Goal: Task Accomplishment & Management: Use online tool/utility

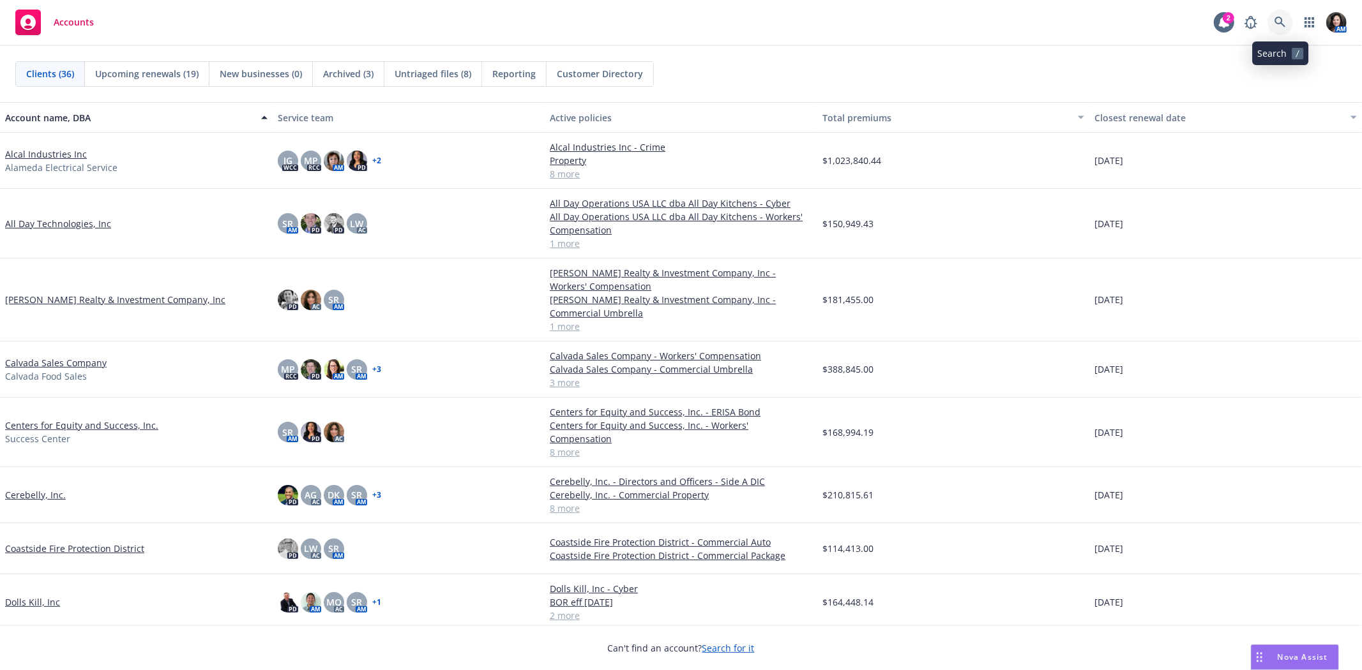
click at [1280, 20] on icon at bounding box center [1279, 22] width 11 height 11
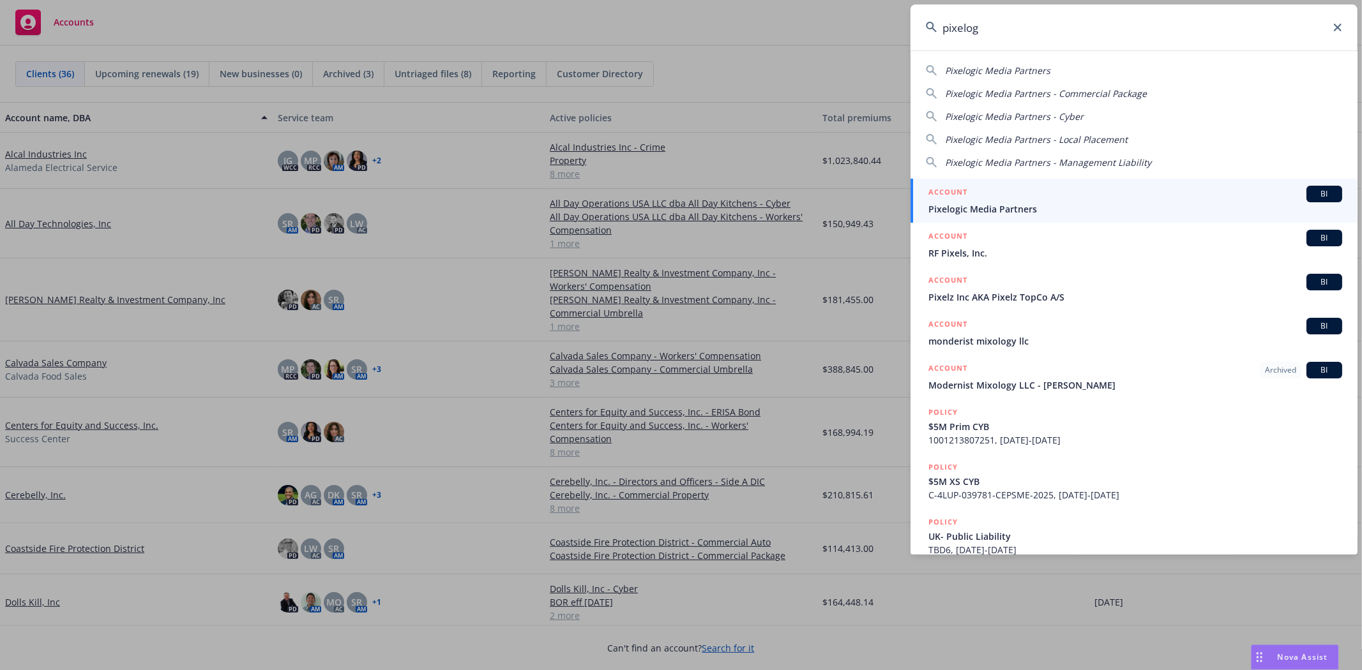
type input "pixelog"
click at [1154, 190] on div "ACCOUNT BI" at bounding box center [1135, 194] width 414 height 17
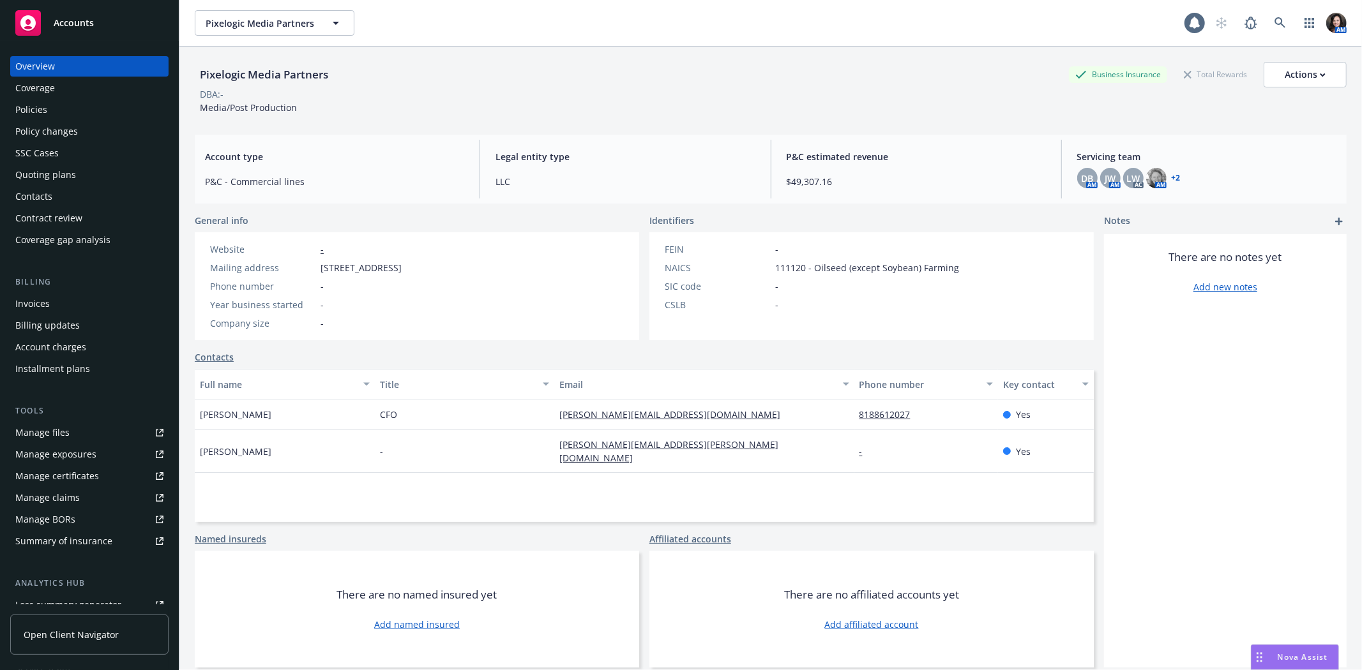
click at [59, 112] on div "Policies" at bounding box center [89, 110] width 148 height 20
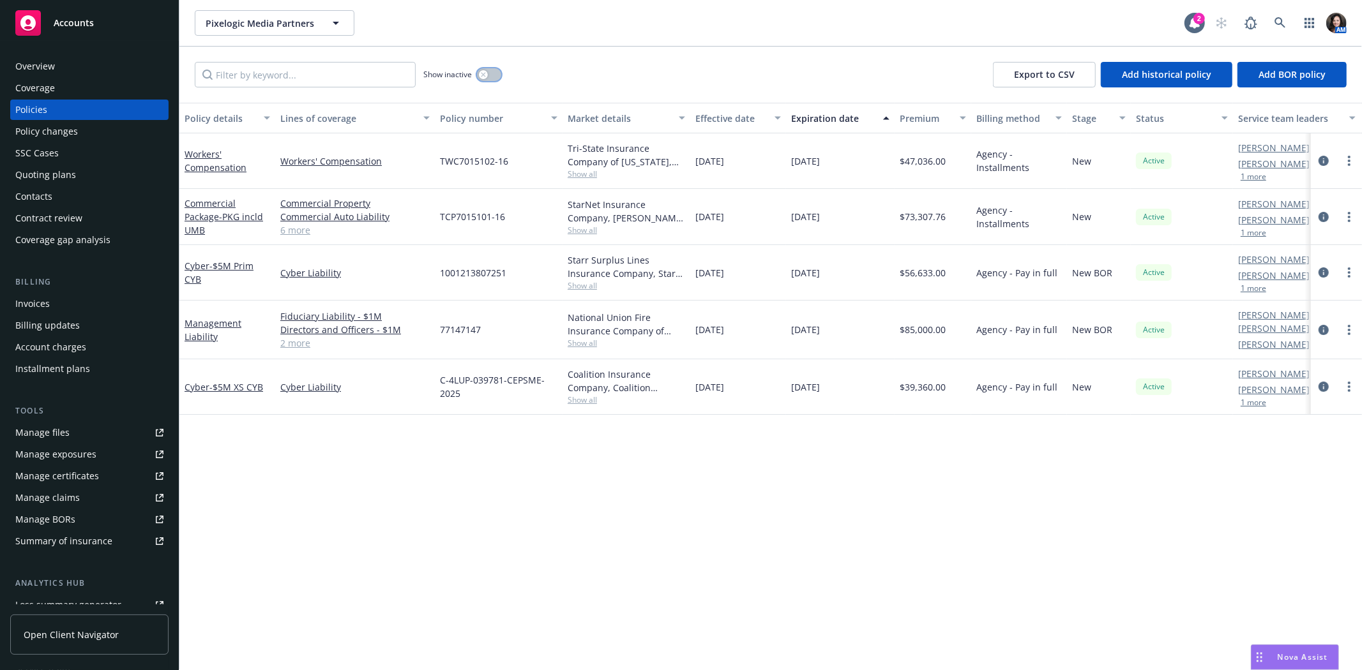
click at [480, 75] on div "button" at bounding box center [483, 74] width 9 height 9
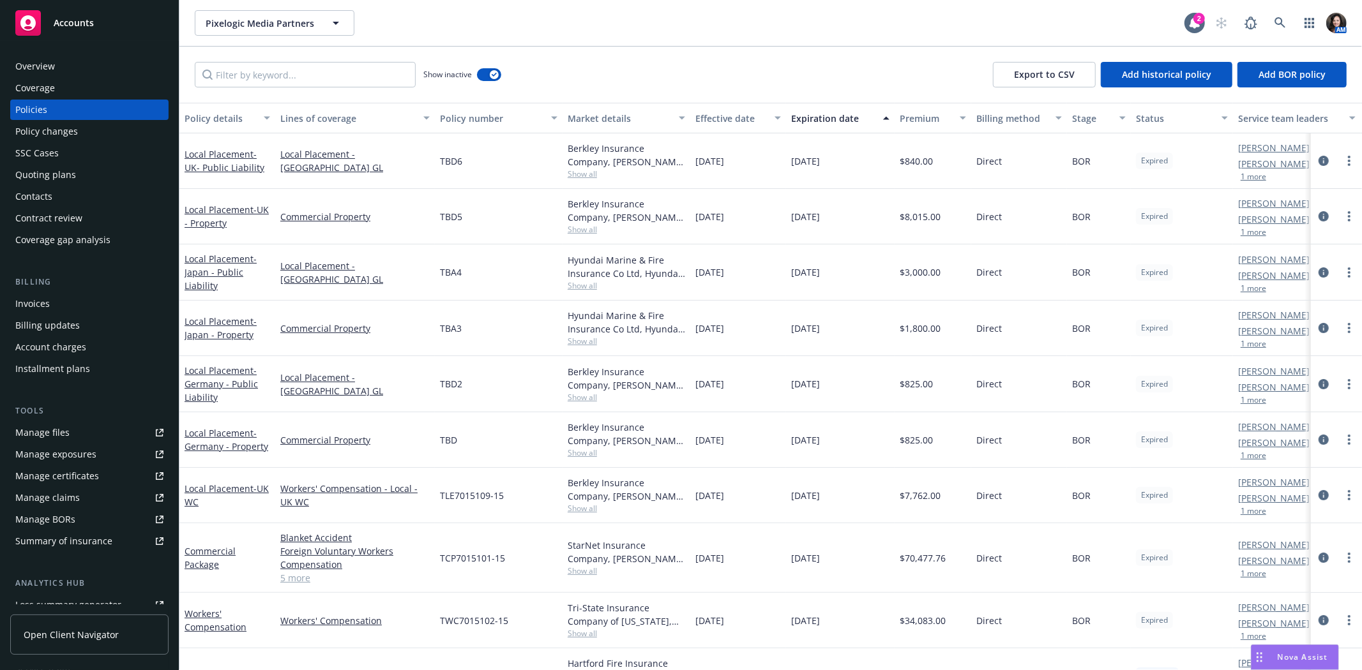
click at [573, 400] on span "Show all" at bounding box center [626, 397] width 117 height 11
click at [73, 104] on div "Policies" at bounding box center [89, 110] width 148 height 20
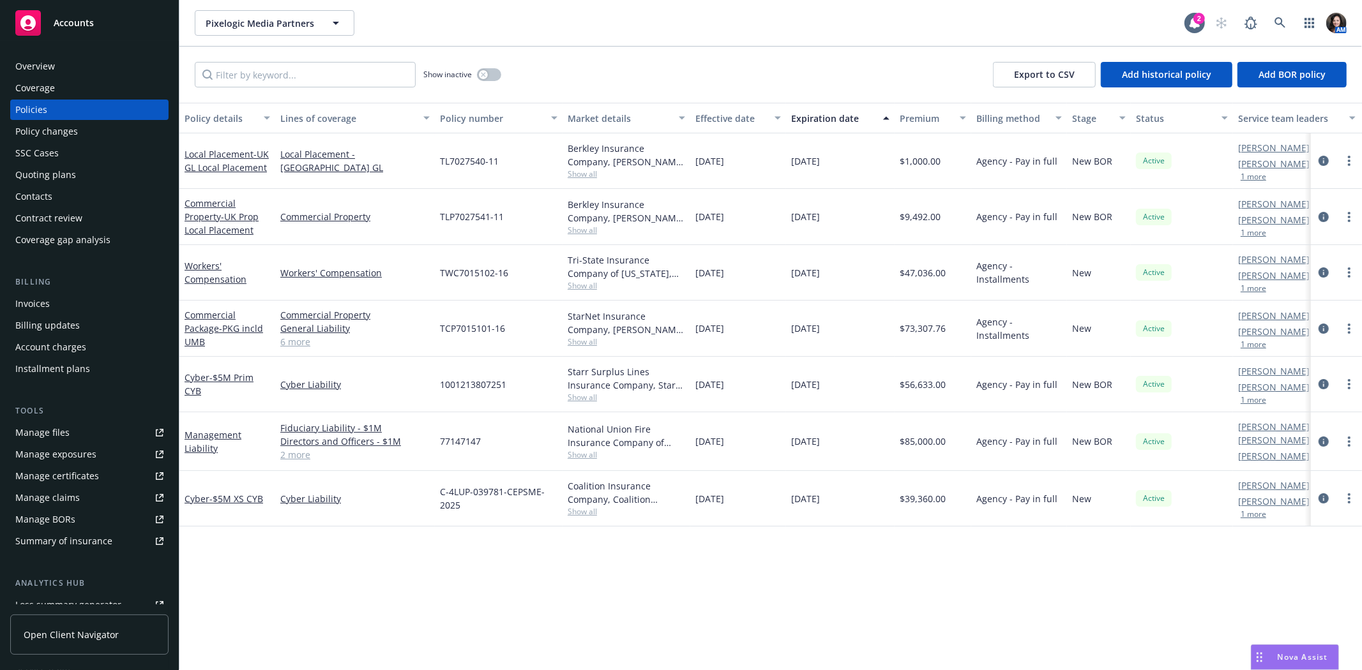
click at [455, 158] on span "TL7027540-11" at bounding box center [469, 161] width 59 height 13
click at [1330, 156] on link "circleInformation" at bounding box center [1323, 160] width 15 height 15
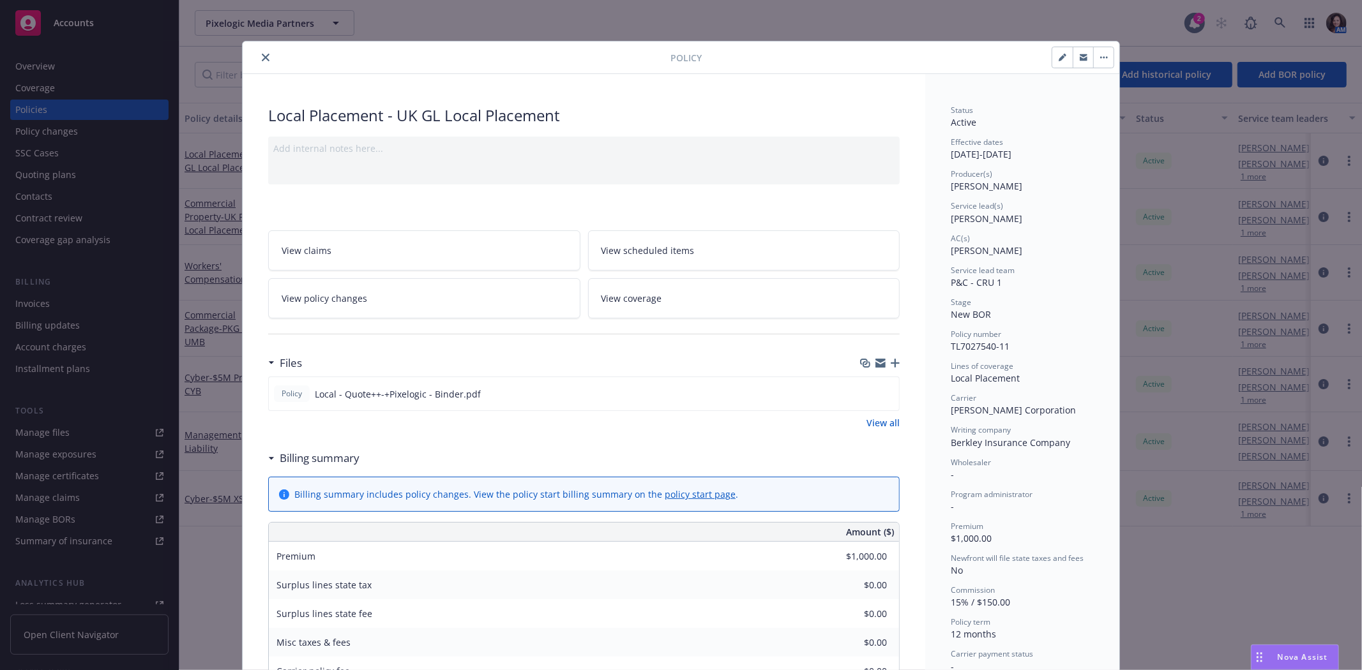
click at [1100, 58] on icon "button" at bounding box center [1104, 57] width 8 height 3
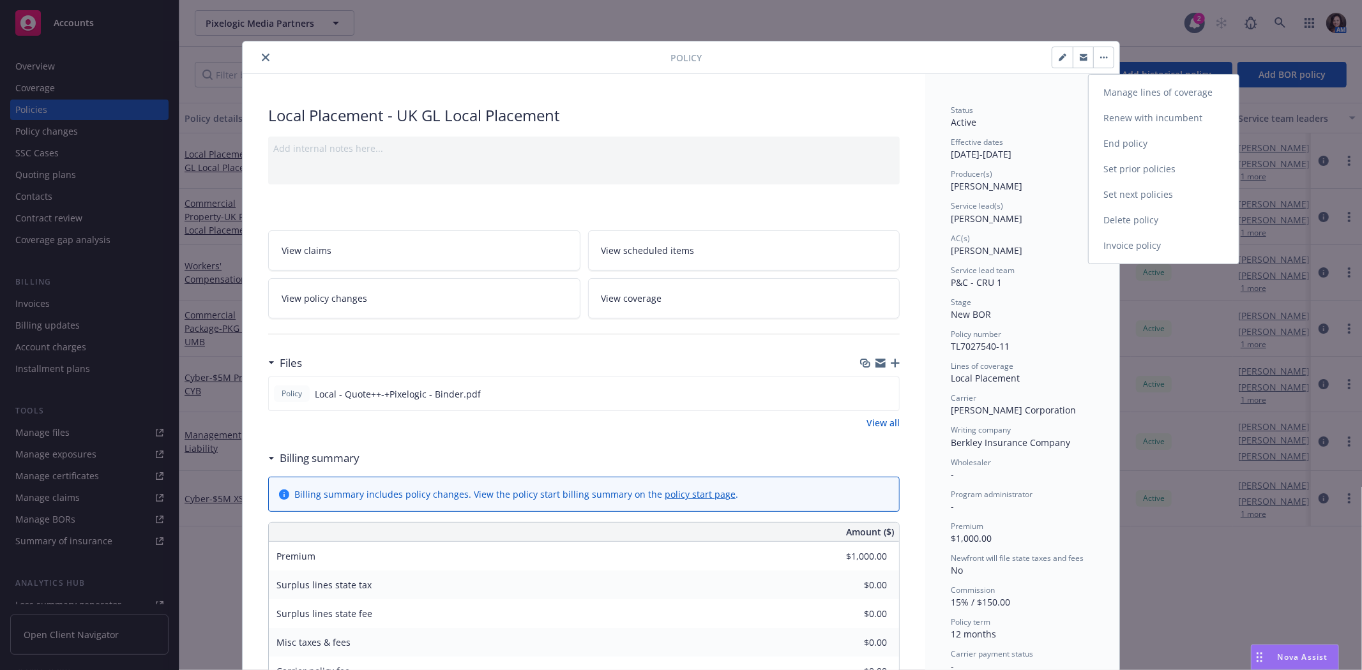
click at [1125, 100] on link "Manage lines of coverage" at bounding box center [1164, 93] width 150 height 26
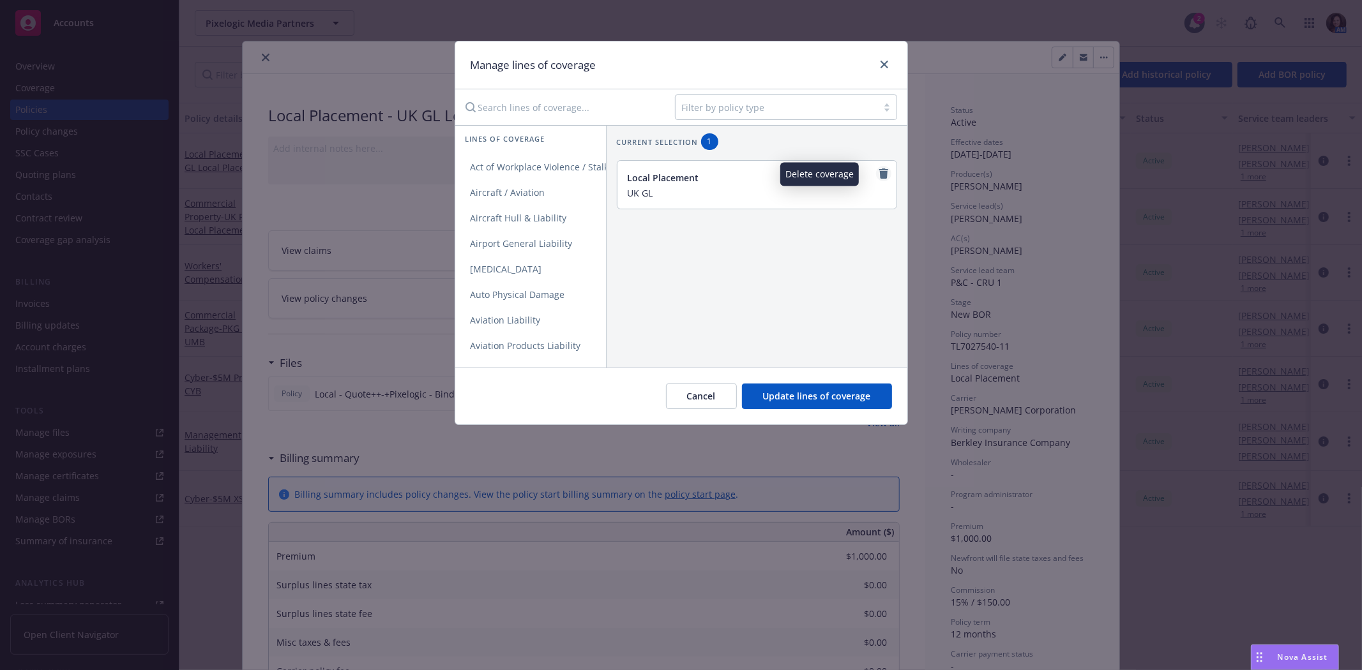
click at [879, 171] on icon "remove" at bounding box center [883, 174] width 9 height 10
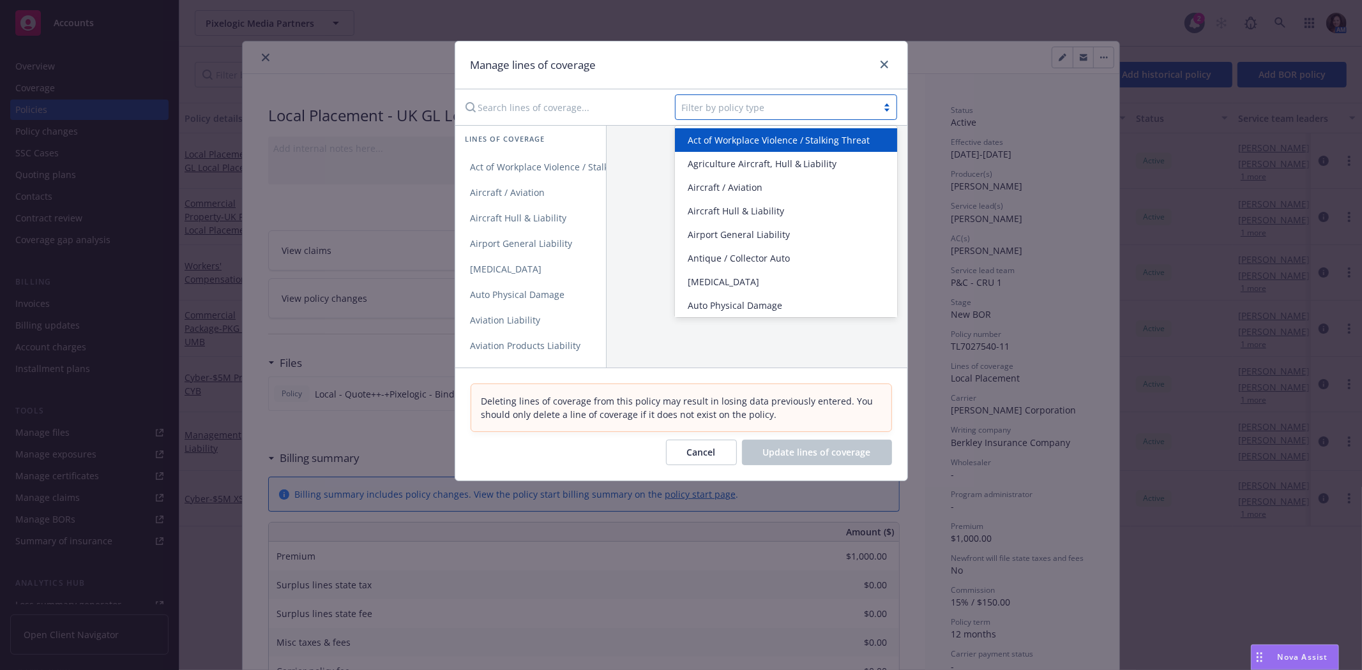
click at [718, 107] on div at bounding box center [776, 107] width 189 height 15
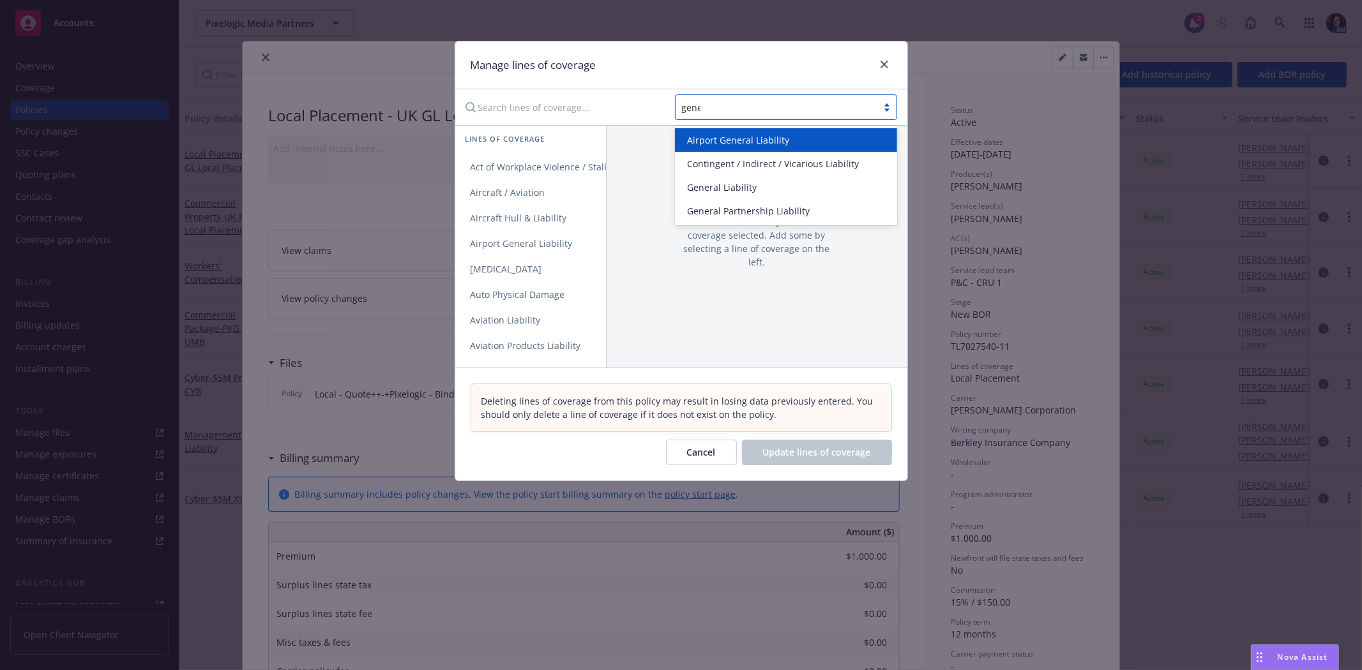
type input "gener"
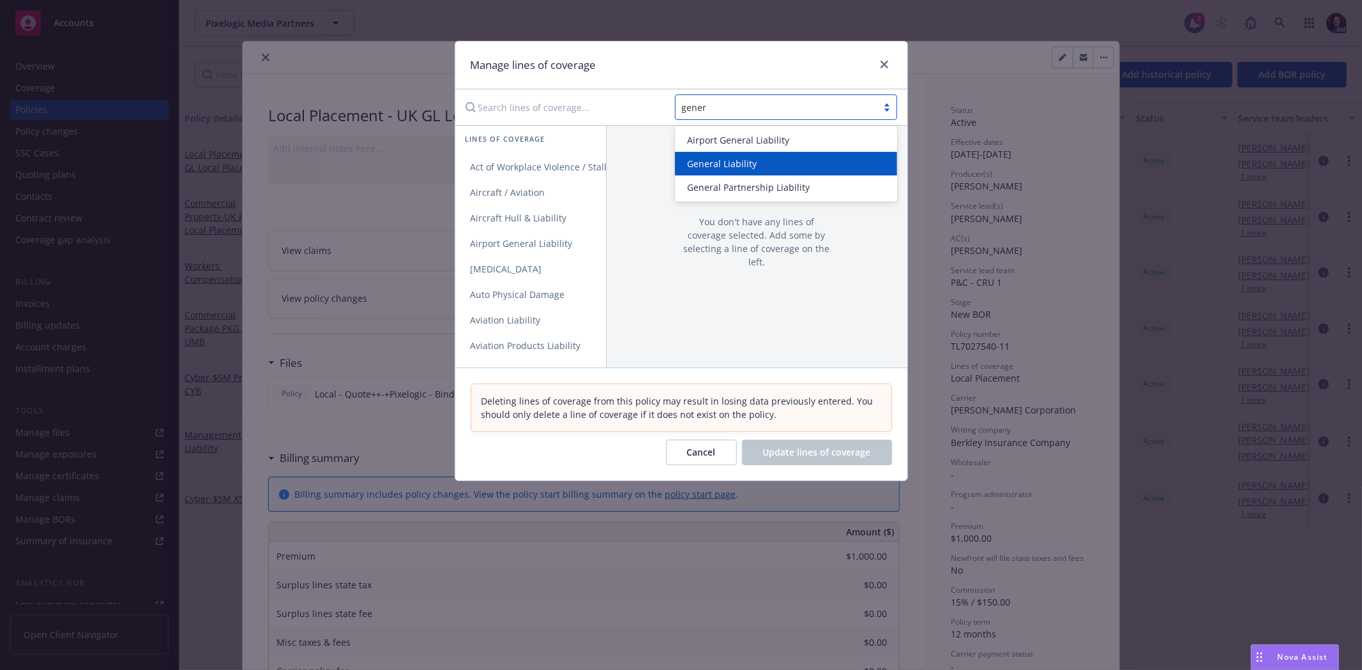
click at [711, 164] on span "General Liability" at bounding box center [723, 163] width 70 height 13
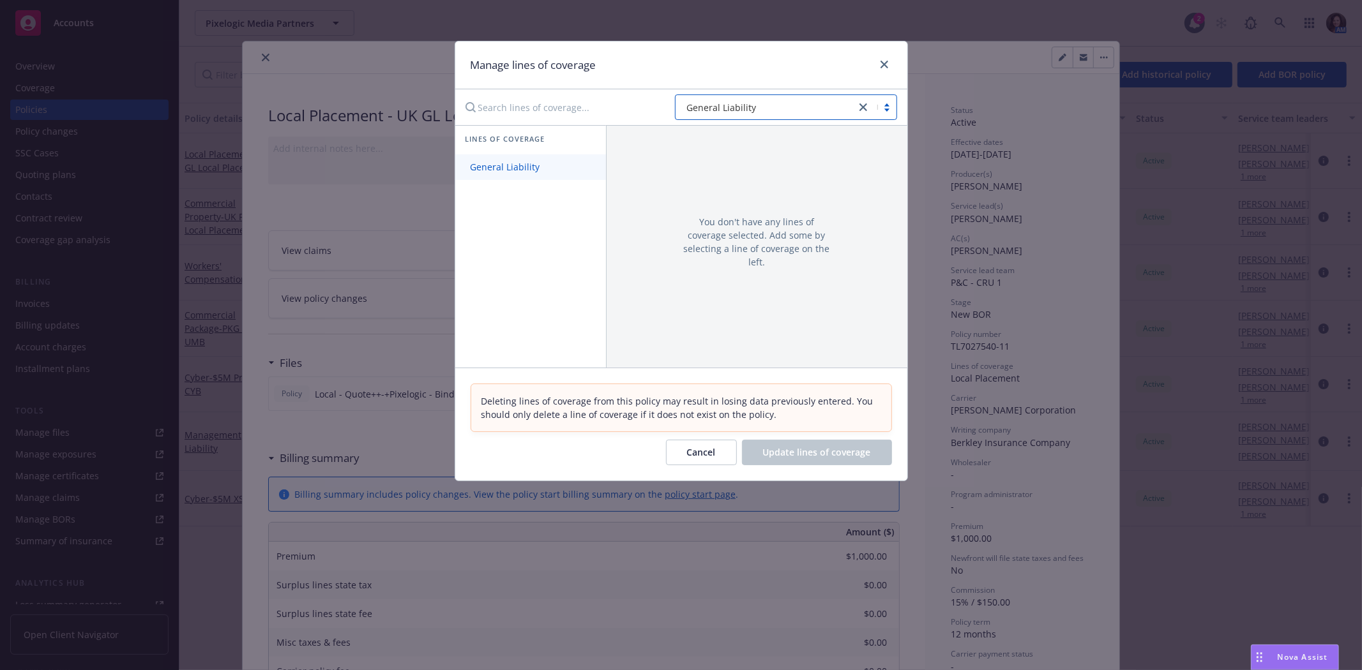
click at [515, 176] on link "General Liability" at bounding box center [530, 168] width 151 height 26
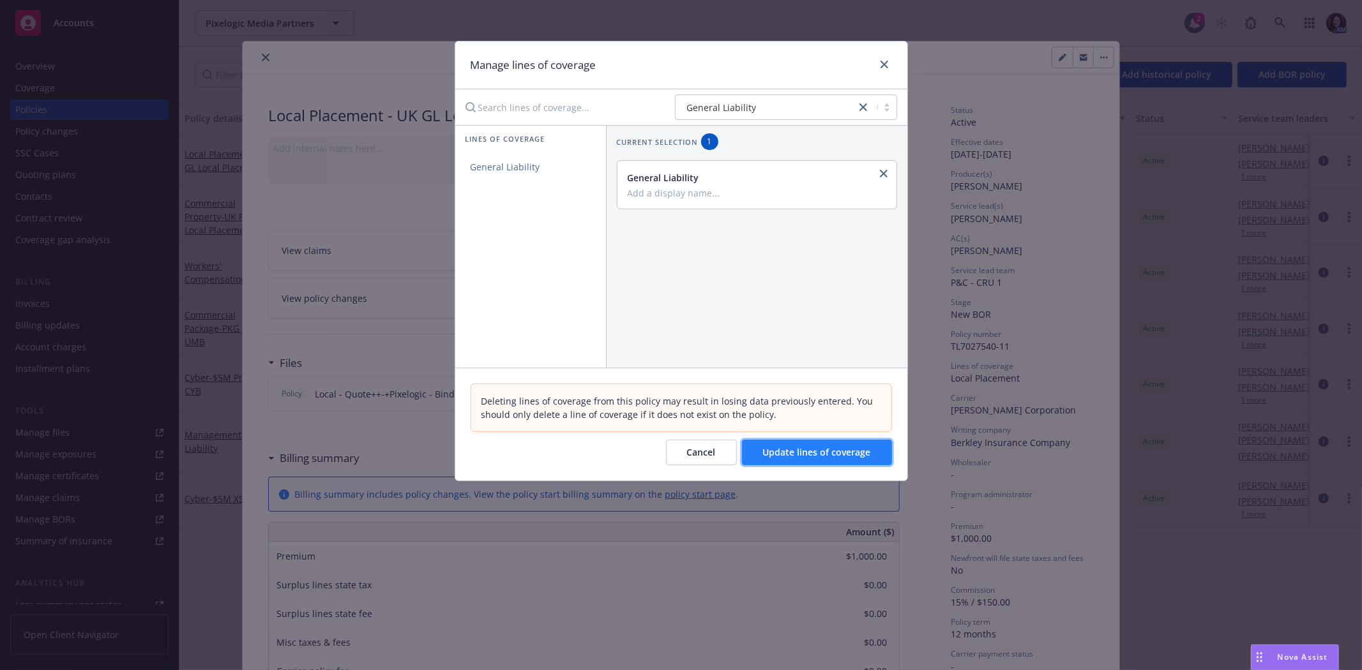
click at [792, 452] on span "Update lines of coverage" at bounding box center [817, 452] width 108 height 12
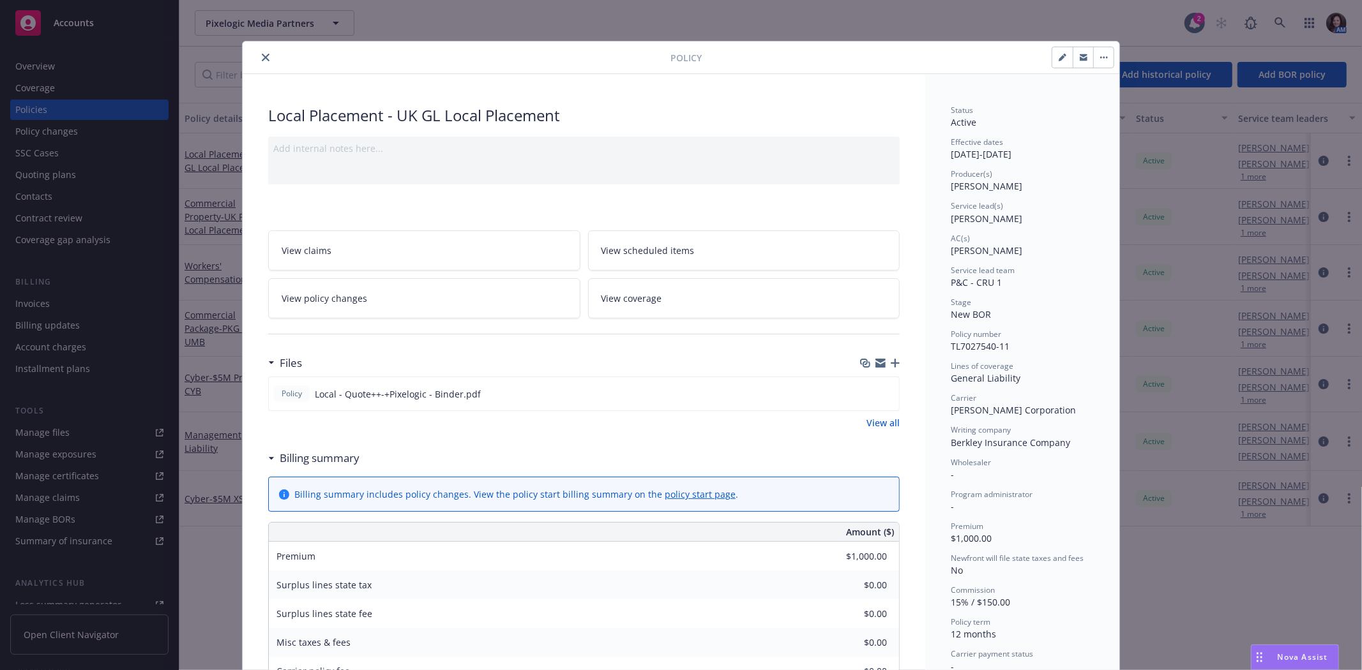
click at [1103, 55] on button "button" at bounding box center [1103, 57] width 20 height 20
click at [1100, 94] on link "Manage lines of coverage" at bounding box center [1164, 93] width 150 height 26
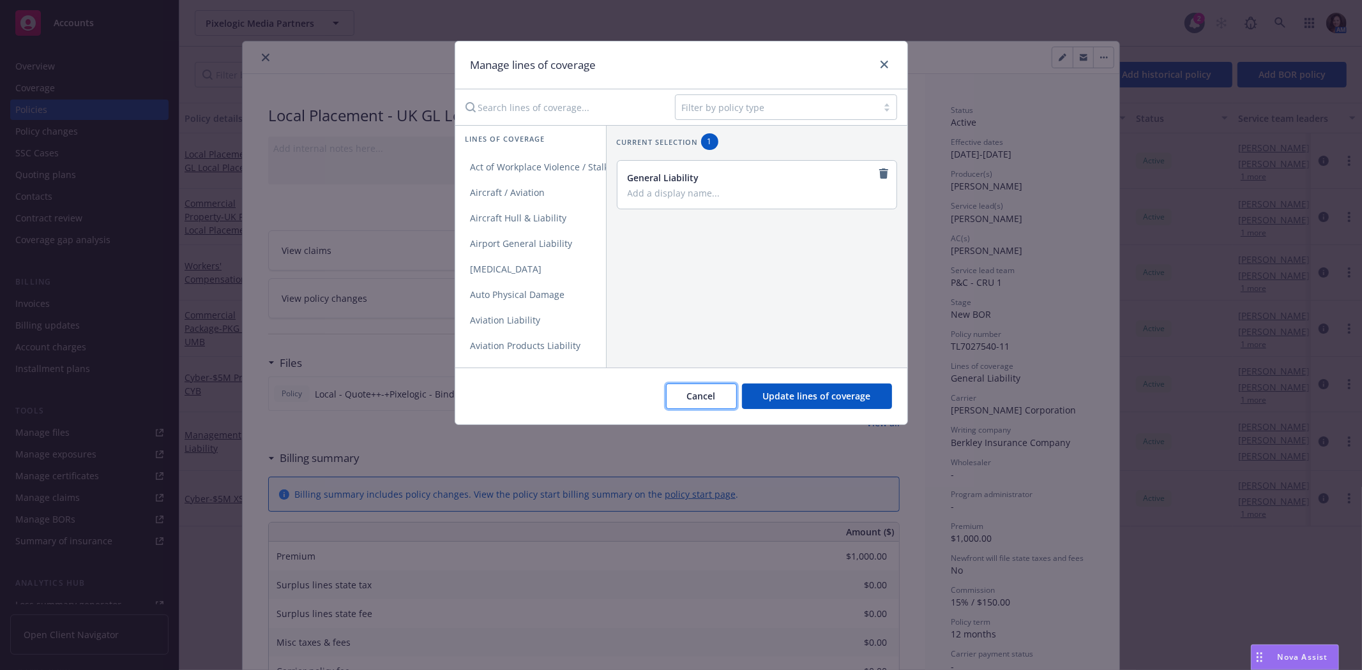
click at [719, 400] on button "Cancel" at bounding box center [701, 397] width 71 height 26
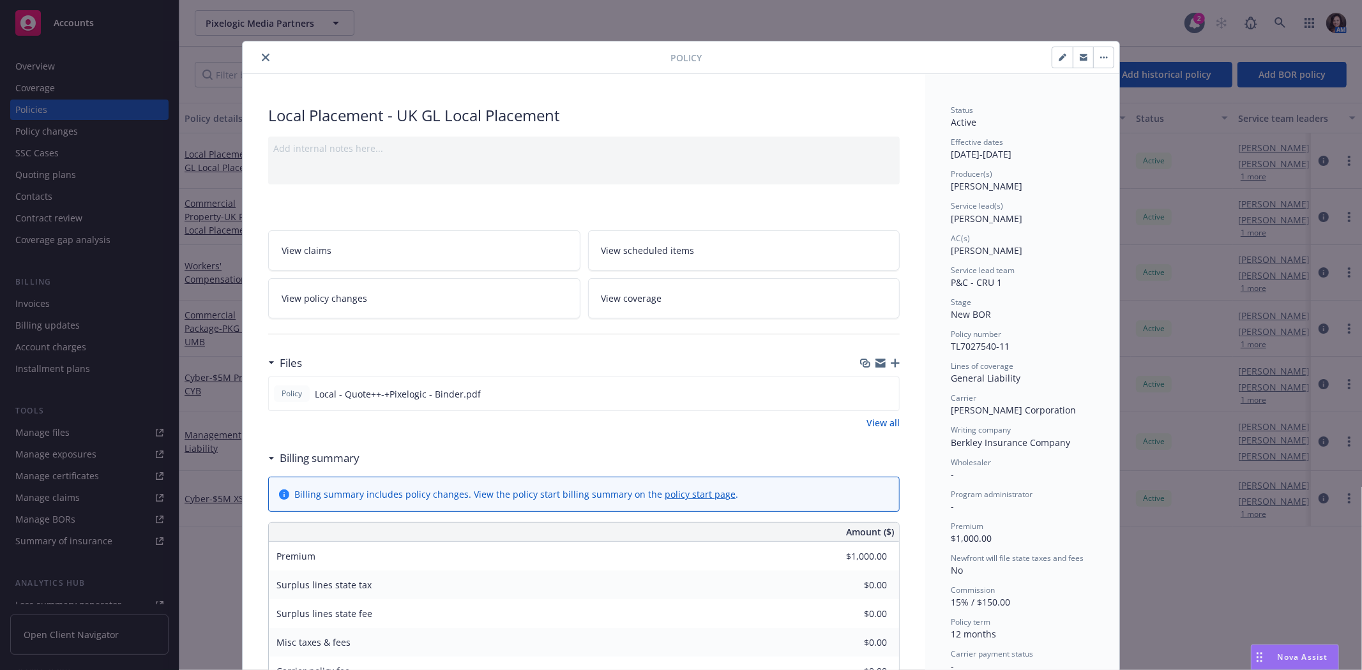
click at [262, 54] on icon "close" at bounding box center [266, 58] width 8 height 8
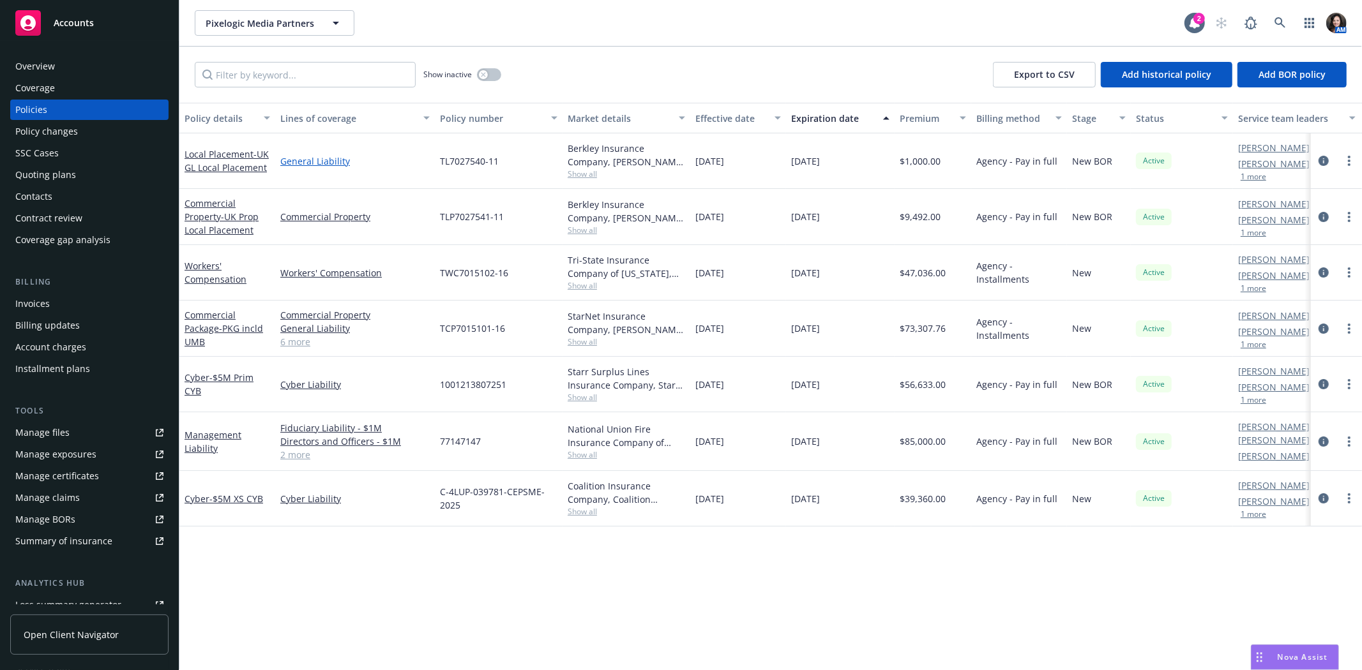
click at [326, 162] on link "General Liability" at bounding box center [354, 161] width 149 height 13
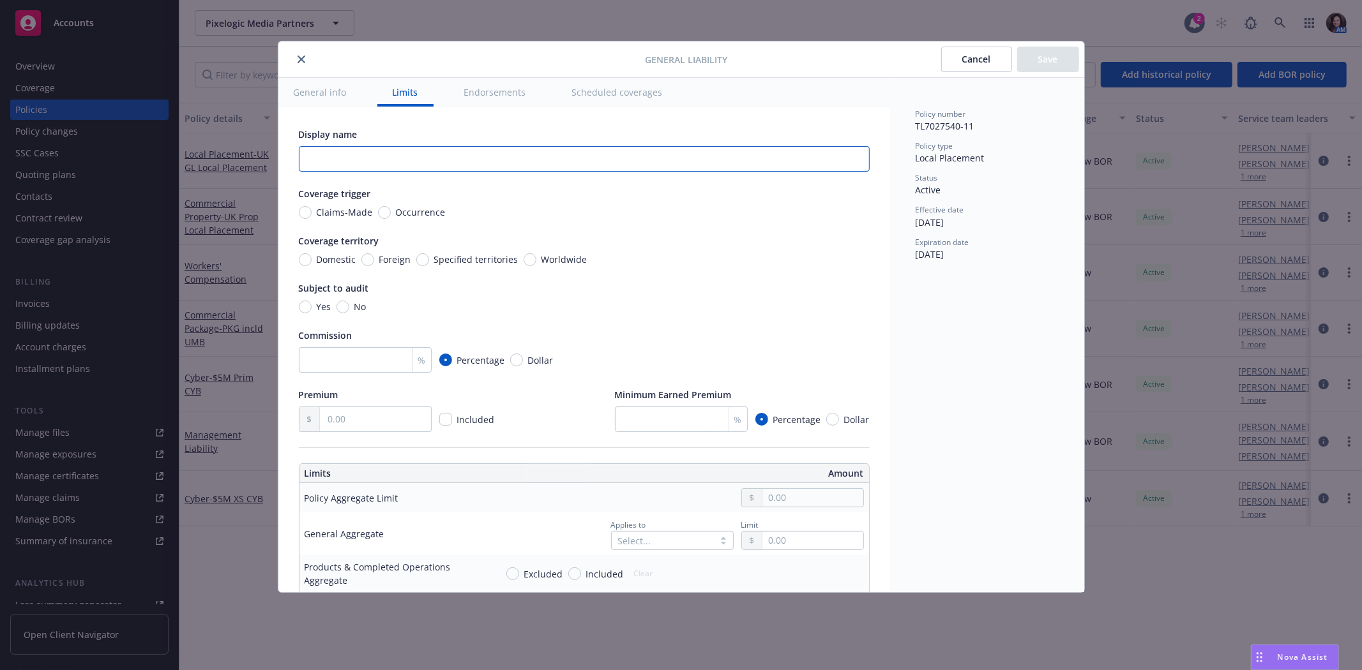
click at [334, 152] on input "text" at bounding box center [584, 159] width 571 height 26
type input "UK"
click at [1046, 49] on button "Save" at bounding box center [1048, 60] width 62 height 26
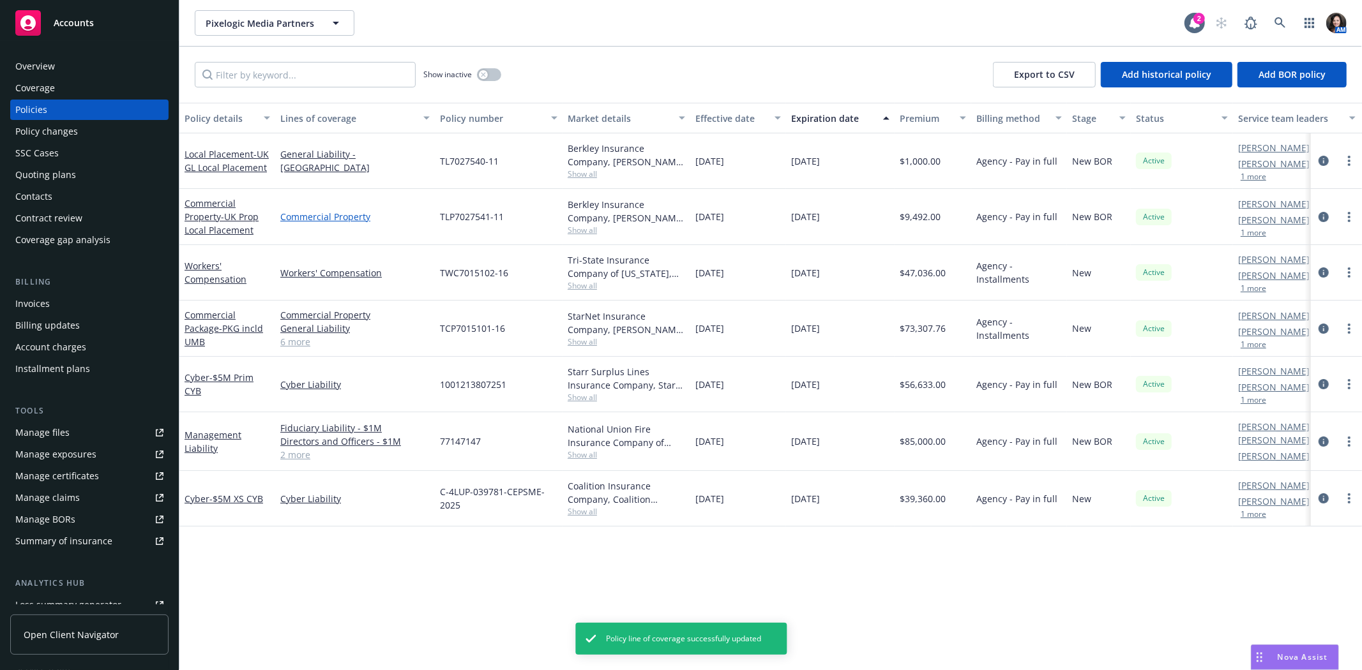
click at [314, 219] on link "Commercial Property" at bounding box center [354, 216] width 149 height 13
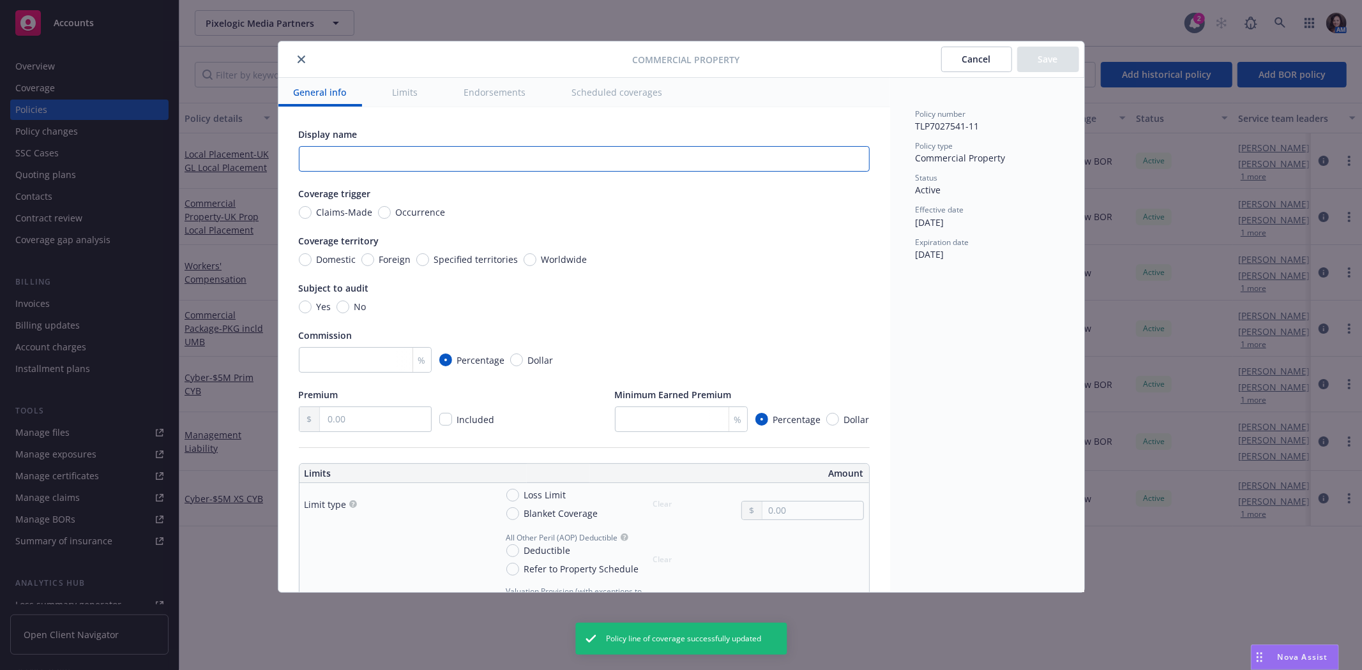
click at [506, 156] on input "text" at bounding box center [584, 159] width 571 height 26
type input "UK"
click at [1046, 68] on button "Save" at bounding box center [1048, 60] width 62 height 26
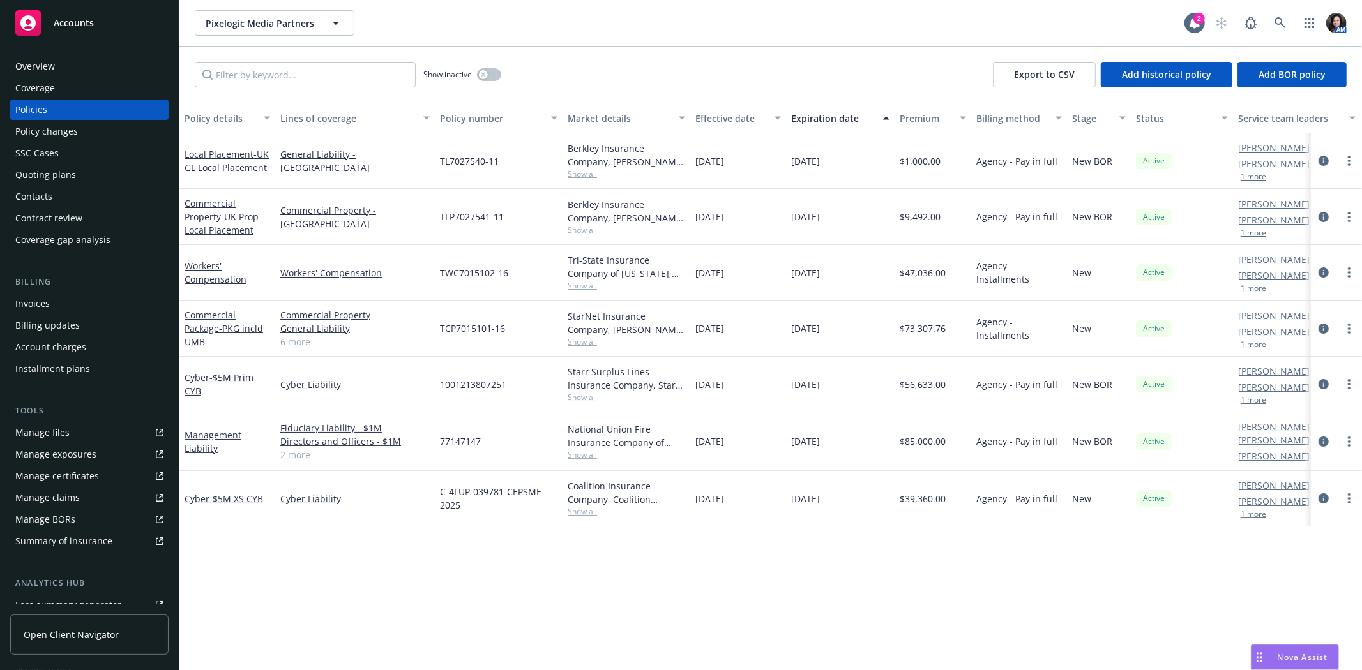
click at [73, 67] on div "Overview" at bounding box center [89, 66] width 148 height 20
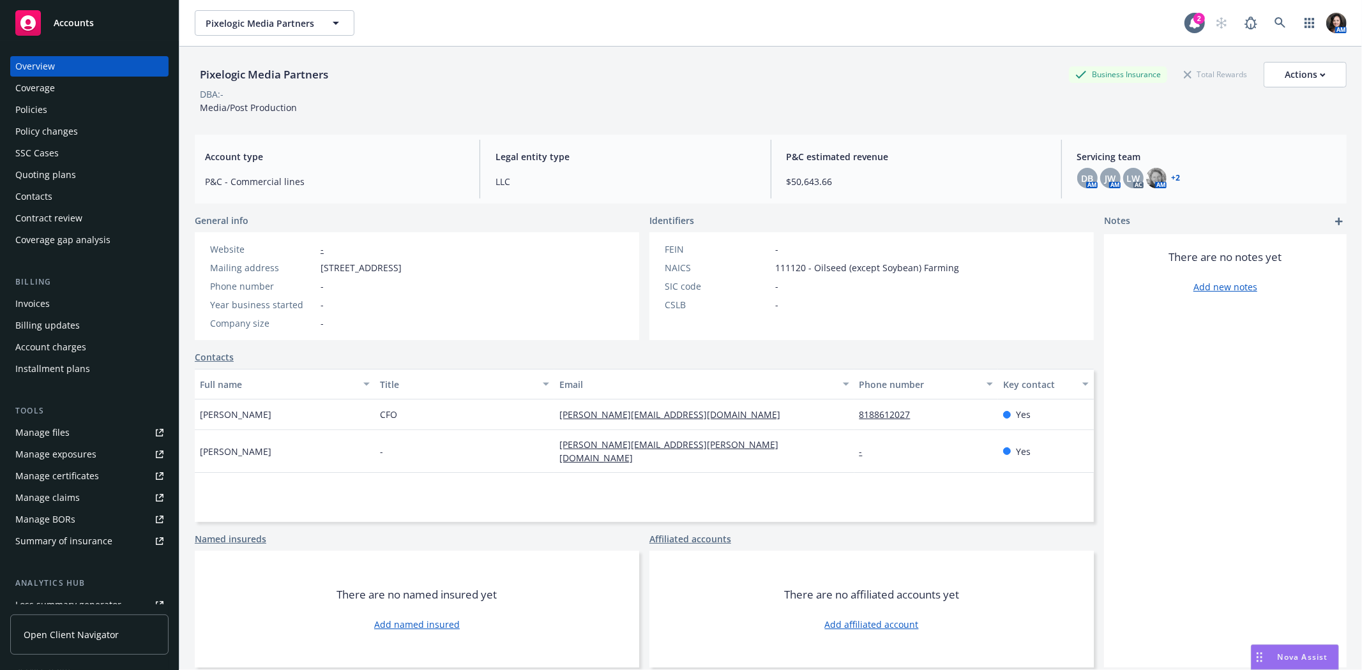
click at [65, 112] on div "Policies" at bounding box center [89, 110] width 148 height 20
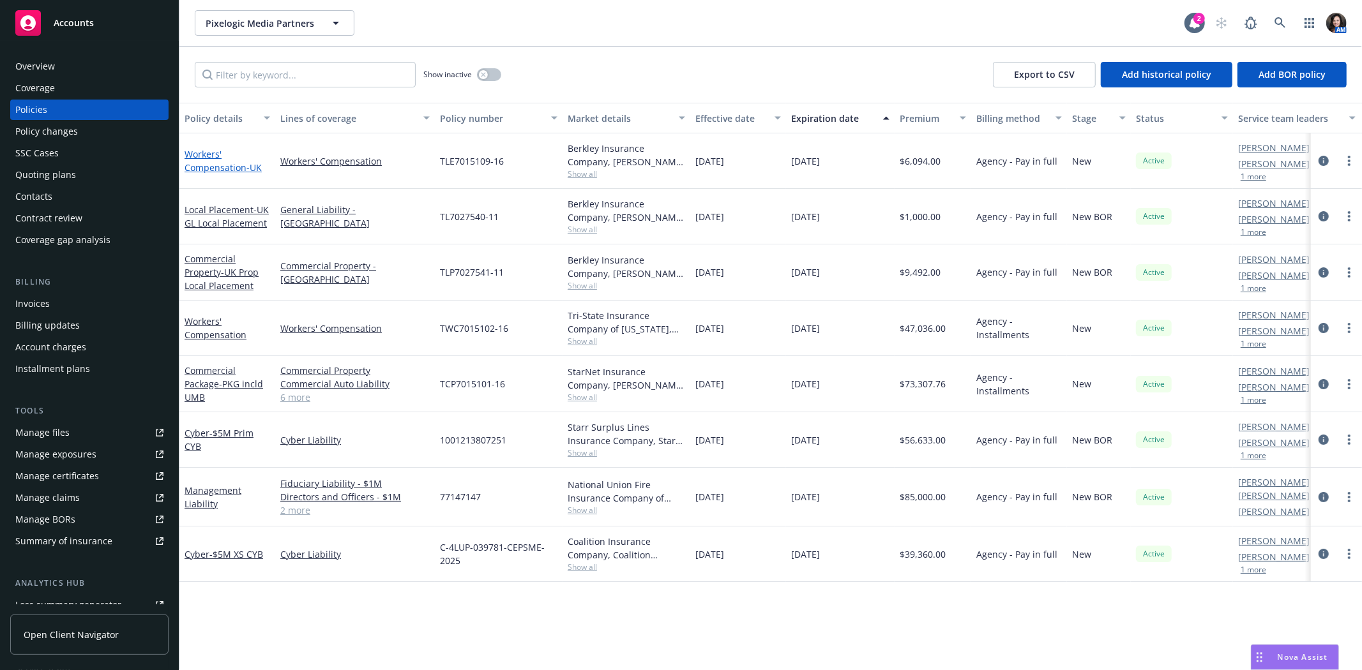
click at [203, 168] on link "Workers' Compensation - UK" at bounding box center [223, 161] width 77 height 26
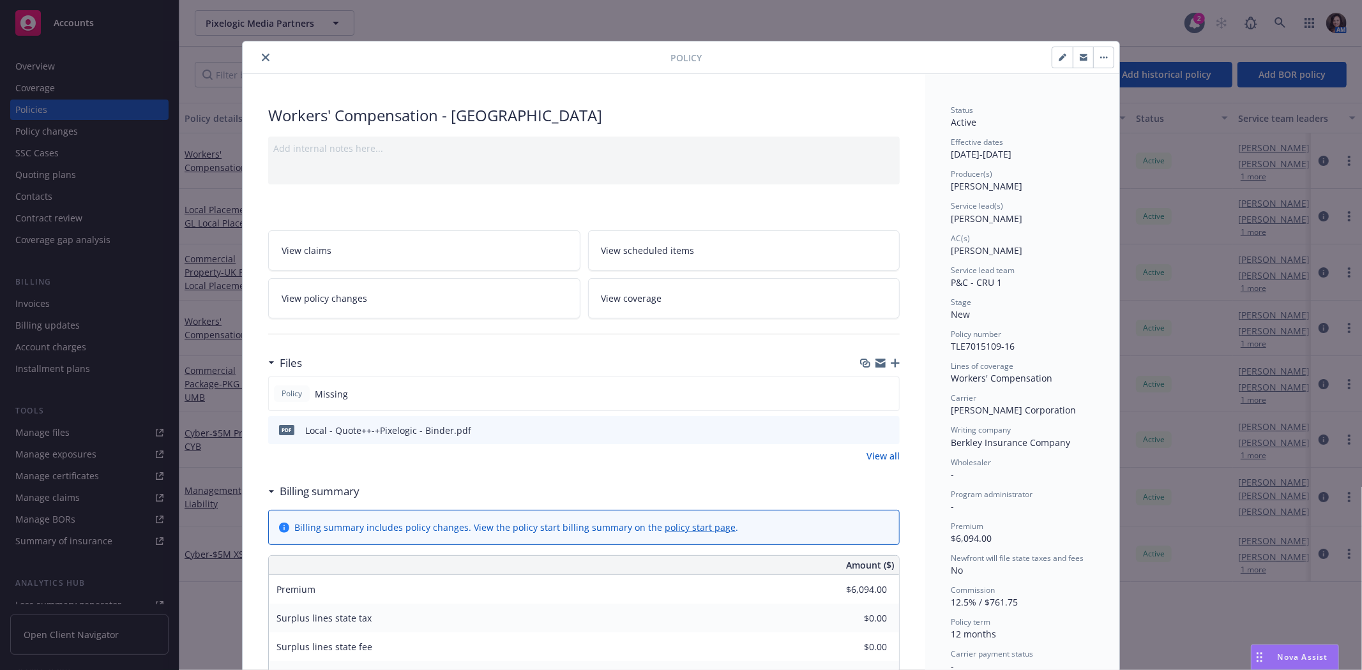
click at [1059, 58] on icon "button" at bounding box center [1062, 58] width 6 height 6
select select "NEW"
select select "12"
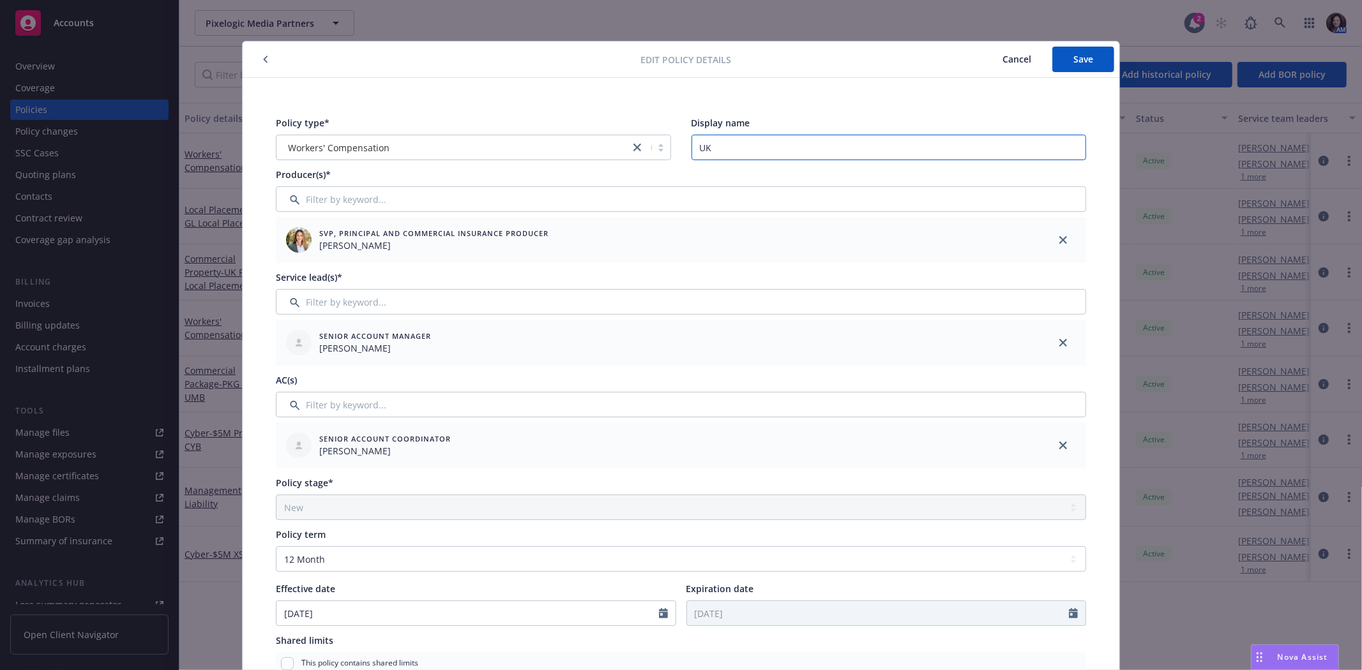
click at [738, 142] on input "UK" at bounding box center [889, 148] width 395 height 26
click at [1037, 50] on button "Cancel" at bounding box center [1016, 60] width 71 height 26
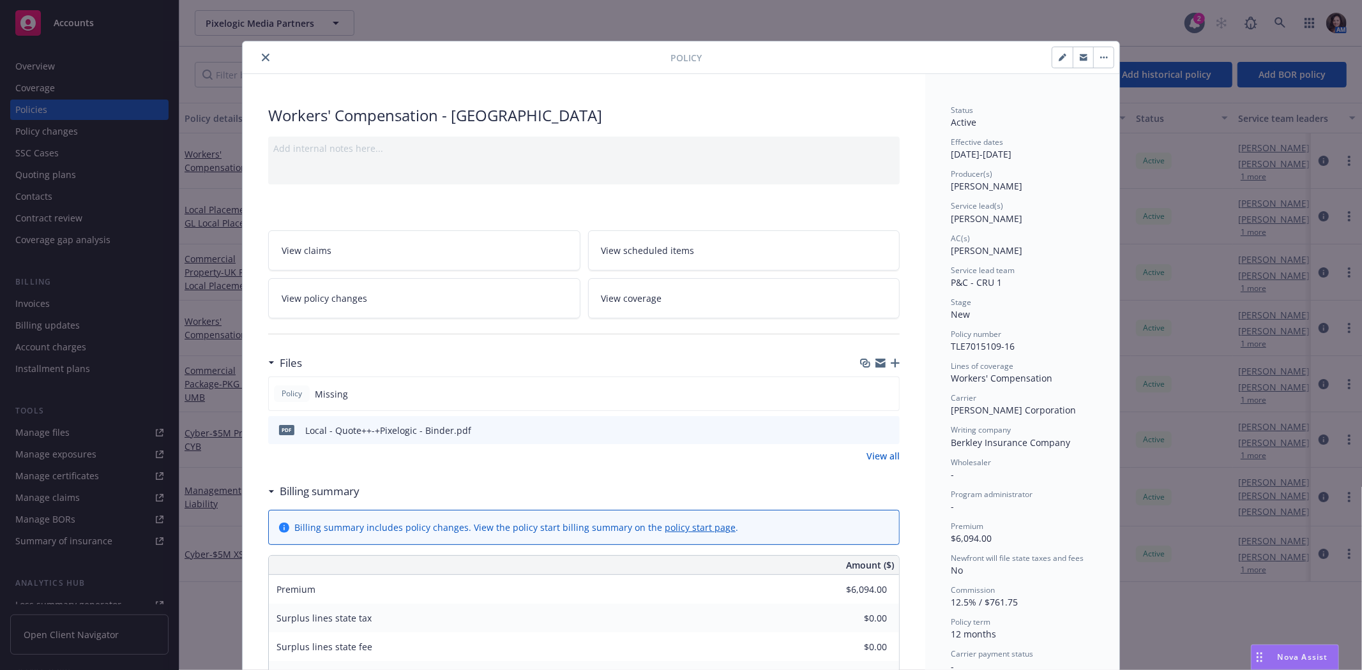
click at [262, 60] on icon "close" at bounding box center [266, 58] width 8 height 8
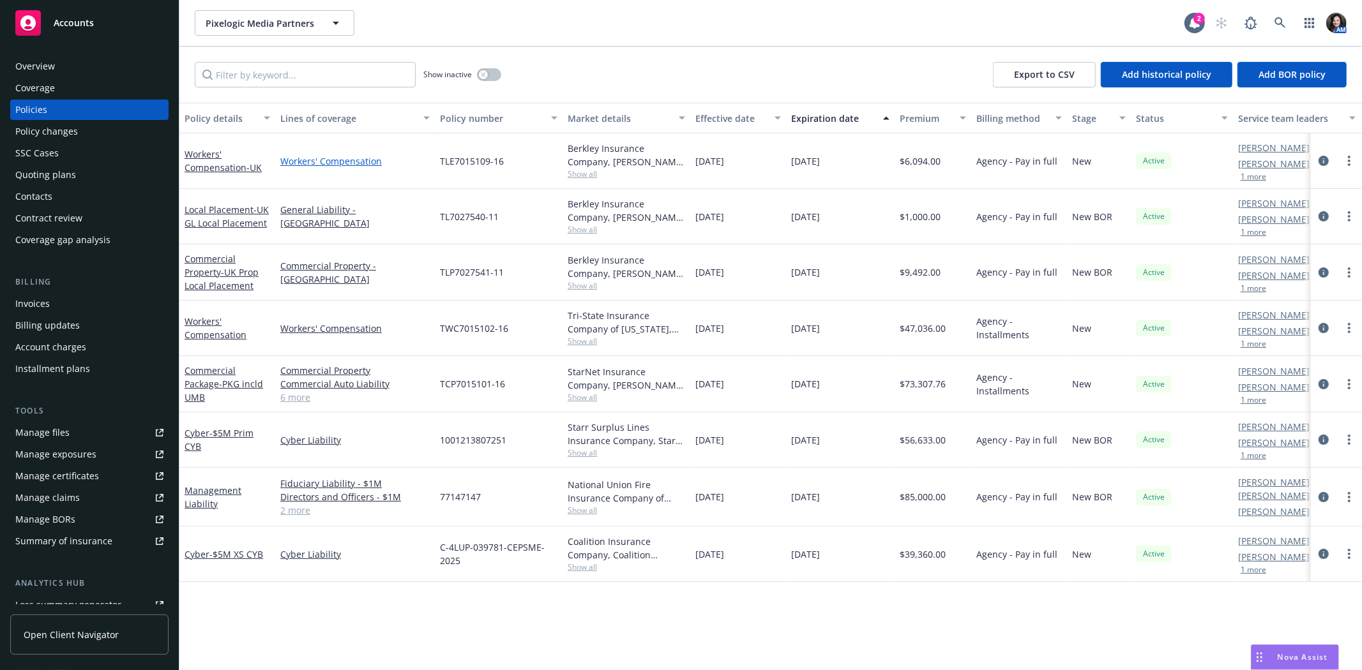
click at [365, 157] on link "Workers' Compensation" at bounding box center [354, 161] width 149 height 13
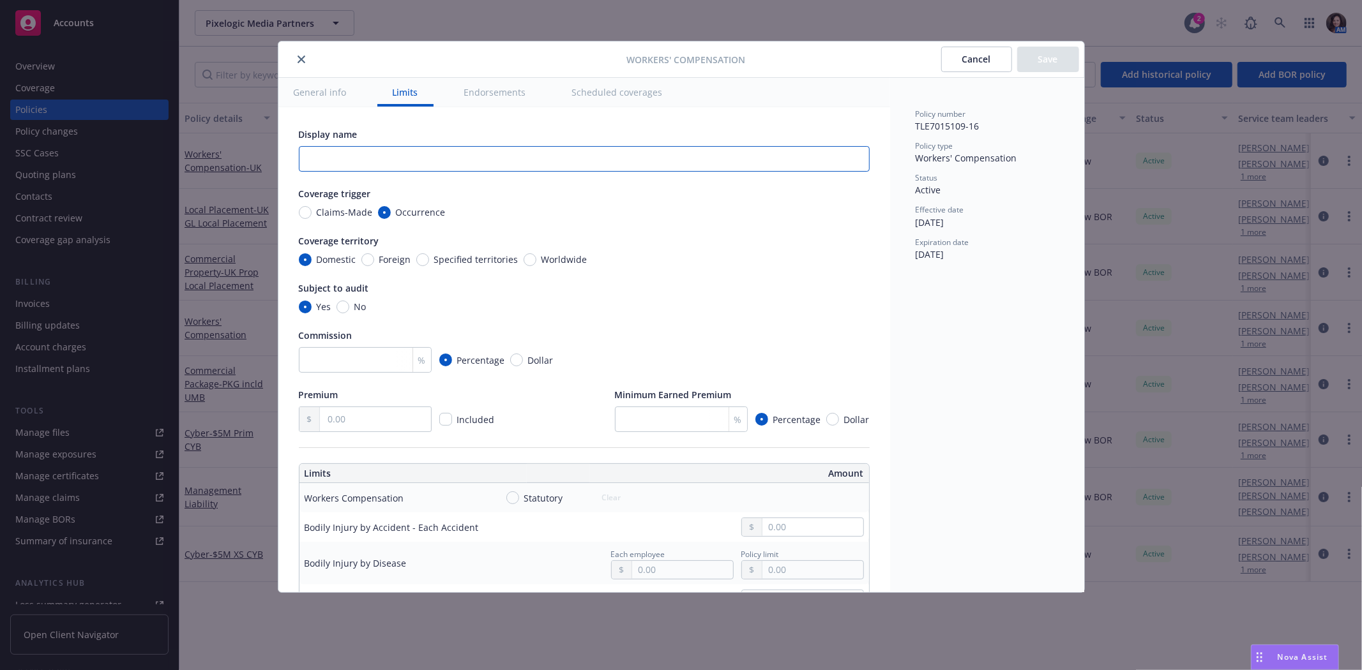
click at [365, 157] on input "text" at bounding box center [584, 159] width 571 height 26
type input "y"
type input "UK"
click at [1041, 62] on button "Save" at bounding box center [1048, 60] width 62 height 26
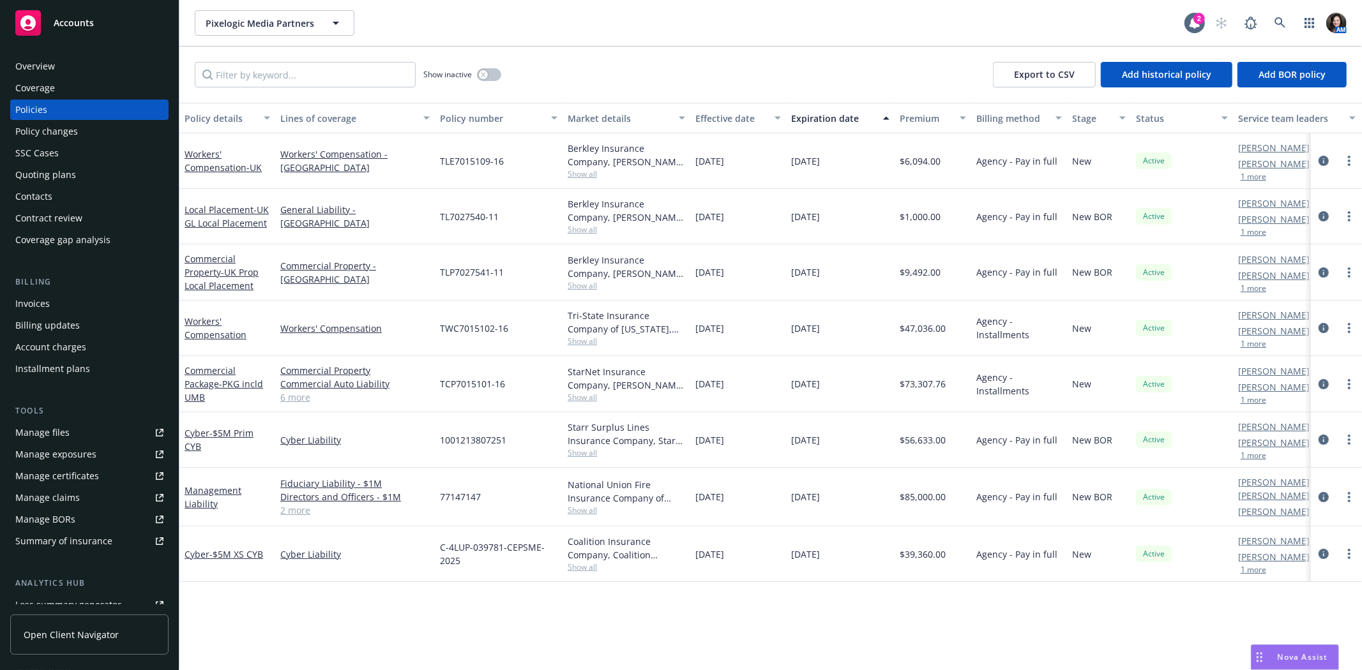
click at [1350, 152] on div at bounding box center [1336, 161] width 51 height 56
click at [1349, 158] on icon "more" at bounding box center [1349, 161] width 3 height 10
click at [1264, 188] on link "Manage lines of coverage" at bounding box center [1281, 187] width 150 height 26
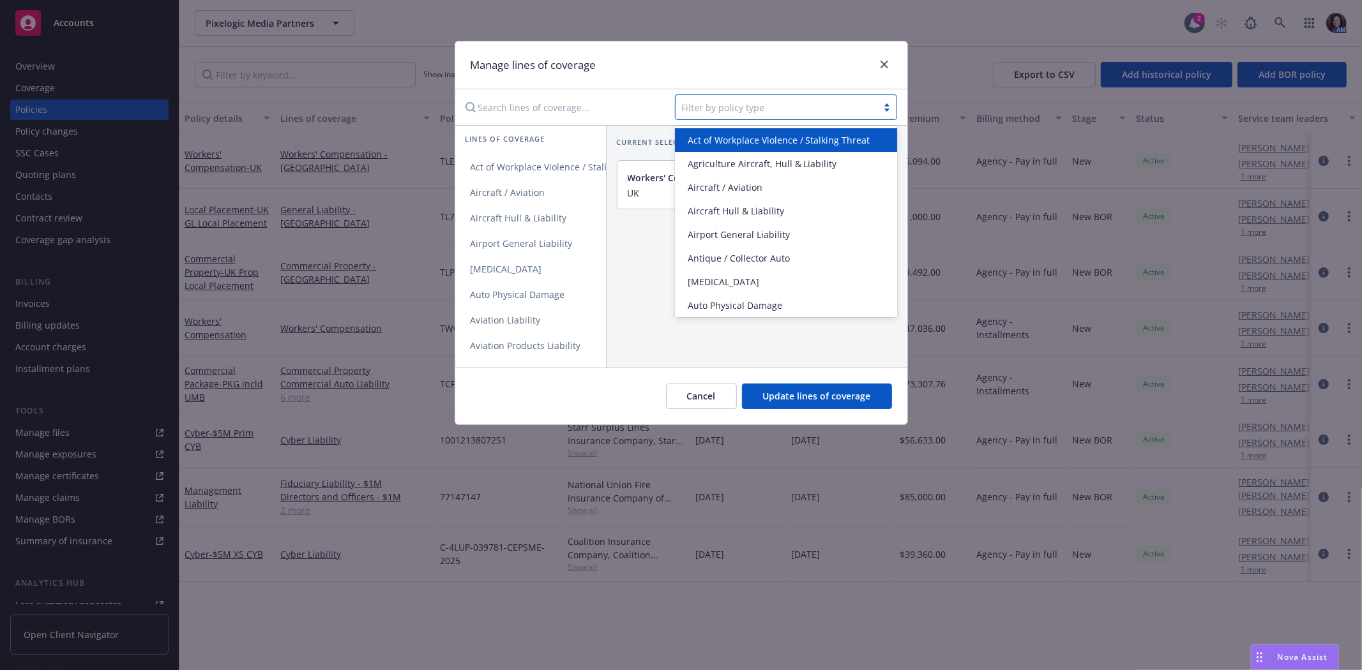
click at [760, 109] on div at bounding box center [776, 107] width 189 height 15
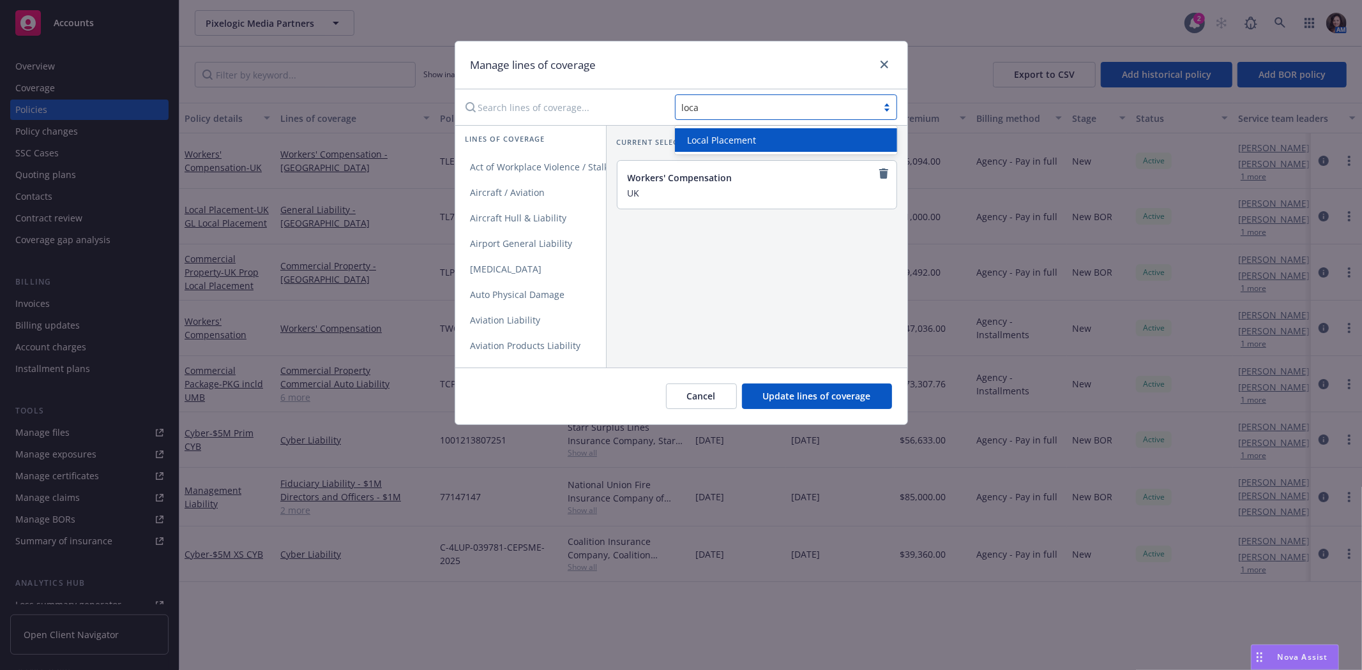
type input "local"
click at [755, 133] on span "Local Placement" at bounding box center [722, 139] width 69 height 13
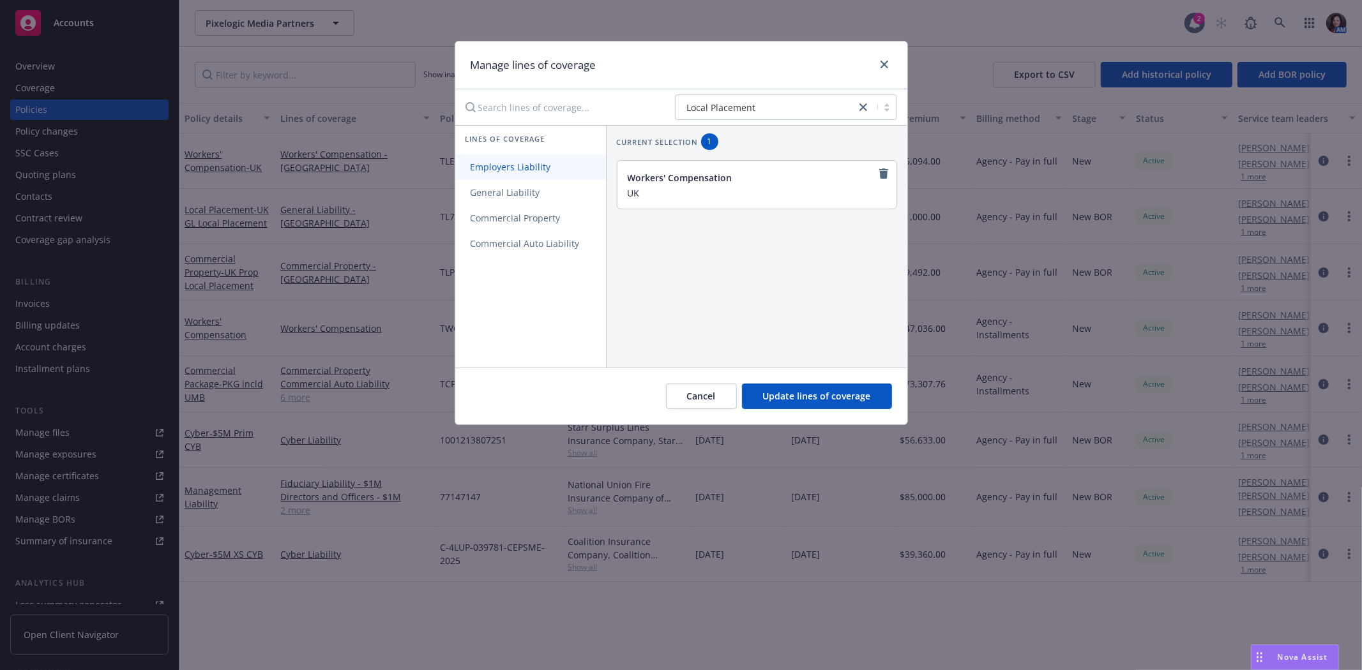
click at [579, 167] on link "Employers Liability" at bounding box center [530, 168] width 151 height 26
click at [879, 227] on icon "remove" at bounding box center [884, 225] width 10 height 10
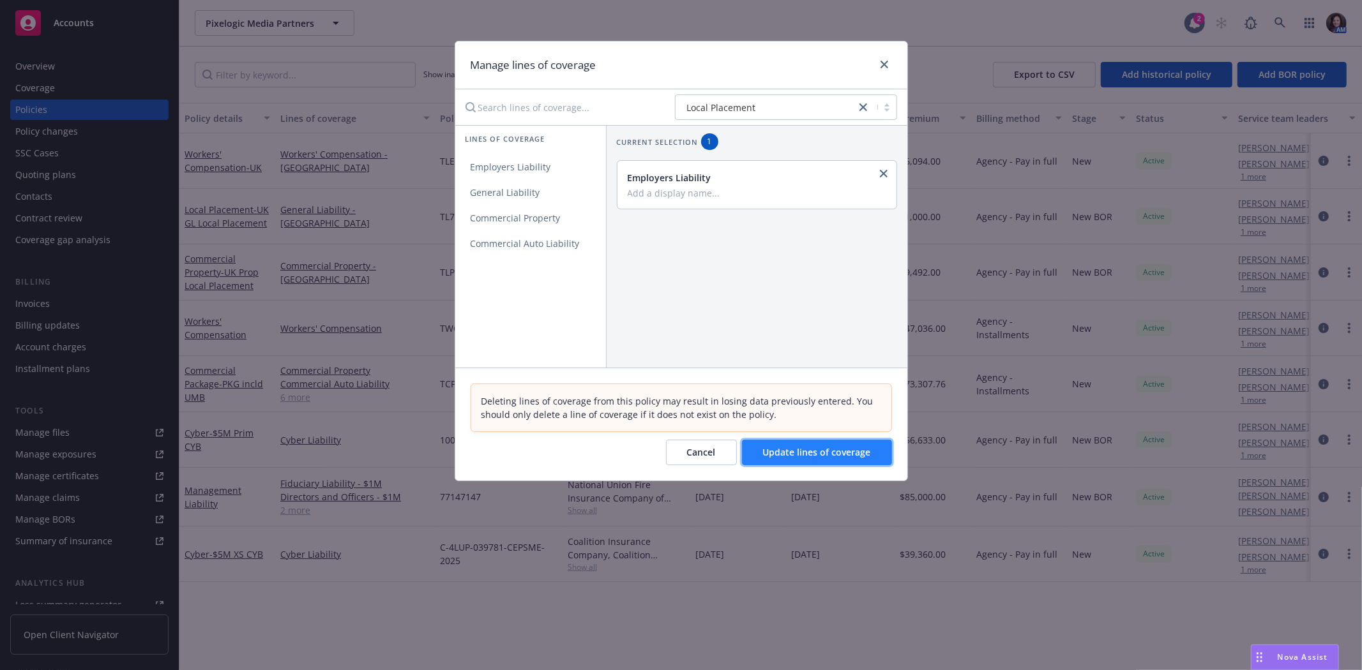
click at [830, 452] on span "Update lines of coverage" at bounding box center [817, 452] width 108 height 12
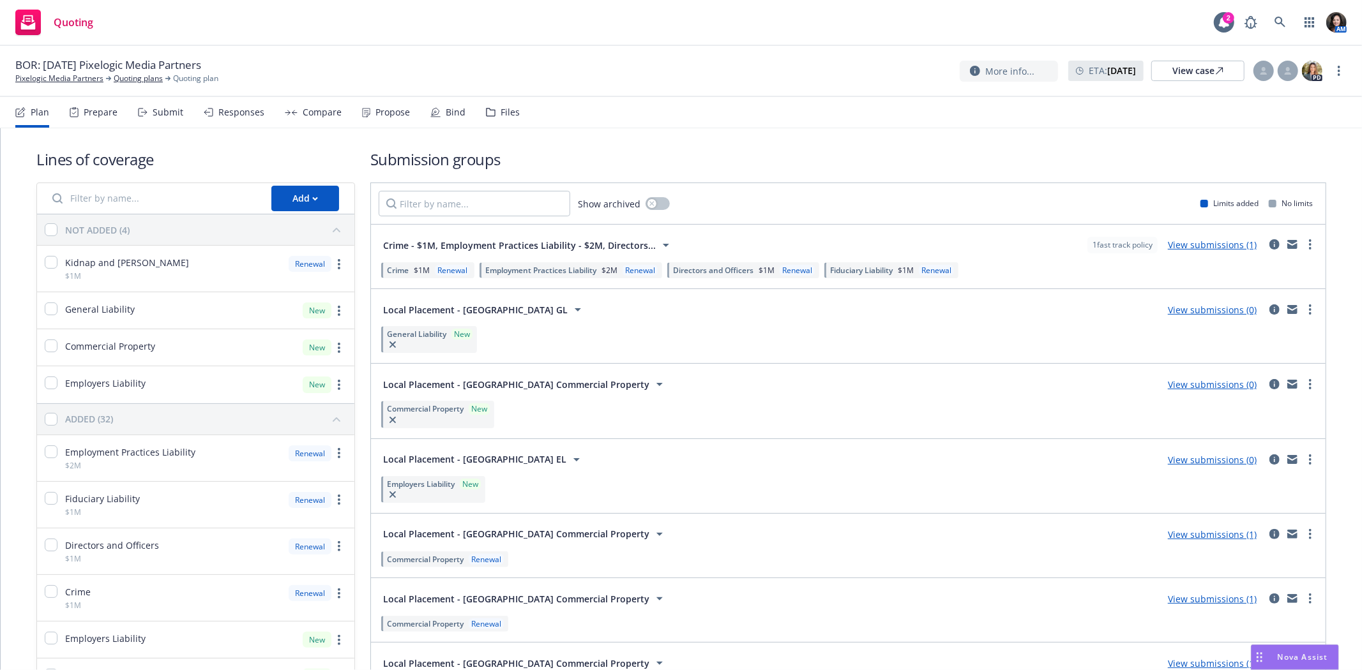
click at [149, 116] on div "Submit" at bounding box center [160, 112] width 45 height 31
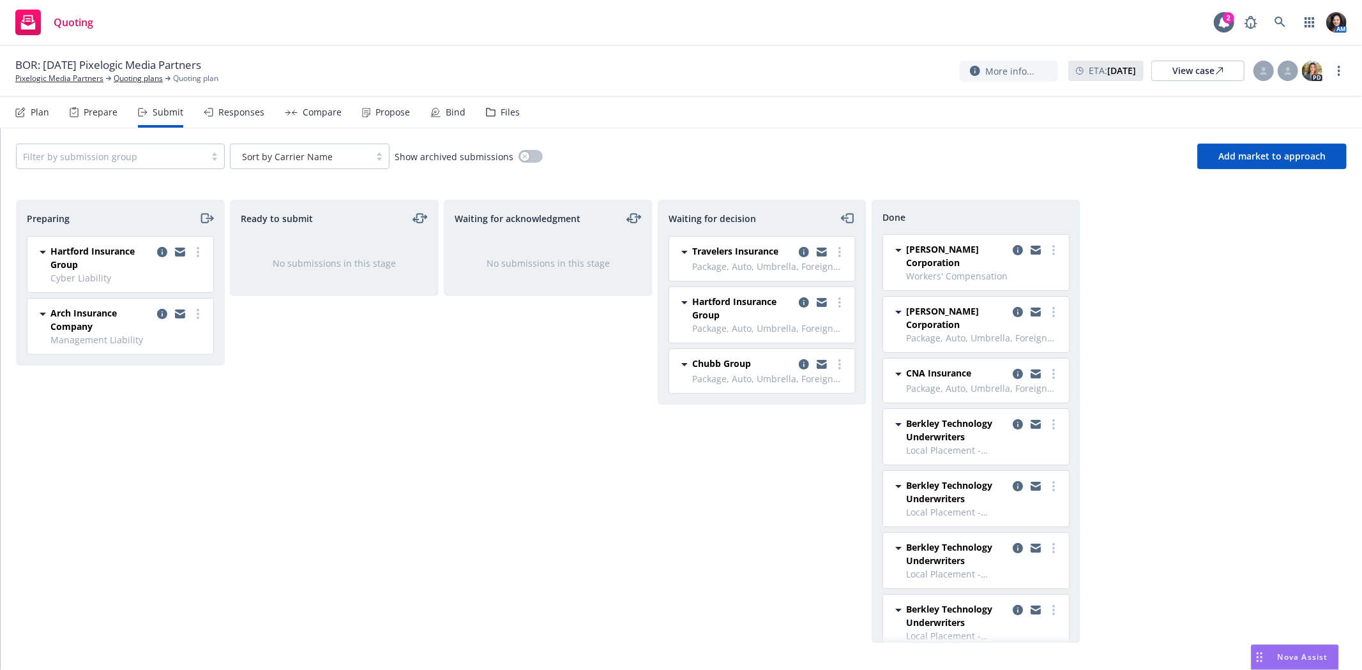
click at [27, 114] on div "Plan" at bounding box center [32, 112] width 34 height 31
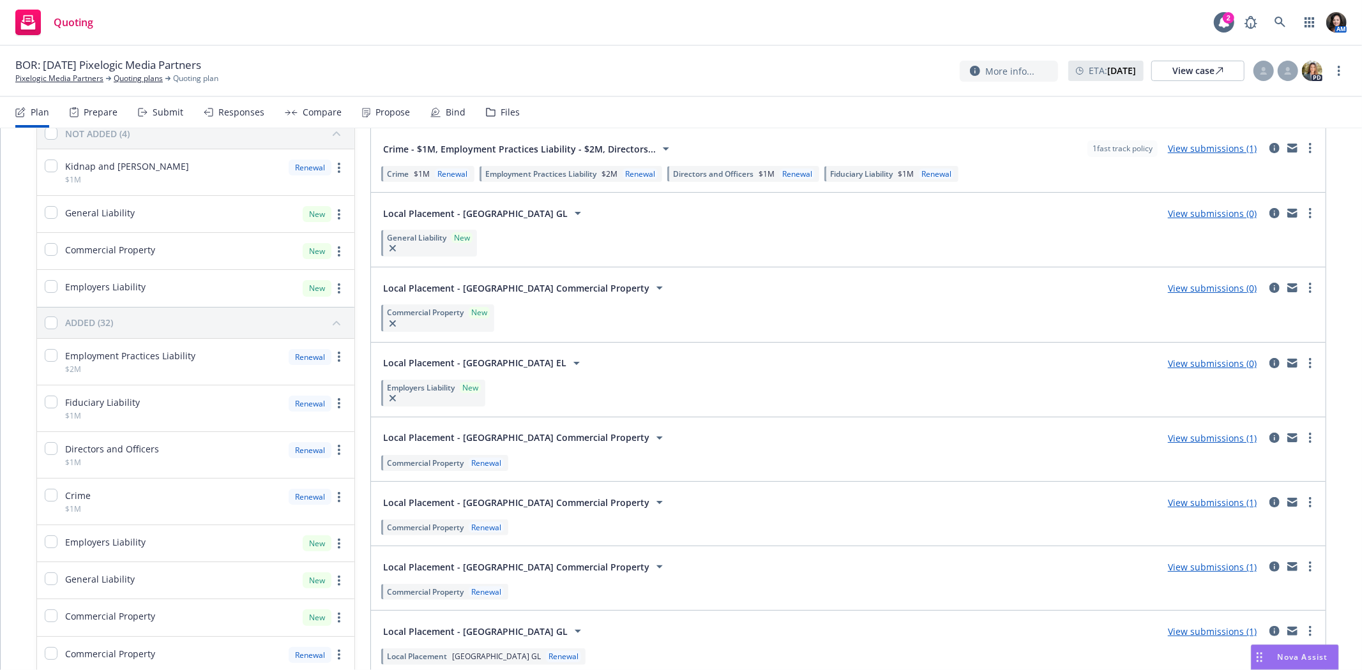
scroll to position [142, 0]
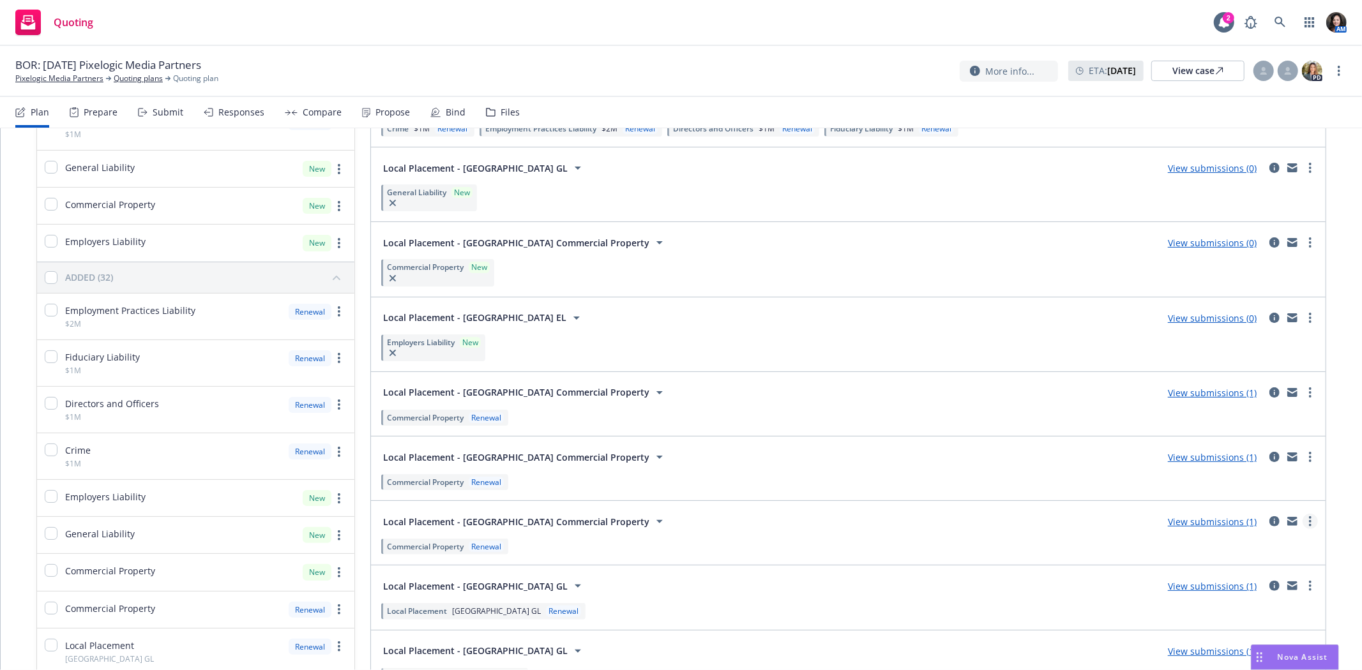
click at [1303, 516] on link "more" at bounding box center [1310, 521] width 15 height 15
click at [1293, 505] on span "Create policy (fast track)" at bounding box center [1249, 500] width 133 height 12
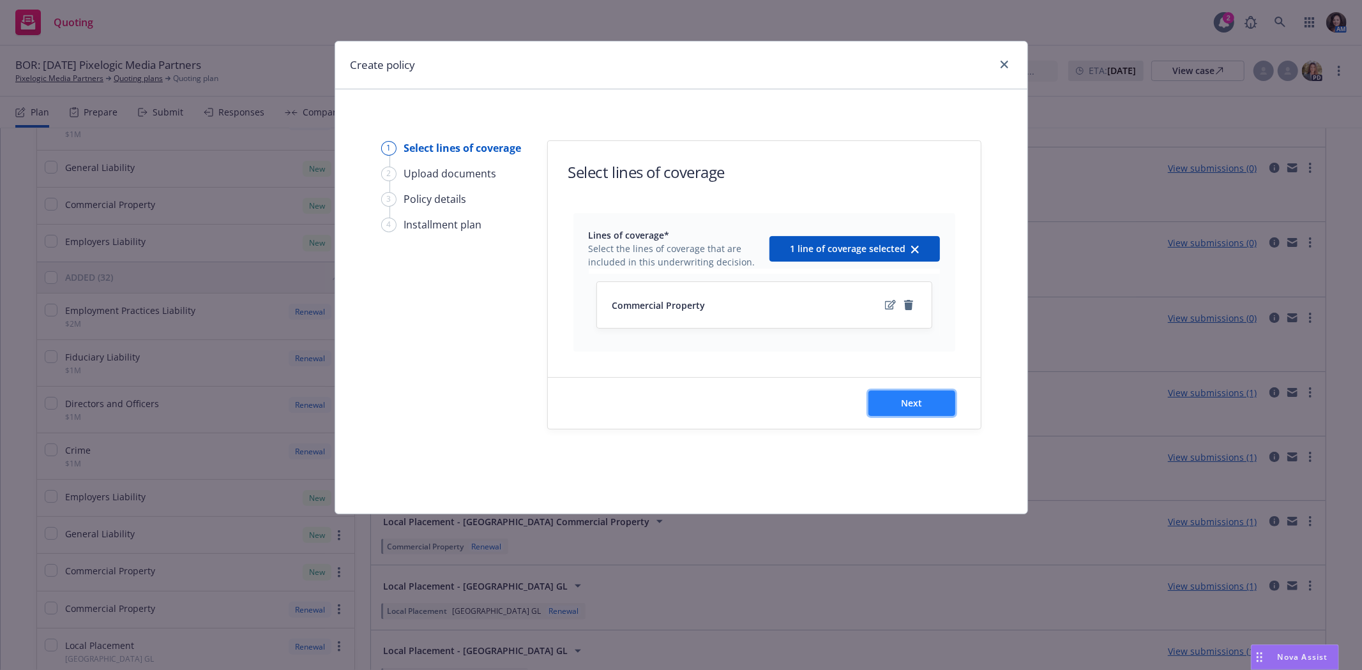
click at [921, 405] on span "Next" at bounding box center [911, 403] width 21 height 12
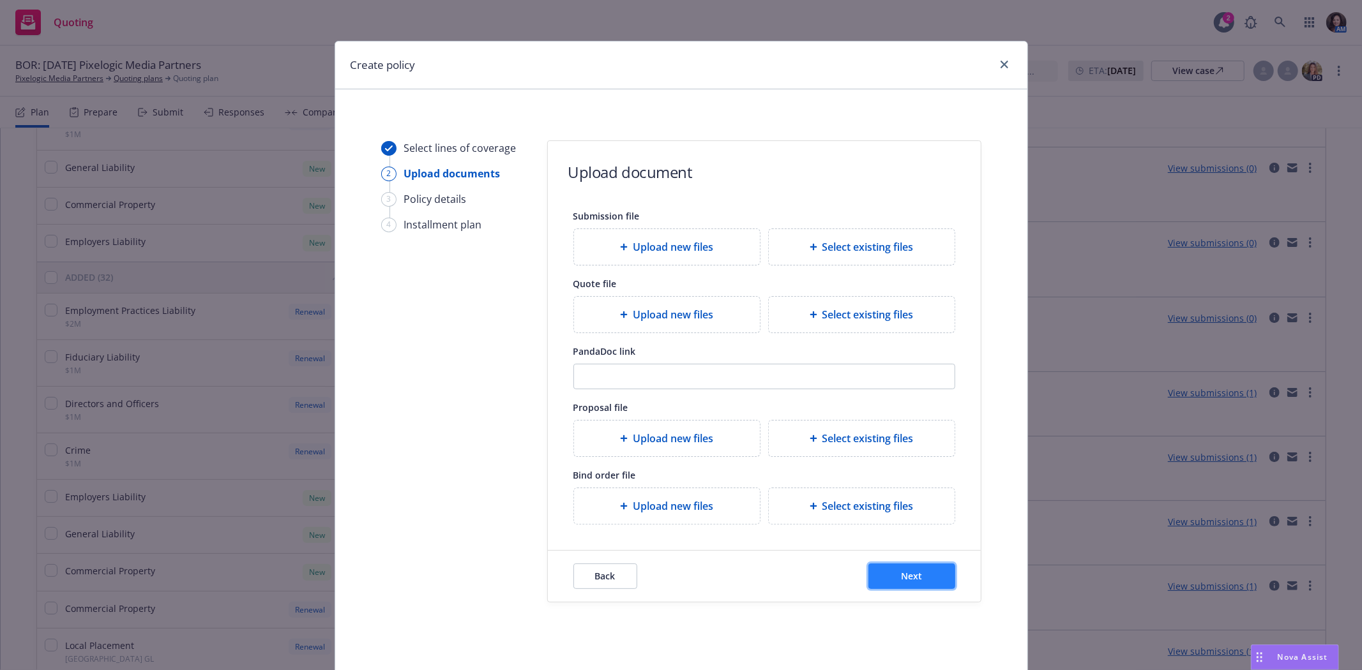
click at [914, 576] on span "Next" at bounding box center [911, 576] width 21 height 12
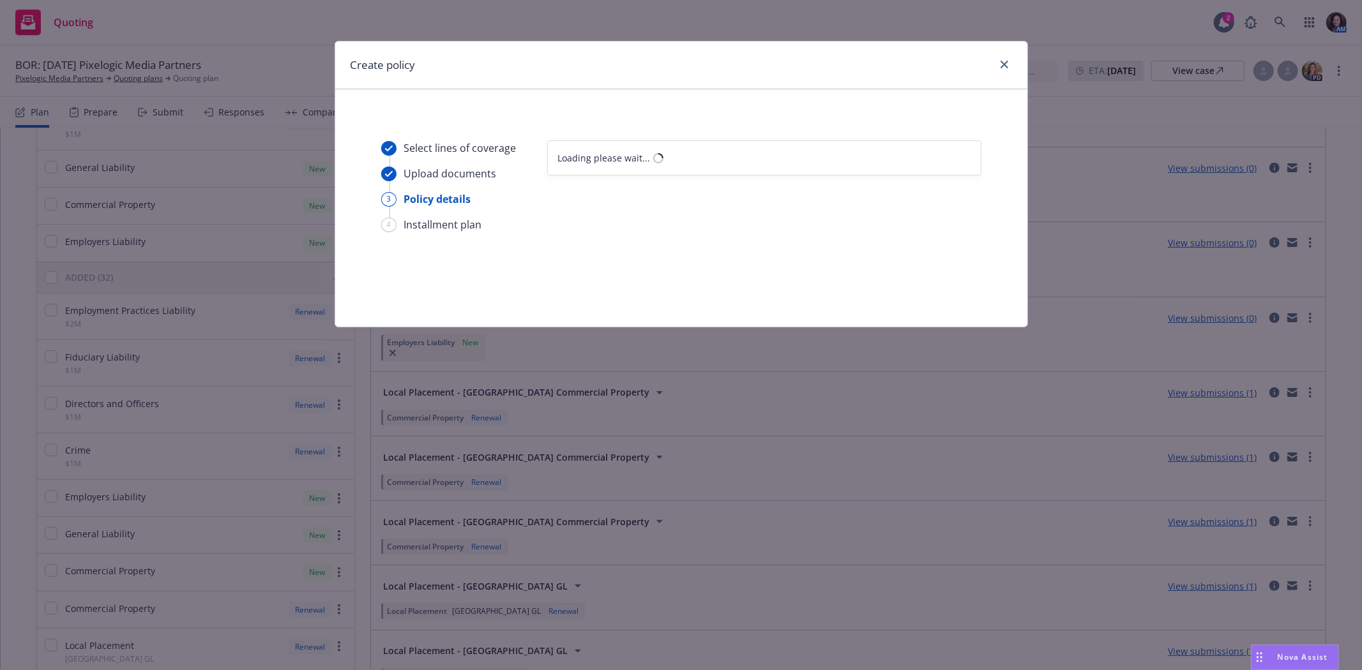
select select "12"
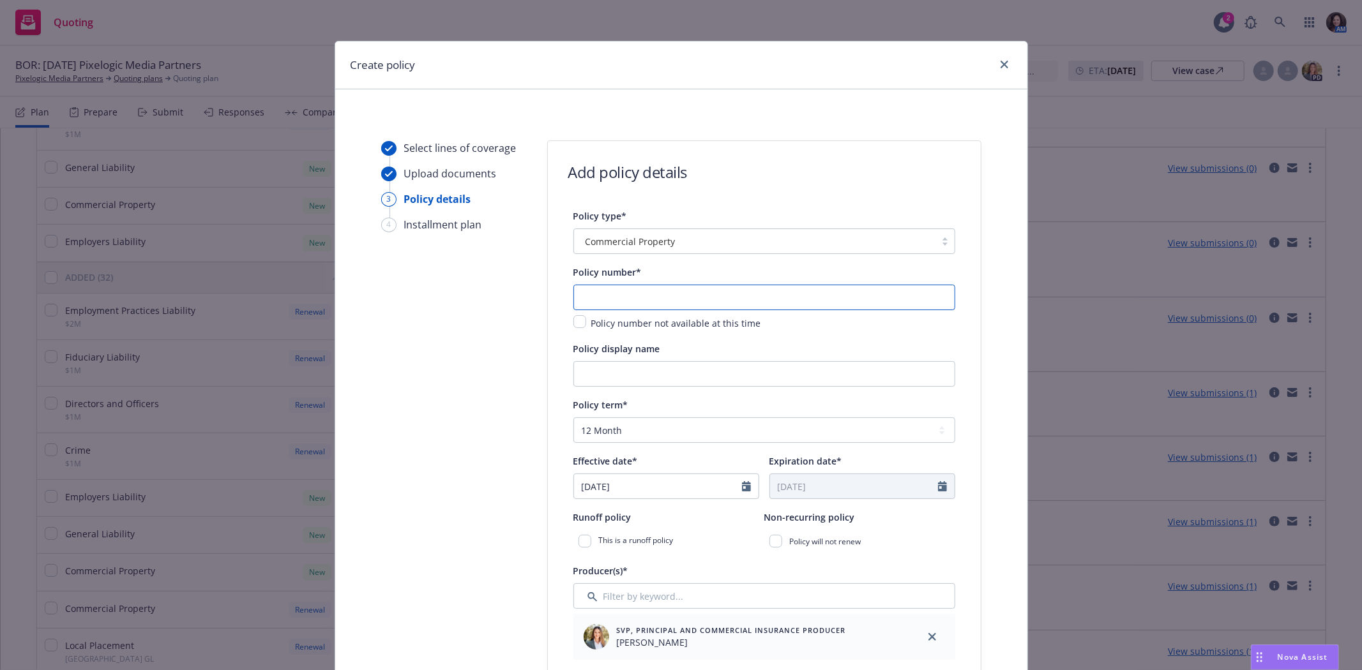
click at [712, 300] on input "text" at bounding box center [764, 298] width 382 height 26
click at [671, 379] on input "Policy display name" at bounding box center [764, 374] width 382 height 26
drag, startPoint x: 604, startPoint y: 374, endPoint x: 679, endPoint y: 364, distance: 75.3
click at [603, 372] on input "UK GL Local Placement" at bounding box center [764, 374] width 382 height 26
type input "UK Prop Local Placement"
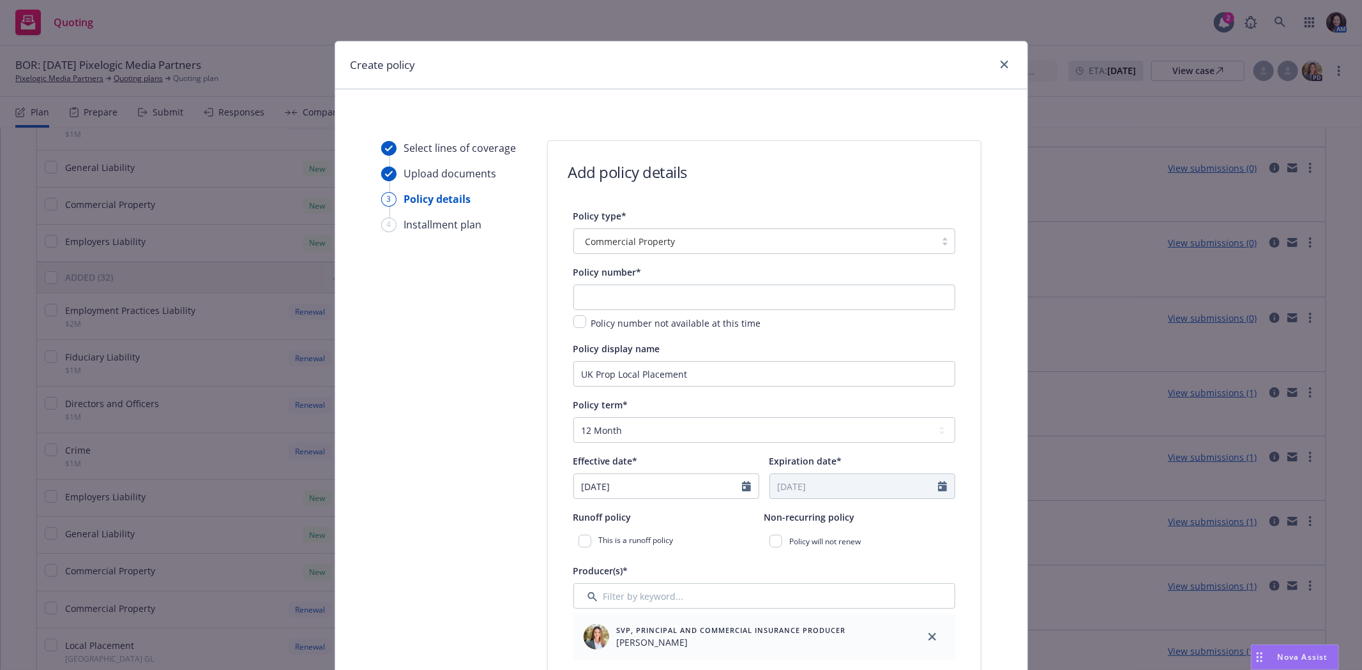
click at [692, 283] on div "Policy number* Policy number not available at this time" at bounding box center [764, 297] width 382 height 66
click at [684, 303] on input "text" at bounding box center [764, 298] width 382 height 26
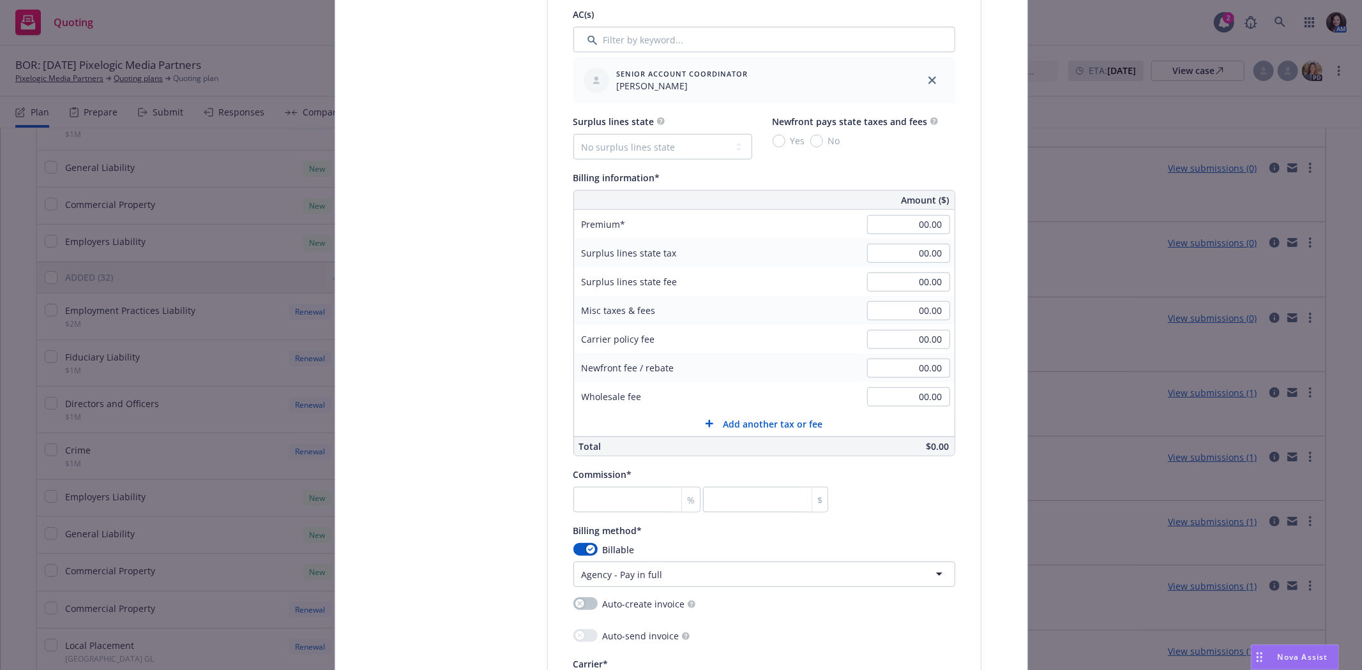
scroll to position [780, 0]
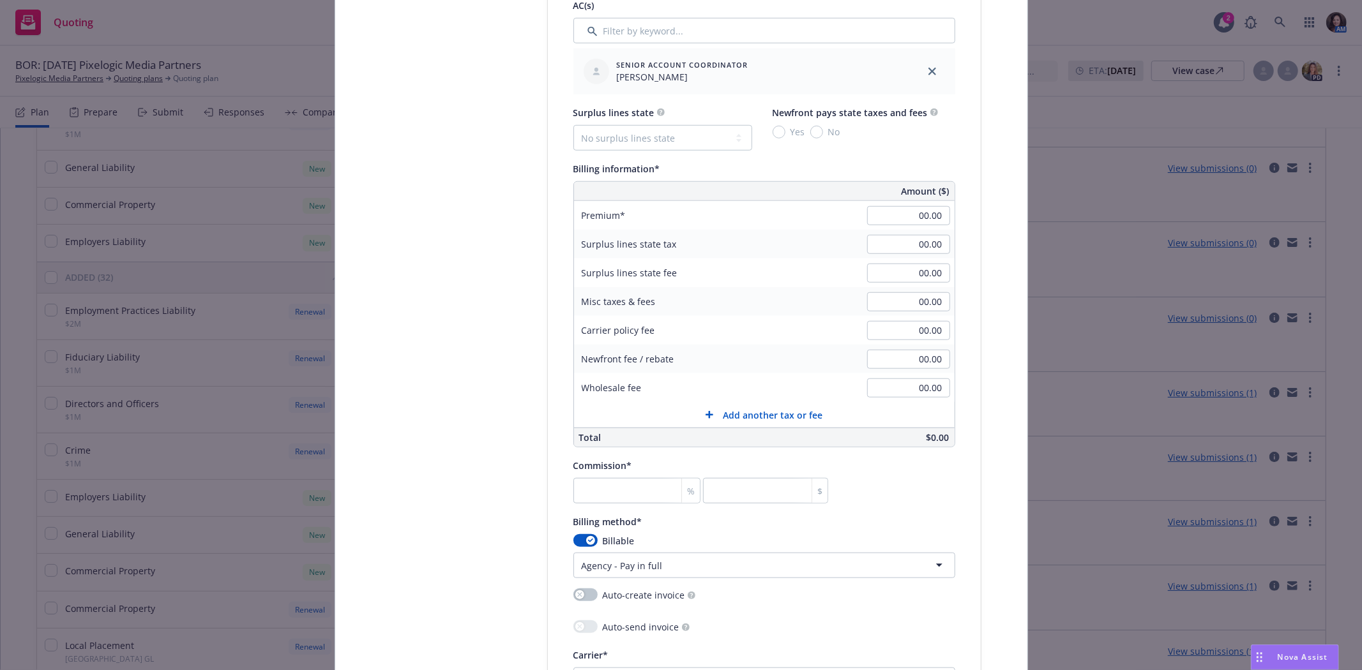
type input "TLP7027541-11"
click at [630, 495] on input "number" at bounding box center [637, 491] width 128 height 26
type input "1"
type input "0"
type input "12.5"
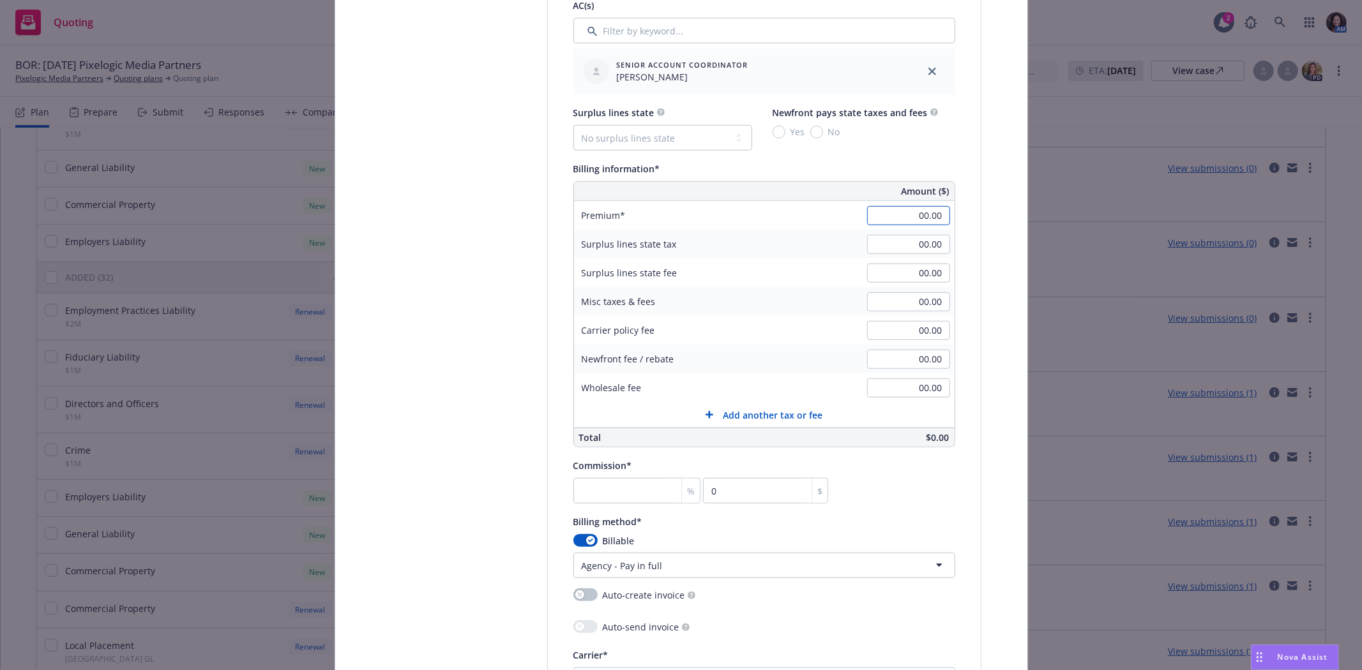
click at [916, 220] on input "00.00" at bounding box center [908, 215] width 83 height 19
type input "9,492.00"
click at [653, 494] on input "number" at bounding box center [637, 491] width 128 height 26
type input "1"
type input "94.92"
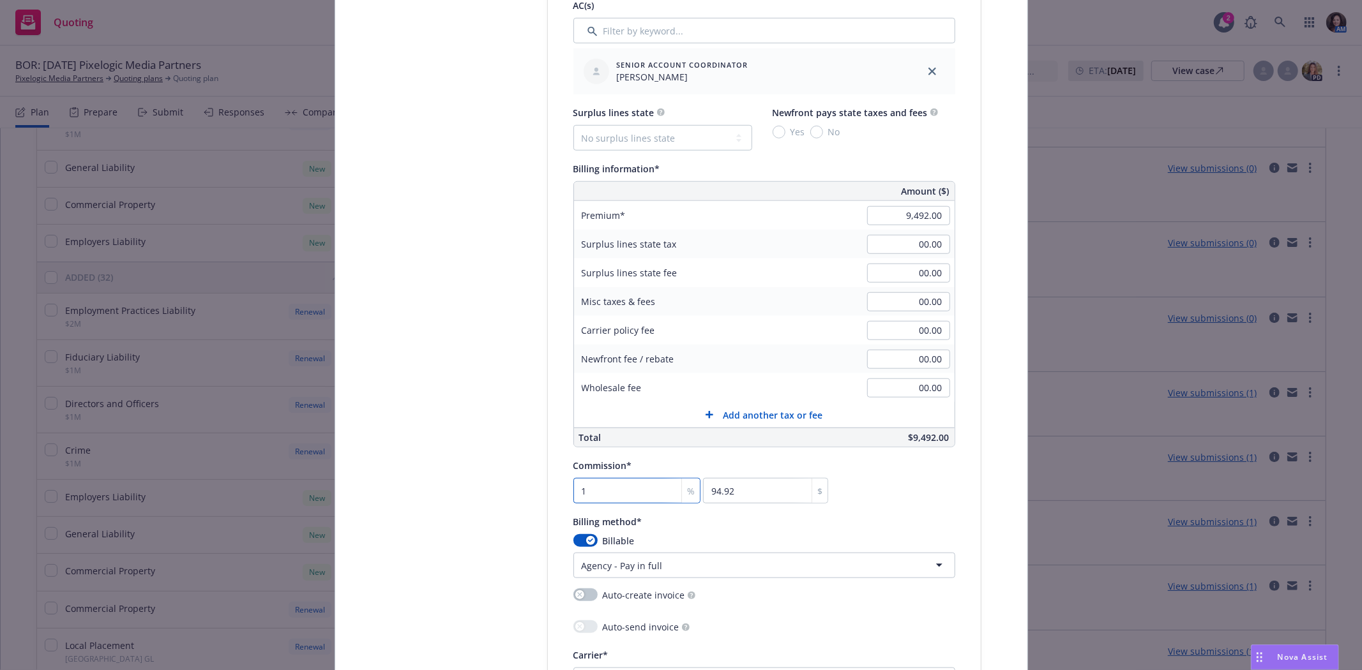
type input "12"
type input "1139.04"
type input "12.5"
type input "1186.5"
type input "12.5"
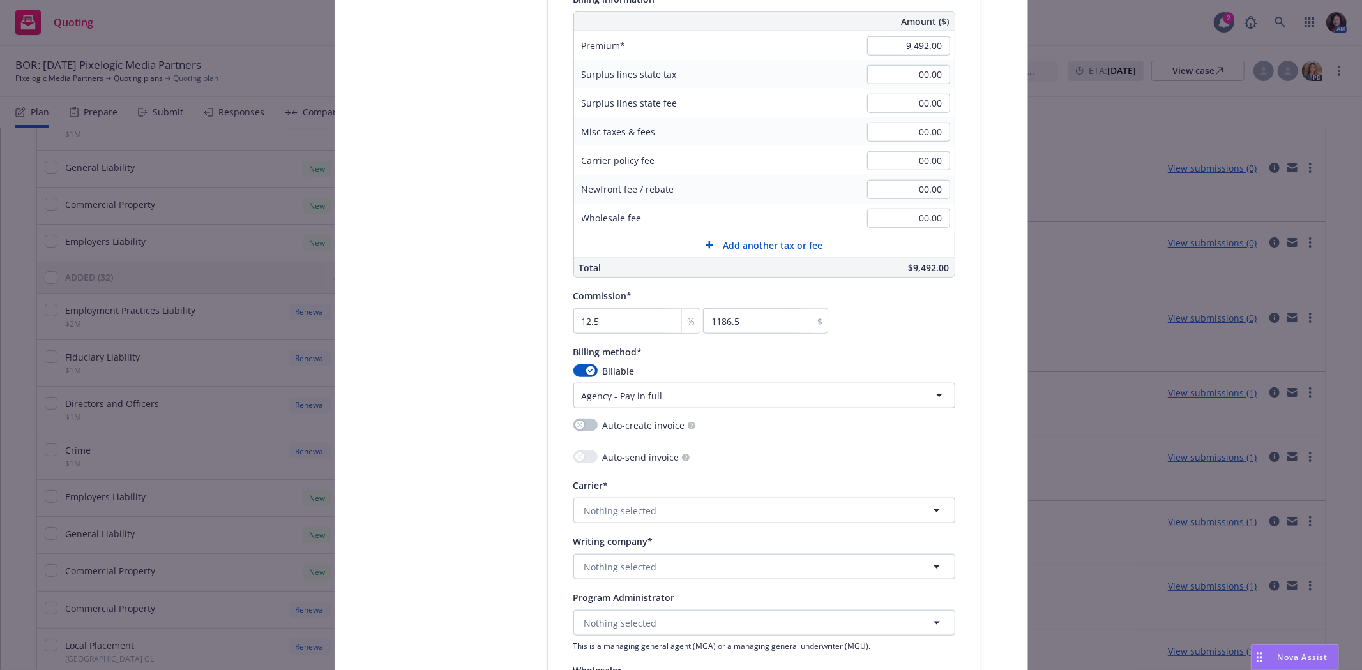
scroll to position [1064, 0]
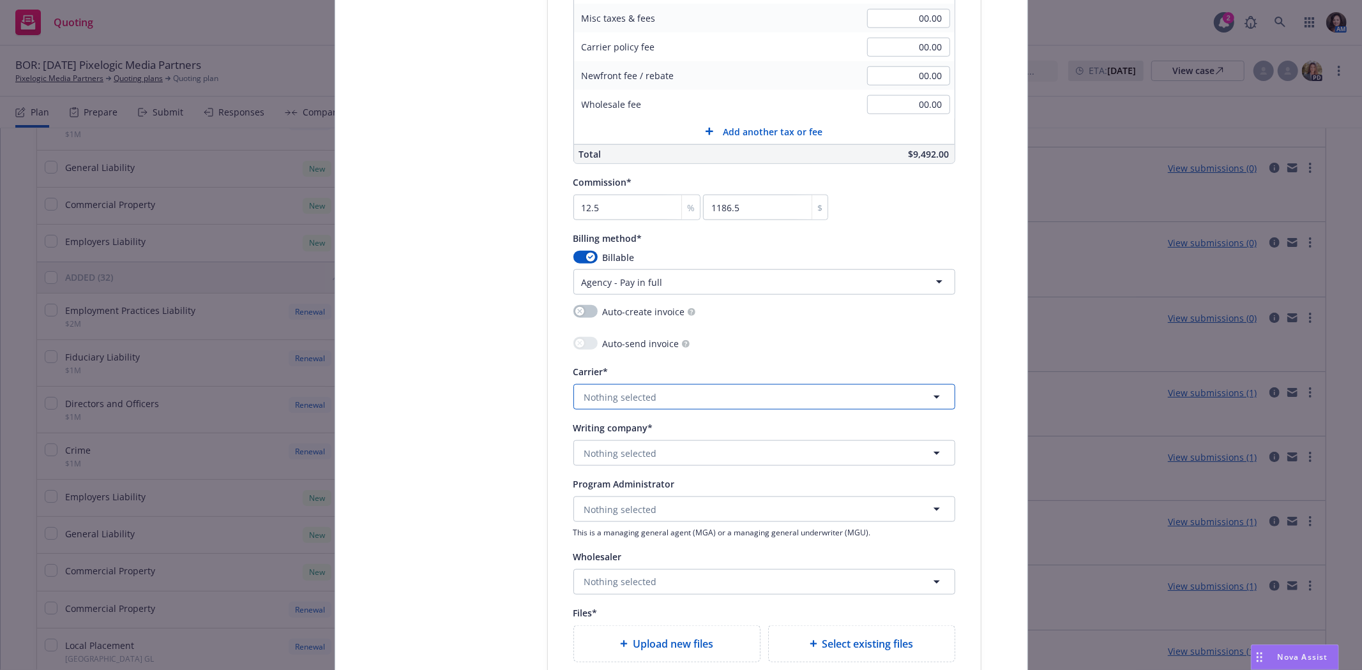
click at [628, 404] on span "Nothing selected" at bounding box center [620, 397] width 73 height 13
click at [618, 391] on button "Nothing selected" at bounding box center [764, 397] width 382 height 26
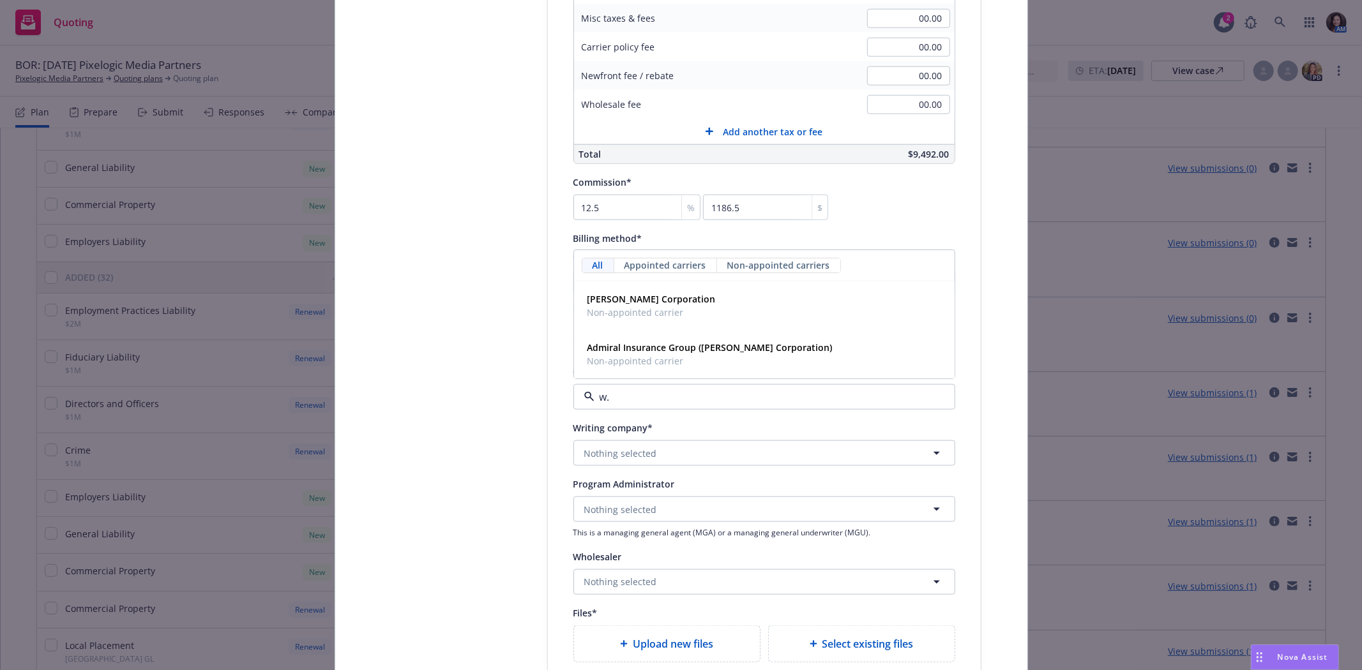
type input "w.r"
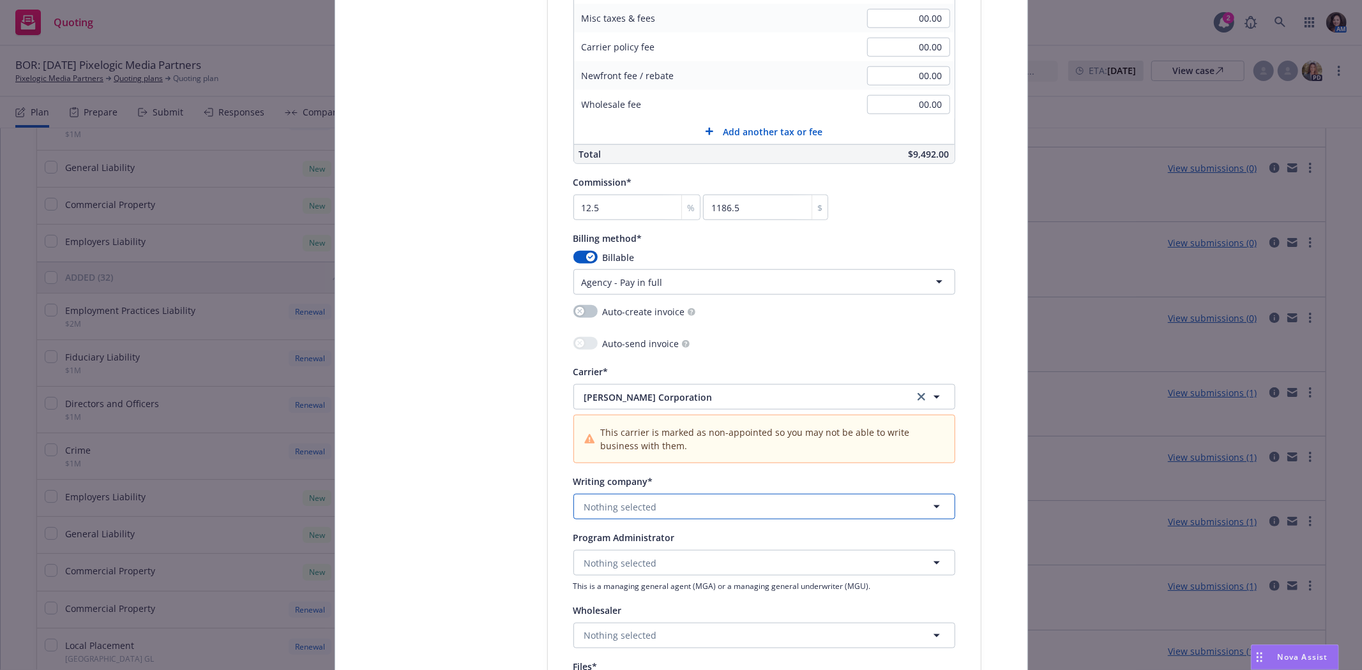
click at [617, 503] on span "Nothing selected" at bounding box center [620, 507] width 73 height 13
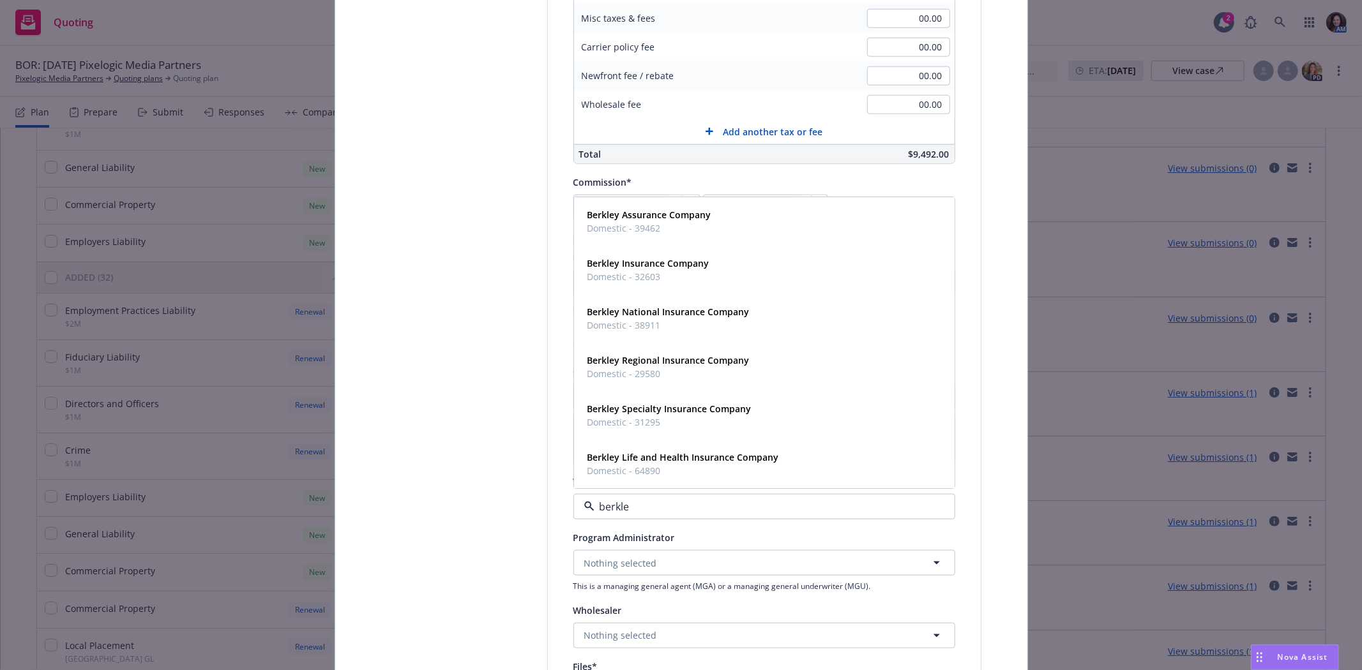
type input "berkley"
click at [753, 513] on input "berkley" at bounding box center [761, 506] width 335 height 15
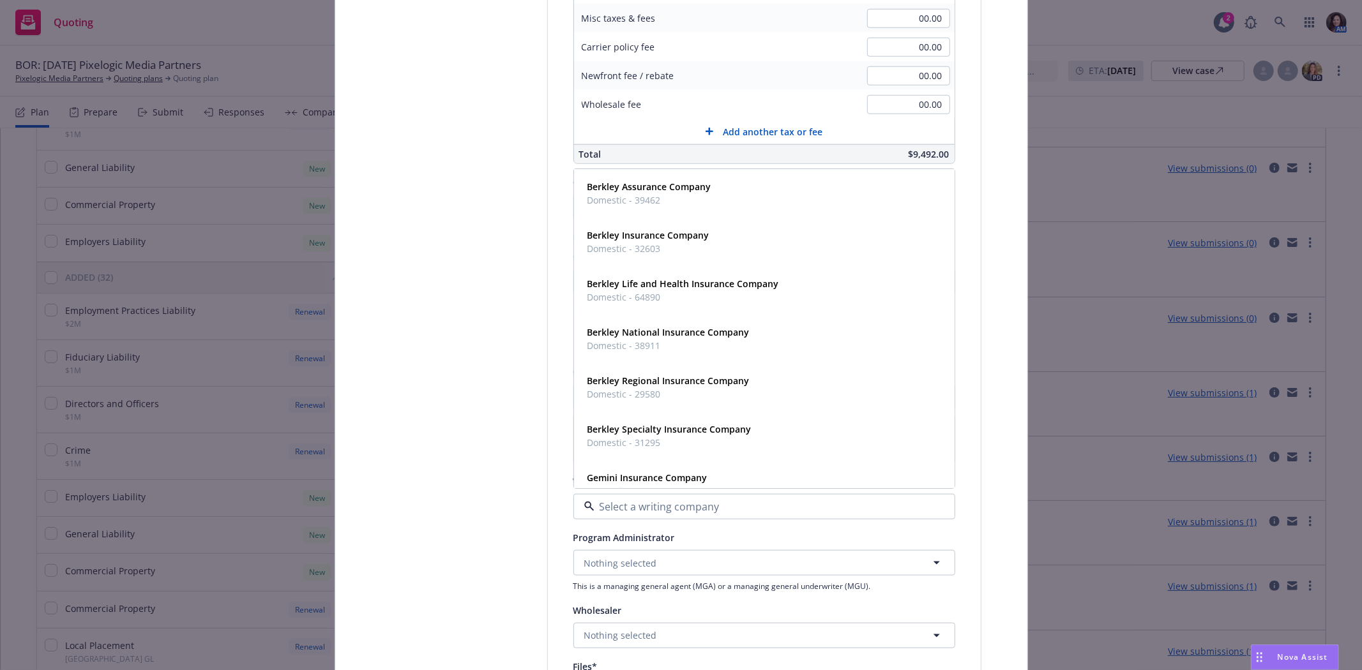
click at [967, 539] on div "Policy type* Commercial Property Policy number* TLP7027541-11 Policy number not…" at bounding box center [764, 5] width 433 height 1723
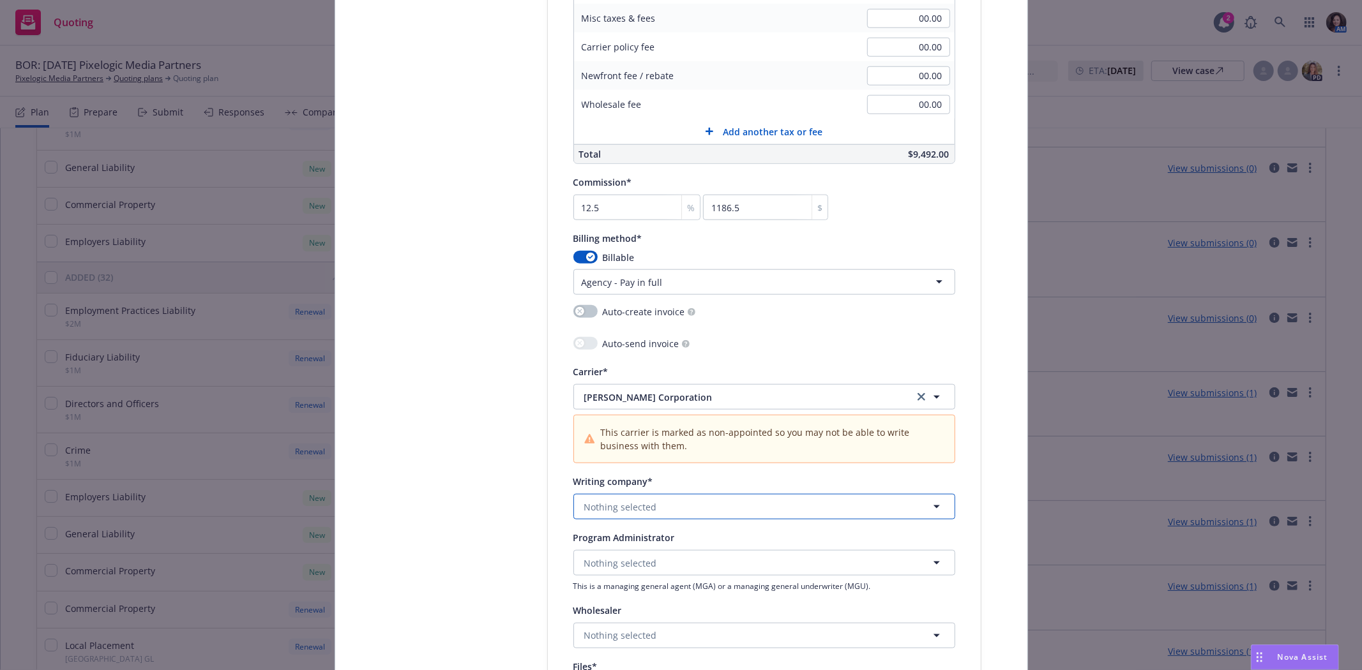
click at [716, 508] on button "Nothing selected" at bounding box center [764, 507] width 382 height 26
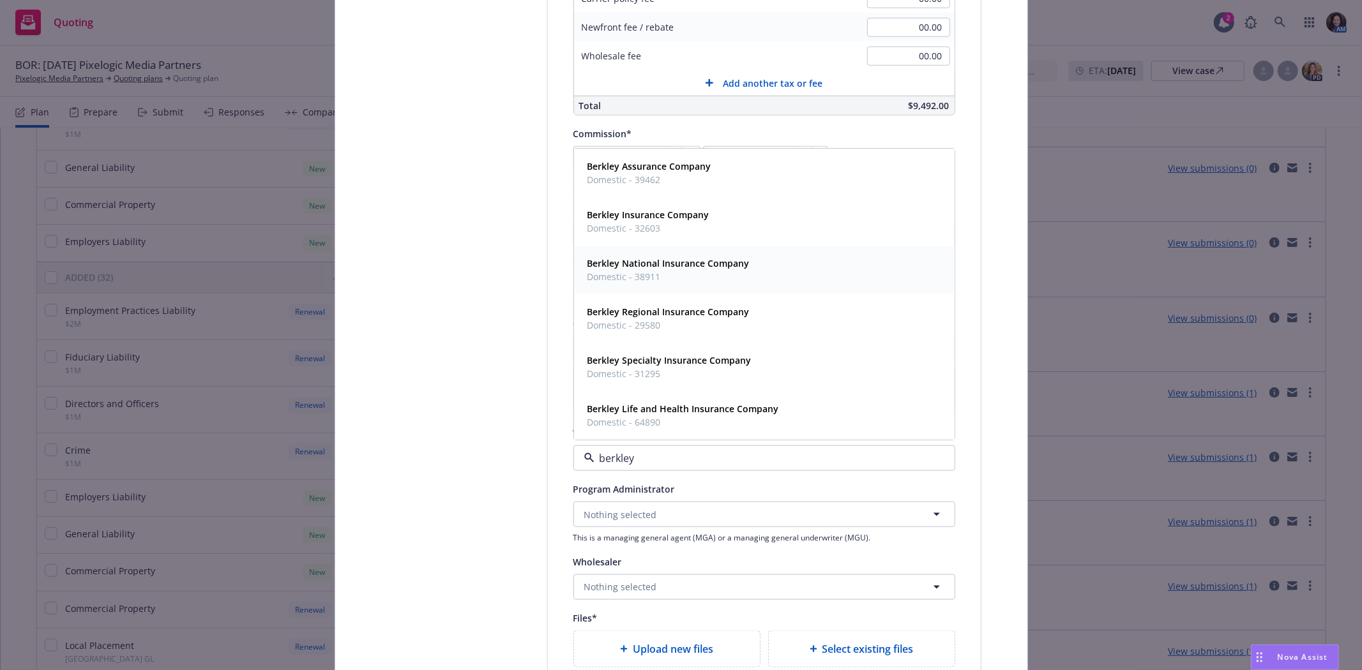
scroll to position [1135, 0]
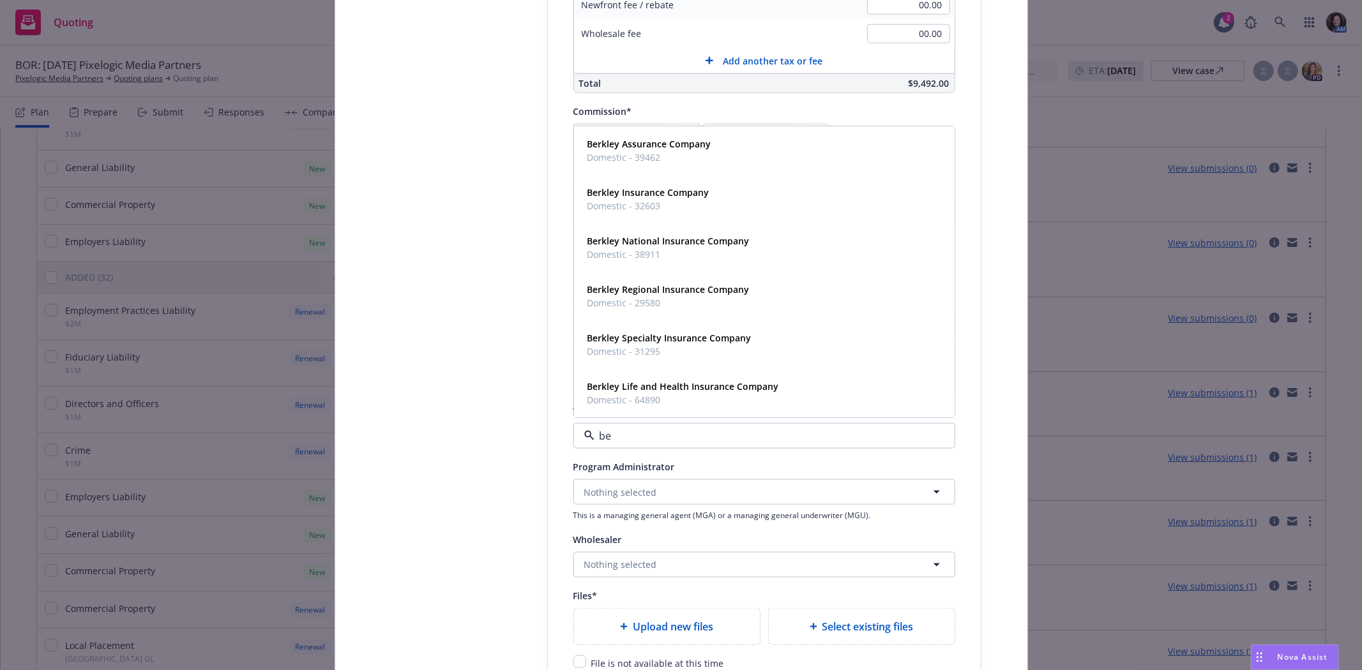
type input "b"
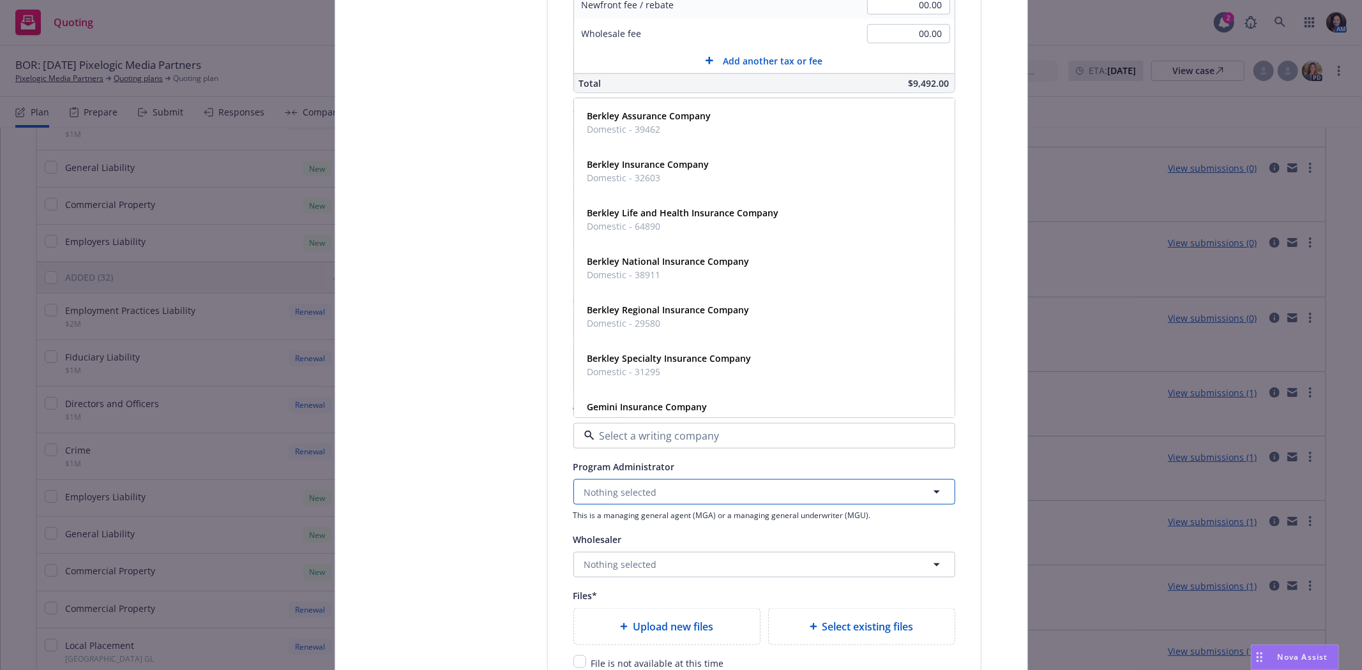
click at [930, 483] on button "Nothing selected" at bounding box center [764, 493] width 382 height 26
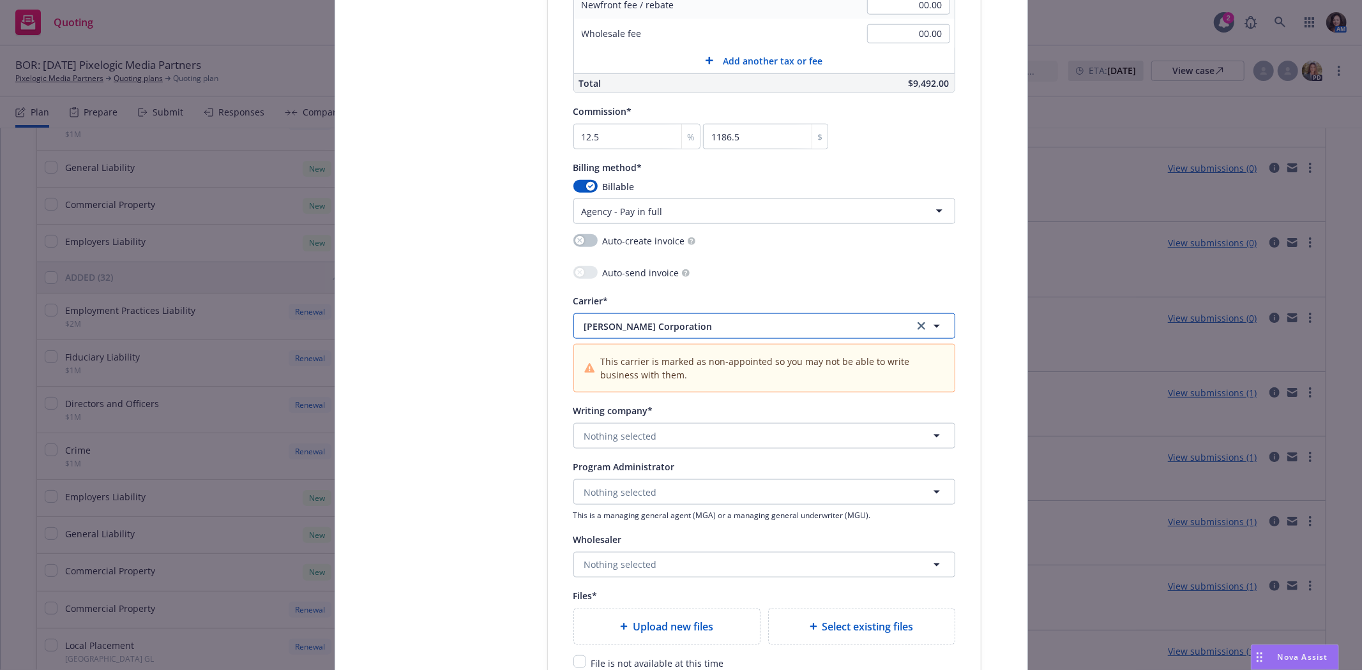
click at [776, 329] on span "W.R. Berkley Corporation" at bounding box center [739, 326] width 310 height 13
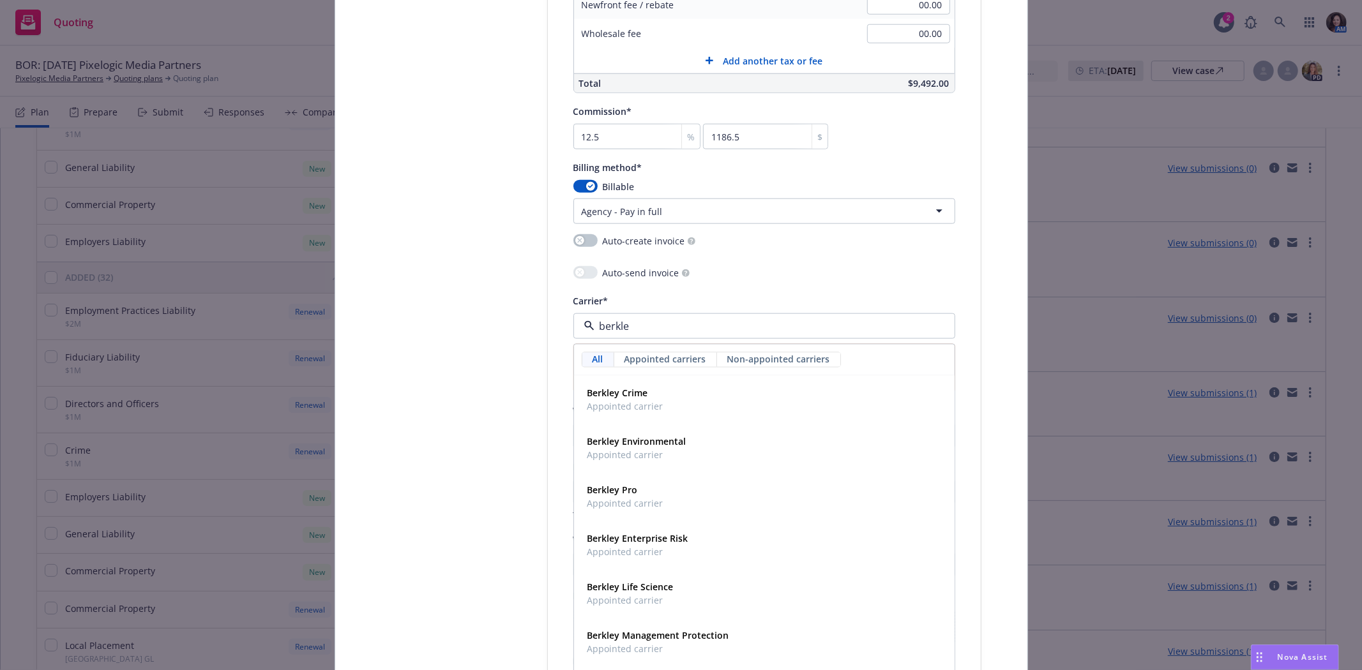
type input "berkley"
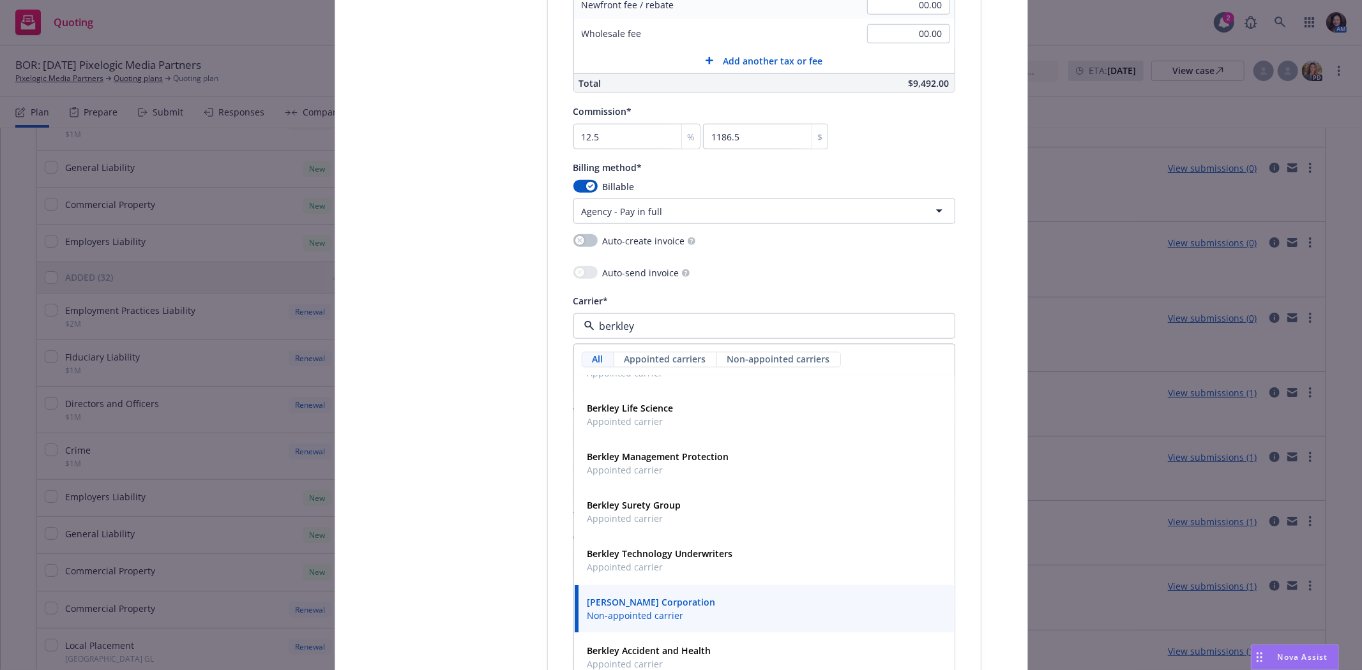
scroll to position [213, 0]
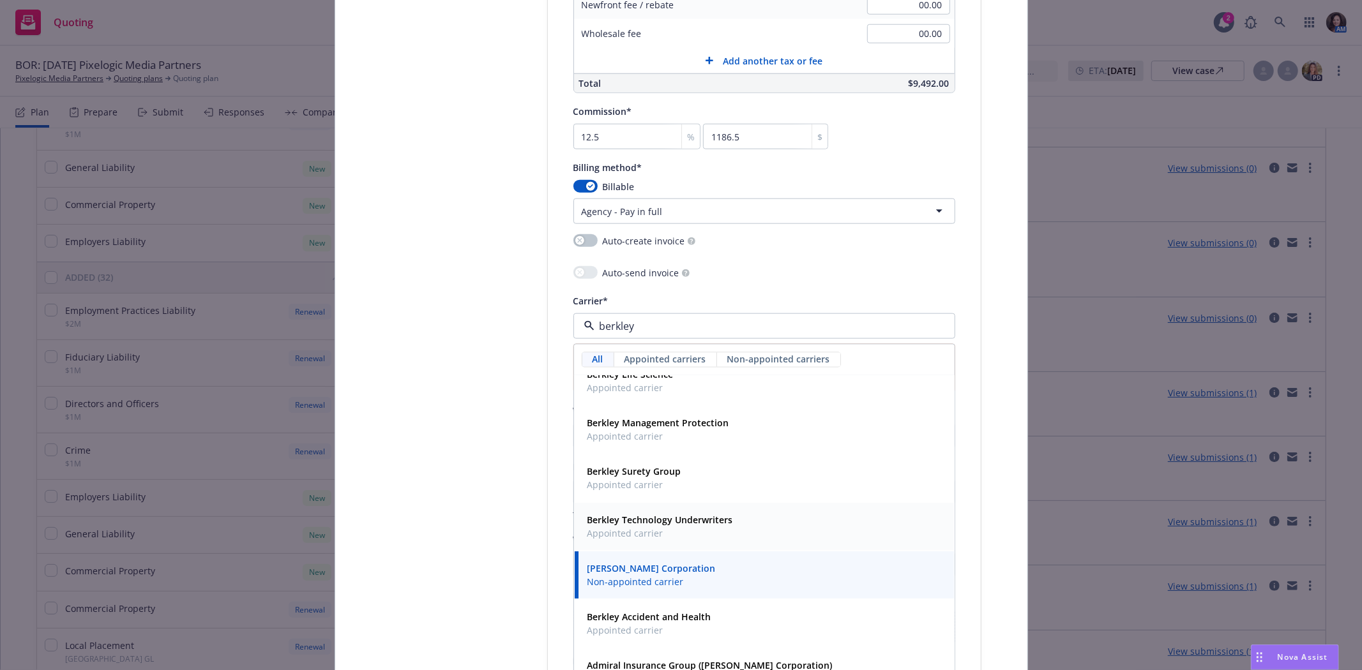
click at [749, 528] on div "Berkley Technology Underwriters Appointed carrier" at bounding box center [764, 527] width 364 height 32
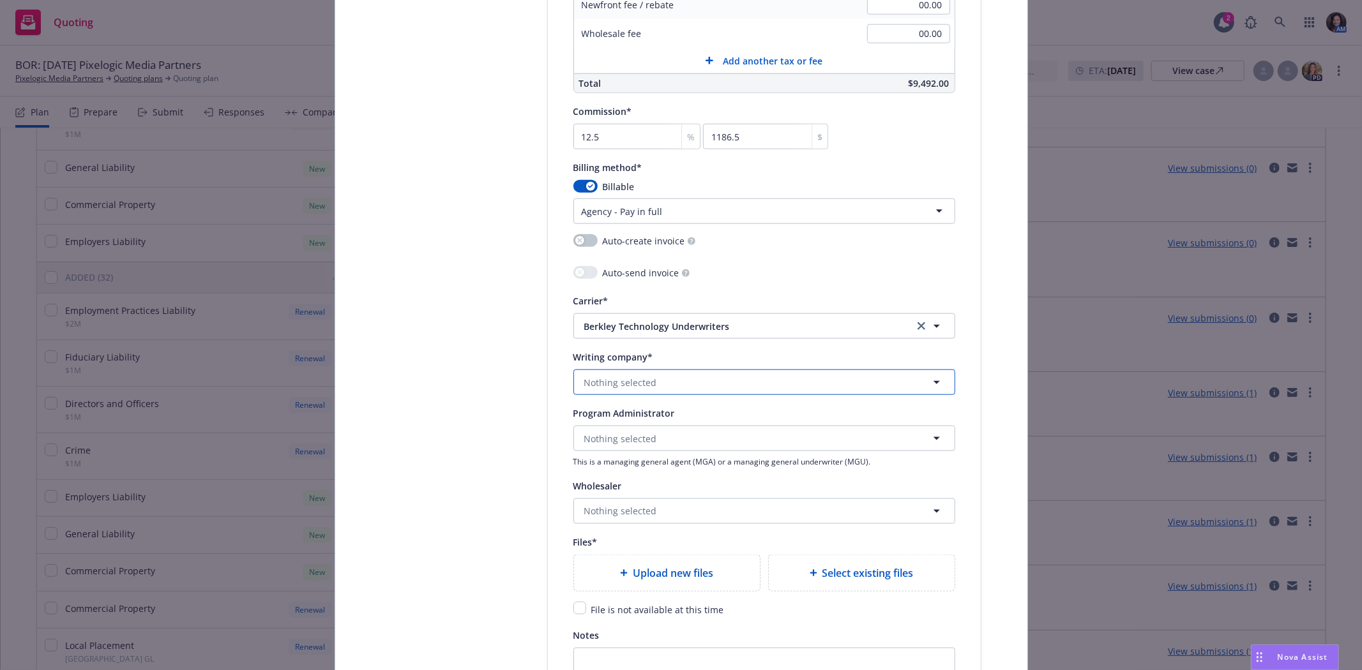
click at [683, 388] on button "Nothing selected" at bounding box center [764, 383] width 382 height 26
click at [726, 315] on div "Carrier* Berkley Technology Underwriters" at bounding box center [764, 316] width 382 height 46
click at [722, 323] on span "Berkley Technology Underwriters" at bounding box center [739, 326] width 310 height 13
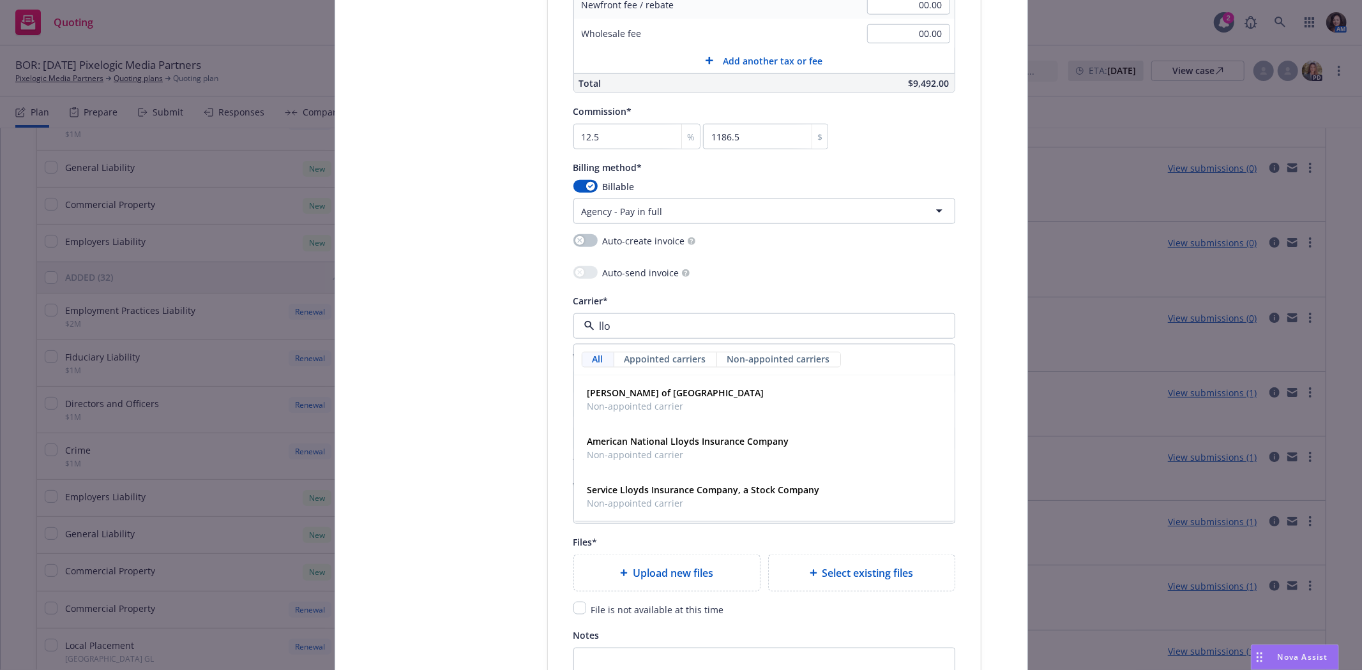
scroll to position [0, 0]
click at [681, 390] on div "Lloyd's of London Non-appointed carrier" at bounding box center [764, 400] width 364 height 32
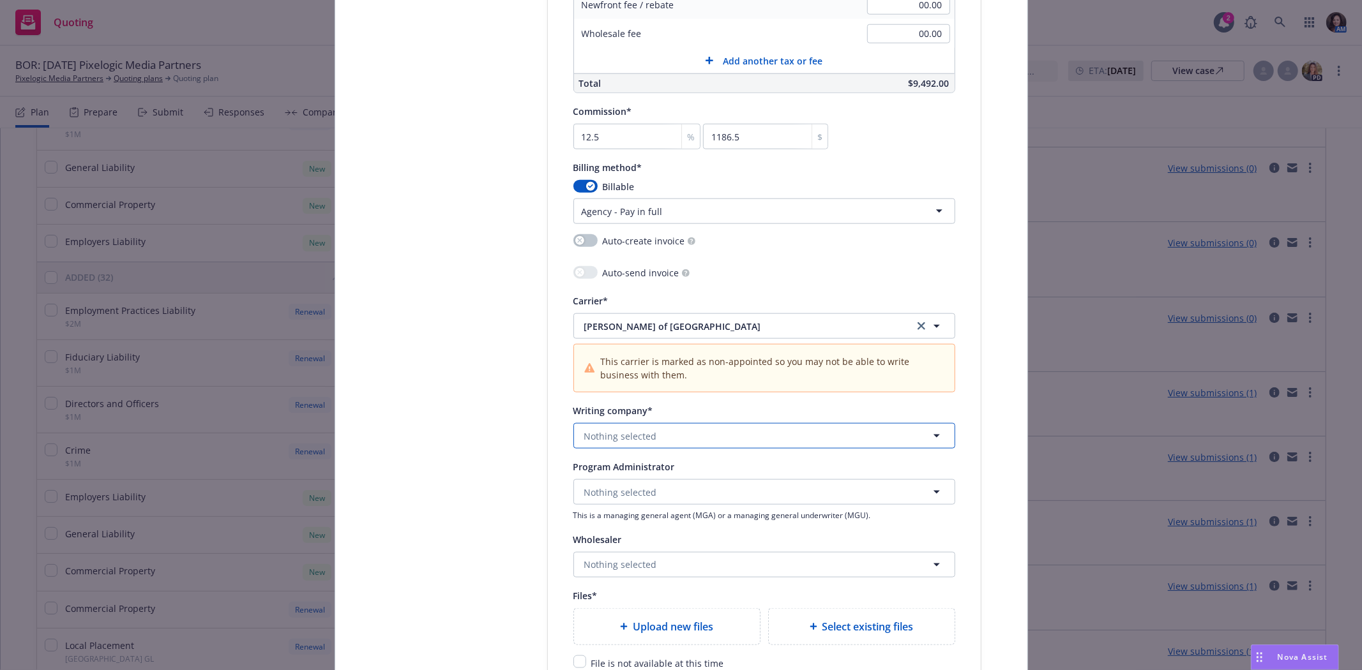
click at [641, 437] on span "Nothing selected" at bounding box center [620, 436] width 73 height 13
click at [595, 437] on span "Nothing selected" at bounding box center [620, 436] width 73 height 13
click at [609, 324] on span "Lloyd's of London" at bounding box center [739, 326] width 310 height 13
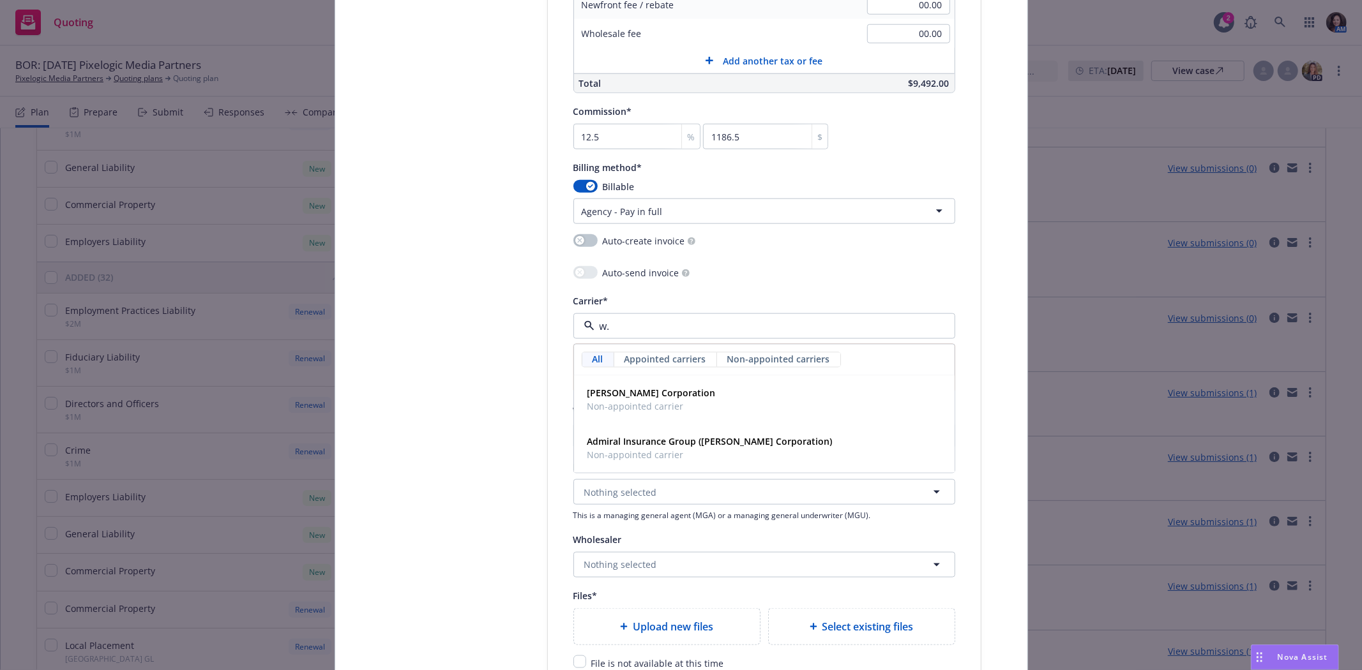
type input "w.r"
drag, startPoint x: 624, startPoint y: 403, endPoint x: 620, endPoint y: 470, distance: 67.2
click at [620, 470] on div "W.R. Berkley Corporation Non-appointed carrier Admiral Insurance Group (W.R. Be…" at bounding box center [764, 424] width 381 height 97
click at [615, 451] on div "Admiral Insurance Group (W.R. Berkley Corporation) Non-appointed carrier" at bounding box center [709, 448] width 245 height 27
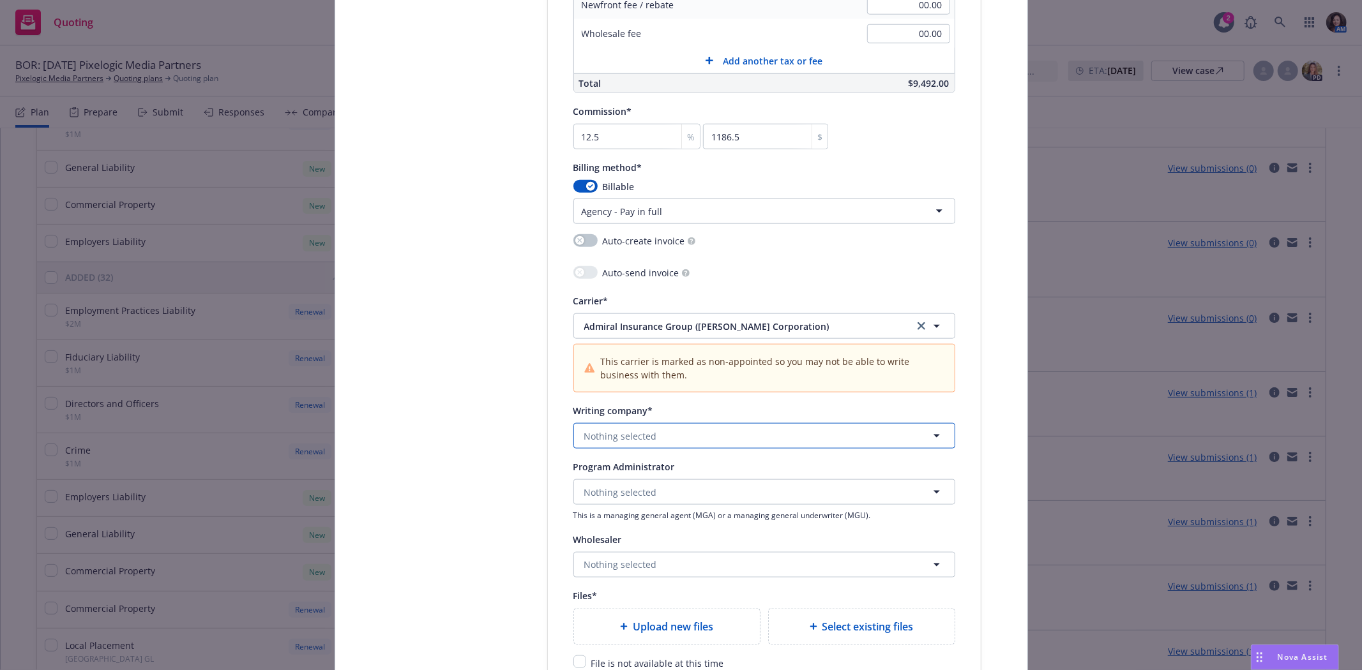
click at [614, 439] on span "Nothing selected" at bounding box center [620, 436] width 73 height 13
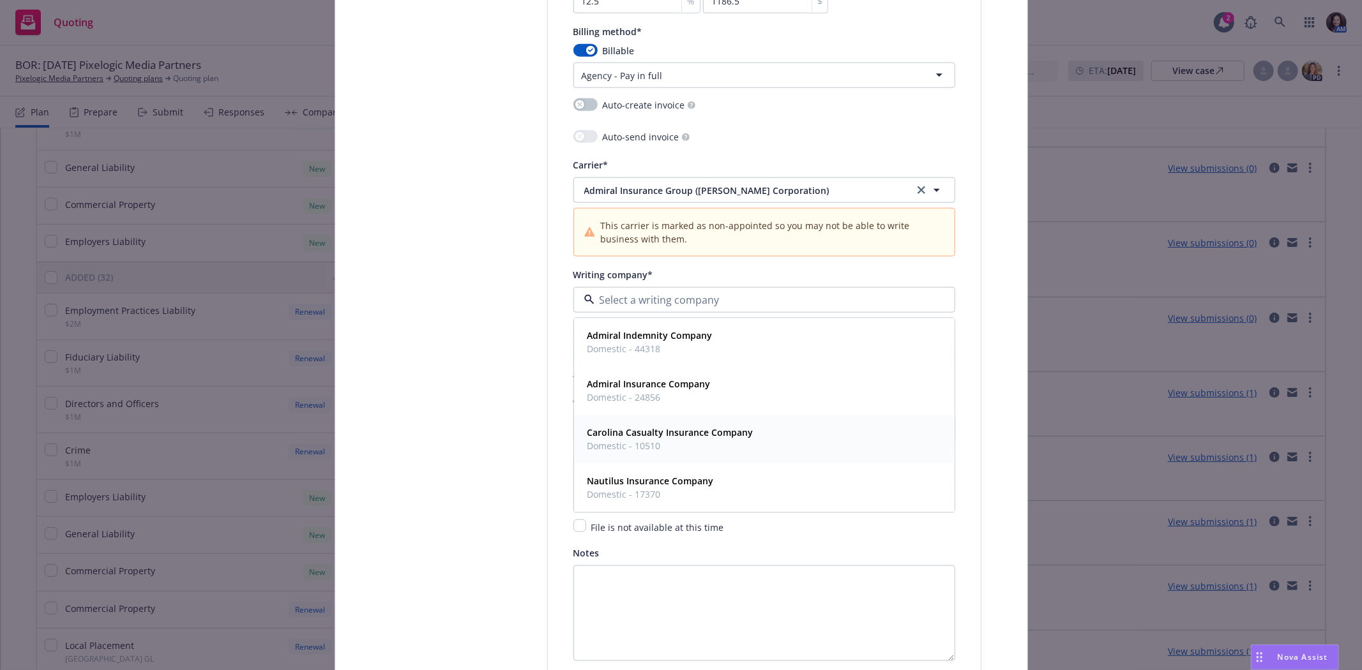
scroll to position [1277, 0]
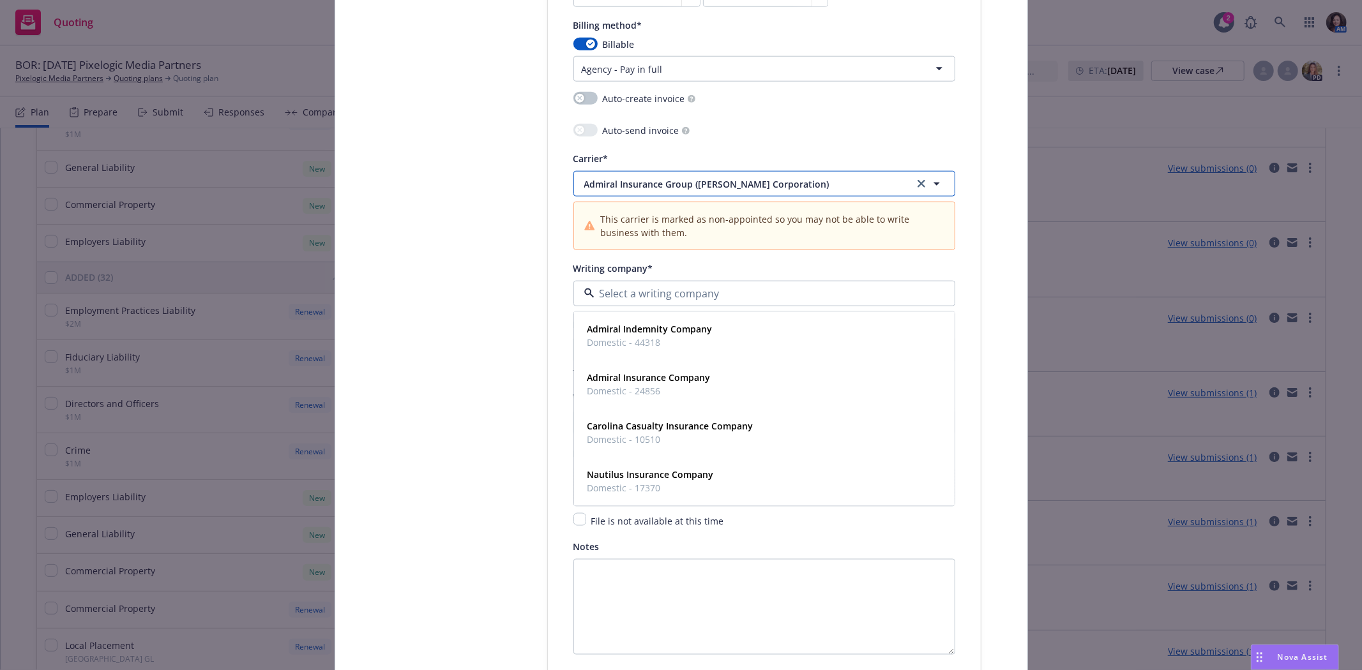
click at [628, 183] on span "Admiral Insurance Group (W.R. Berkley Corporation)" at bounding box center [739, 184] width 310 height 13
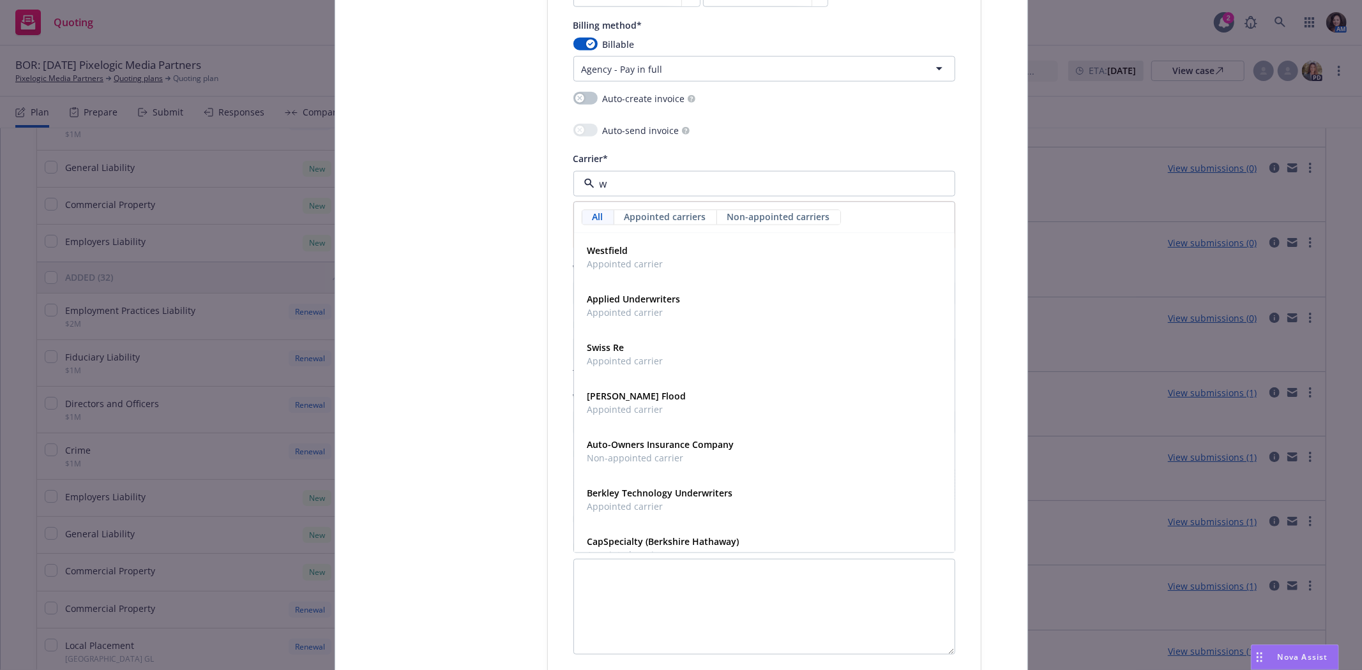
type input "w."
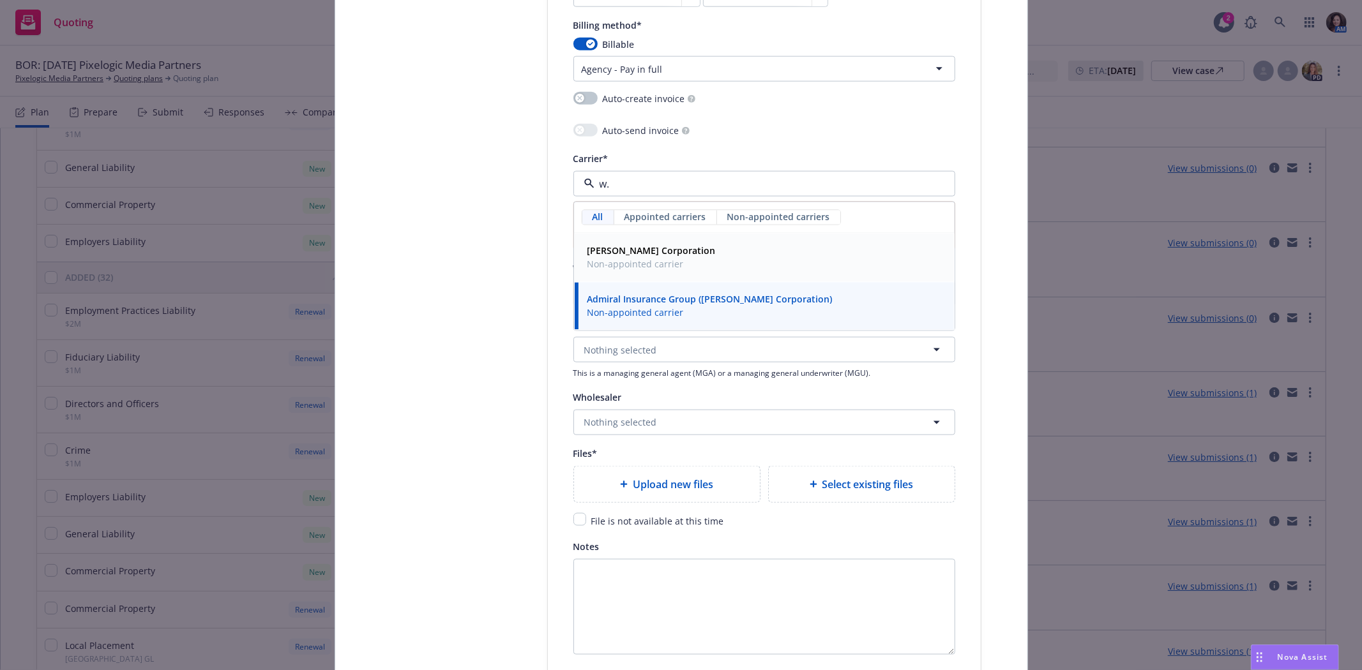
click at [626, 248] on strong "W.R. Berkley Corporation" at bounding box center [651, 251] width 128 height 12
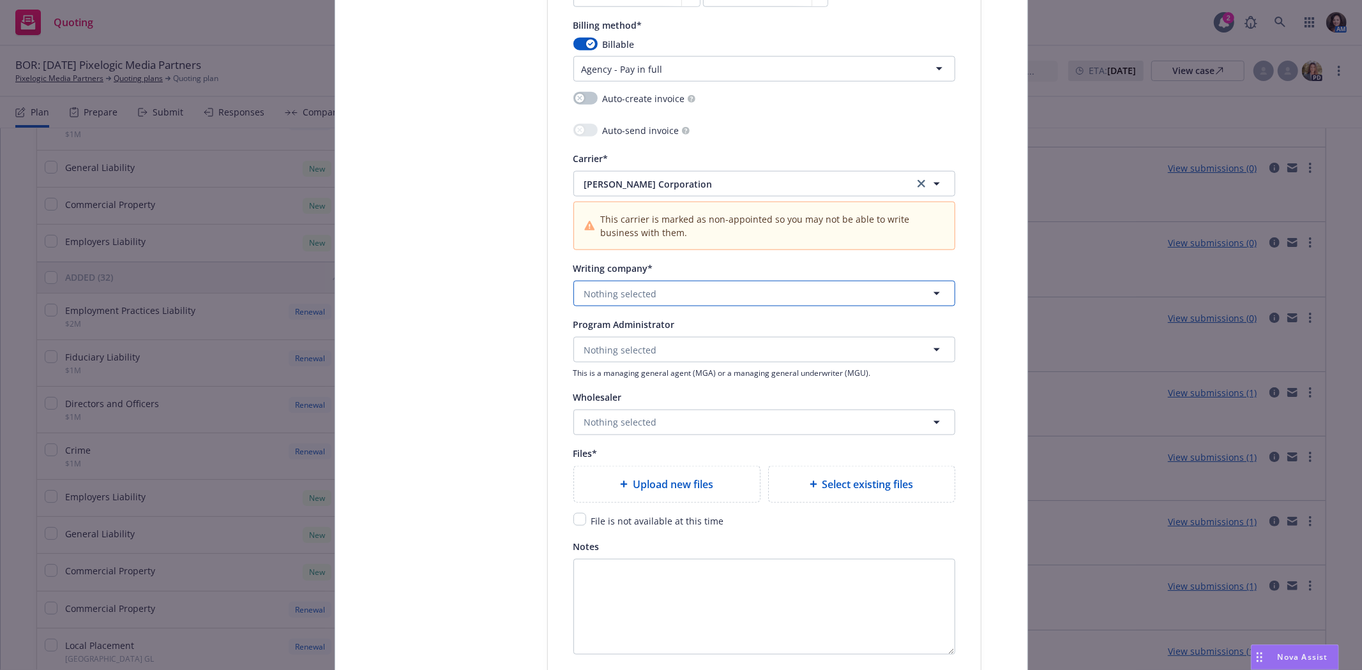
click at [626, 301] on span "Nothing selected" at bounding box center [620, 293] width 73 height 13
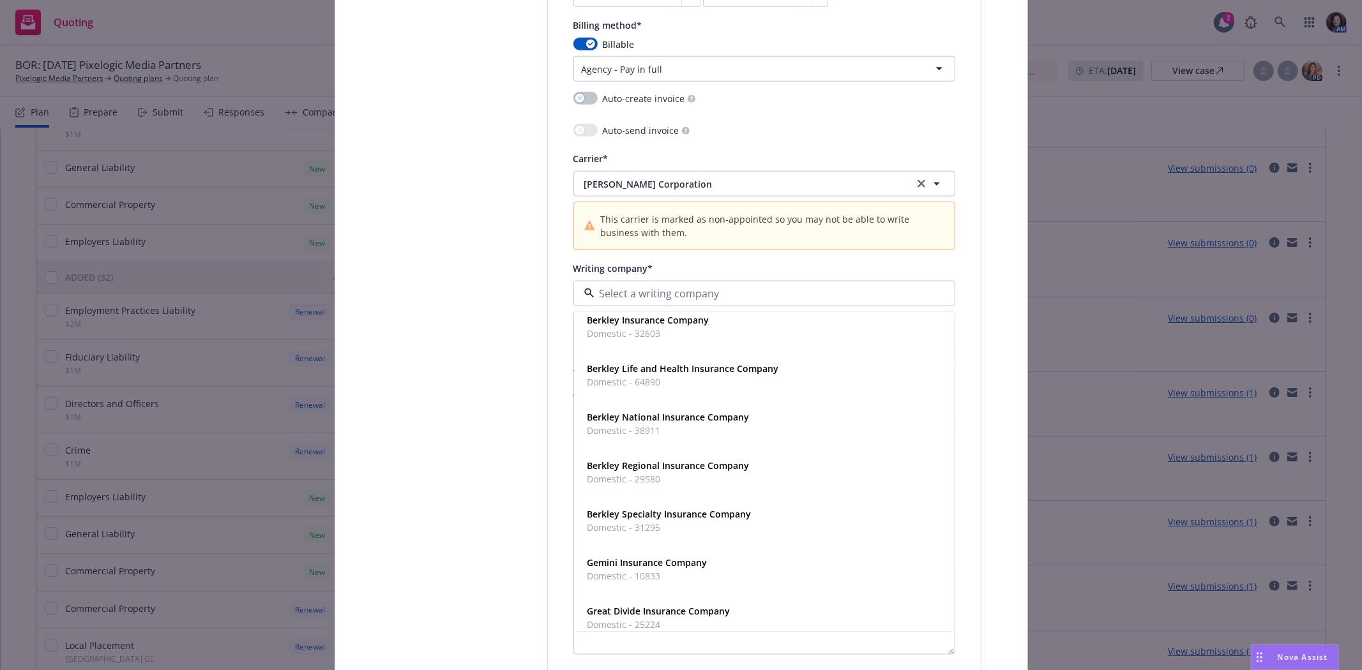
scroll to position [0, 0]
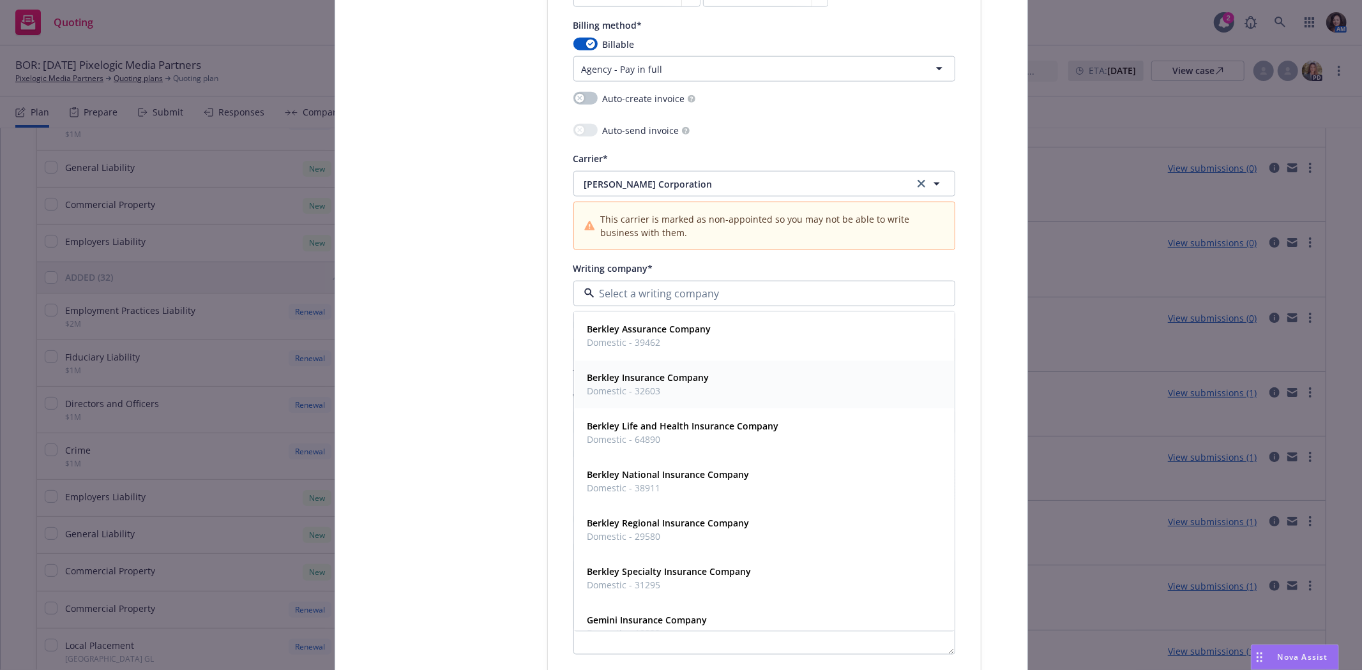
click at [661, 384] on strong "Berkley Insurance Company" at bounding box center [648, 378] width 122 height 12
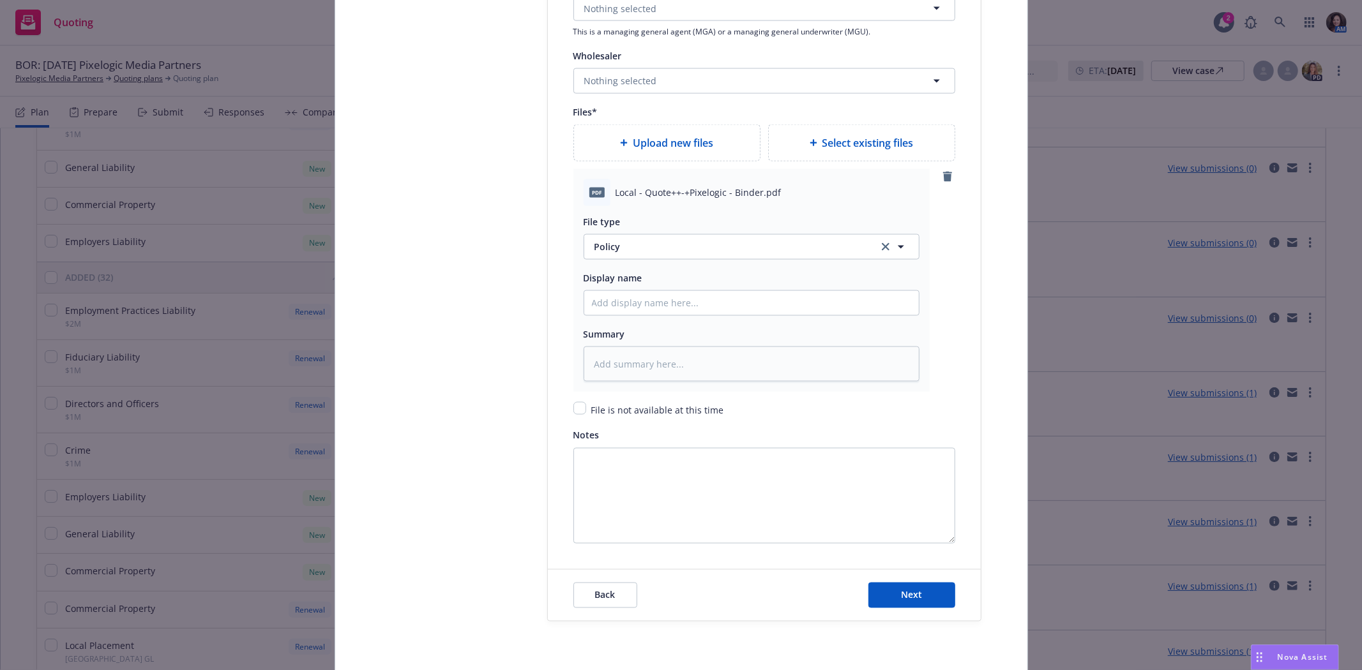
scroll to position [1701, 0]
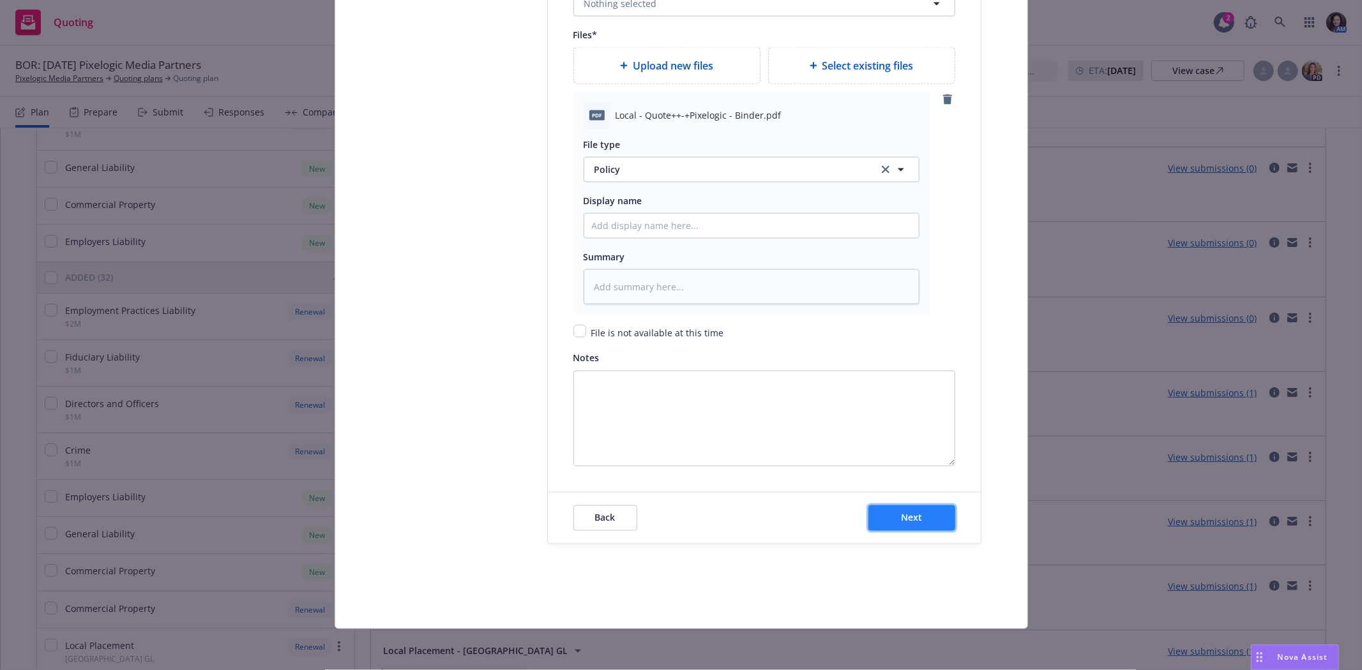
click at [908, 522] on span "Next" at bounding box center [911, 518] width 21 height 12
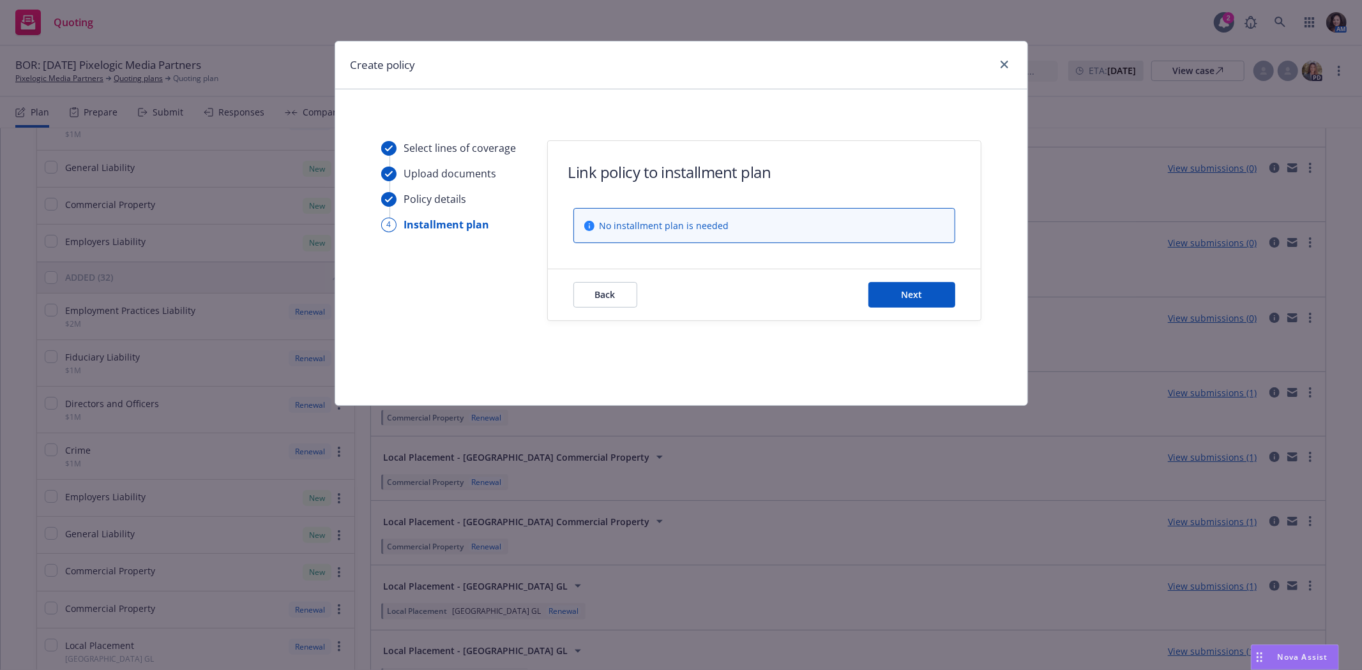
scroll to position [0, 0]
click at [591, 283] on button "Back" at bounding box center [605, 295] width 64 height 26
type textarea "x"
select select "12"
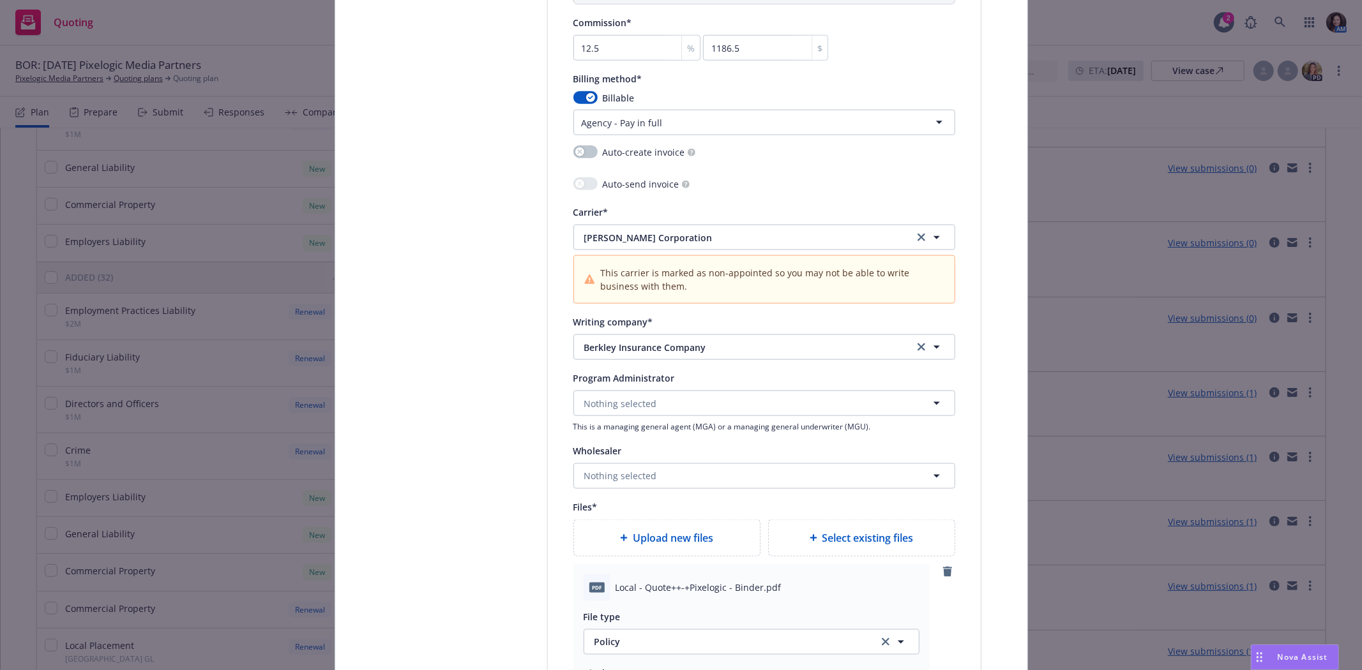
scroll to position [1419, 0]
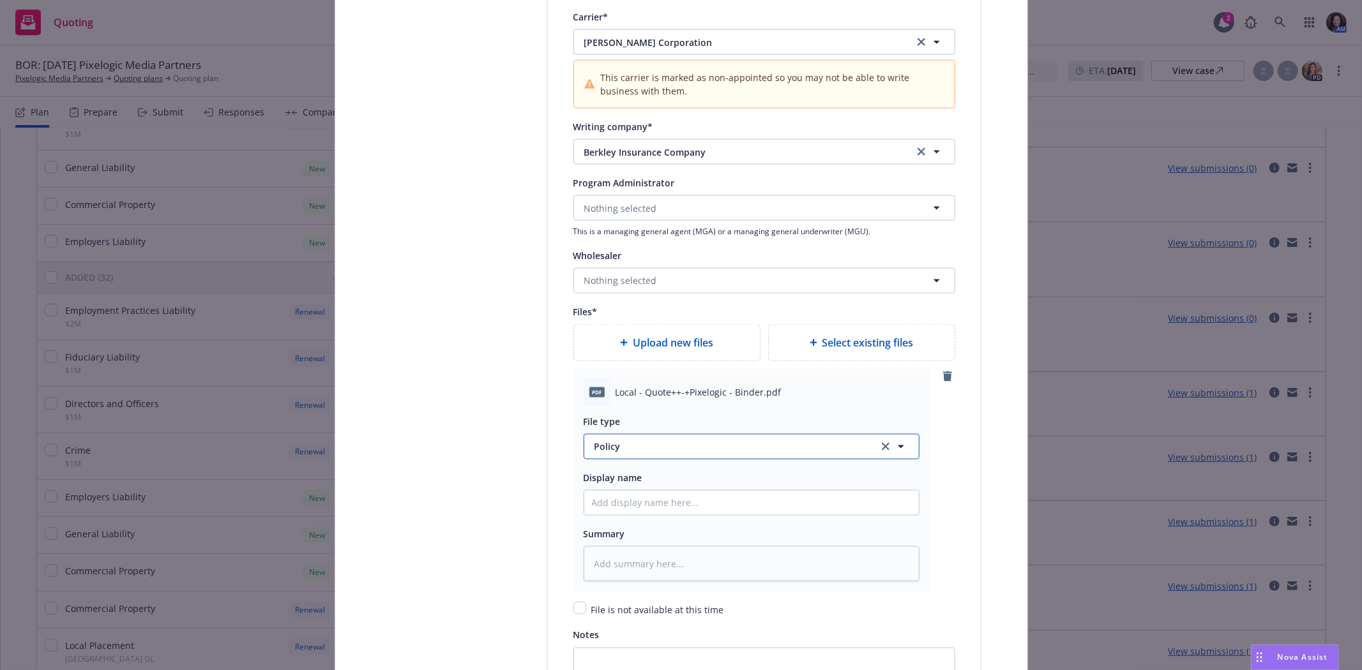
click at [648, 448] on span "Policy" at bounding box center [728, 446] width 269 height 13
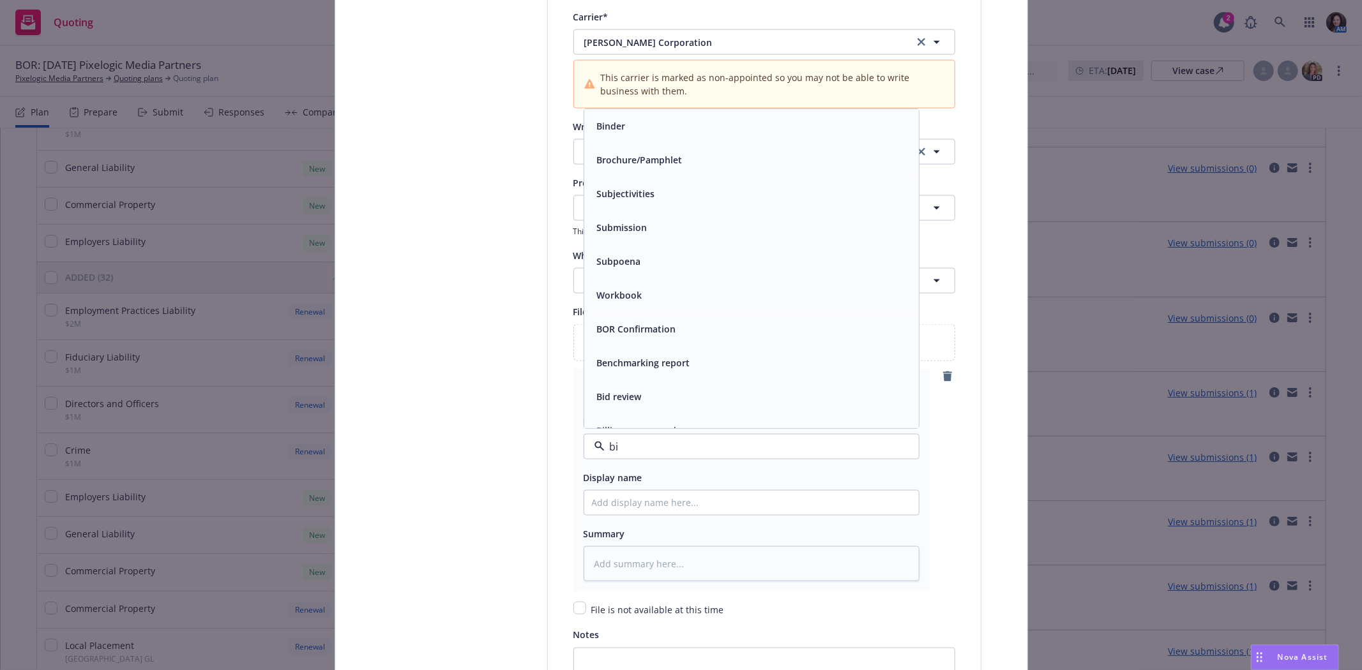
type input "bin"
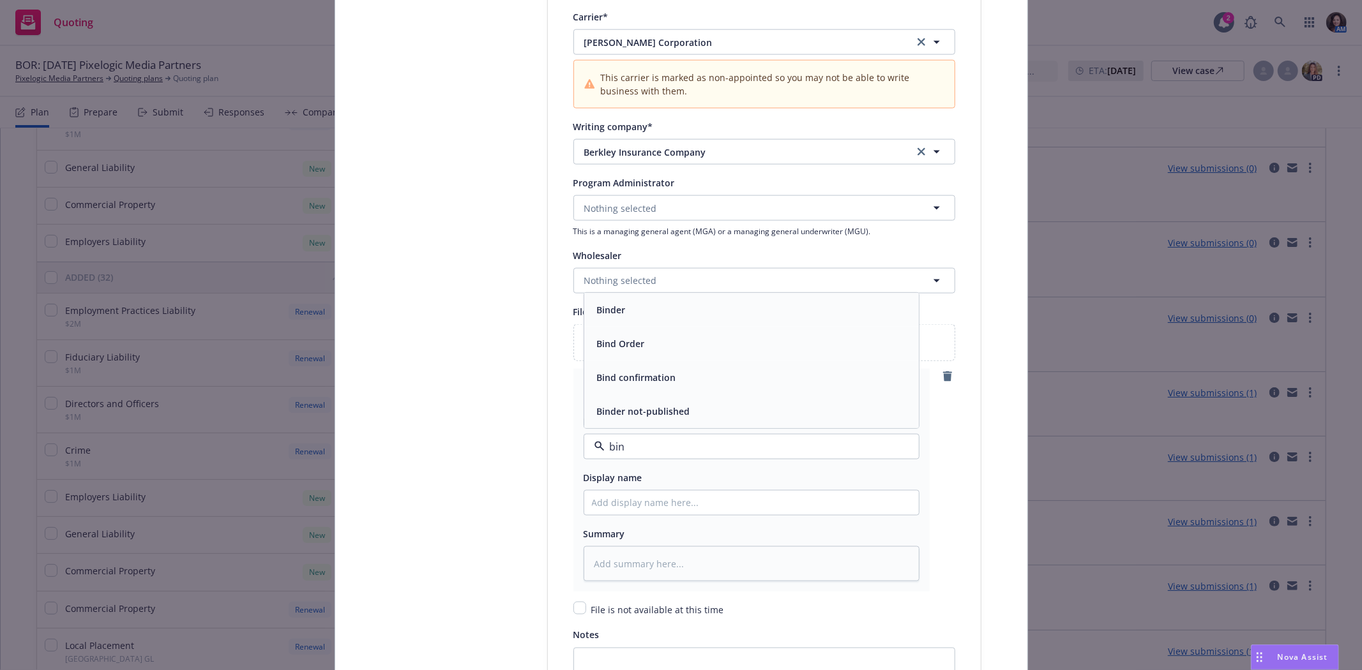
click at [652, 318] on div "Binder" at bounding box center [751, 310] width 319 height 19
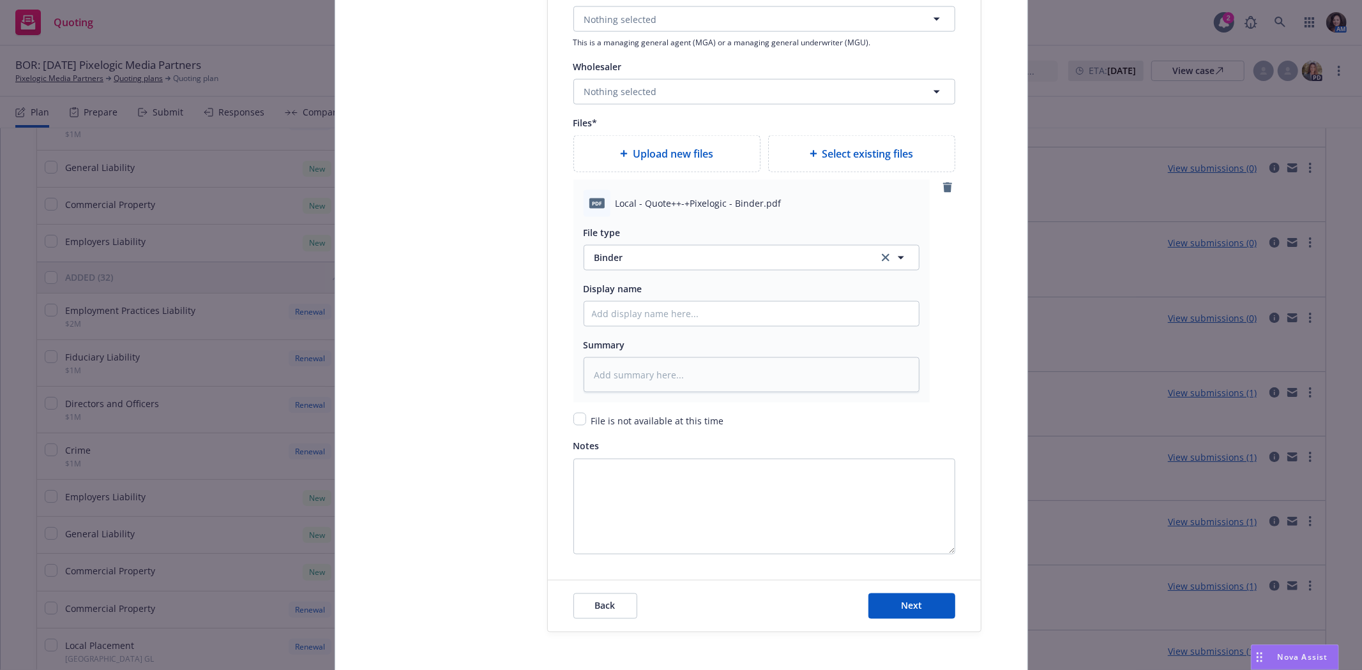
scroll to position [1631, 0]
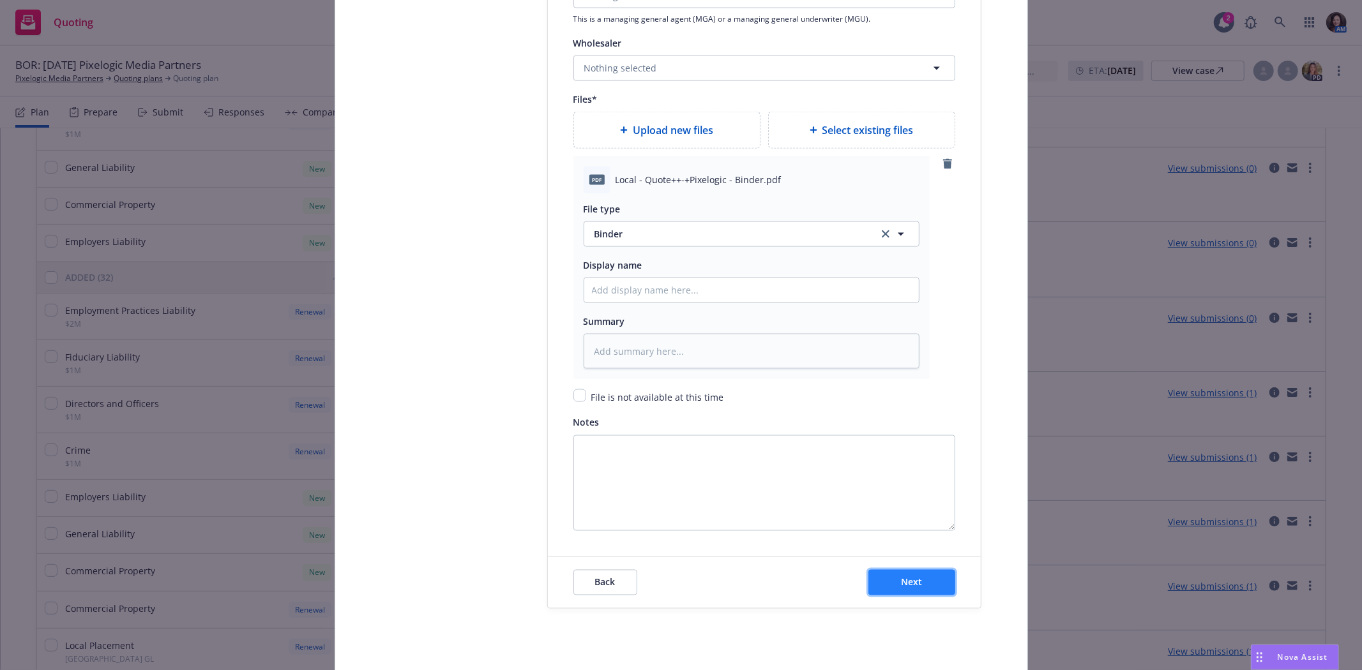
click at [912, 589] on span "Next" at bounding box center [911, 583] width 21 height 12
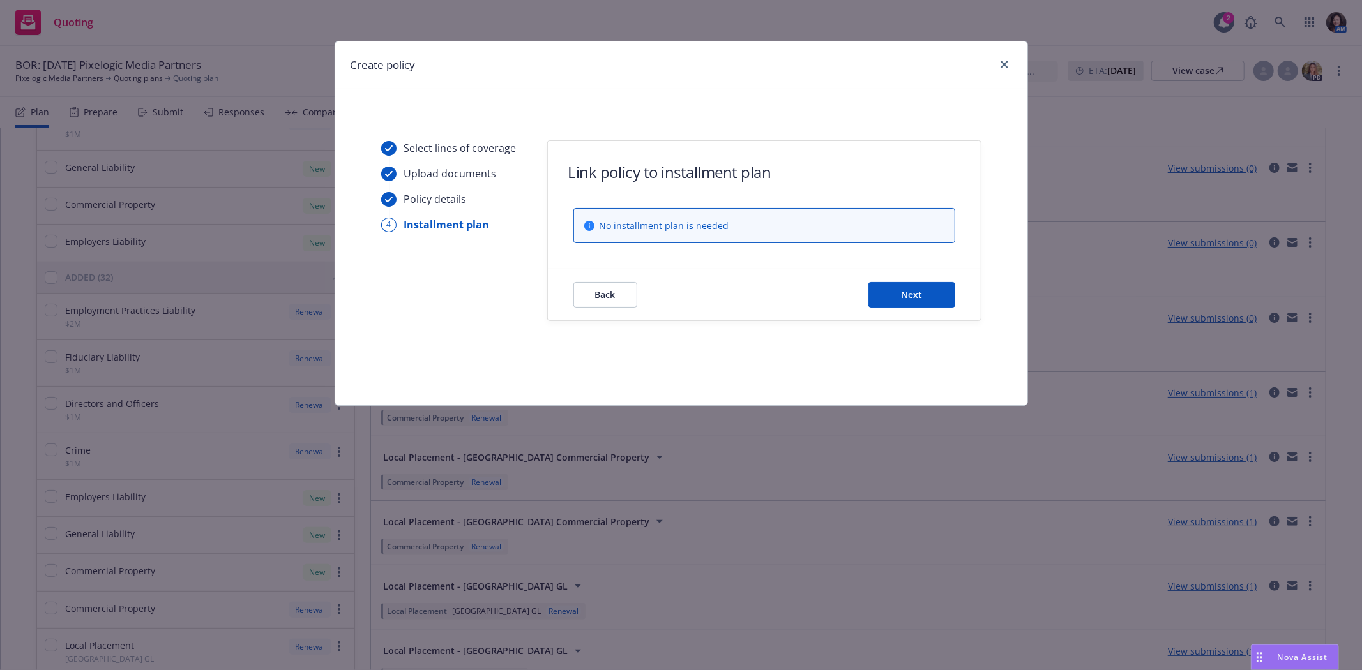
scroll to position [0, 0]
click at [918, 312] on div "Back Next" at bounding box center [764, 294] width 433 height 51
click at [918, 305] on button "Next" at bounding box center [911, 295] width 87 height 26
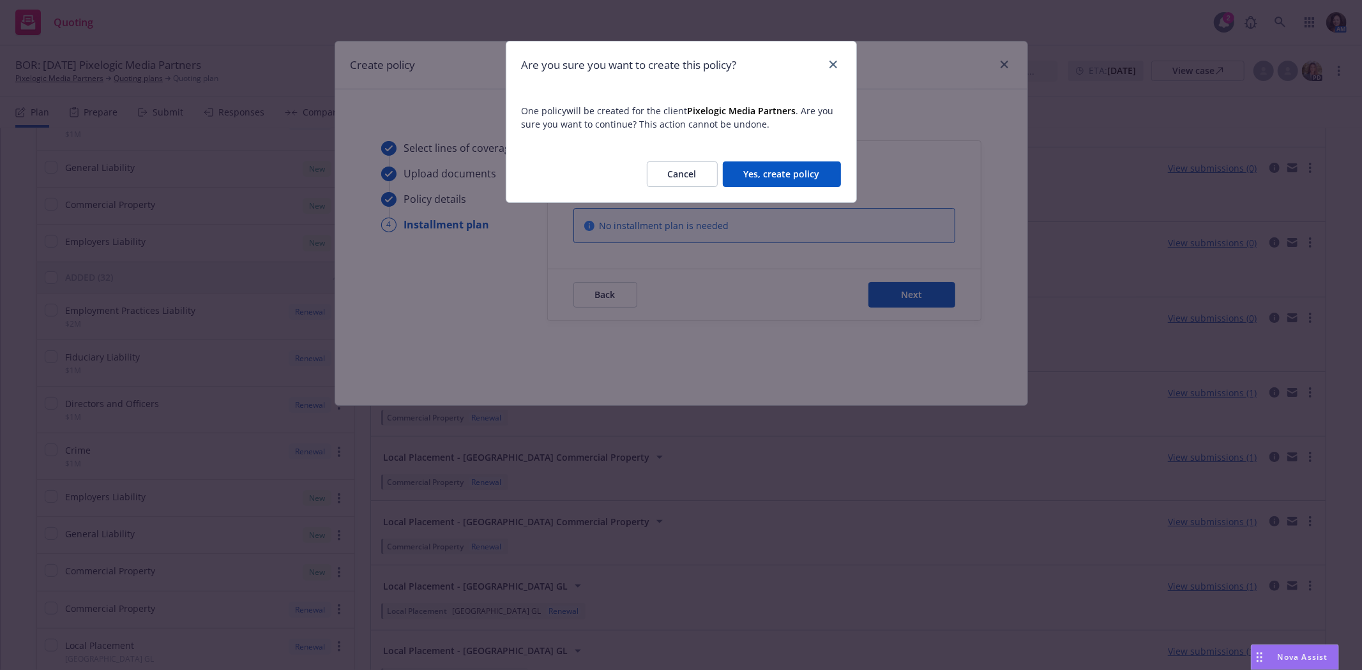
click at [803, 167] on button "Yes, create policy" at bounding box center [782, 175] width 118 height 26
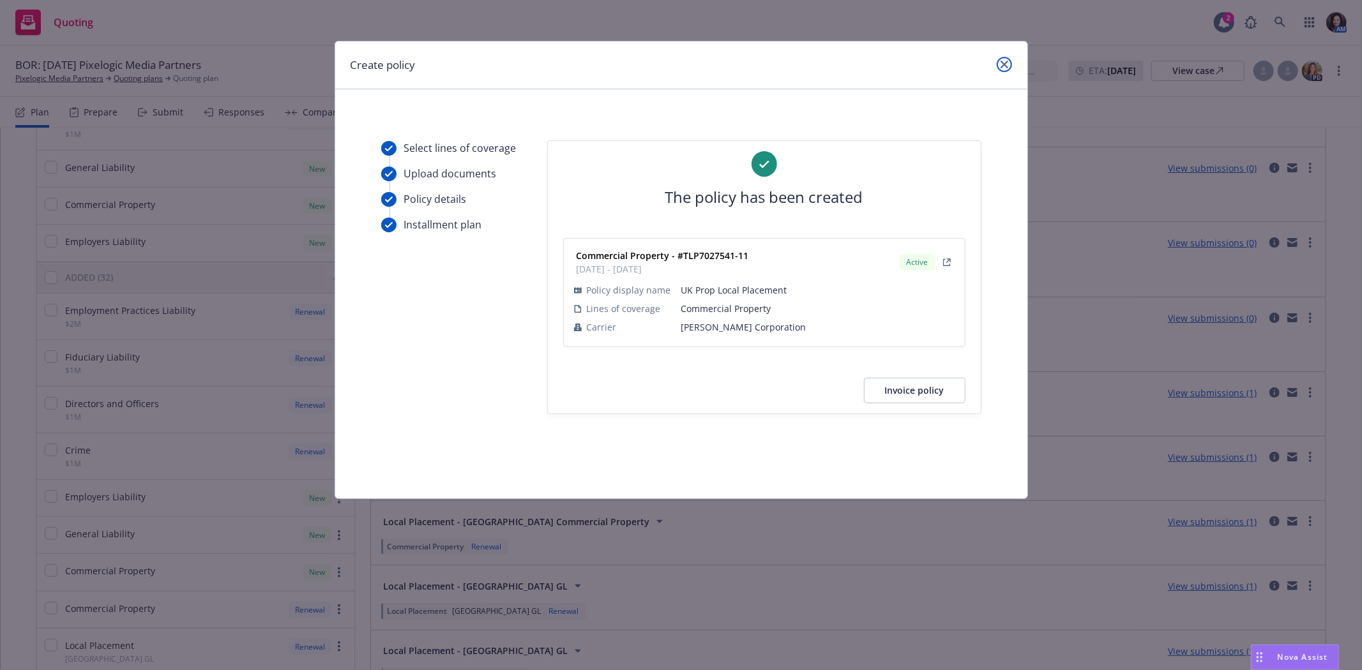
click at [1006, 61] on icon "close" at bounding box center [1005, 65] width 8 height 8
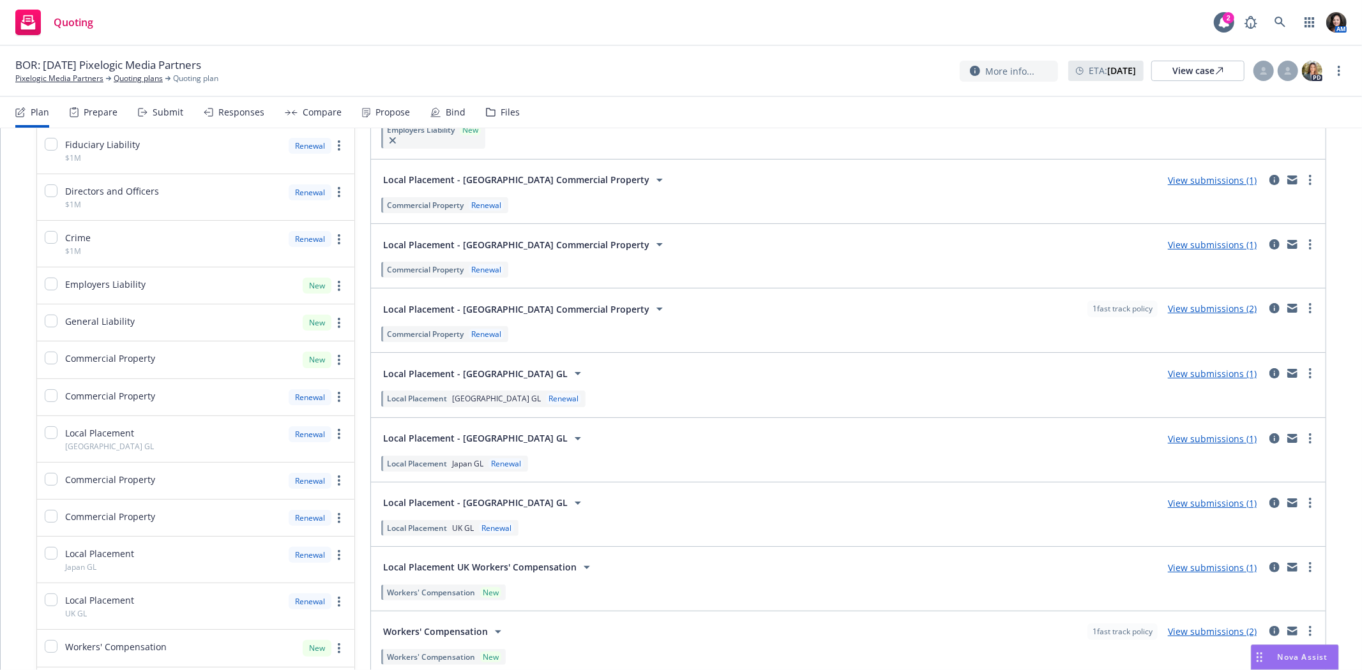
scroll to position [284, 0]
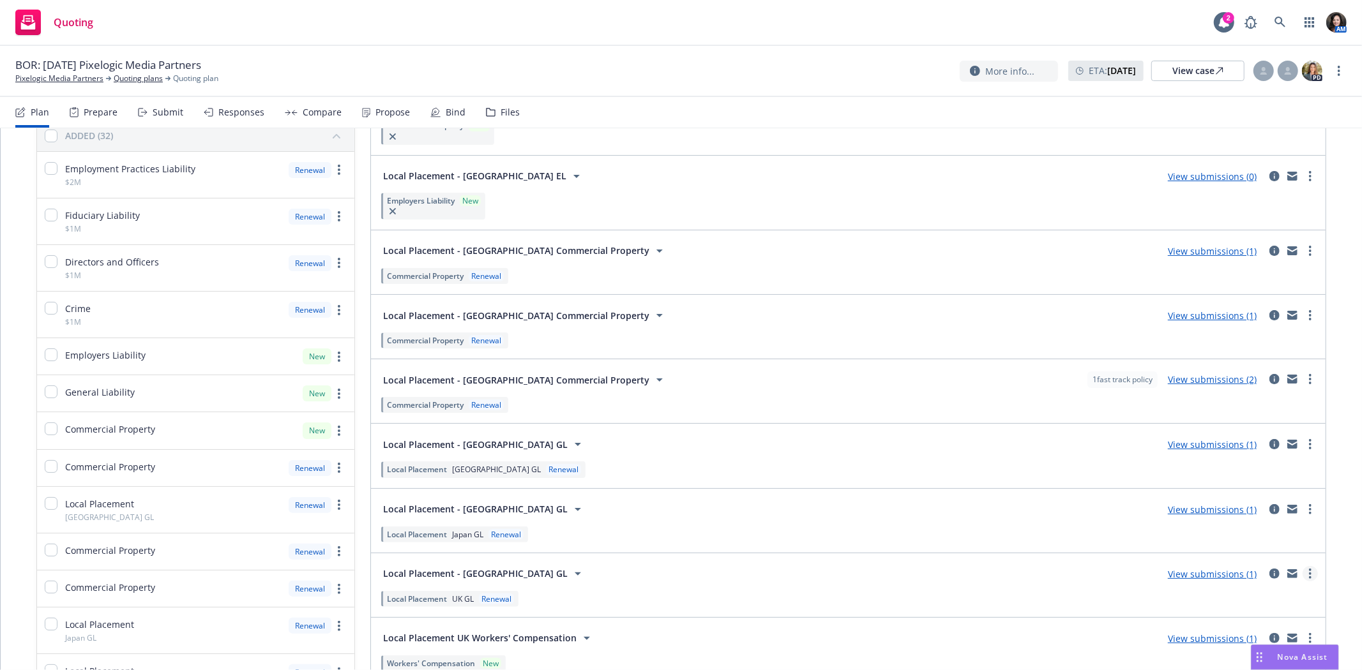
click at [1303, 573] on link "more" at bounding box center [1310, 573] width 15 height 15
click at [1292, 550] on span "Create policy (fast track)" at bounding box center [1249, 552] width 133 height 12
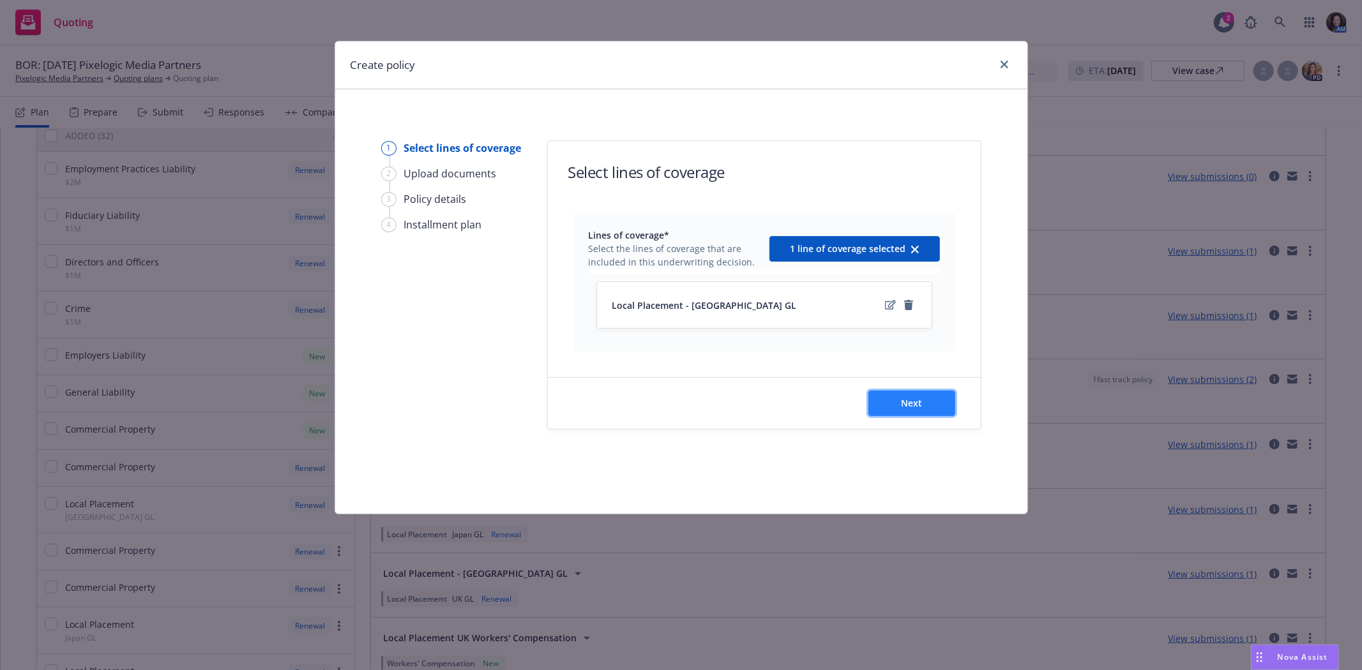
click at [889, 410] on button "Next" at bounding box center [911, 404] width 87 height 26
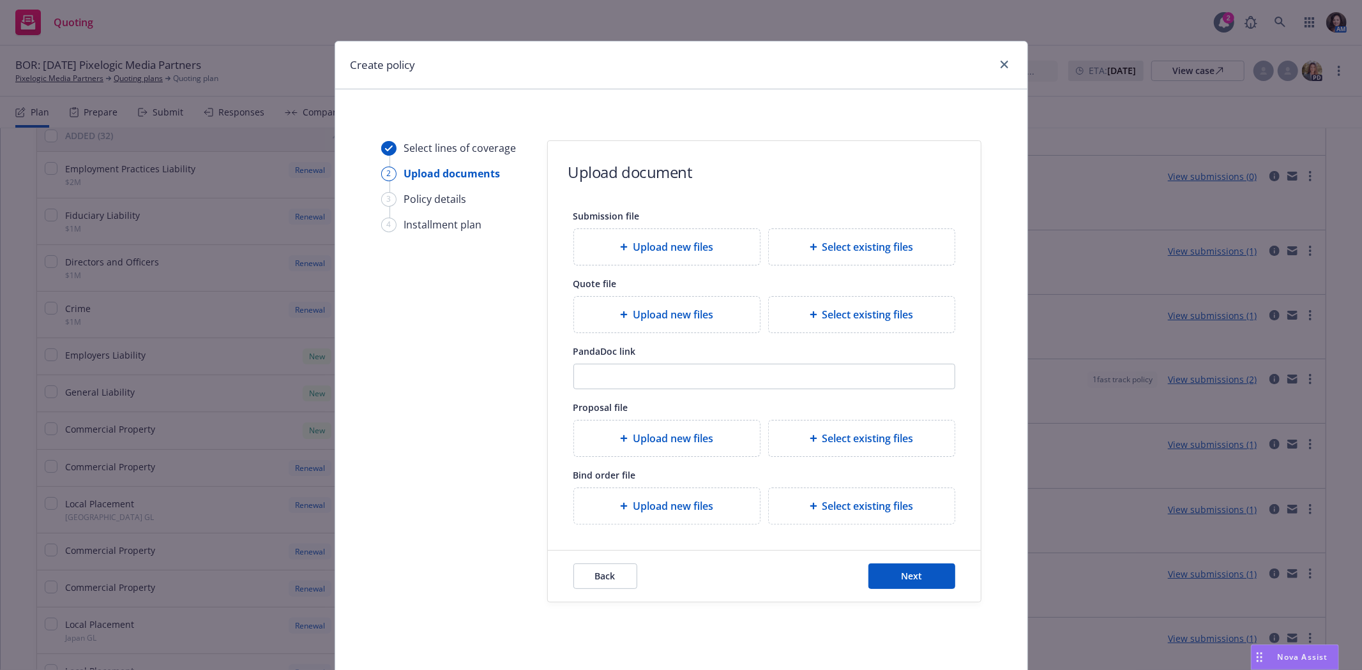
type textarea "x"
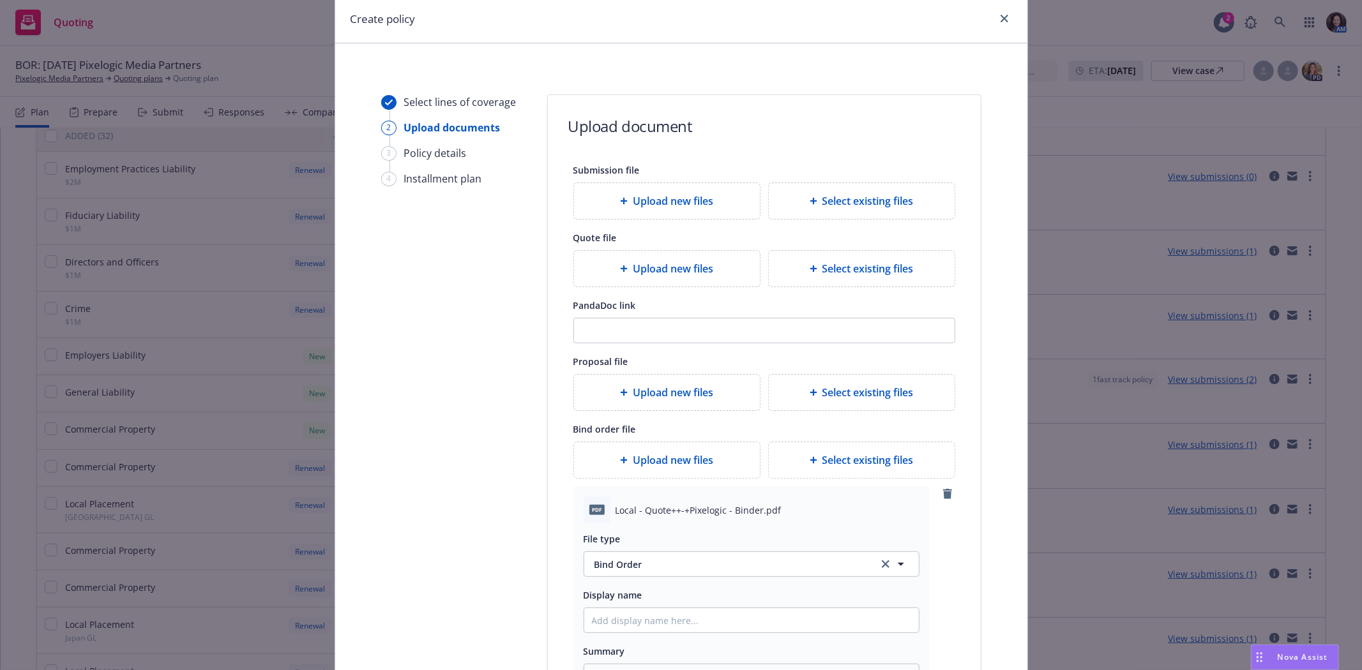
scroll to position [71, 0]
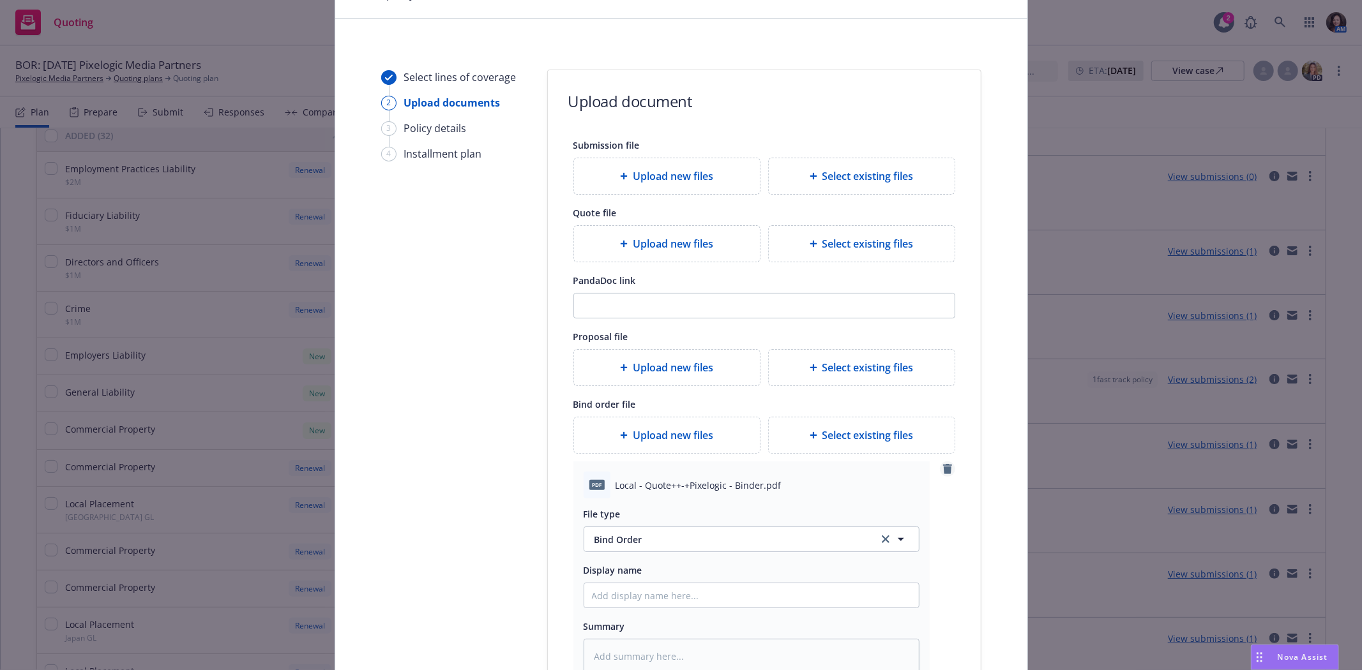
click at [942, 468] on icon "remove" at bounding box center [947, 469] width 10 height 10
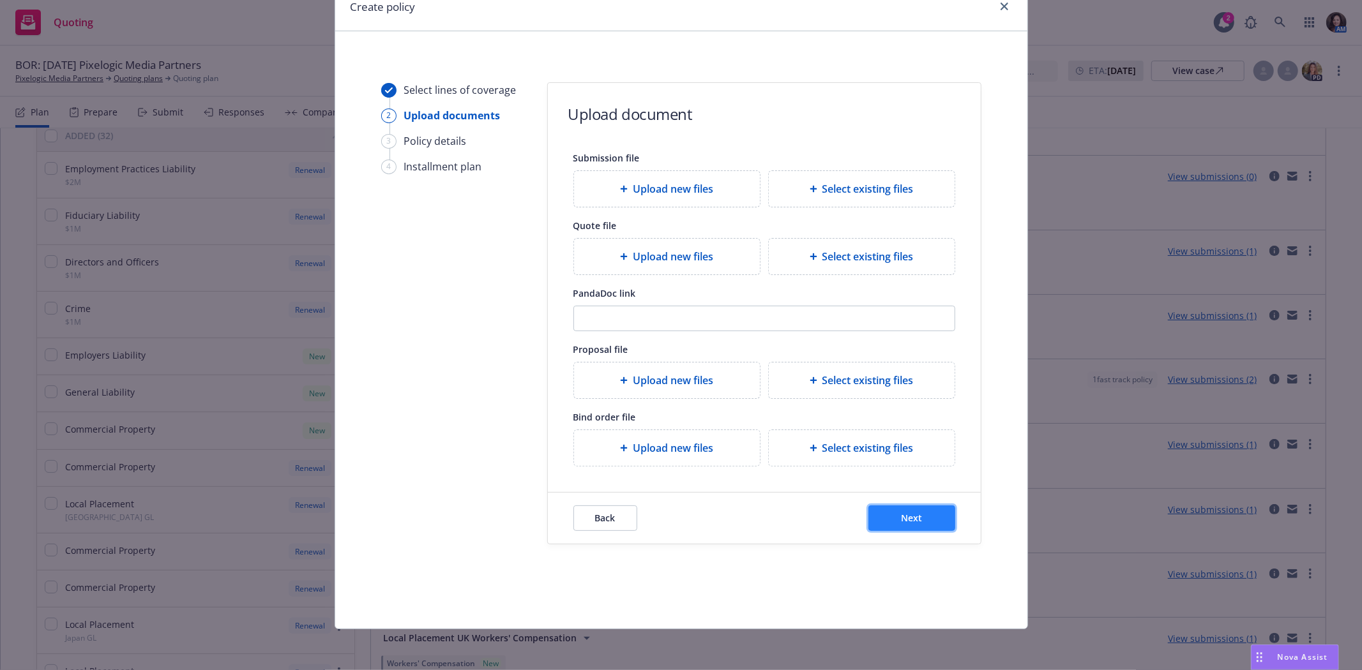
click at [914, 516] on span "Next" at bounding box center [911, 518] width 21 height 12
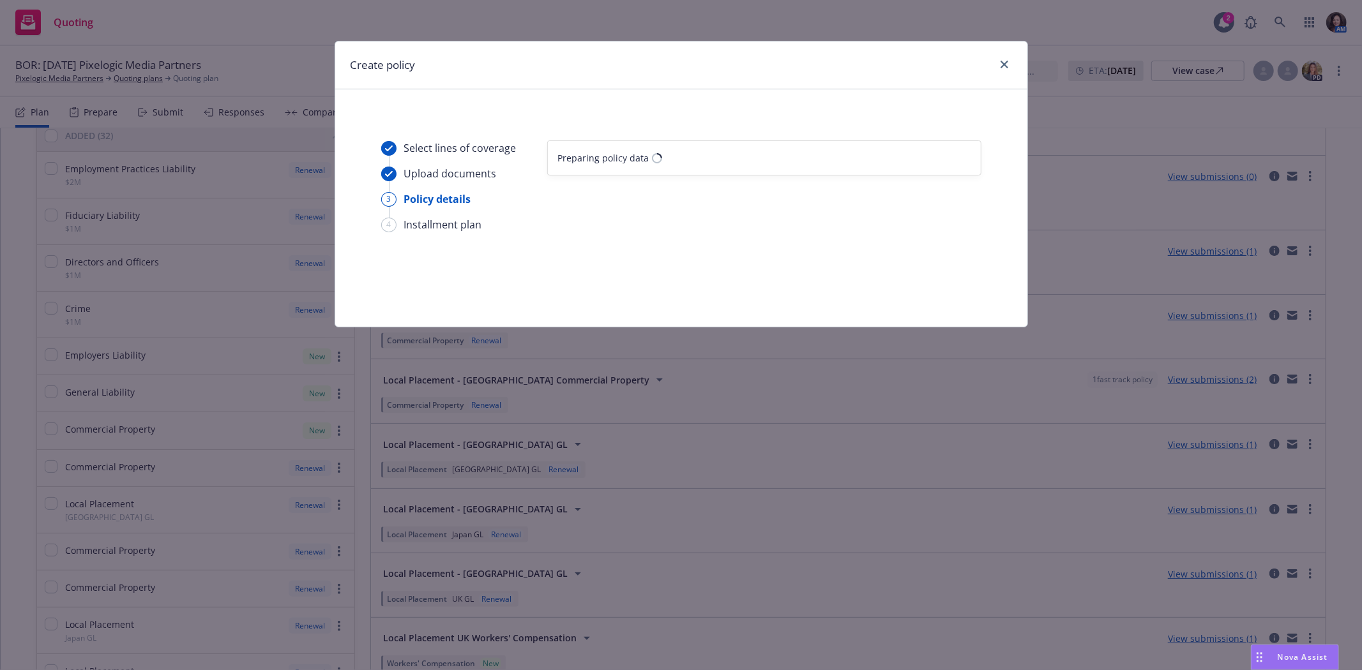
scroll to position [0, 0]
select select "12"
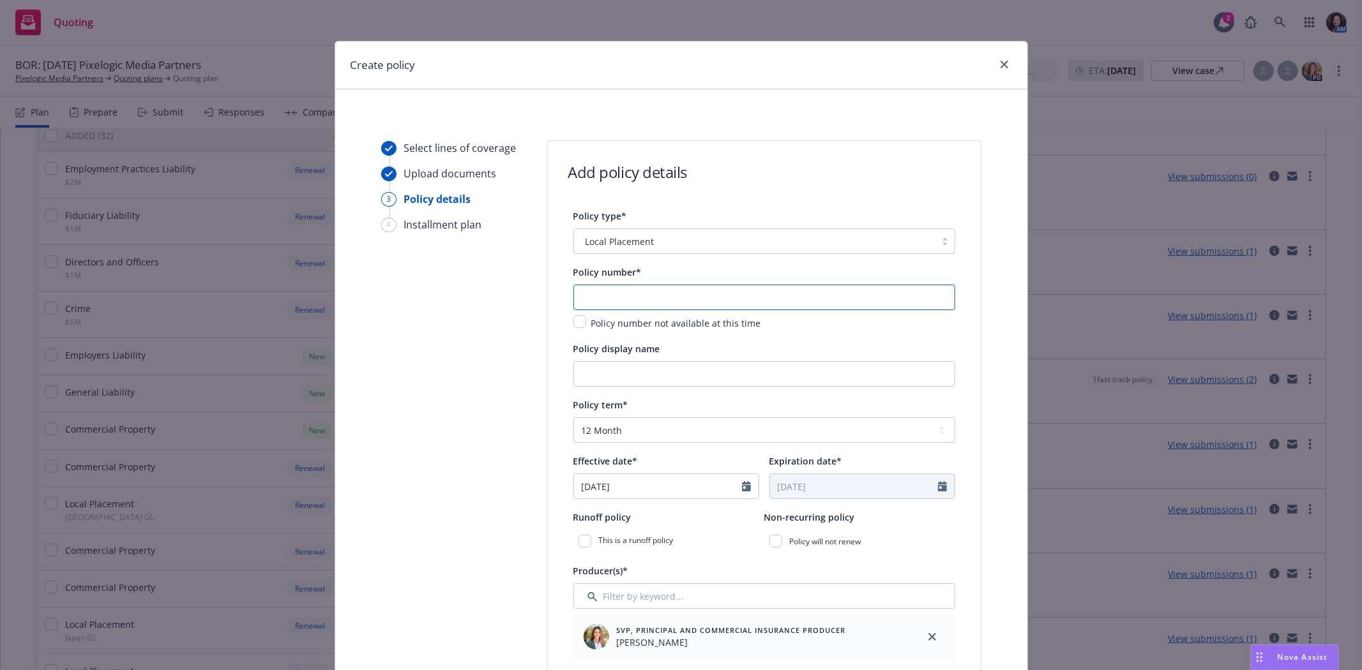
click at [637, 305] on input "text" at bounding box center [764, 298] width 382 height 26
click at [692, 305] on input "text" at bounding box center [764, 298] width 382 height 26
type input "TLL7027540-11"
click at [658, 372] on input "Policy display name" at bounding box center [764, 374] width 382 height 26
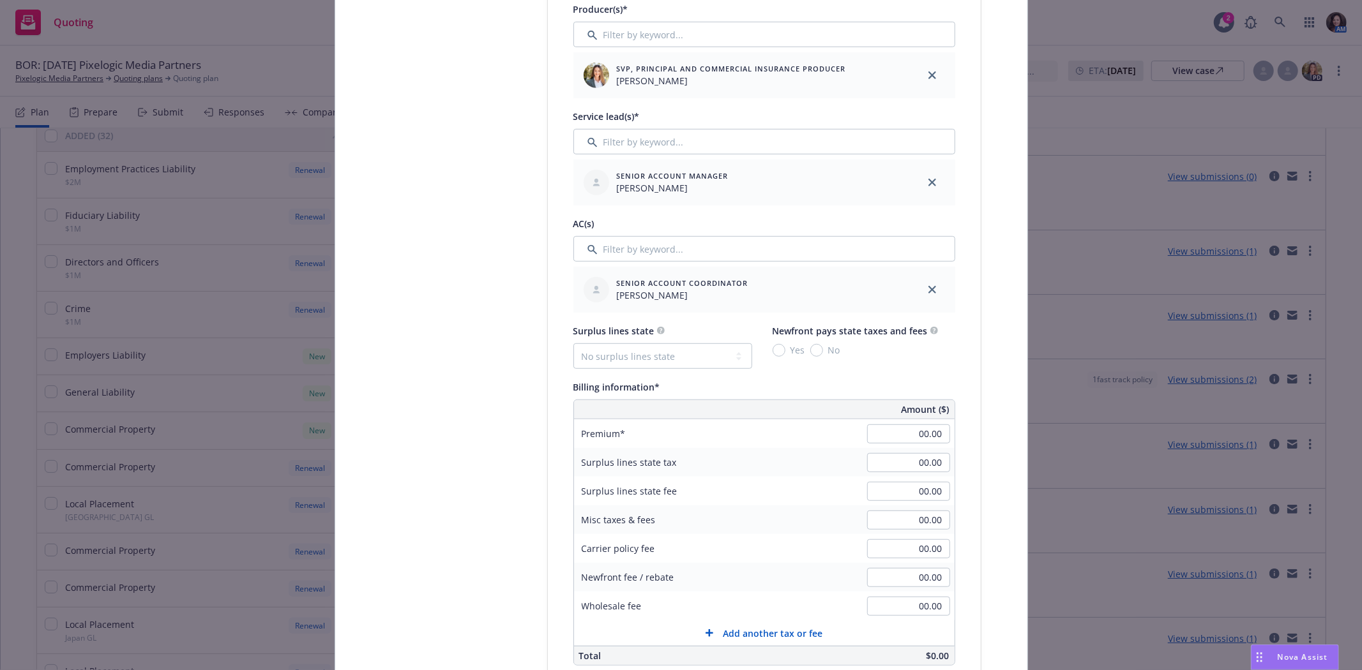
scroll to position [567, 0]
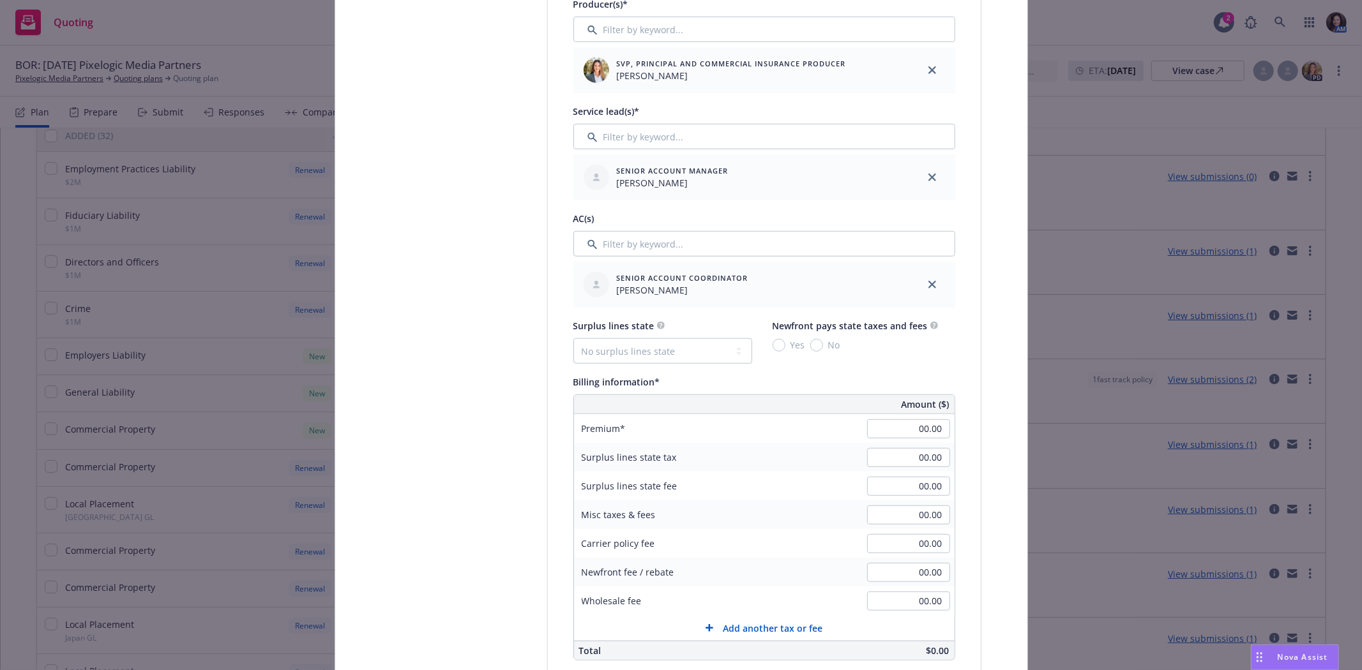
type input "UK GL Local Placement"
click at [905, 435] on input "00.00" at bounding box center [908, 429] width 83 height 19
click at [888, 430] on input "00.00" at bounding box center [908, 429] width 83 height 19
click at [888, 430] on input "1000.00" at bounding box center [908, 429] width 83 height 19
type input "1,000.00"
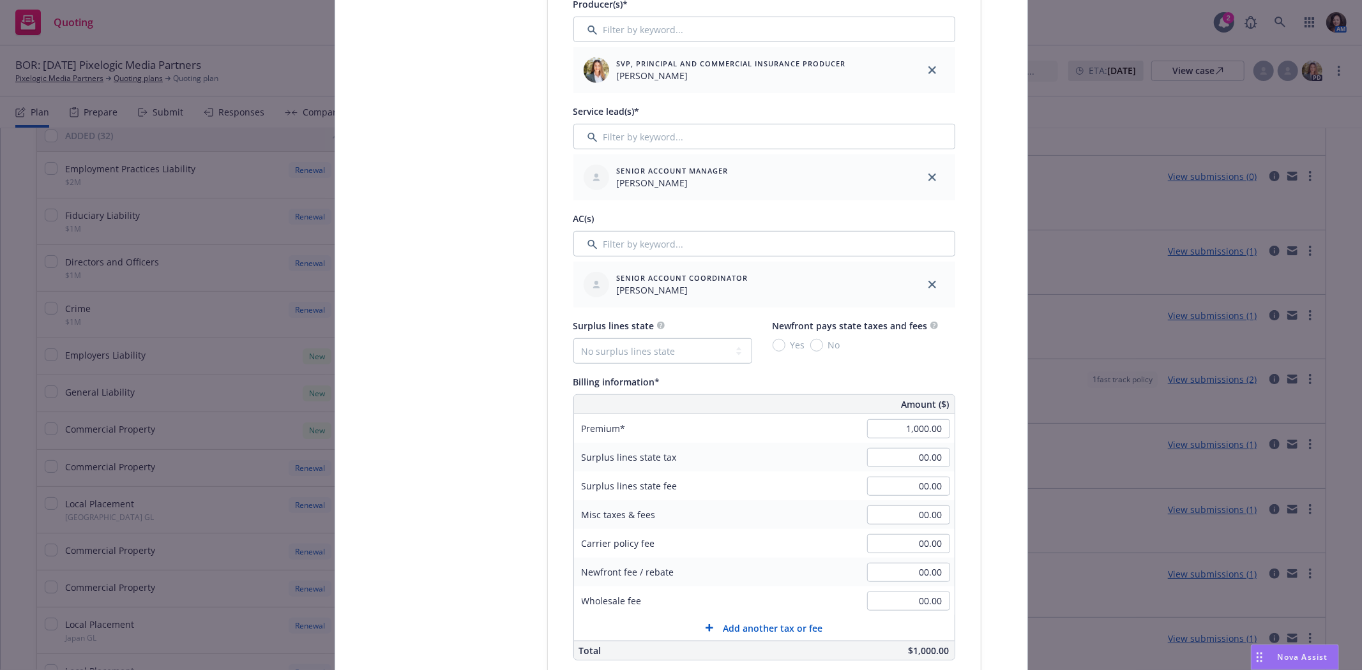
click at [886, 503] on div "00.00" at bounding box center [909, 515] width 92 height 28
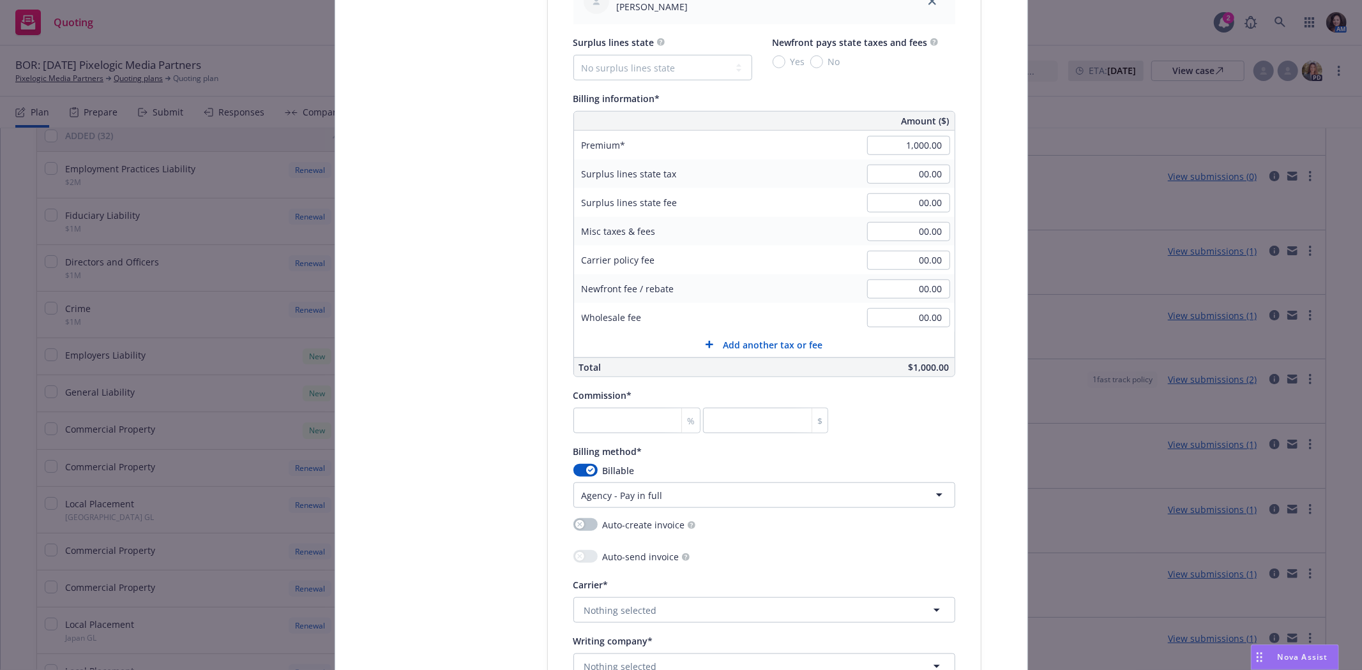
scroll to position [851, 0]
click at [600, 430] on input "number" at bounding box center [637, 420] width 128 height 26
type input "1"
type input "10"
type input "15"
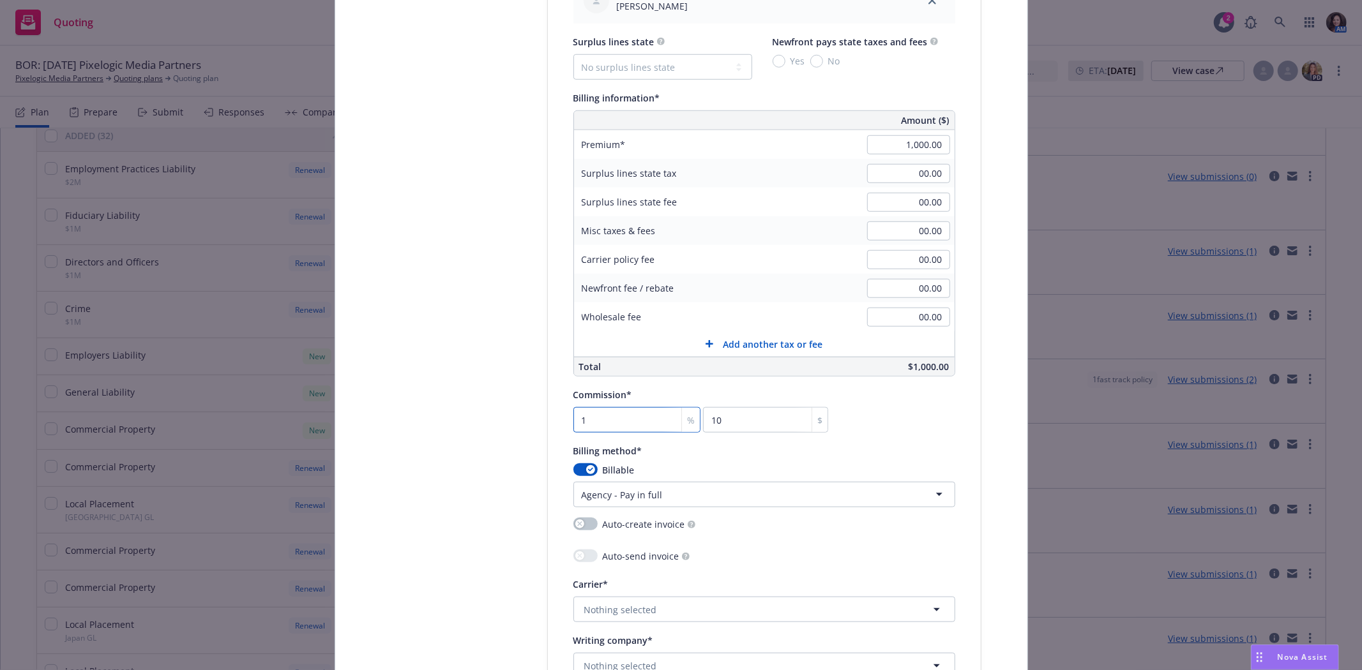
type input "150"
type input "15"
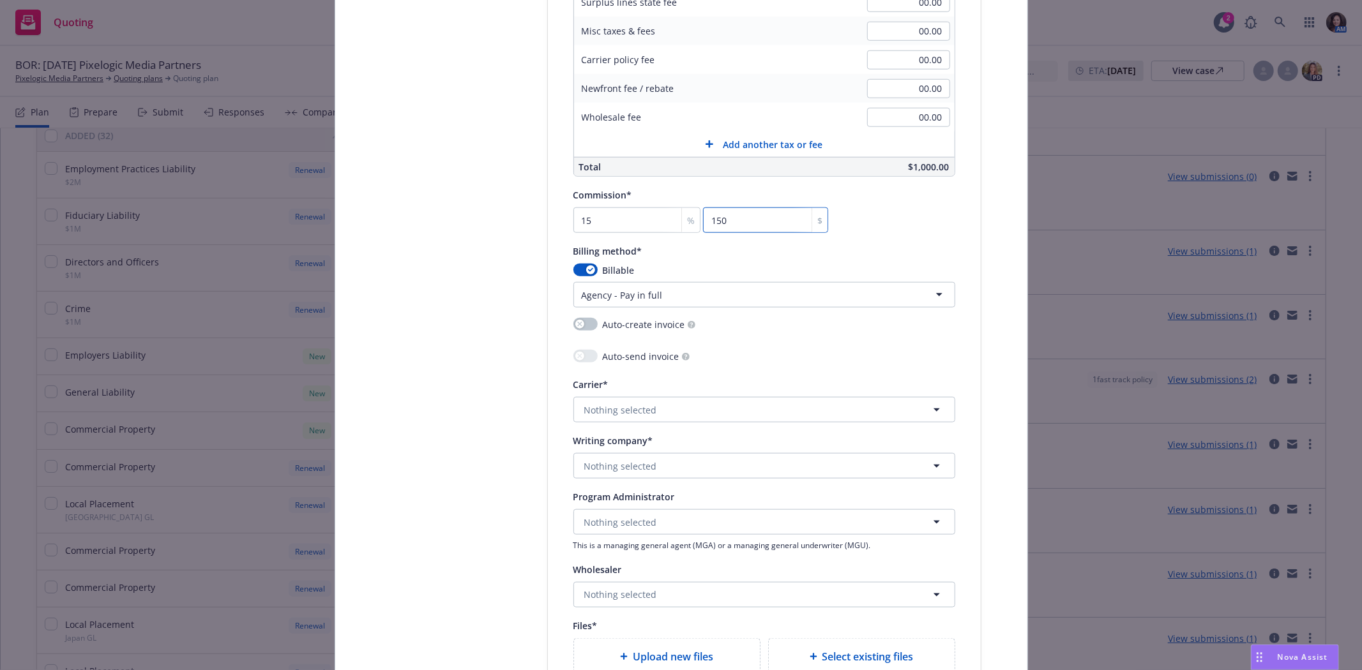
scroll to position [1064, 0]
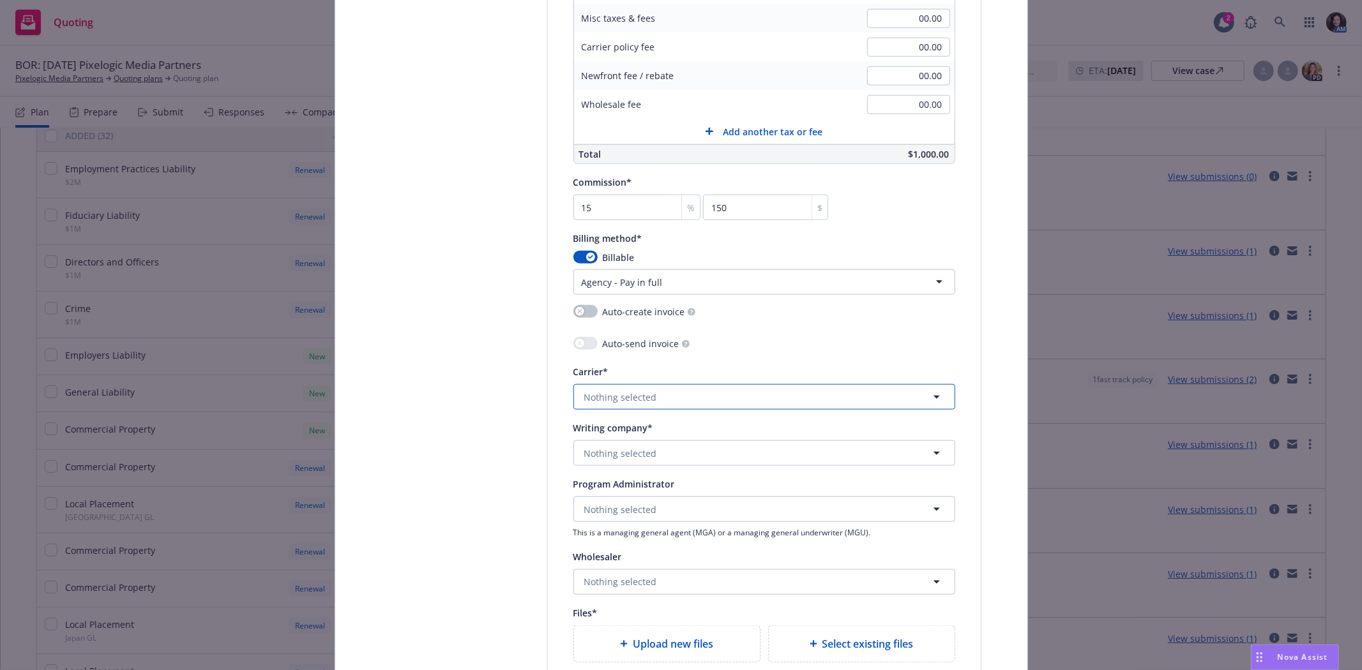
click at [647, 397] on span "Nothing selected" at bounding box center [620, 397] width 73 height 13
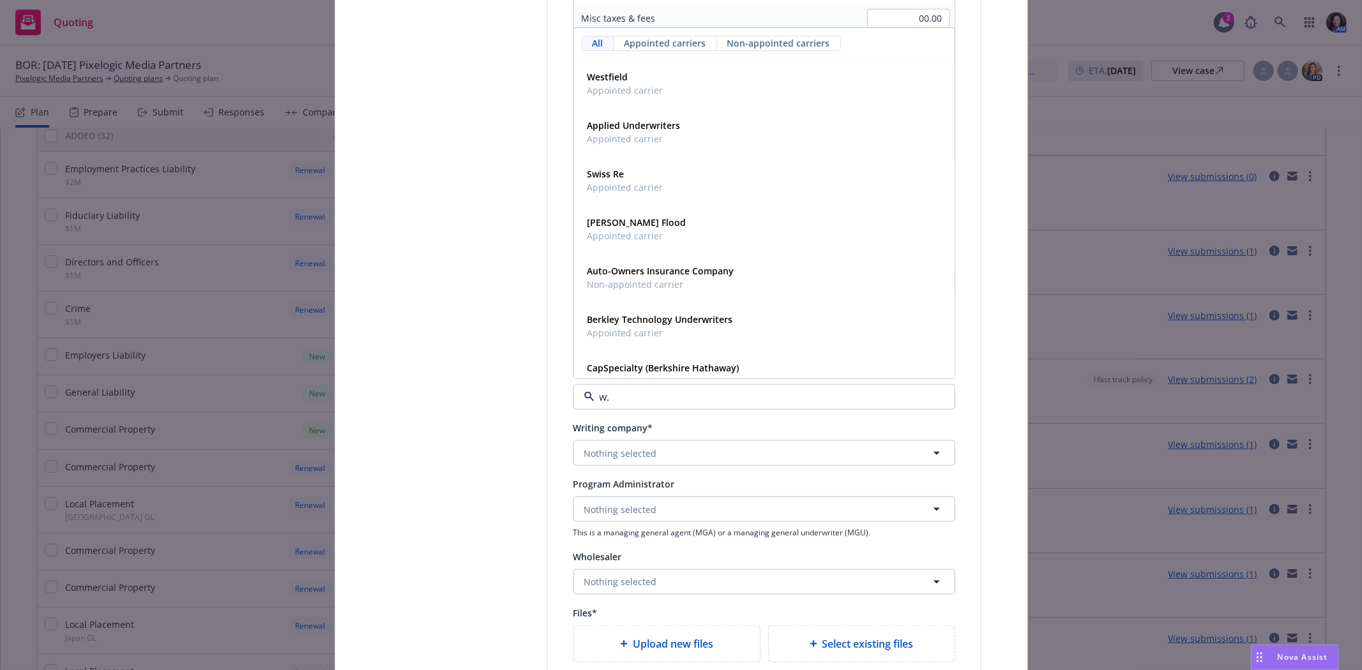
type input "w.r"
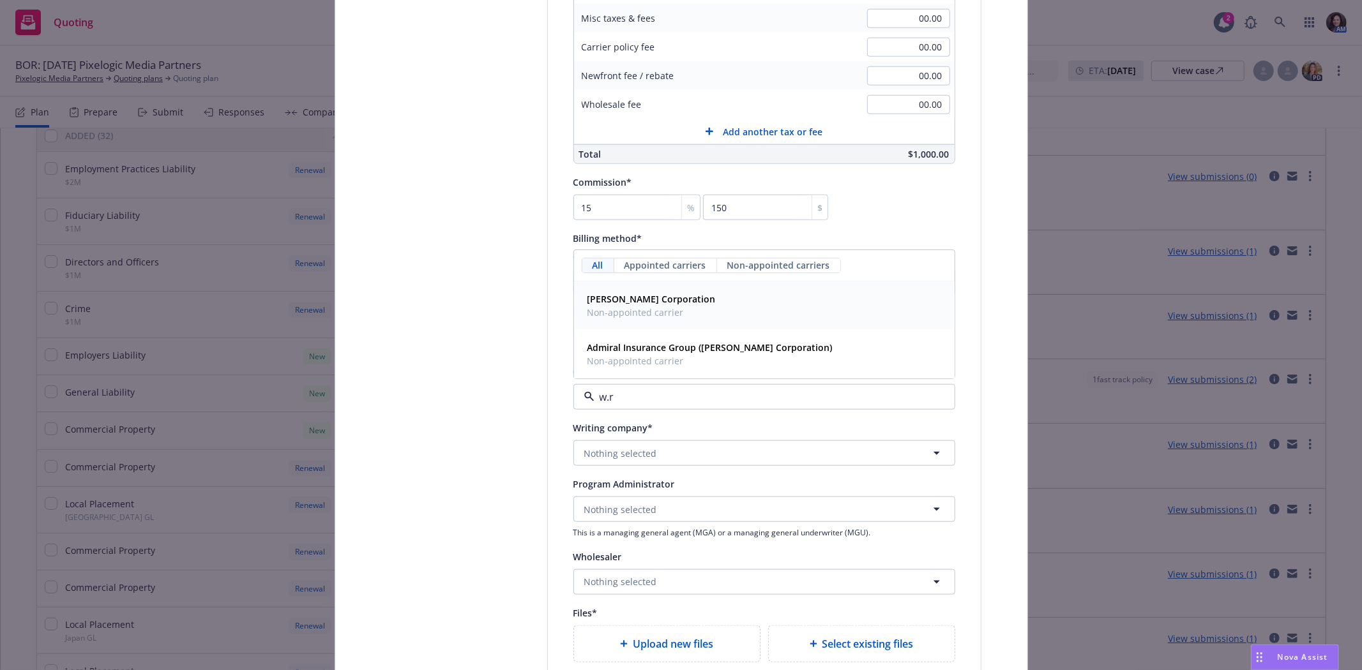
click at [686, 303] on strong "W.R. Berkley Corporation" at bounding box center [651, 300] width 128 height 12
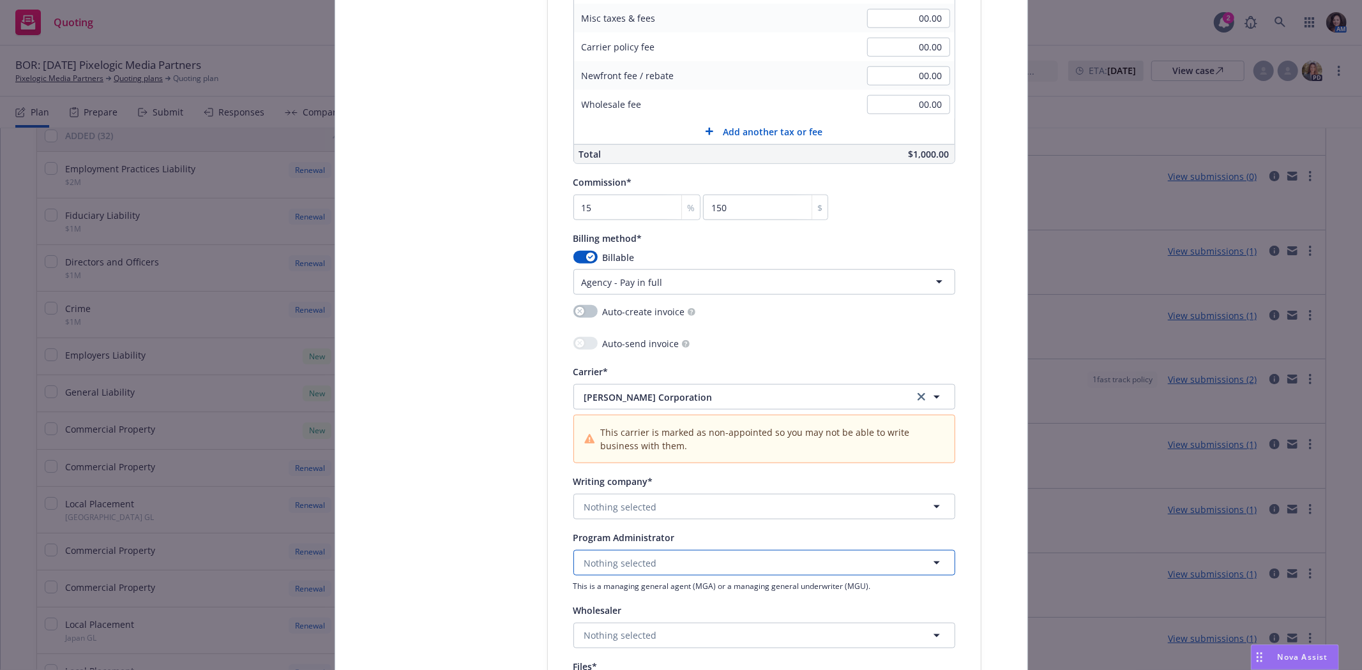
click at [628, 563] on span "Nothing selected" at bounding box center [620, 563] width 73 height 13
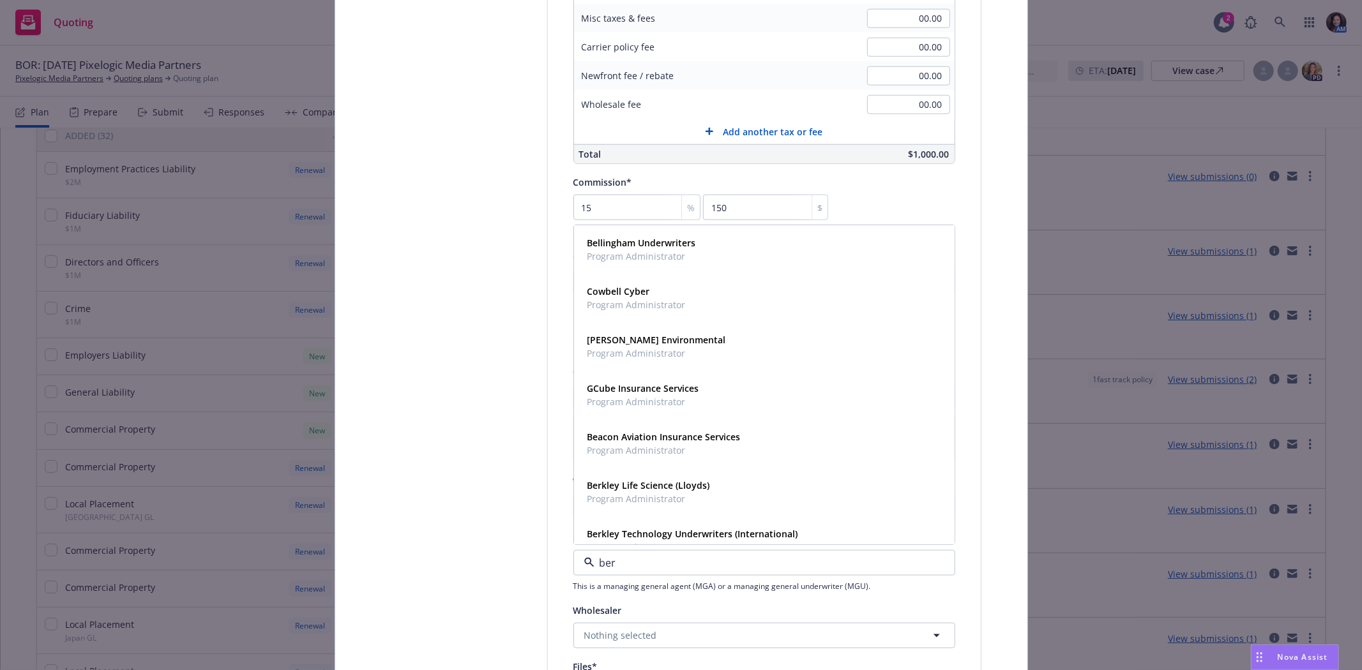
type input "berk"
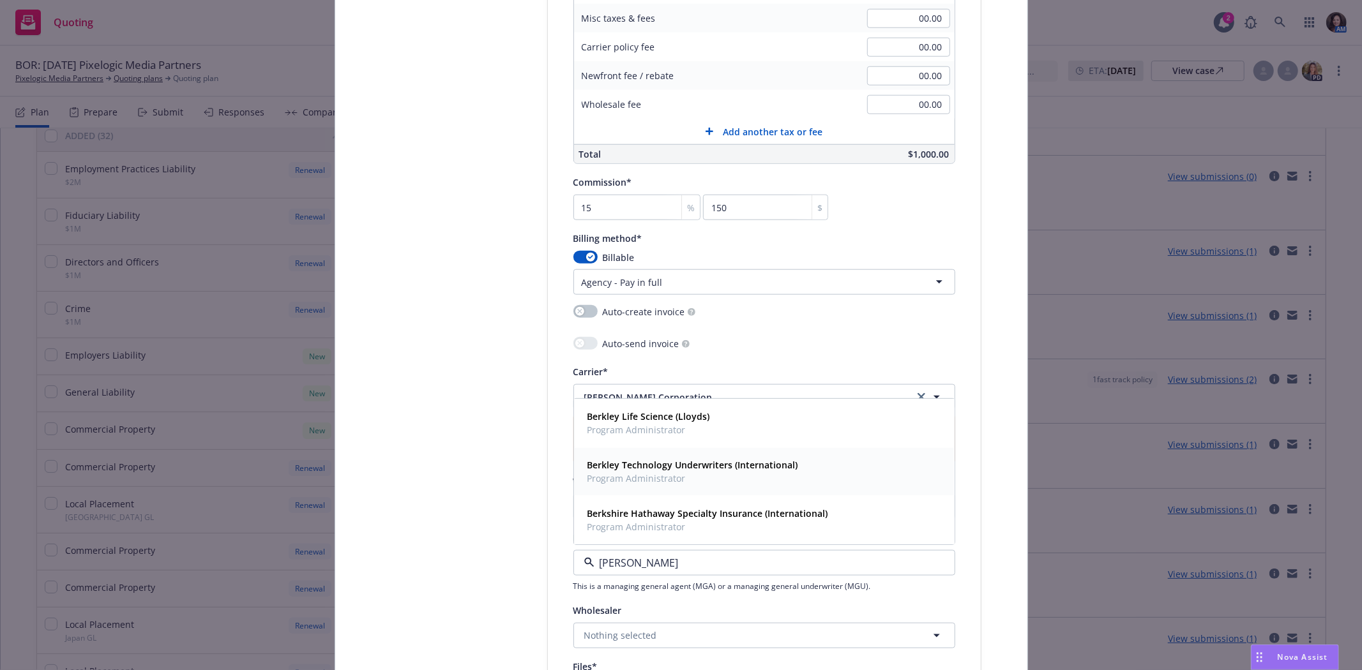
click at [647, 488] on div "Berkley Technology Underwriters (International) Program Administrator" at bounding box center [691, 473] width 218 height 32
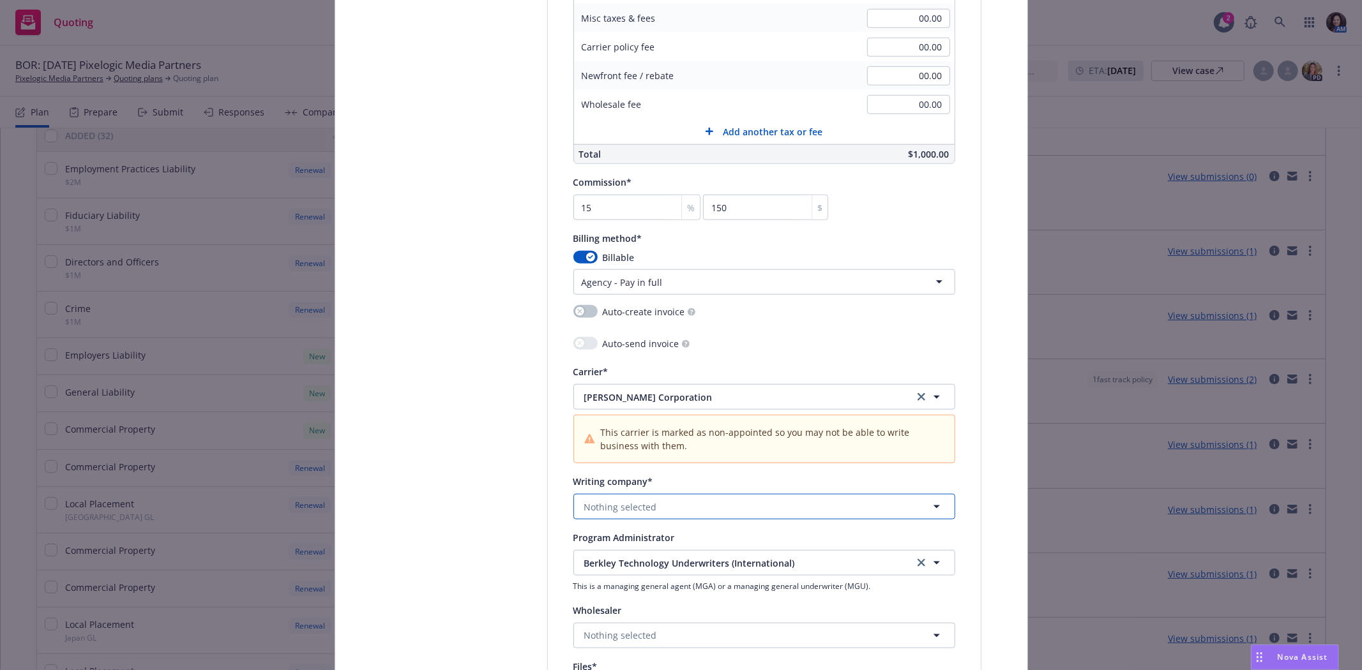
click at [632, 520] on button "Nothing selected" at bounding box center [764, 507] width 382 height 26
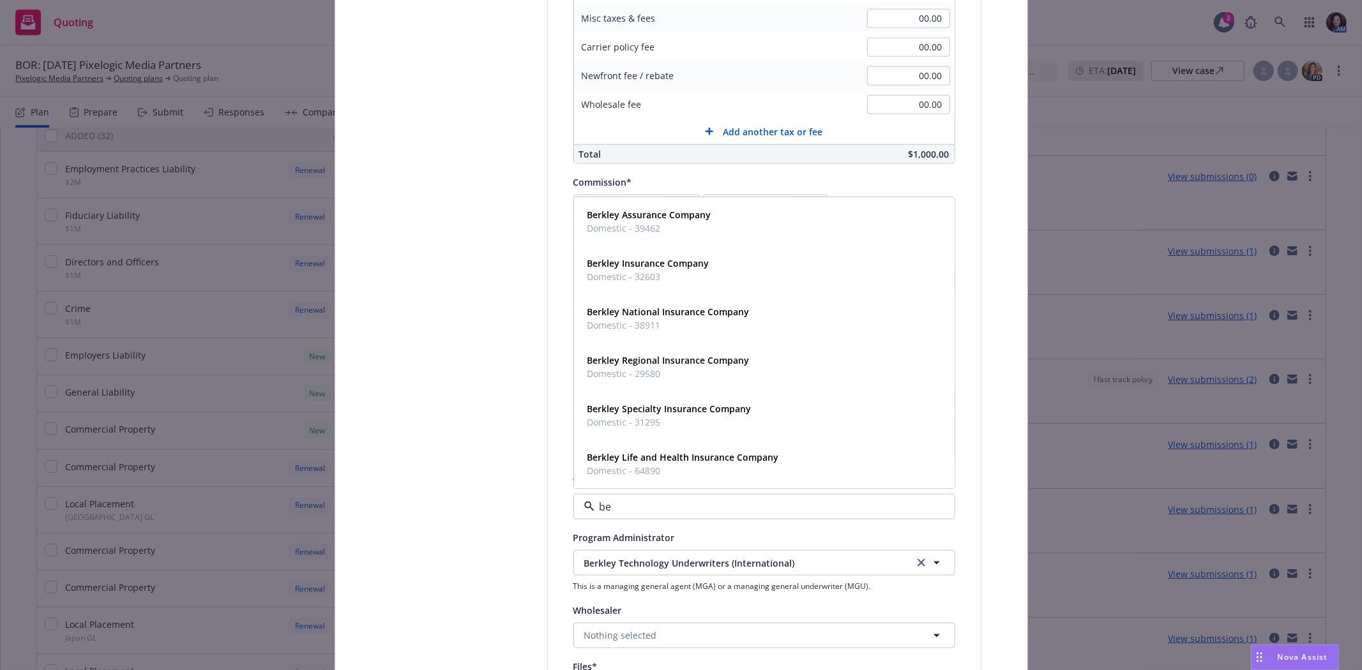
type input "ber"
click at [633, 273] on span "Domestic - 32603" at bounding box center [648, 277] width 122 height 13
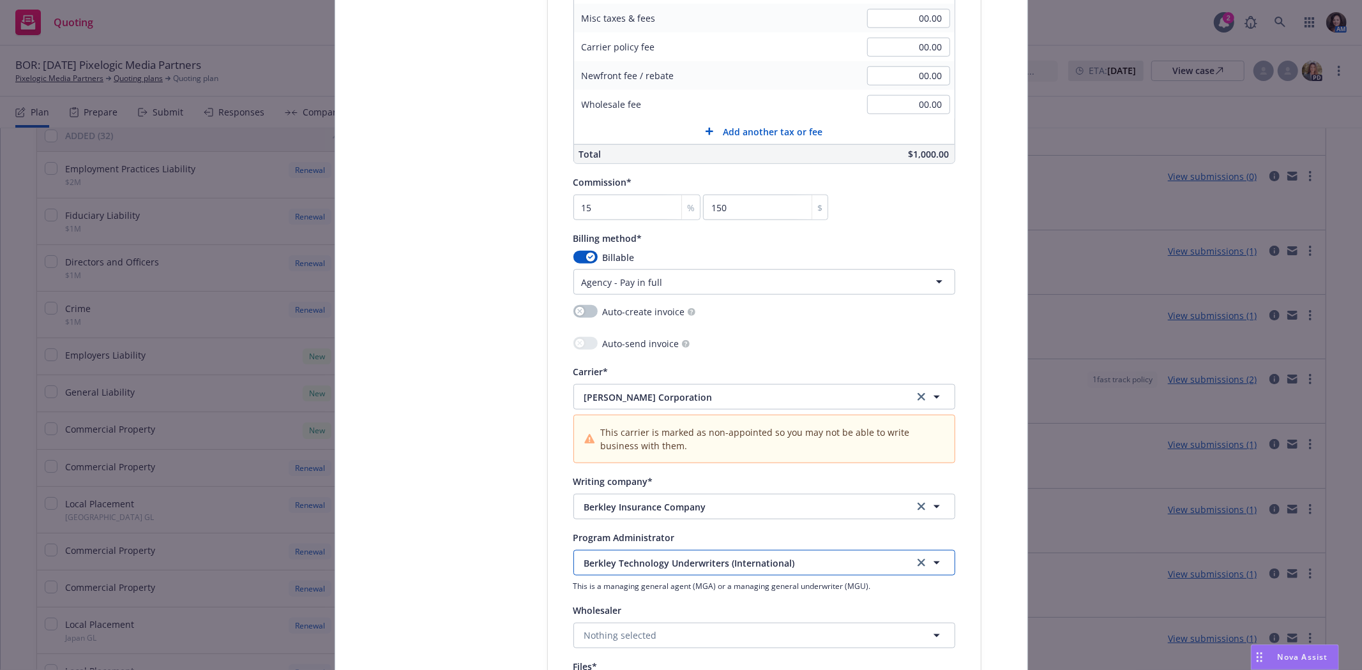
click at [934, 565] on icon "button" at bounding box center [937, 563] width 6 height 3
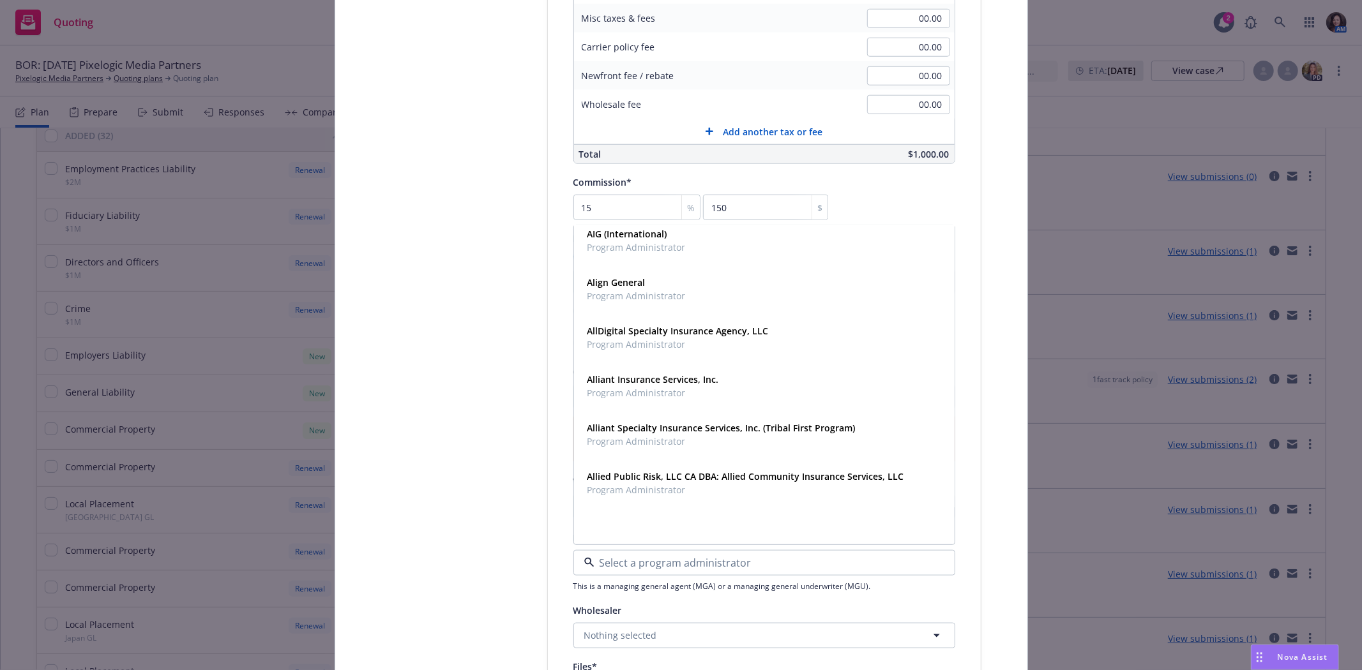
scroll to position [213, 0]
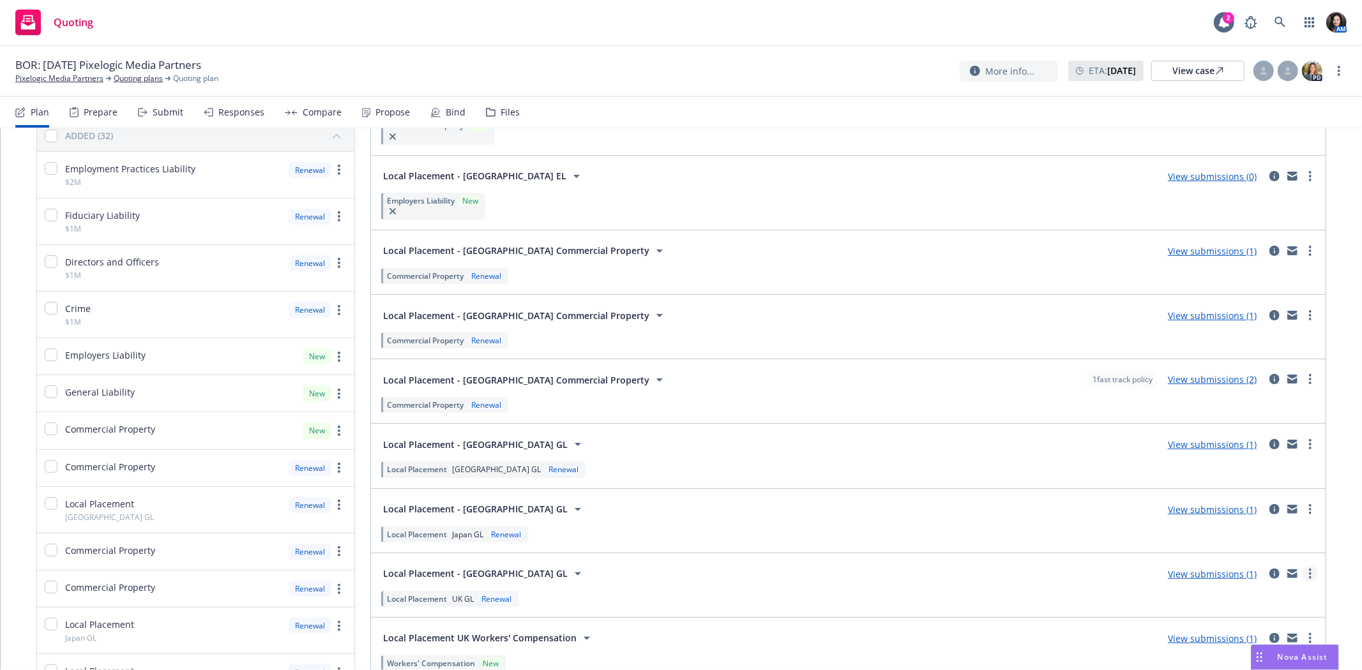
click at [1303, 570] on link "more" at bounding box center [1310, 573] width 15 height 15
click at [1252, 543] on span "Create policy (fast track)" at bounding box center [1238, 541] width 133 height 12
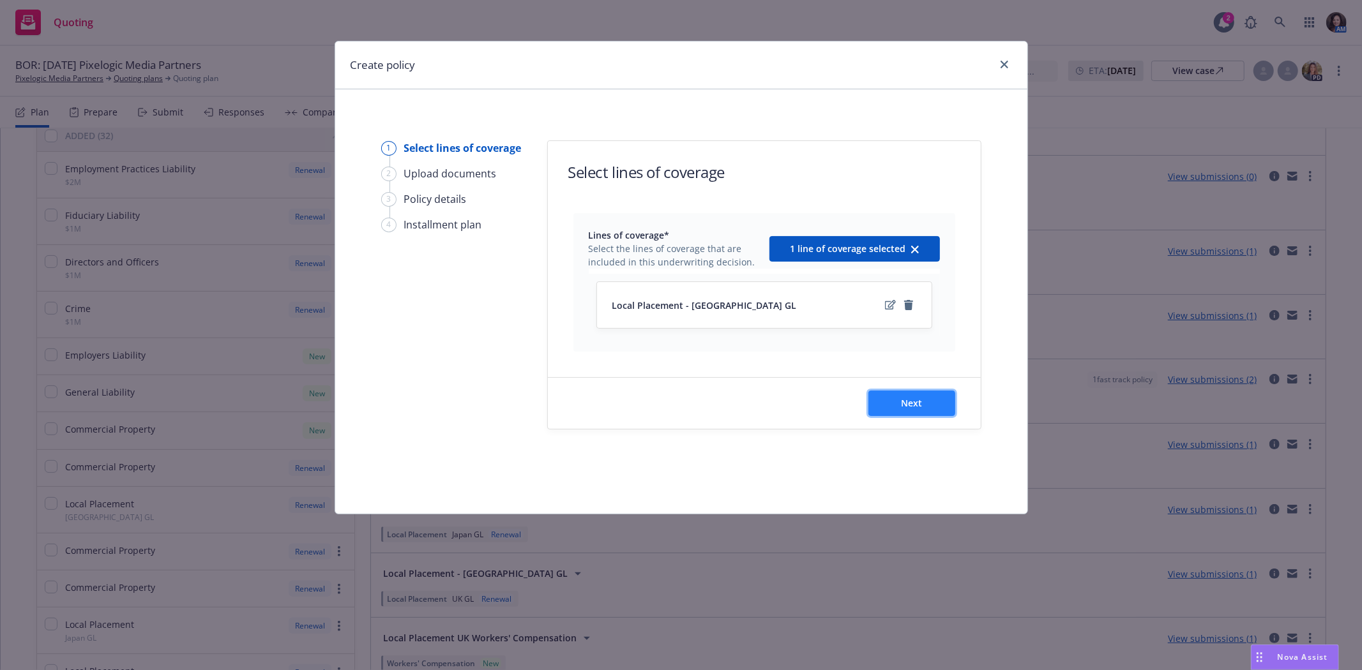
click at [934, 404] on button "Next" at bounding box center [911, 404] width 87 height 26
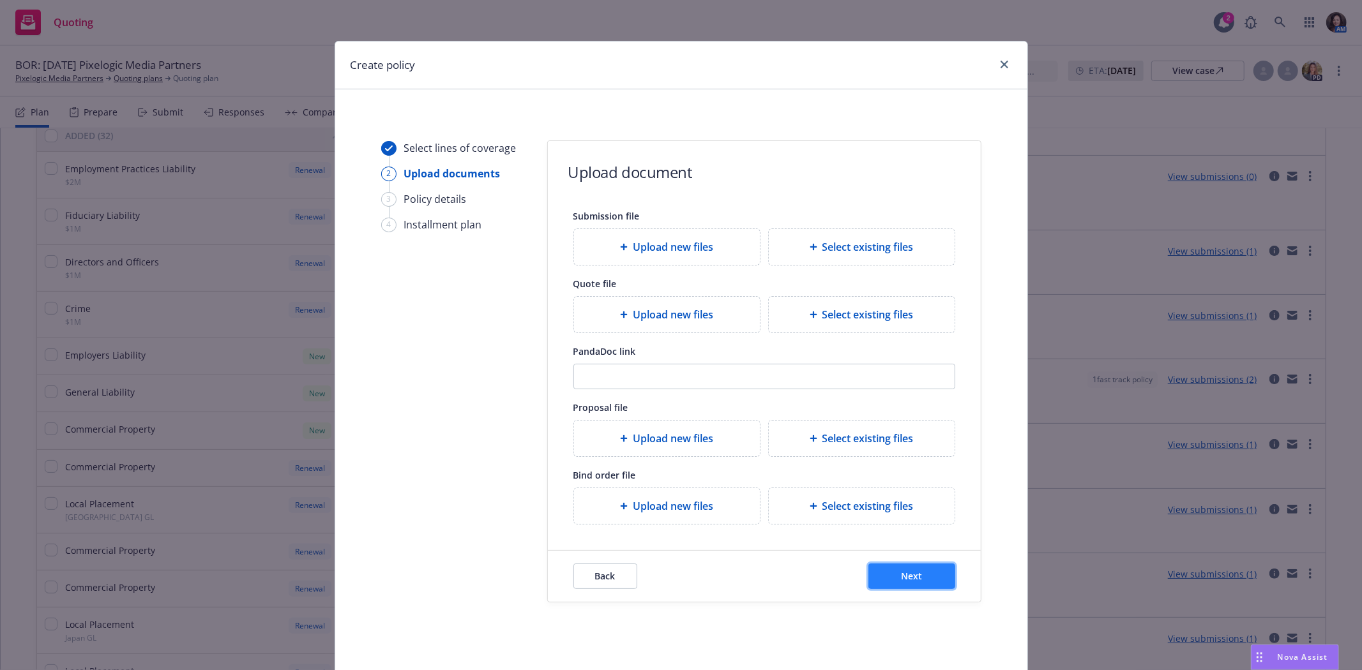
click at [901, 573] on span "Next" at bounding box center [911, 576] width 21 height 12
select select "12"
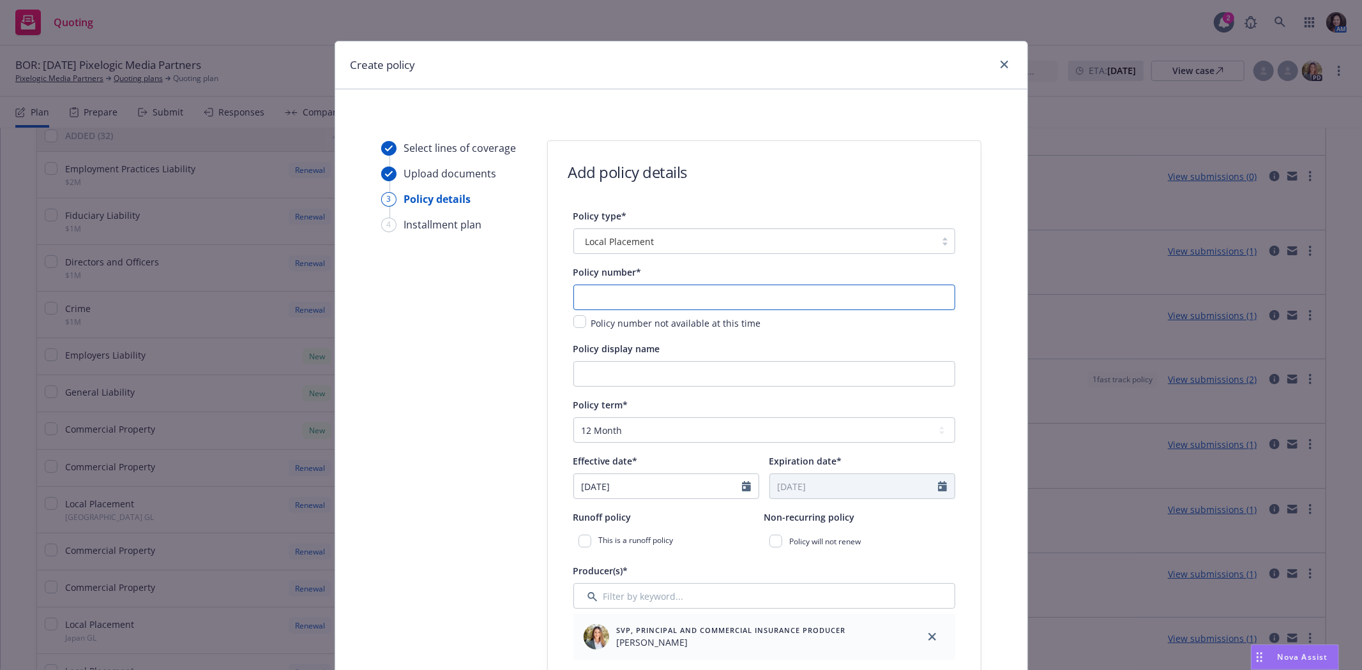
click at [628, 303] on input "text" at bounding box center [764, 298] width 382 height 26
type input "TL7027540-11"
click at [609, 379] on input "Policy display name" at bounding box center [764, 374] width 382 height 26
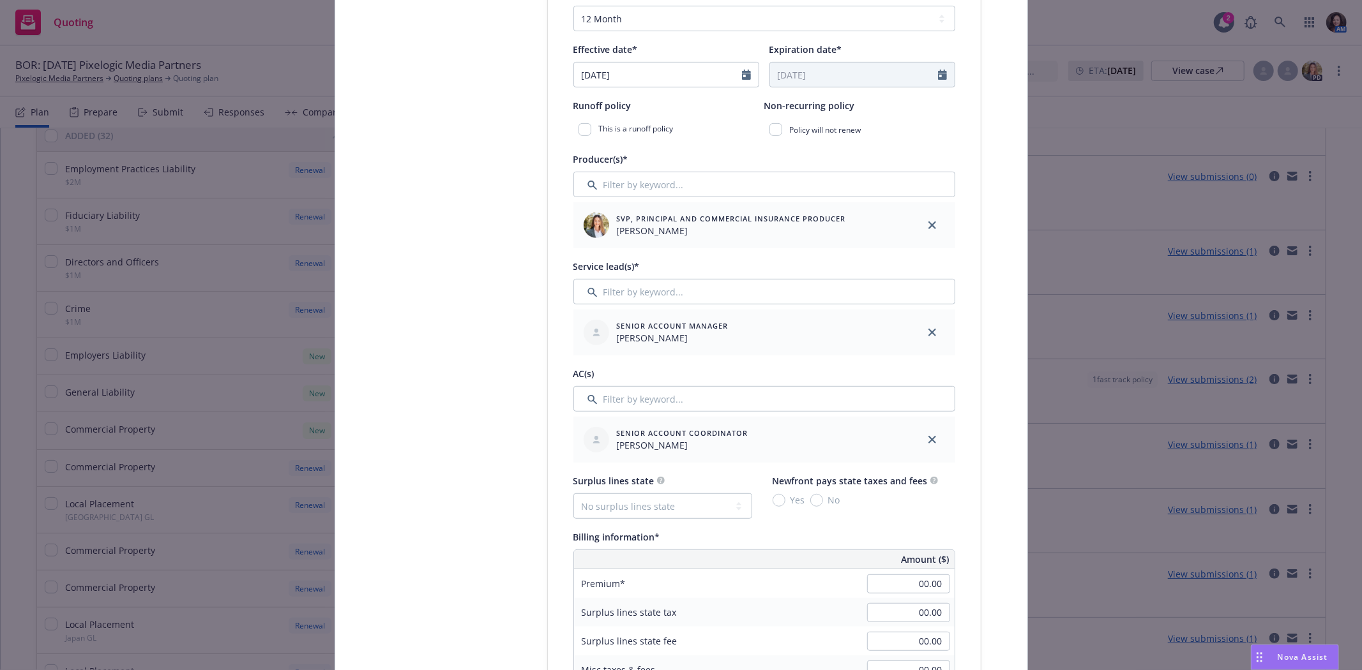
scroll to position [425, 0]
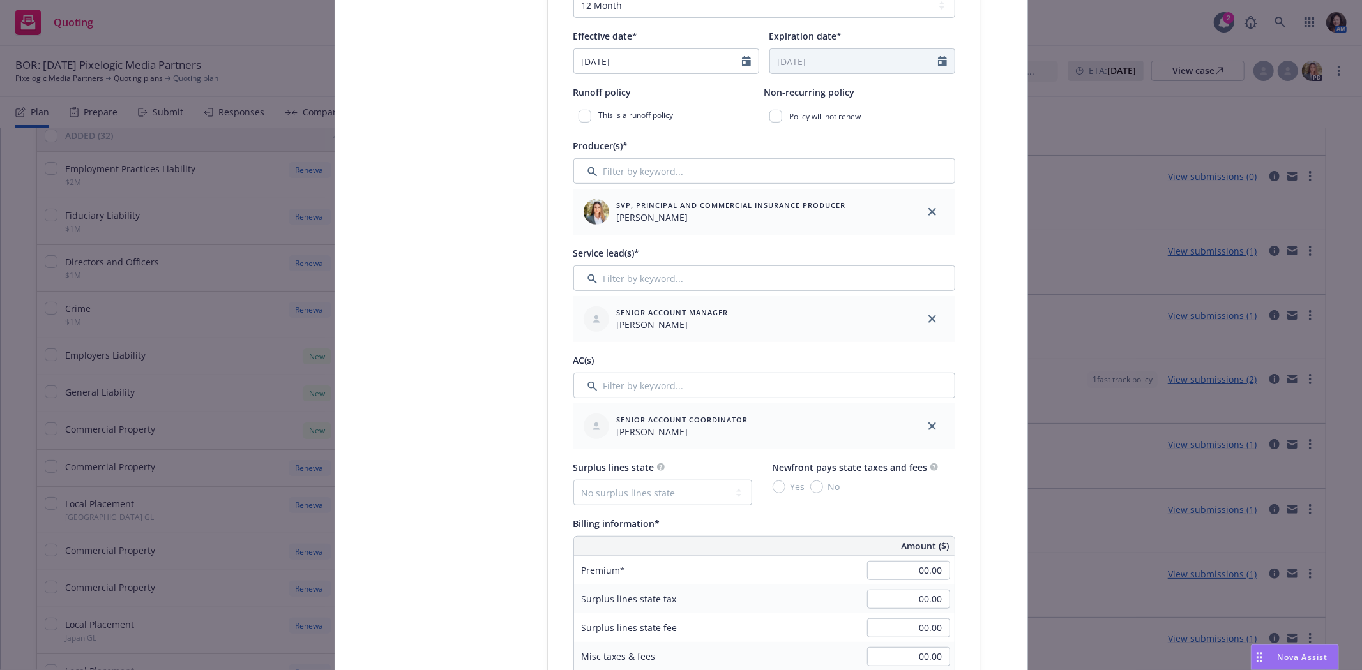
type input "UK GL Local Placement"
click at [913, 573] on input "00.00" at bounding box center [908, 570] width 83 height 19
type input "1,000.00"
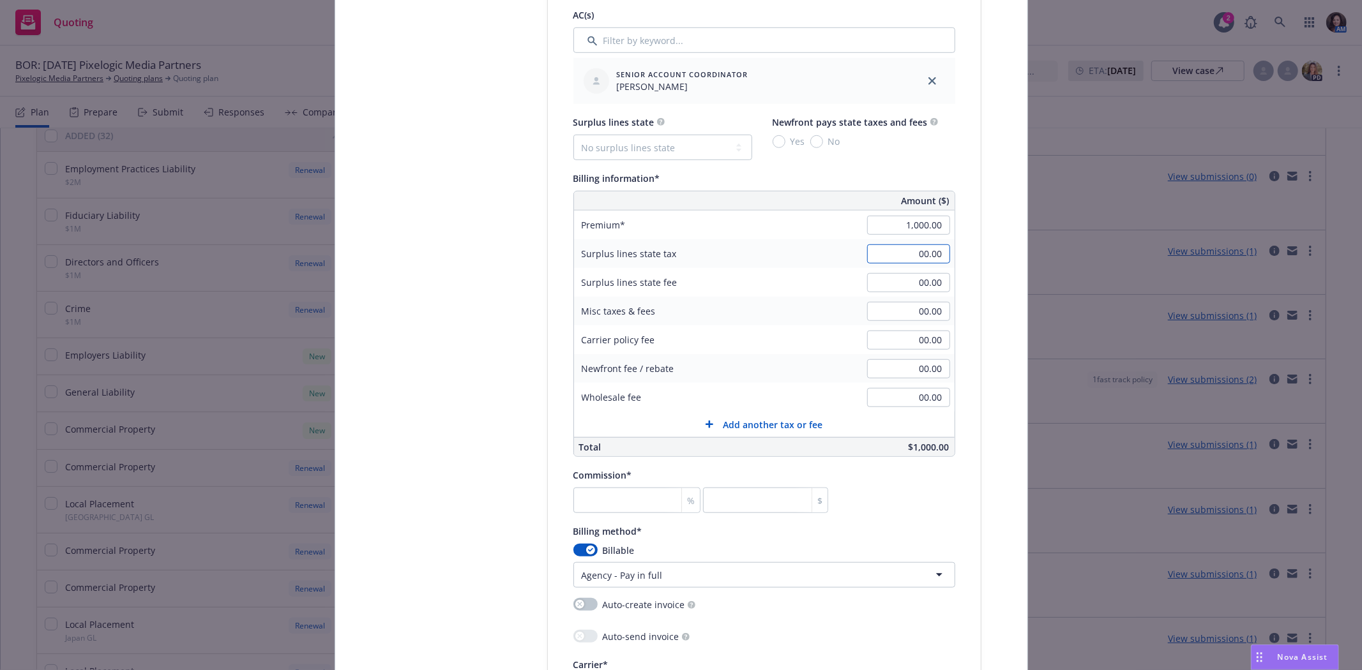
scroll to position [780, 0]
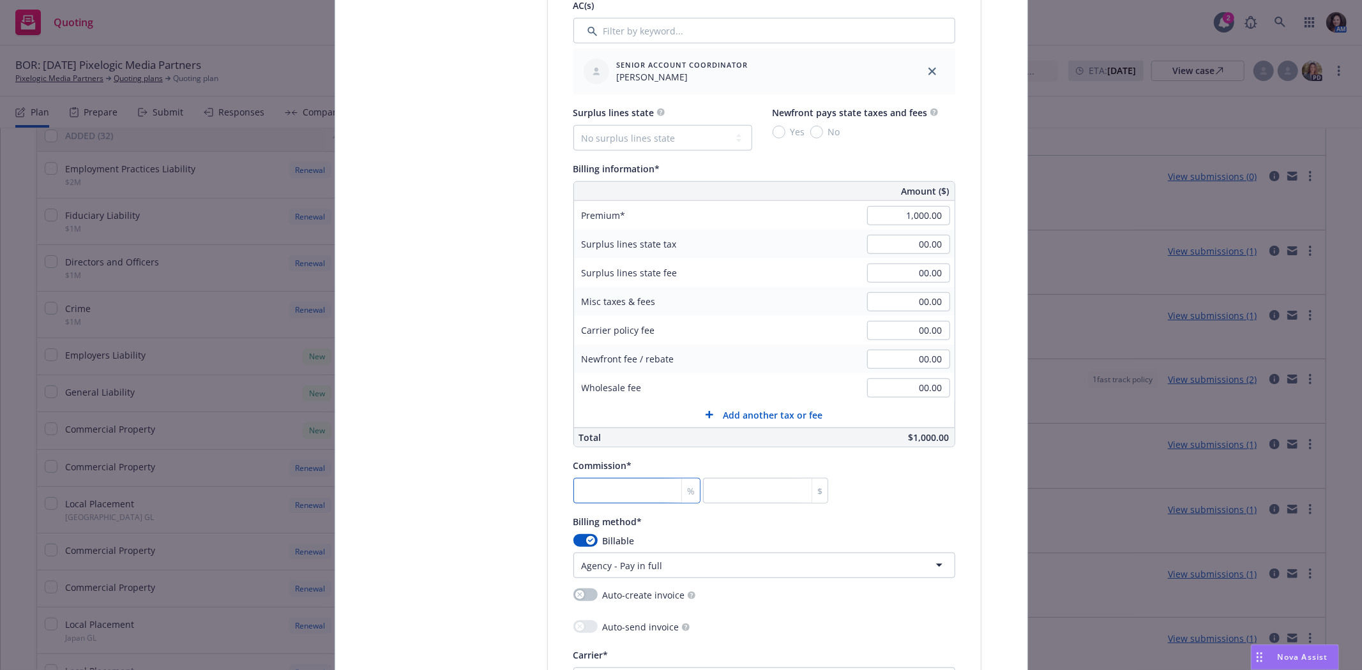
click at [595, 483] on input "number" at bounding box center [637, 491] width 128 height 26
type input "1"
type input "10"
type input "15"
type input "150"
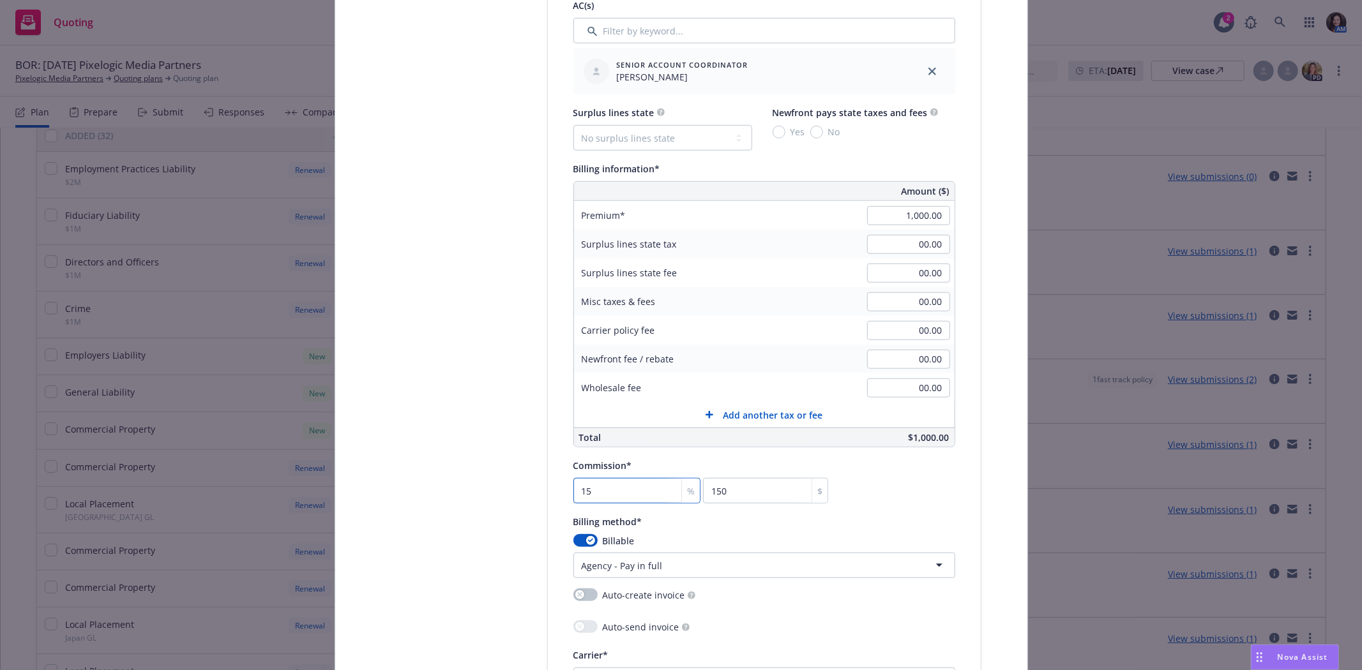
type input "15"
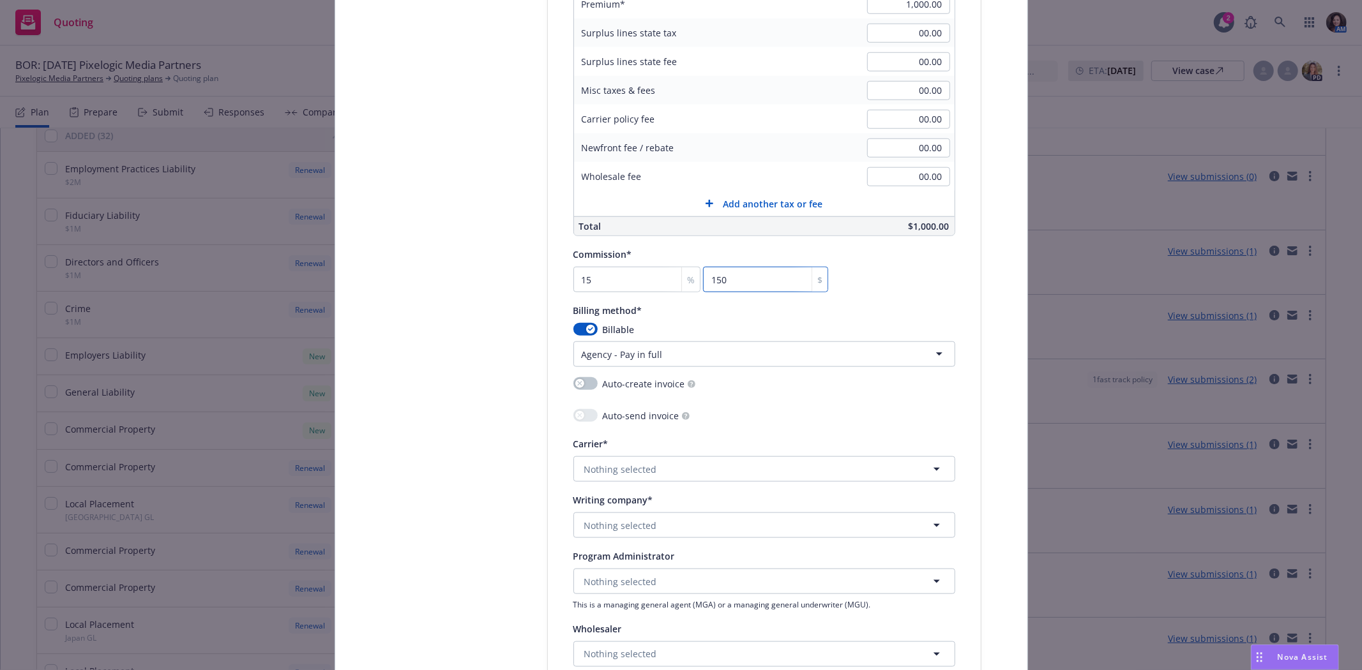
scroll to position [993, 0]
click at [596, 475] on span "Nothing selected" at bounding box center [620, 468] width 73 height 13
type input "w.r"
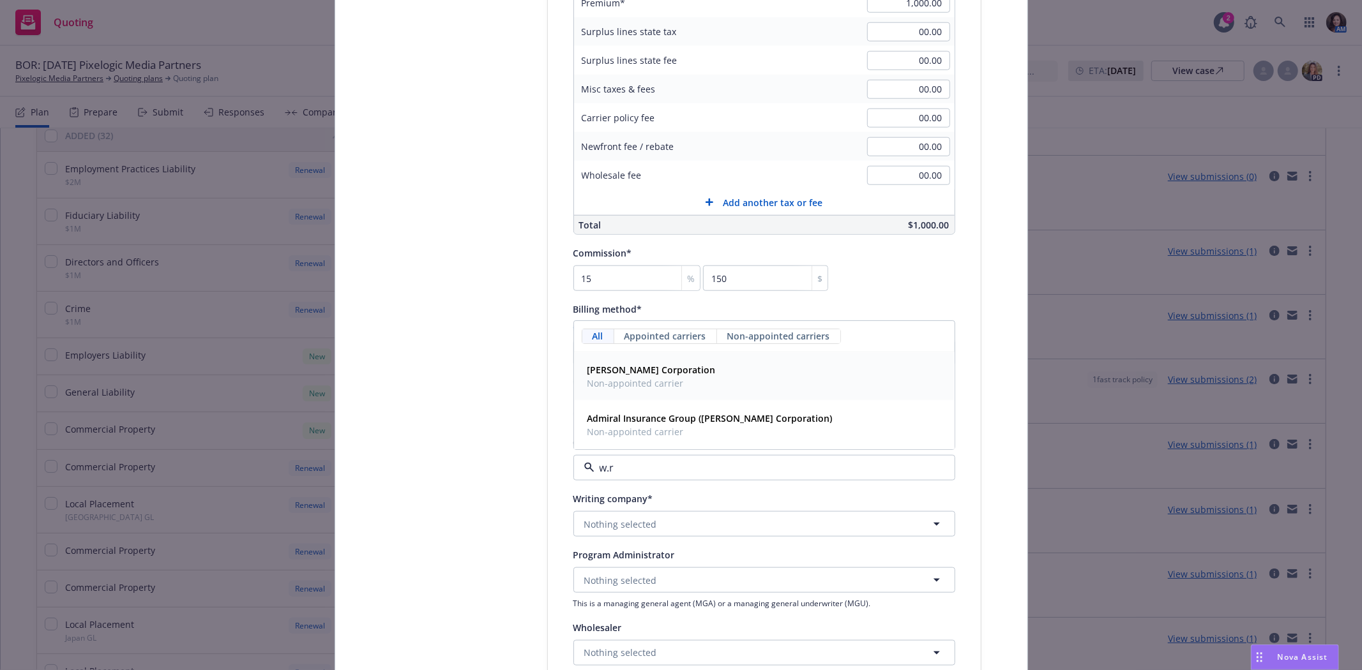
click at [613, 377] on span "W.R. Berkley Corporation" at bounding box center [651, 370] width 128 height 13
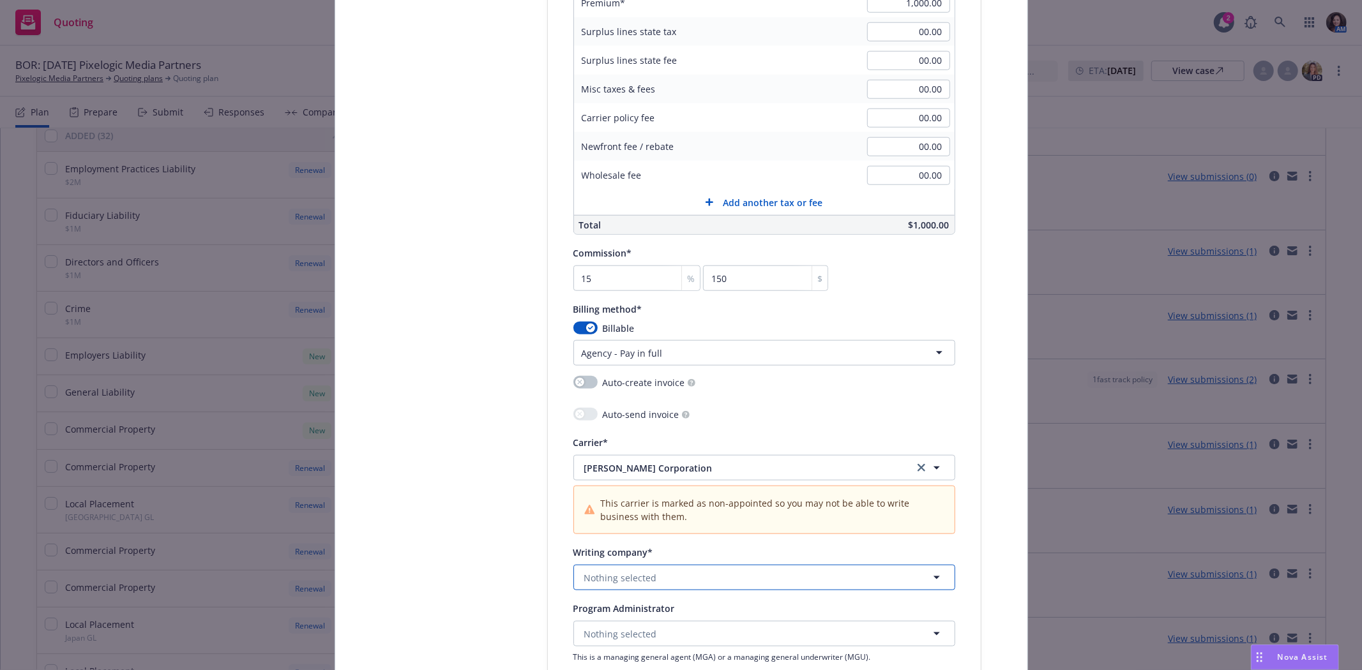
click at [610, 570] on button "Nothing selected" at bounding box center [764, 578] width 382 height 26
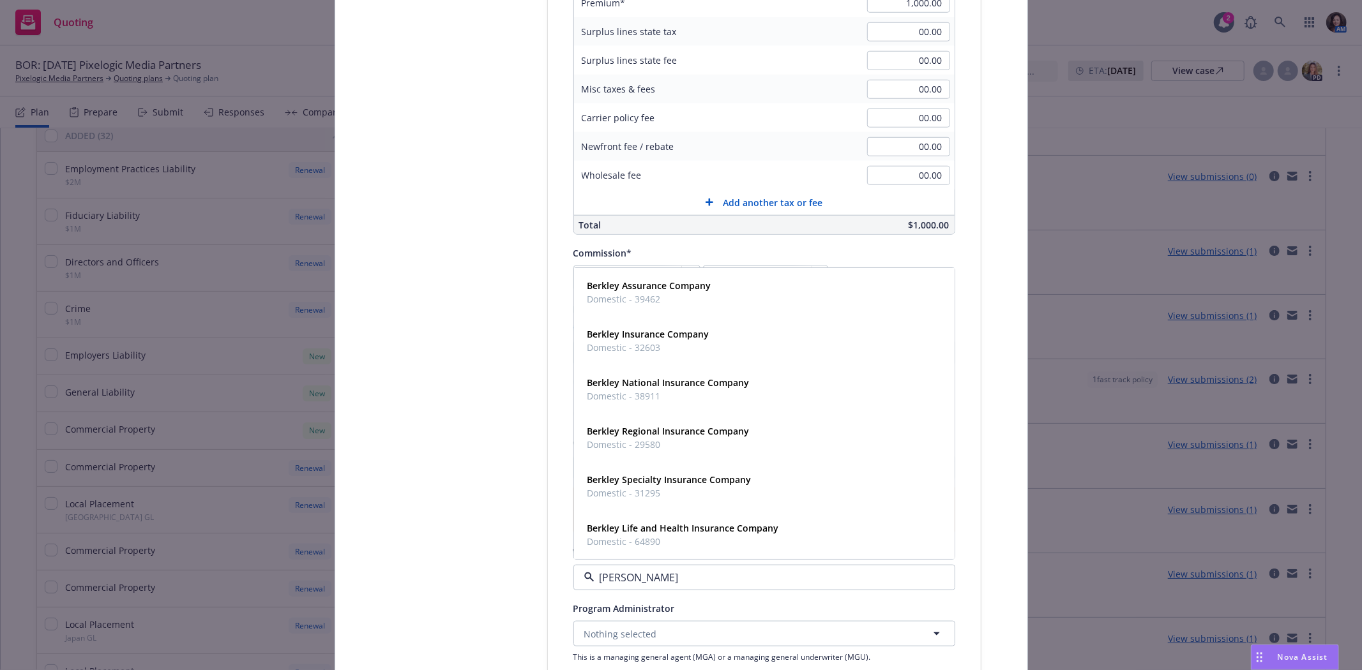
type input "berkl"
click at [677, 342] on span "Berkley Insurance Company" at bounding box center [648, 334] width 122 height 13
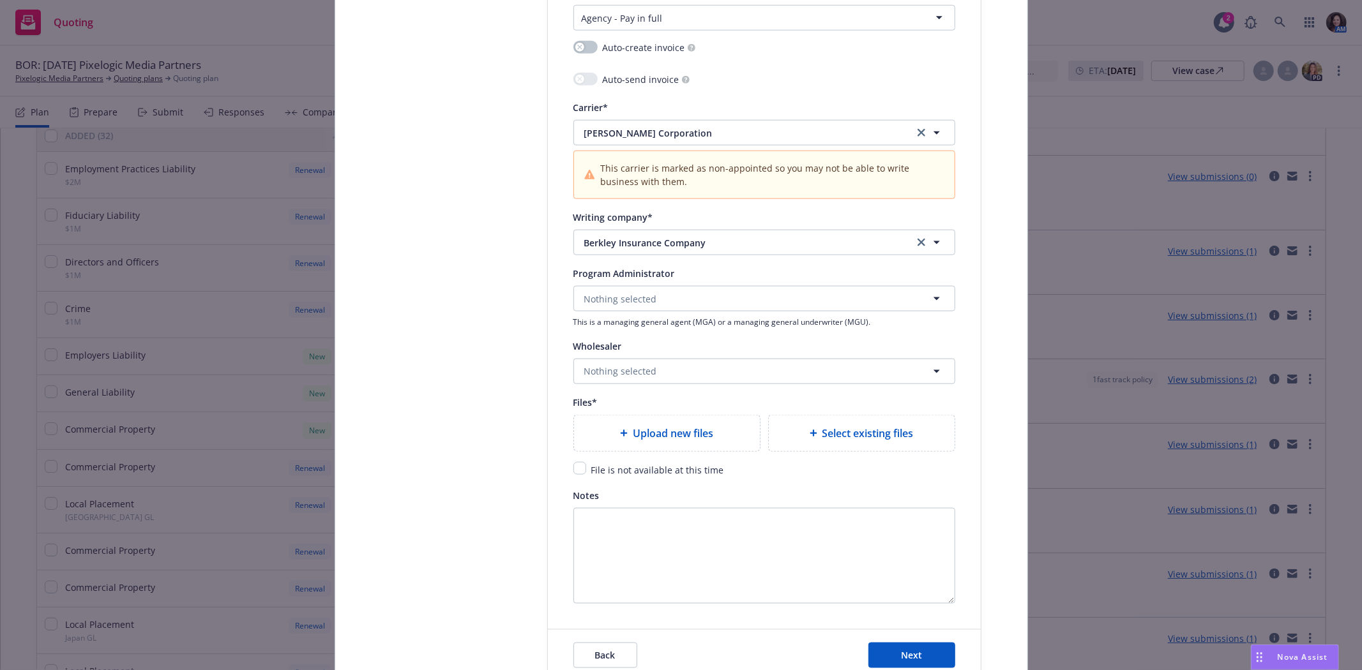
scroll to position [1348, 0]
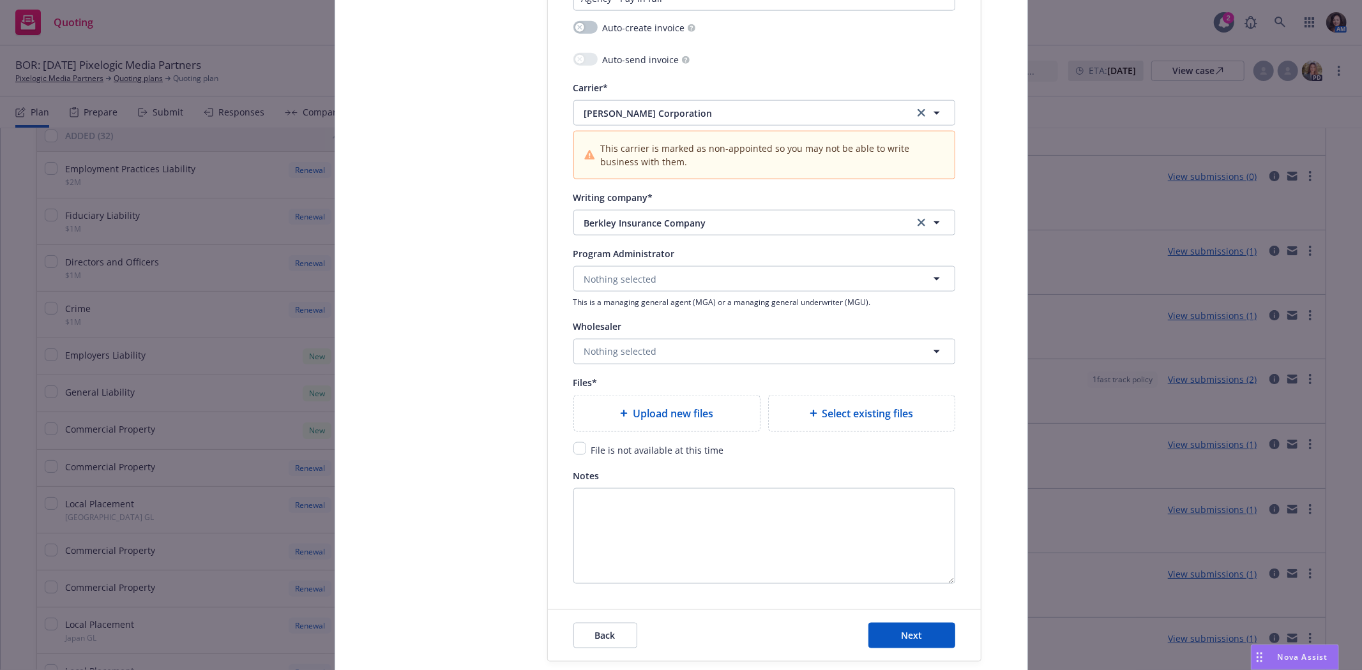
type textarea "x"
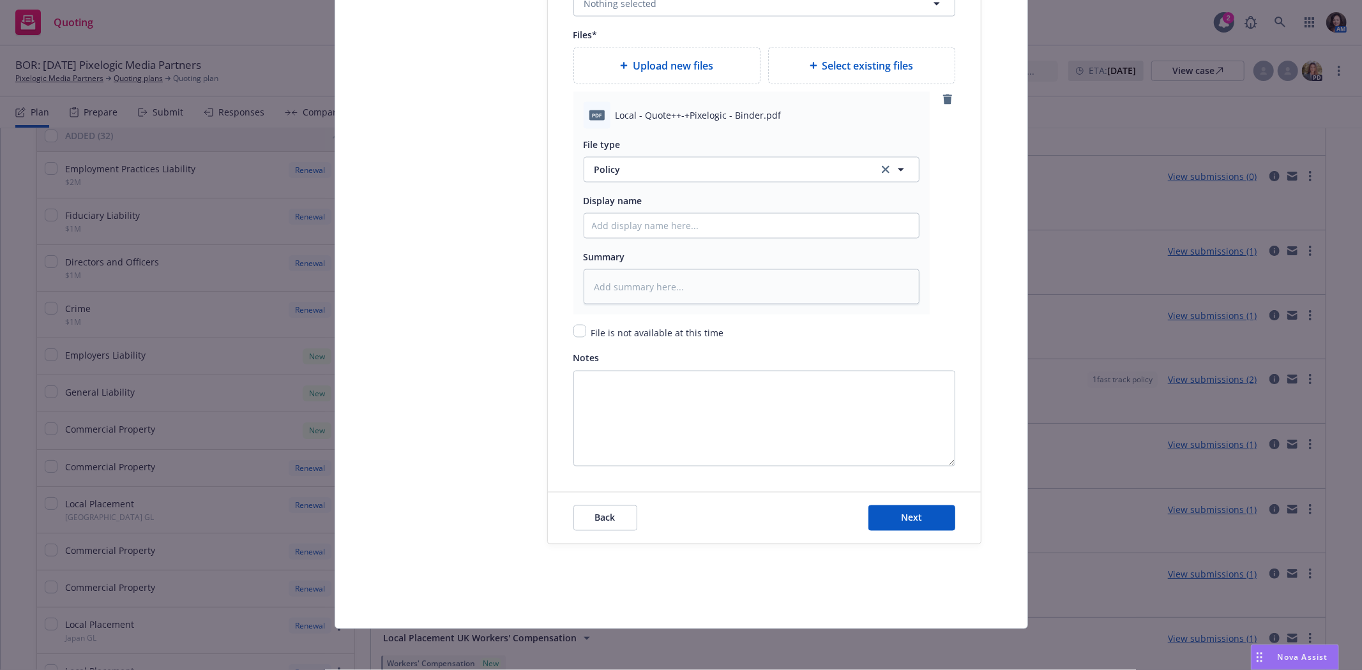
scroll to position [1701, 0]
click at [598, 172] on span "Policy" at bounding box center [728, 169] width 269 height 13
type input "binder"
click at [908, 515] on span "Next" at bounding box center [911, 518] width 21 height 12
type textarea "x"
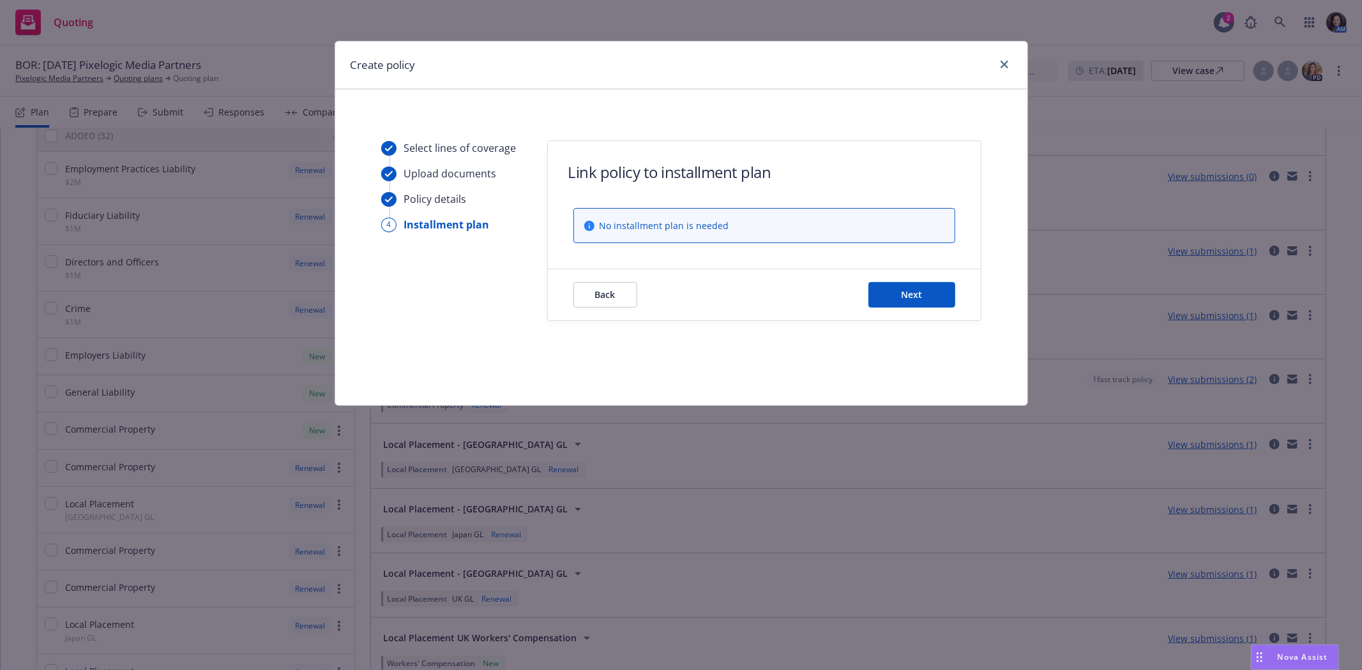
scroll to position [0, 0]
click at [941, 295] on button "Next" at bounding box center [911, 295] width 87 height 26
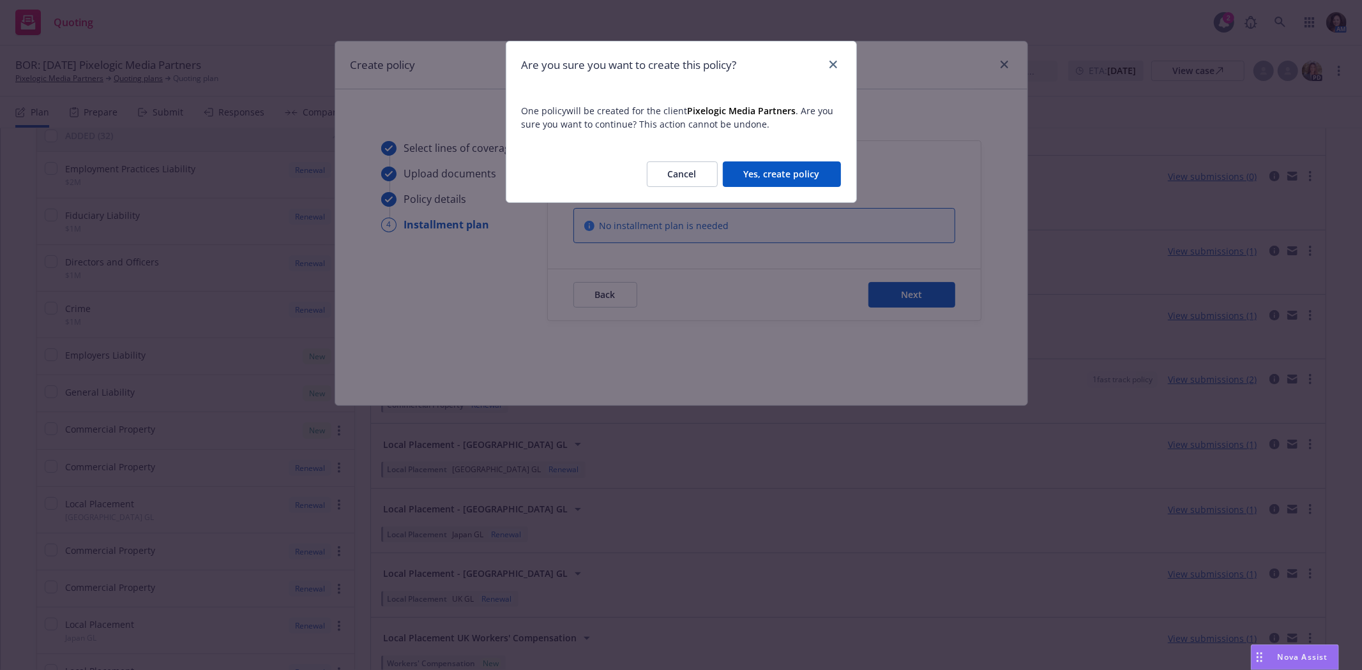
click at [779, 169] on button "Yes, create policy" at bounding box center [782, 175] width 118 height 26
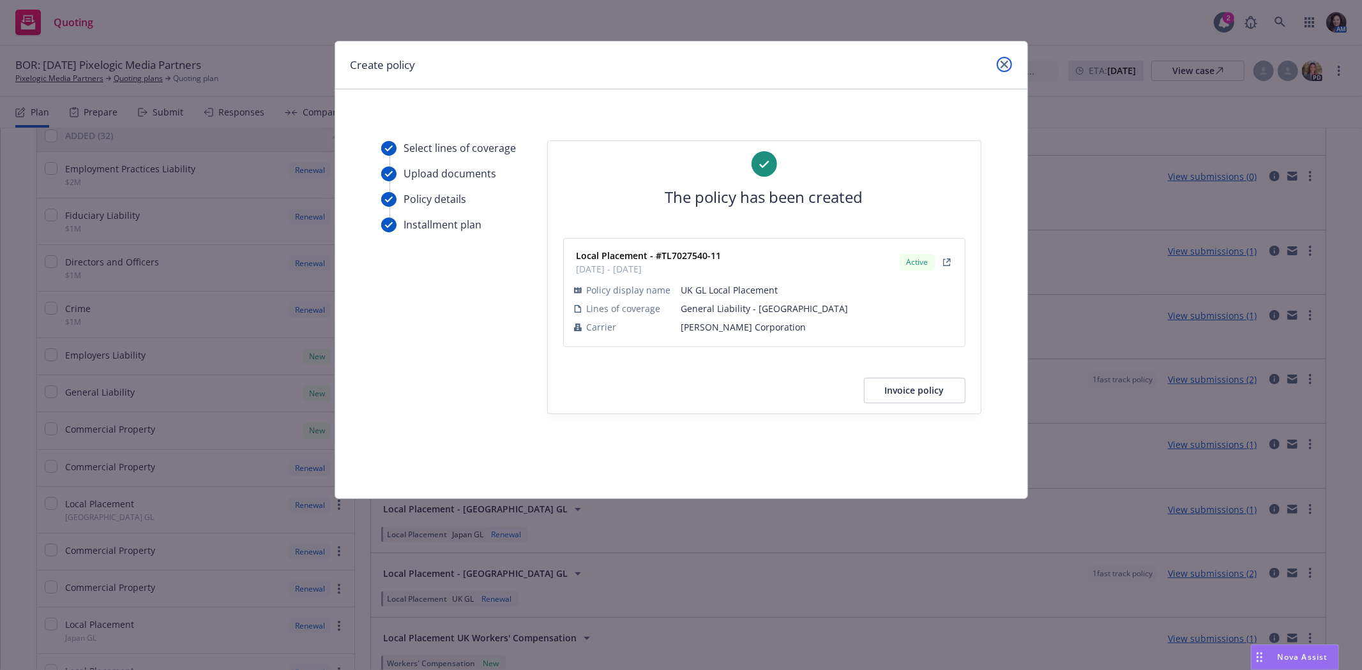
click at [1001, 65] on icon "close" at bounding box center [1005, 65] width 8 height 8
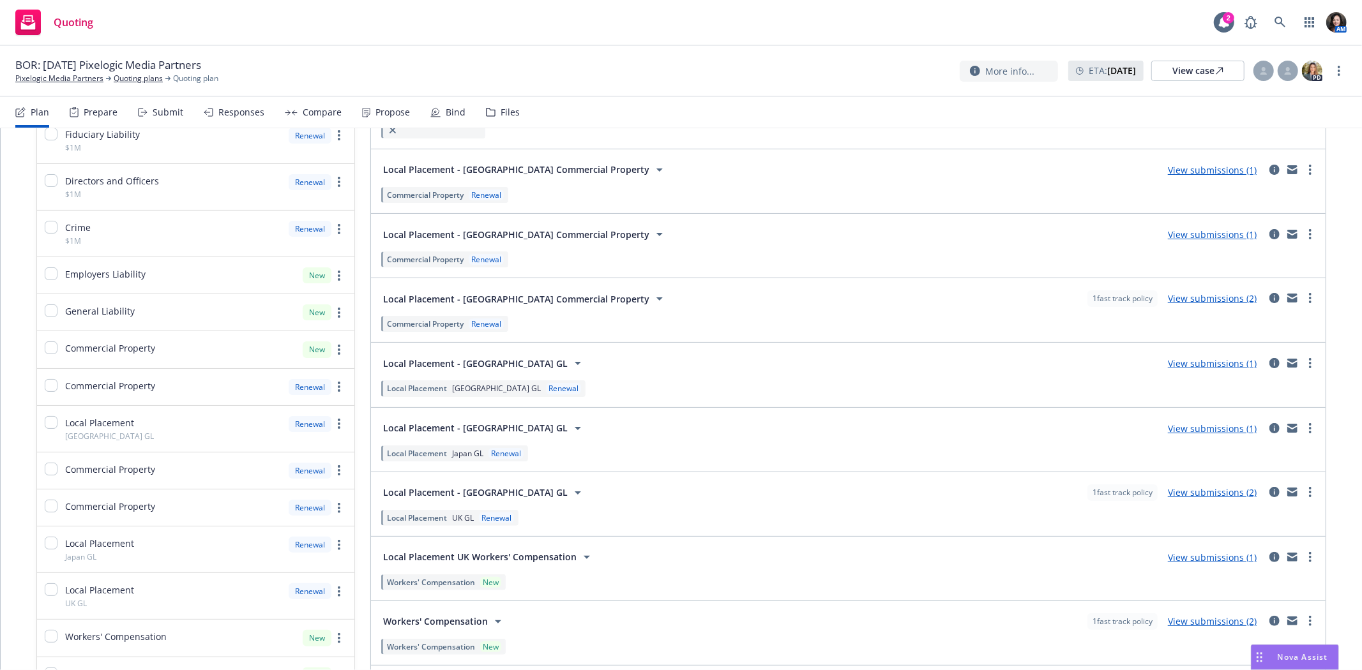
scroll to position [425, 0]
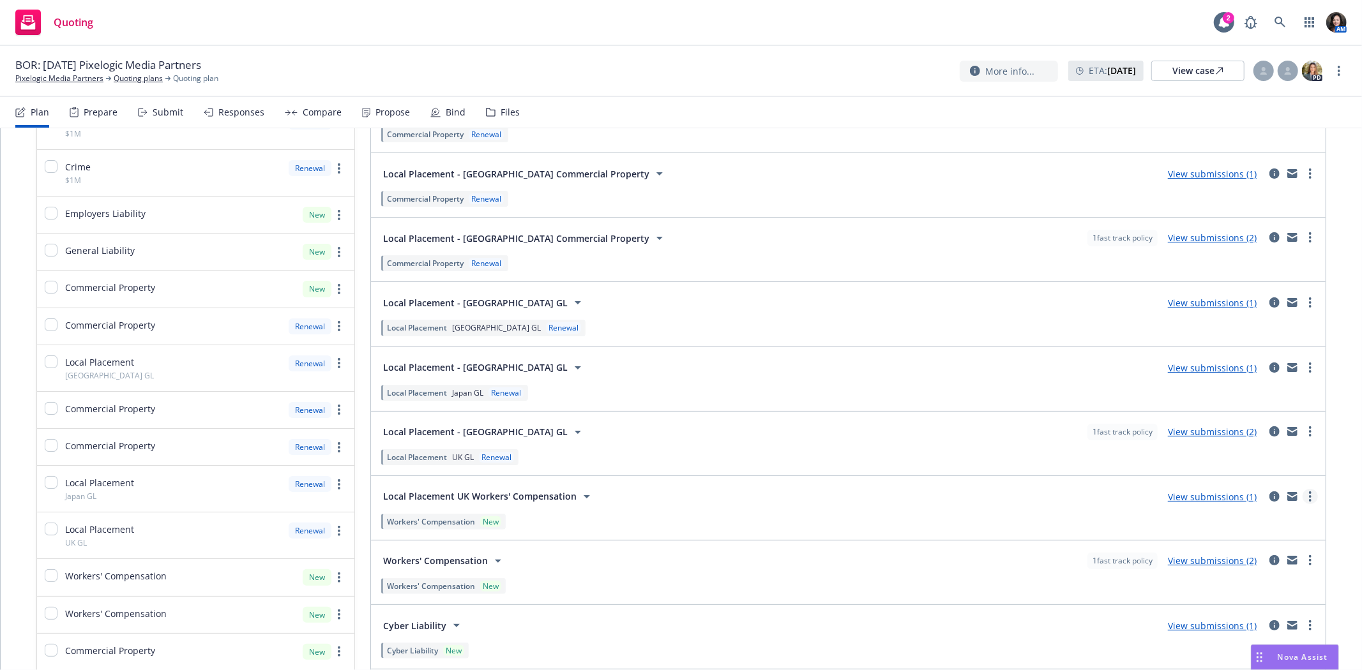
click at [1303, 494] on link "more" at bounding box center [1310, 496] width 15 height 15
click at [1284, 474] on span "Create policy (fast track)" at bounding box center [1249, 474] width 133 height 12
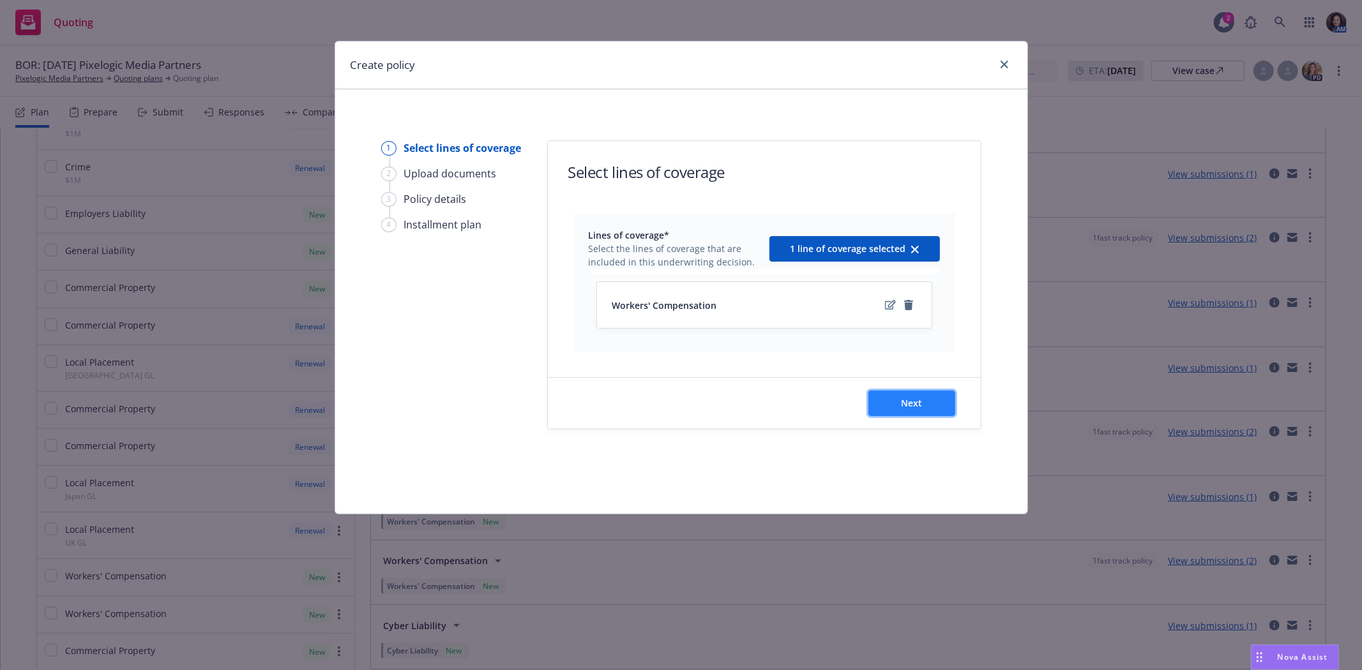
click at [935, 402] on button "Next" at bounding box center [911, 404] width 87 height 26
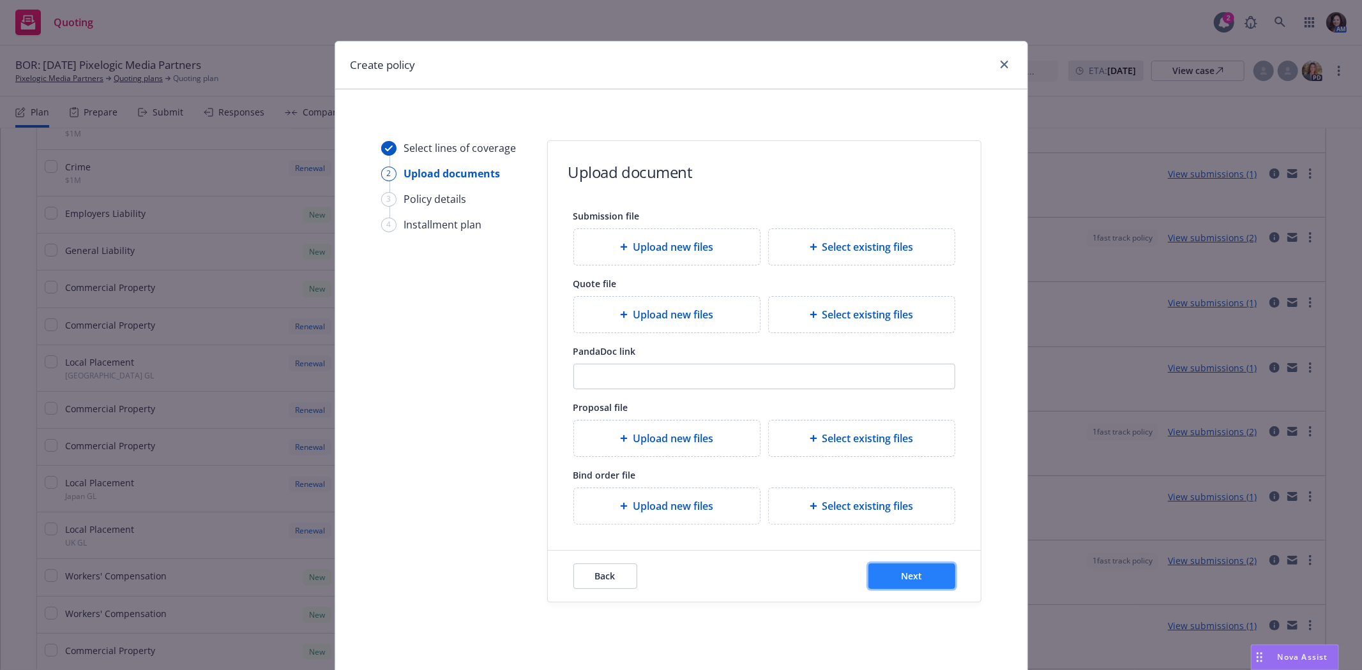
click at [911, 573] on span "Next" at bounding box center [911, 576] width 21 height 12
select select "12"
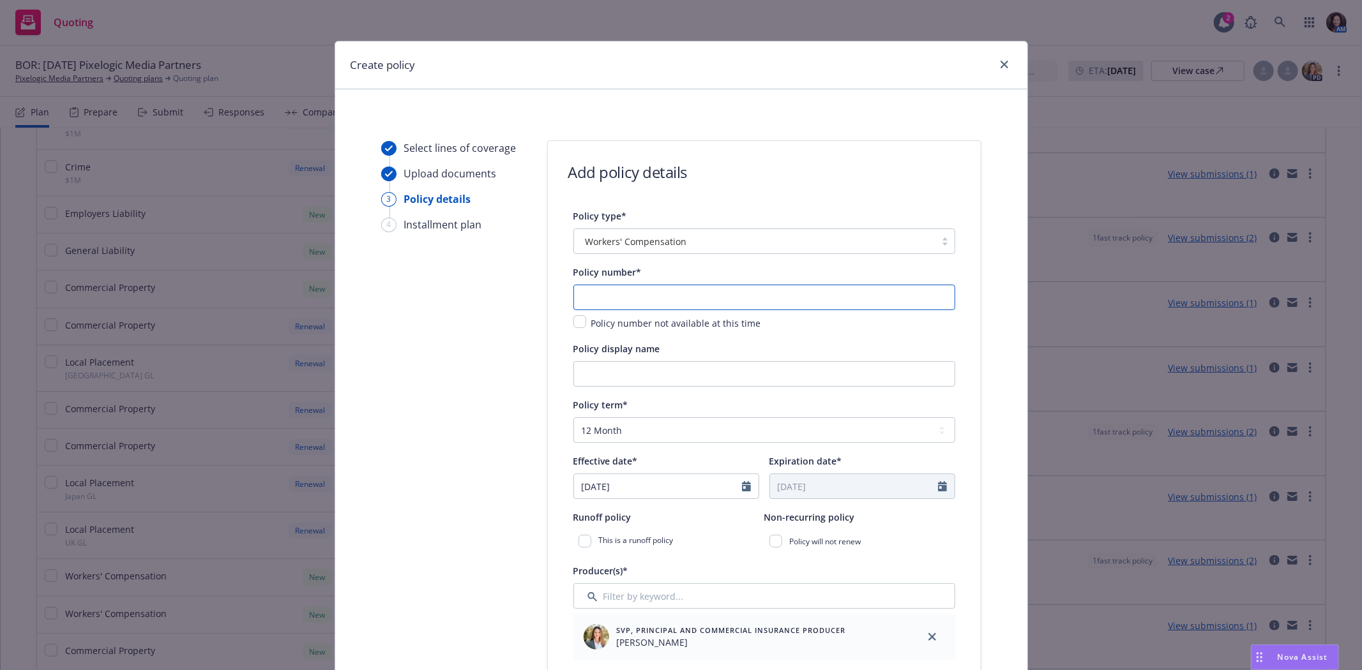
click at [619, 291] on input "text" at bounding box center [764, 298] width 382 height 26
click at [593, 296] on input "text" at bounding box center [764, 298] width 382 height 26
type input "TLE7015109-16"
type input "UK"
click at [742, 485] on icon "Calendar" at bounding box center [746, 486] width 9 height 10
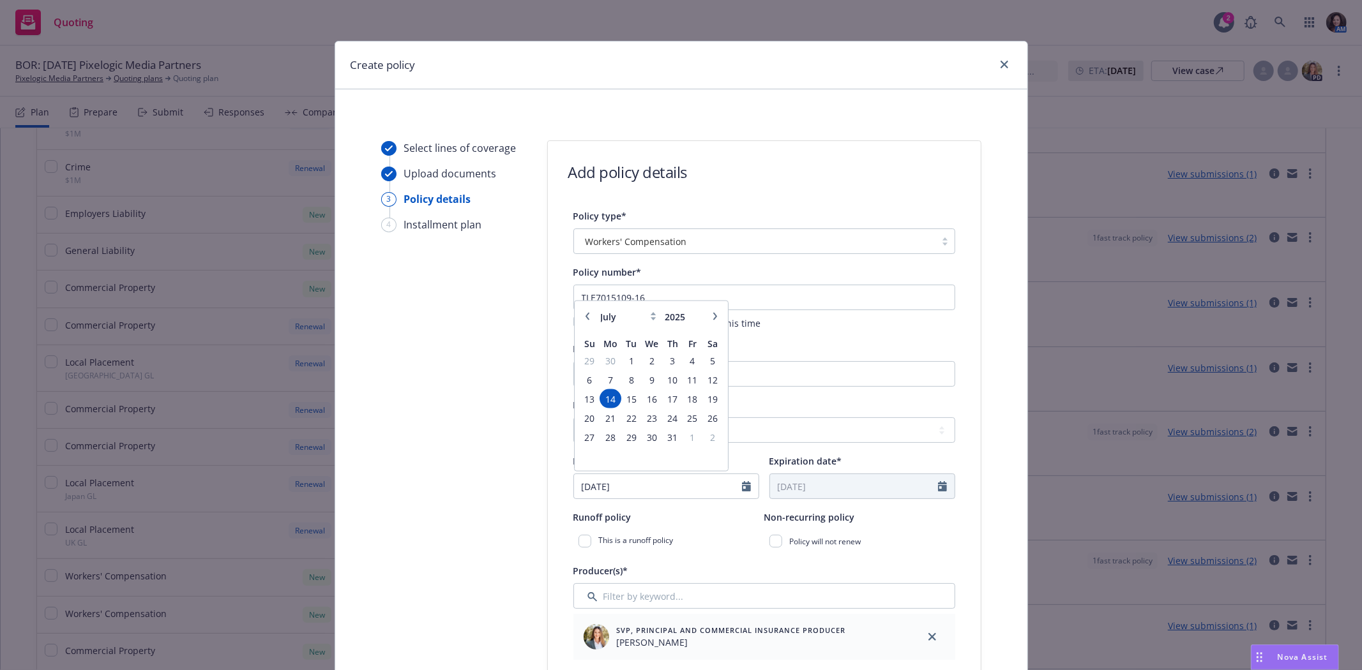
click at [711, 321] on icon "button" at bounding box center [715, 317] width 8 height 8
select select "8"
click at [587, 400] on span "10" at bounding box center [589, 399] width 17 height 16
type input "08/10/2025"
type input "08/10/2026"
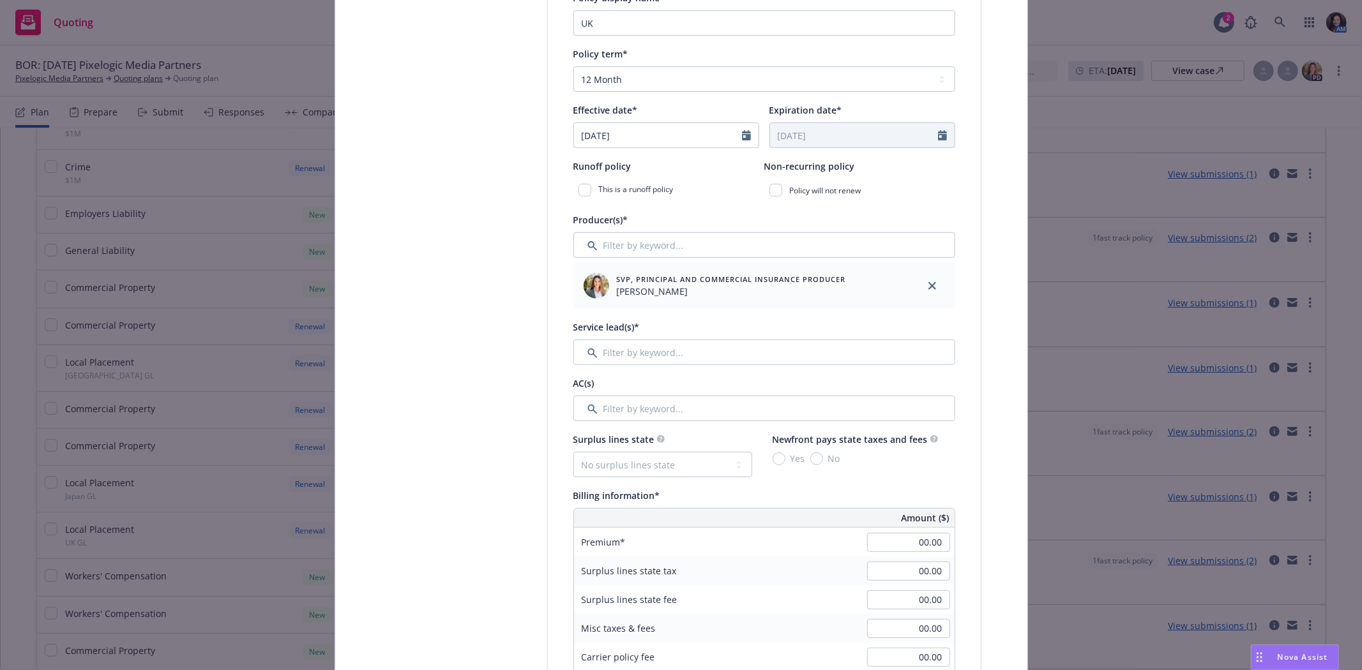
scroll to position [354, 0]
click at [872, 541] on input "00.00" at bounding box center [908, 539] width 83 height 19
click at [883, 536] on input "00.00" at bounding box center [908, 539] width 83 height 19
type input "6,094.00"
click at [686, 550] on div "Premium" at bounding box center [670, 539] width 192 height 29
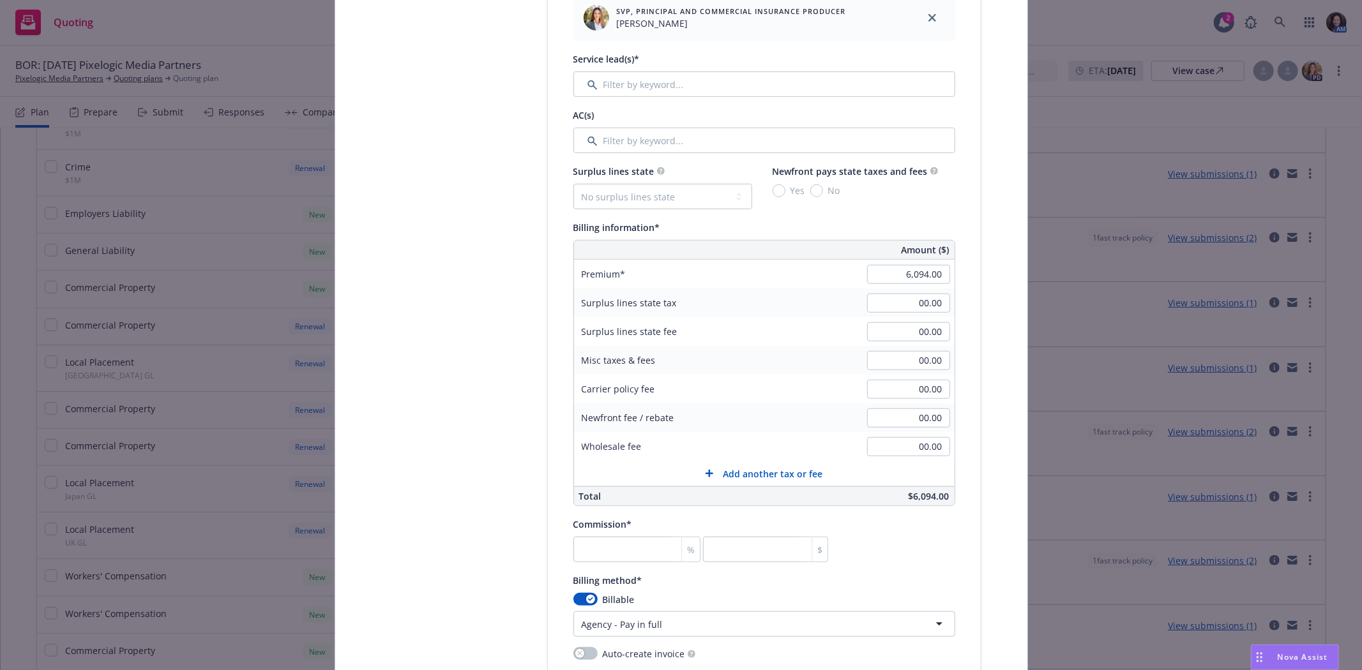
scroll to position [639, 0]
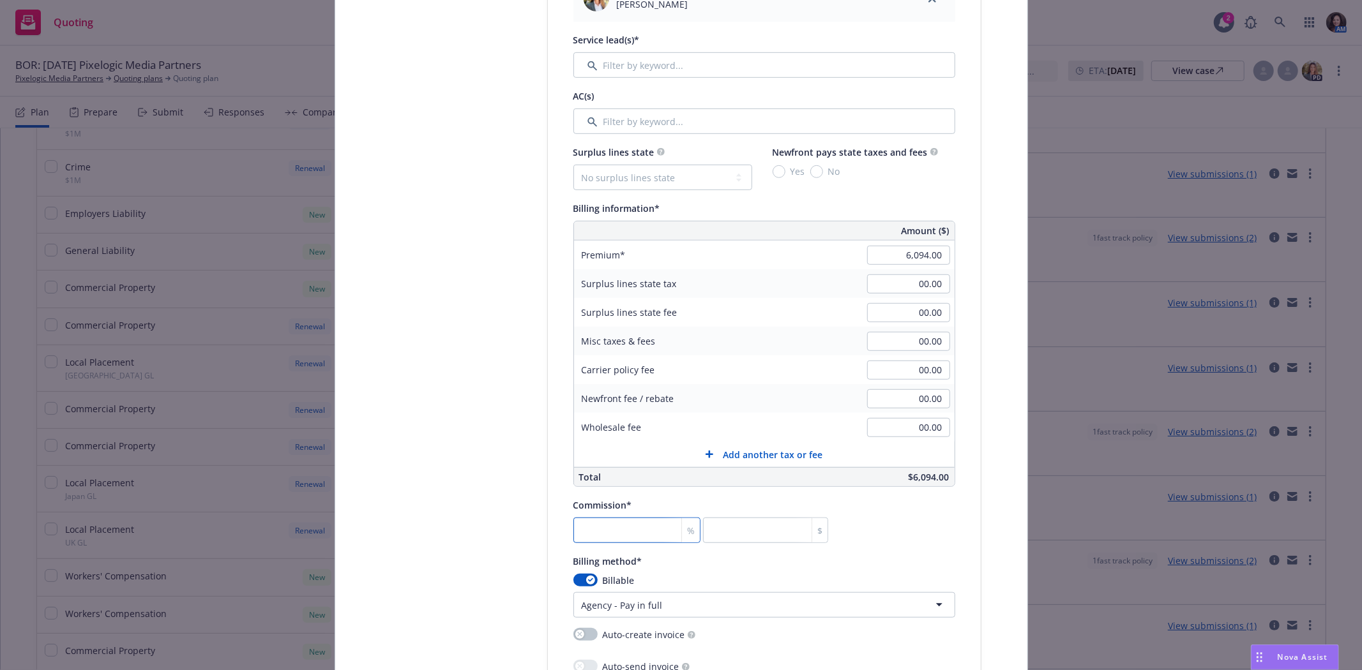
click at [608, 522] on input "number" at bounding box center [637, 531] width 128 height 26
type input "1"
type input "60.94"
type input "12"
type input "731.28"
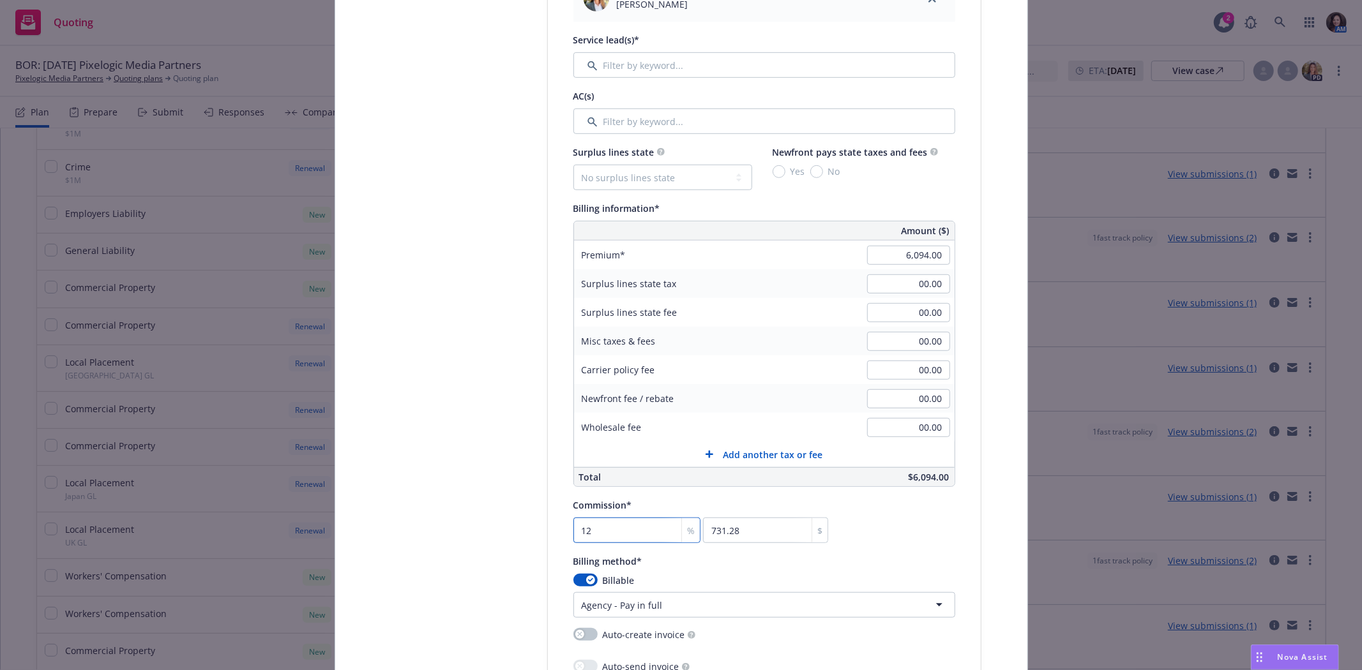
type input "12.5"
type input "761.75"
type input "12.5"
click at [663, 569] on div "Billing method*" at bounding box center [764, 561] width 382 height 15
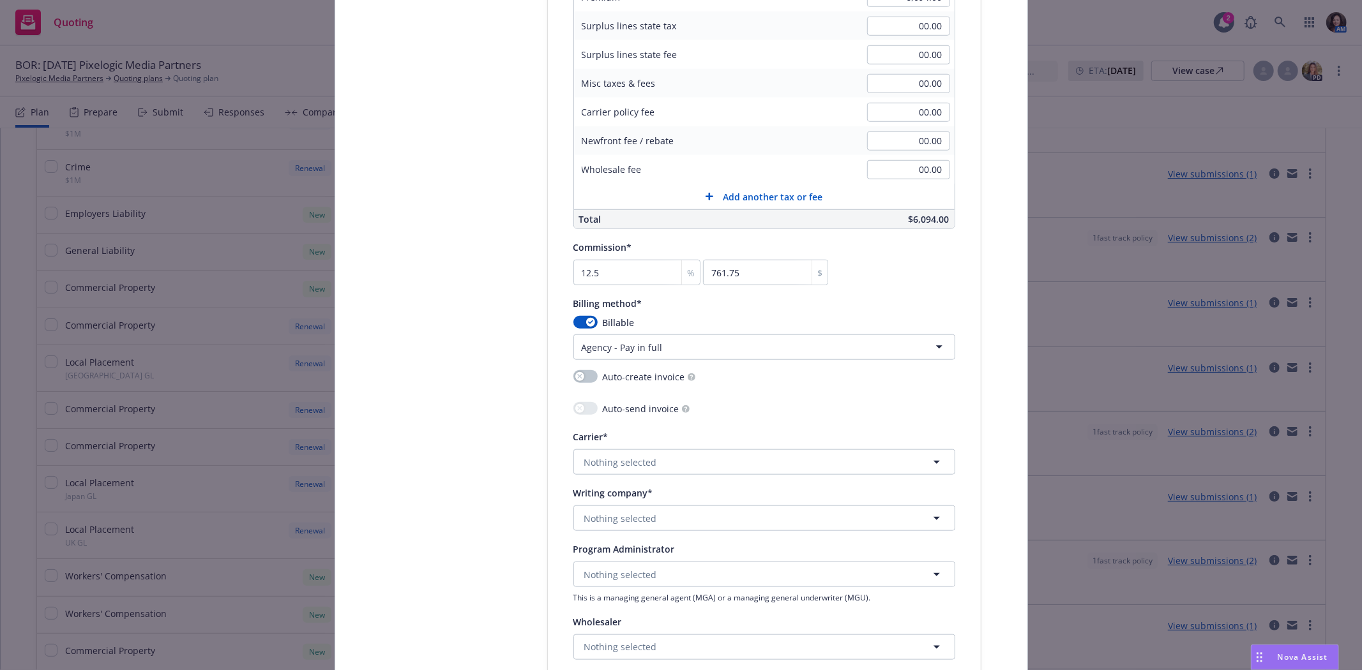
scroll to position [922, 0]
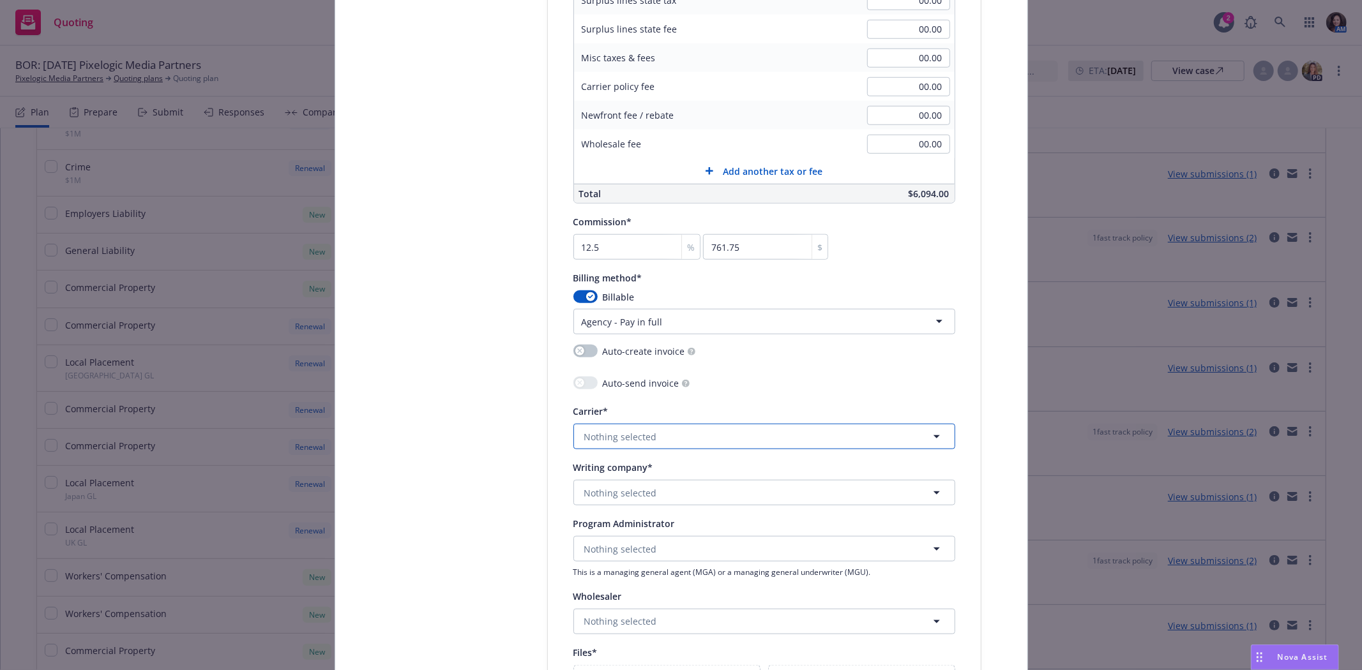
click at [607, 444] on span "Nothing selected" at bounding box center [620, 436] width 73 height 13
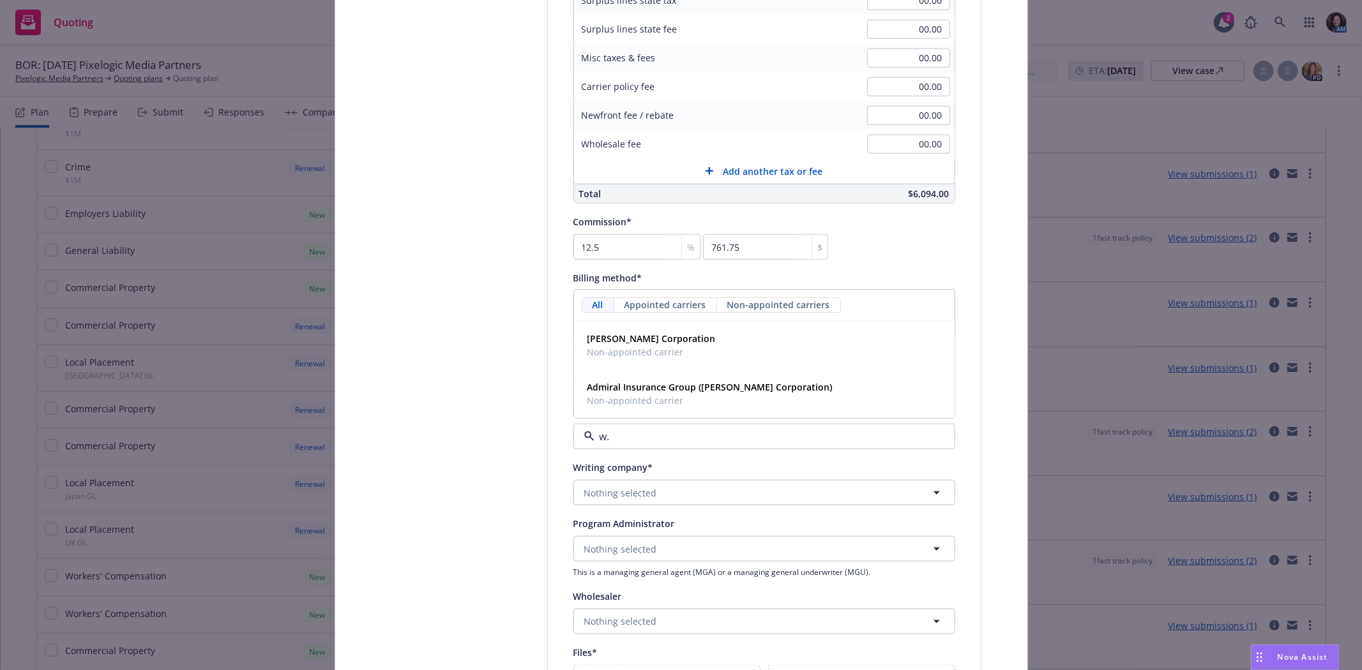
type input "w.r"
click at [623, 345] on strong "W.R. Berkley Corporation" at bounding box center [651, 339] width 128 height 12
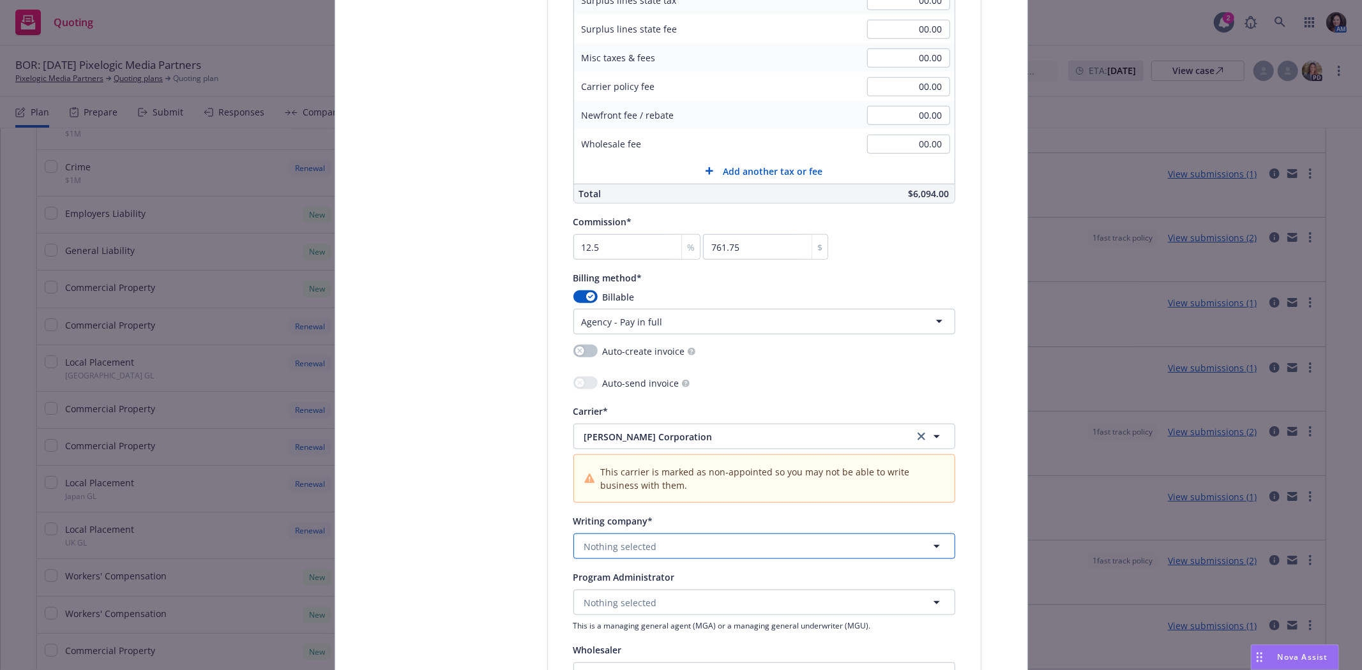
click at [605, 559] on button "Nothing selected" at bounding box center [764, 547] width 382 height 26
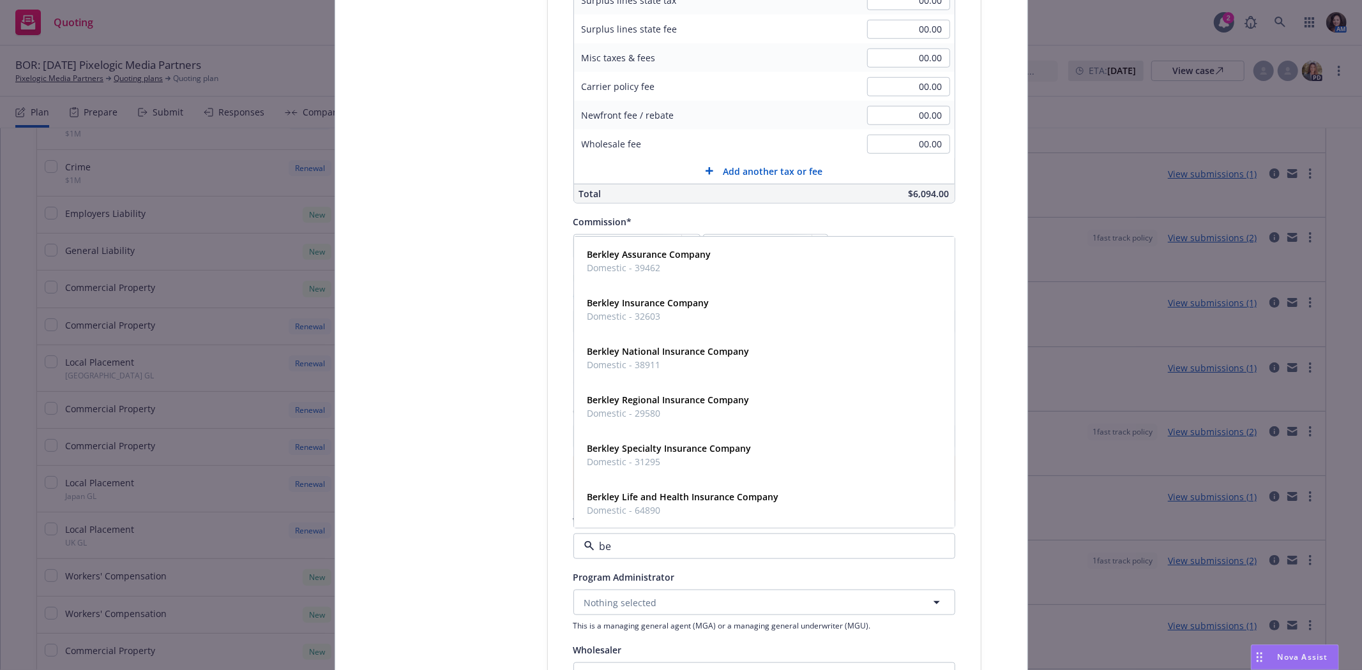
type input "ber"
click at [669, 310] on strong "Berkley Insurance Company" at bounding box center [648, 304] width 122 height 12
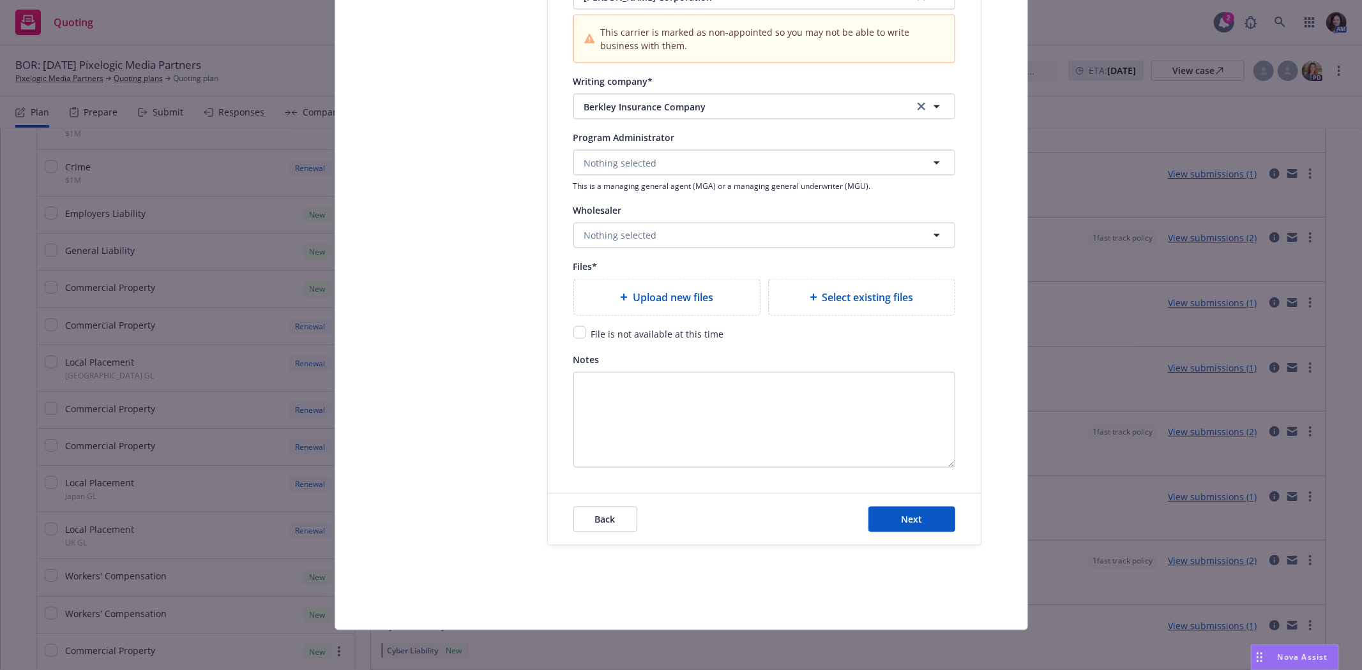
scroll to position [1368, 0]
click at [882, 506] on button "Next" at bounding box center [911, 519] width 87 height 26
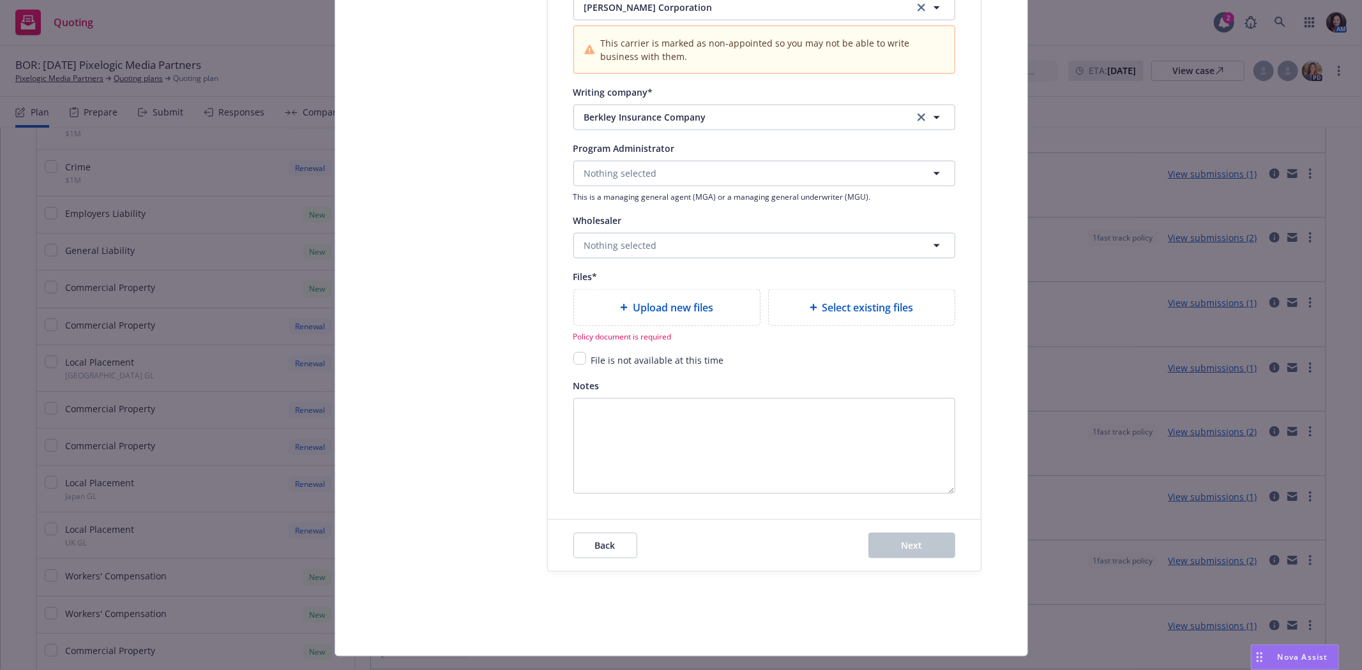
type textarea "x"
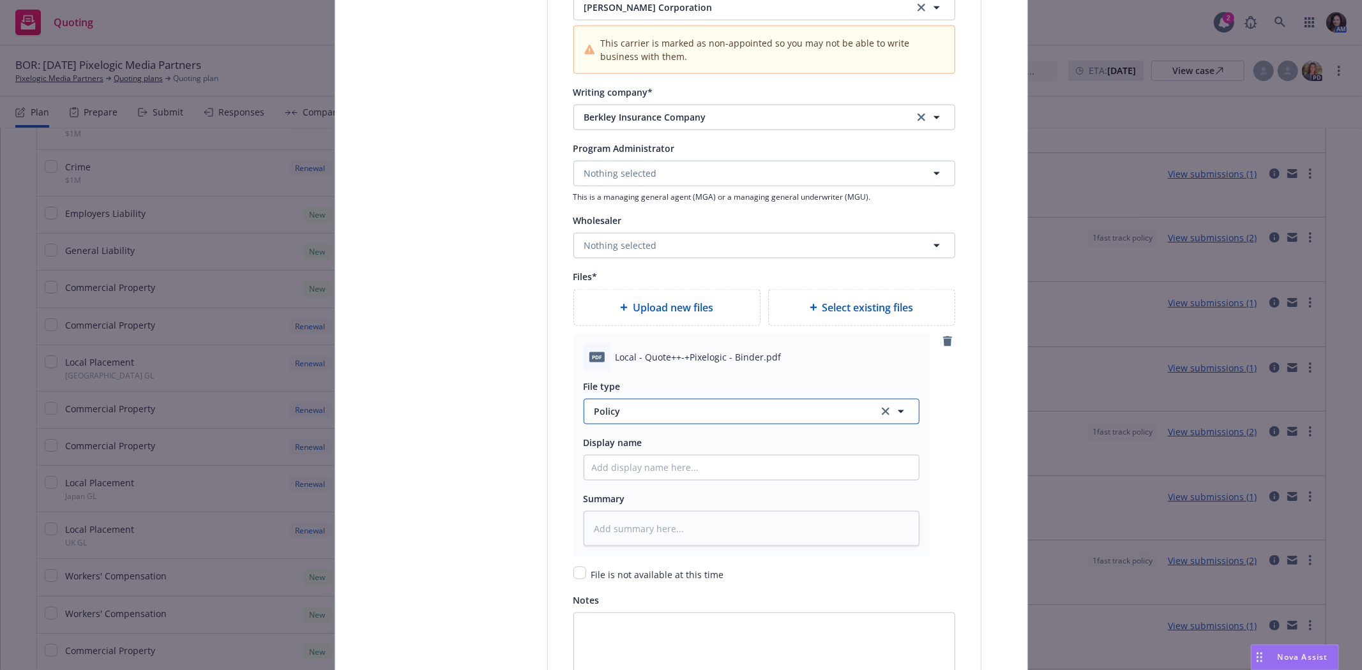
click at [730, 412] on span "Policy" at bounding box center [728, 411] width 269 height 13
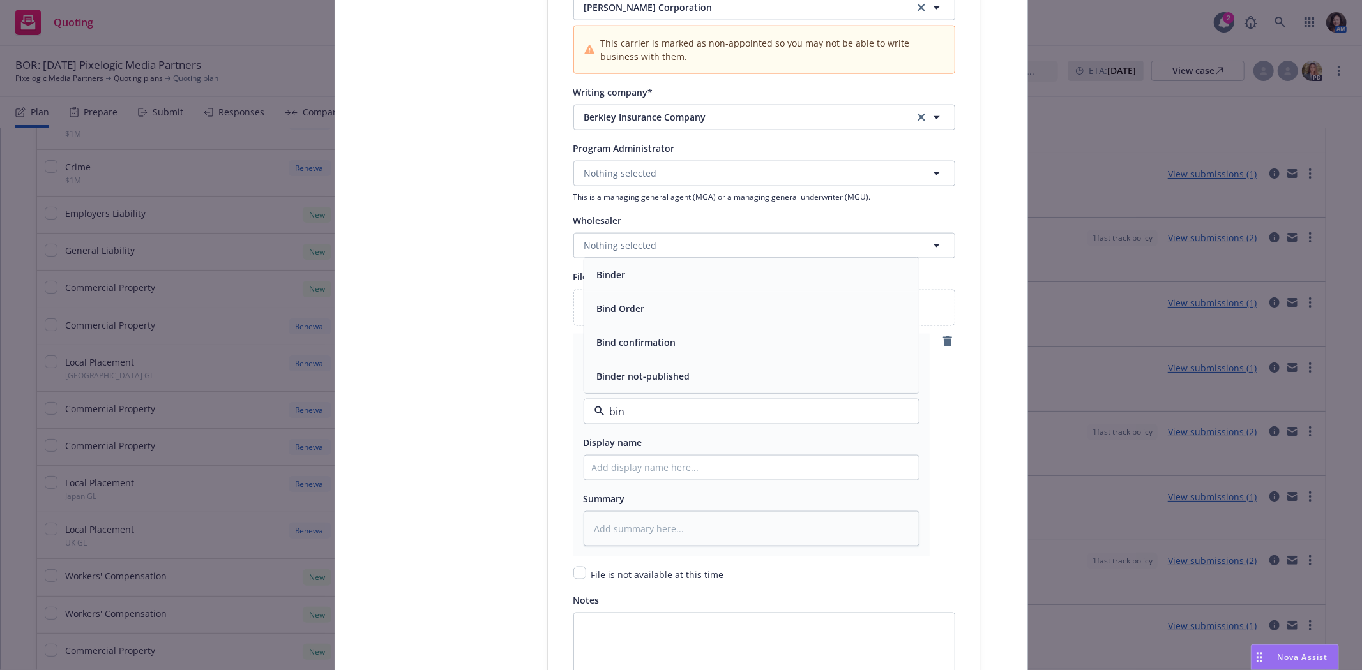
type input "bind"
click at [709, 278] on div "Binder" at bounding box center [751, 275] width 319 height 19
type textarea "x"
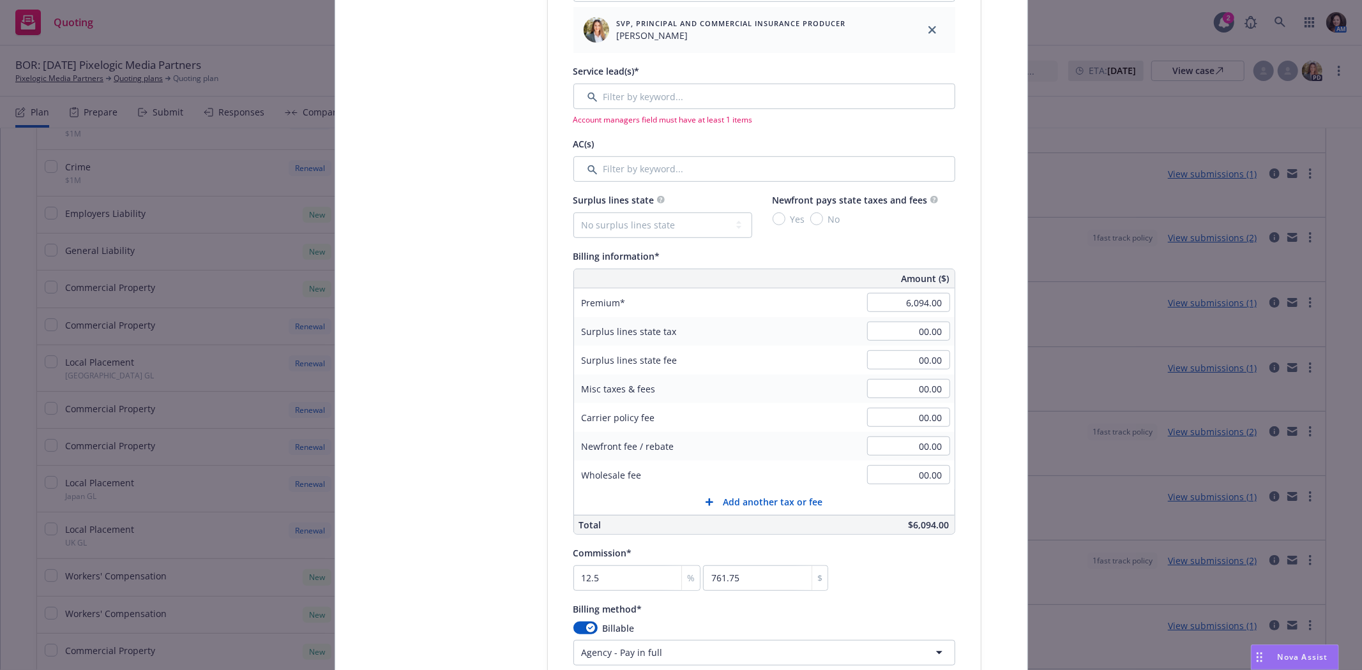
scroll to position [551, 0]
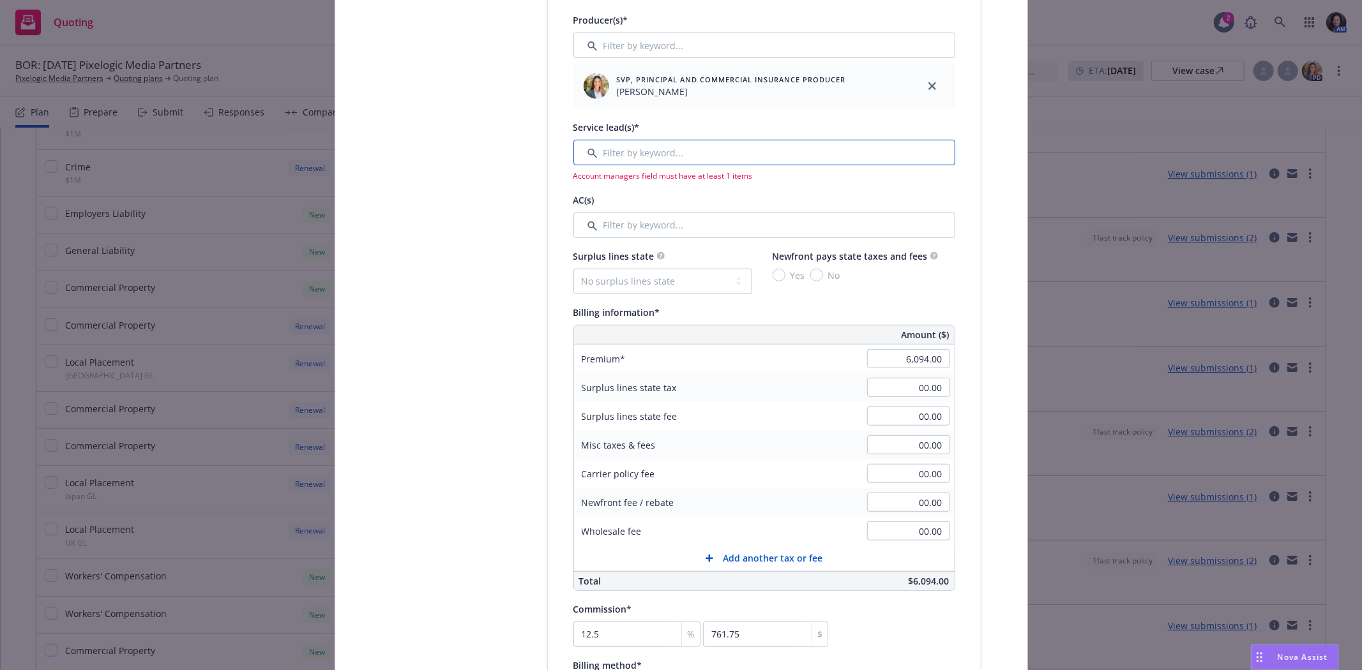
click at [642, 161] on input "Filter by keyword..." at bounding box center [764, 153] width 382 height 26
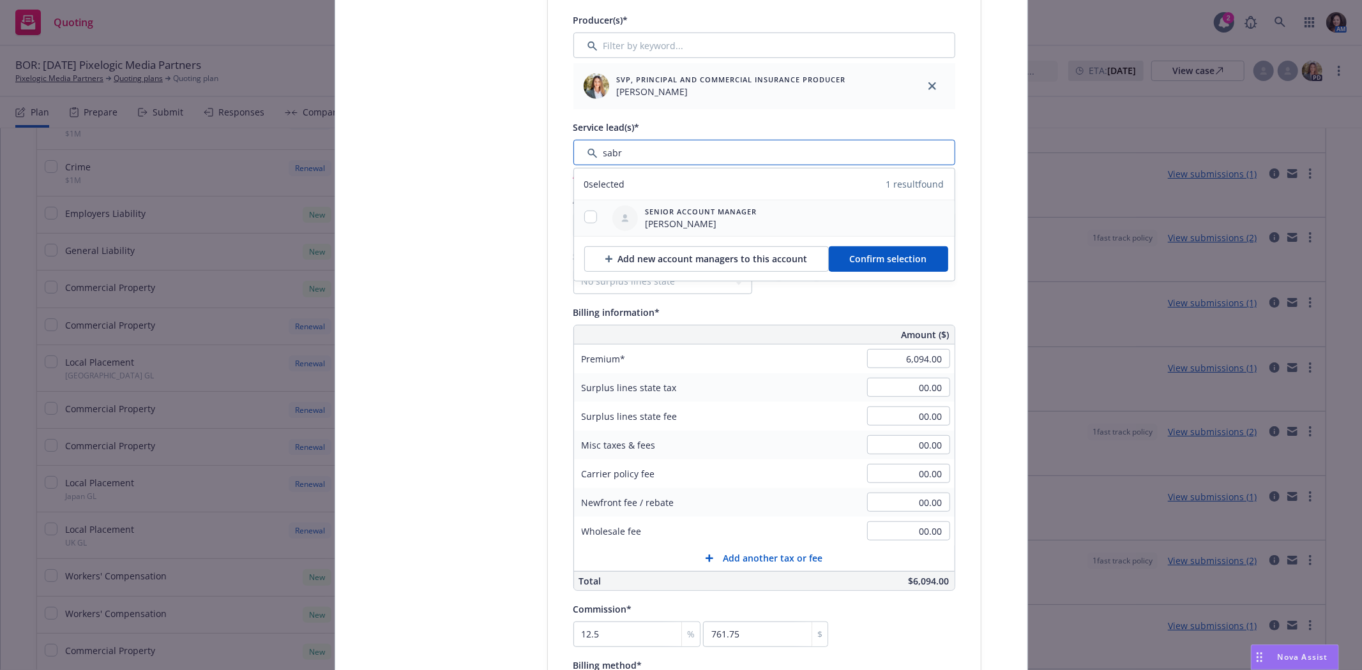
type input "sabr"
click at [585, 218] on input "checkbox" at bounding box center [590, 217] width 13 height 13
checkbox input "true"
click at [873, 264] on span "Confirm selection" at bounding box center [888, 259] width 77 height 12
type textarea "x"
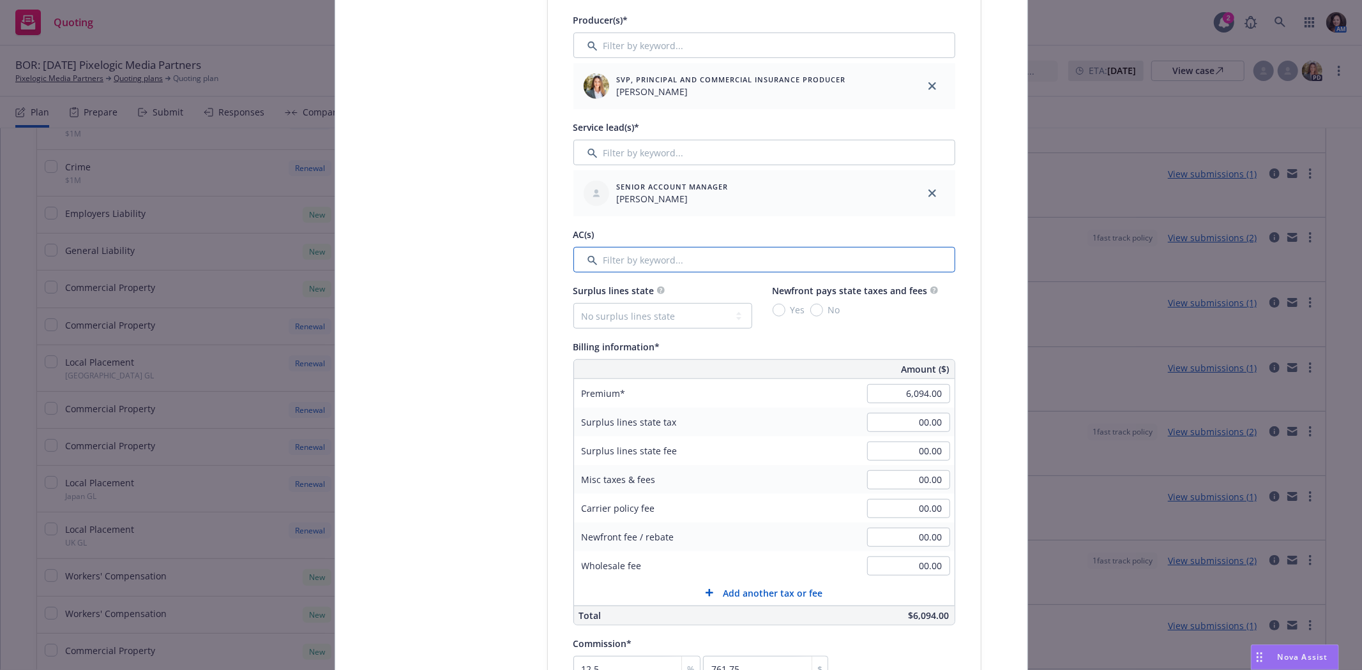
click at [632, 264] on input "Filter by keyword..." at bounding box center [764, 260] width 382 height 26
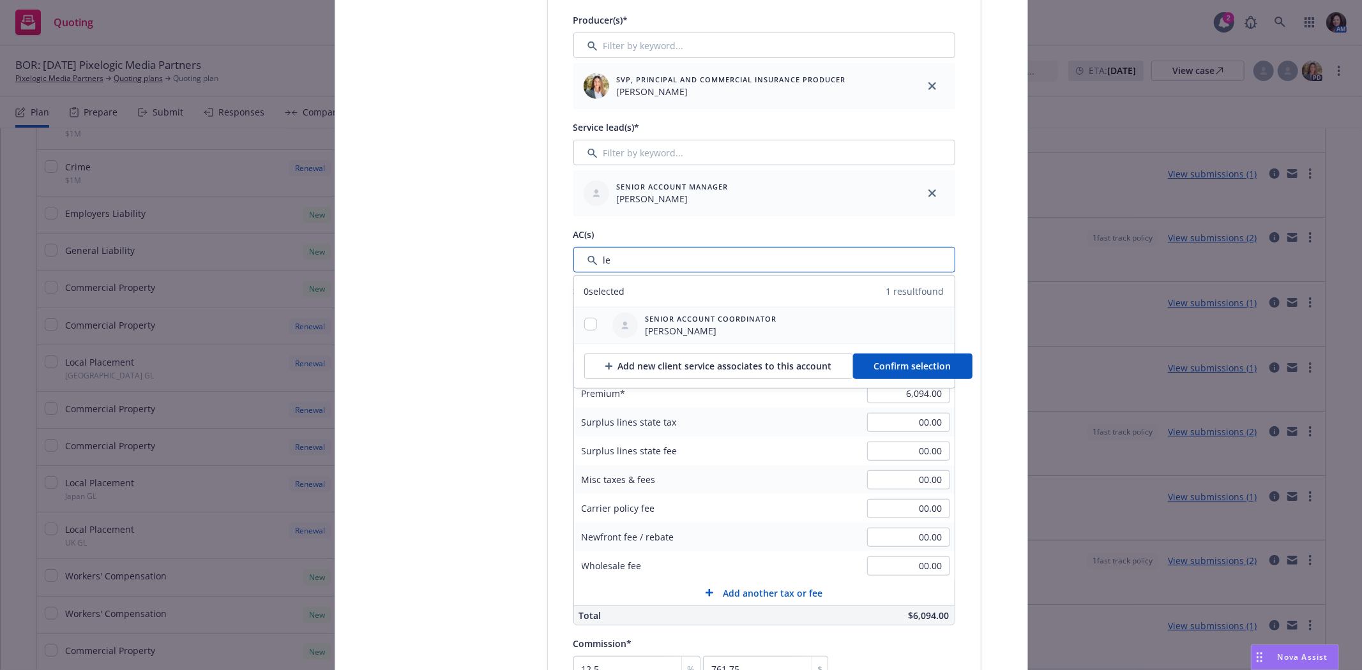
type input "le"
click at [586, 323] on input "checkbox" at bounding box center [590, 324] width 13 height 13
checkbox input "true"
click at [949, 361] on button "Confirm selection" at bounding box center [912, 367] width 119 height 26
type textarea "x"
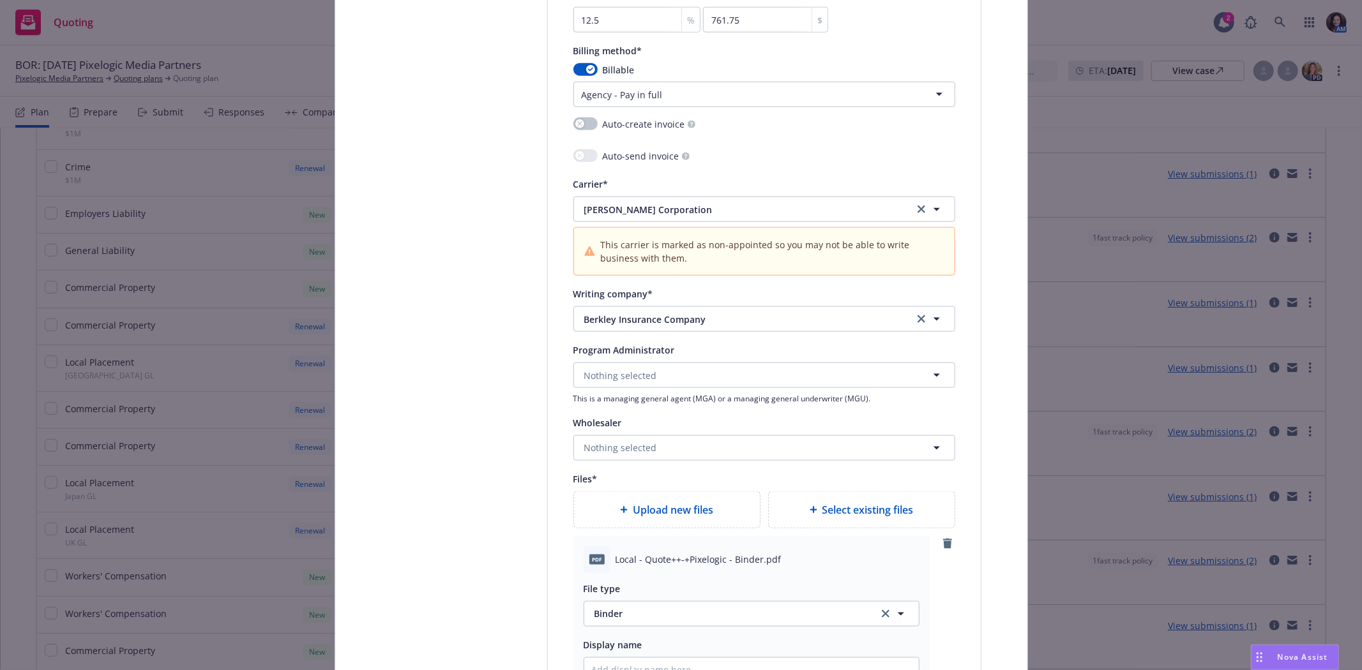
scroll to position [1701, 0]
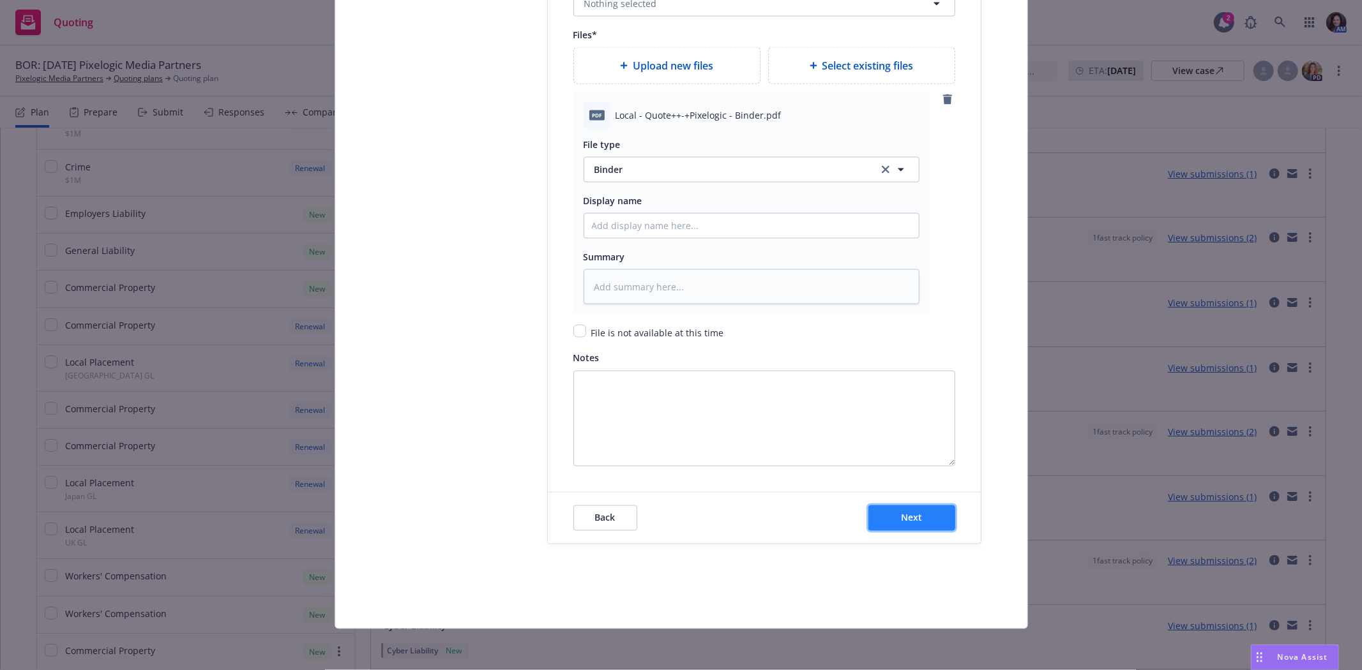
click at [912, 524] on button "Next" at bounding box center [911, 519] width 87 height 26
type textarea "x"
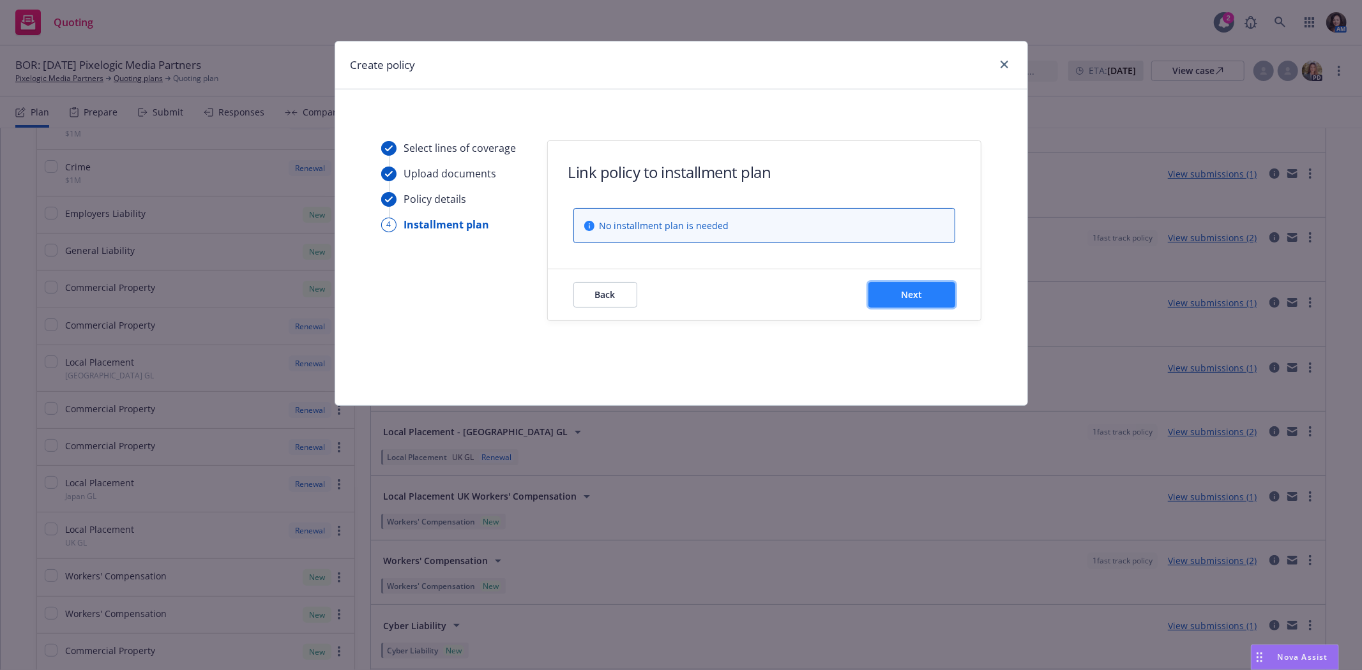
click at [925, 292] on button "Next" at bounding box center [911, 295] width 87 height 26
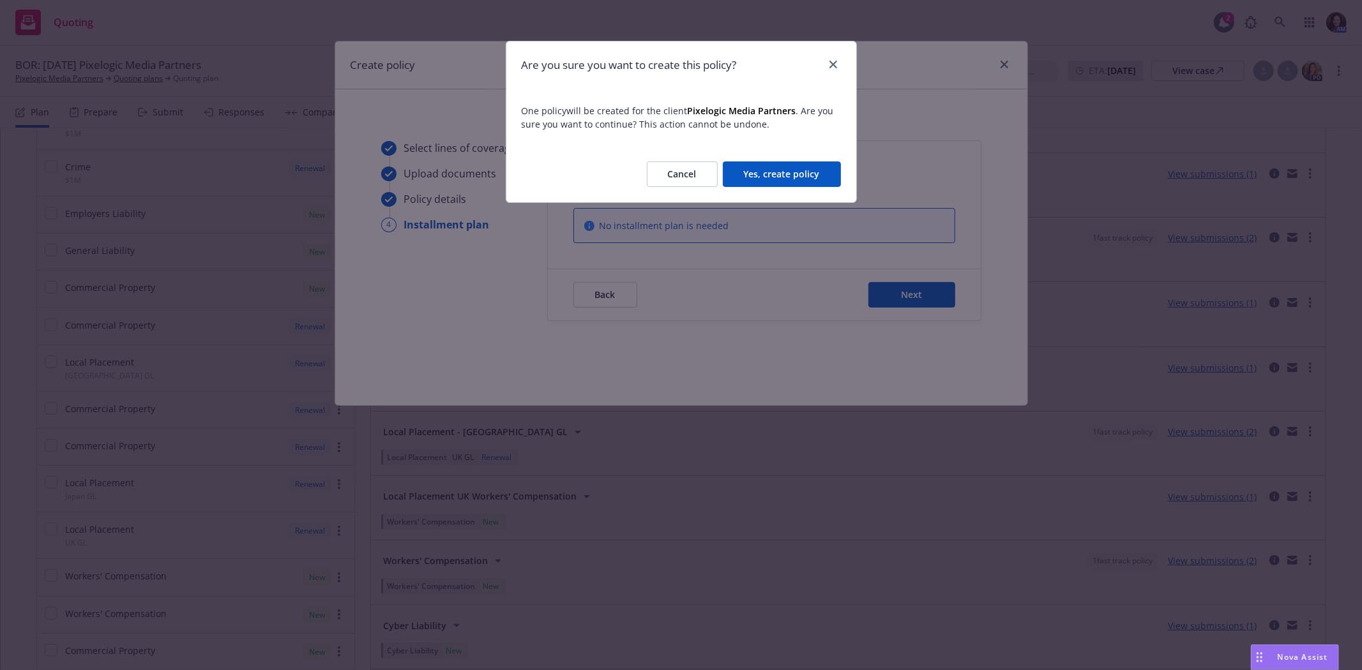
click at [797, 156] on div "Cancel Yes, create policy" at bounding box center [681, 174] width 350 height 56
click at [794, 165] on button "Yes, create policy" at bounding box center [782, 175] width 118 height 26
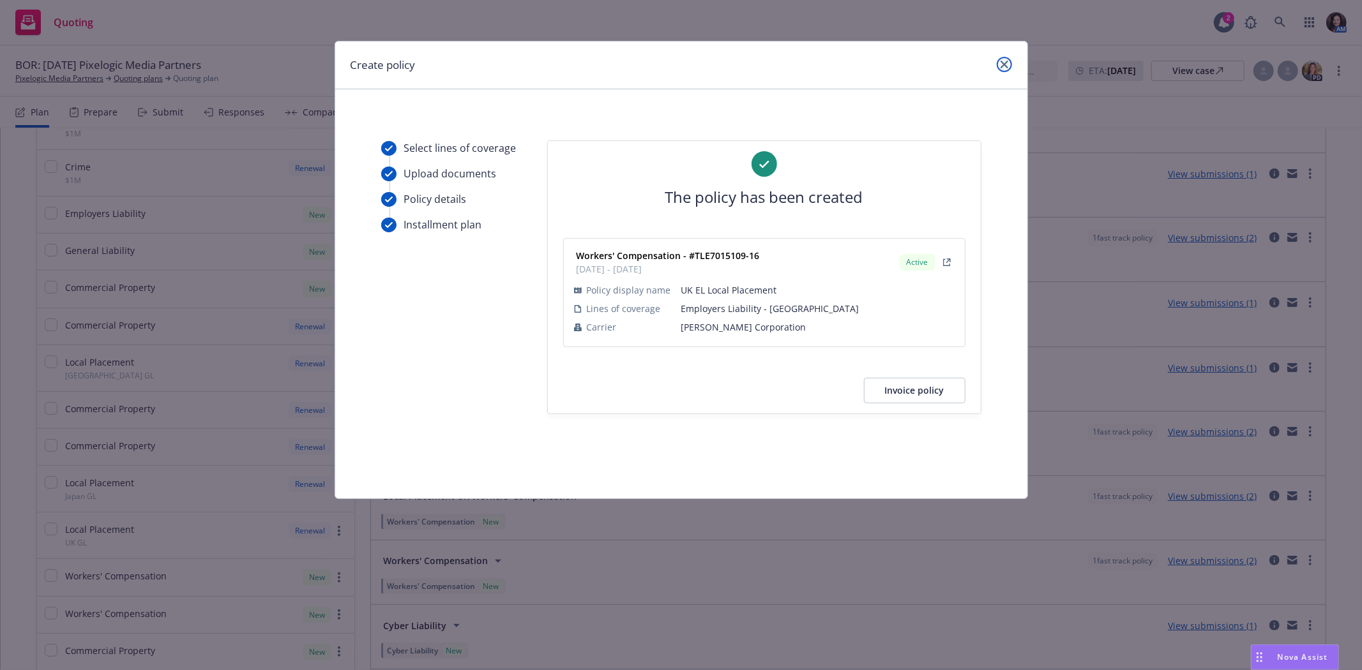
click at [1002, 69] on link "close" at bounding box center [1004, 64] width 15 height 15
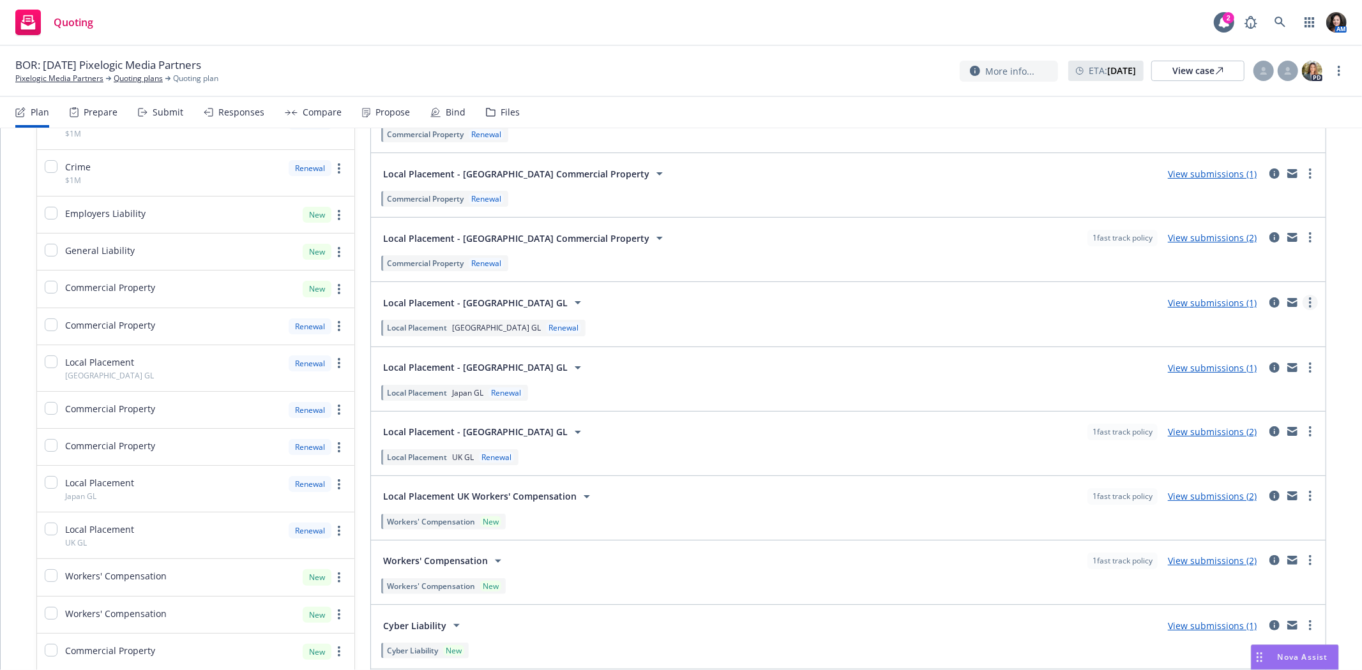
click at [1309, 301] on icon "more" at bounding box center [1310, 303] width 3 height 10
click at [1262, 466] on span "Create policy (fast track)" at bounding box center [1238, 461] width 133 height 12
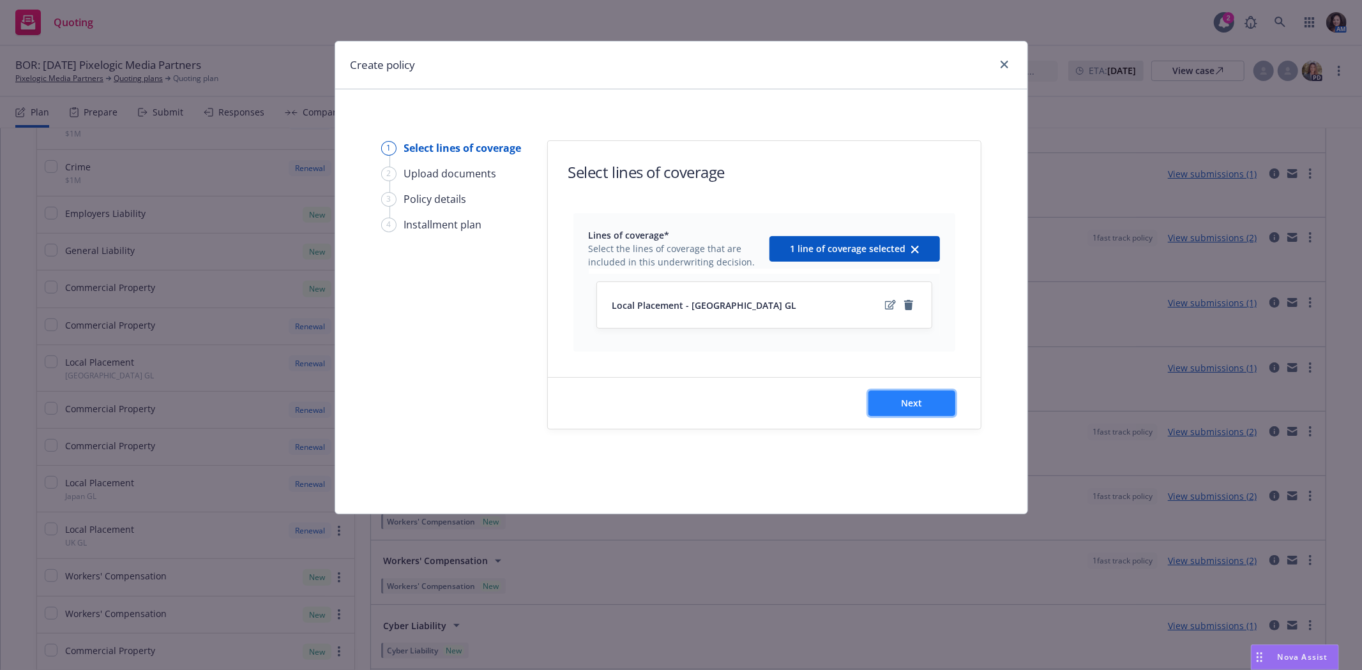
click at [923, 404] on button "Next" at bounding box center [911, 404] width 87 height 26
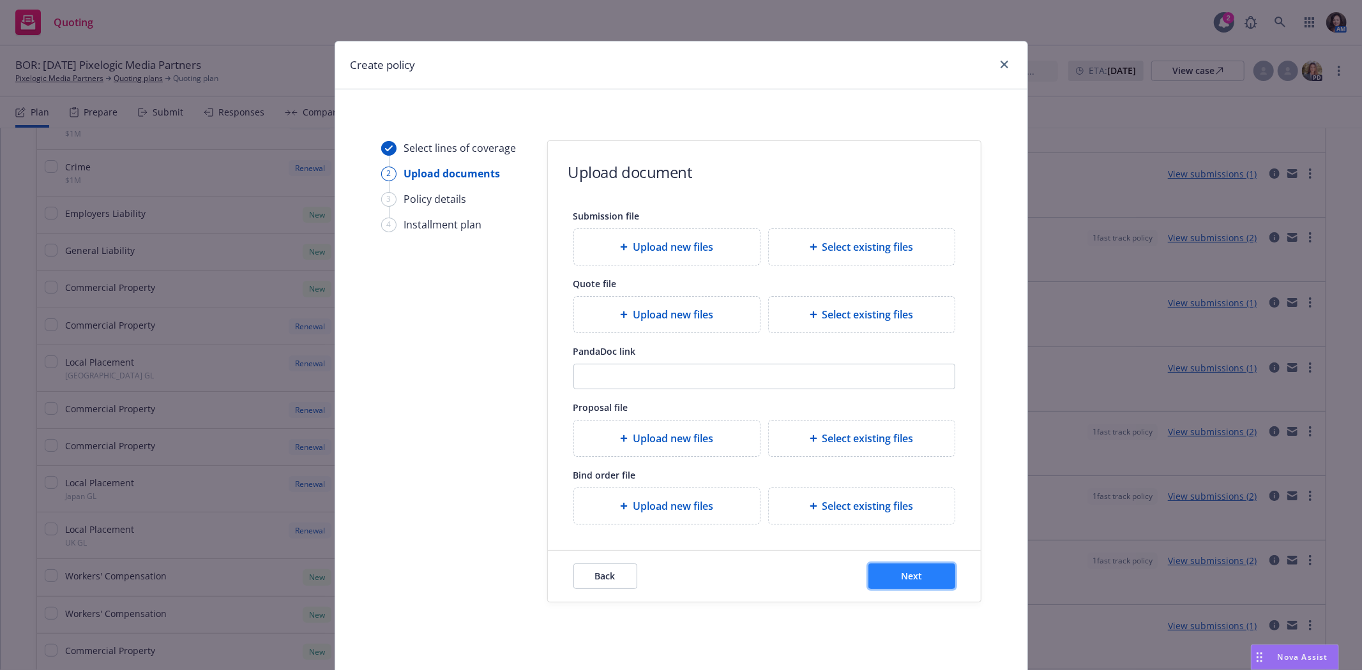
click at [922, 577] on button "Next" at bounding box center [911, 577] width 87 height 26
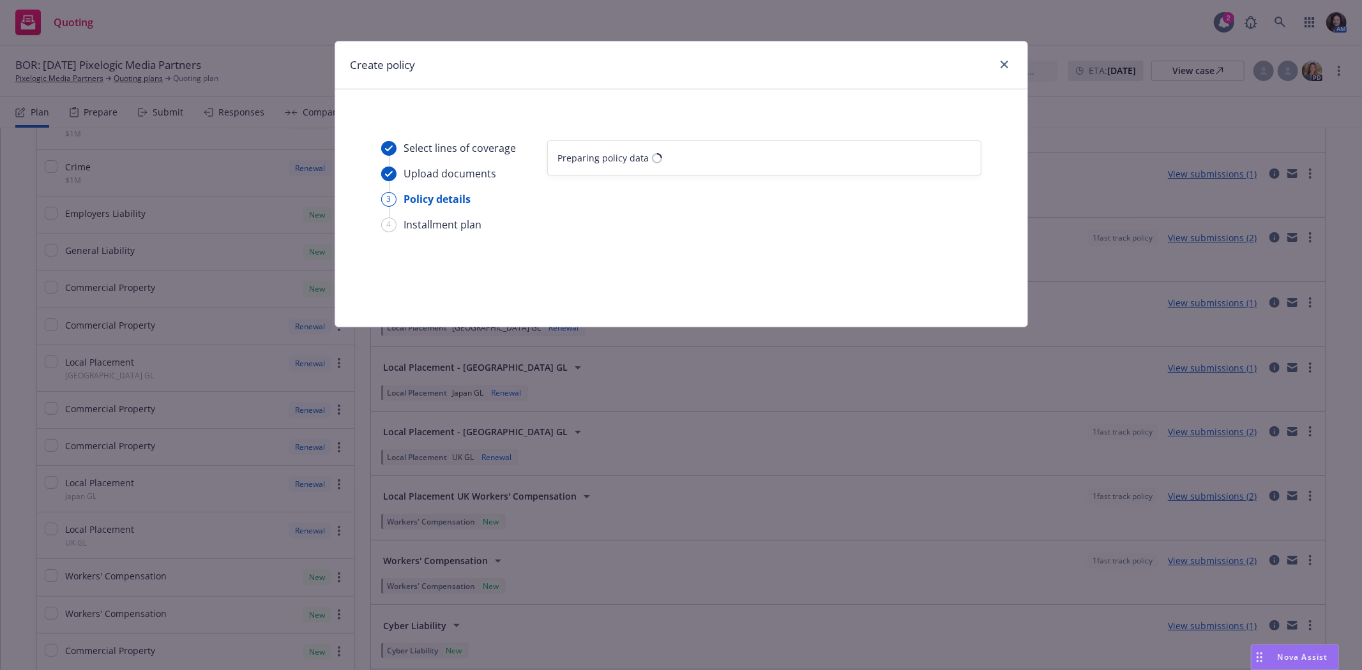
select select "12"
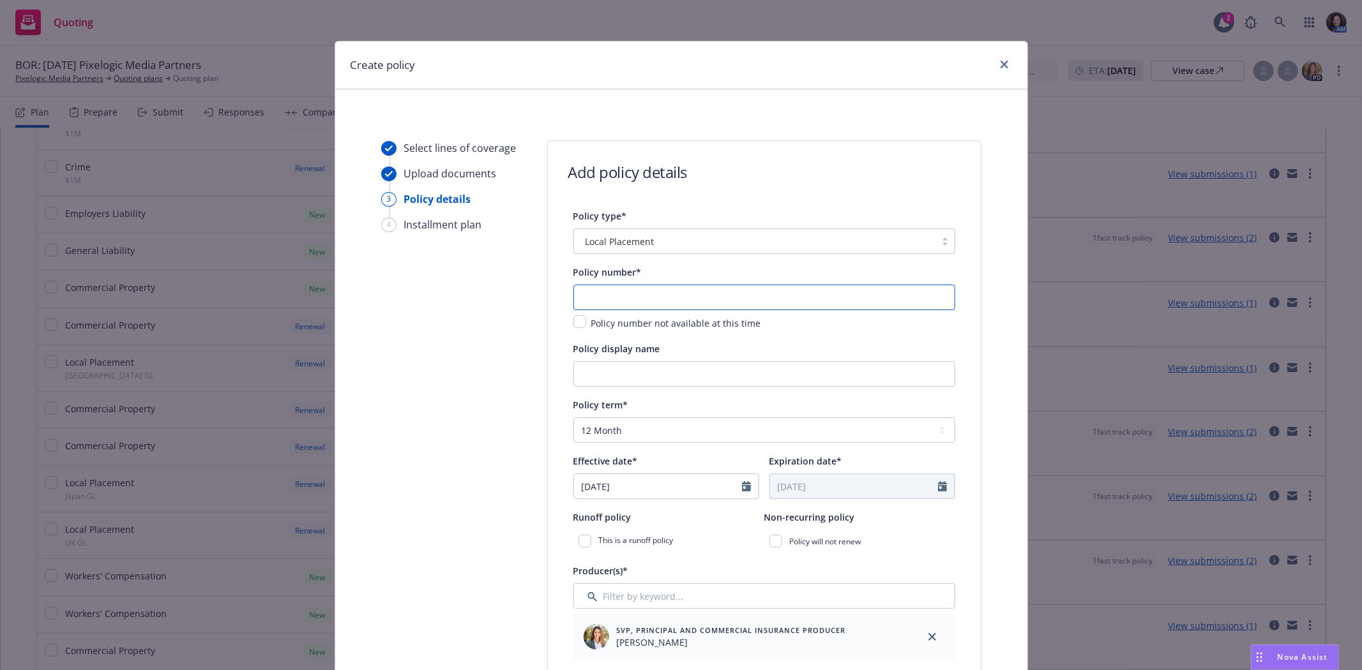
click at [688, 300] on input "text" at bounding box center [764, 298] width 382 height 26
click at [630, 322] on span "Policy number not available at this time" at bounding box center [676, 323] width 170 height 12
click at [580, 323] on input "checkbox" at bounding box center [579, 321] width 13 height 13
checkbox input "true"
click at [610, 381] on input "Policy display name" at bounding box center [764, 374] width 382 height 26
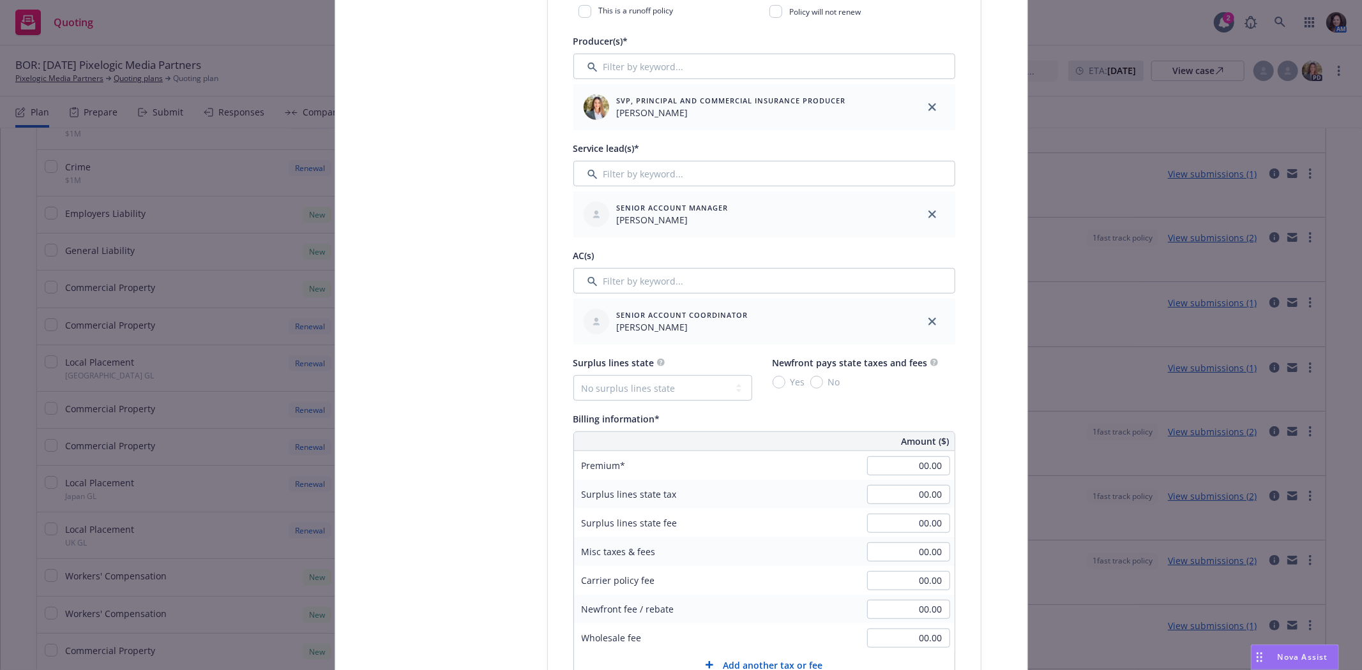
scroll to position [567, 0]
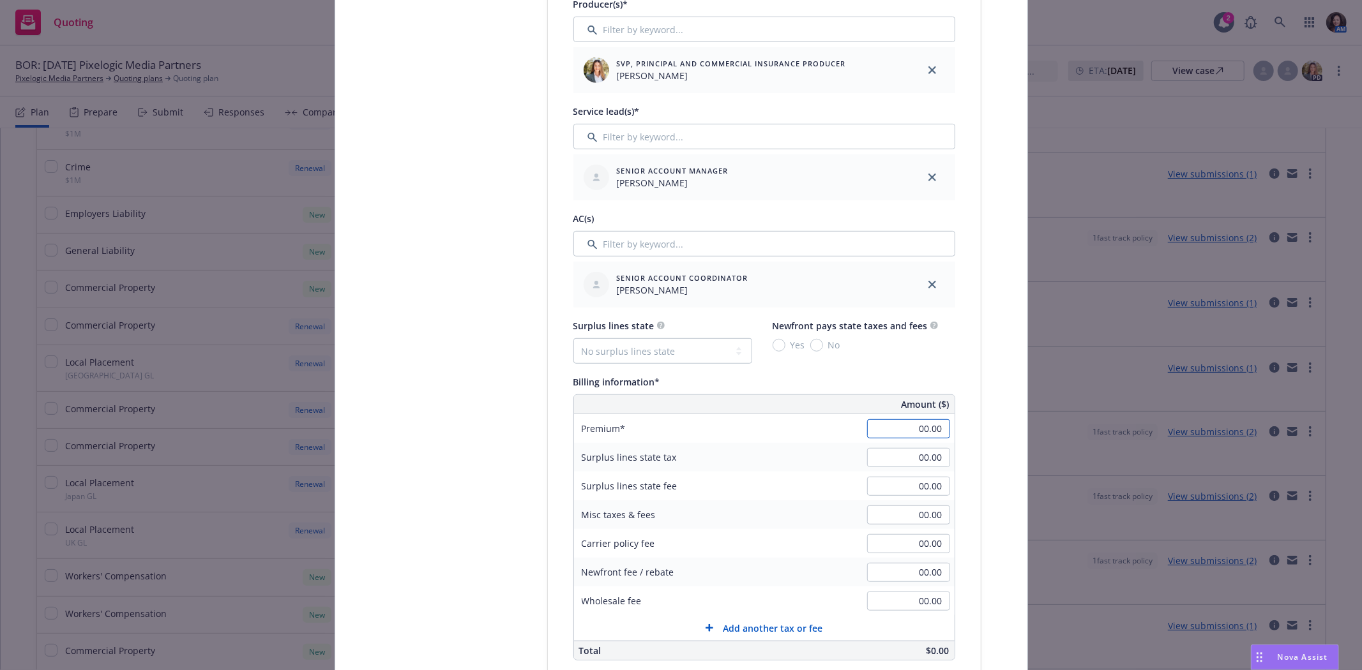
click at [880, 428] on input "00.00" at bounding box center [908, 429] width 83 height 19
click at [892, 420] on div "00.00" at bounding box center [909, 429] width 92 height 28
click at [893, 431] on input "00.00" at bounding box center [908, 429] width 83 height 19
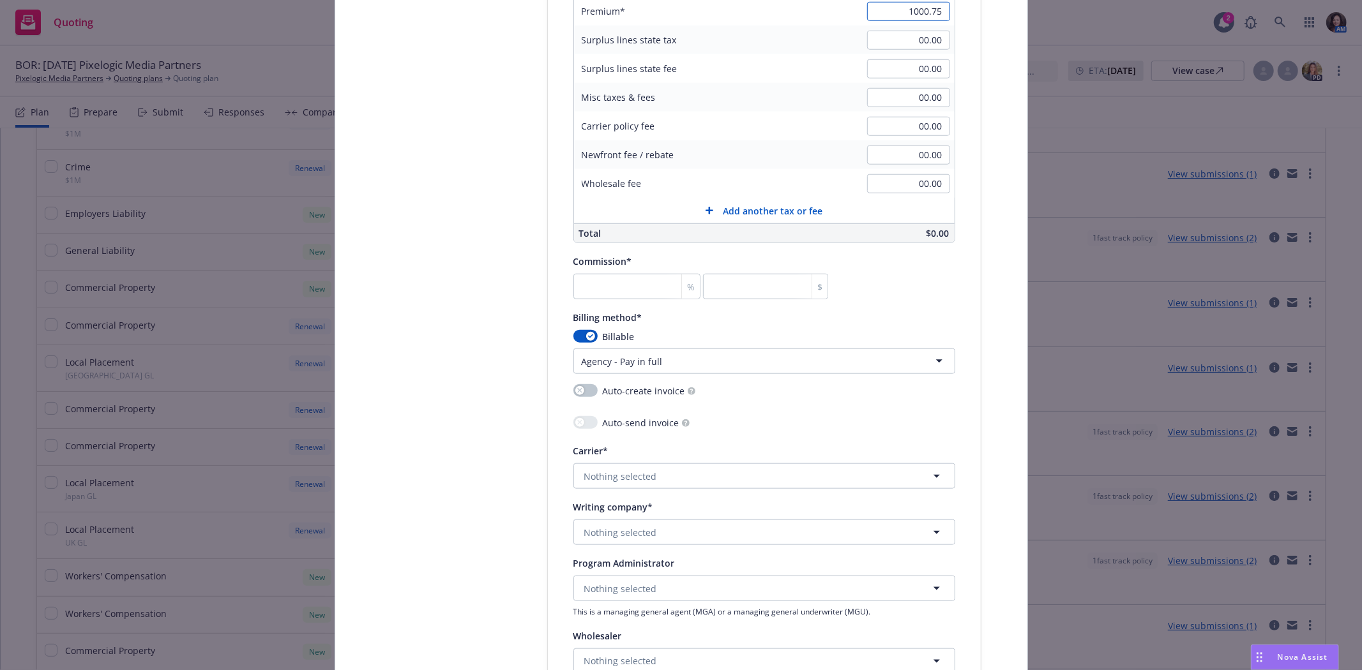
scroll to position [993, 0]
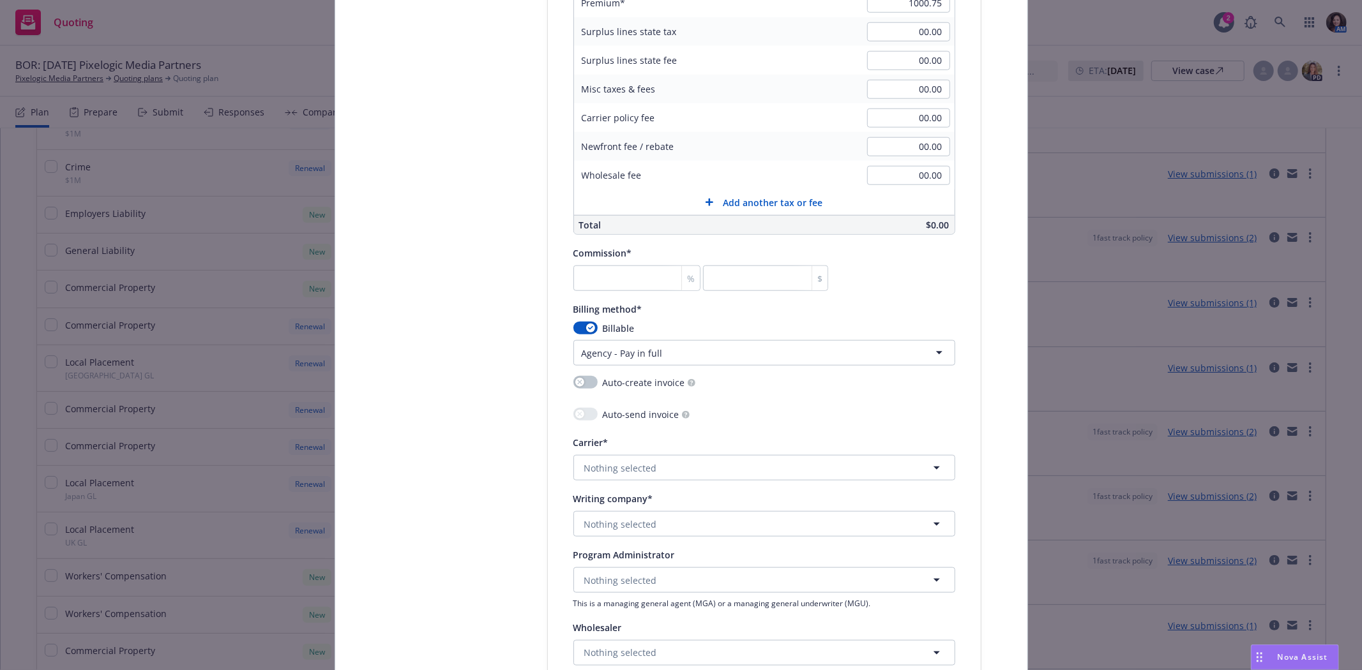
type input "1,000.75"
click at [603, 275] on input "number" at bounding box center [637, 279] width 128 height 26
type input "0"
click at [616, 282] on input "number" at bounding box center [637, 279] width 128 height 26
click at [771, 322] on div "Billing method* Billable Agency - Pay in full Agency - Financed Agency - Instal…" at bounding box center [764, 333] width 382 height 64
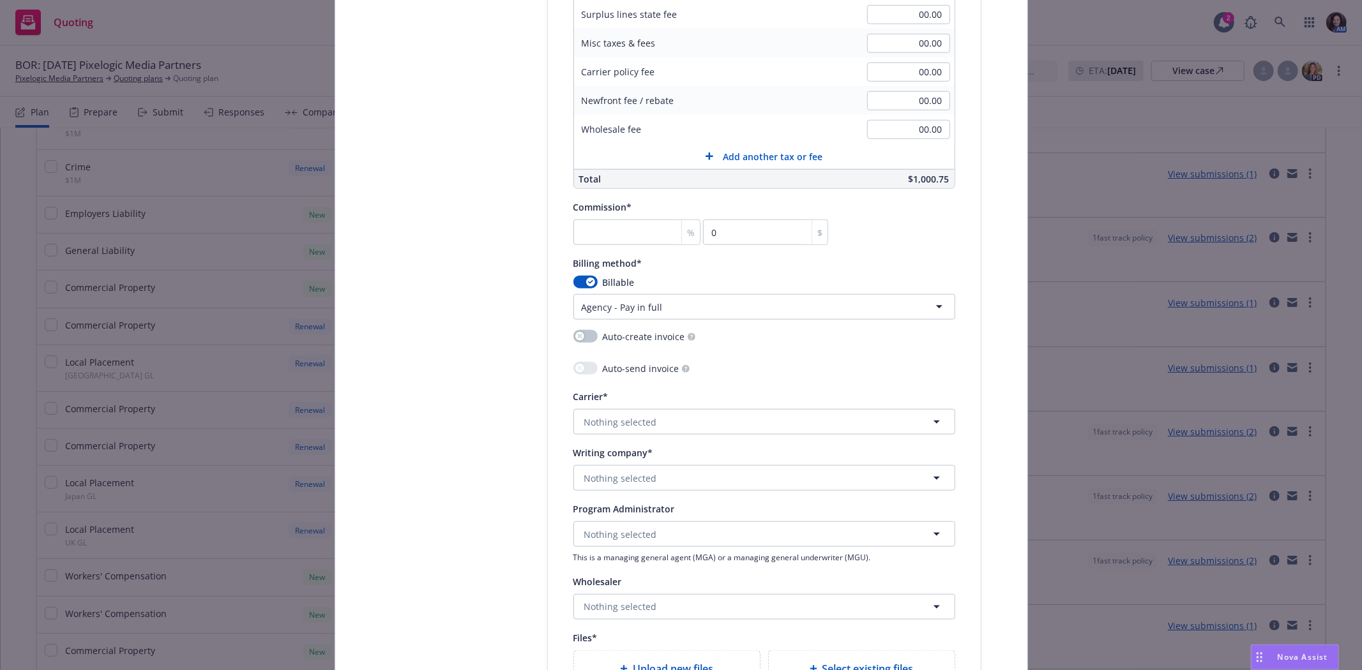
scroll to position [1064, 0]
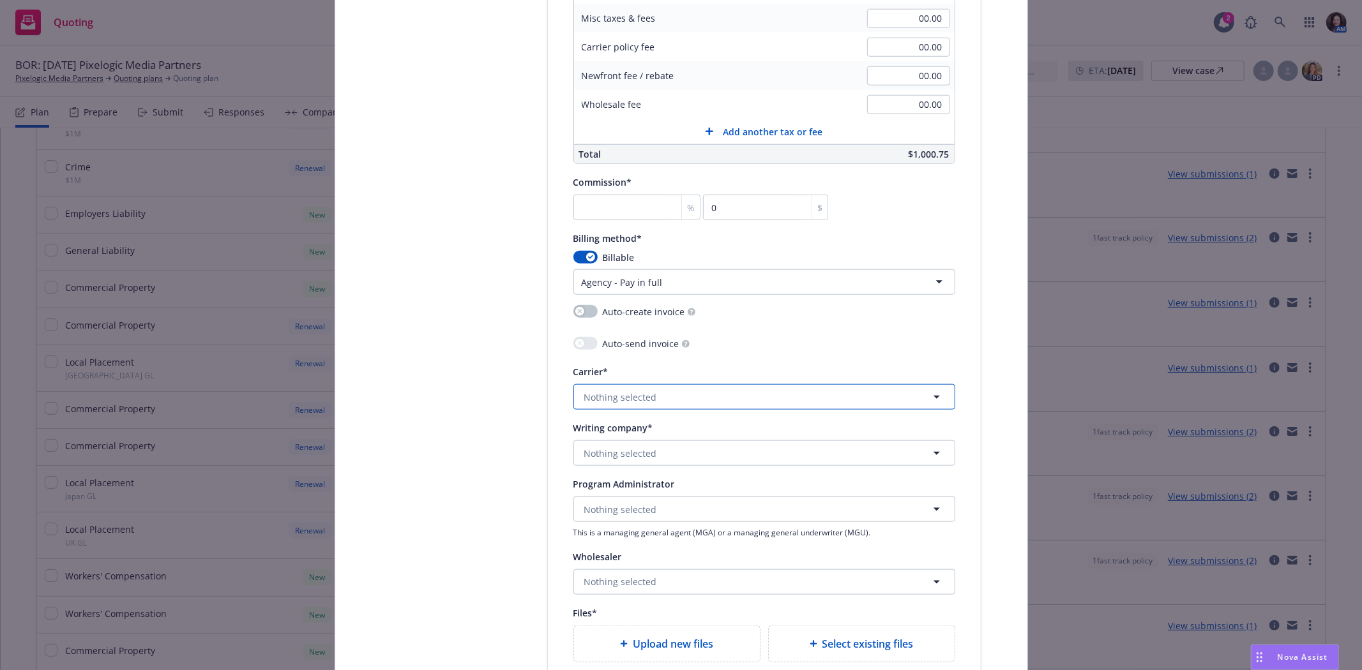
click at [671, 400] on button "Nothing selected" at bounding box center [764, 397] width 382 height 26
click at [622, 397] on span "Nothing selected" at bounding box center [620, 397] width 73 height 13
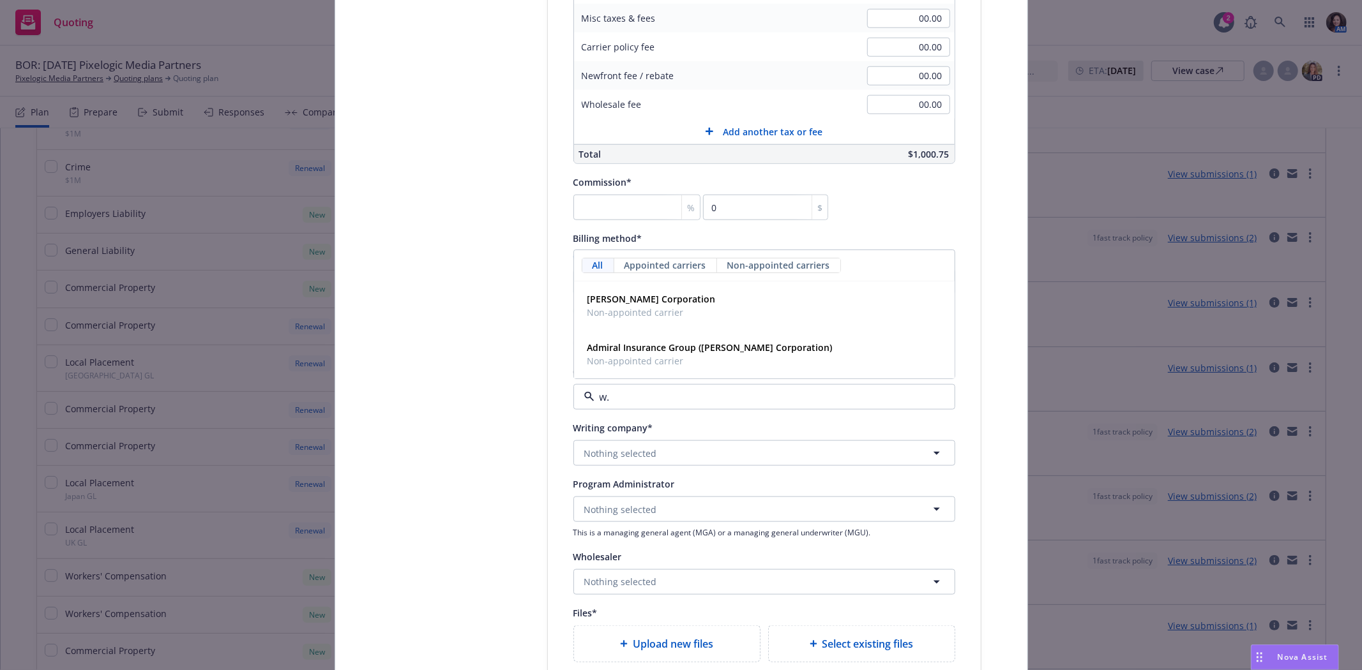
type input "w.r"
click at [639, 303] on strong "W.R. Berkley Corporation" at bounding box center [651, 300] width 128 height 12
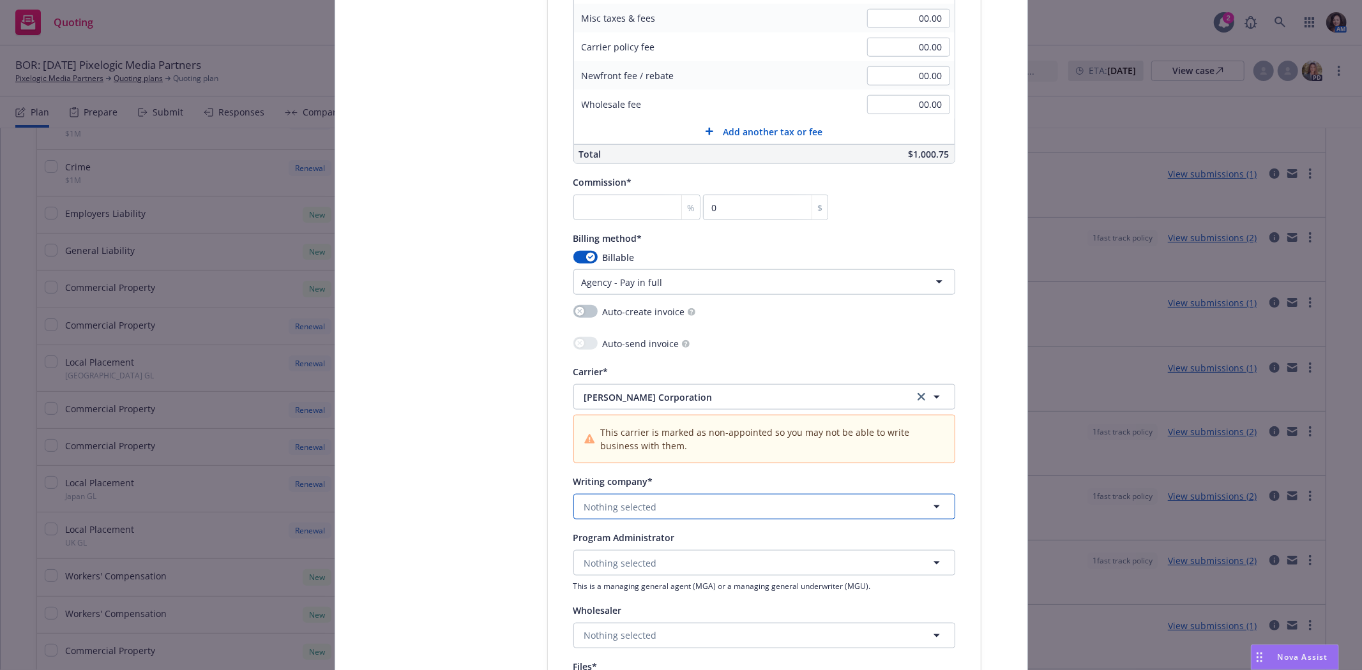
click at [654, 500] on button "Nothing selected" at bounding box center [764, 507] width 382 height 26
type input "a"
click at [647, 513] on span "Nothing selected" at bounding box center [620, 507] width 73 height 13
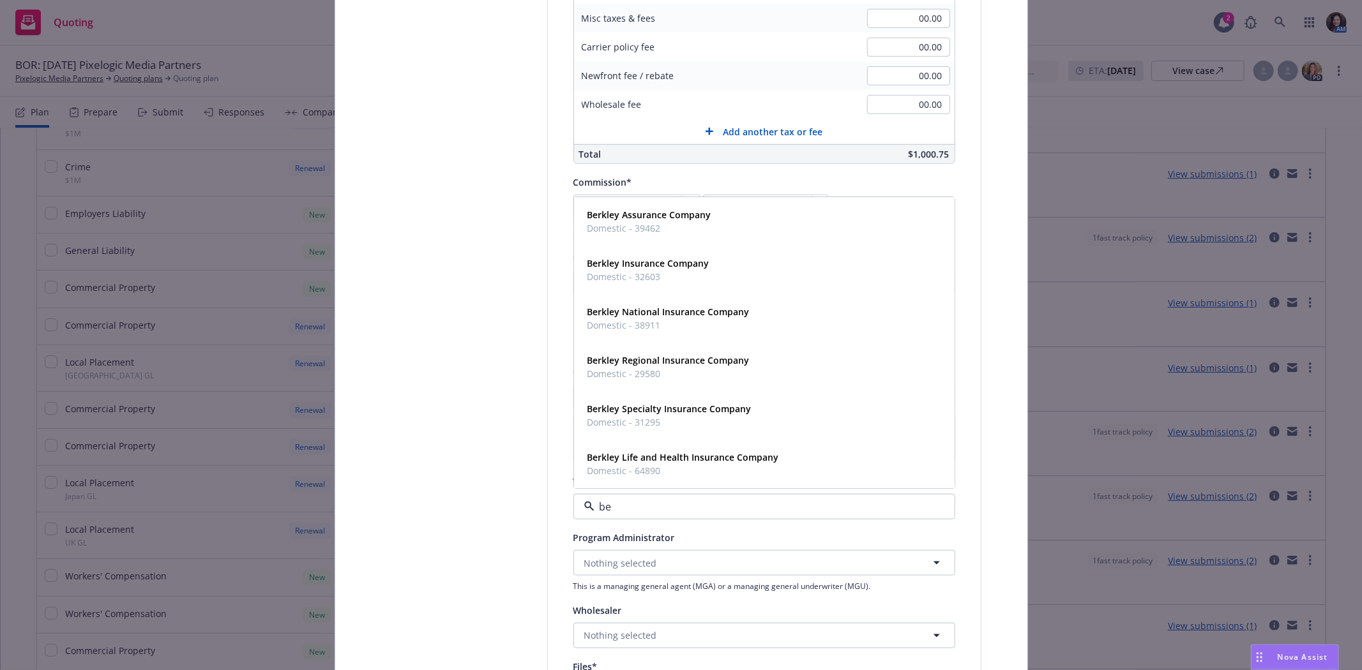
type input "ber"
click at [627, 275] on span "Domestic - 32603" at bounding box center [648, 277] width 122 height 13
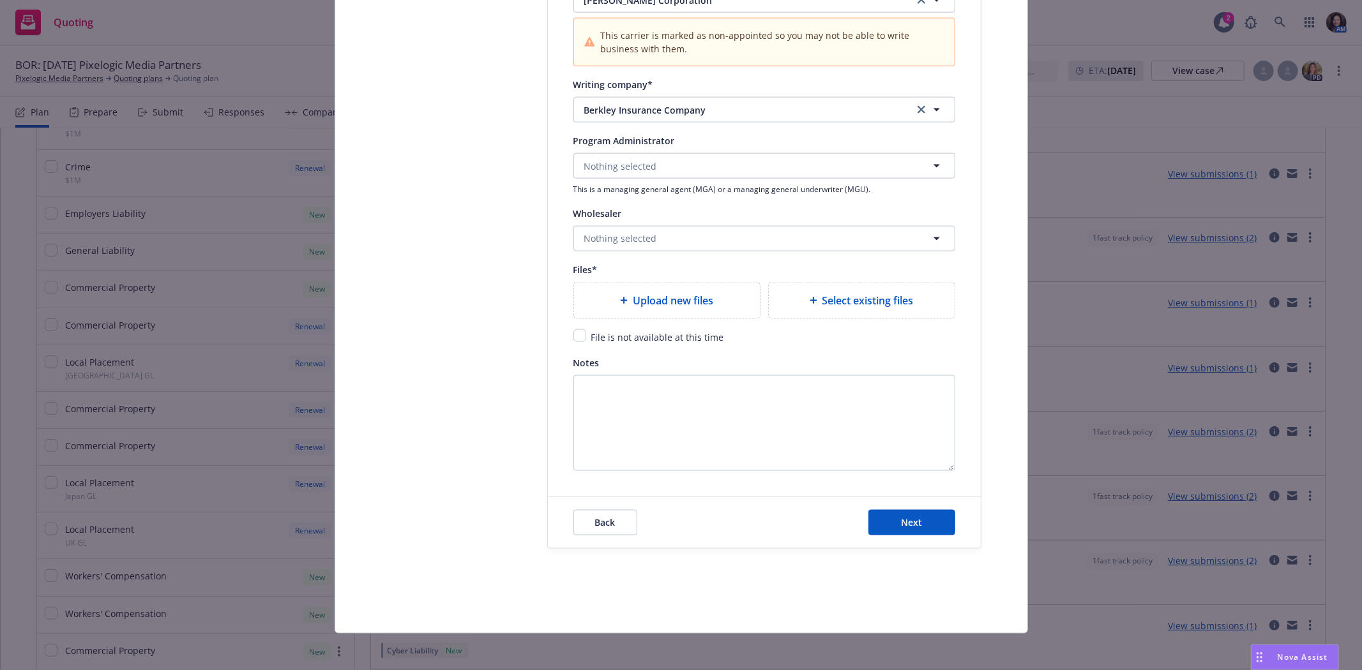
scroll to position [1470, 0]
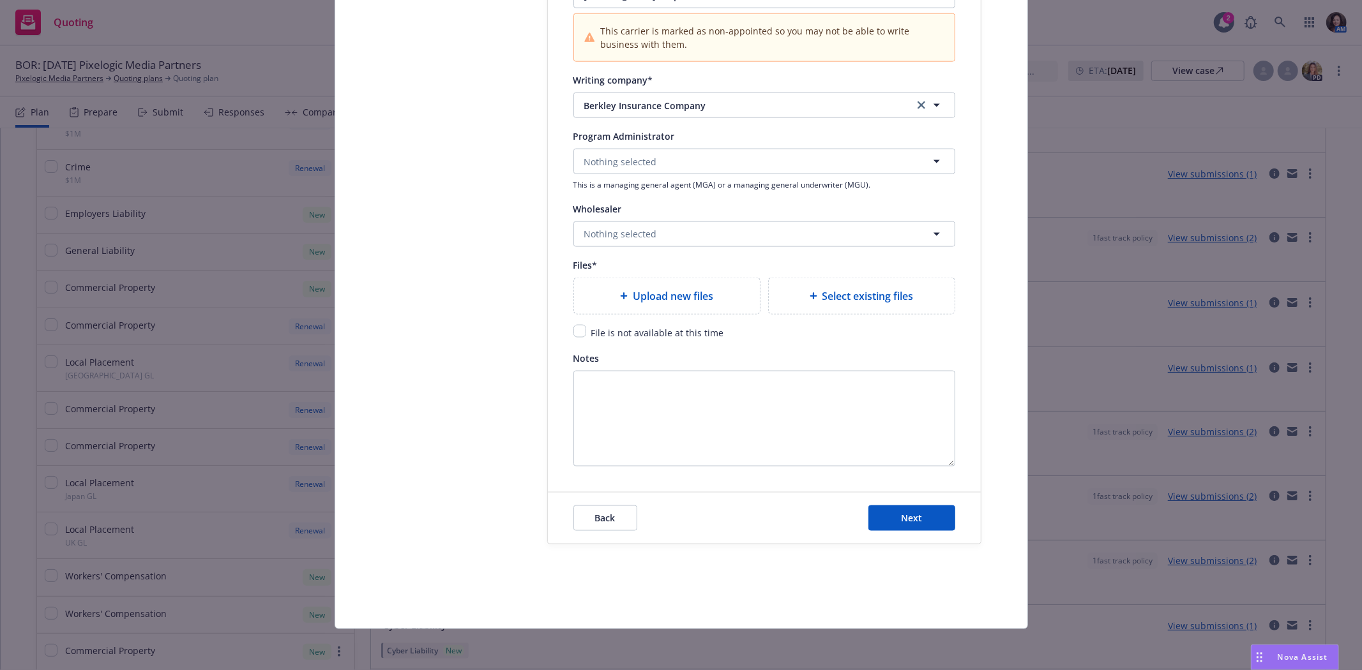
type textarea "x"
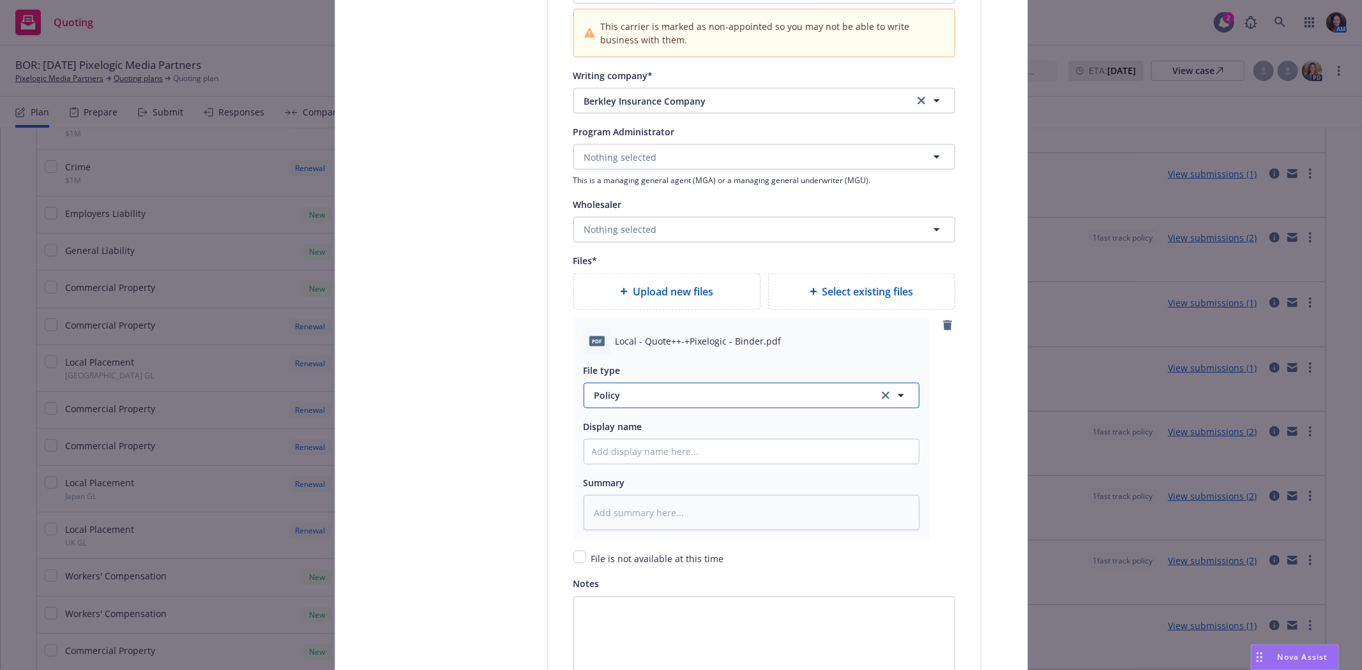
click at [664, 402] on span "Policy" at bounding box center [728, 395] width 269 height 13
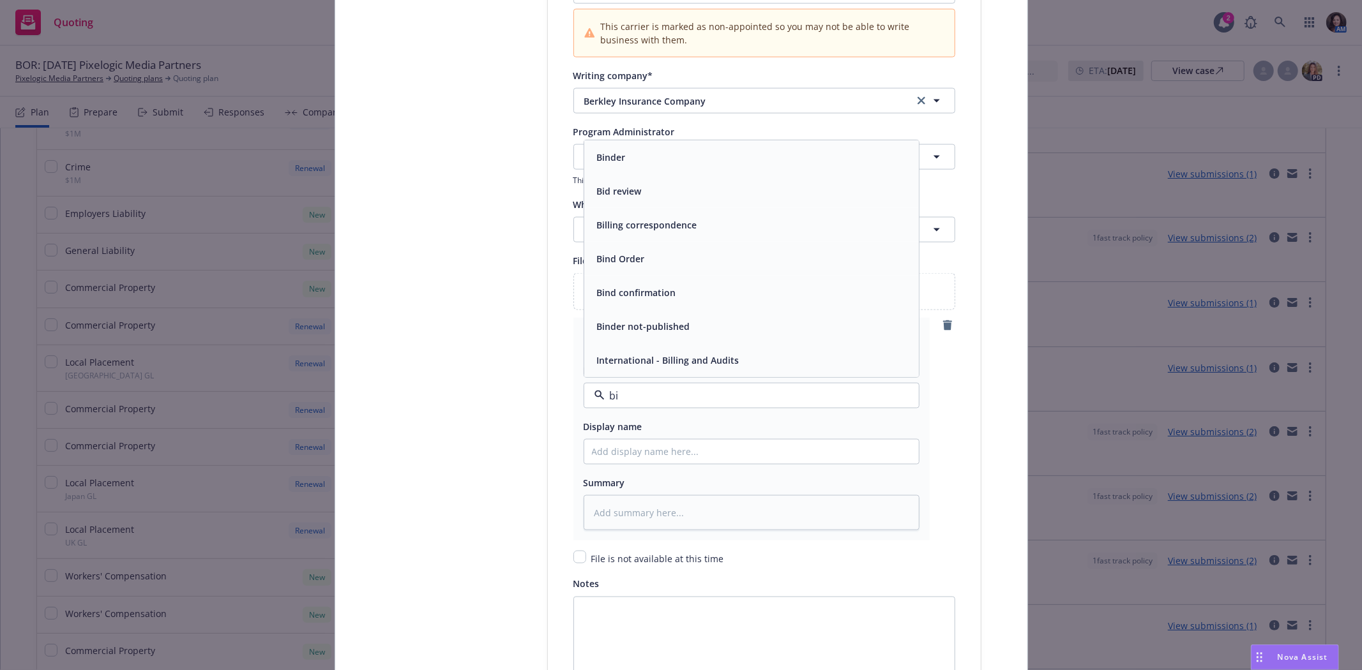
type input "bin"
click at [752, 262] on div "Binder" at bounding box center [751, 259] width 319 height 19
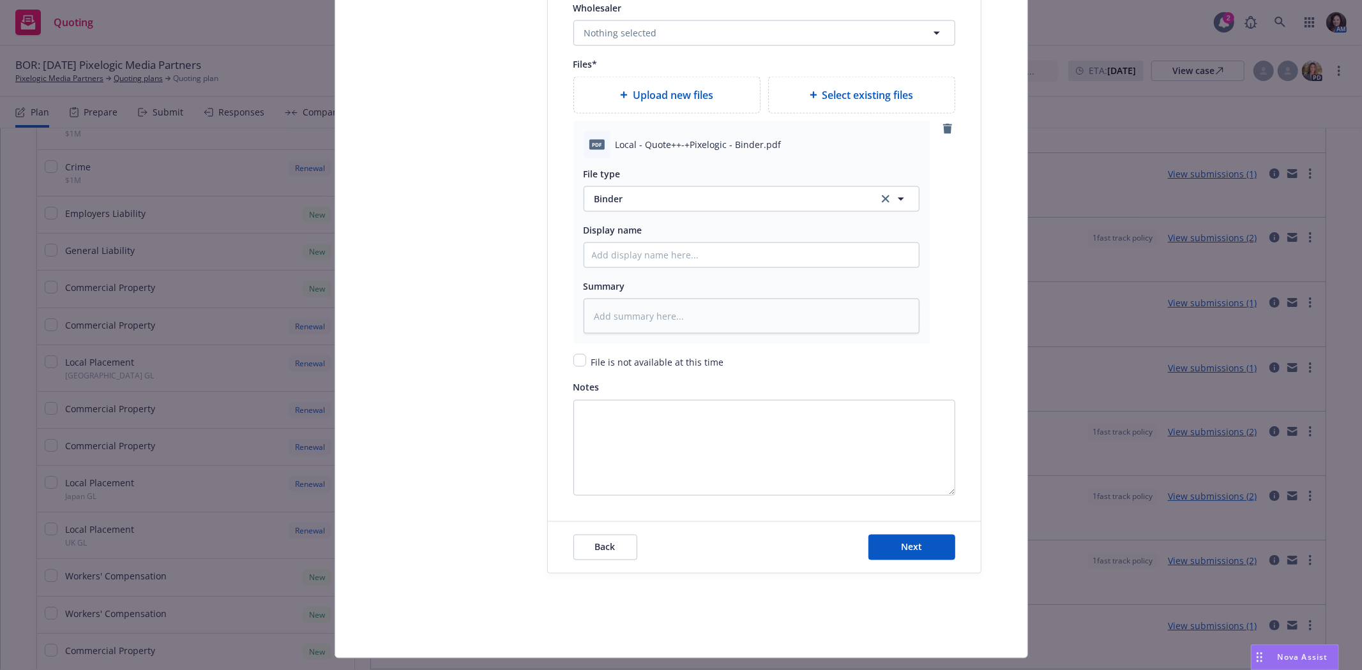
scroll to position [1701, 0]
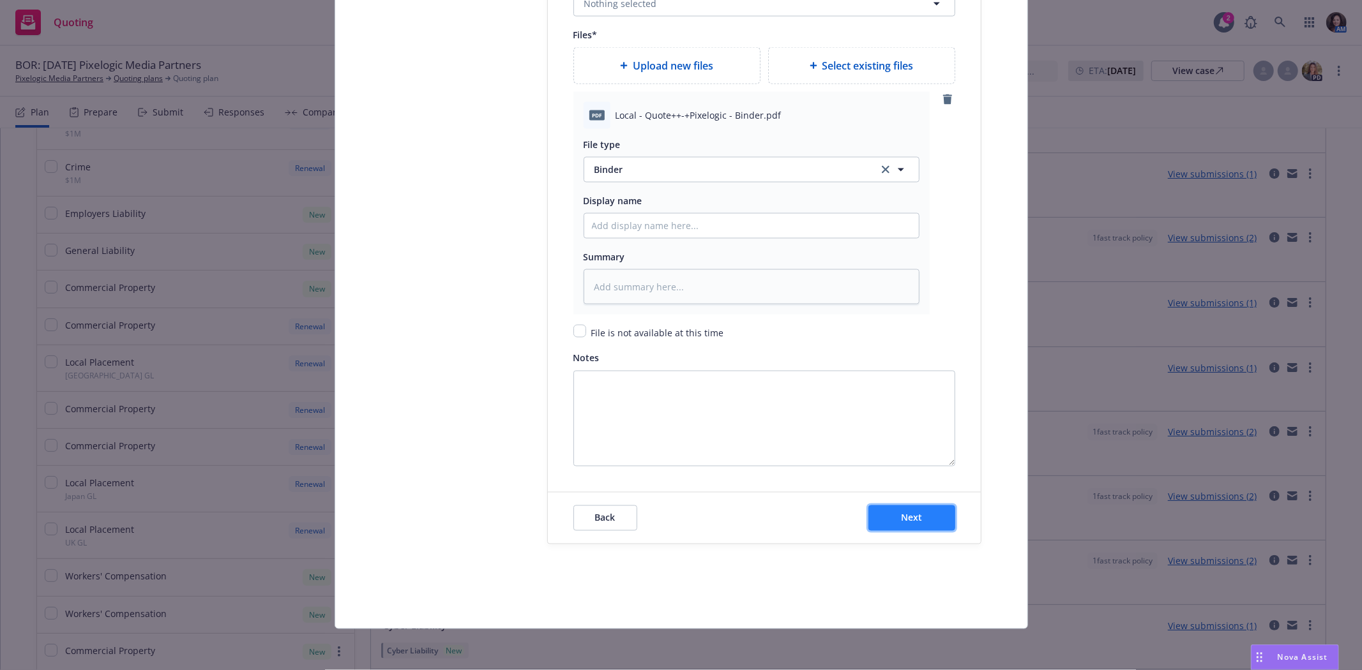
click at [901, 516] on span "Next" at bounding box center [911, 518] width 21 height 12
type textarea "x"
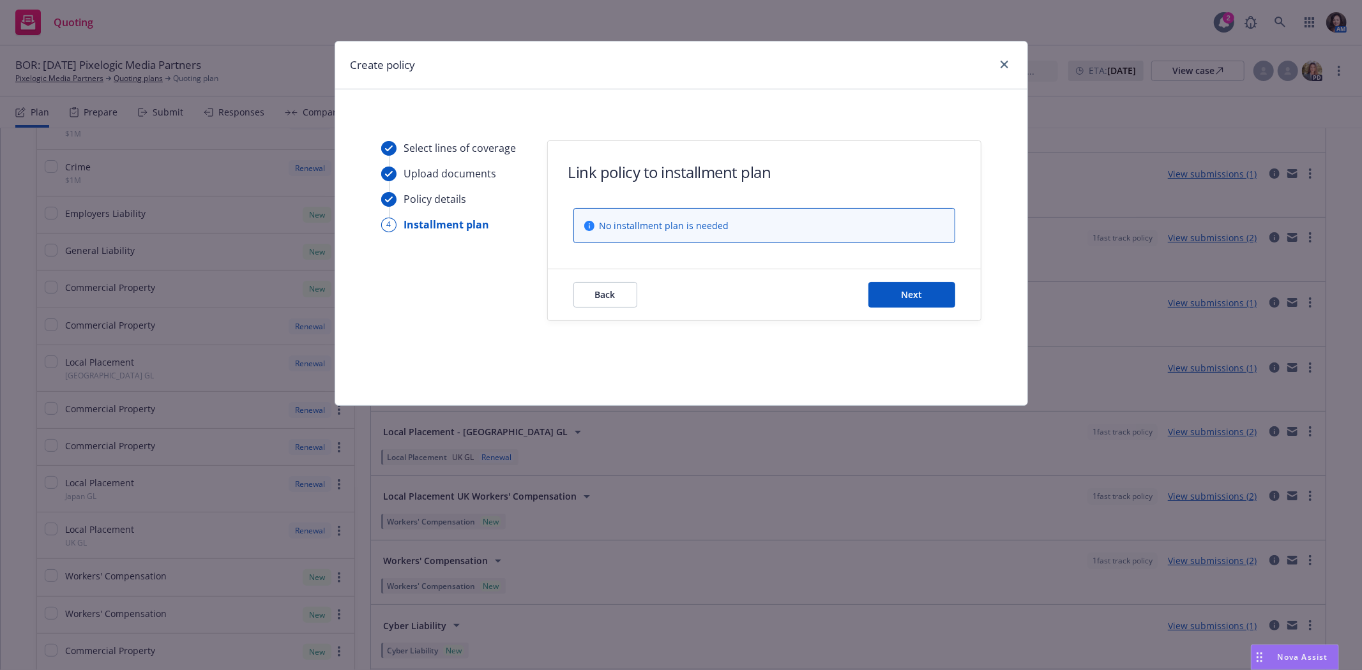
scroll to position [0, 0]
click at [915, 294] on span "Next" at bounding box center [911, 295] width 21 height 12
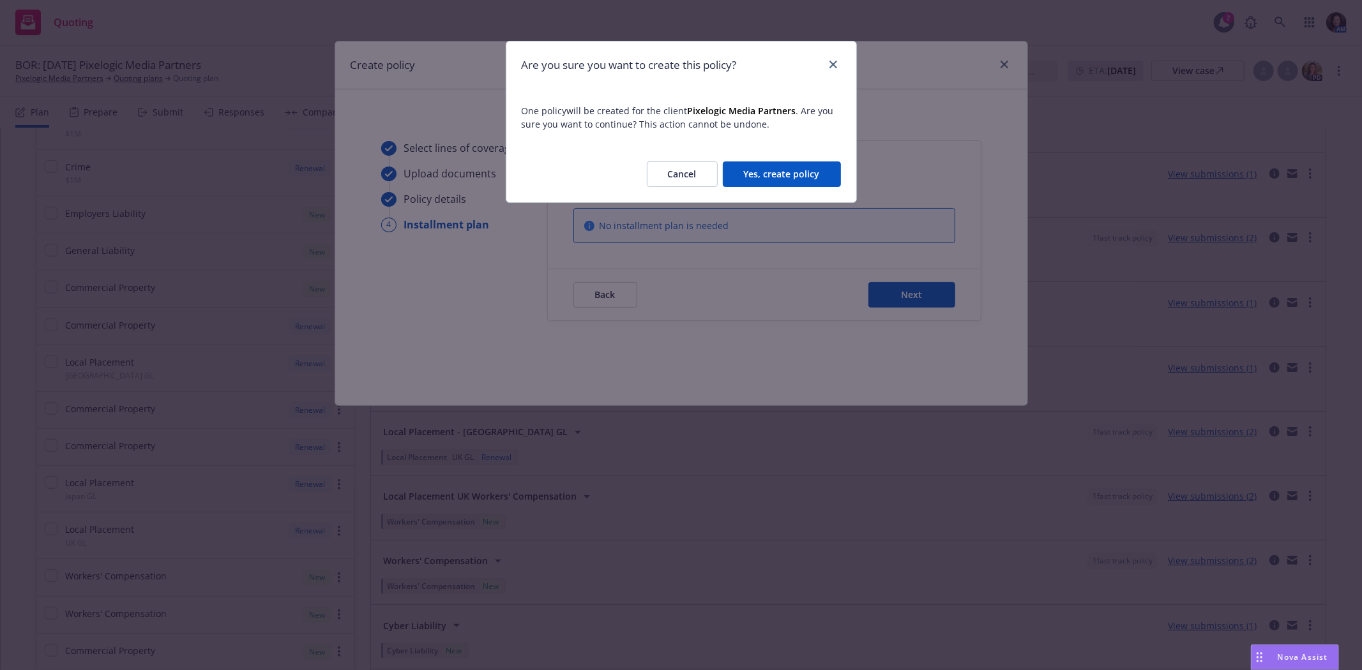
click at [799, 177] on button "Yes, create policy" at bounding box center [782, 175] width 118 height 26
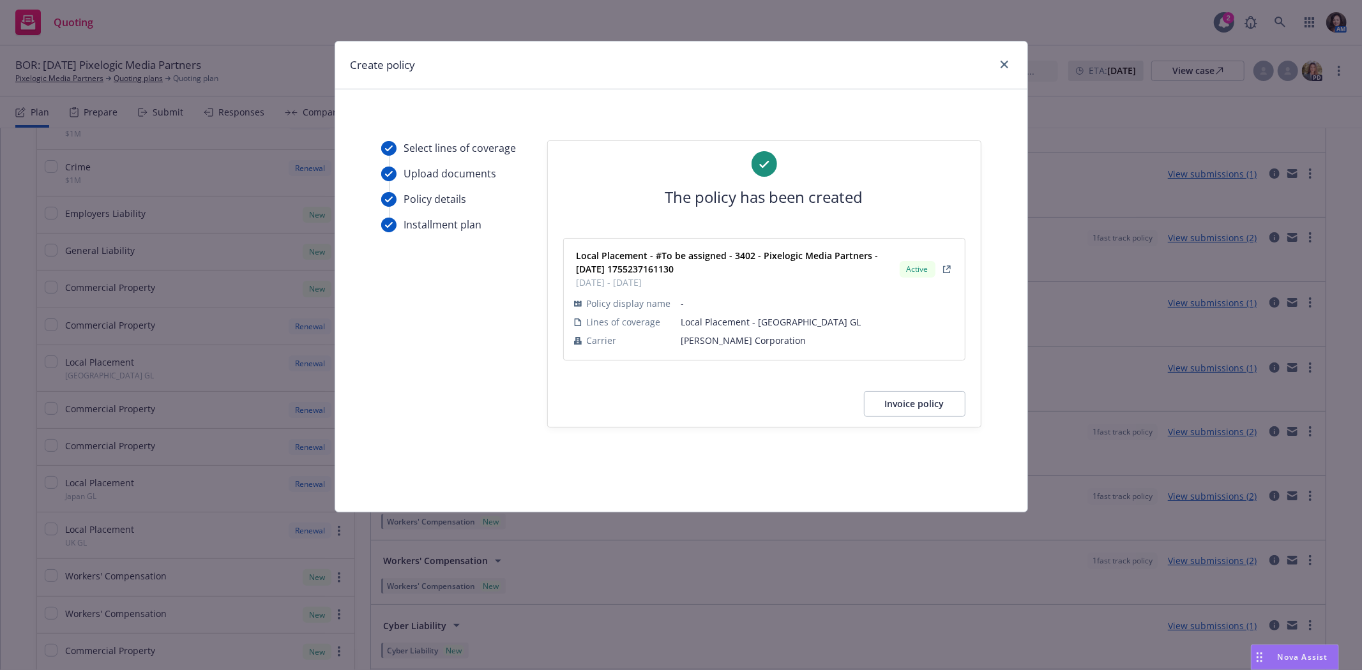
click at [999, 56] on div "Create policy" at bounding box center [681, 66] width 692 height 48
click at [999, 59] on link "close" at bounding box center [1004, 64] width 15 height 15
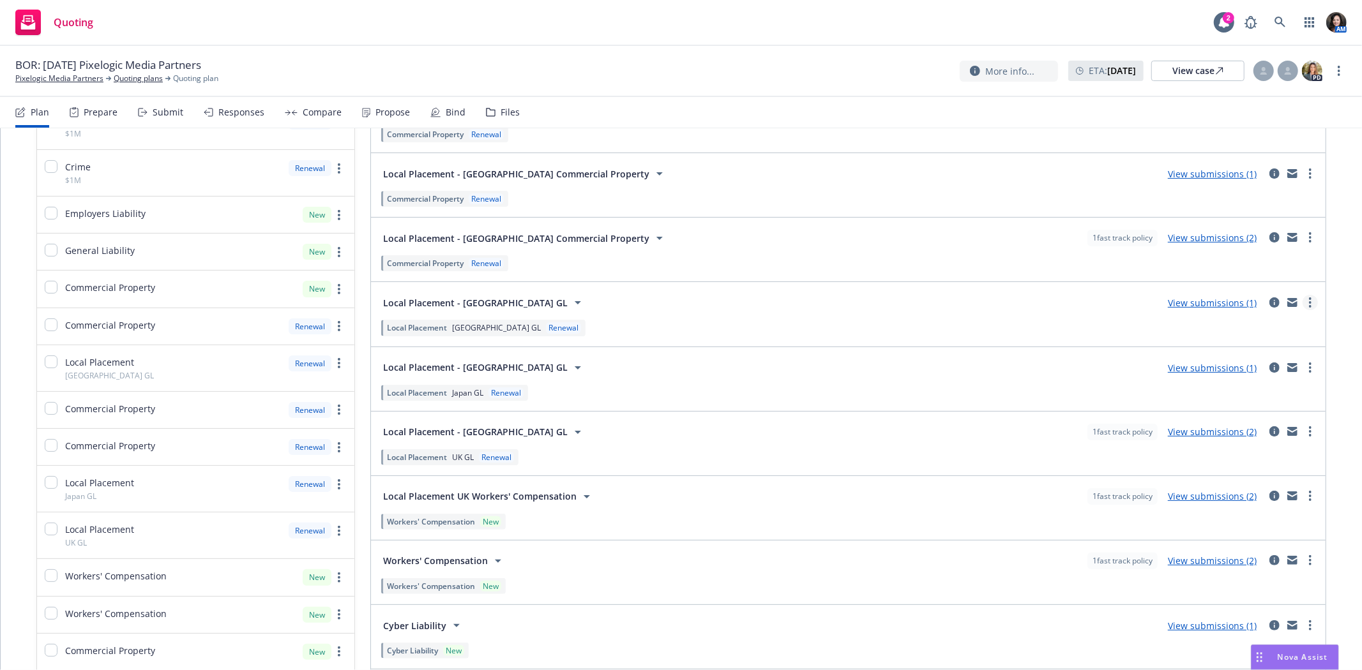
click at [1309, 303] on icon "more" at bounding box center [1310, 303] width 3 height 10
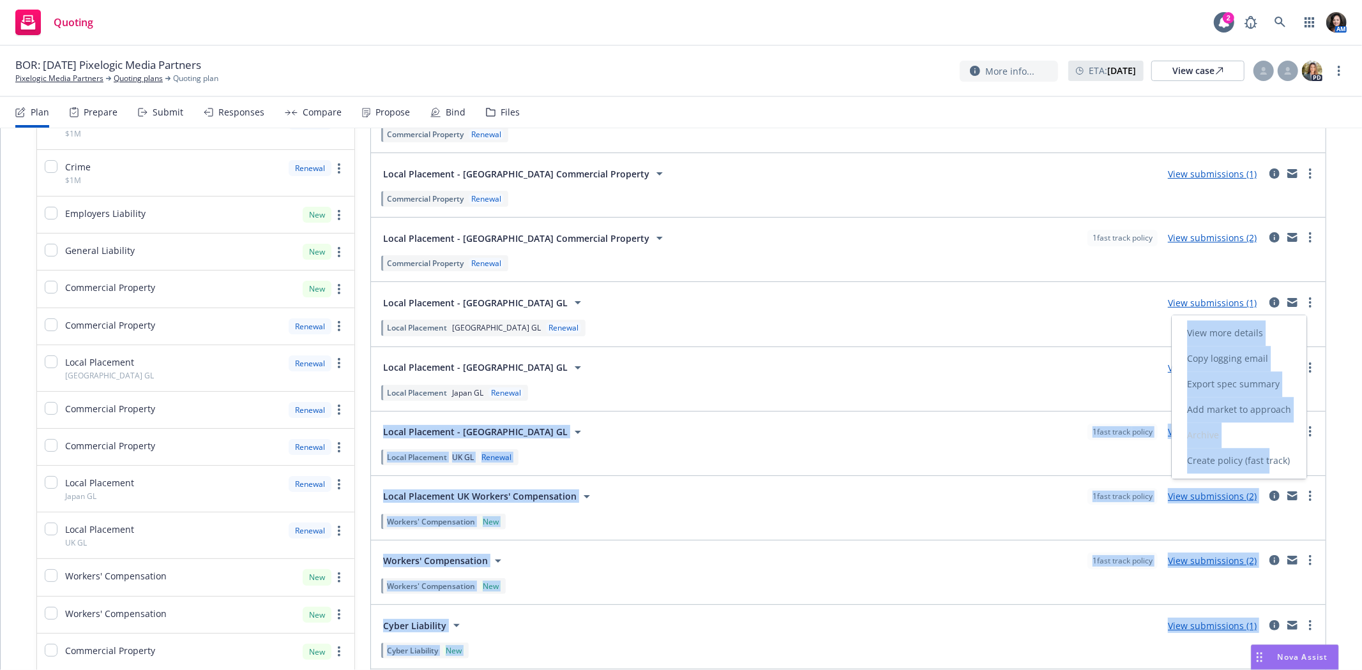
drag, startPoint x: 1271, startPoint y: 463, endPoint x: 921, endPoint y: 397, distance: 356.0
click at [921, 397] on body "Quoting 2 AM BOR: 8/10/25 Pixelogic Media Partners Pixelogic Media Partners Quo…" at bounding box center [681, 335] width 1362 height 670
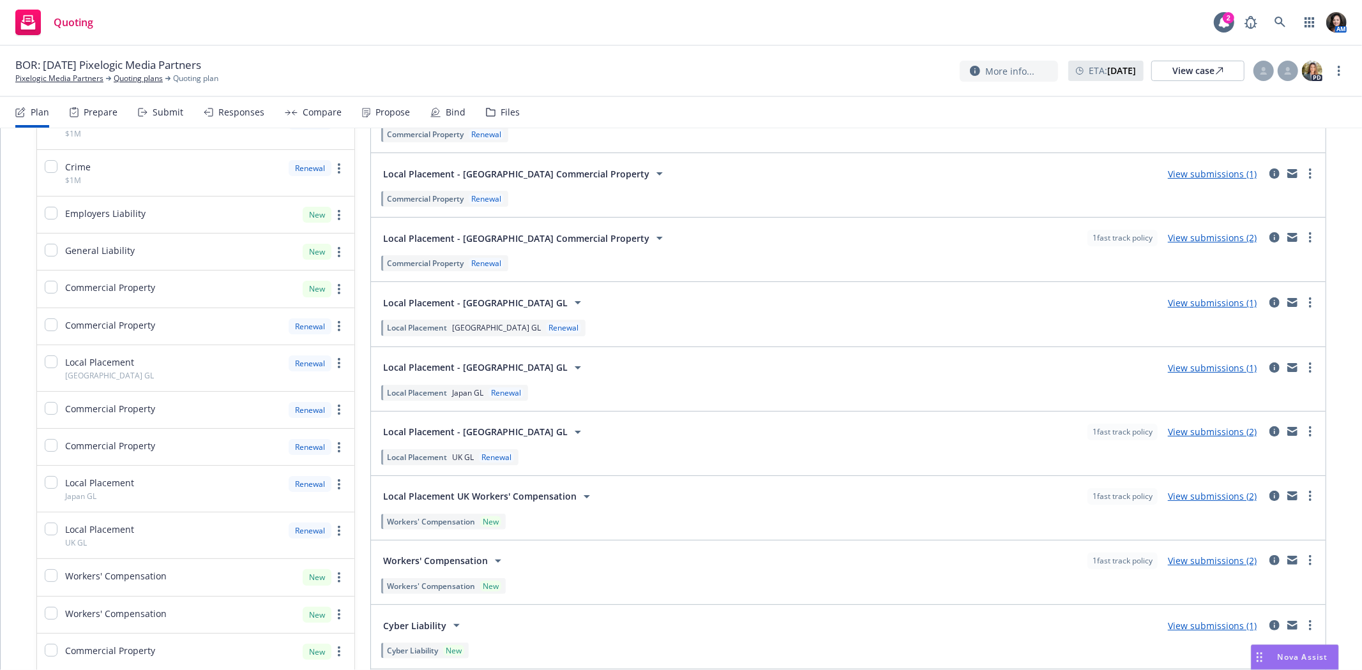
click at [252, 36] on div "Quoting 2 AM" at bounding box center [681, 23] width 1362 height 46
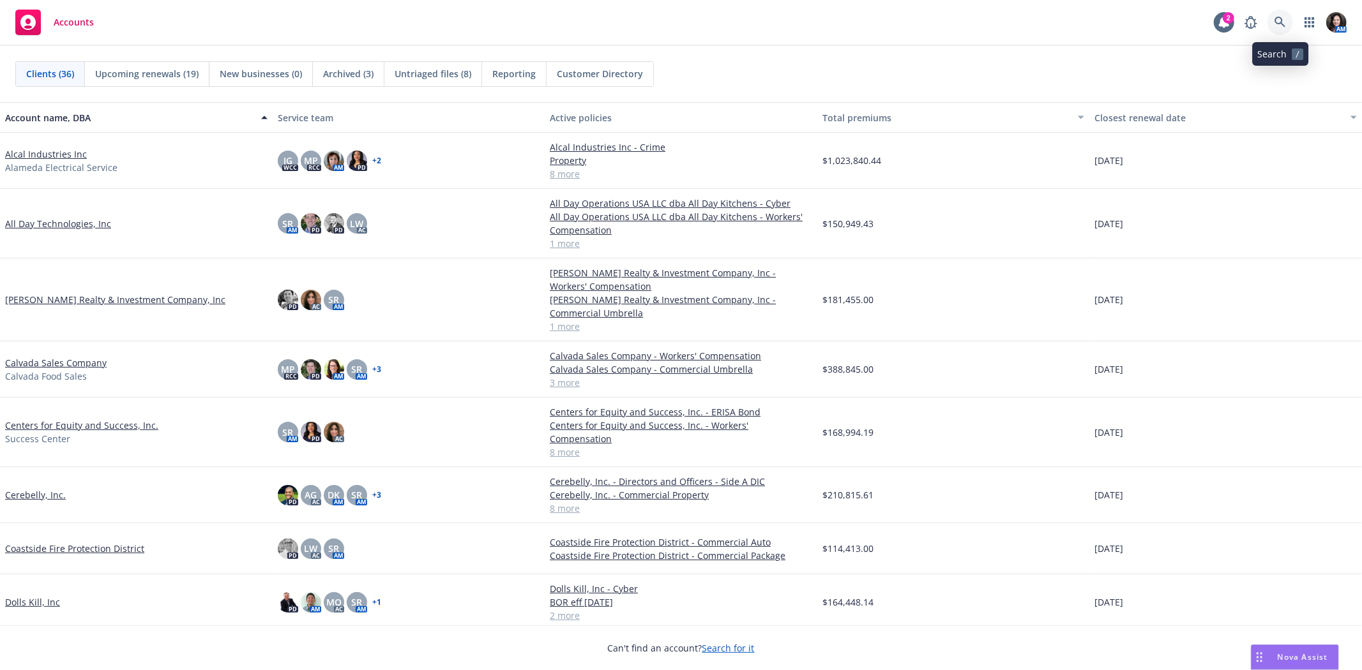
click at [1271, 17] on link at bounding box center [1280, 23] width 26 height 26
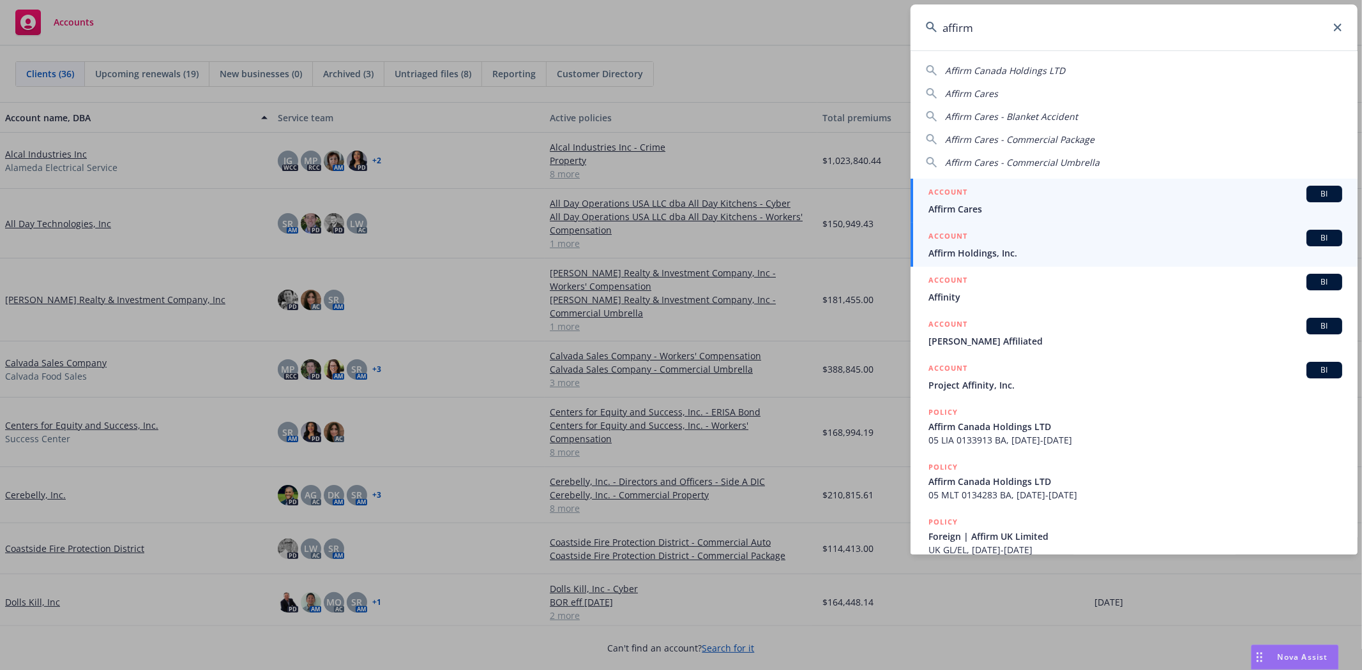
type input "affirm"
click at [1207, 253] on span "Affirm Holdings, Inc." at bounding box center [1135, 252] width 414 height 13
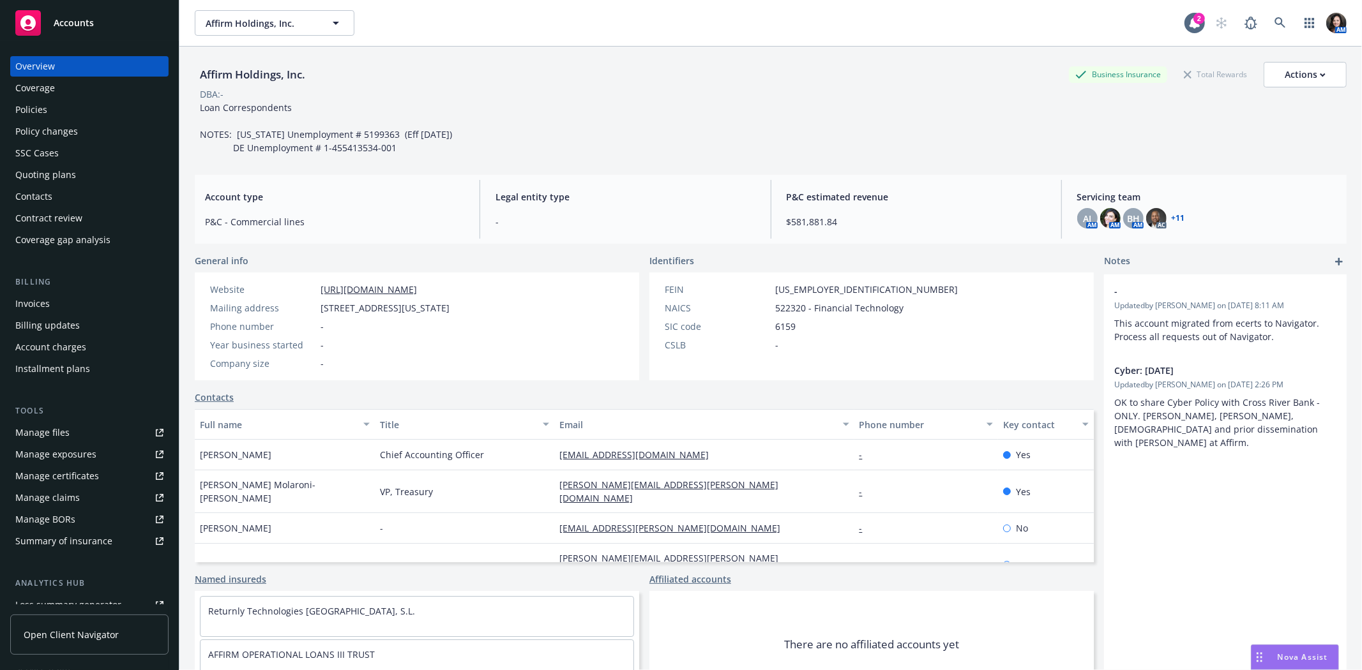
click at [50, 114] on div "Policies" at bounding box center [89, 110] width 148 height 20
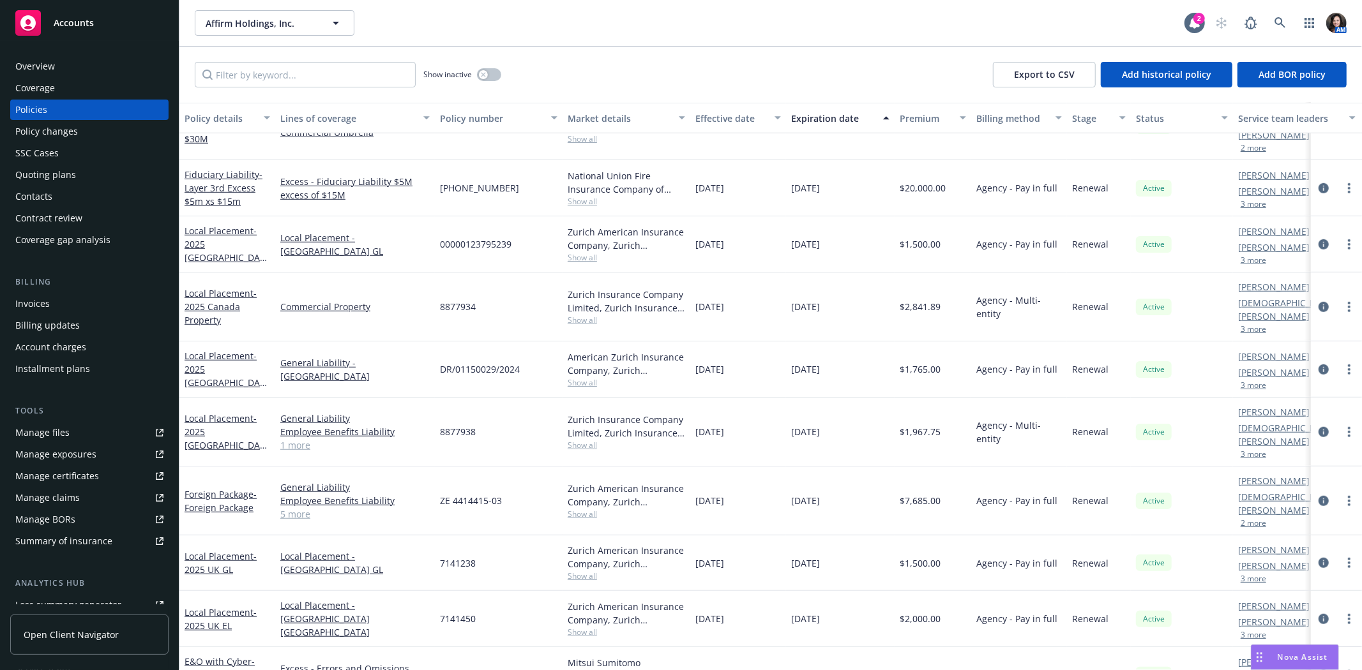
scroll to position [709, 0]
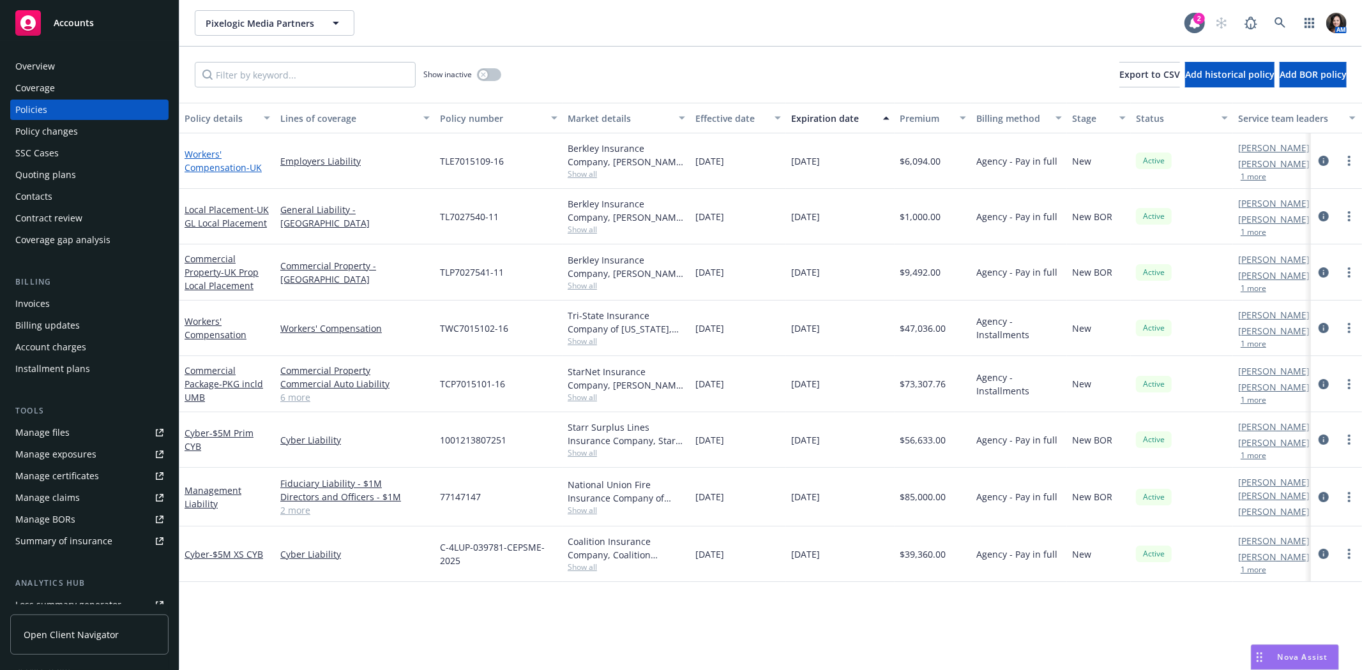
click at [207, 169] on link "Workers' Compensation - [GEOGRAPHIC_DATA]" at bounding box center [223, 161] width 77 height 26
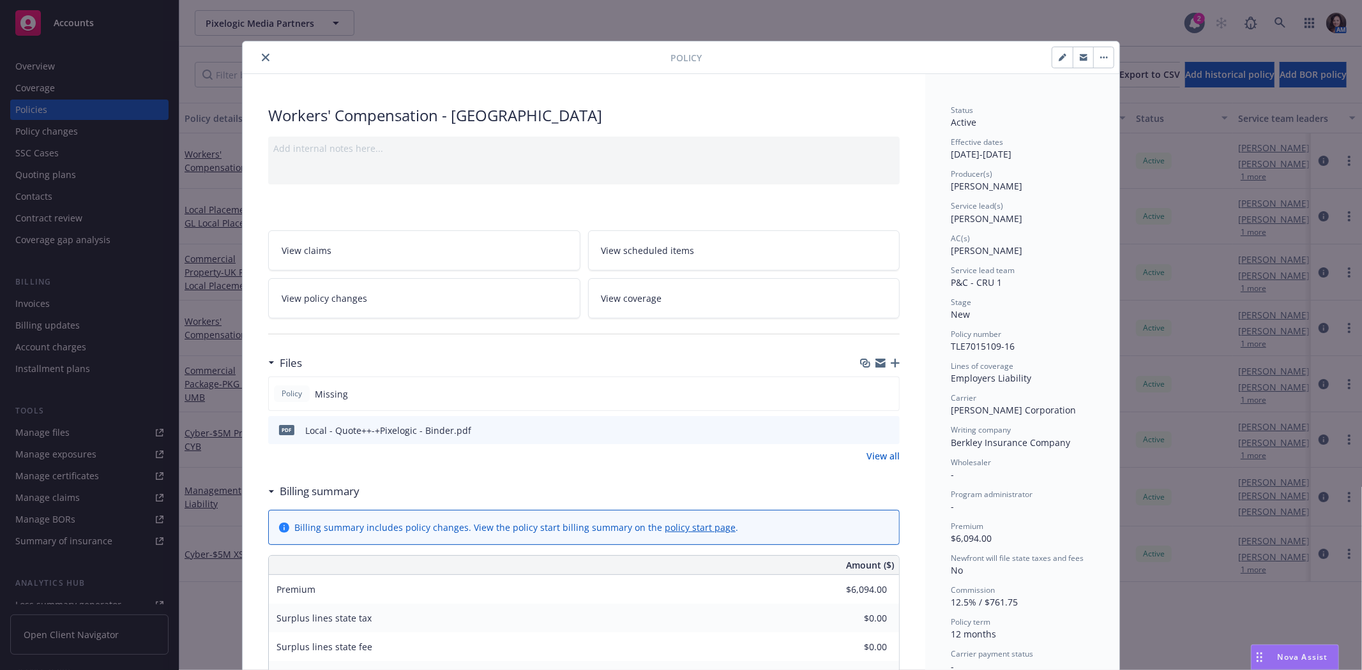
click at [381, 119] on div "Workers' Compensation - UK" at bounding box center [583, 116] width 631 height 22
click at [268, 116] on div "Workers' Compensation - UK" at bounding box center [583, 116] width 631 height 22
click at [486, 116] on div "Workers' Compensation - UK" at bounding box center [583, 116] width 631 height 22
click at [1055, 52] on button "button" at bounding box center [1062, 57] width 20 height 20
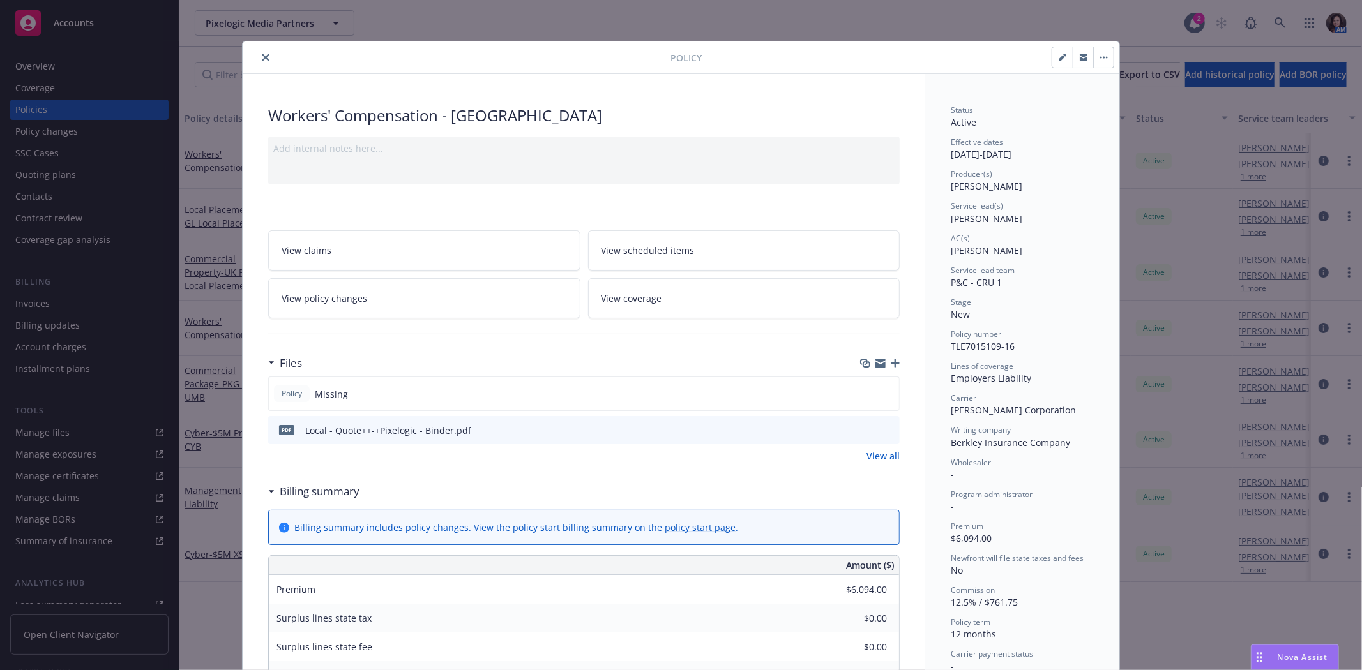
select select "NEW"
select select "12"
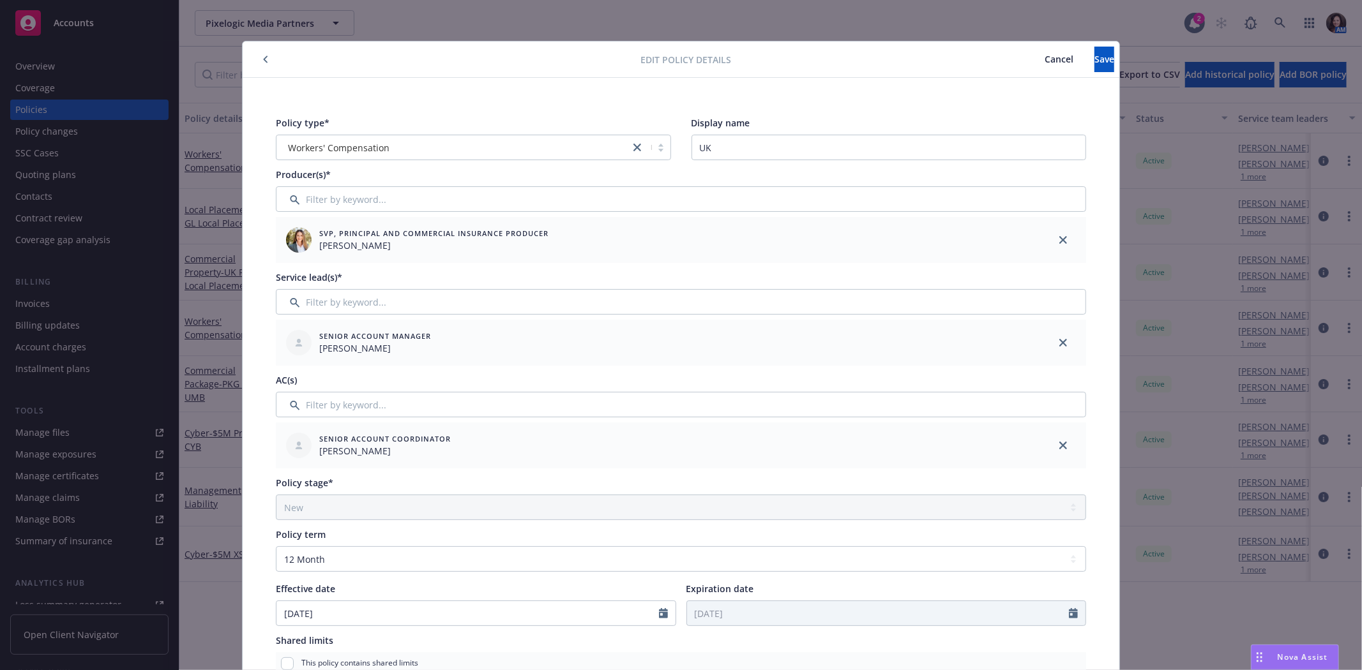
click at [263, 56] on icon "button" at bounding box center [265, 60] width 5 height 8
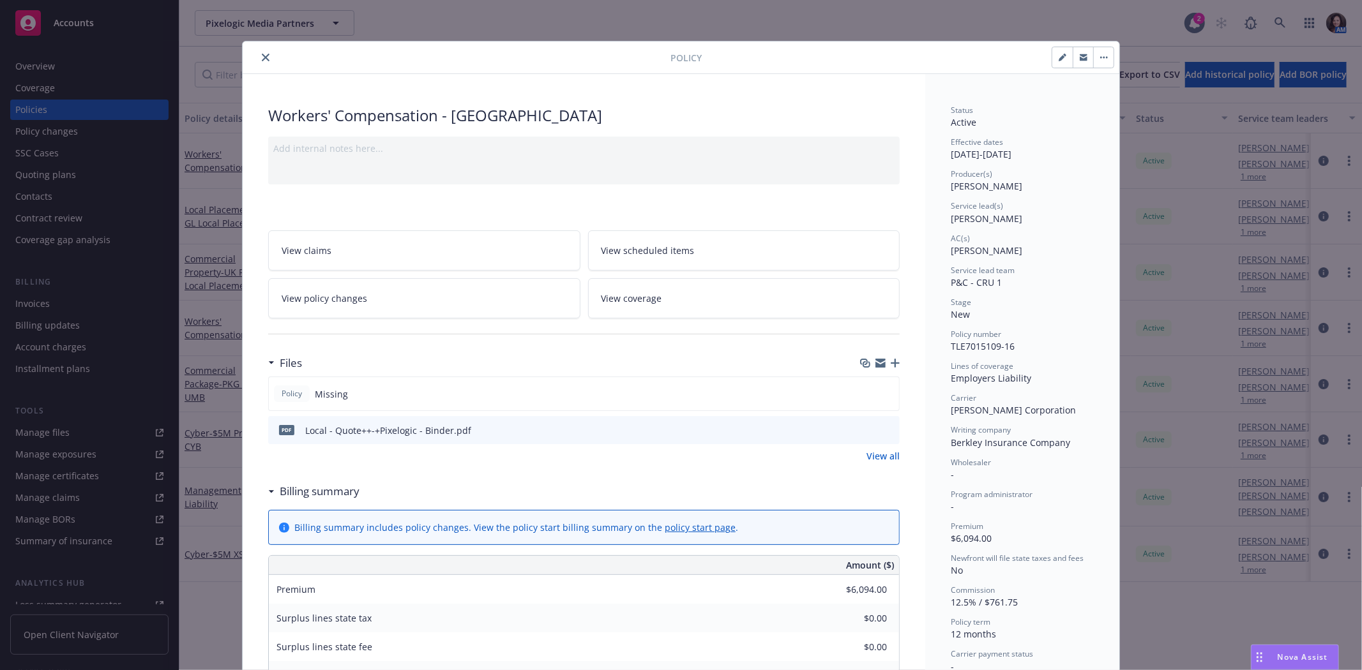
click at [258, 61] on button "close" at bounding box center [265, 57] width 15 height 15
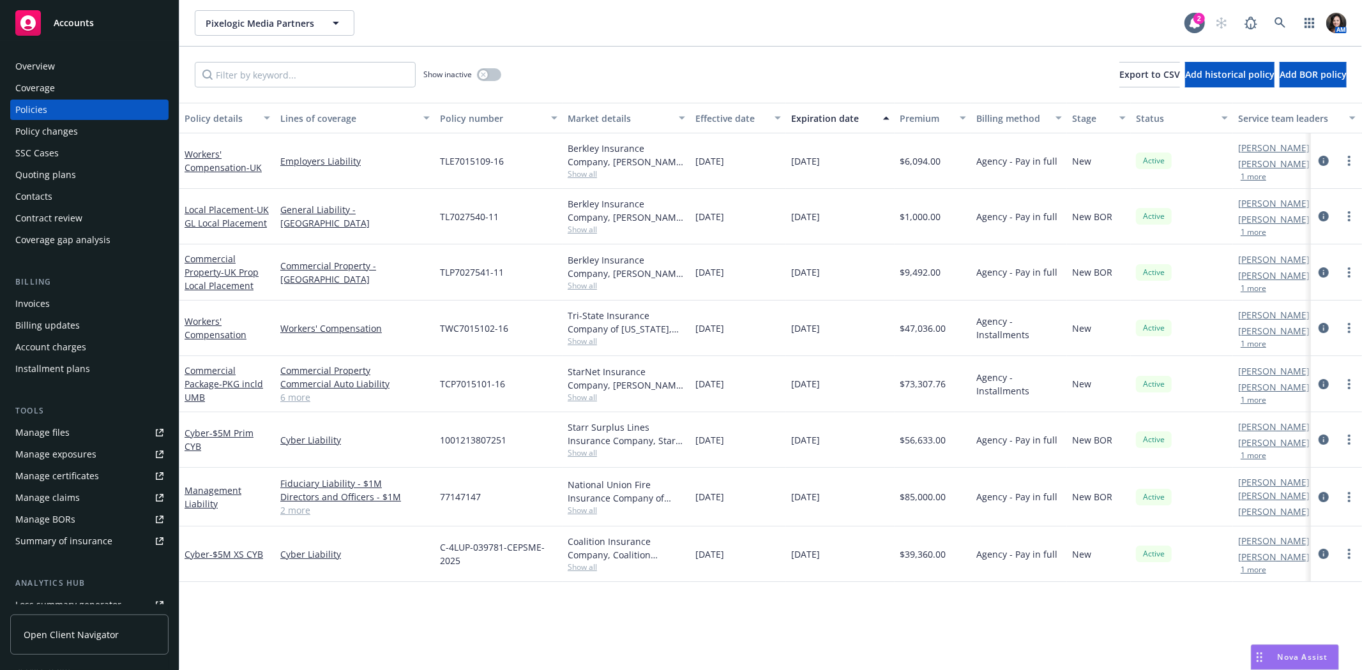
click at [229, 156] on div "Workers' Compensation - UK" at bounding box center [228, 160] width 86 height 27
click at [246, 162] on span "- UK" at bounding box center [253, 168] width 15 height 12
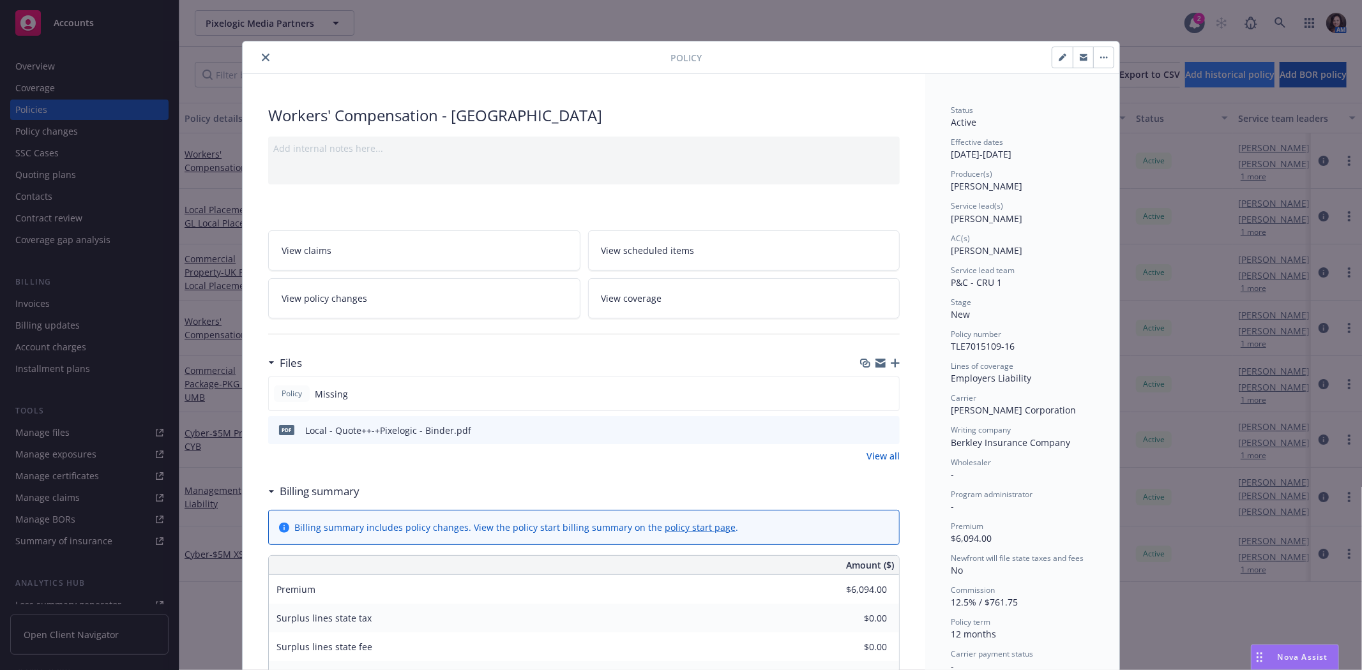
scroll to position [38, 0]
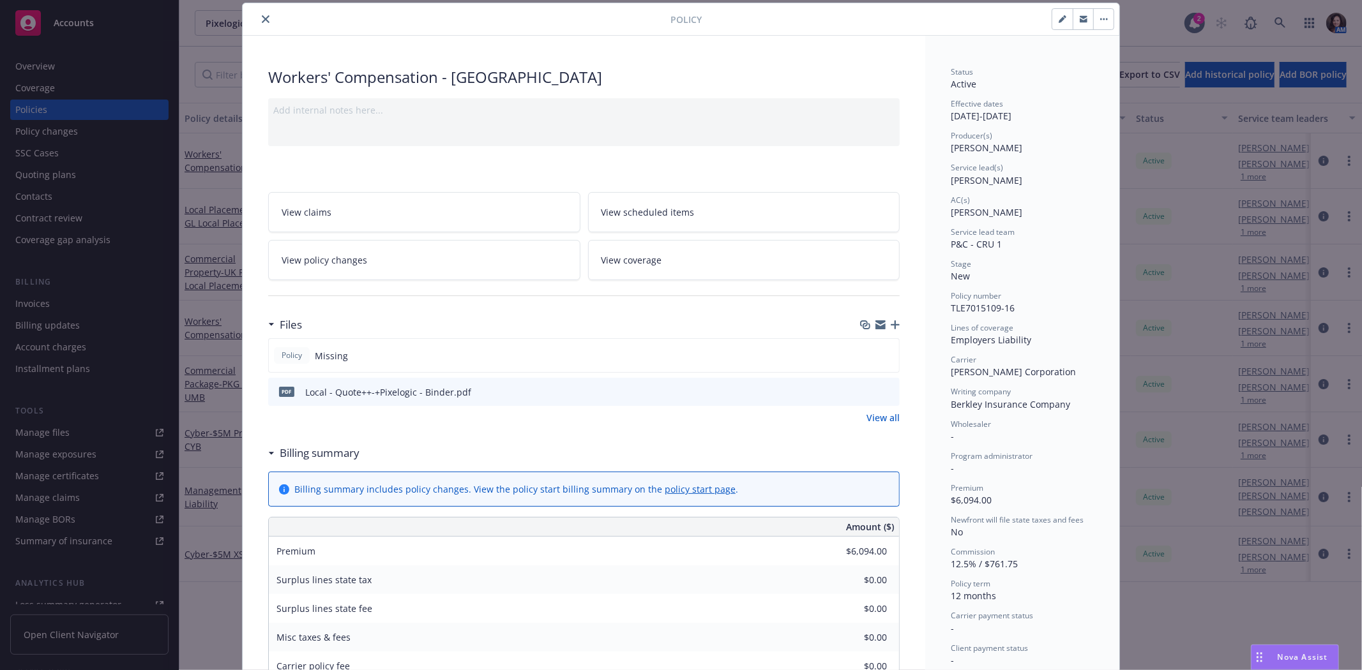
click at [1052, 27] on button "button" at bounding box center [1062, 19] width 20 height 20
select select "NEW"
select select "12"
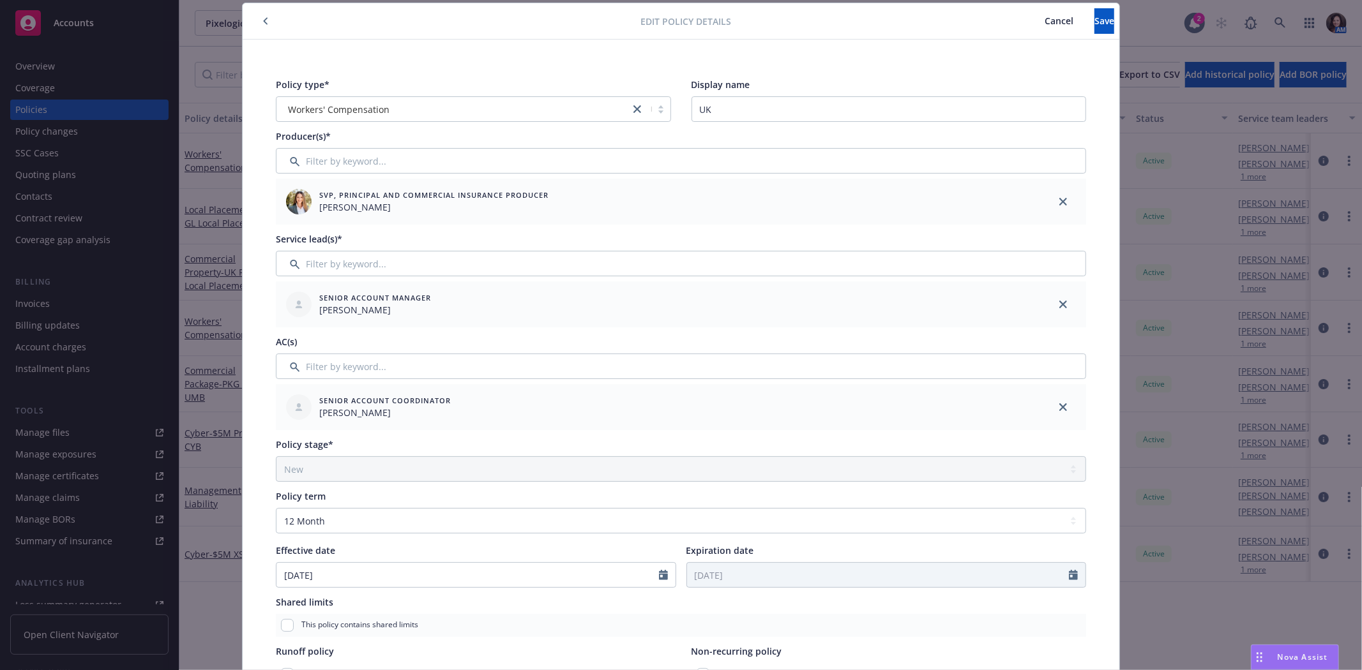
click at [1045, 22] on span "Cancel" at bounding box center [1059, 21] width 29 height 12
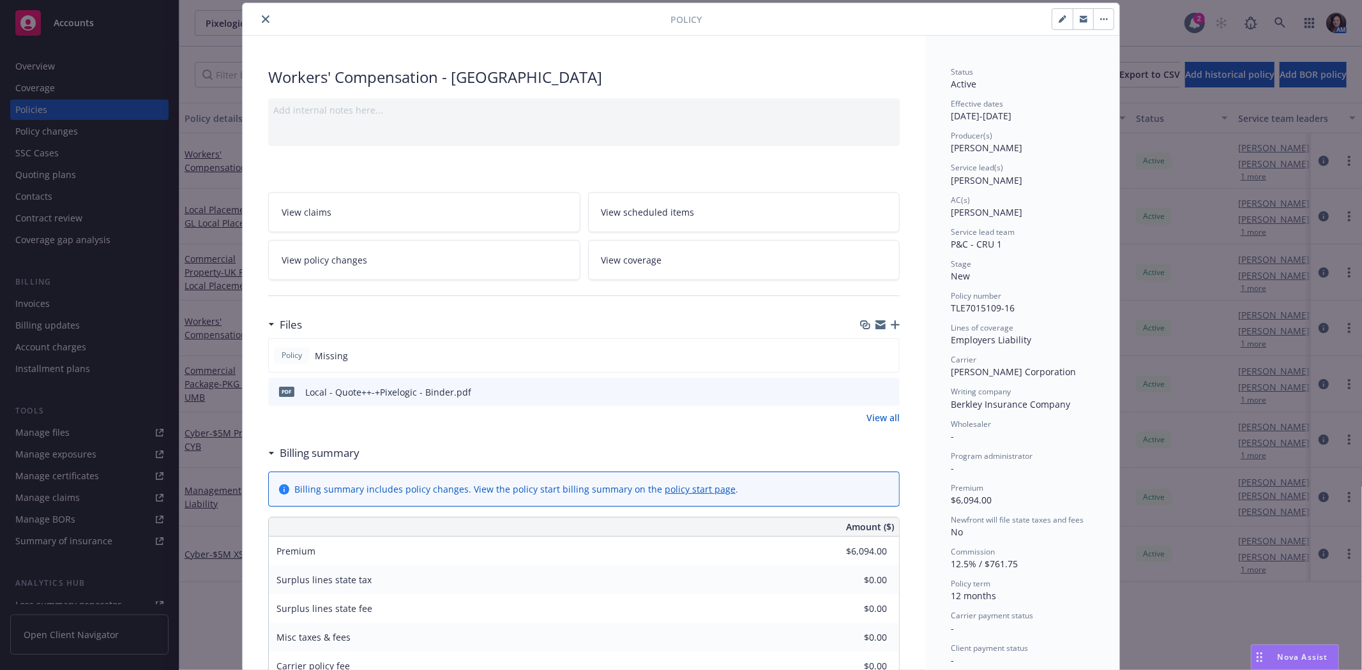
click at [1103, 24] on button "button" at bounding box center [1103, 19] width 20 height 20
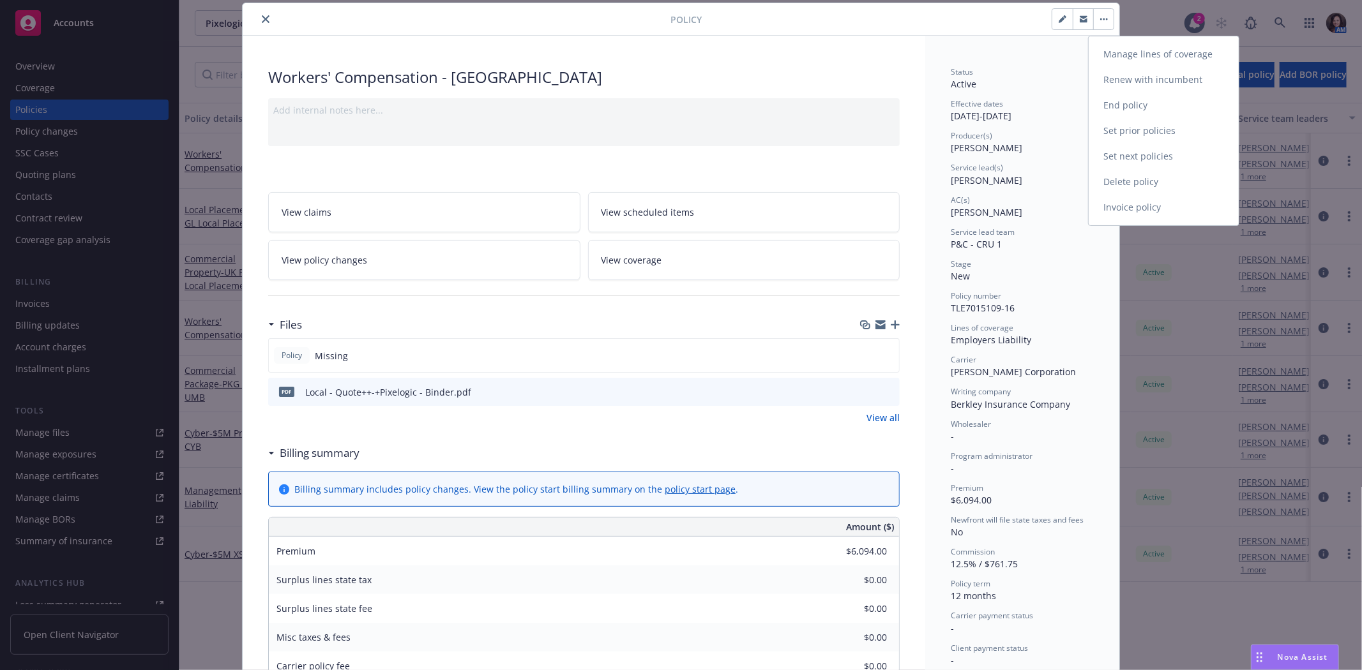
click at [1101, 47] on link "Manage lines of coverage" at bounding box center [1164, 55] width 150 height 26
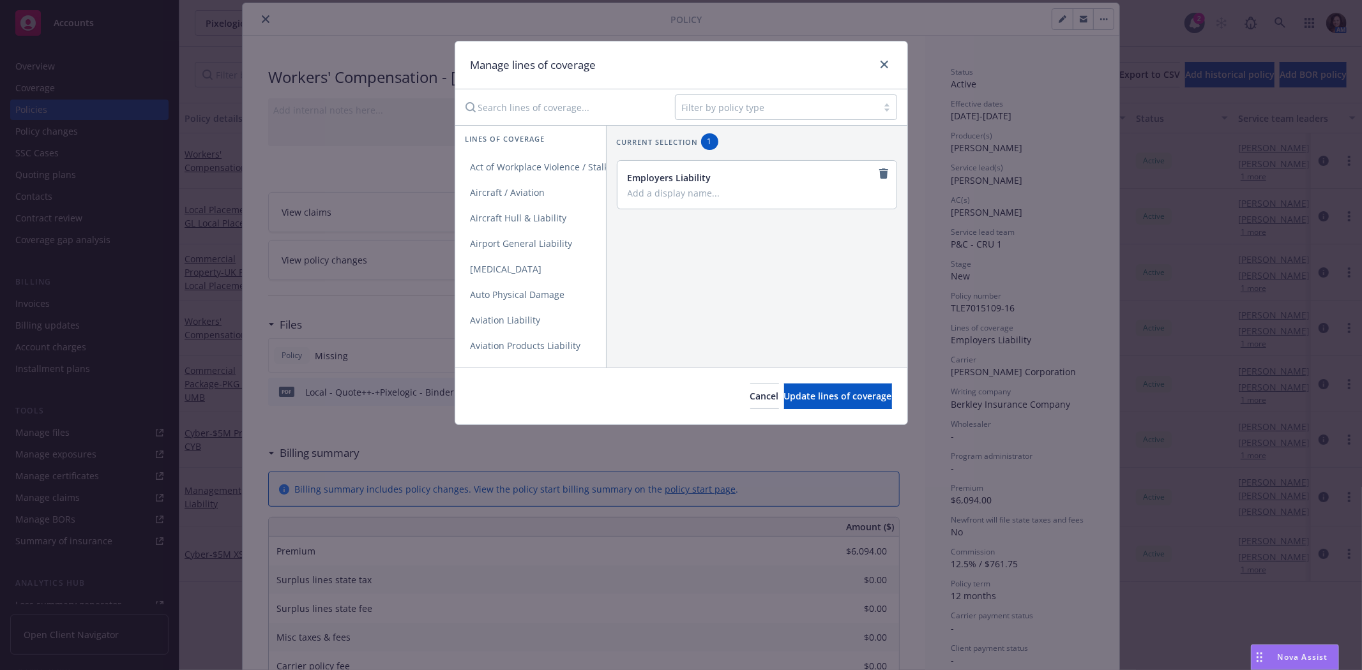
click at [790, 103] on div at bounding box center [776, 107] width 189 height 15
click at [645, 217] on div "Current selection 1 Employers Liability" at bounding box center [757, 171] width 301 height 91
click at [879, 173] on icon "remove" at bounding box center [884, 174] width 10 height 10
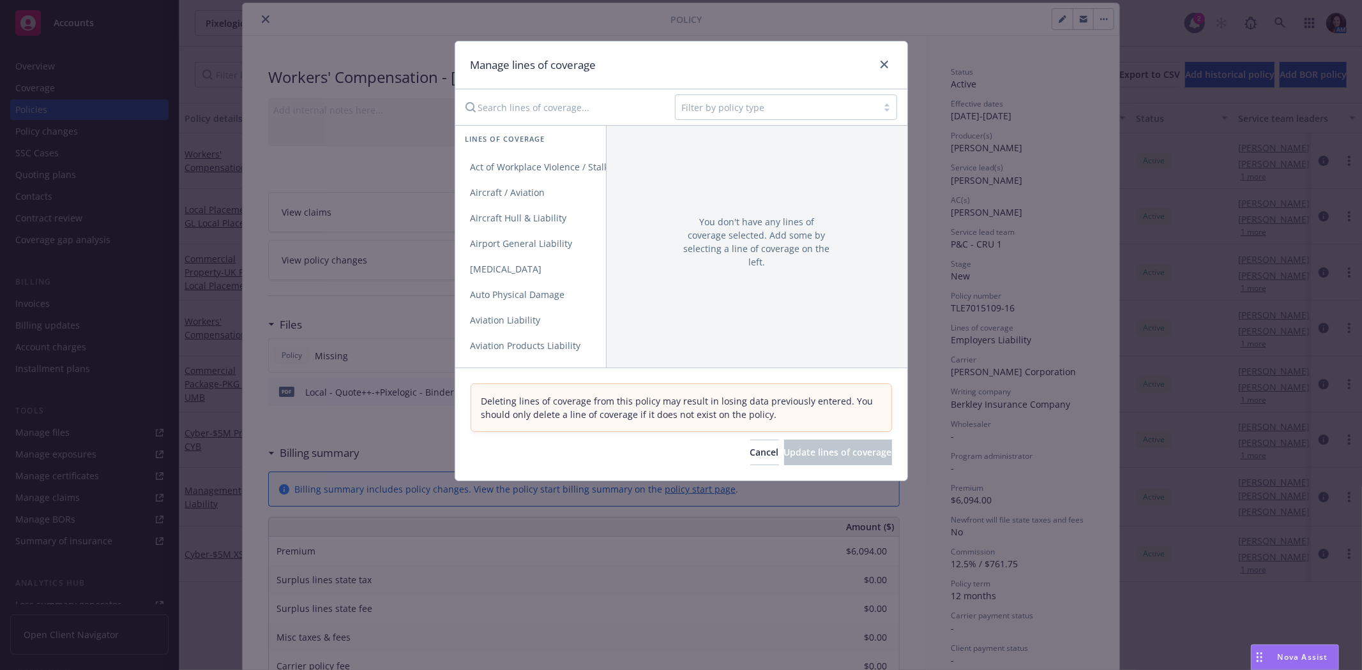
click at [789, 109] on div at bounding box center [776, 107] width 189 height 15
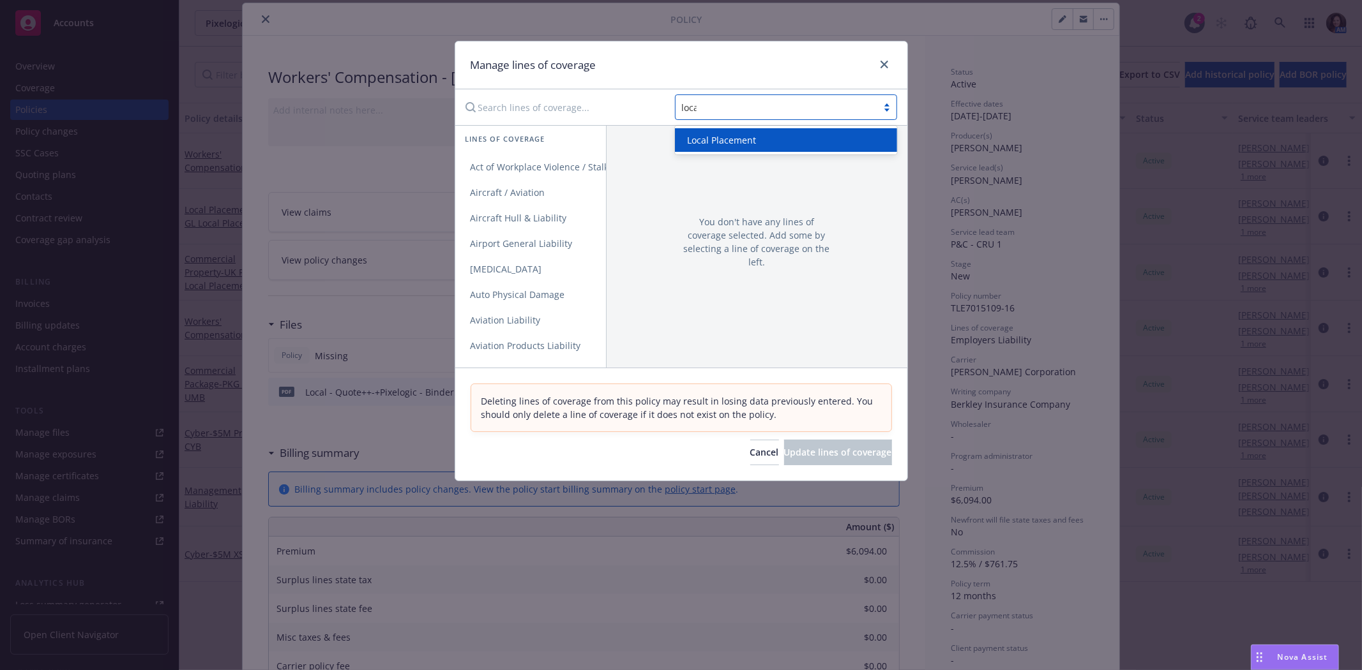
type input "local"
click at [814, 136] on div "Local Placement" at bounding box center [786, 139] width 207 height 13
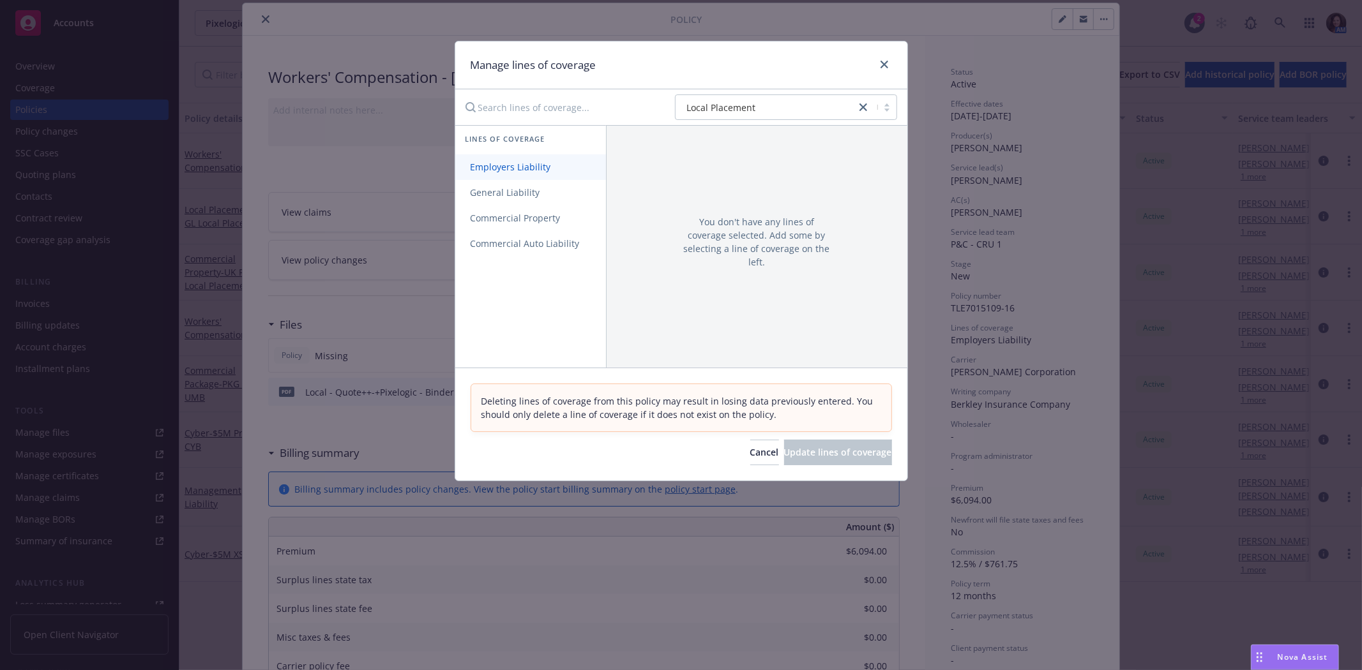
click at [539, 173] on link "Employers Liability" at bounding box center [530, 168] width 151 height 26
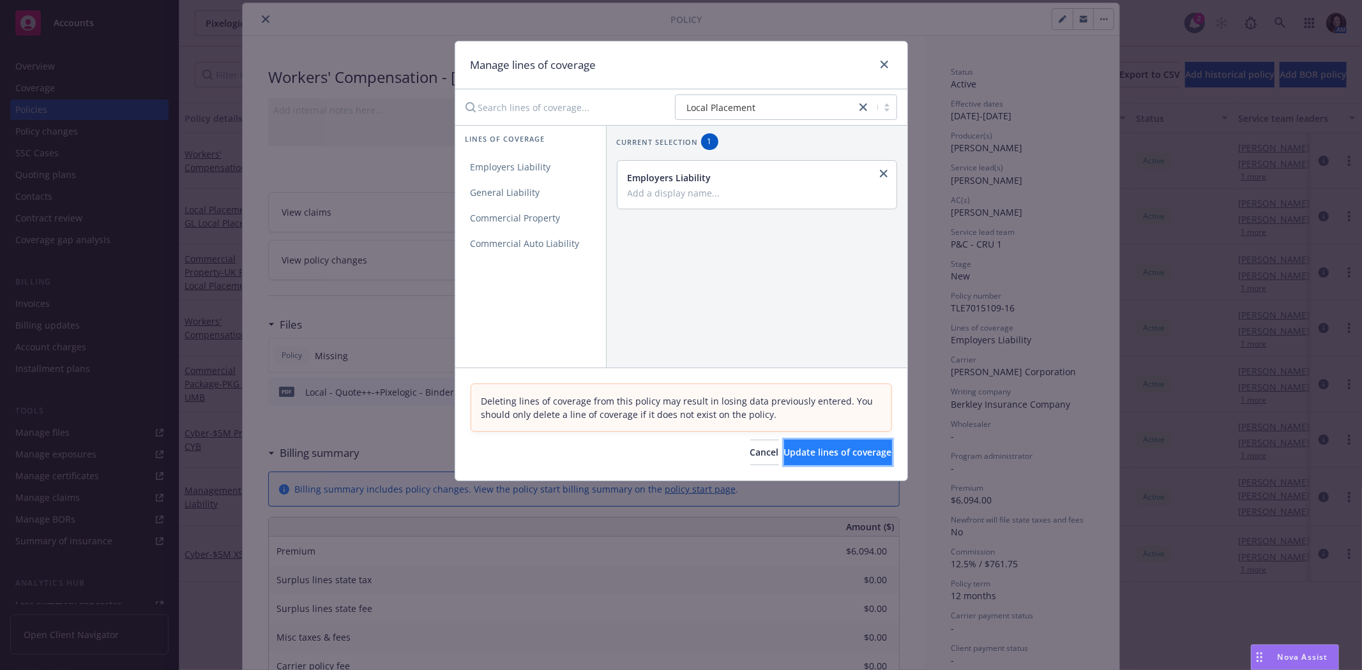
click at [843, 452] on span "Update lines of coverage" at bounding box center [838, 452] width 108 height 12
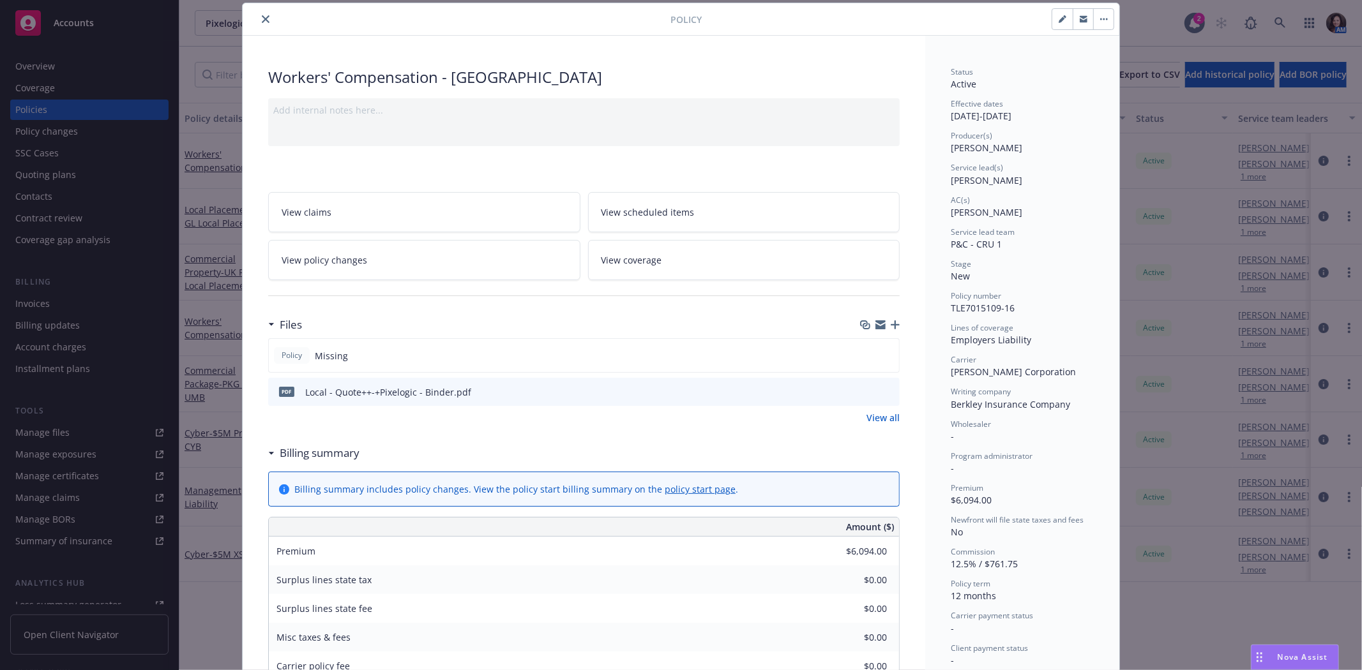
click at [258, 23] on button "close" at bounding box center [265, 18] width 15 height 15
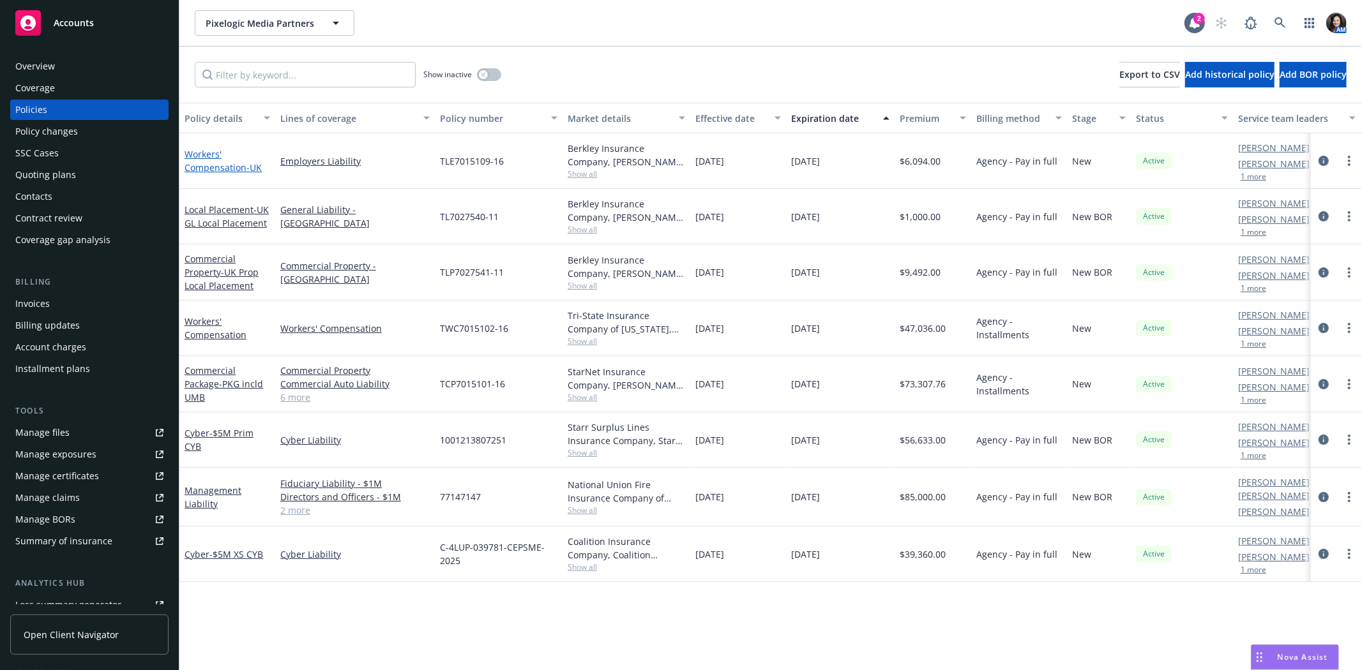
click at [234, 162] on link "Workers' Compensation - UK" at bounding box center [223, 161] width 77 height 26
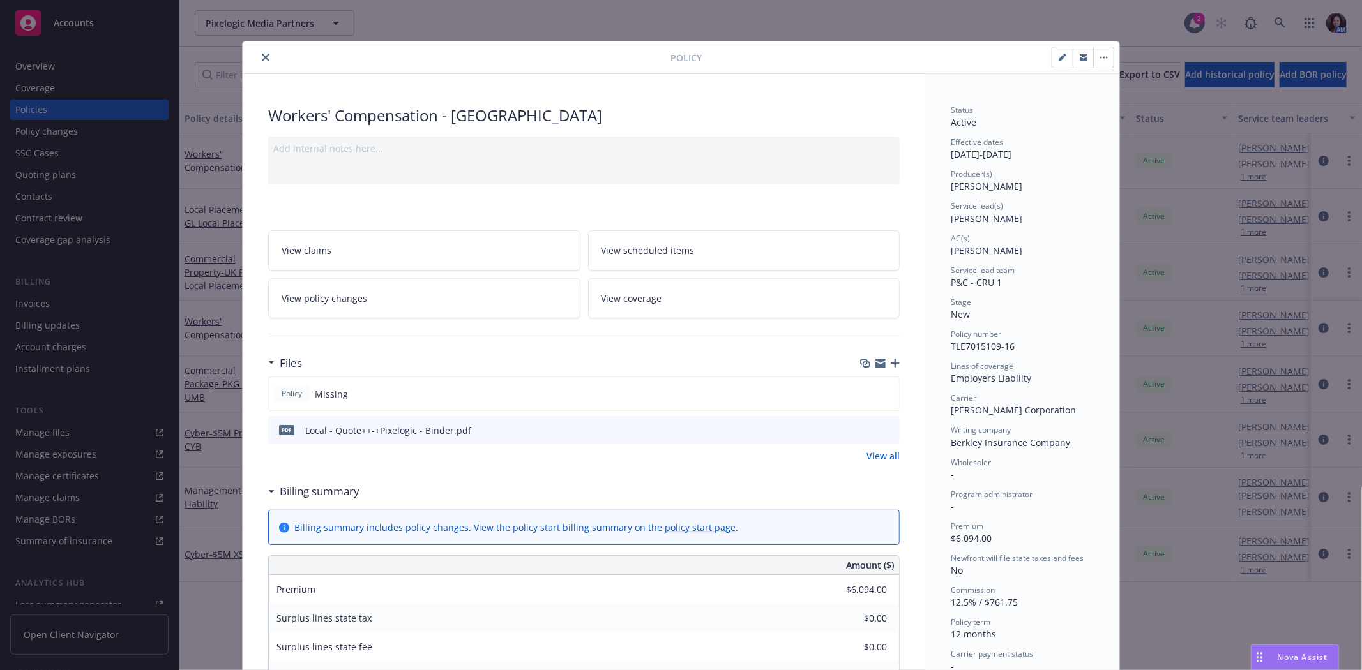
scroll to position [38, 0]
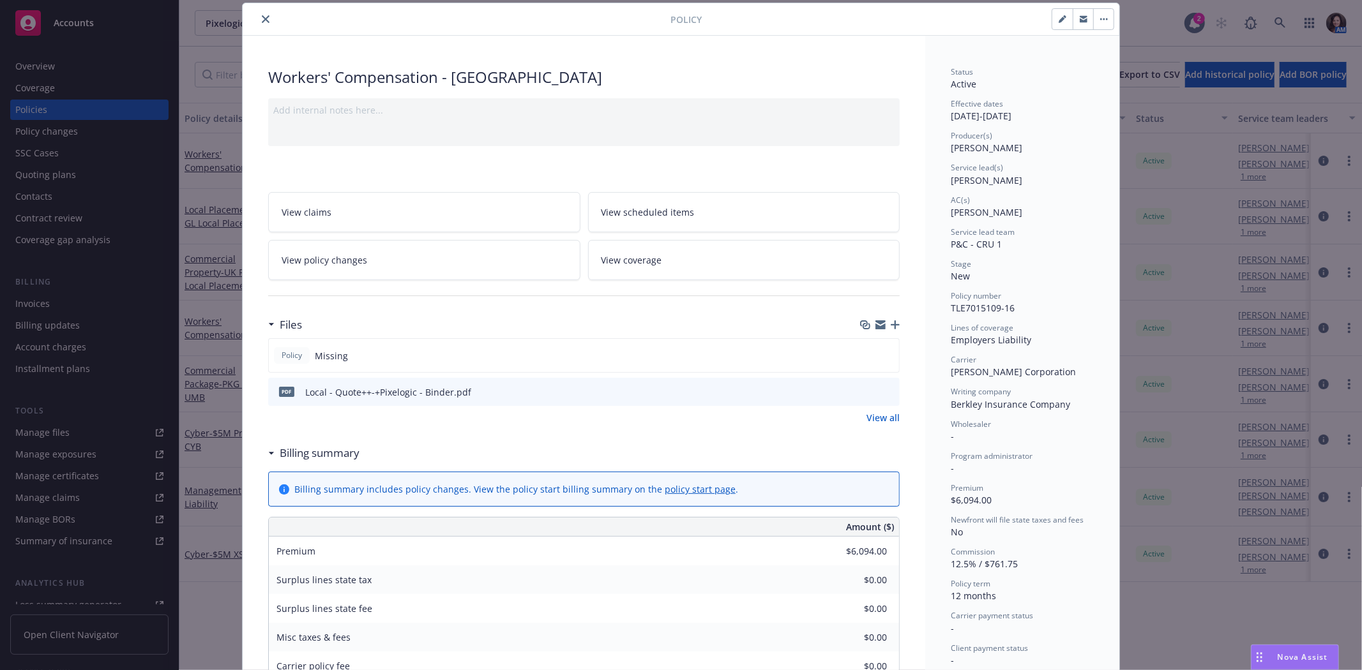
click at [1112, 15] on div "Policy" at bounding box center [681, 19] width 877 height 33
click at [1052, 22] on button "button" at bounding box center [1062, 19] width 20 height 20
select select "NEW"
select select "12"
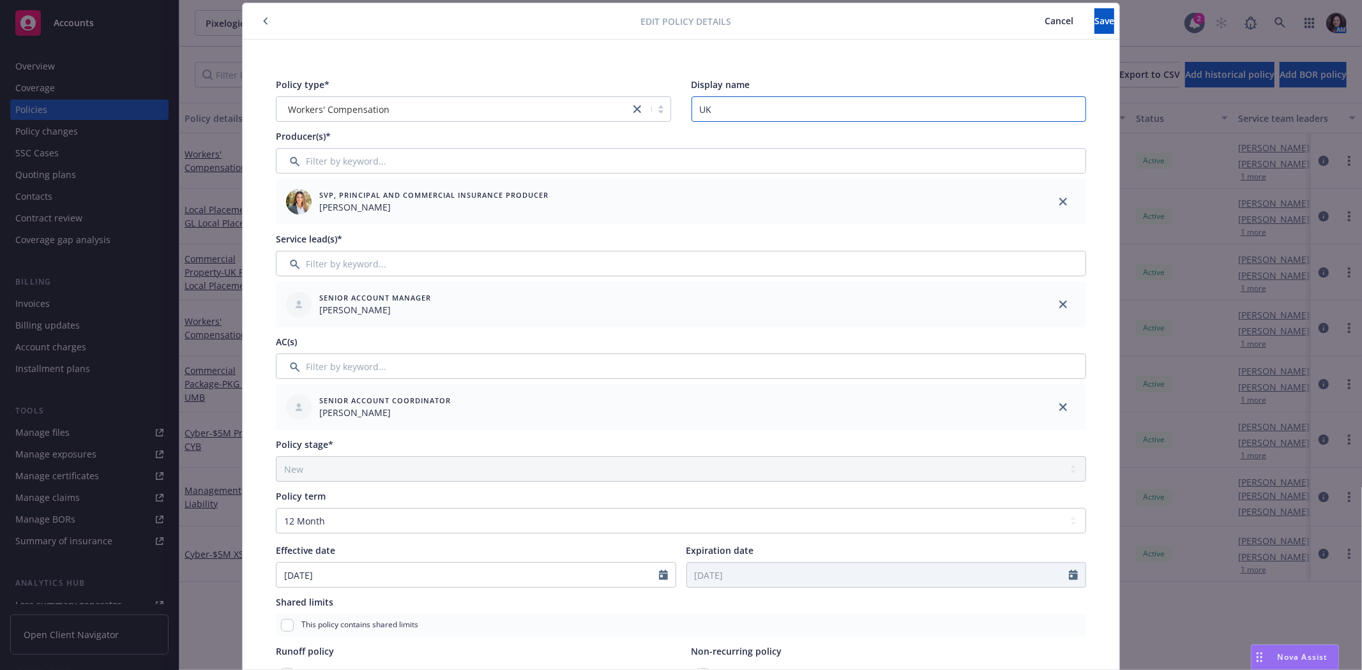
drag, startPoint x: 718, startPoint y: 106, endPoint x: 684, endPoint y: 107, distance: 33.8
click at [684, 107] on div "Policy type* Workers' Compensation Display name UK" at bounding box center [681, 100] width 810 height 44
type input "UK EL Local Placement"
click at [1094, 27] on button "Save" at bounding box center [1104, 21] width 20 height 26
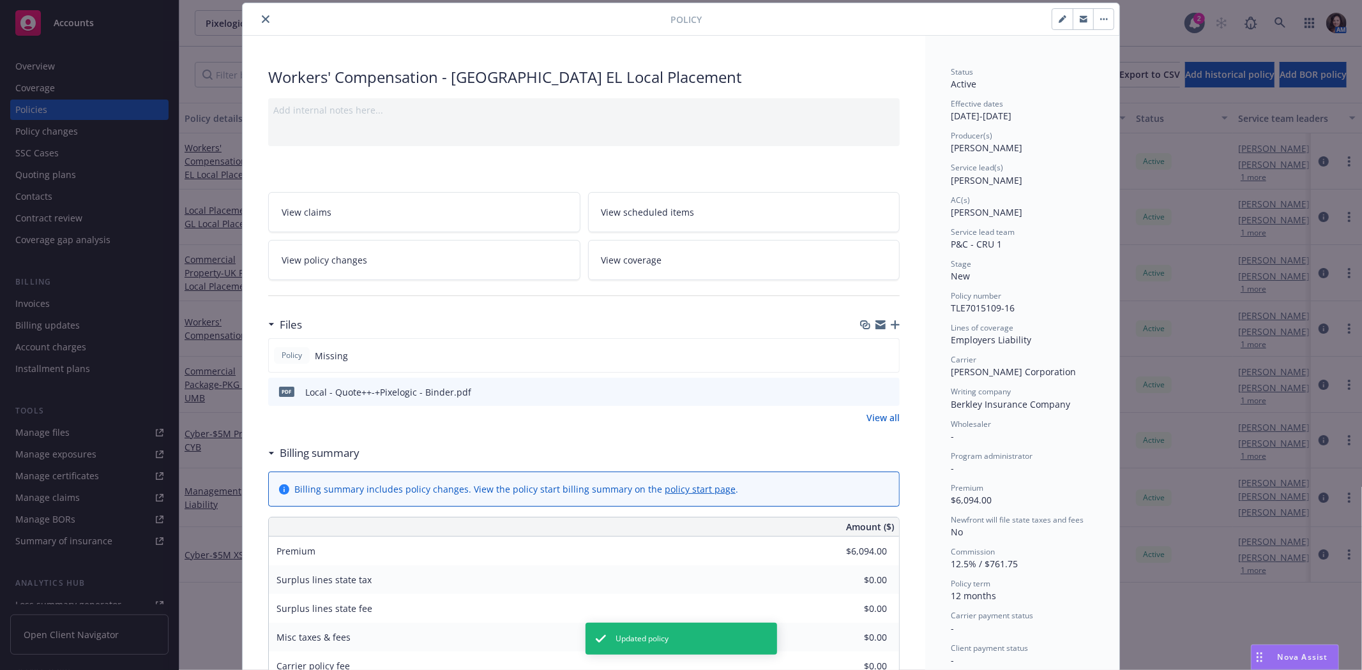
click at [262, 16] on icon "close" at bounding box center [266, 19] width 8 height 8
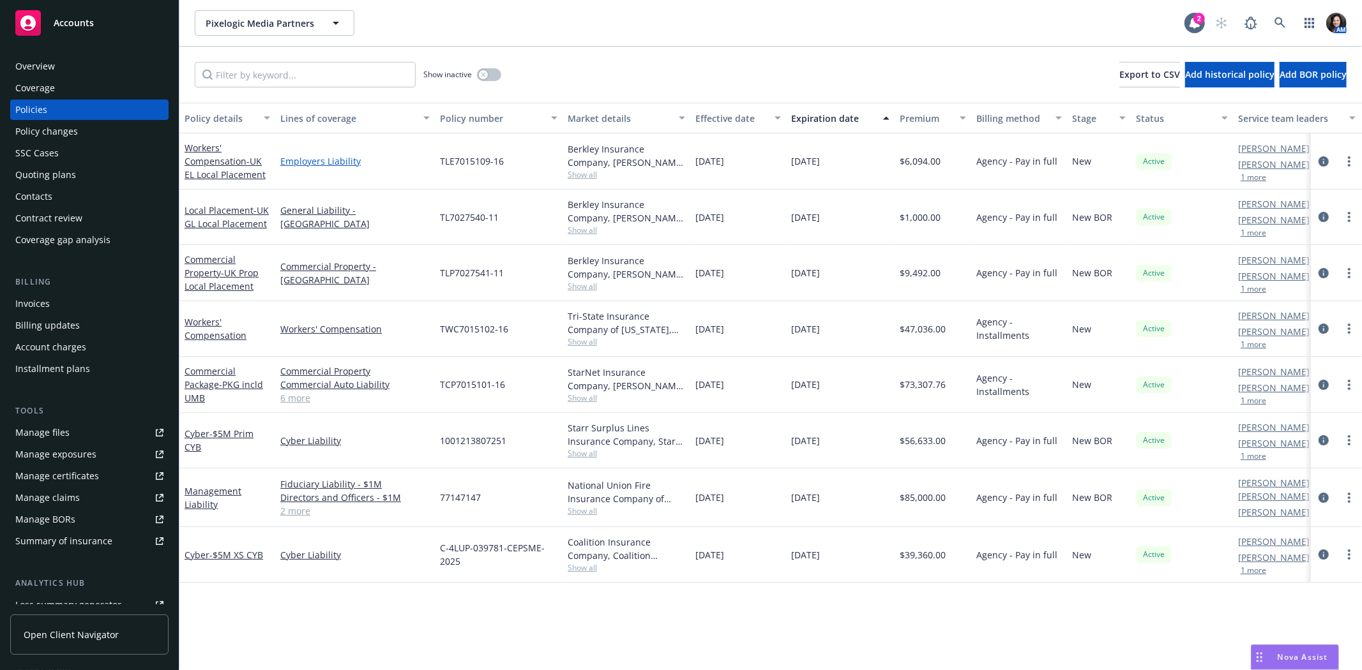
click at [317, 163] on link "Employers Liability" at bounding box center [354, 161] width 149 height 13
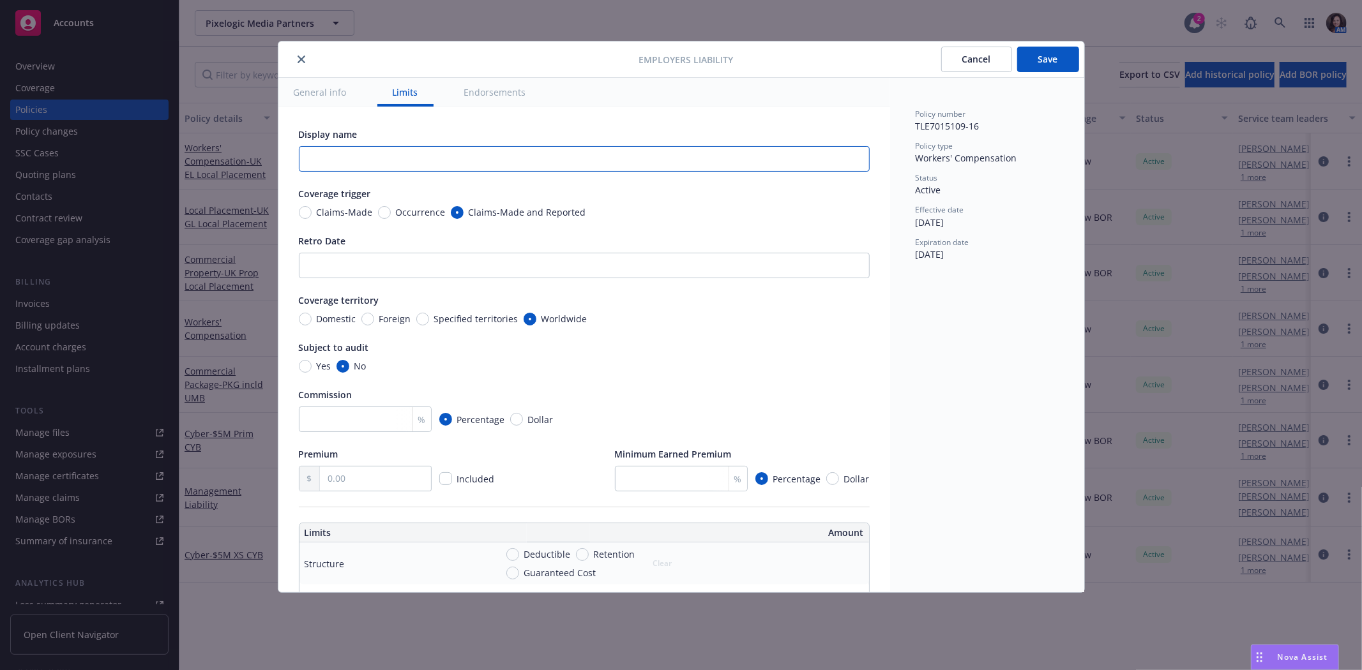
click at [323, 158] on input "text" at bounding box center [584, 159] width 571 height 26
type input "UK"
click at [1044, 64] on button "Save" at bounding box center [1048, 60] width 62 height 26
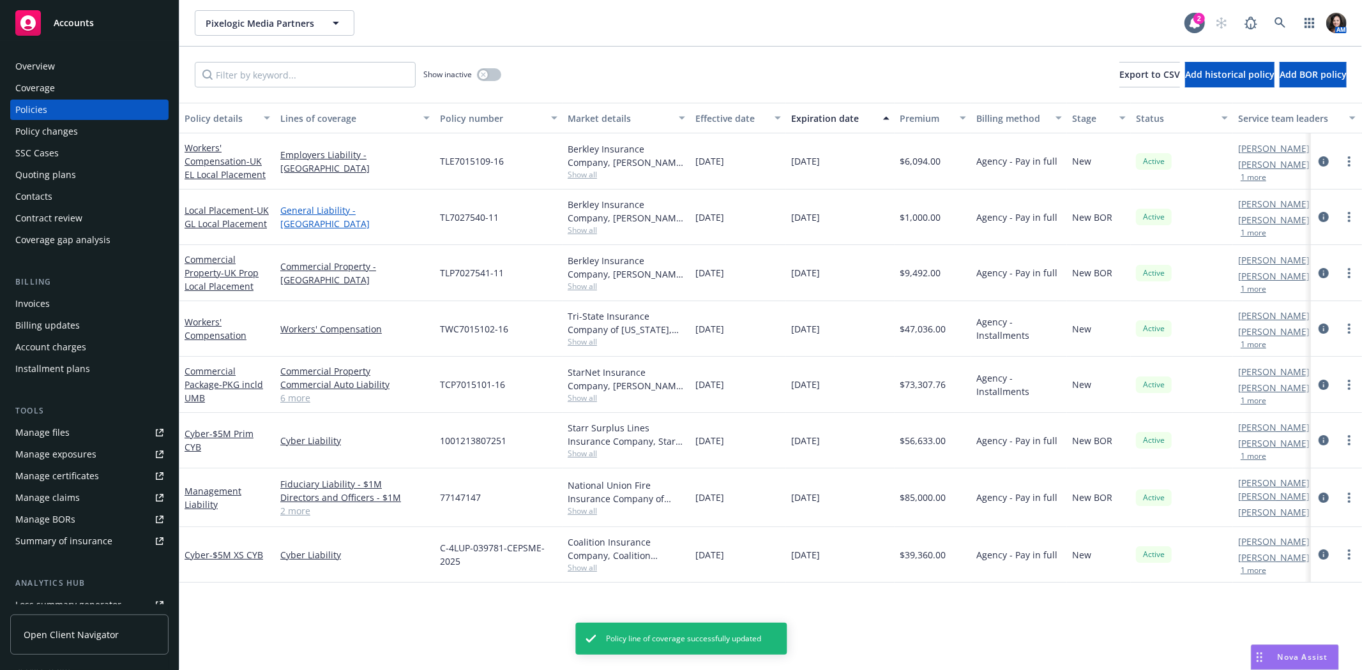
click at [329, 220] on link "General Liability - UK" at bounding box center [354, 217] width 149 height 27
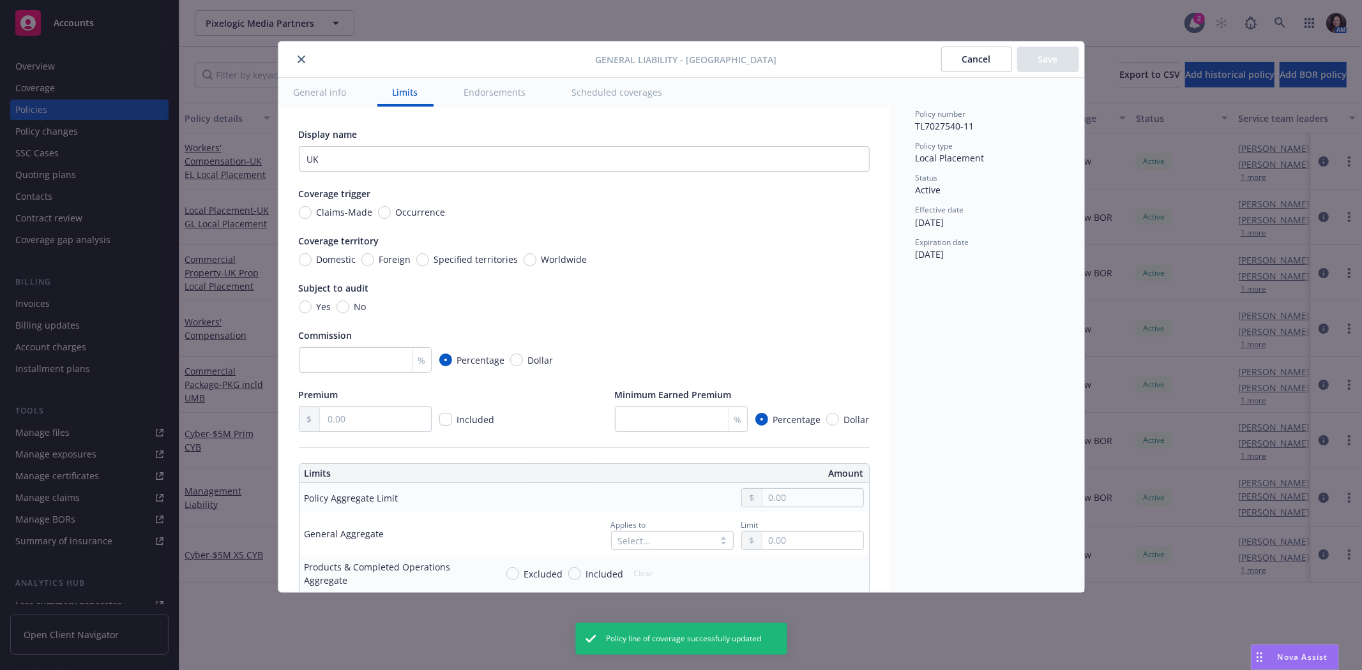
click at [292, 61] on div at bounding box center [440, 59] width 312 height 15
click at [299, 60] on icon "close" at bounding box center [302, 60] width 8 height 8
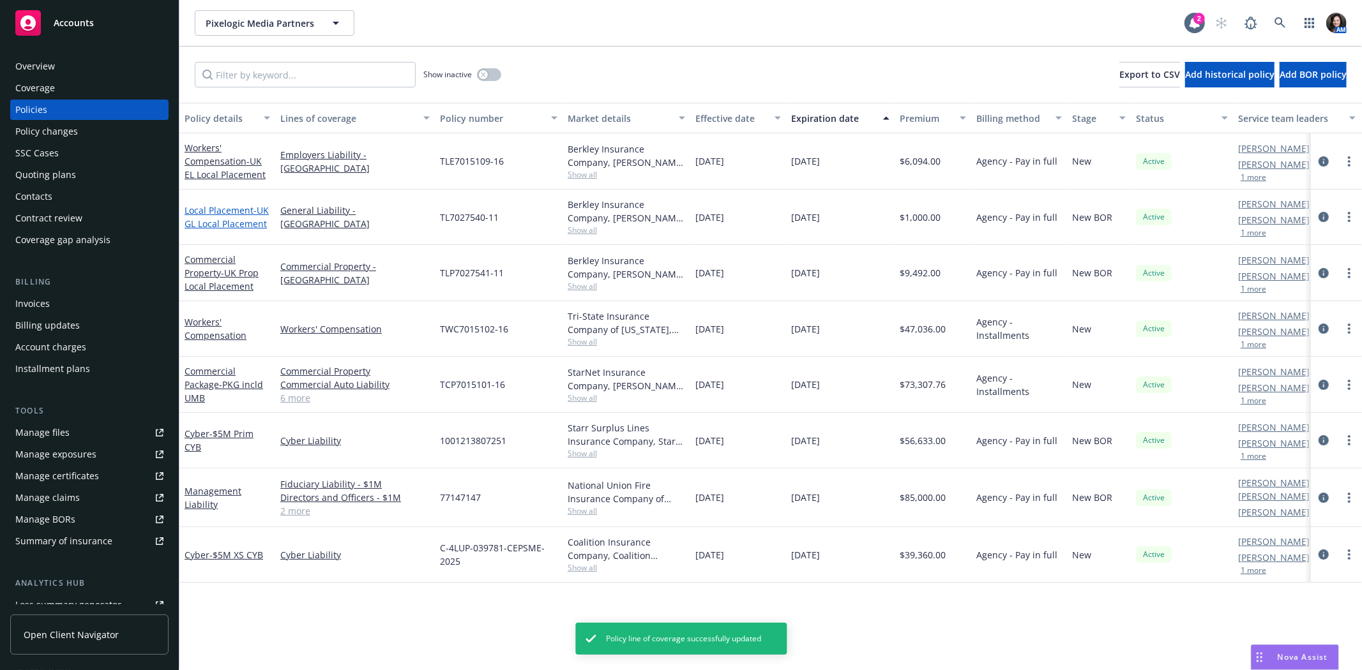
click at [195, 217] on span "- UK GL Local Placement" at bounding box center [227, 217] width 84 height 26
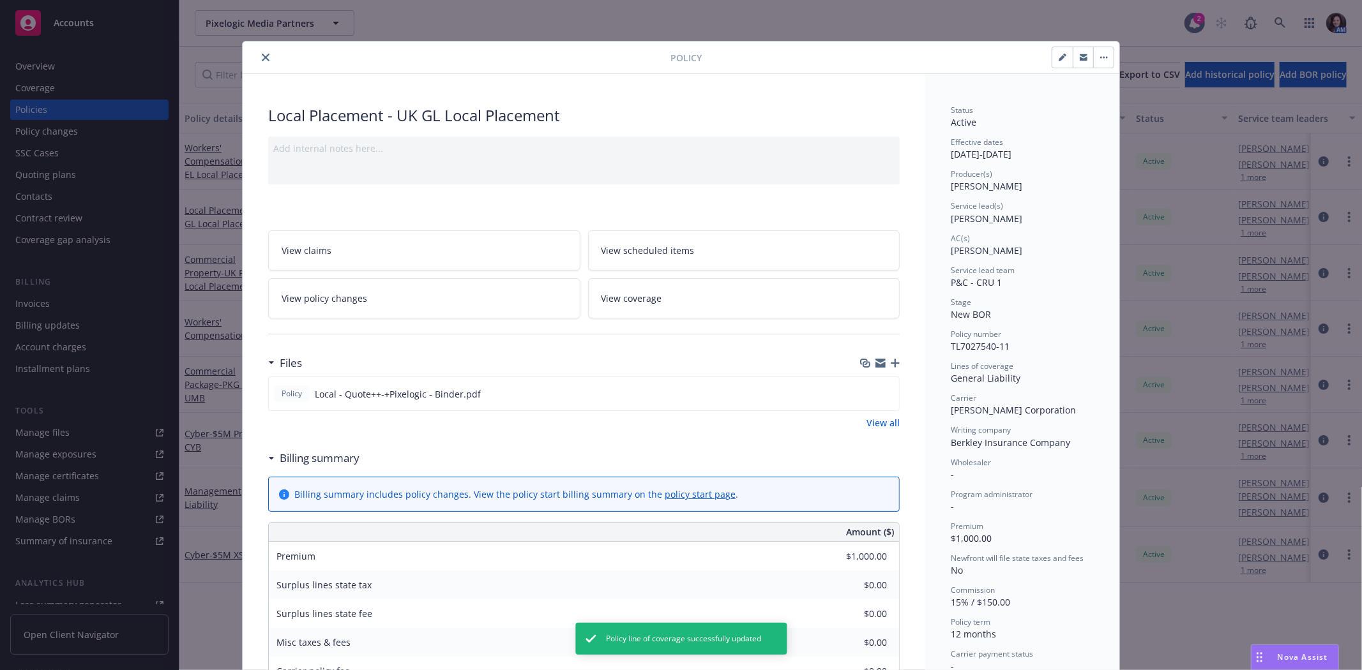
click at [262, 58] on icon "close" at bounding box center [266, 58] width 8 height 8
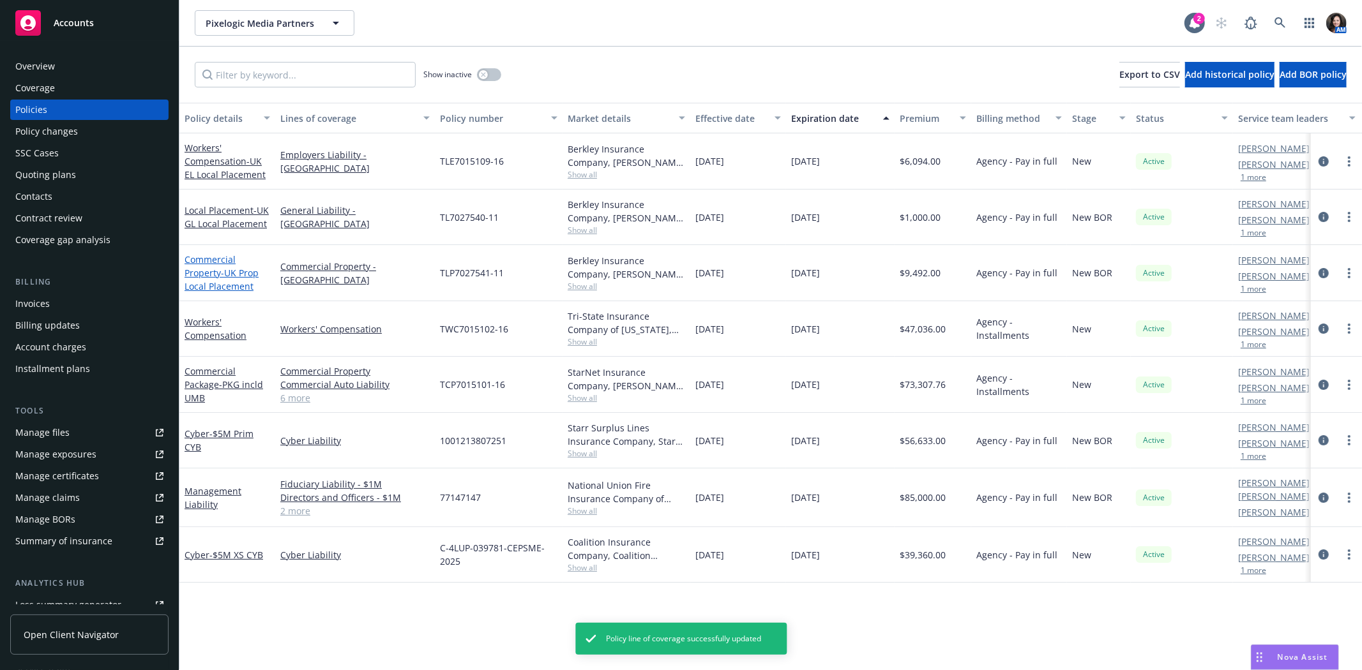
click at [215, 285] on span "- UK Prop Local Placement" at bounding box center [222, 280] width 74 height 26
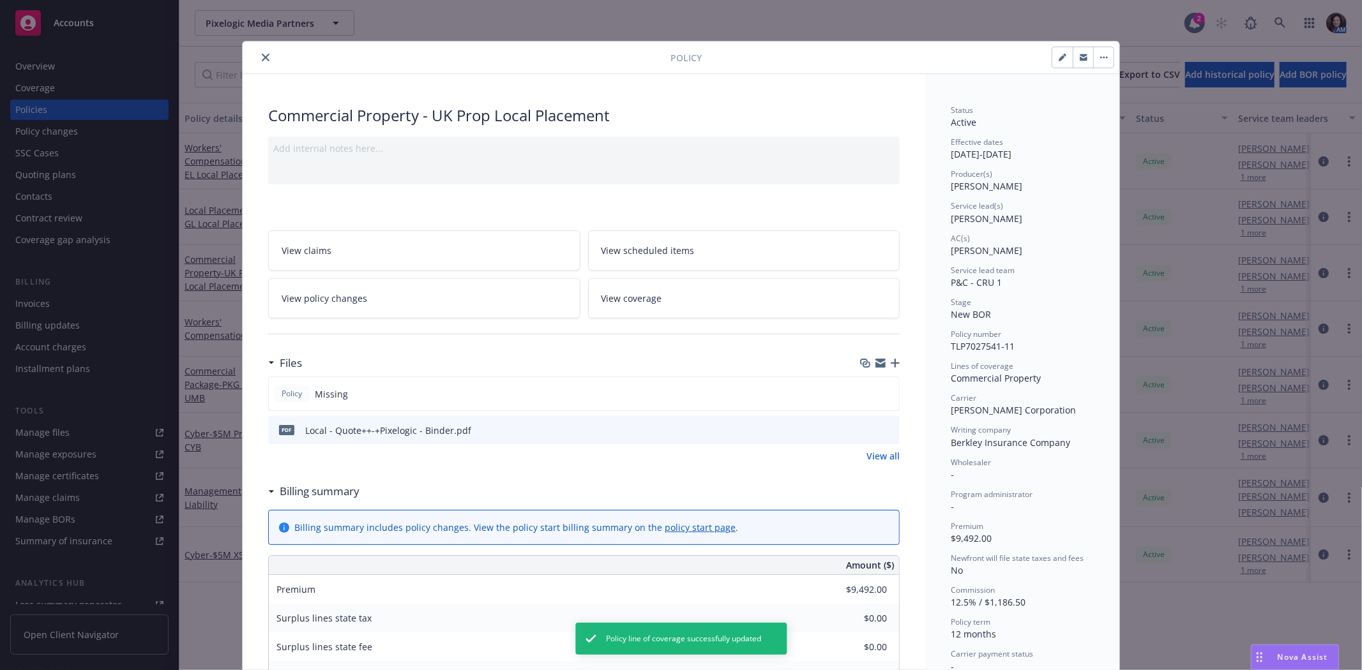
click at [262, 54] on icon "close" at bounding box center [266, 58] width 8 height 8
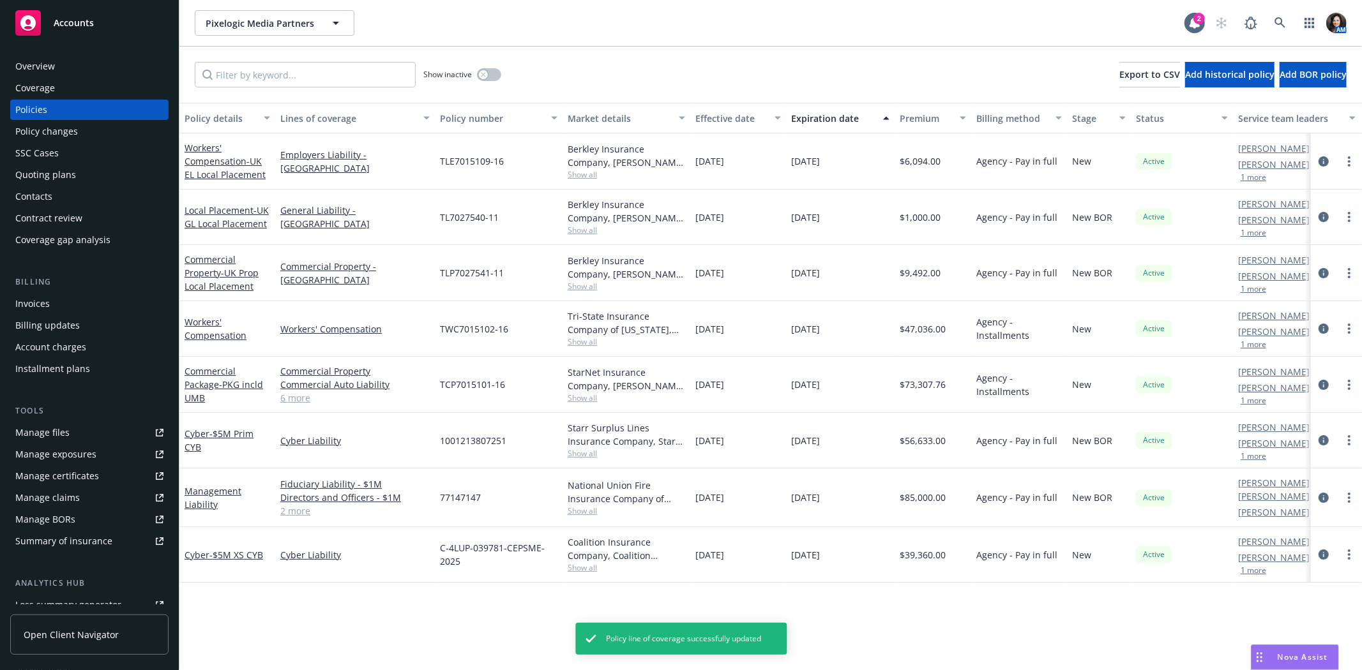
click at [50, 64] on div "Overview" at bounding box center [35, 66] width 40 height 20
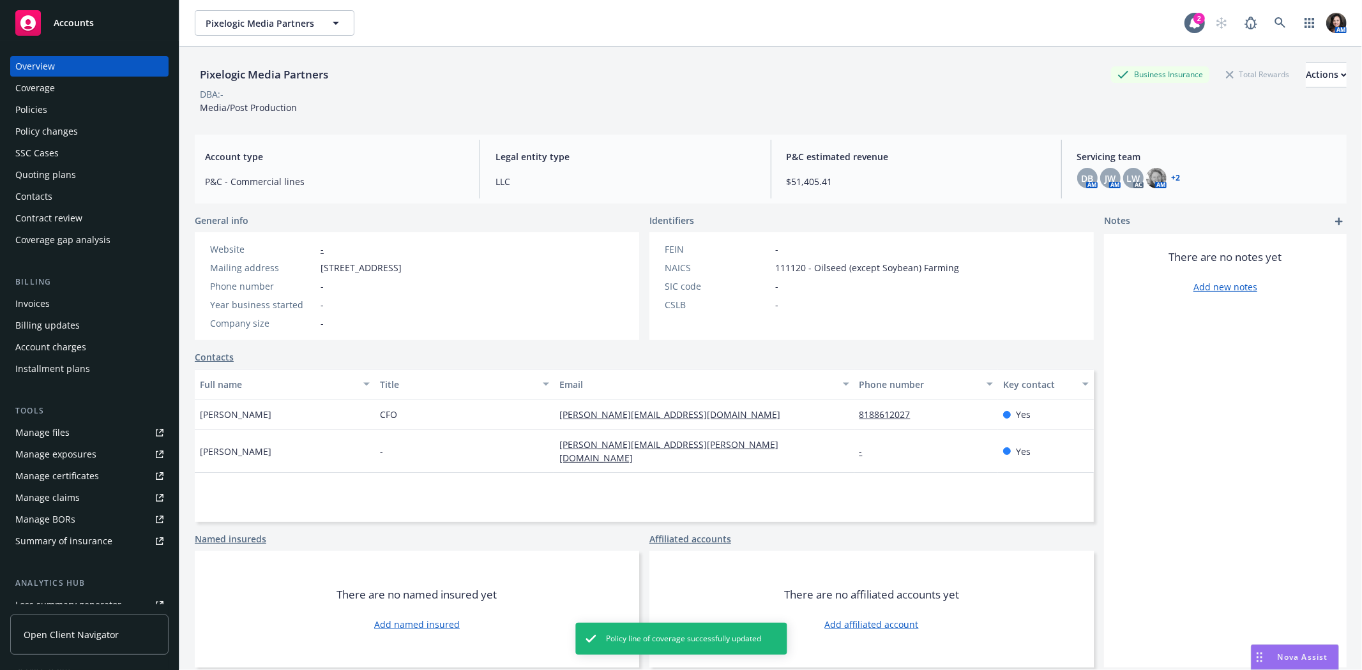
click at [42, 107] on div "Policies" at bounding box center [31, 110] width 32 height 20
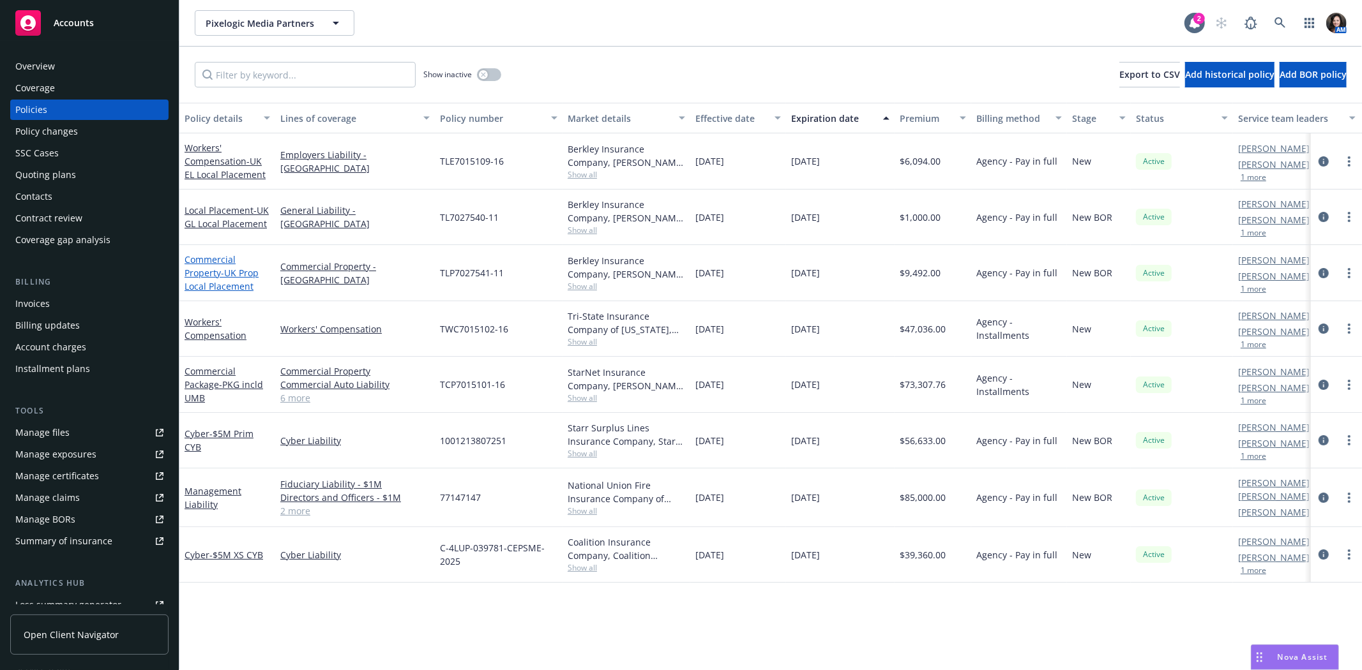
click at [200, 269] on link "Commercial Property - UK Prop Local Placement" at bounding box center [222, 272] width 74 height 39
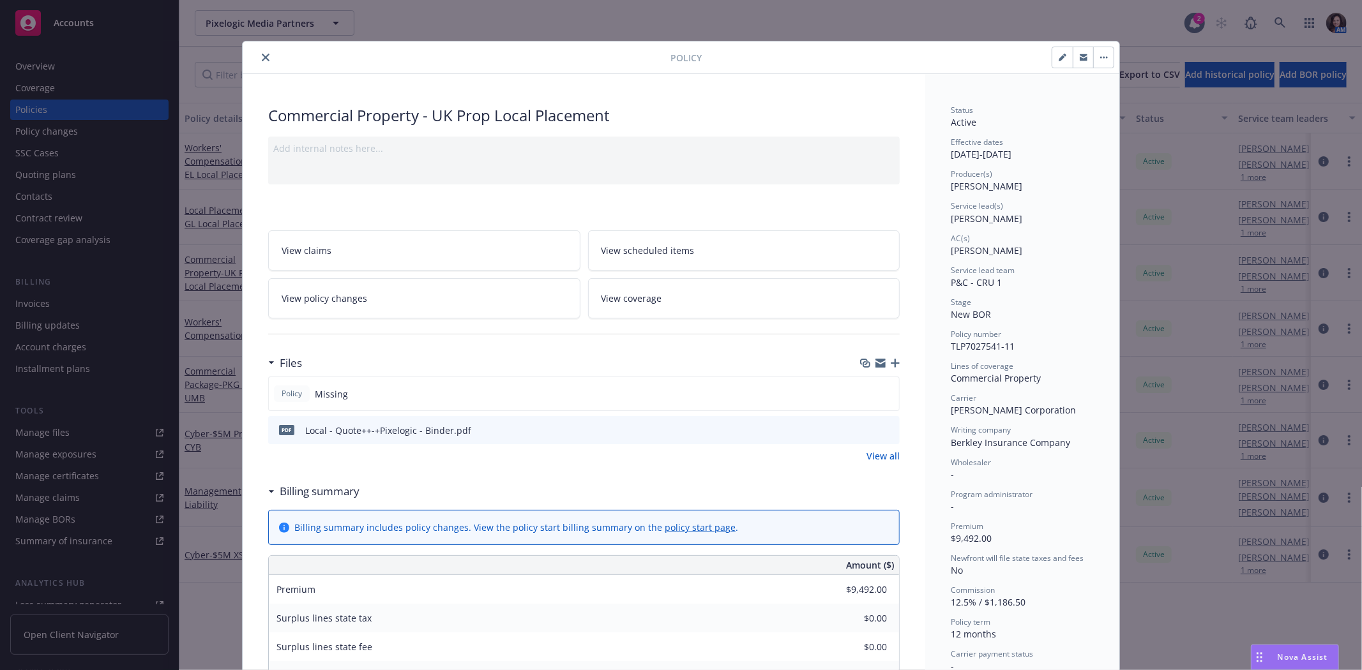
click at [1055, 52] on button "button" at bounding box center [1062, 57] width 20 height 20
select select "NEW_BOR"
select select "12"
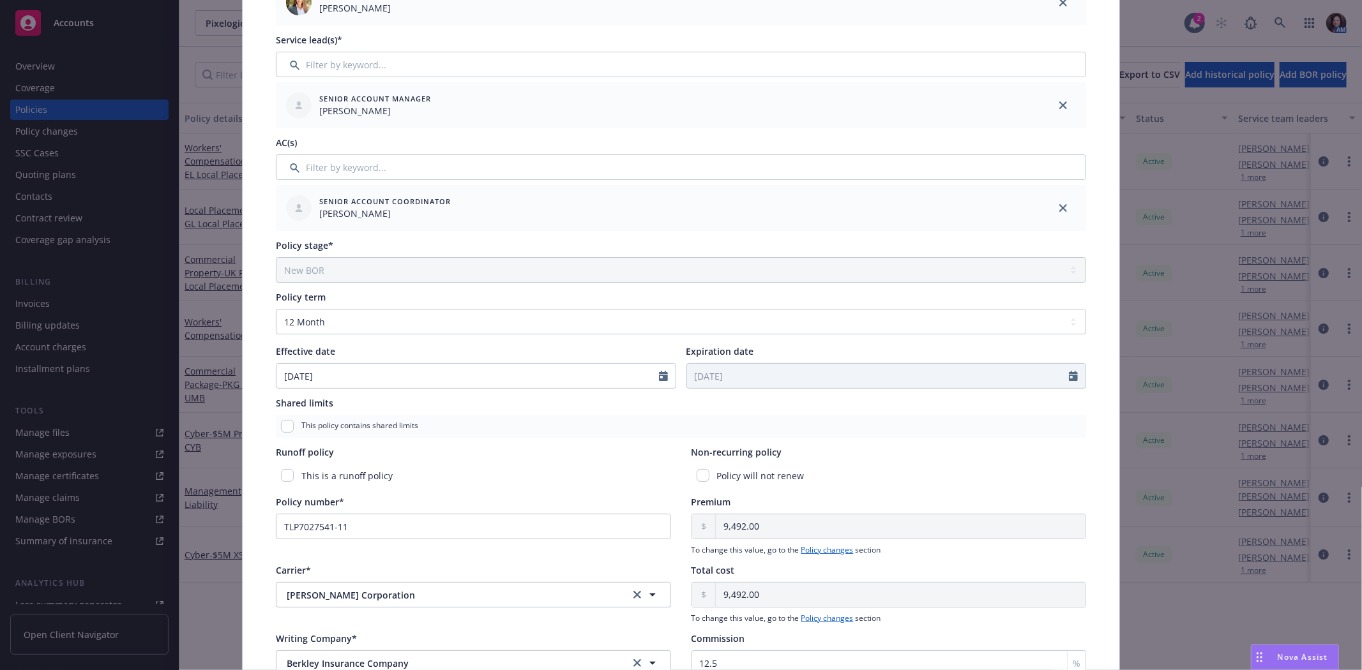
scroll to position [426, 0]
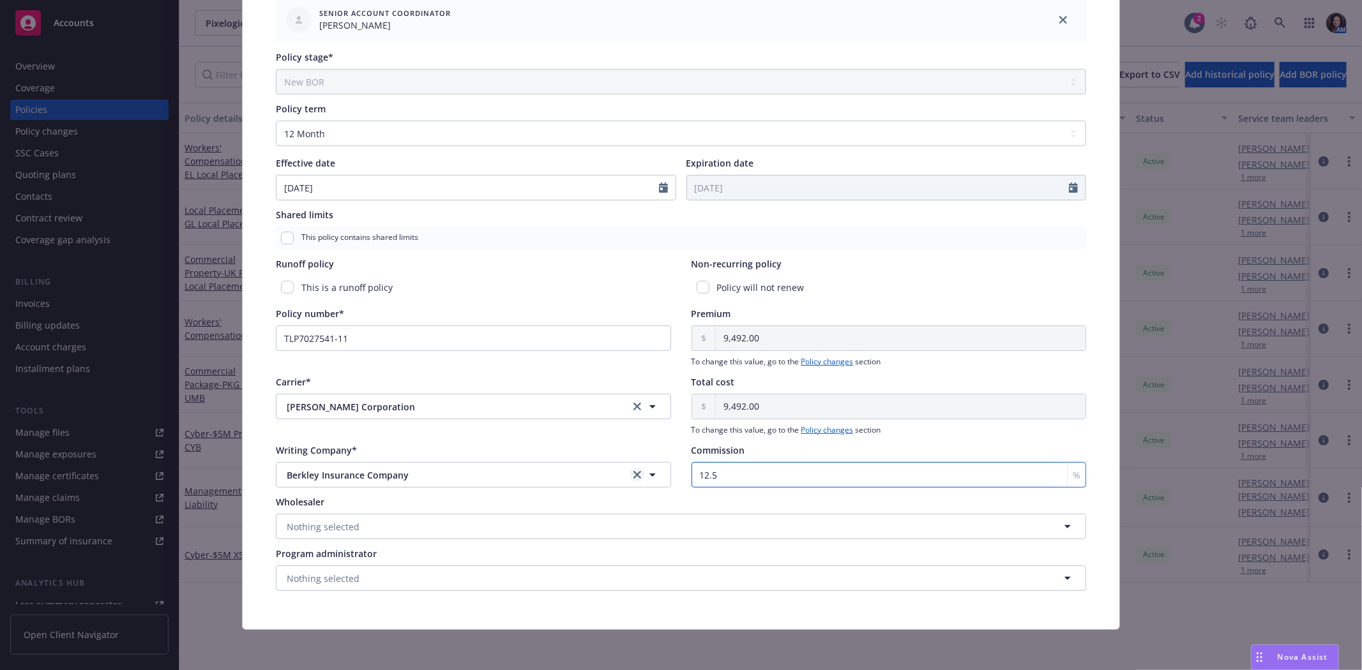
drag, startPoint x: 733, startPoint y: 479, endPoint x: 627, endPoint y: 480, distance: 106.0
click at [627, 479] on div "Writing Company* Berkley Insurance Company Berkley Insurance Company Commission…" at bounding box center [681, 466] width 810 height 44
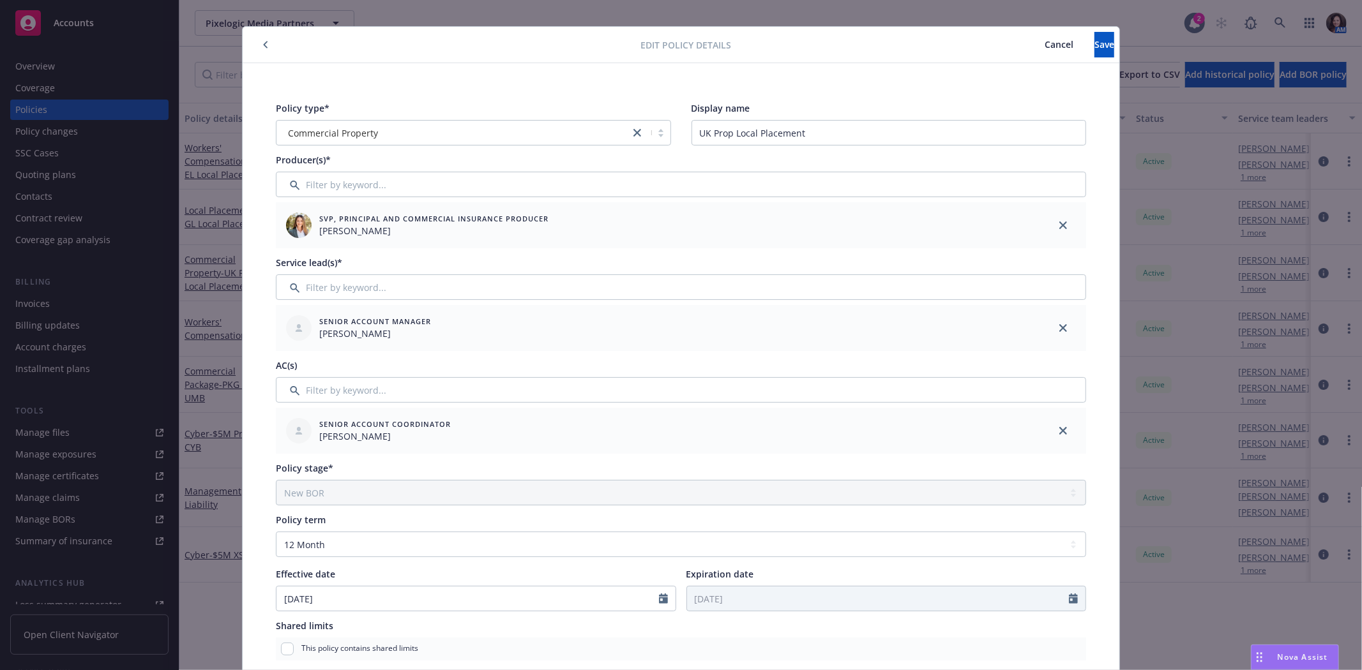
scroll to position [1, 0]
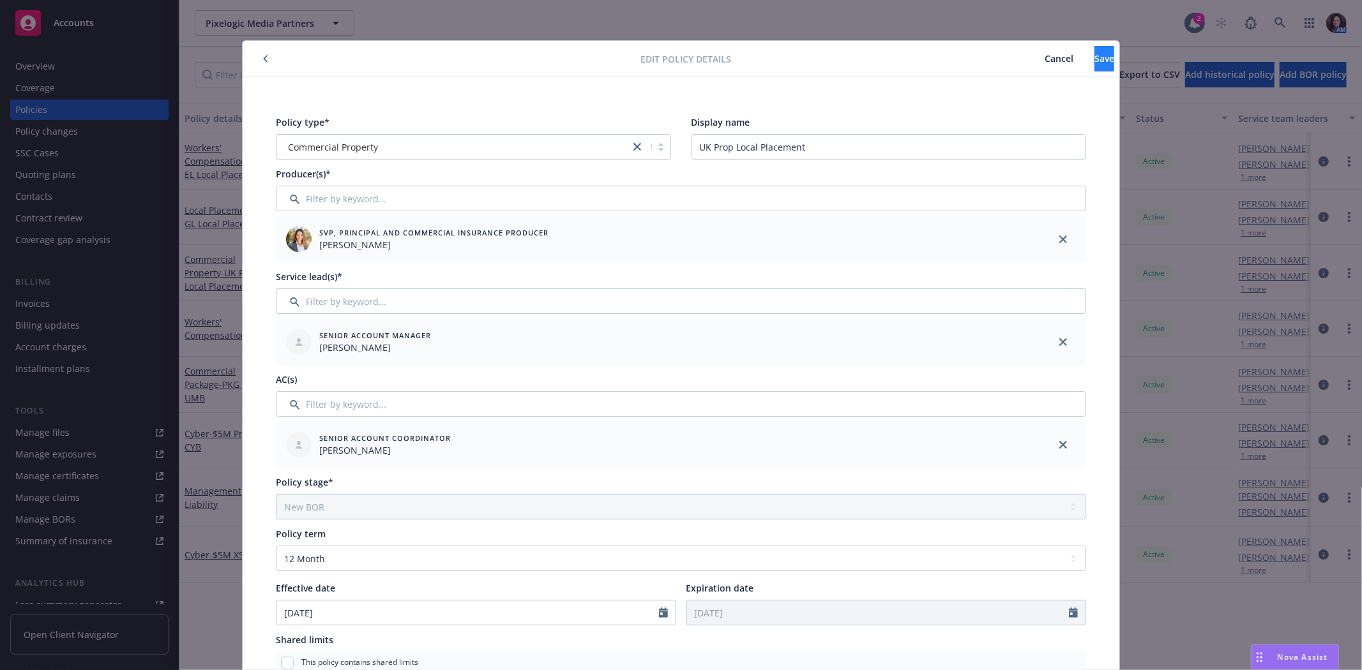
type input "15"
click at [1094, 58] on span "Save" at bounding box center [1104, 58] width 20 height 12
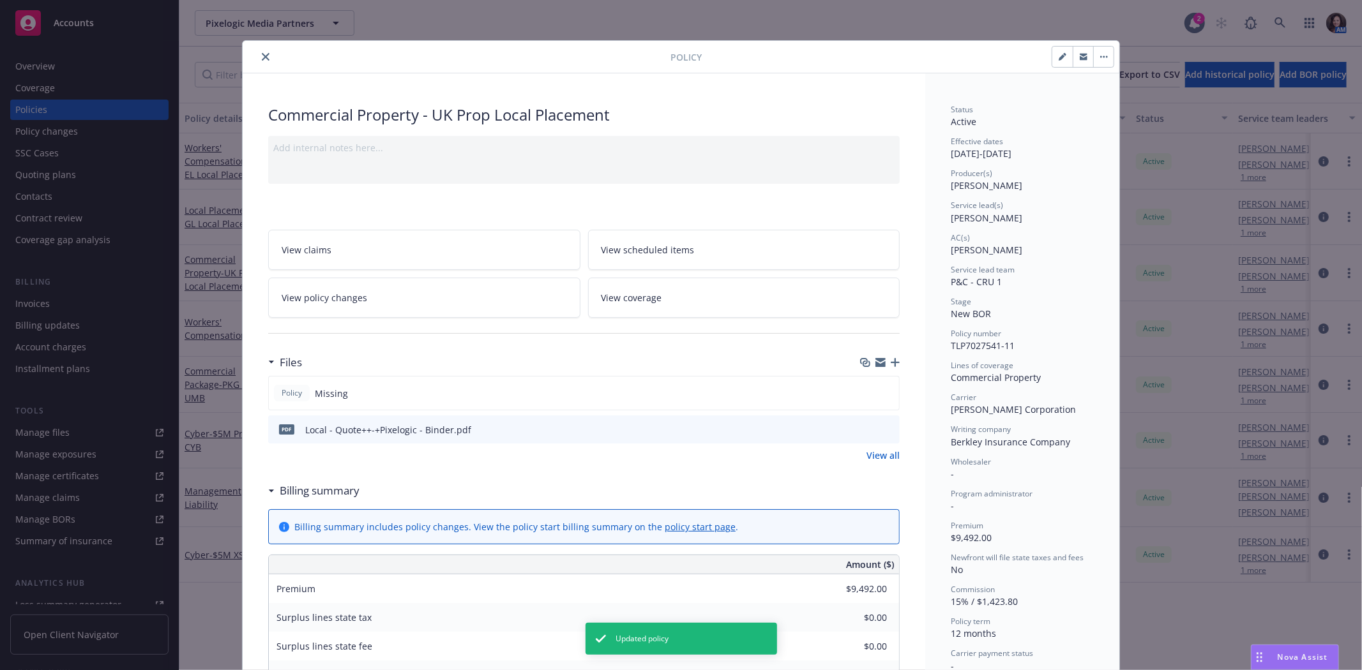
click at [262, 53] on icon "close" at bounding box center [266, 57] width 8 height 8
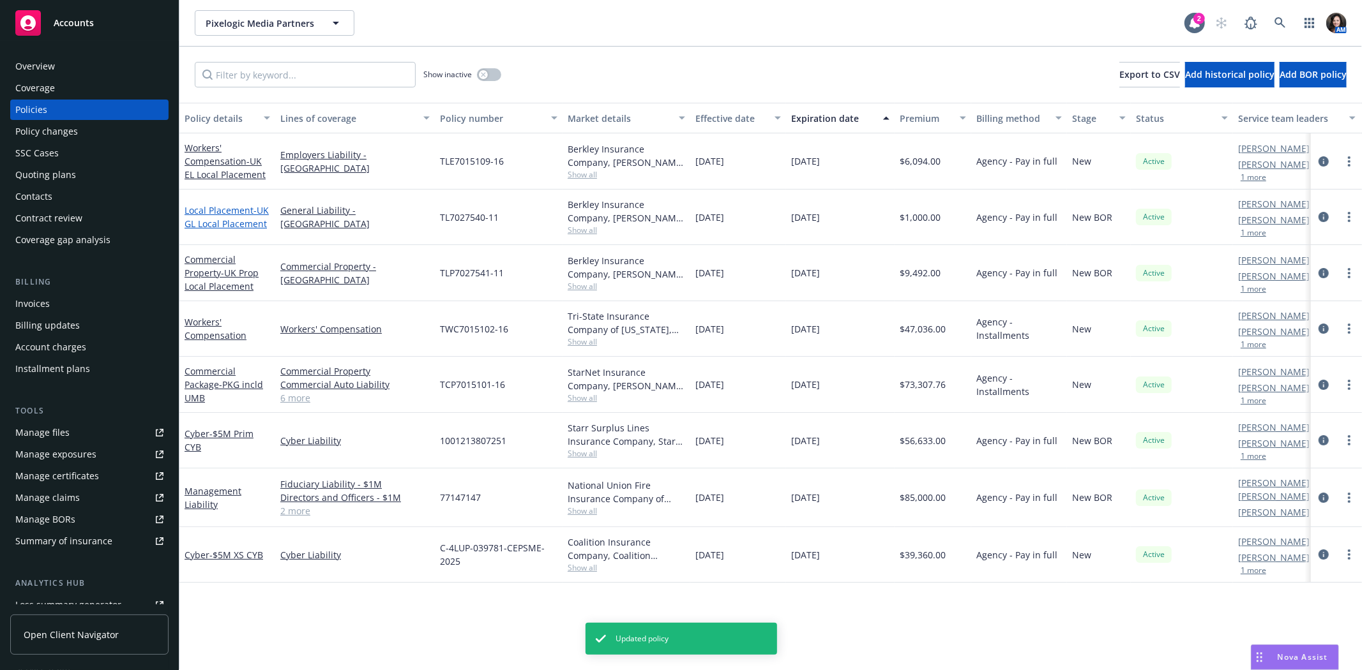
click at [190, 225] on span "- UK GL Local Placement" at bounding box center [227, 217] width 84 height 26
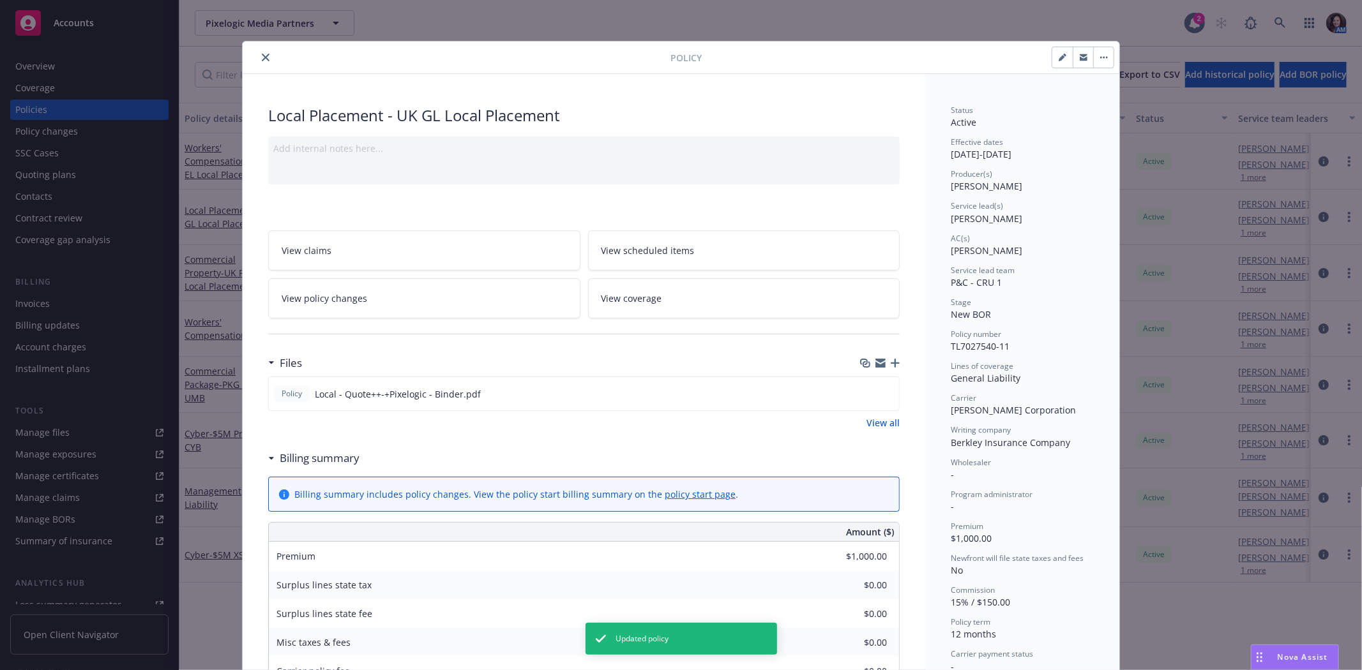
scroll to position [38, 0]
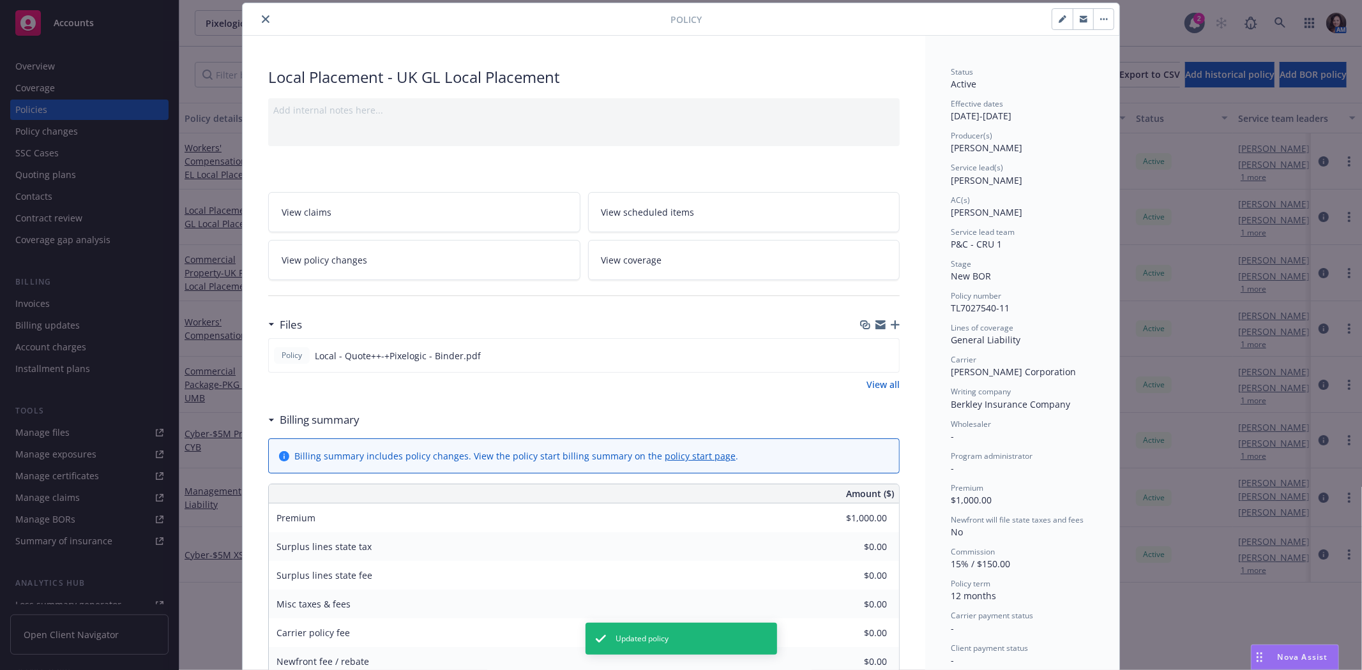
click at [258, 15] on button "close" at bounding box center [265, 18] width 15 height 15
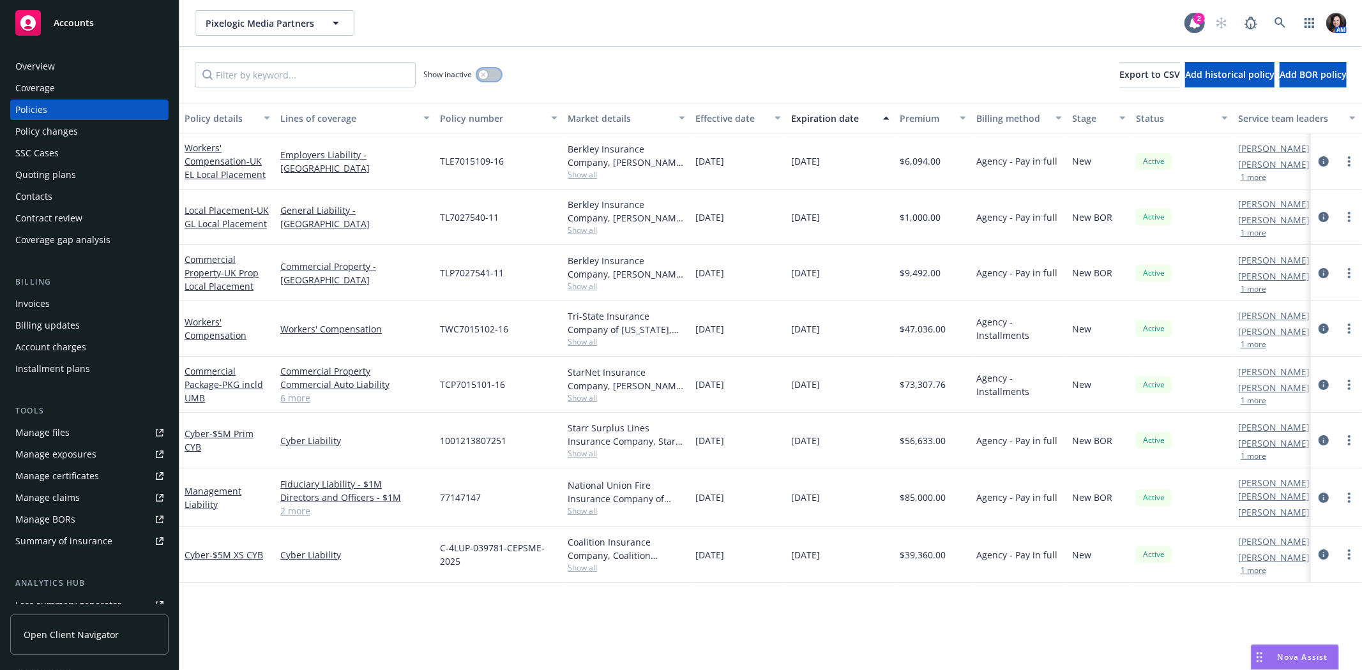
click at [493, 72] on button "button" at bounding box center [489, 74] width 24 height 13
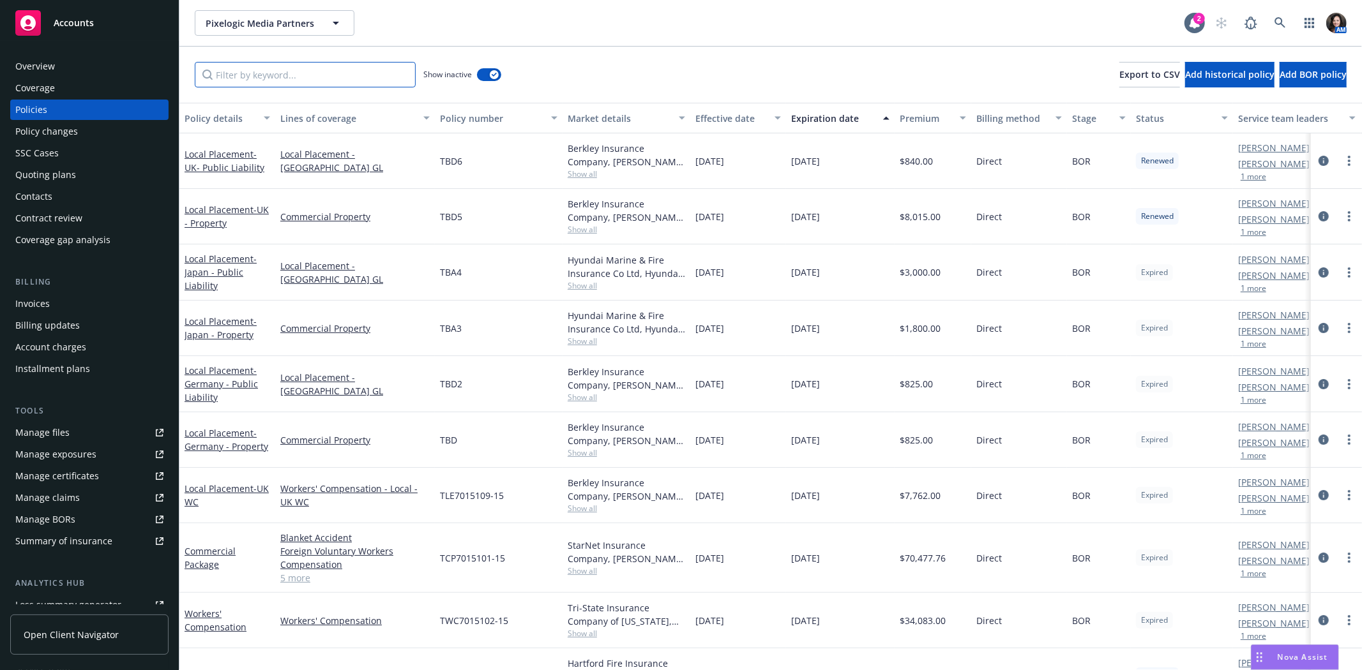
click at [328, 77] on input "Filter by keyword..." at bounding box center [305, 75] width 221 height 26
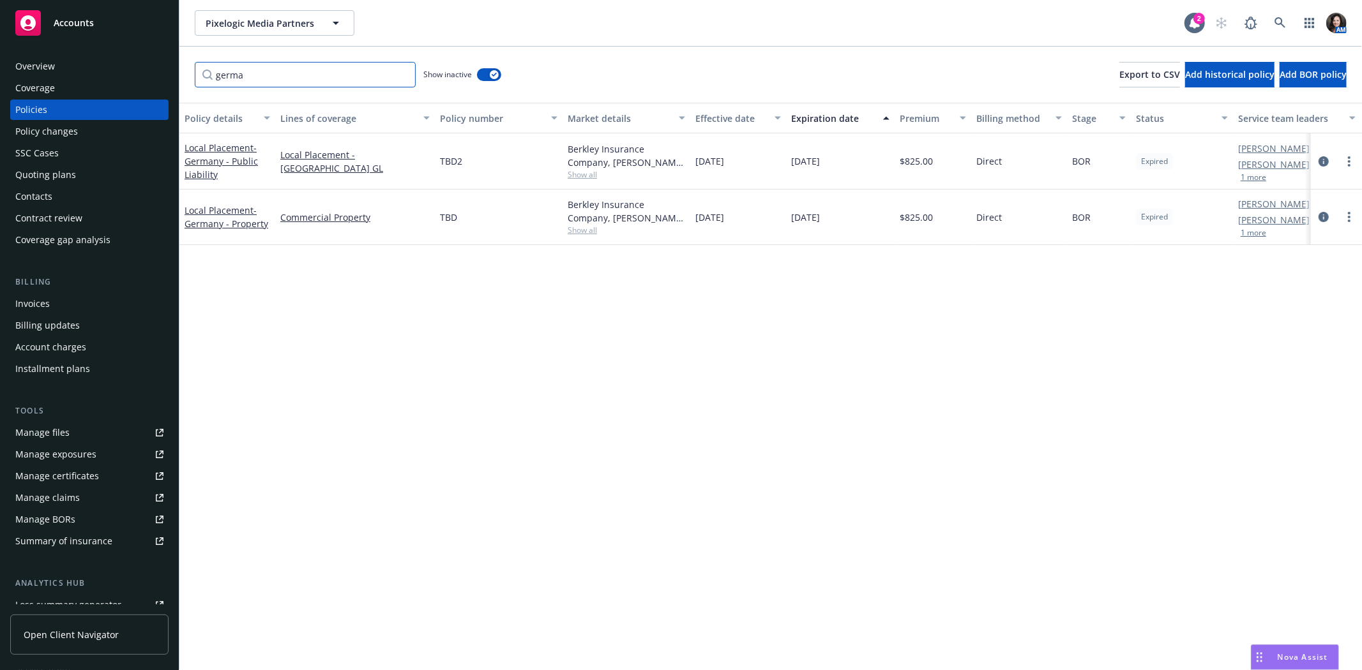
type input "germa"
click at [582, 231] on span "Show all" at bounding box center [626, 230] width 117 height 11
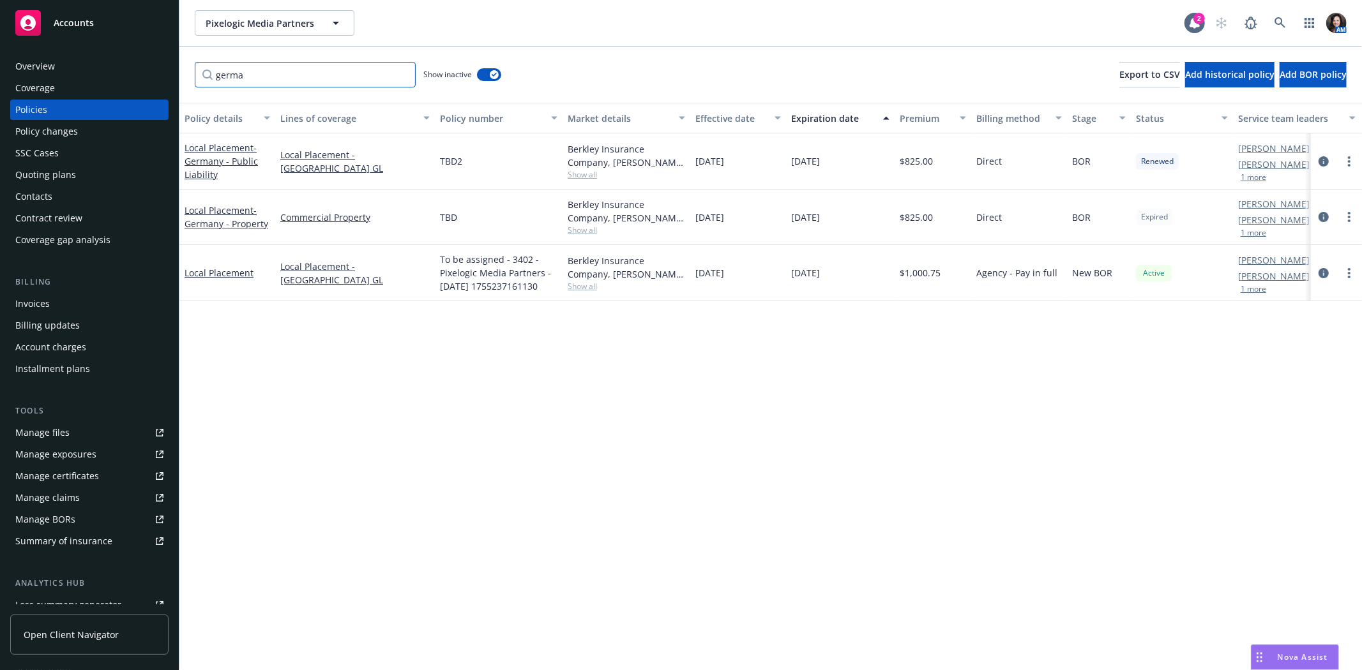
click at [397, 68] on input "germa" at bounding box center [305, 75] width 221 height 26
click at [402, 72] on input "germa" at bounding box center [305, 75] width 221 height 26
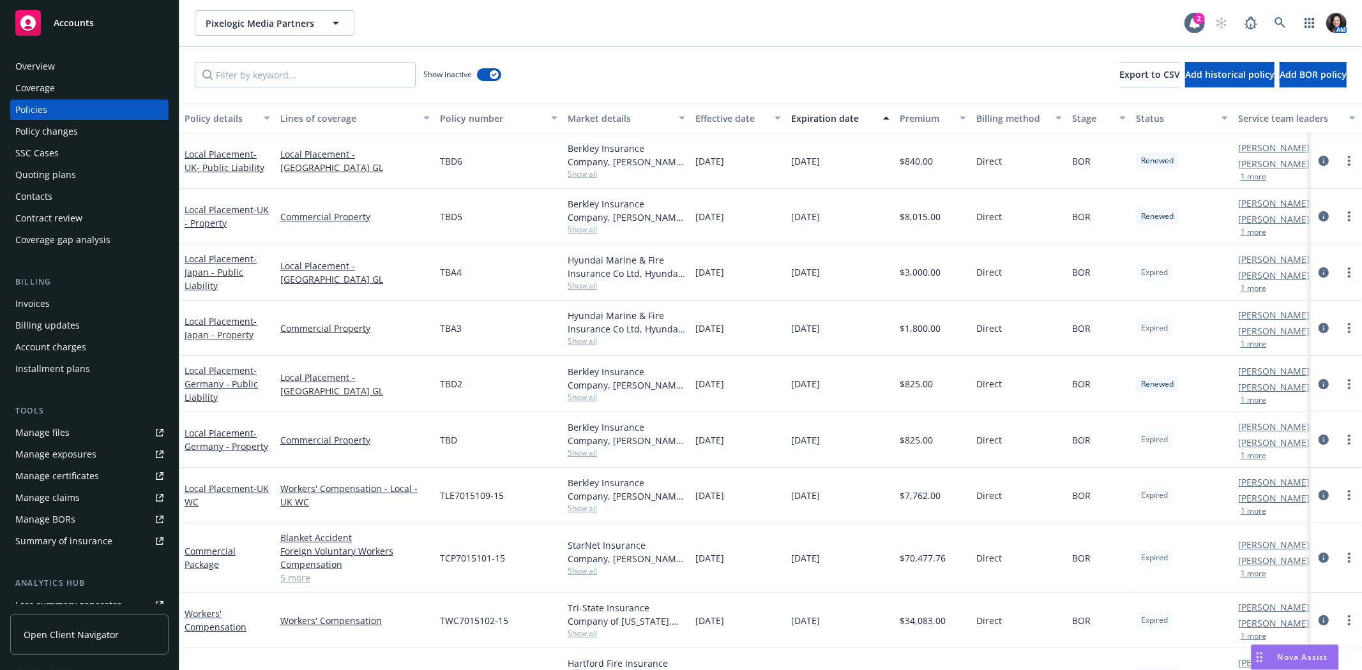
click at [628, 67] on div "Show inactive Export to CSV Add historical policy Add BOR policy" at bounding box center [770, 75] width 1183 height 56
click at [492, 74] on icon "button" at bounding box center [494, 75] width 5 height 4
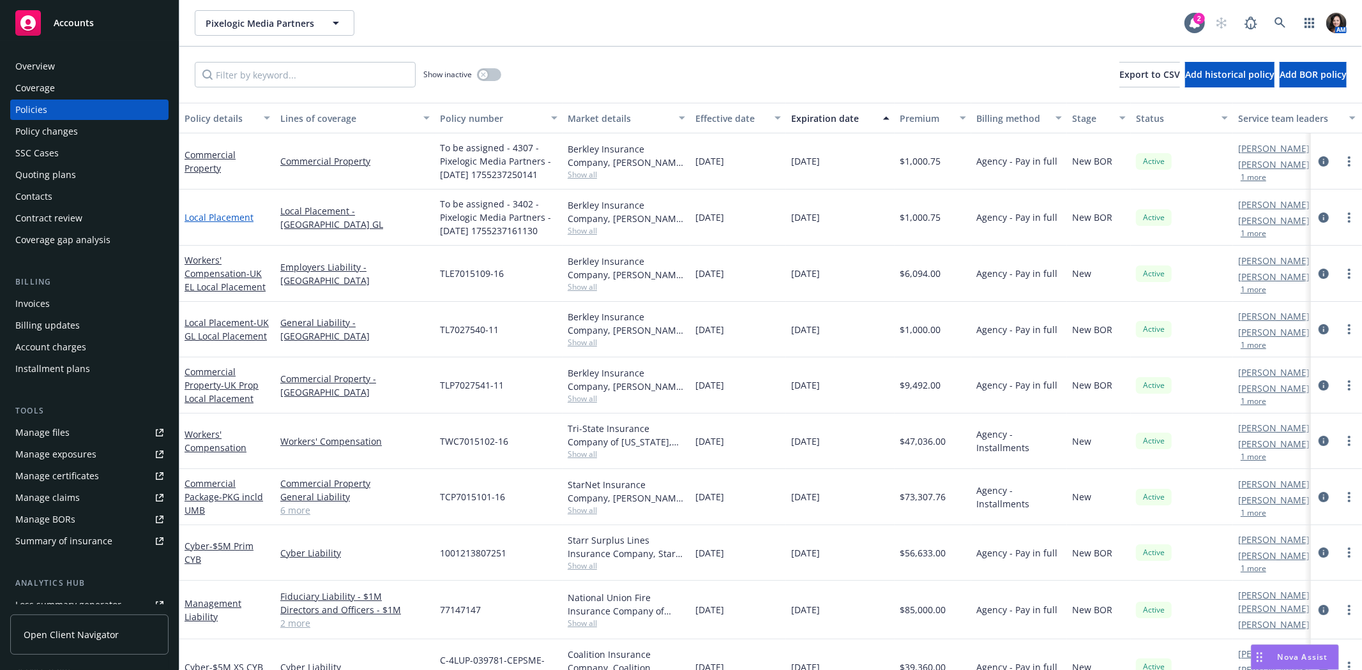
click at [224, 217] on link "Local Placement" at bounding box center [219, 217] width 69 height 12
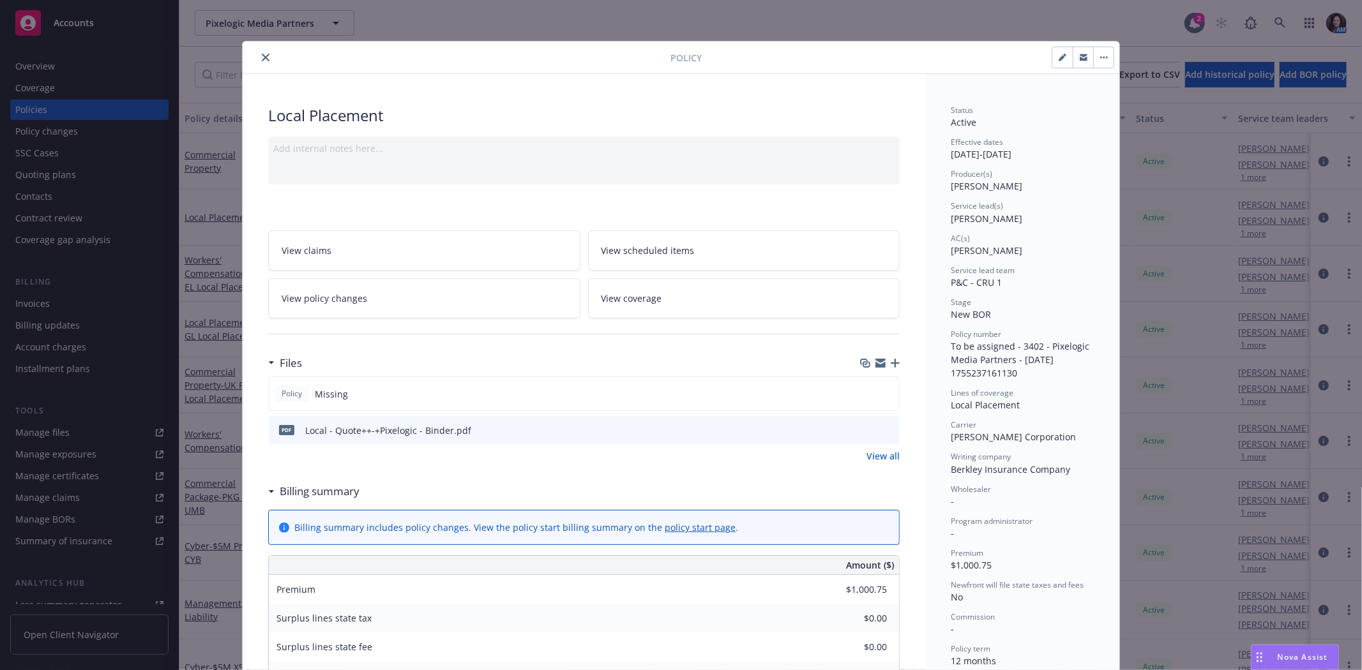
click at [431, 120] on div "Local Placement" at bounding box center [583, 116] width 631 height 22
click at [1103, 55] on button "button" at bounding box center [1103, 57] width 20 height 20
click at [1059, 55] on icon "button" at bounding box center [1063, 58] width 8 height 8
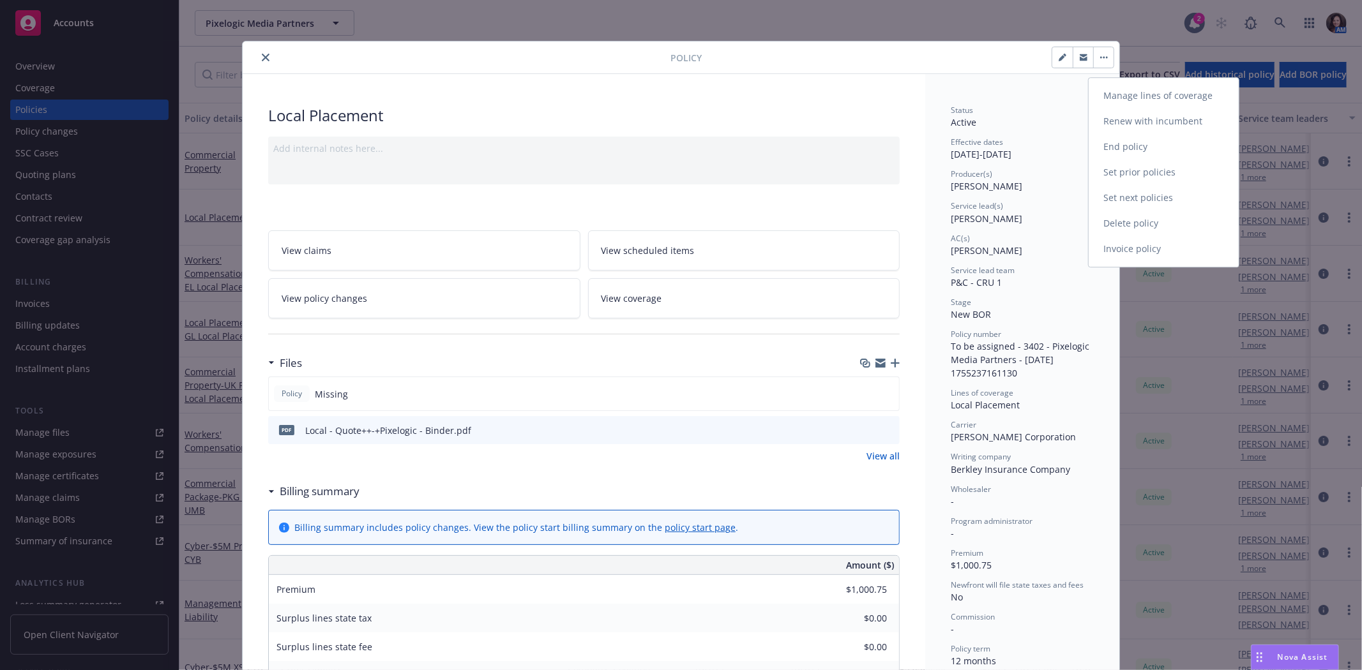
select select "NEW_BOR"
select select "12"
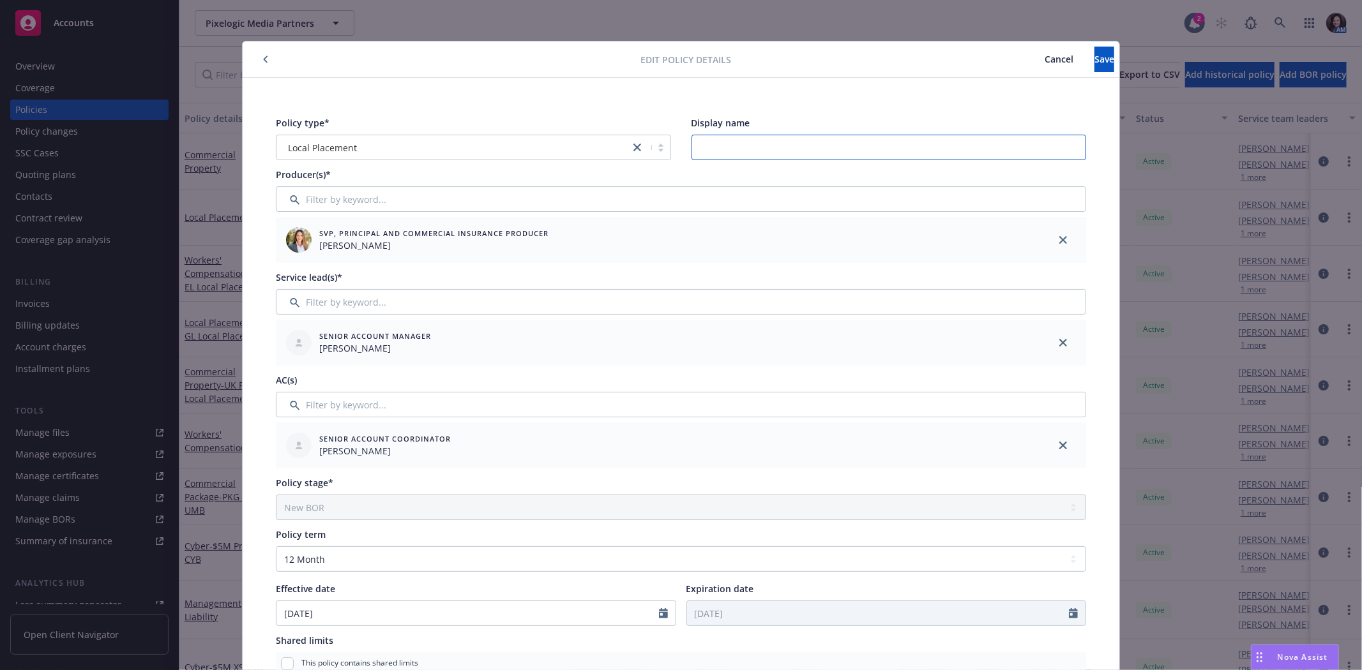
click at [817, 142] on input "Display name" at bounding box center [889, 148] width 395 height 26
type input "Germany GL Local Placement"
click at [1094, 49] on button "Save" at bounding box center [1104, 60] width 20 height 26
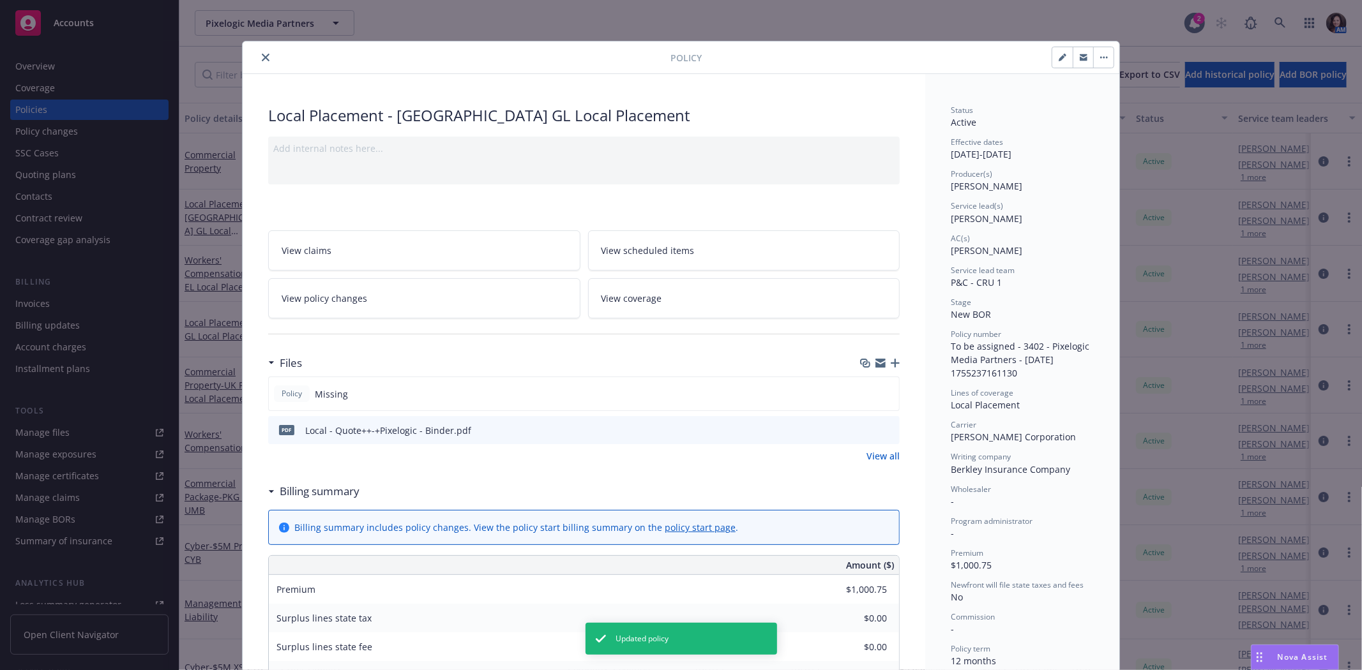
click at [1103, 50] on button "button" at bounding box center [1103, 57] width 20 height 20
click at [1061, 57] on button "button" at bounding box center [1062, 57] width 20 height 20
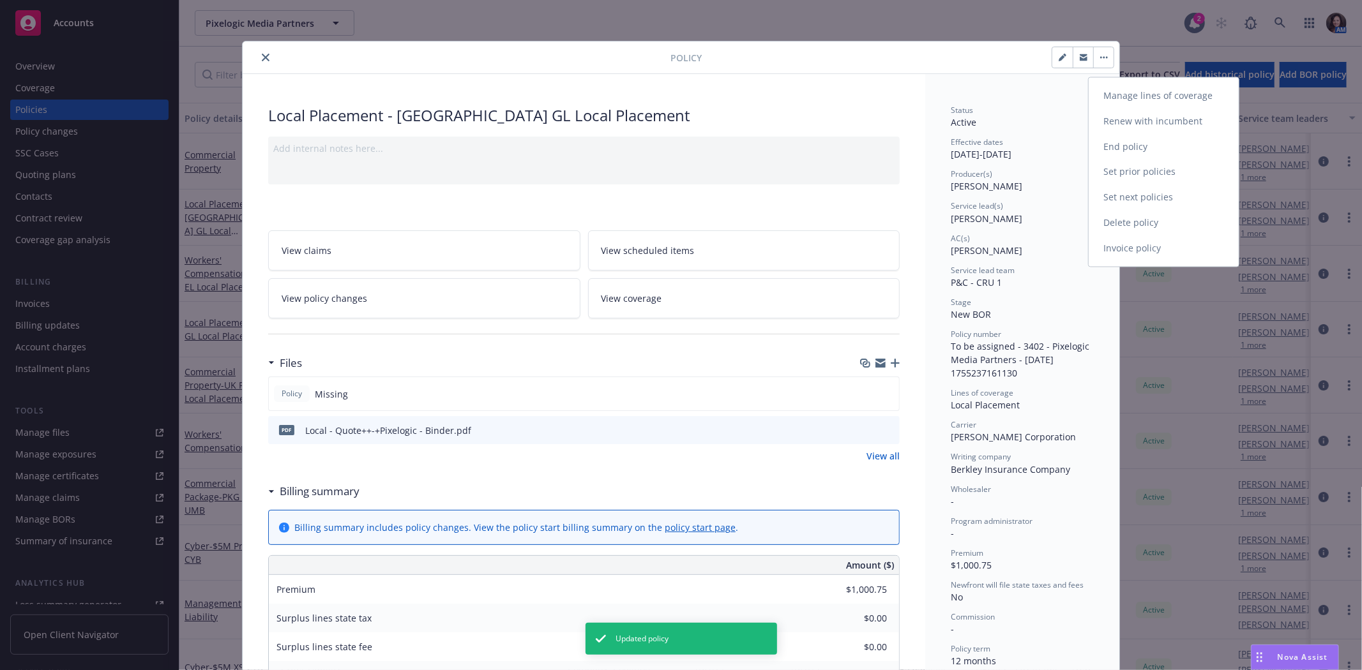
select select "NEW_BOR"
select select "12"
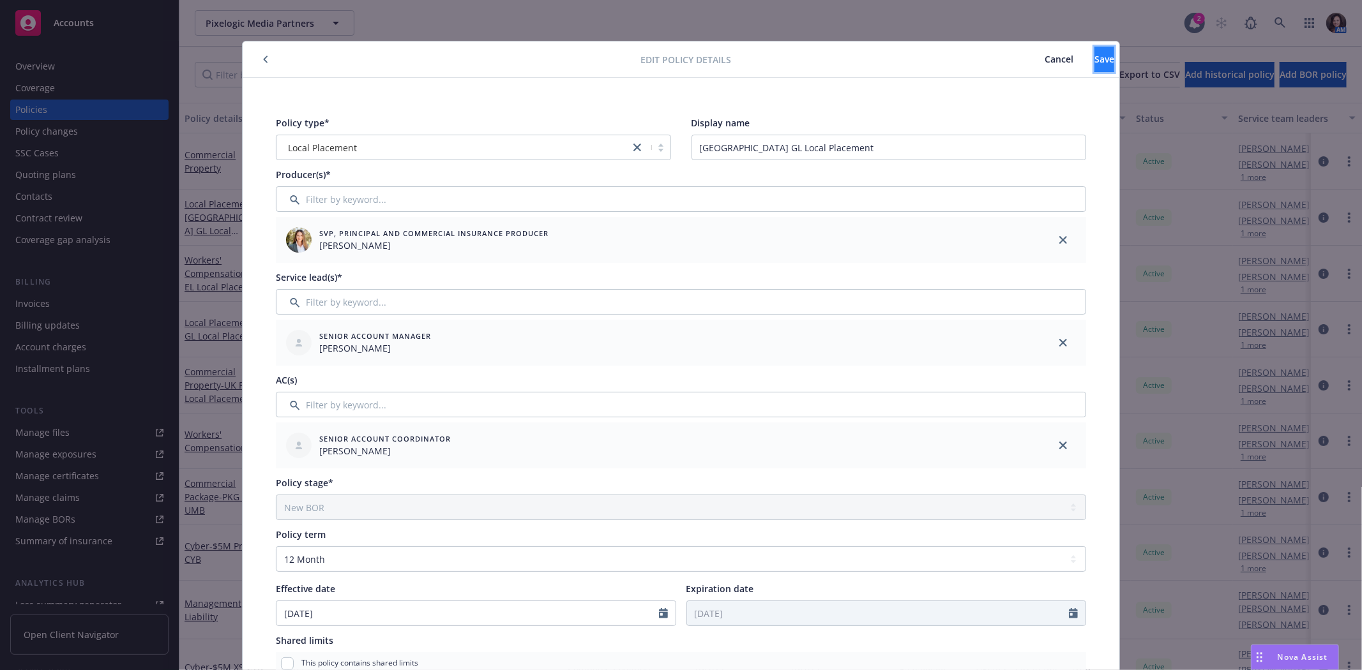
click at [1094, 54] on span "Save" at bounding box center [1104, 59] width 20 height 12
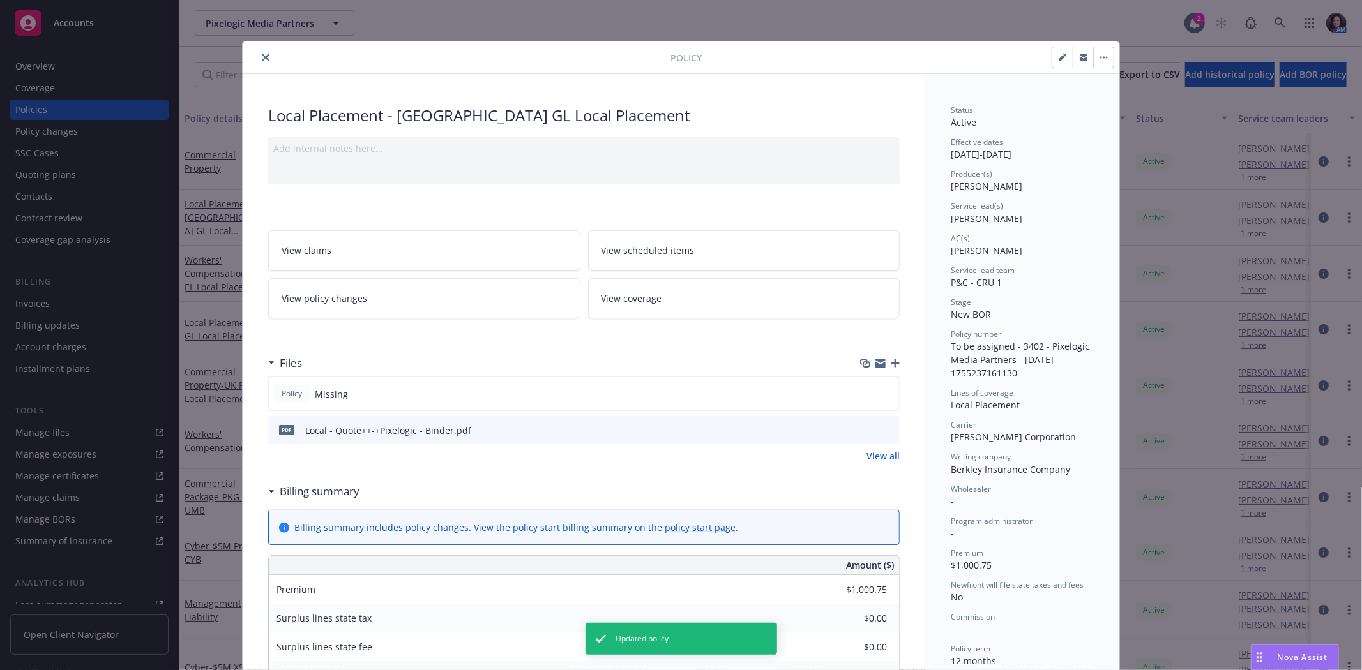
click at [1095, 59] on button "button" at bounding box center [1103, 57] width 20 height 20
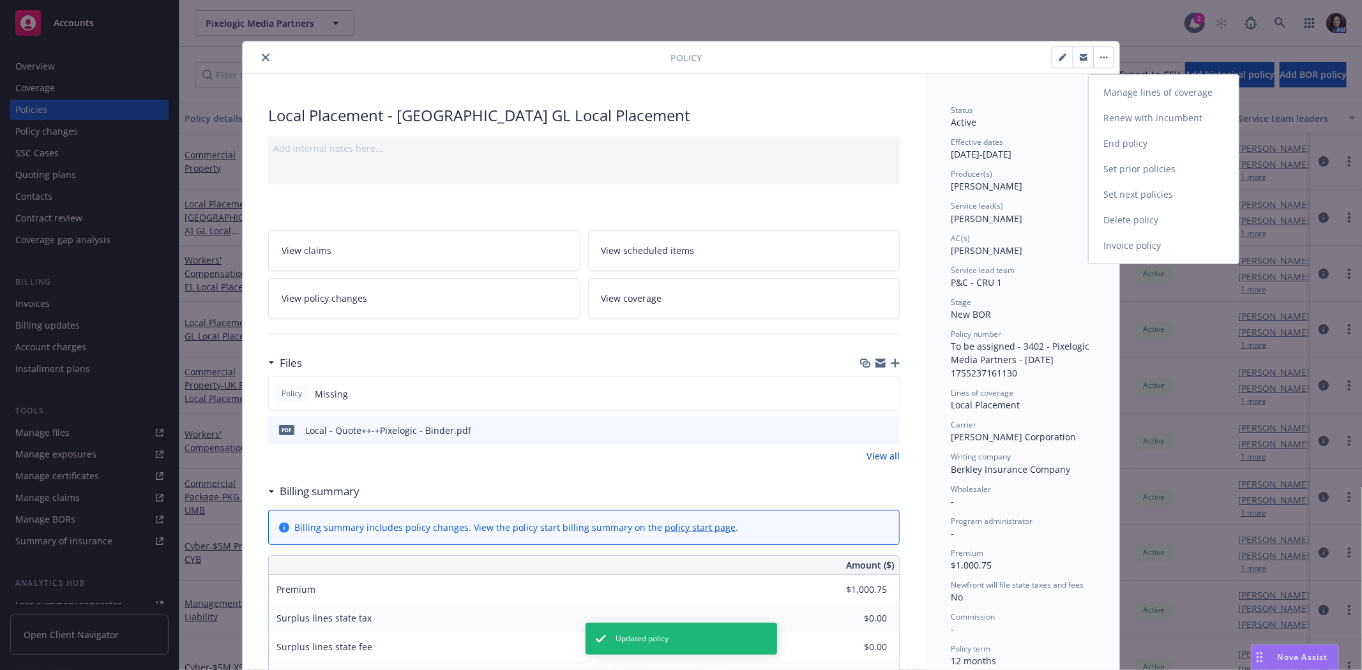
click at [1117, 91] on link "Manage lines of coverage" at bounding box center [1164, 93] width 150 height 26
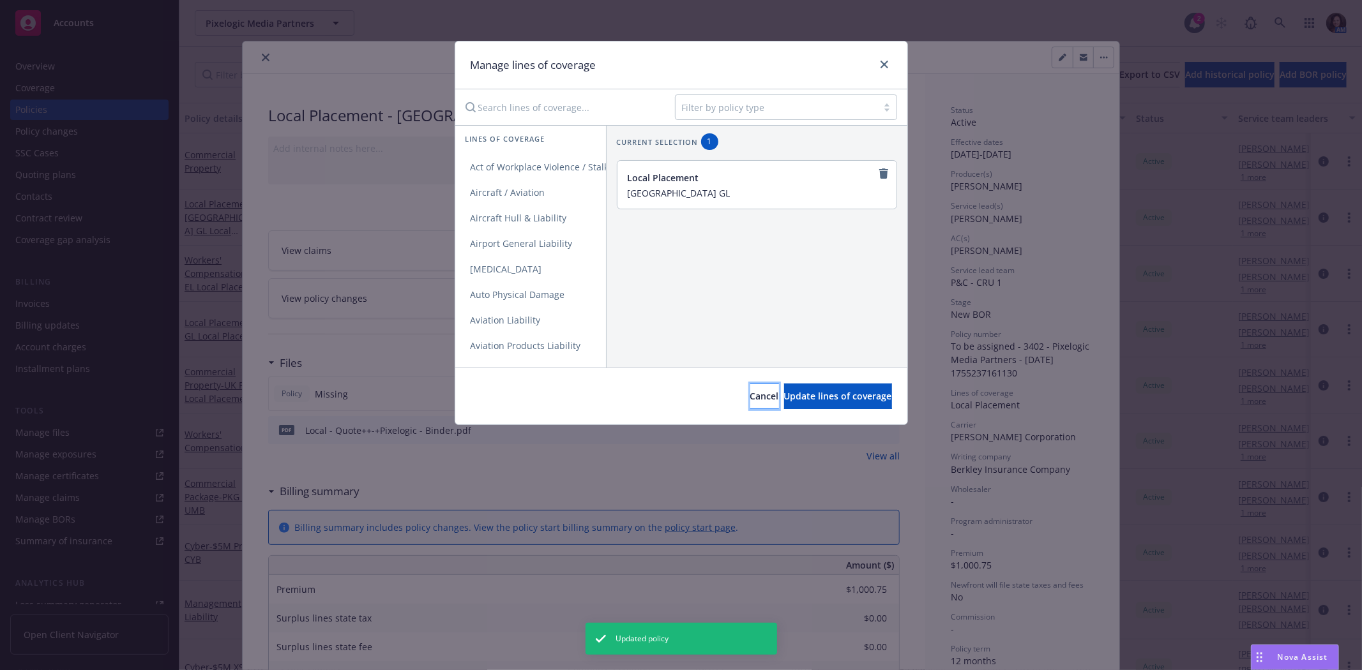
click at [750, 387] on button "Cancel" at bounding box center [764, 397] width 29 height 26
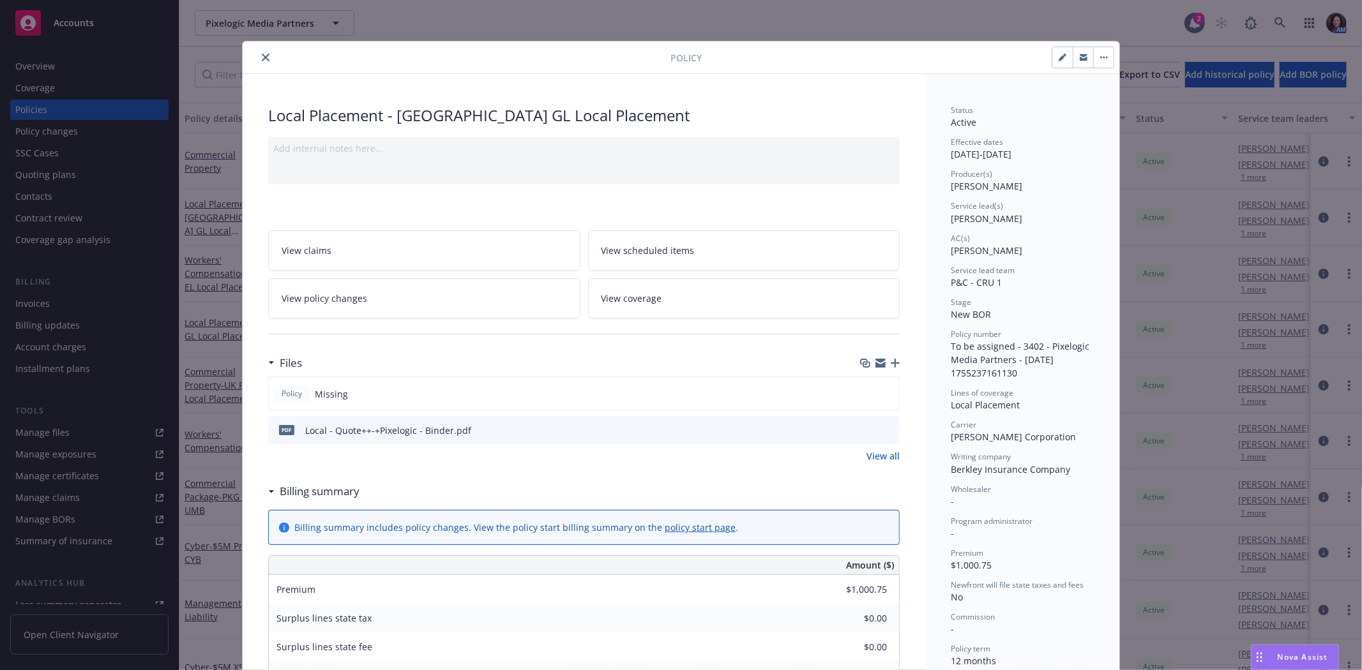
click at [262, 54] on icon "close" at bounding box center [266, 58] width 8 height 8
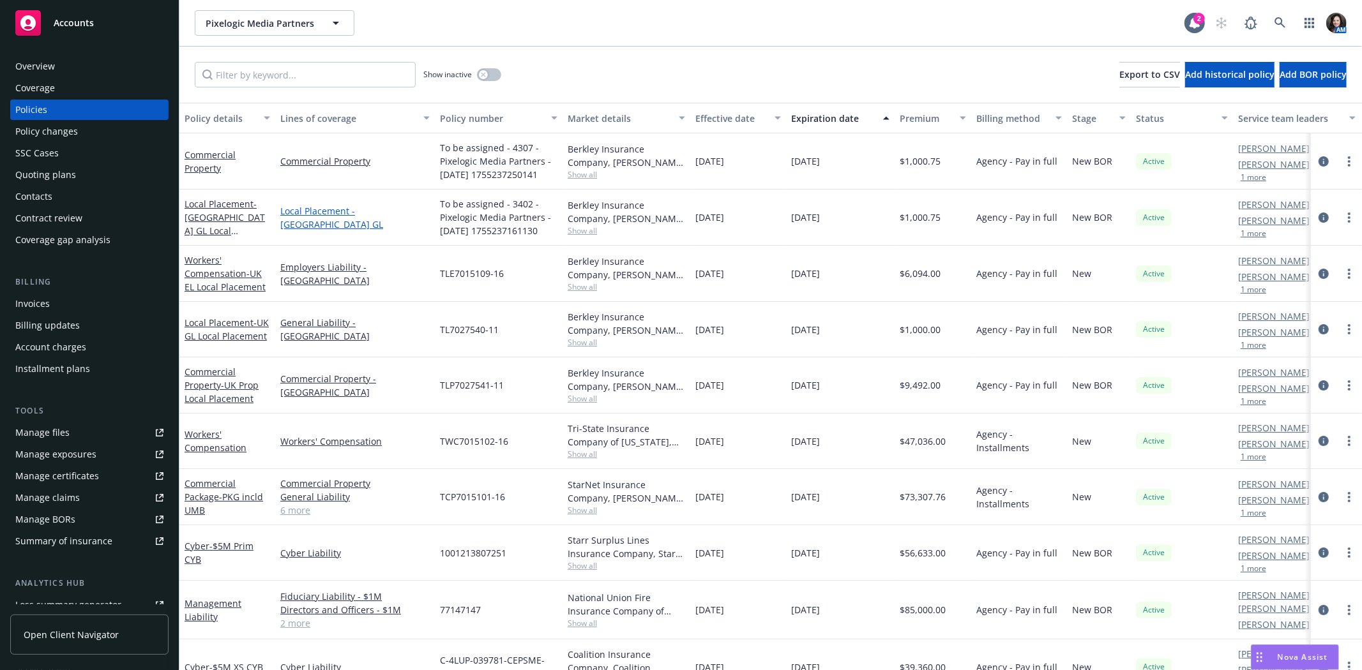
click at [361, 219] on link "Local Placement - [GEOGRAPHIC_DATA] GL" at bounding box center [354, 217] width 149 height 27
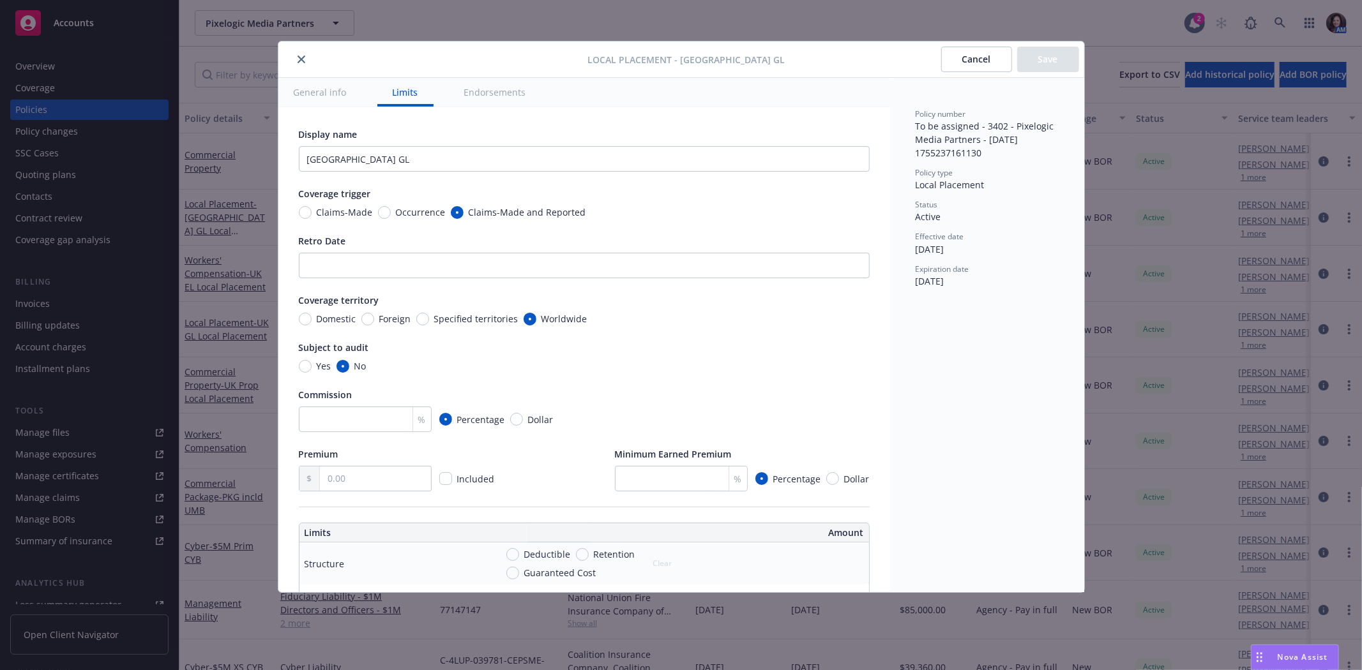
click at [322, 93] on button "General info" at bounding box center [320, 92] width 84 height 29
click at [326, 83] on button "General info" at bounding box center [320, 92] width 84 height 29
drag, startPoint x: 349, startPoint y: 158, endPoint x: 295, endPoint y: 155, distance: 53.7
click at [283, 158] on div "Display name Germany GL Coverage trigger Claims-Made Occurrence Claims-Made and…" at bounding box center [584, 646] width 612 height 1079
type input "Germany"
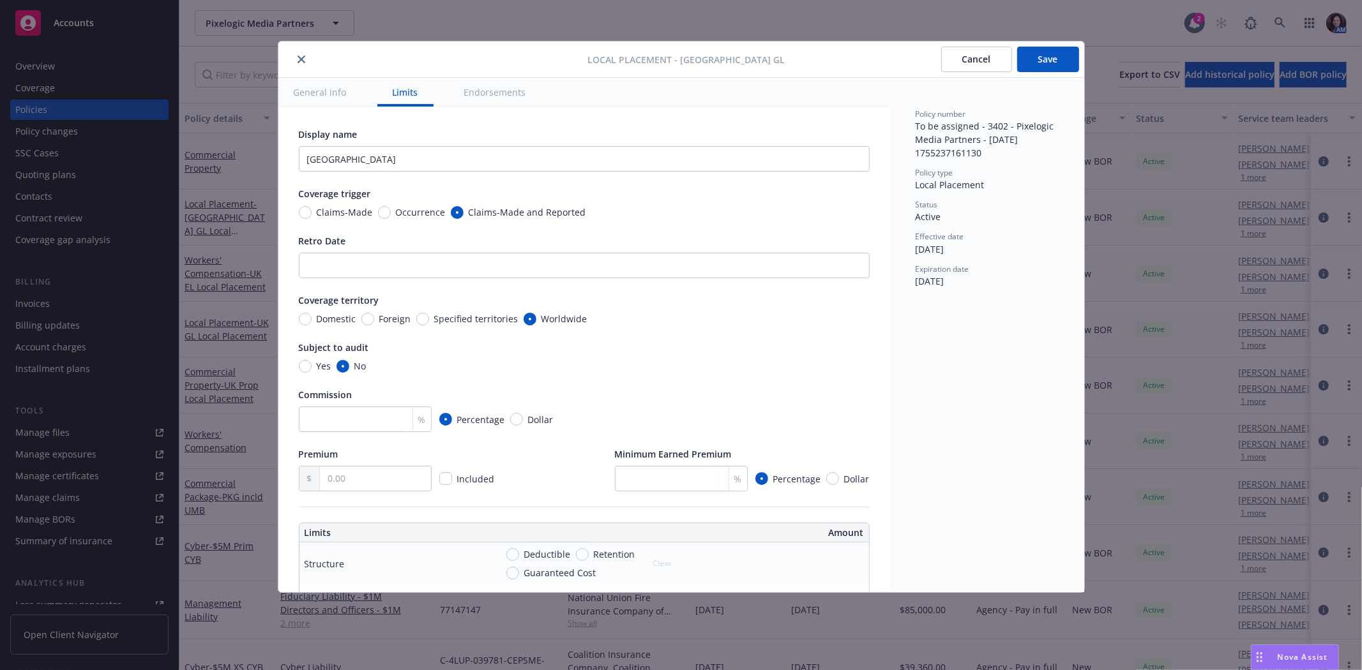
click at [1045, 53] on button "Save" at bounding box center [1048, 60] width 62 height 26
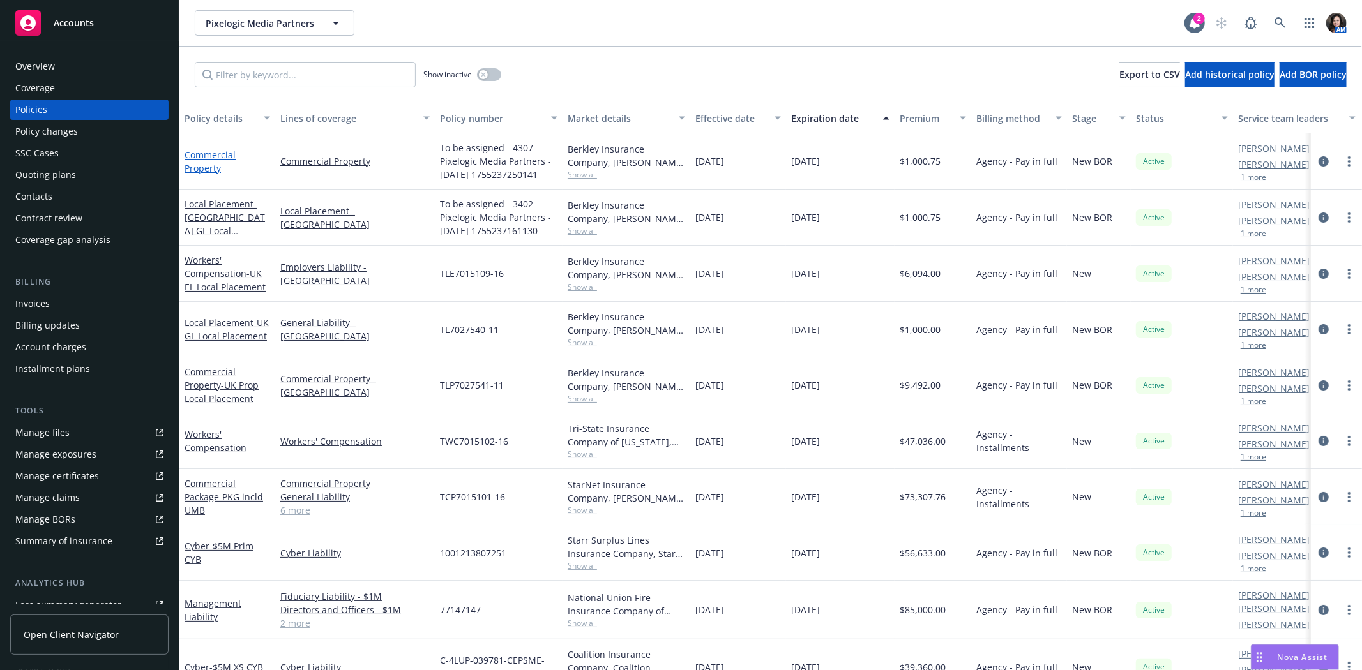
click at [200, 149] on link "Commercial Property" at bounding box center [210, 162] width 51 height 26
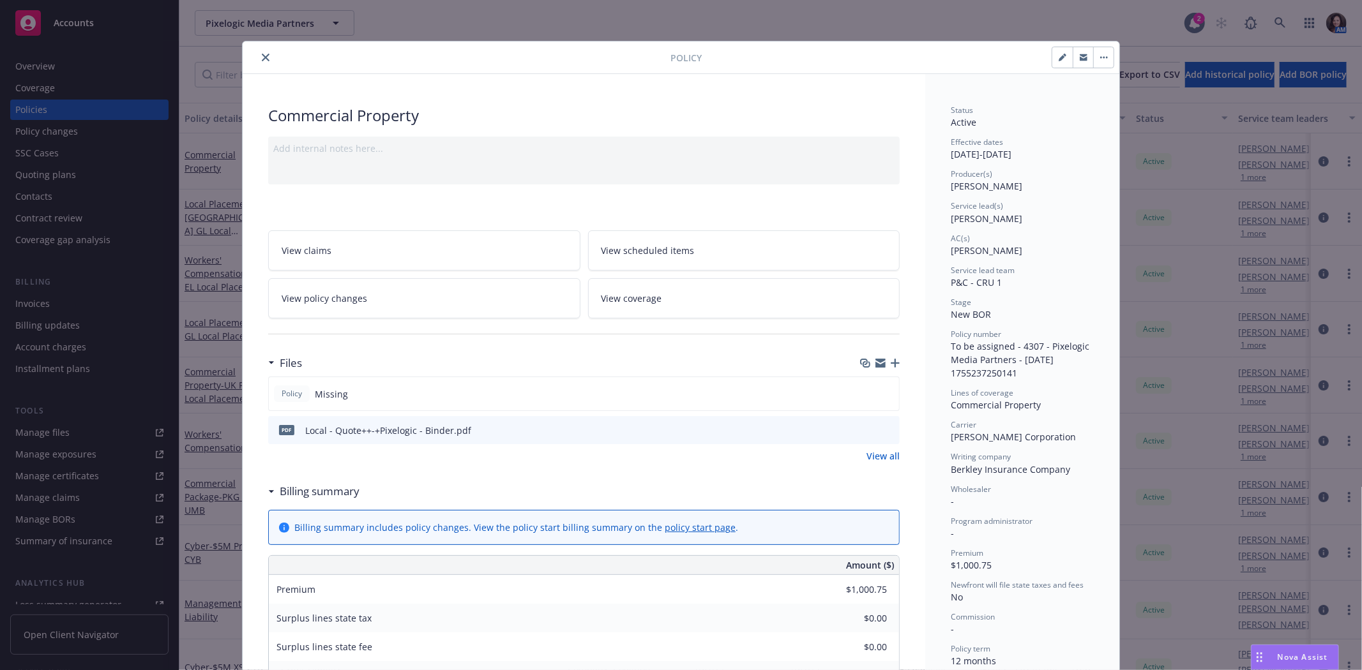
click at [1052, 60] on button "button" at bounding box center [1062, 57] width 20 height 20
select select "NEW_BOR"
select select "12"
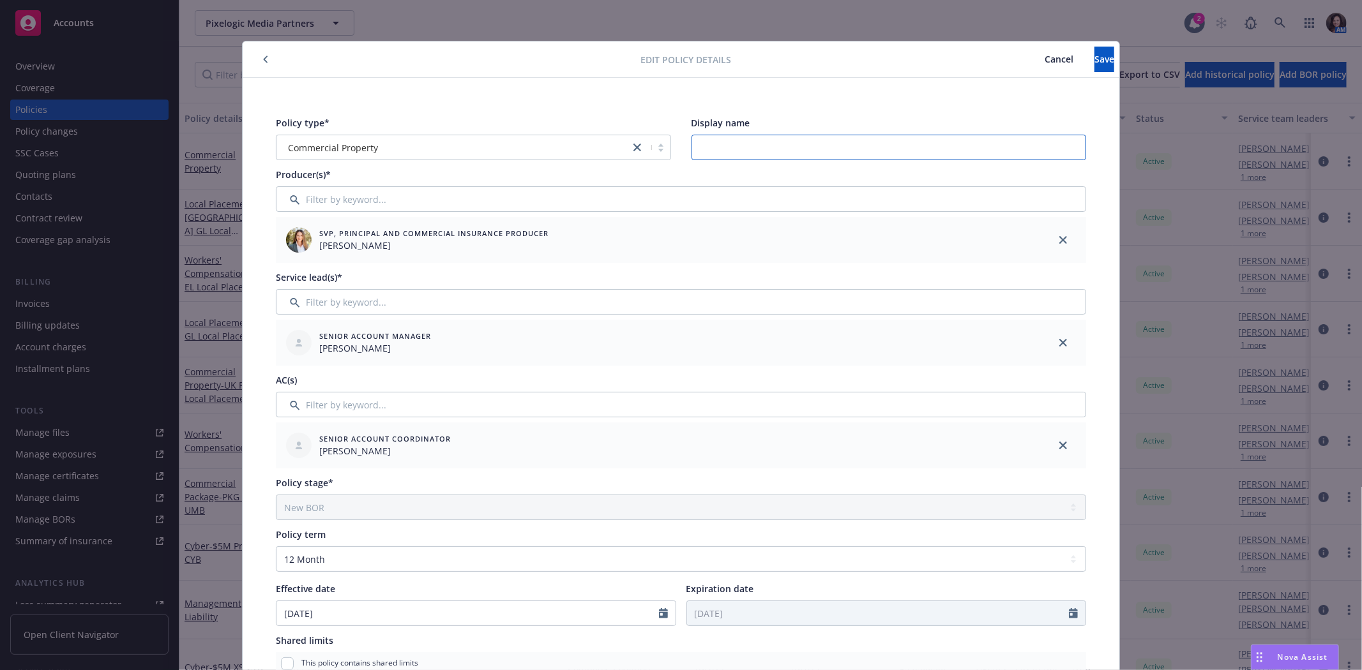
click at [745, 142] on input "Display name" at bounding box center [889, 148] width 395 height 26
type input "H"
type input "[GEOGRAPHIC_DATA] Local Placement"
click at [1094, 51] on button "Save" at bounding box center [1104, 60] width 20 height 26
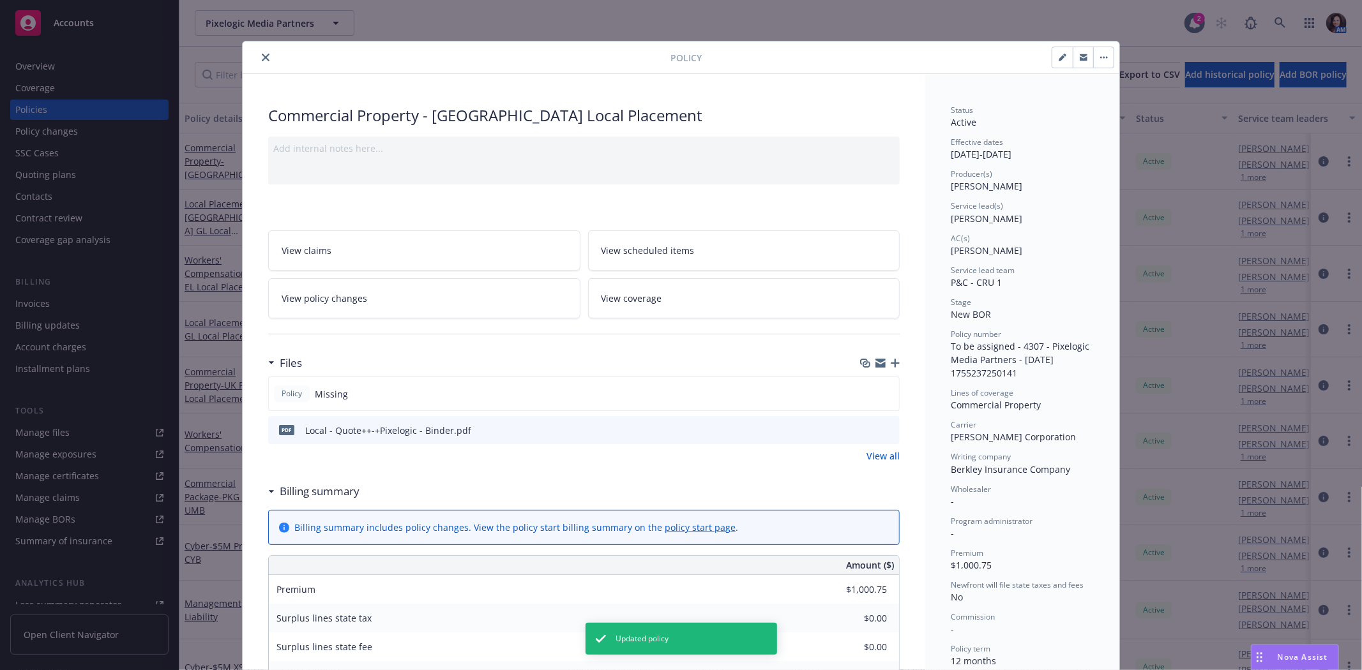
click at [1100, 50] on button "button" at bounding box center [1103, 57] width 20 height 20
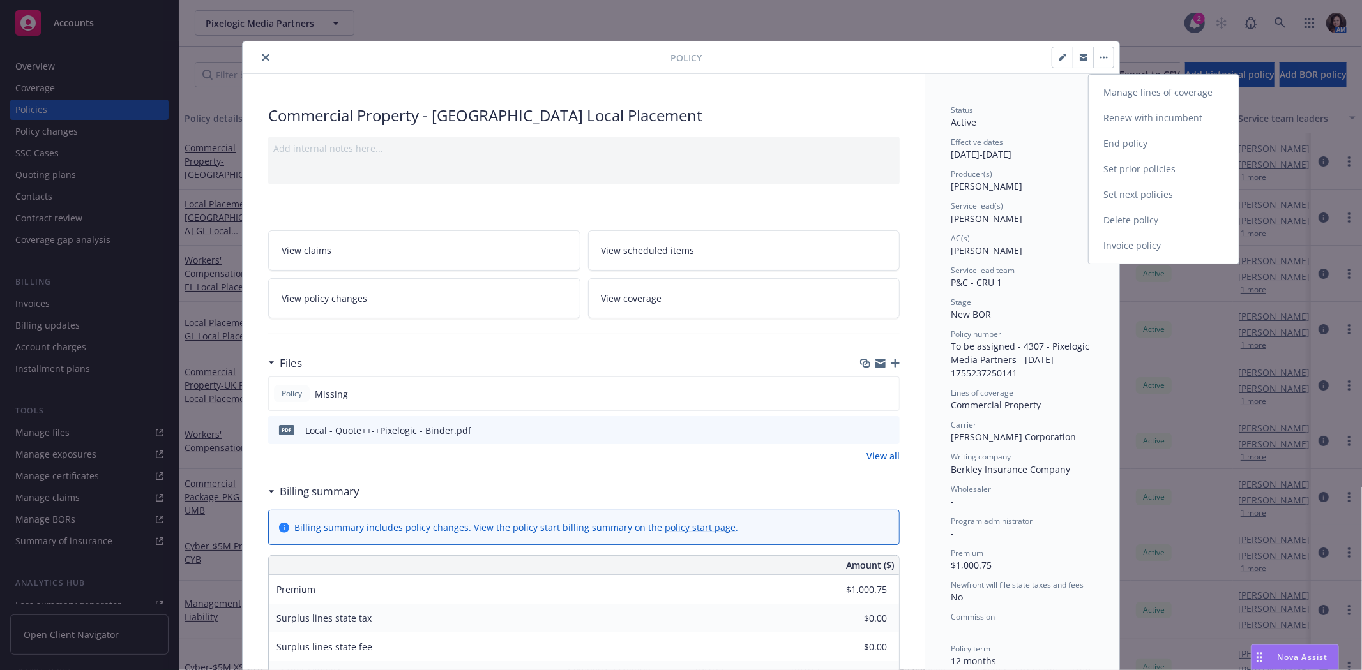
click at [1116, 86] on link "Manage lines of coverage" at bounding box center [1164, 93] width 150 height 26
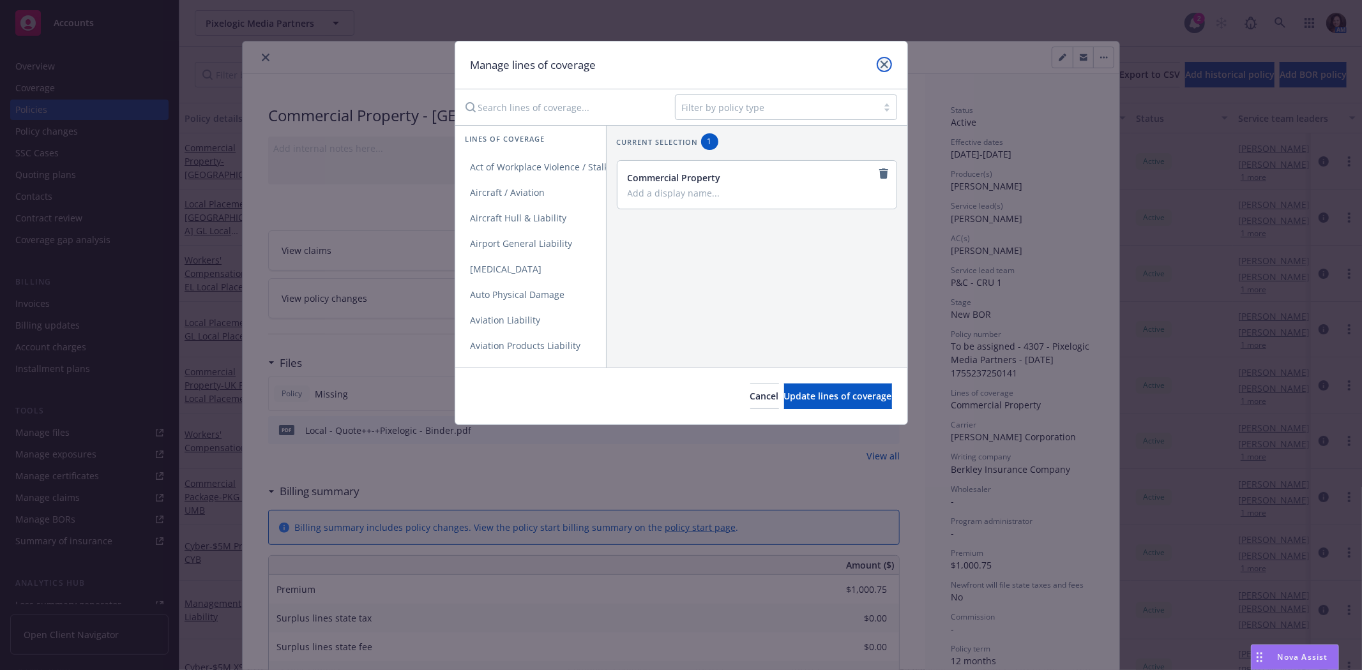
click at [877, 66] on link "close" at bounding box center [884, 64] width 15 height 15
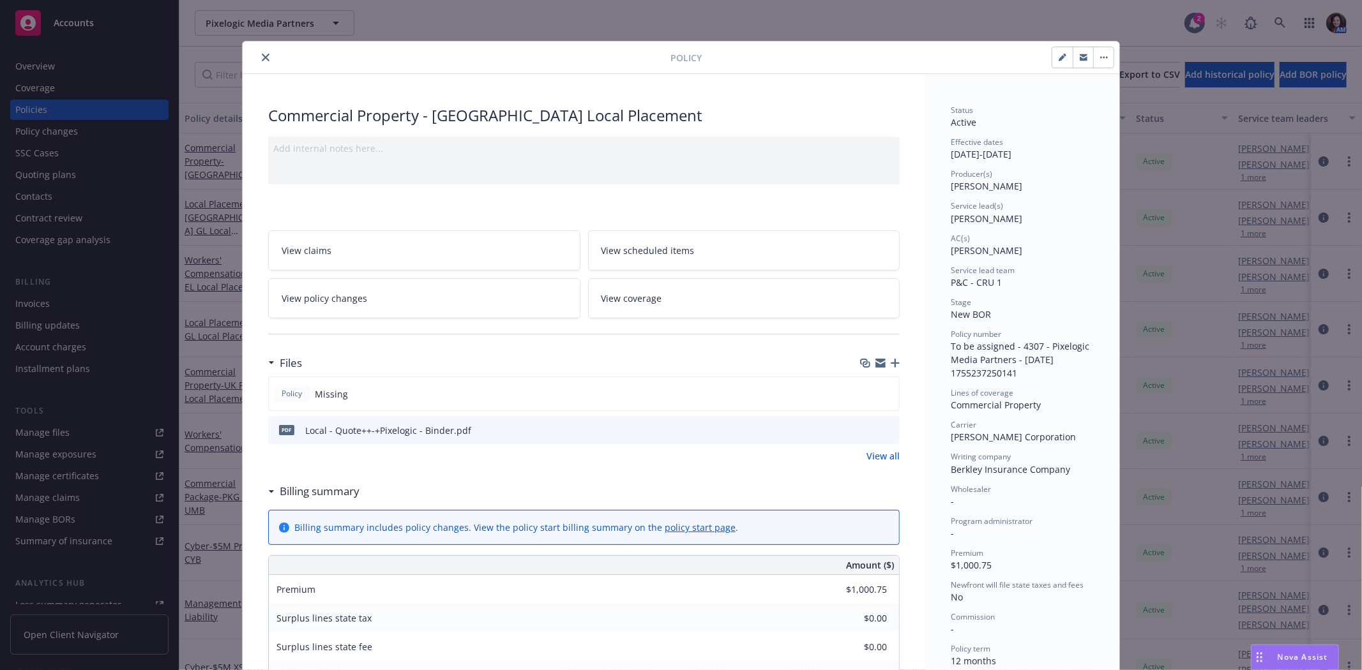
click at [1052, 57] on button "button" at bounding box center [1062, 57] width 20 height 20
select select "NEW_BOR"
select select "12"
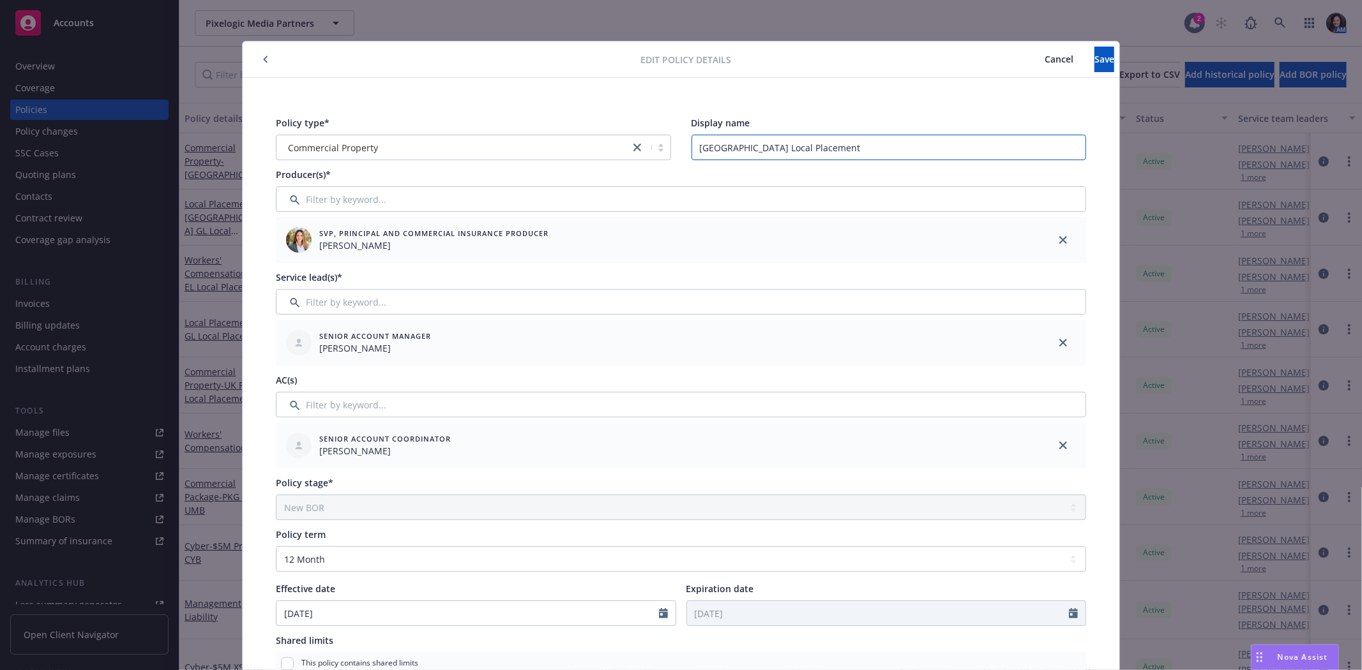
drag, startPoint x: 813, startPoint y: 147, endPoint x: 737, endPoint y: 149, distance: 76.6
click at [737, 149] on input "[GEOGRAPHIC_DATA] Local Placement" at bounding box center [889, 148] width 395 height 26
type input "Germany"
click at [1094, 53] on span "Save" at bounding box center [1104, 59] width 20 height 12
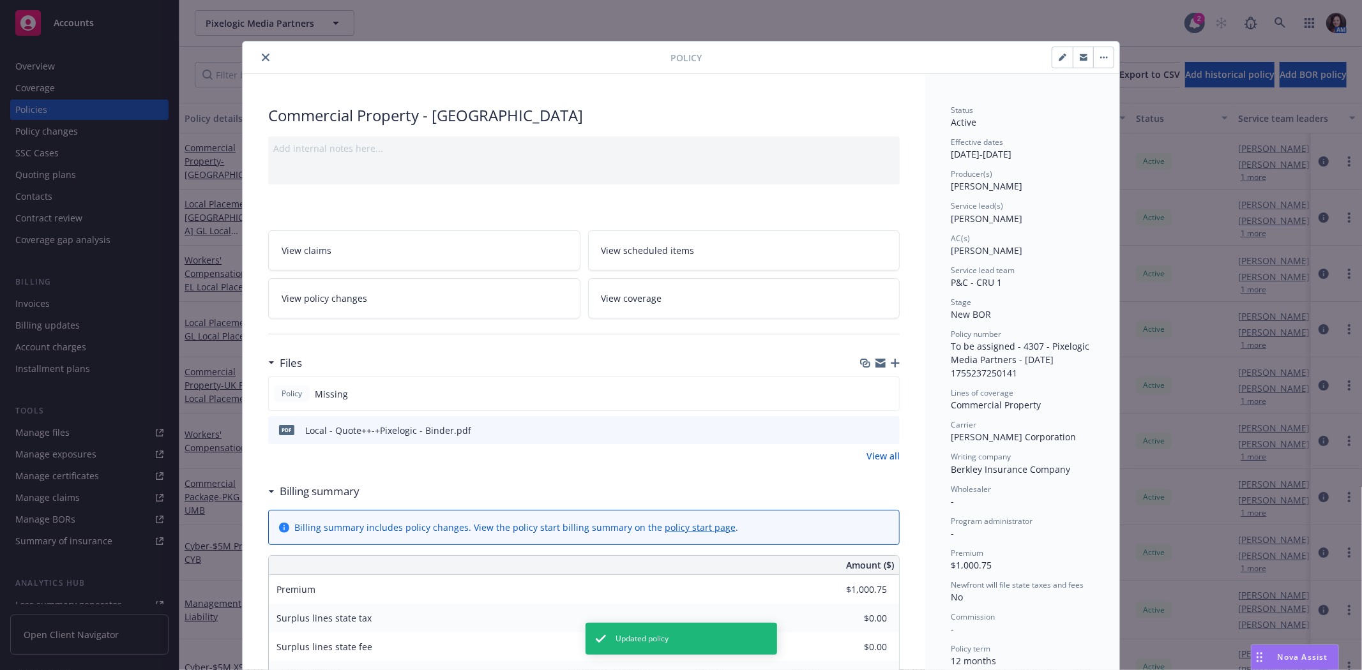
click at [258, 57] on button "close" at bounding box center [265, 57] width 15 height 15
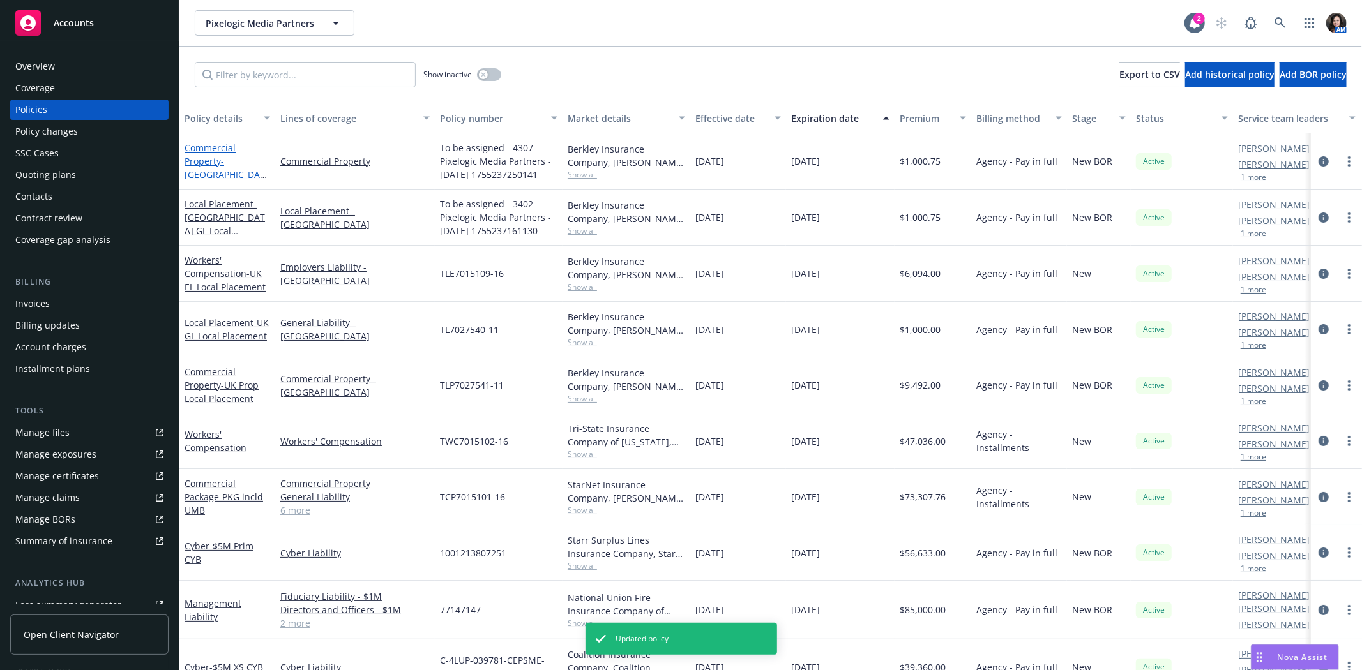
click at [238, 170] on span "- Germany" at bounding box center [226, 174] width 82 height 39
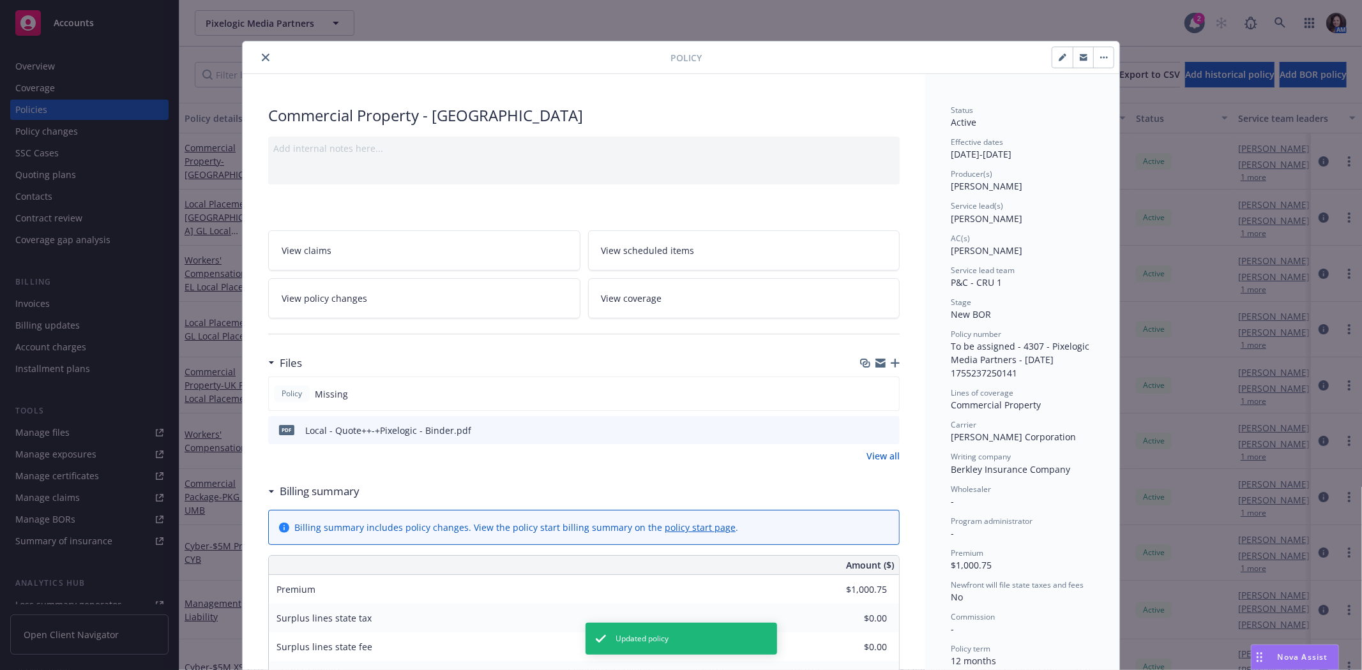
scroll to position [38, 0]
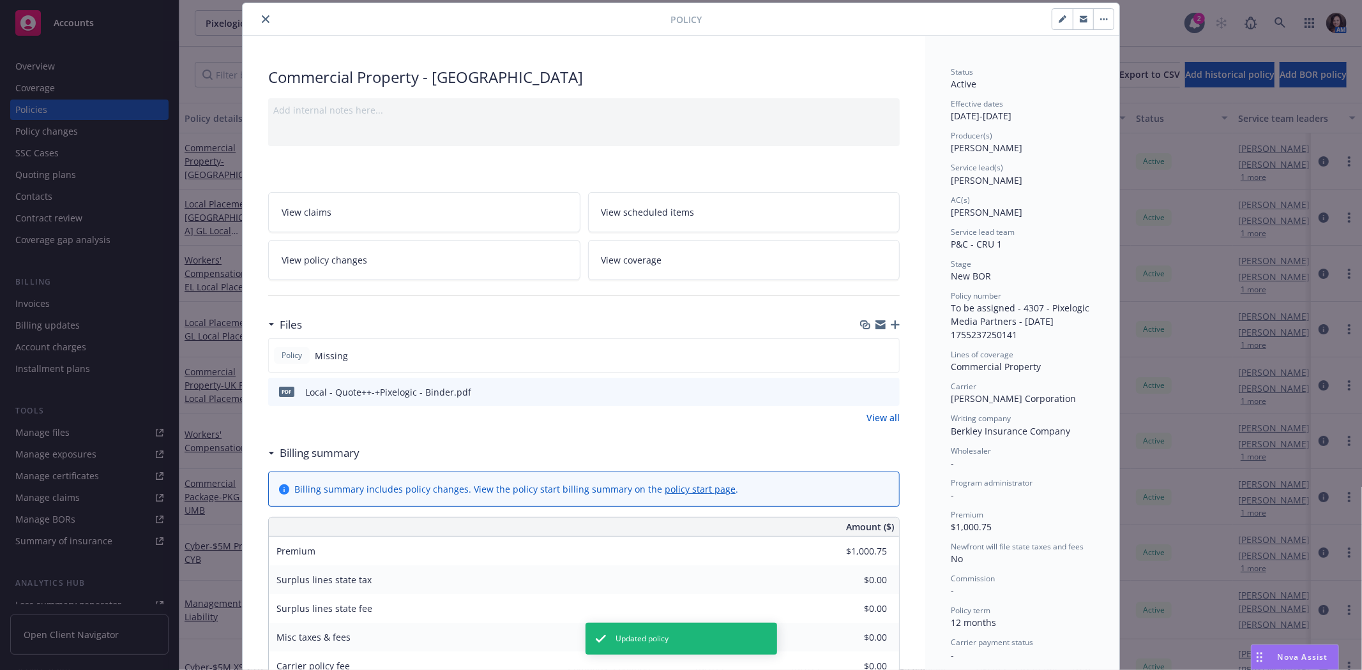
click at [1059, 18] on icon "button" at bounding box center [1063, 19] width 8 height 8
select select "NEW_BOR"
select select "12"
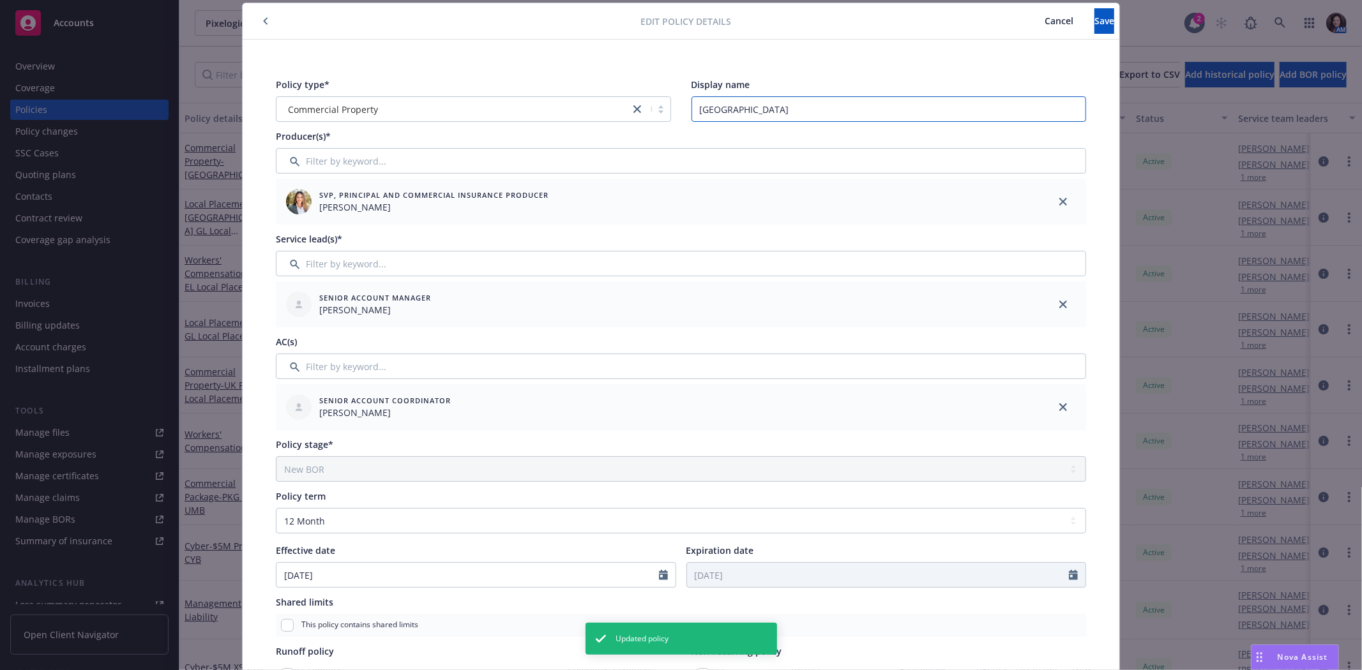
click at [818, 114] on input "Germany" at bounding box center [889, 109] width 395 height 26
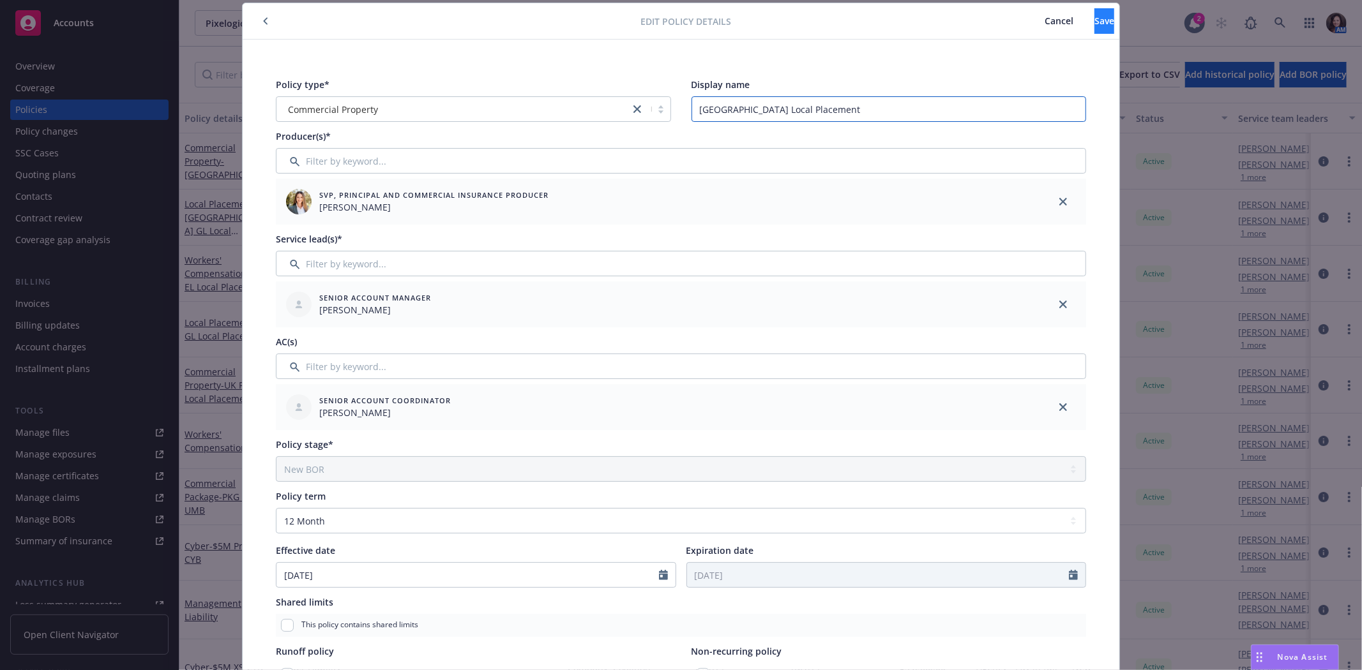
type input "[GEOGRAPHIC_DATA] Local Placement"
click at [1094, 30] on button "Save" at bounding box center [1104, 21] width 20 height 26
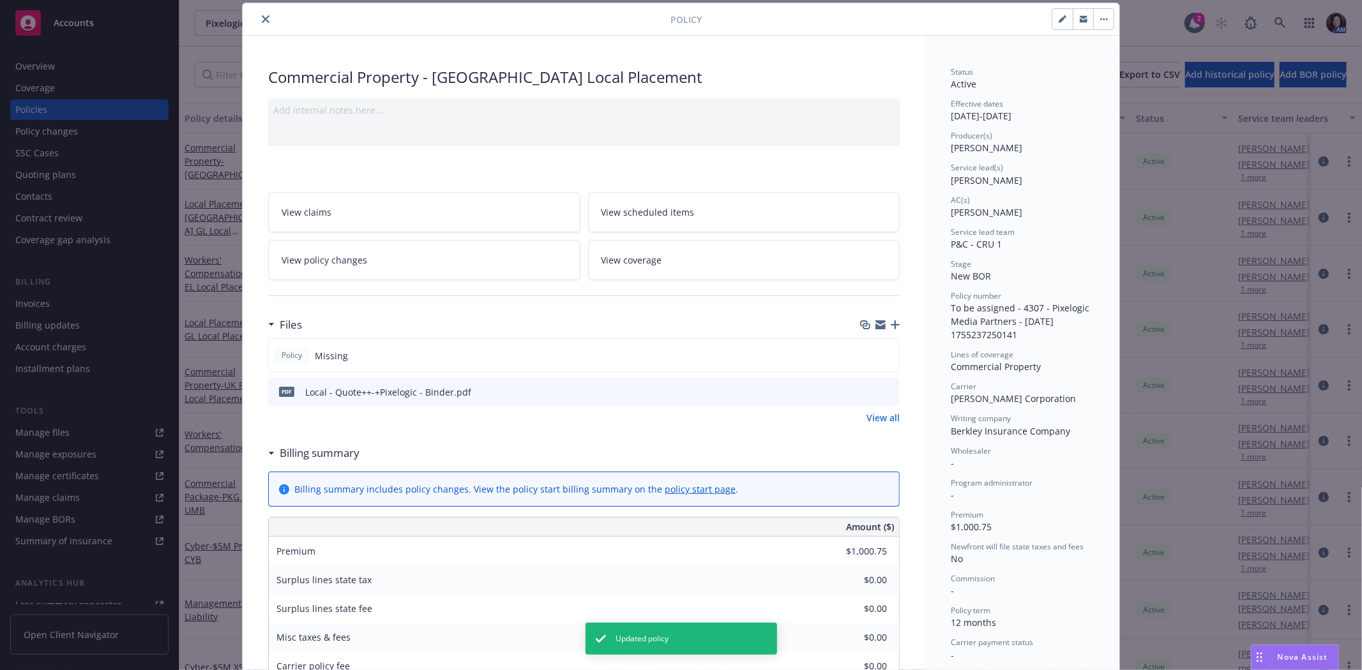
click at [1103, 10] on button "button" at bounding box center [1103, 19] width 20 height 20
click at [1052, 20] on button "button" at bounding box center [1062, 19] width 20 height 20
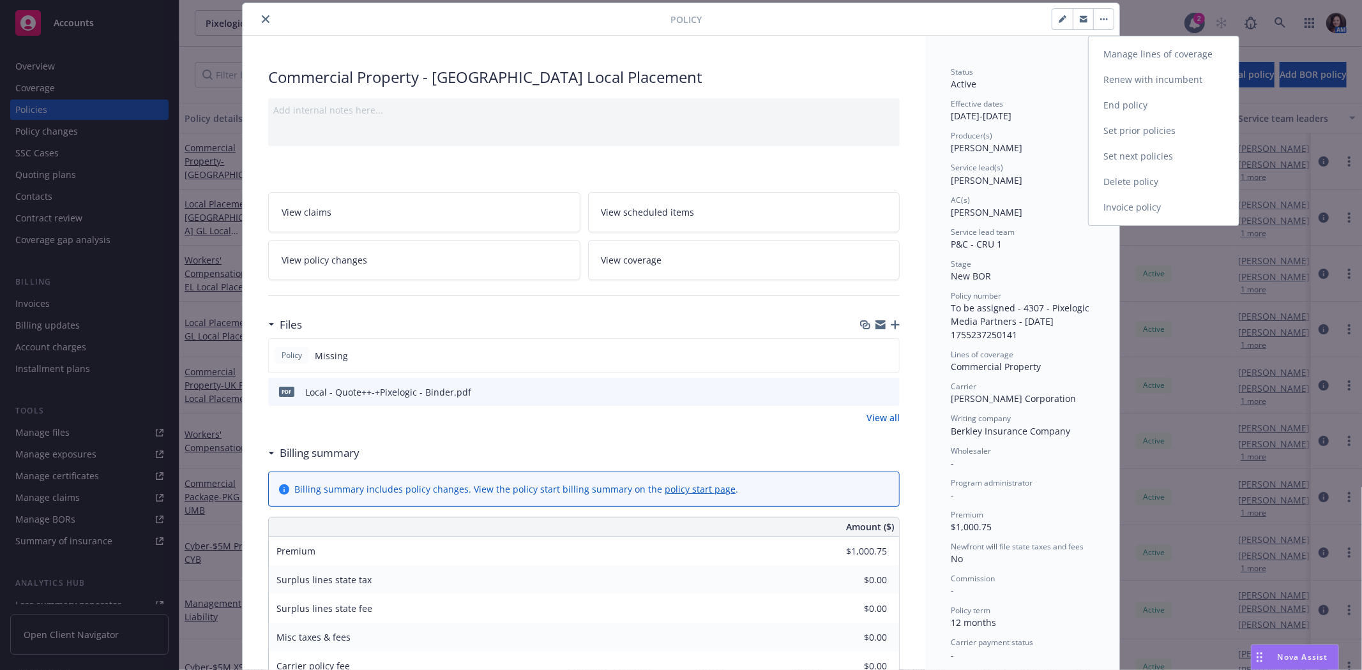
select select "NEW_BOR"
select select "12"
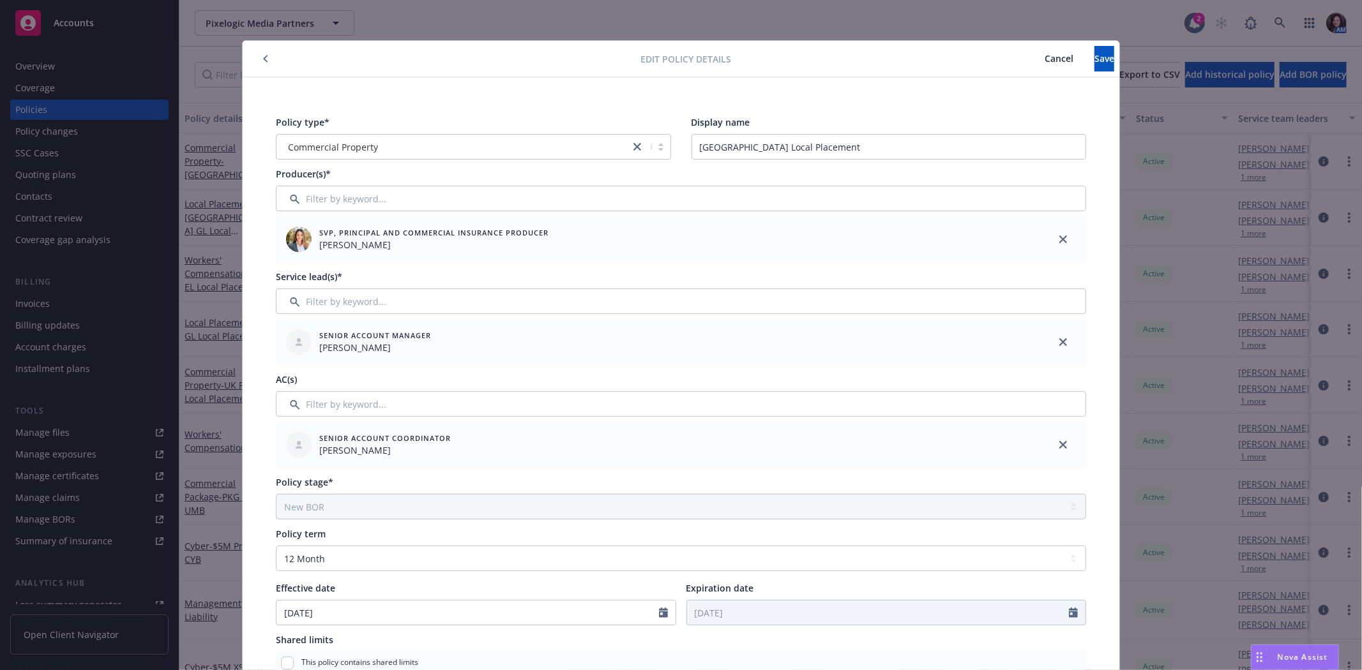
scroll to position [0, 0]
click at [1094, 56] on button "Save" at bounding box center [1104, 60] width 20 height 26
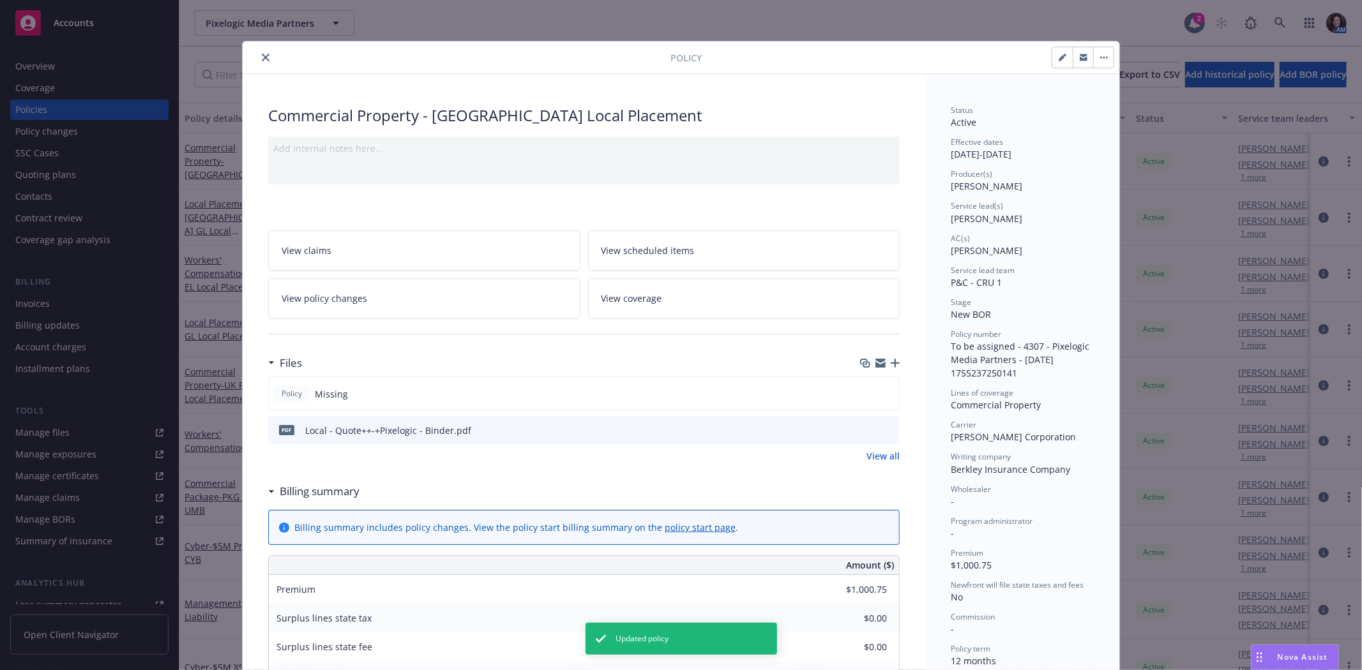
click at [269, 56] on div at bounding box center [459, 57] width 423 height 15
click at [264, 56] on icon "close" at bounding box center [266, 58] width 8 height 8
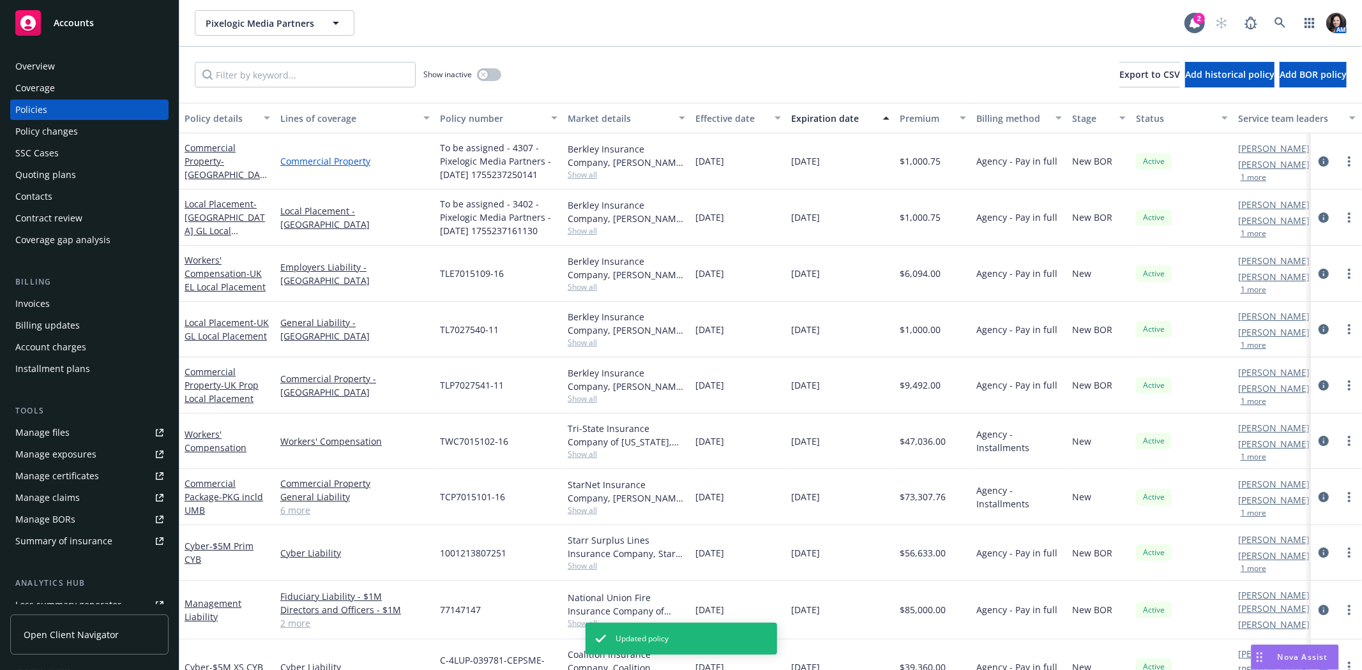
click at [347, 162] on link "Commercial Property" at bounding box center [354, 161] width 149 height 13
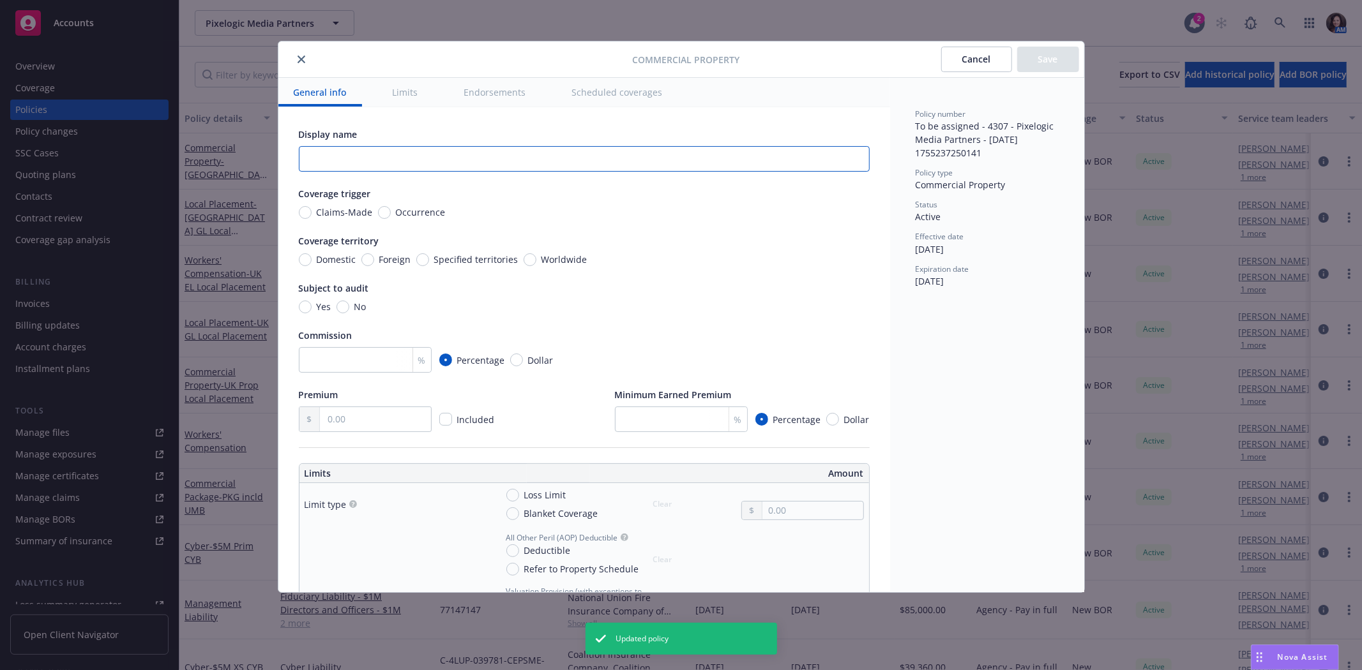
click at [352, 155] on input "text" at bounding box center [584, 159] width 571 height 26
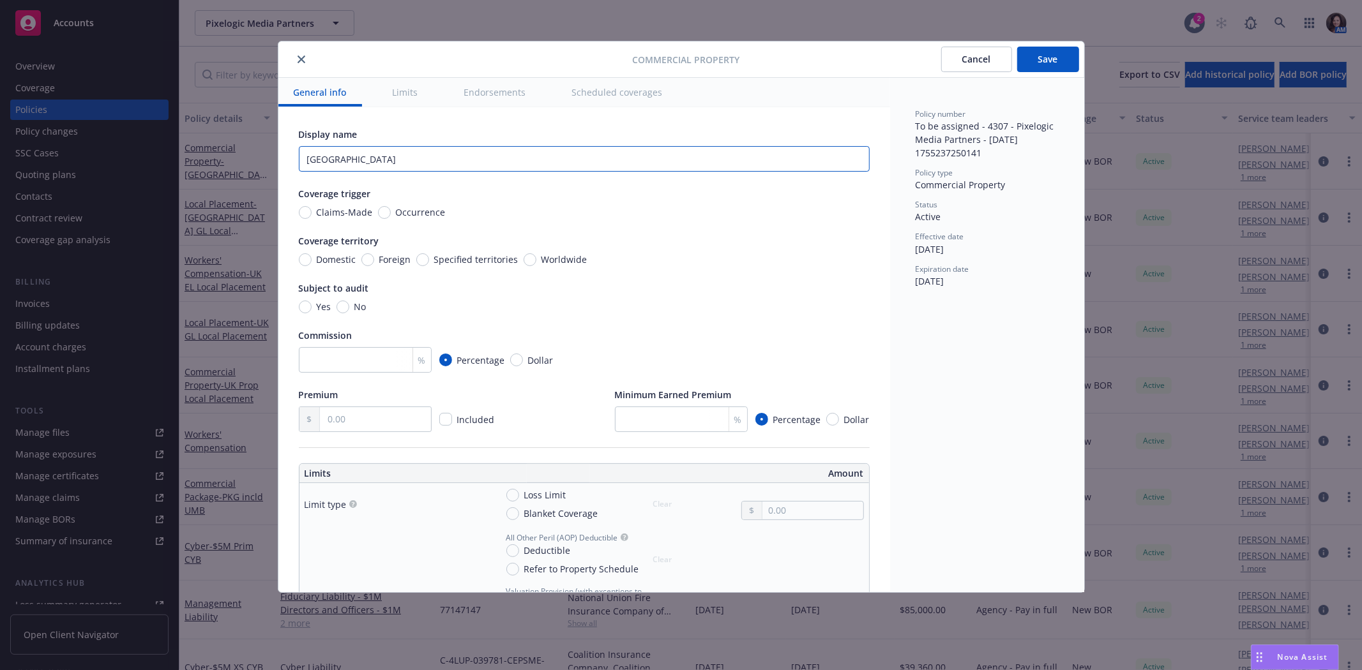
type input "Germany"
click at [1042, 64] on button "Save" at bounding box center [1048, 60] width 62 height 26
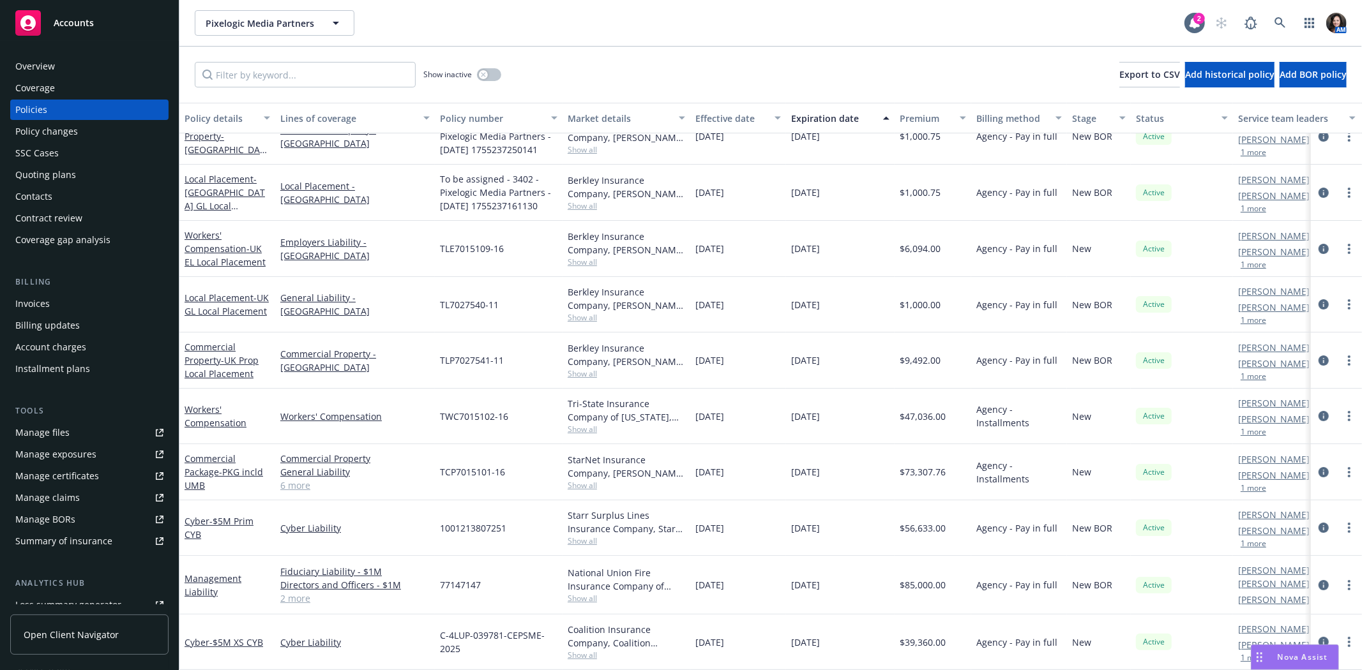
scroll to position [34, 0]
click at [197, 637] on link "Cyber - $5M XS CYB" at bounding box center [224, 643] width 79 height 12
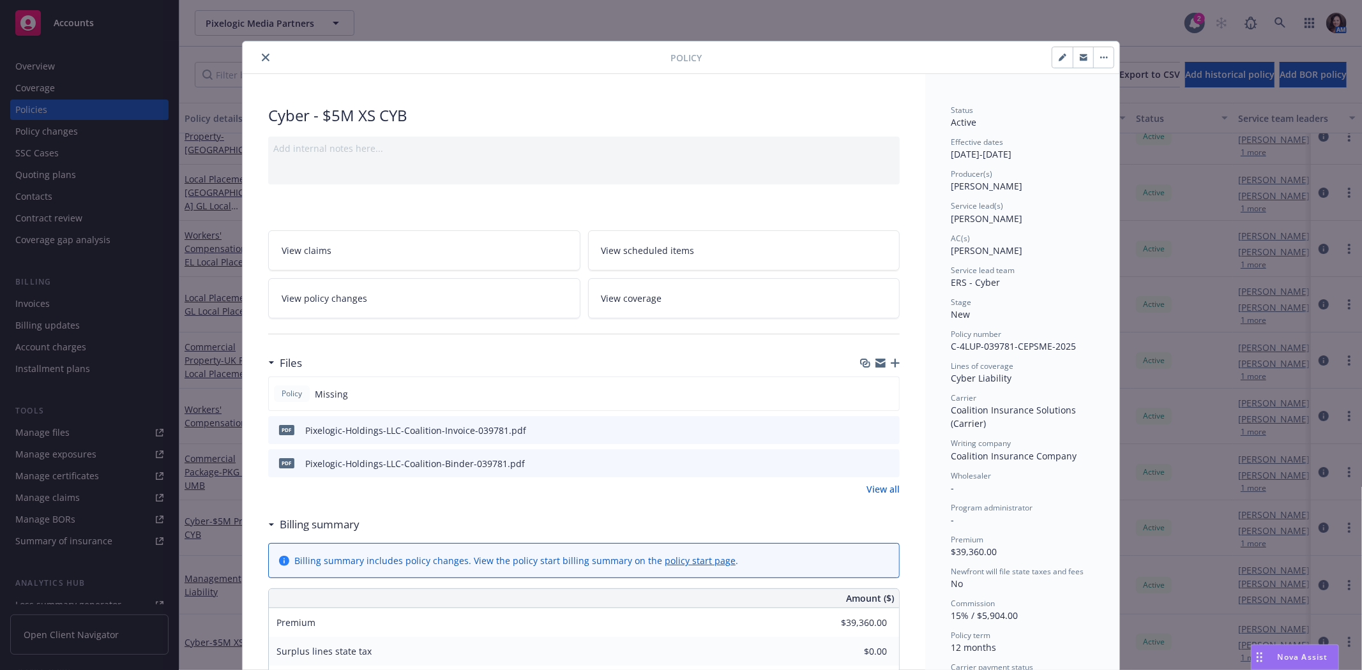
click at [884, 461] on icon "preview file" at bounding box center [887, 462] width 11 height 9
click at [1052, 56] on button "button" at bounding box center [1062, 57] width 20 height 20
select select "NEW"
select select "12"
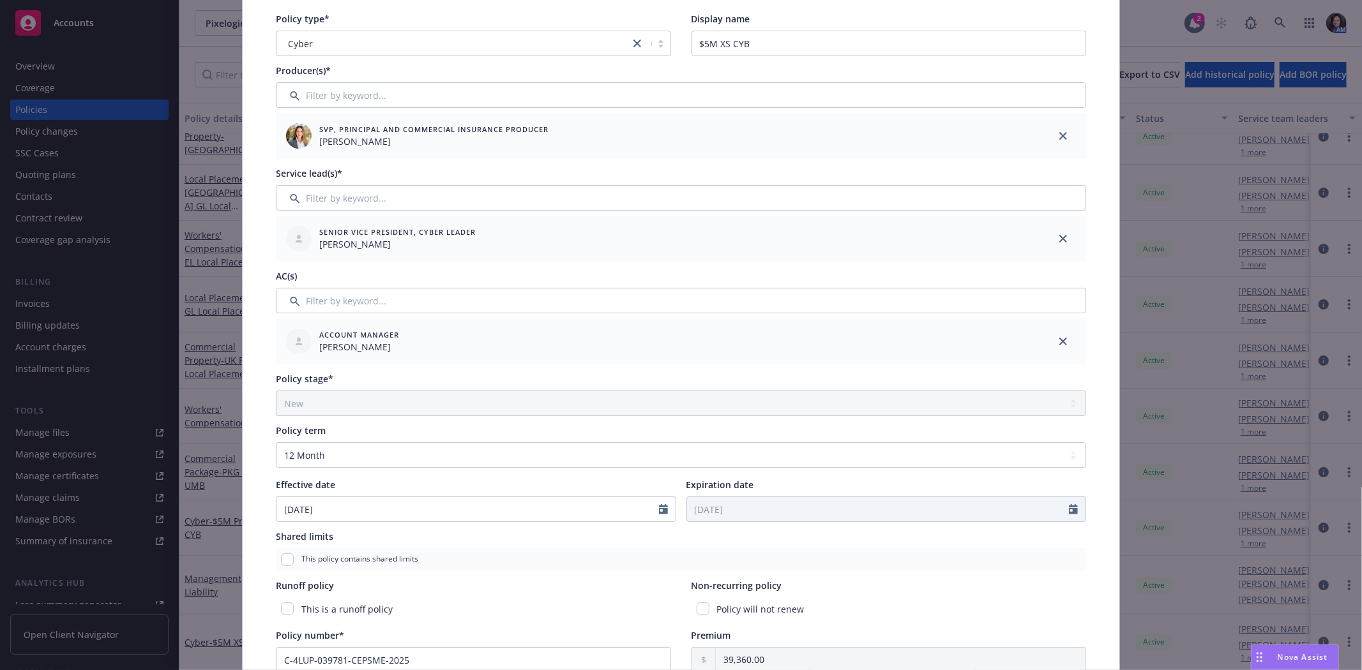
scroll to position [142, 0]
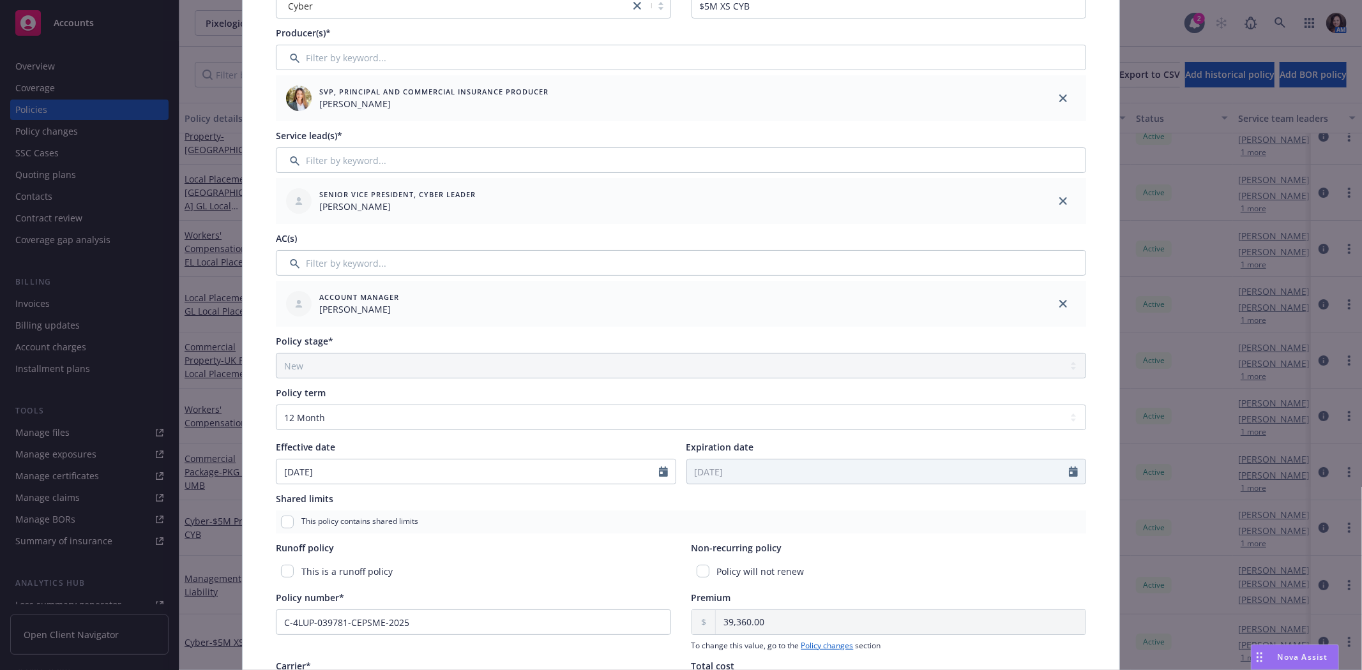
click at [665, 467] on div at bounding box center [667, 472] width 17 height 24
click at [660, 470] on icon "Calendar" at bounding box center [663, 472] width 9 height 10
select select "8"
click at [285, 578] on span "10" at bounding box center [292, 584] width 17 height 16
type input "08/10/2025"
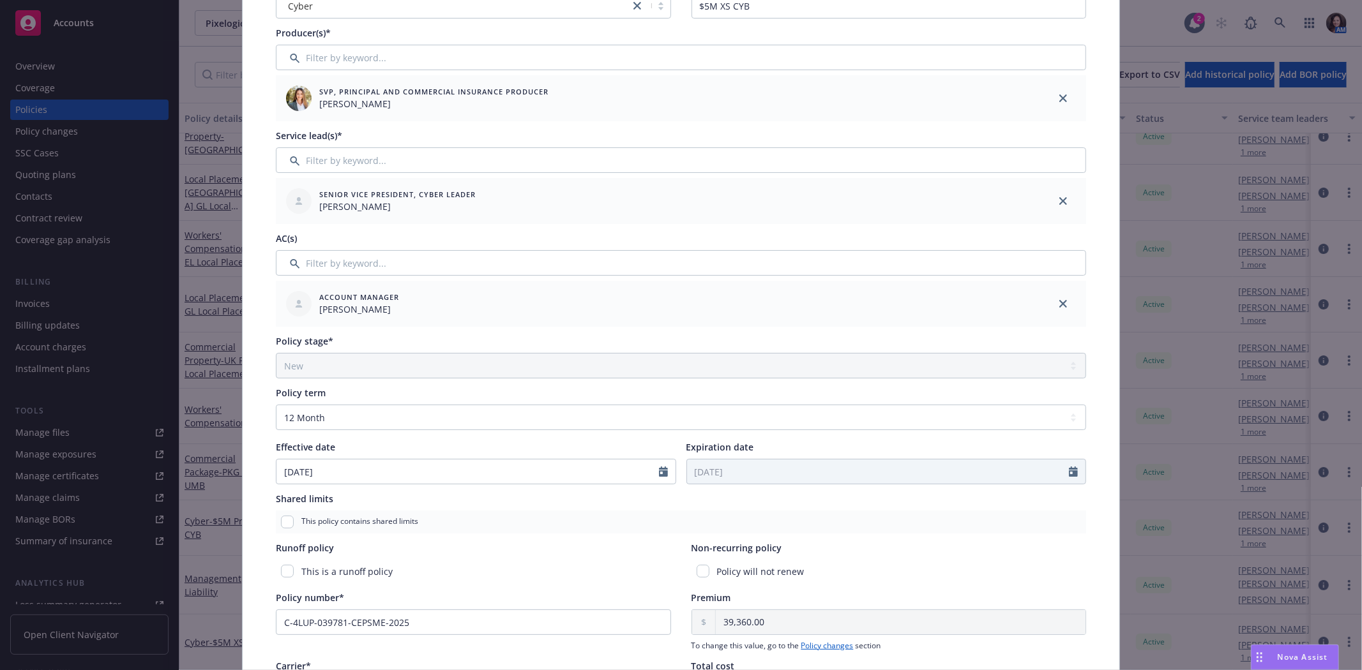
type input "08/10/2026"
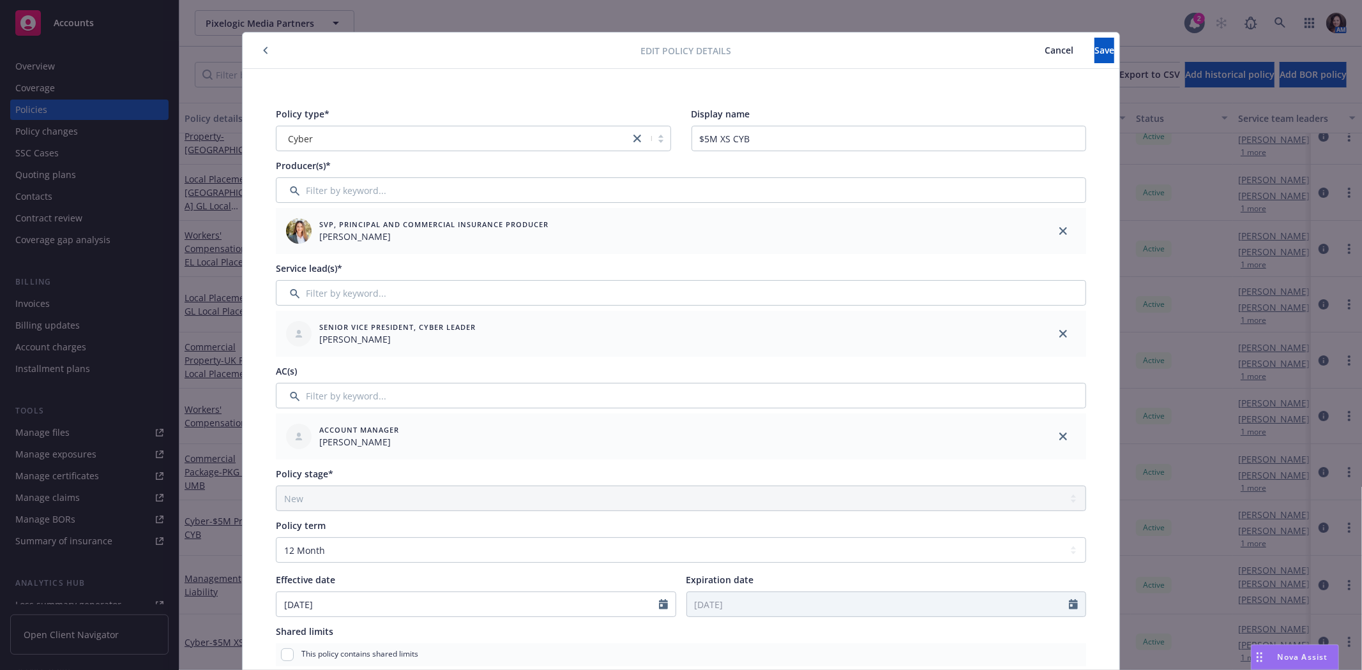
scroll to position [0, 0]
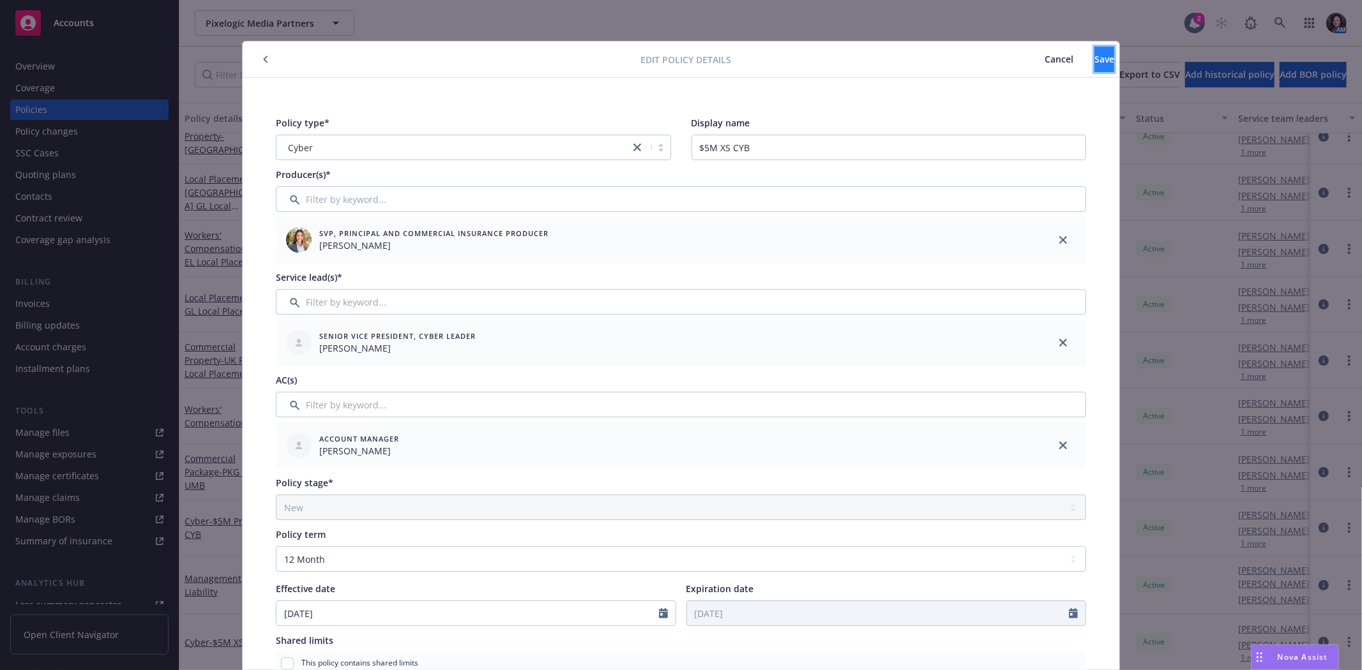
click at [1094, 56] on span "Save" at bounding box center [1104, 59] width 20 height 12
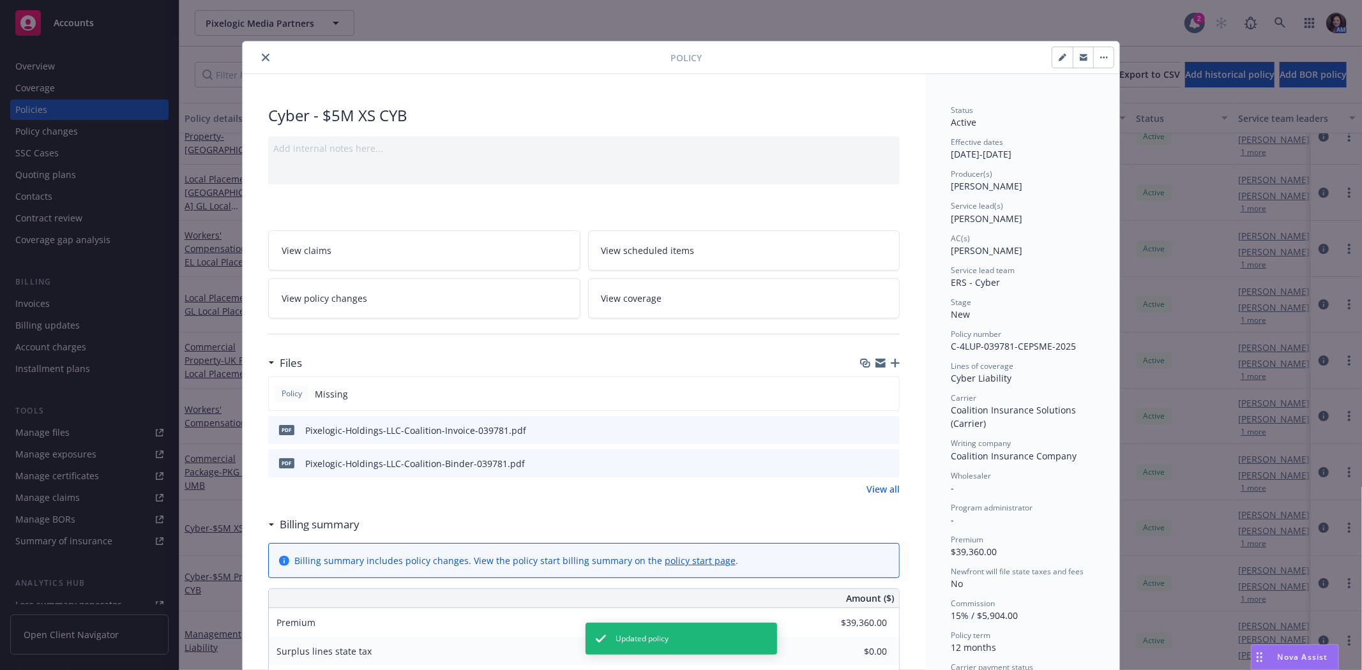
click at [263, 59] on icon "close" at bounding box center [266, 58] width 8 height 8
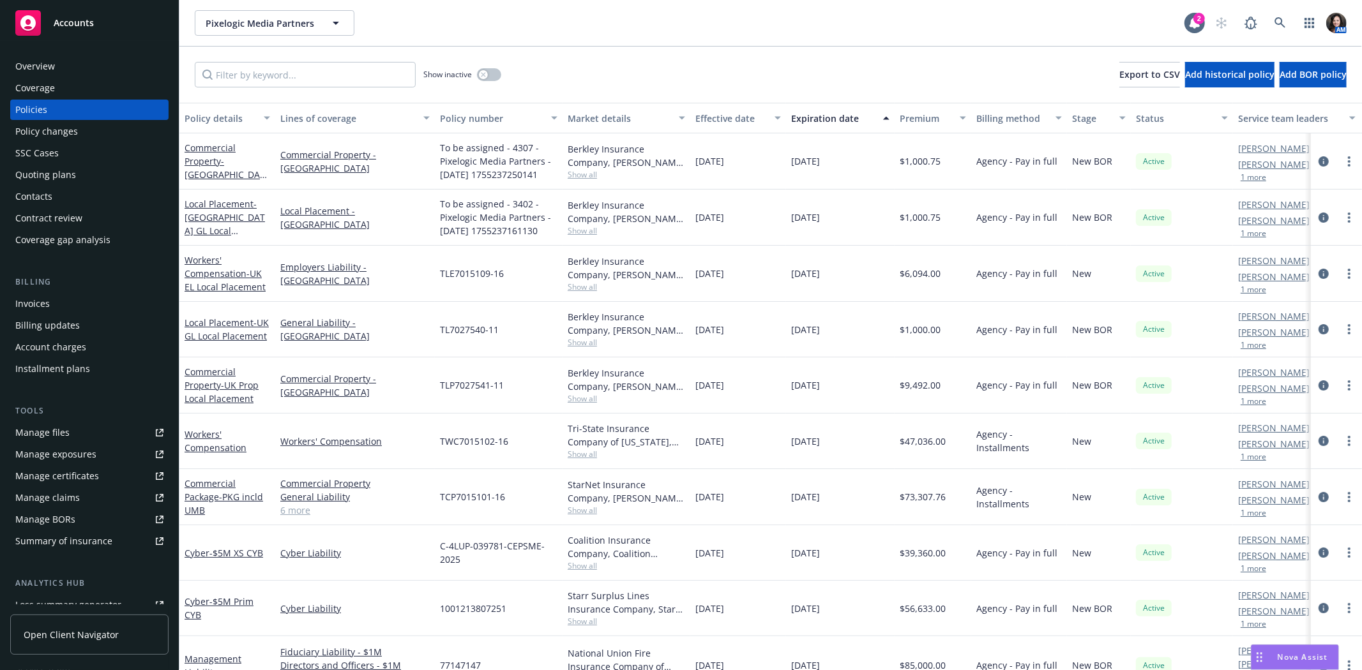
click at [60, 71] on div "Overview" at bounding box center [89, 66] width 148 height 20
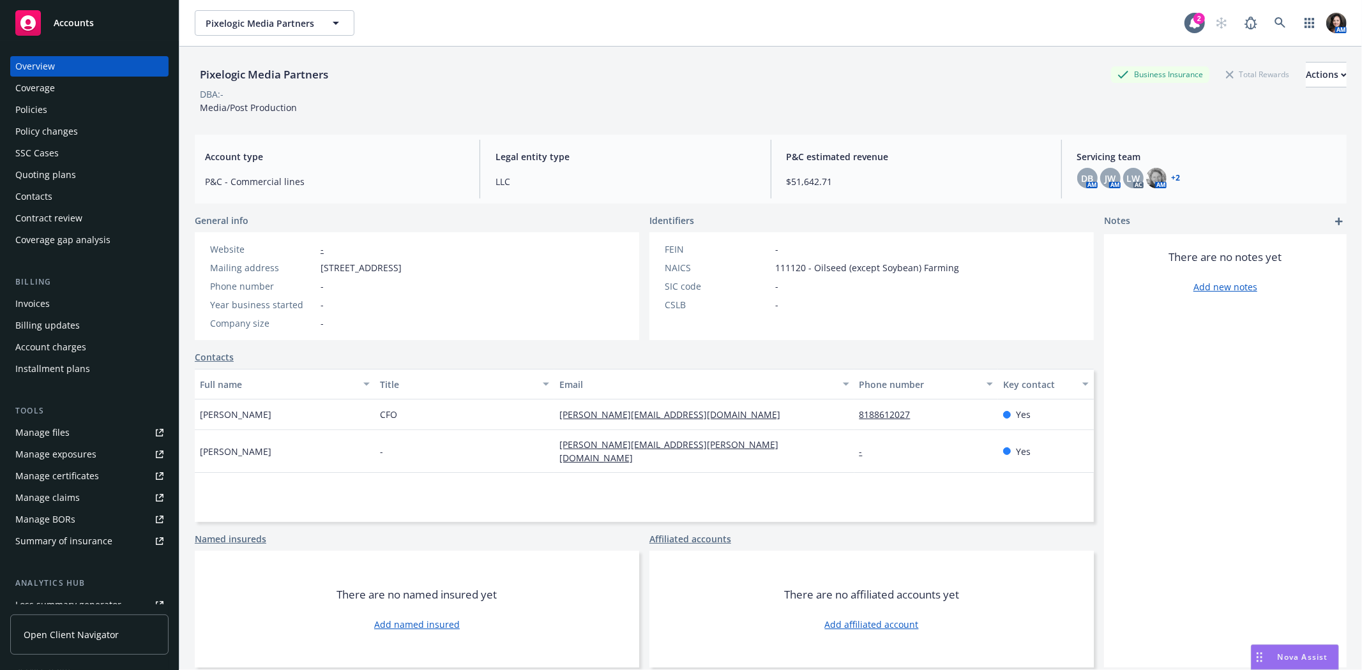
click at [59, 112] on div "Policies" at bounding box center [89, 110] width 148 height 20
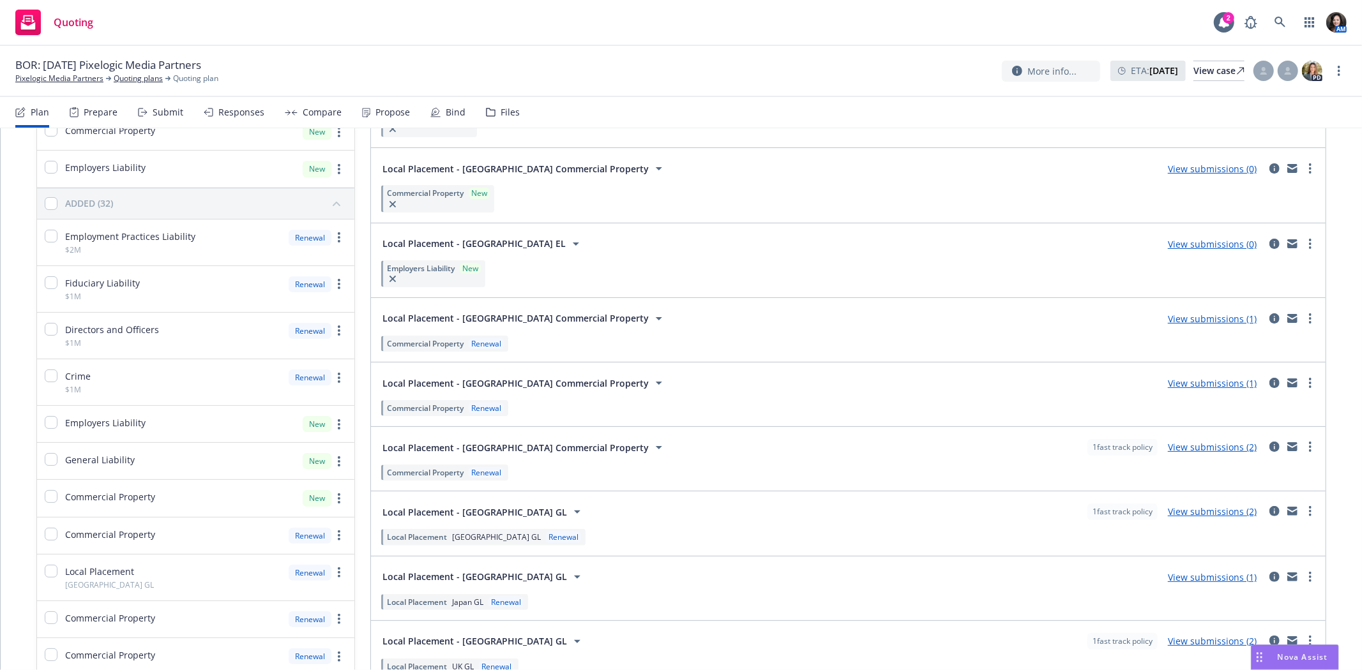
scroll to position [213, 0]
click at [1309, 326] on icon "more" at bounding box center [1310, 322] width 3 height 10
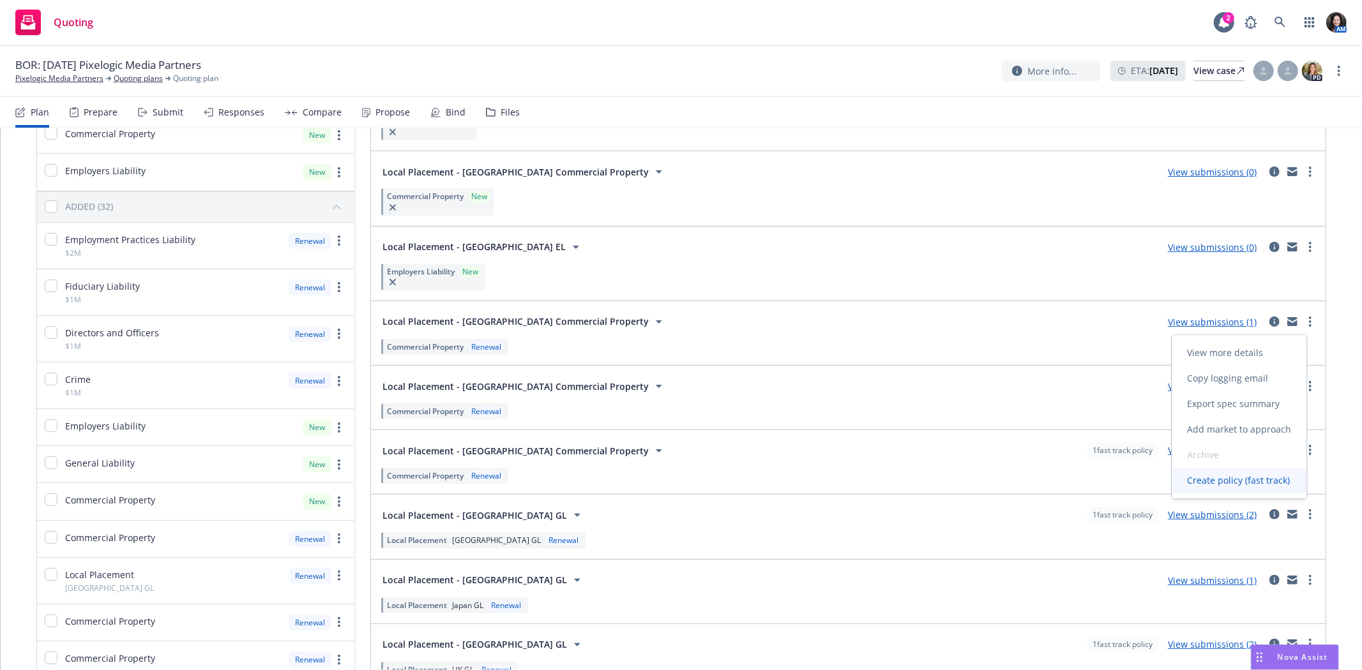
click at [1264, 487] on link "Create policy (fast track)" at bounding box center [1239, 481] width 135 height 26
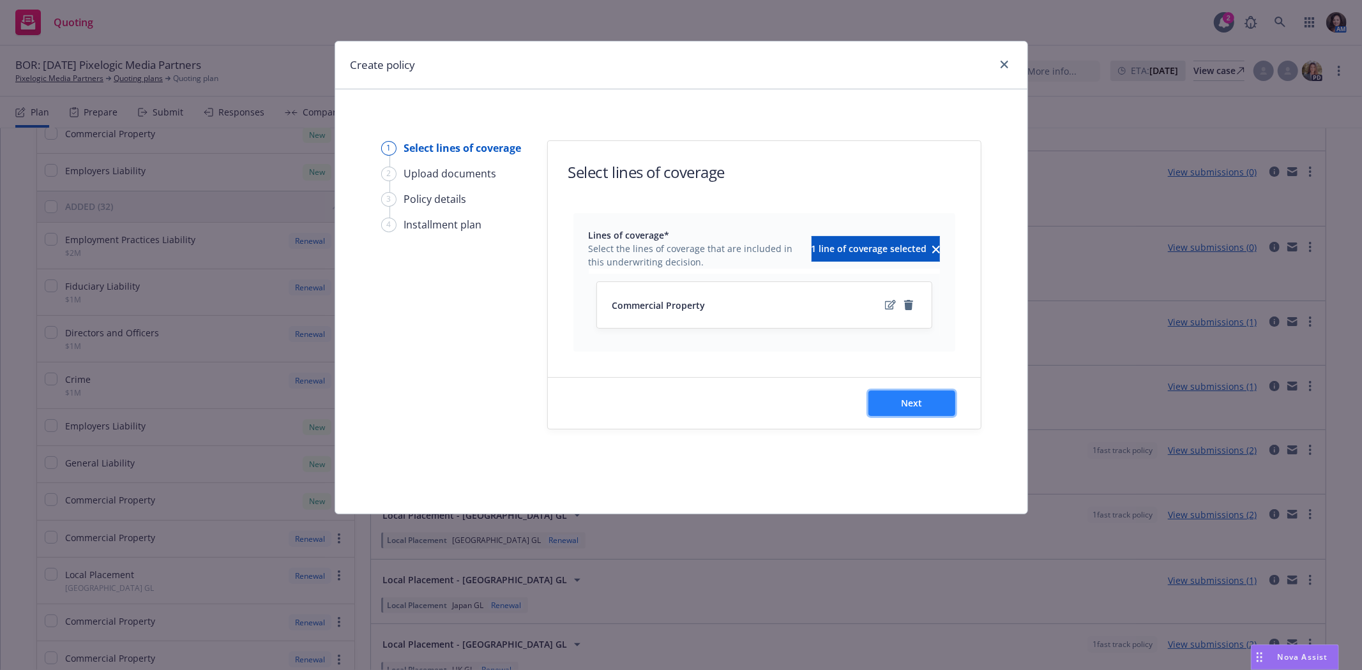
click at [926, 399] on button "Next" at bounding box center [911, 404] width 87 height 26
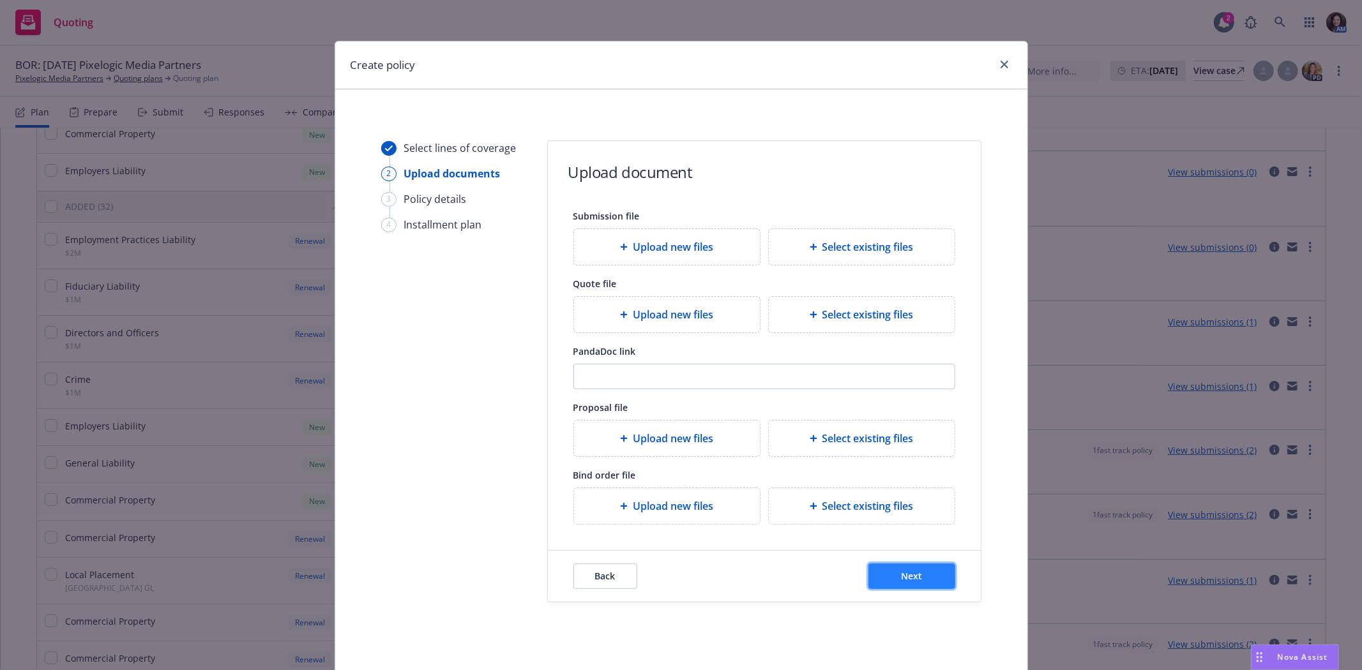
click at [891, 573] on button "Next" at bounding box center [911, 577] width 87 height 26
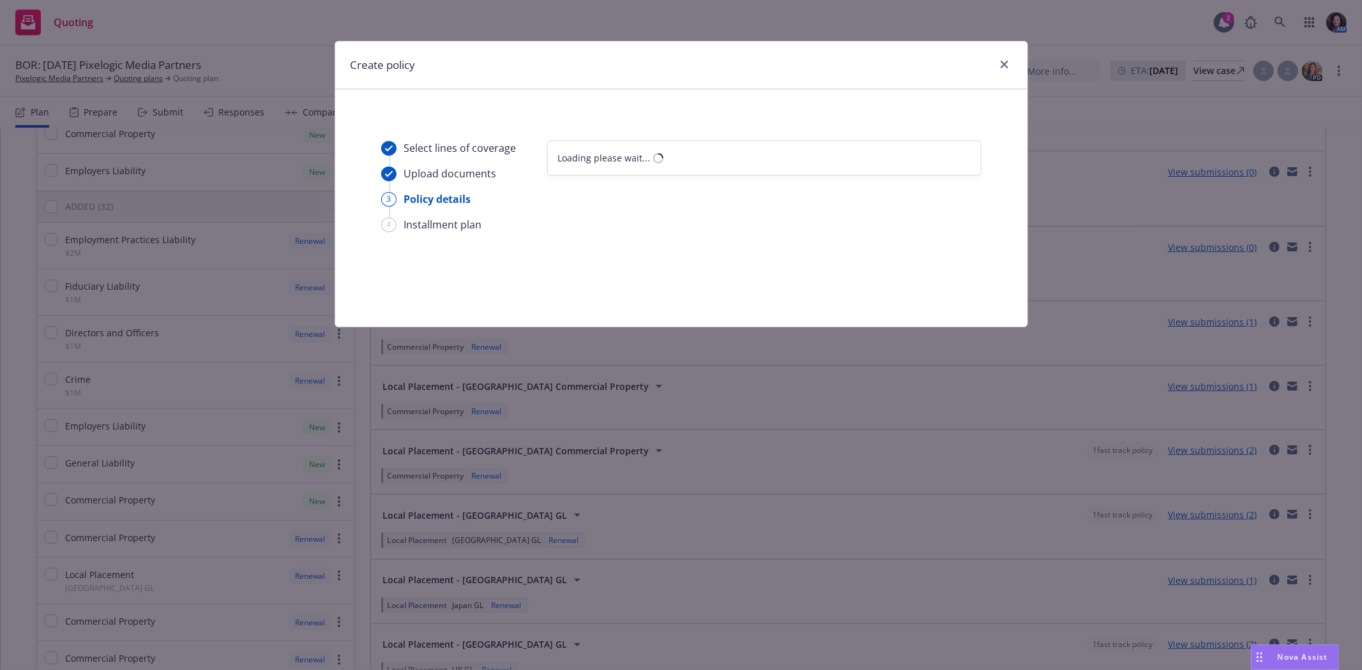
select select "12"
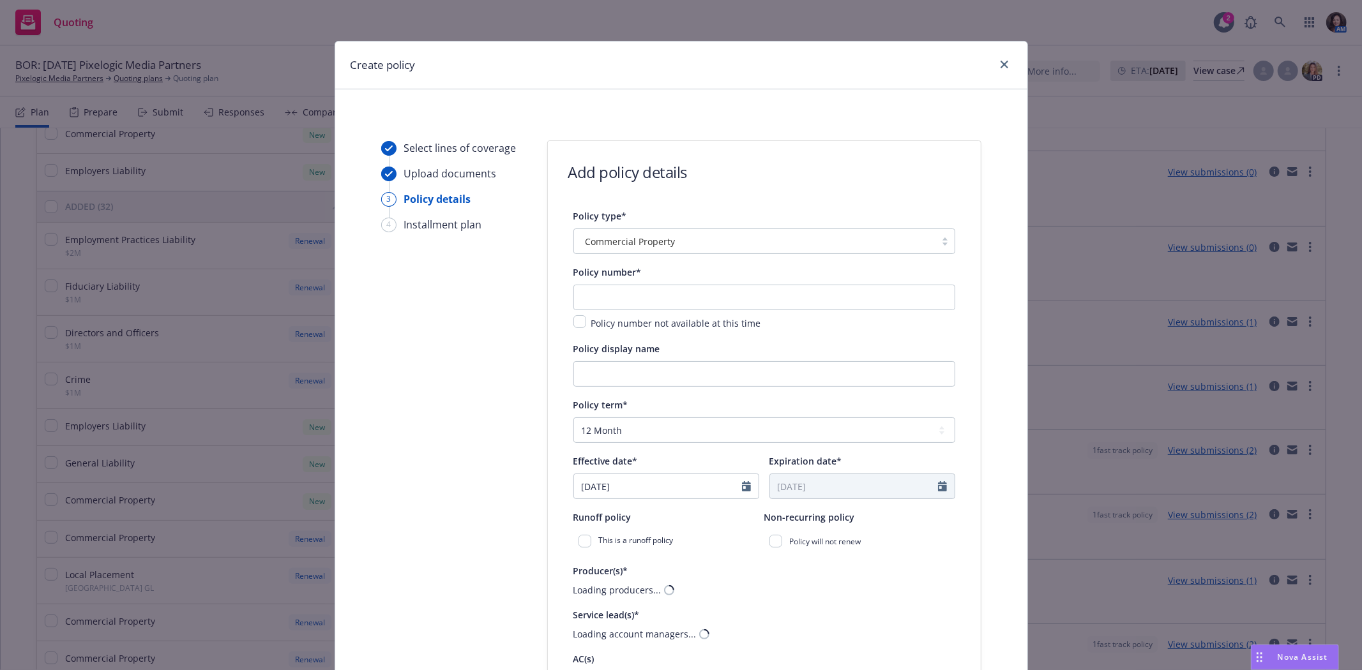
click at [594, 322] on span "Policy number not available at this time" at bounding box center [676, 323] width 170 height 12
click at [573, 322] on input "checkbox" at bounding box center [579, 321] width 13 height 13
checkbox input "true"
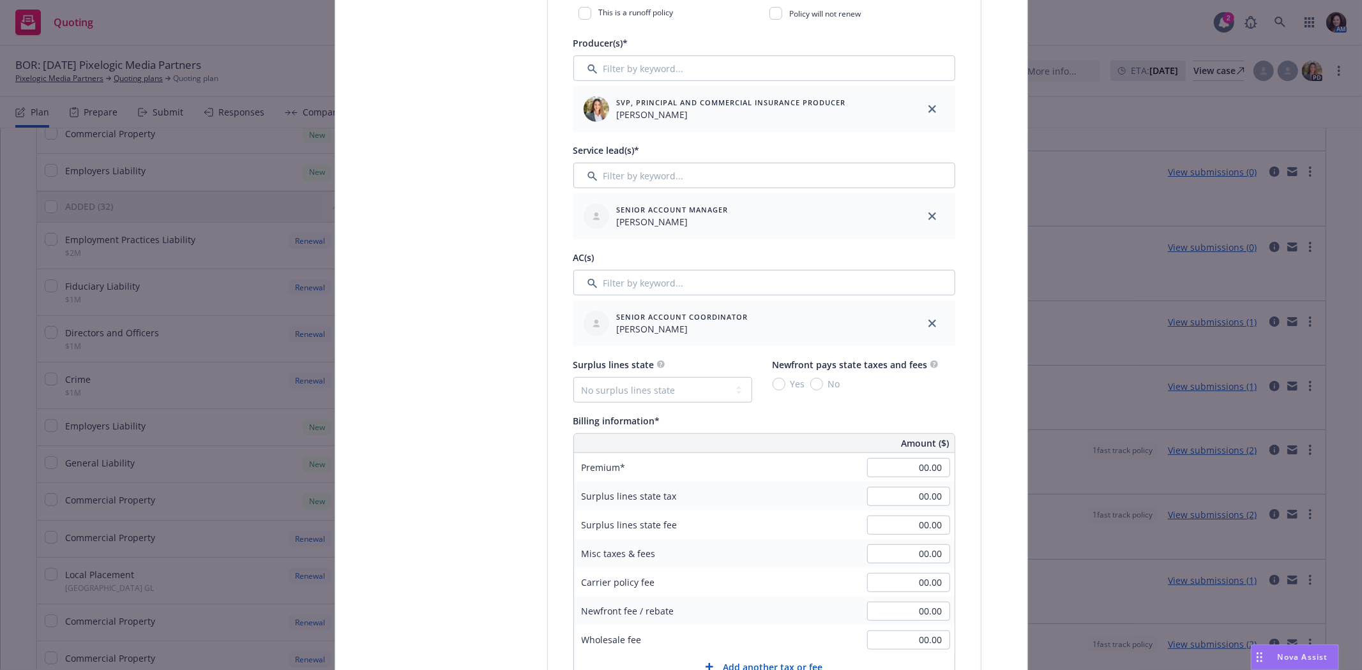
scroll to position [567, 0]
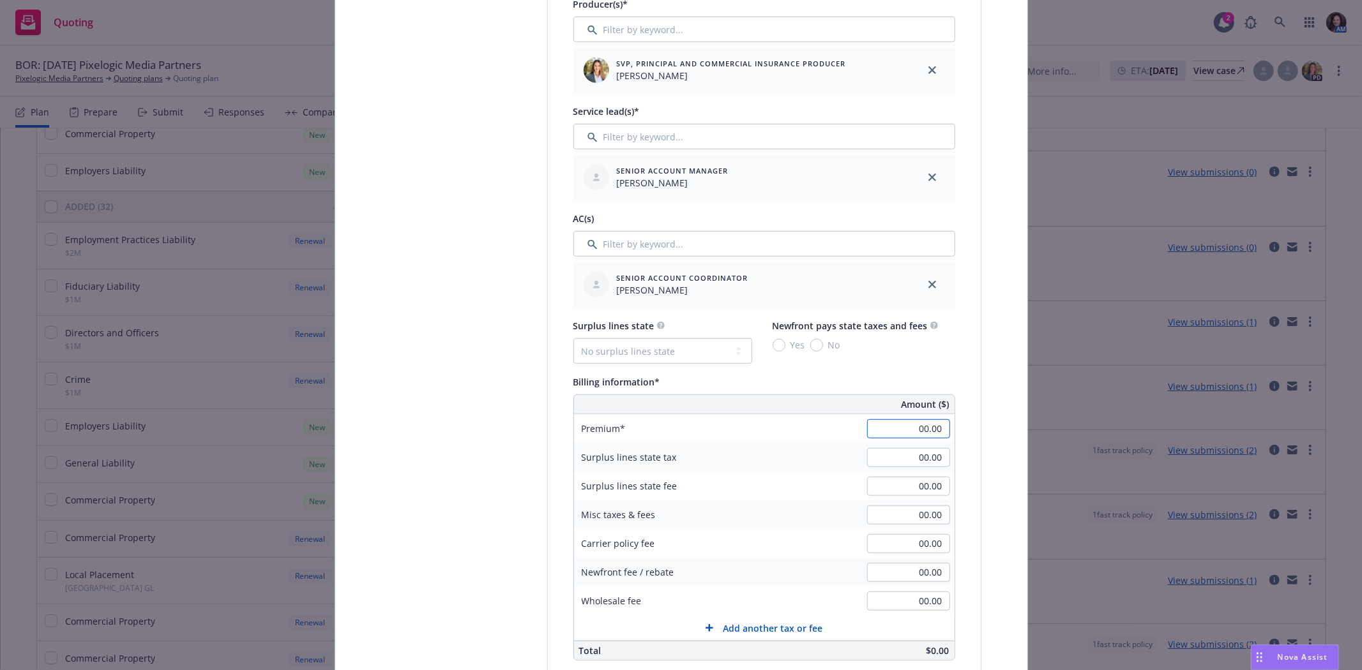
click at [867, 429] on input "00.00" at bounding box center [908, 429] width 83 height 19
type input "1,000.75"
click at [838, 436] on div "Premium 1,000.75" at bounding box center [764, 428] width 381 height 29
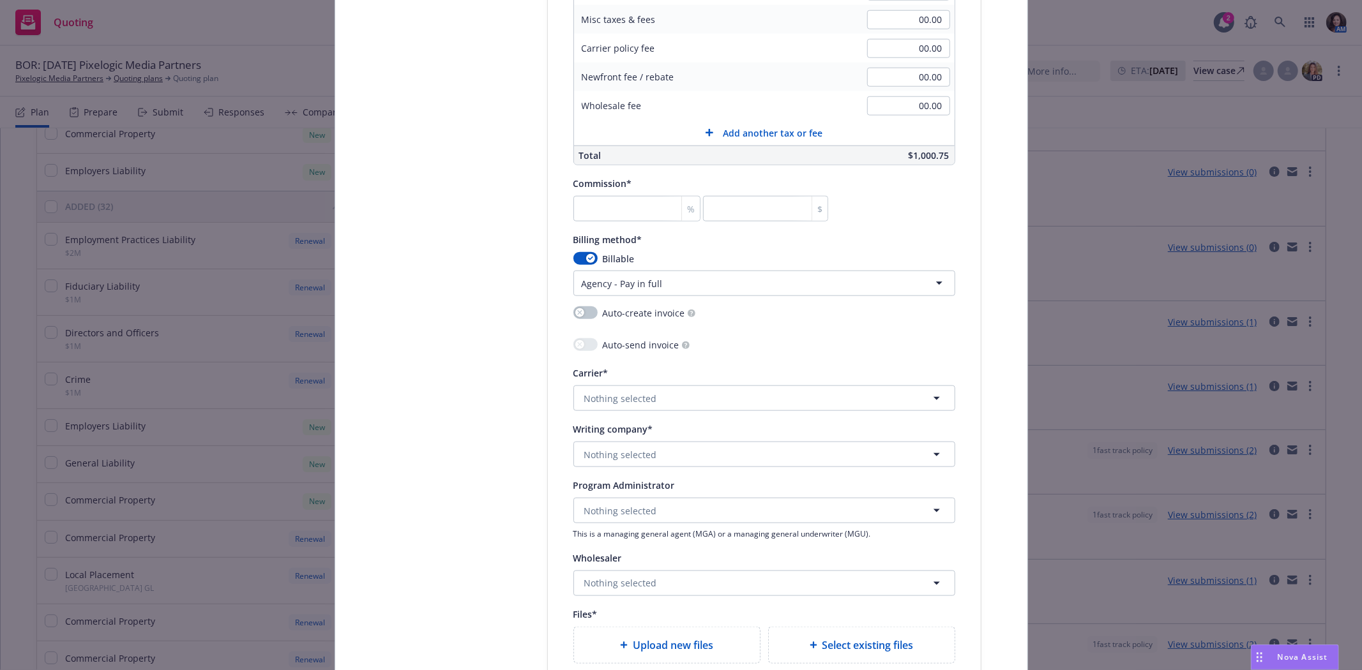
scroll to position [1064, 0]
click at [648, 391] on button "Nothing selected" at bounding box center [764, 397] width 382 height 26
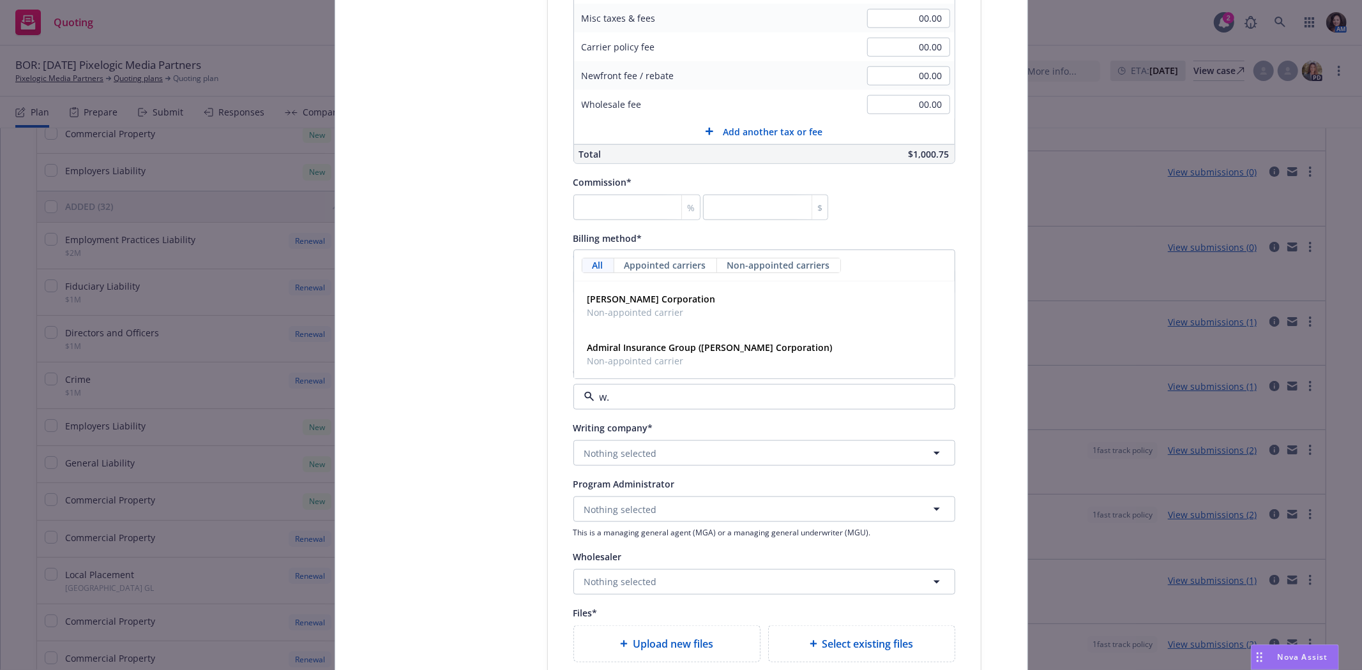
type input "w.r"
click at [601, 303] on strong "[PERSON_NAME] Corporation" at bounding box center [651, 300] width 128 height 12
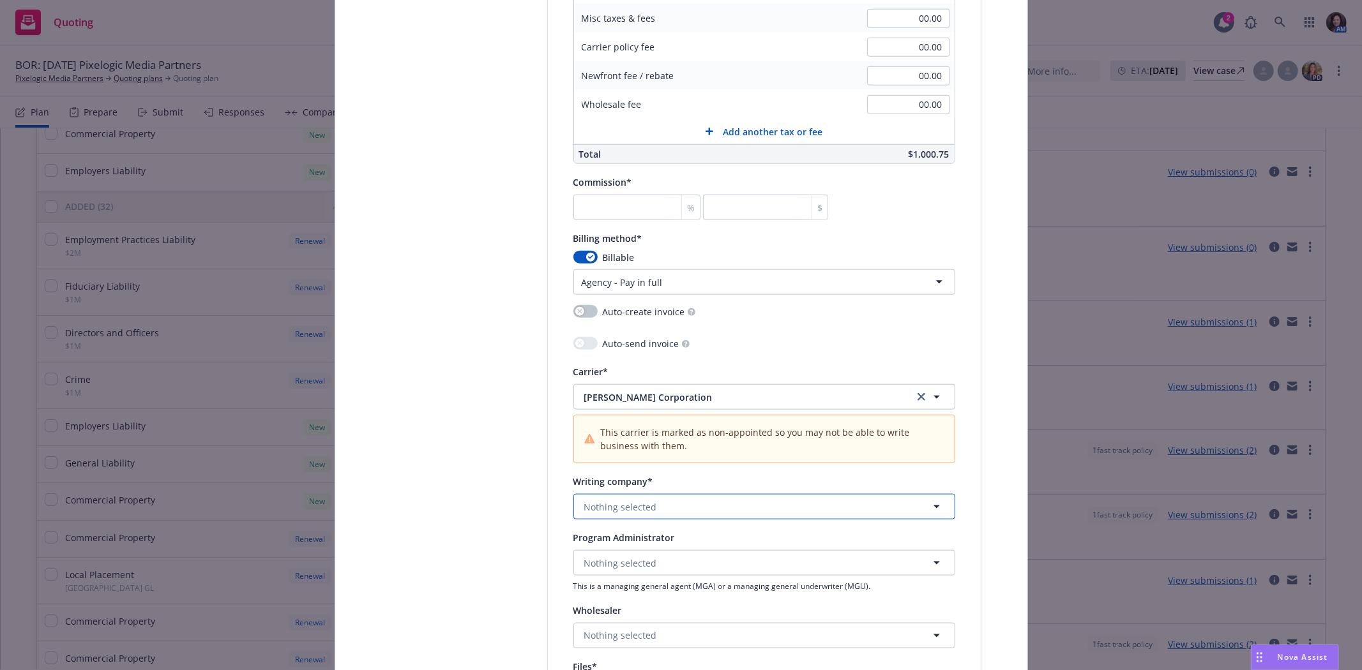
click at [639, 513] on span "Nothing selected" at bounding box center [620, 507] width 73 height 13
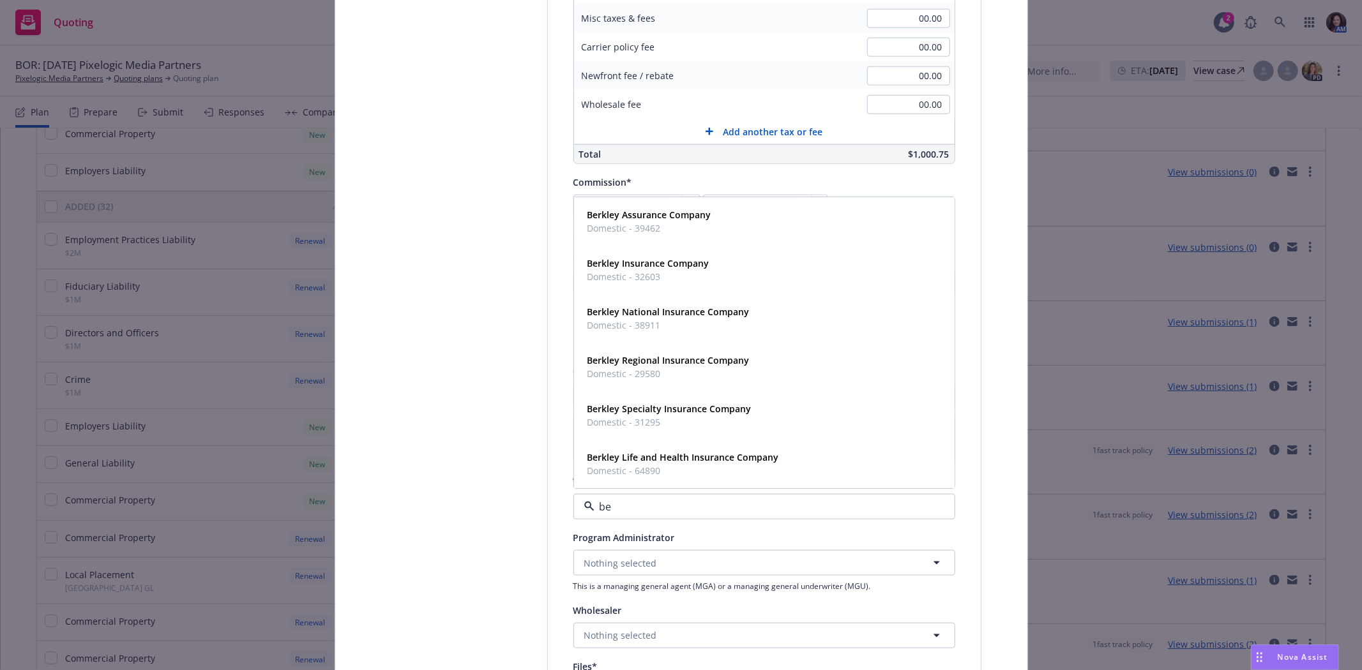
type input "ber"
click at [634, 270] on strong "Berkley Insurance Company" at bounding box center [648, 264] width 122 height 12
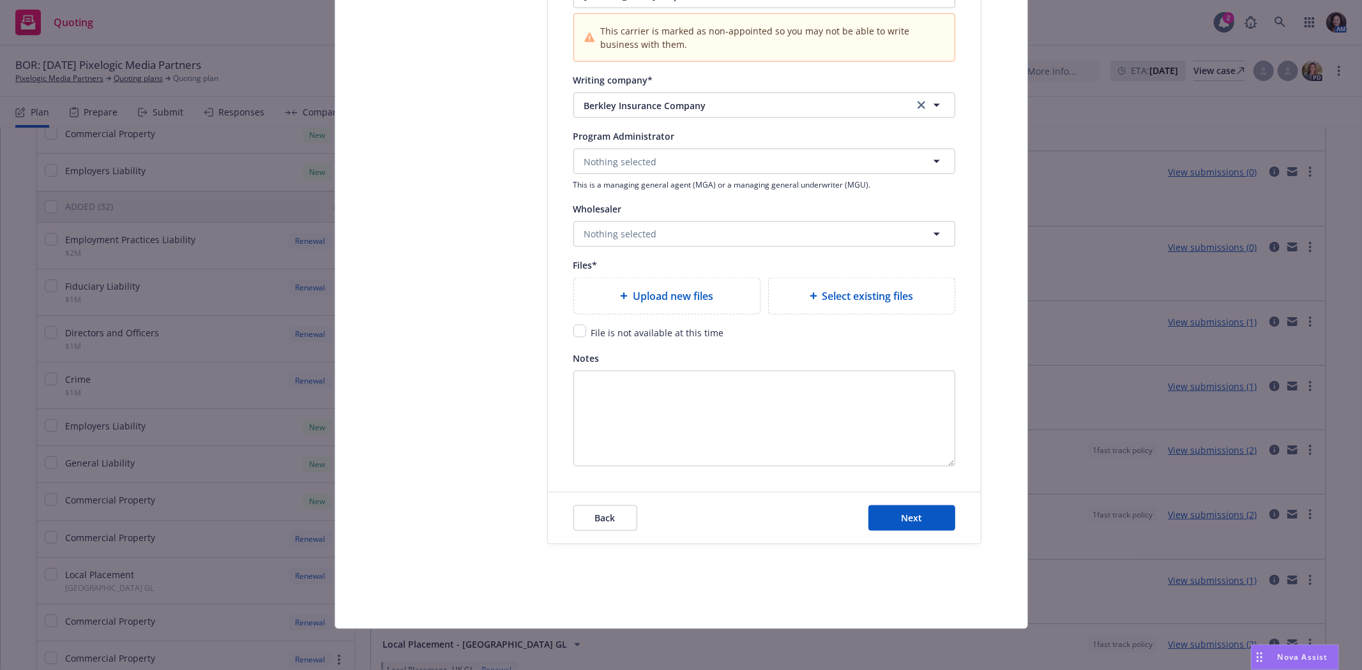
scroll to position [1470, 0]
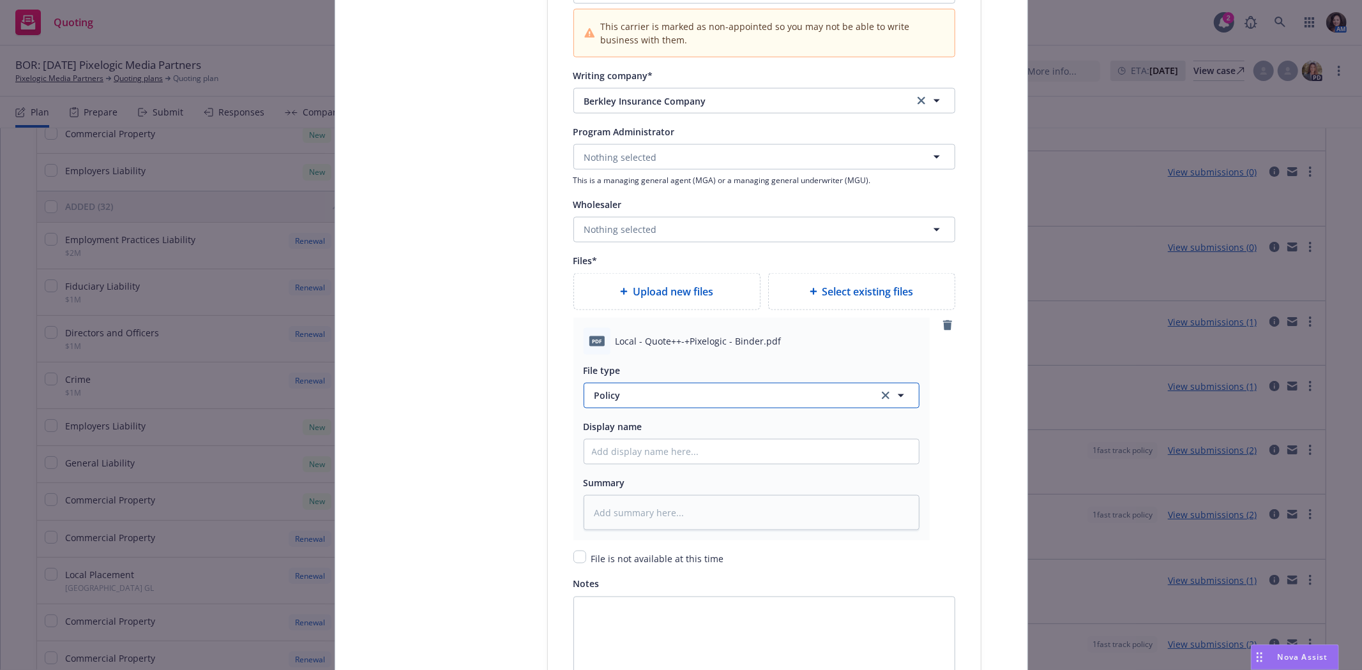
click at [644, 399] on span "Policy" at bounding box center [728, 395] width 269 height 13
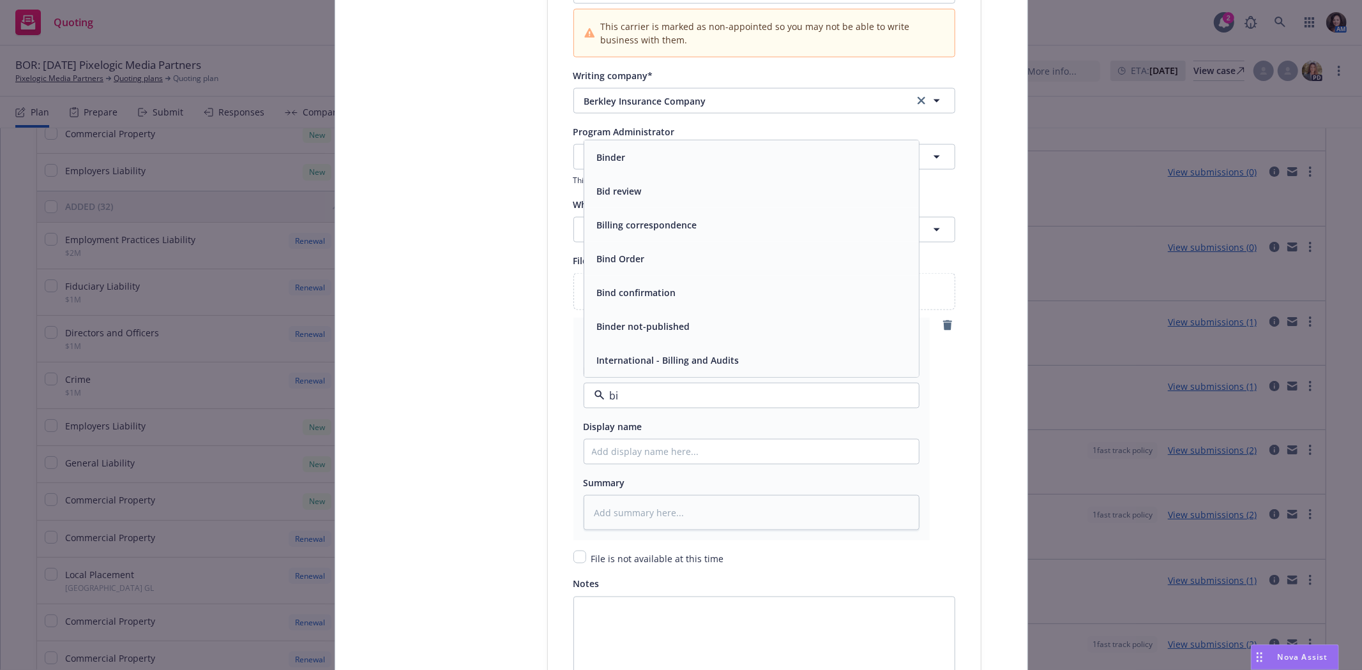
type input "bin"
click at [654, 266] on div "Binder" at bounding box center [751, 259] width 319 height 19
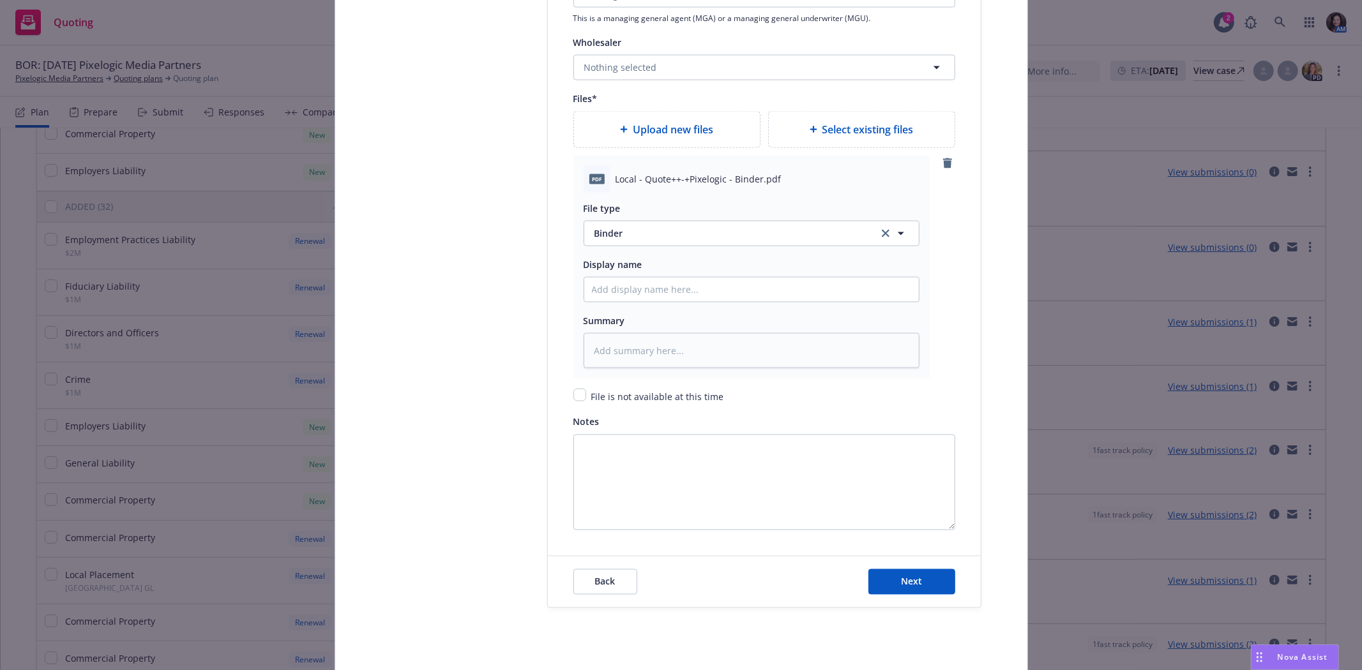
scroll to position [1701, 0]
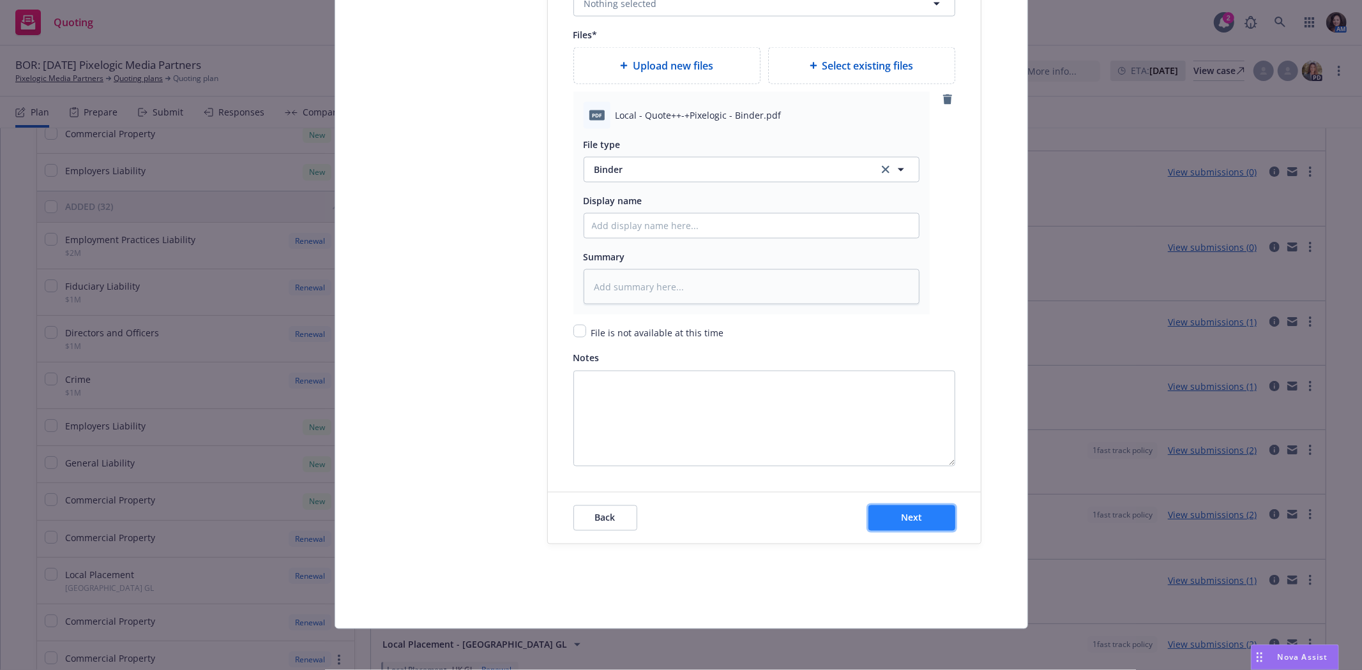
click at [926, 511] on button "Next" at bounding box center [911, 519] width 87 height 26
type textarea "x"
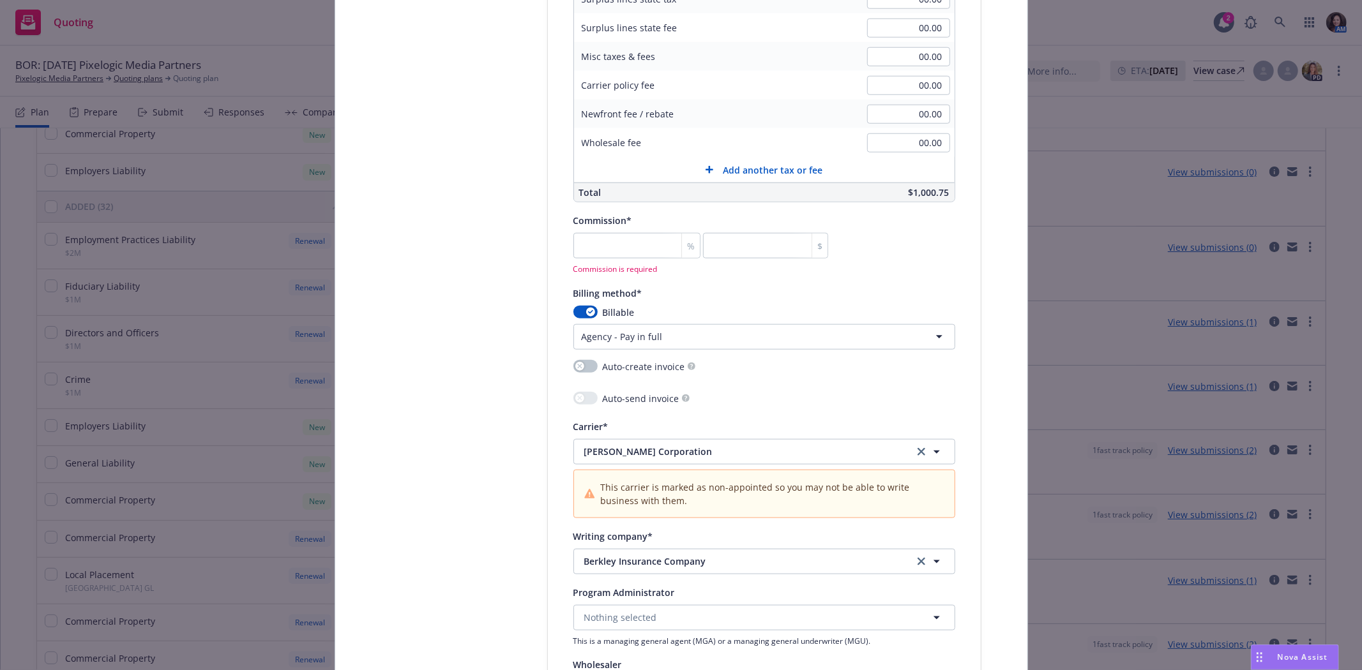
scroll to position [992, 0]
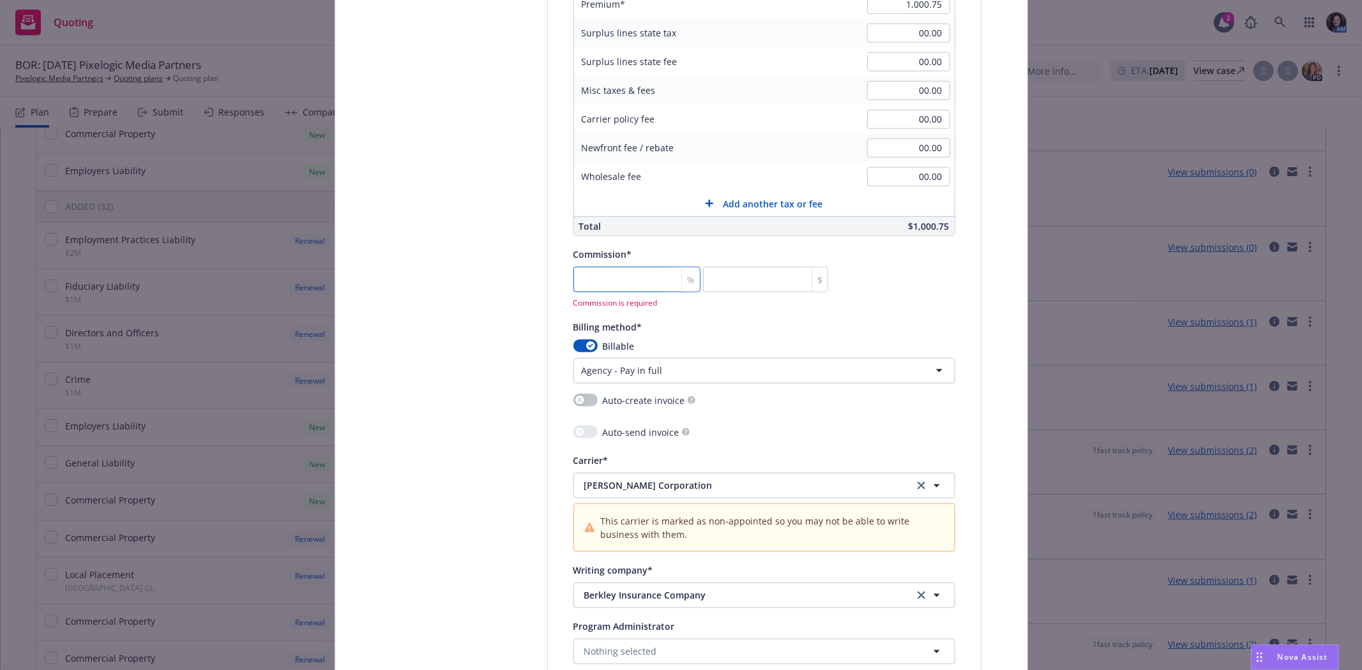
click at [614, 286] on input "number" at bounding box center [637, 280] width 128 height 26
type input "0"
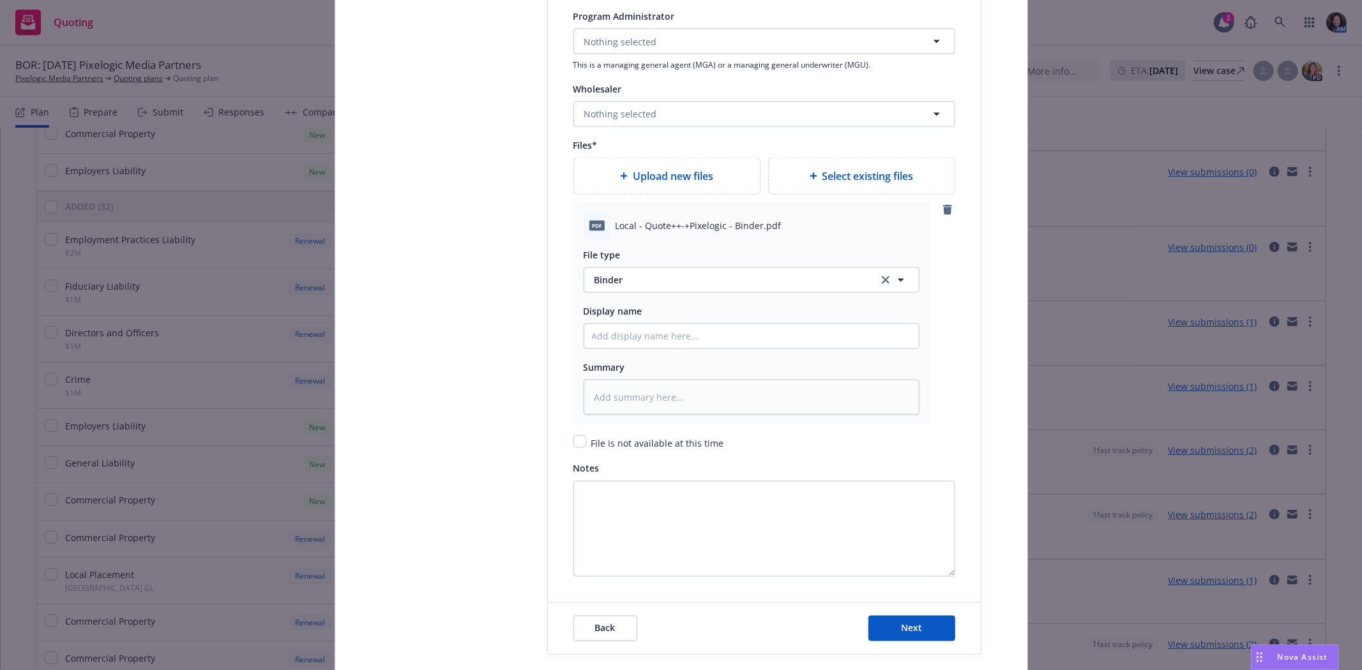
scroll to position [1701, 0]
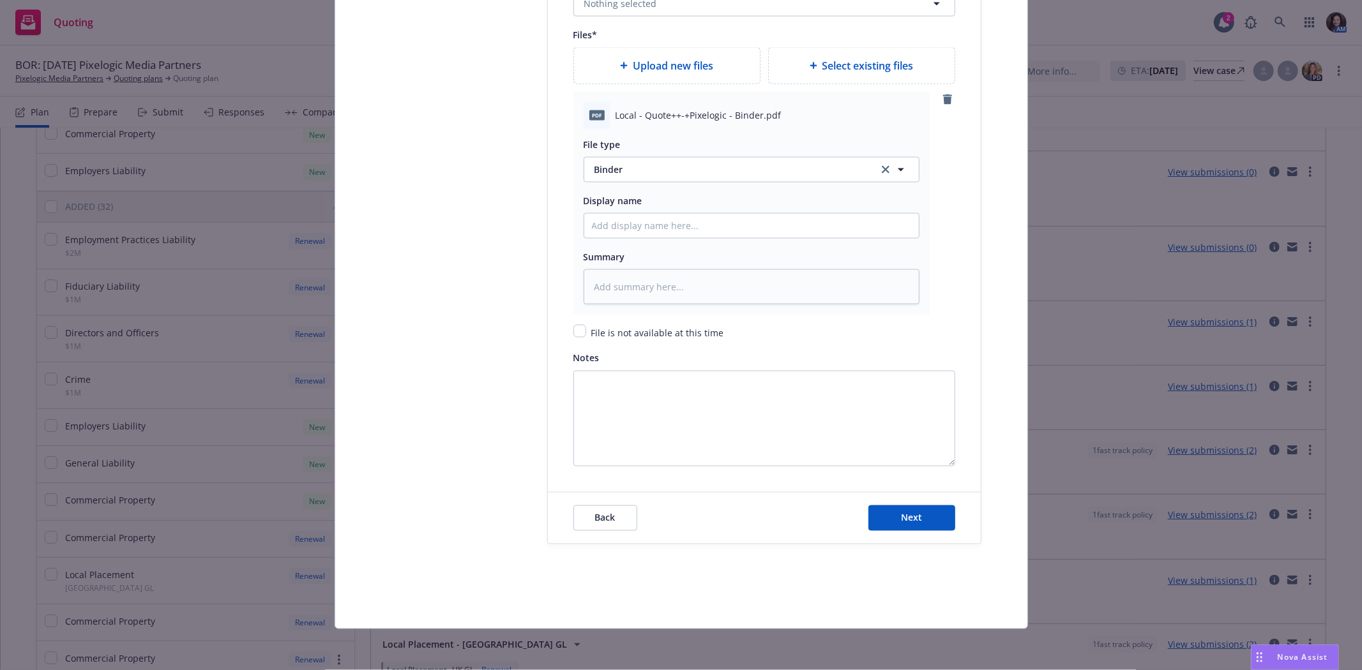
click at [909, 531] on div "Back Next" at bounding box center [764, 518] width 433 height 51
click at [909, 524] on button "Next" at bounding box center [911, 519] width 87 height 26
type textarea "x"
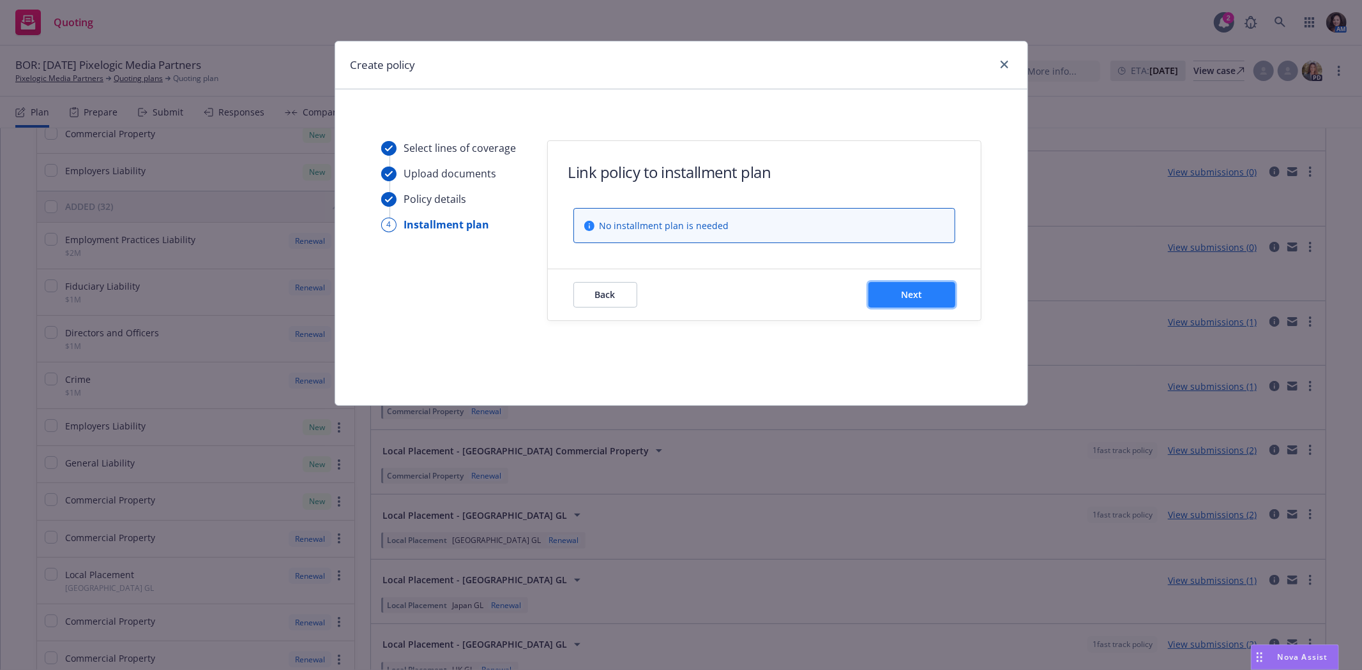
click at [902, 301] on button "Next" at bounding box center [911, 295] width 87 height 26
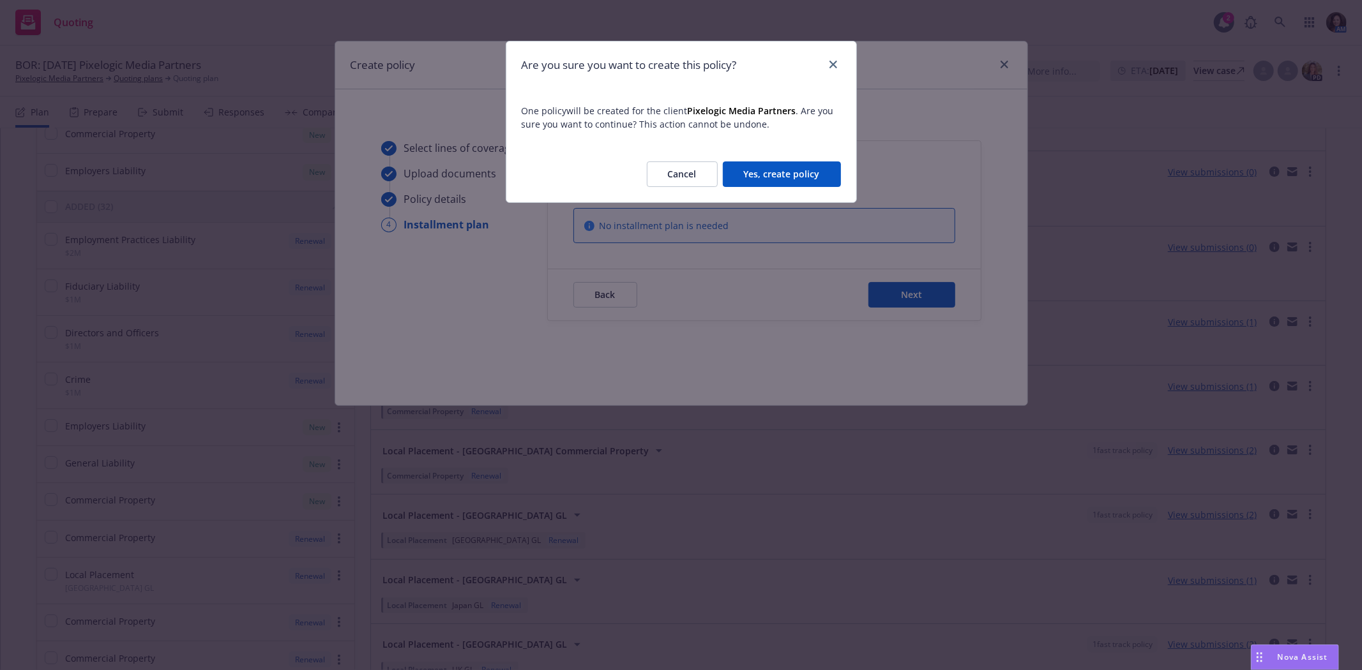
click at [776, 171] on button "Yes, create policy" at bounding box center [782, 175] width 118 height 26
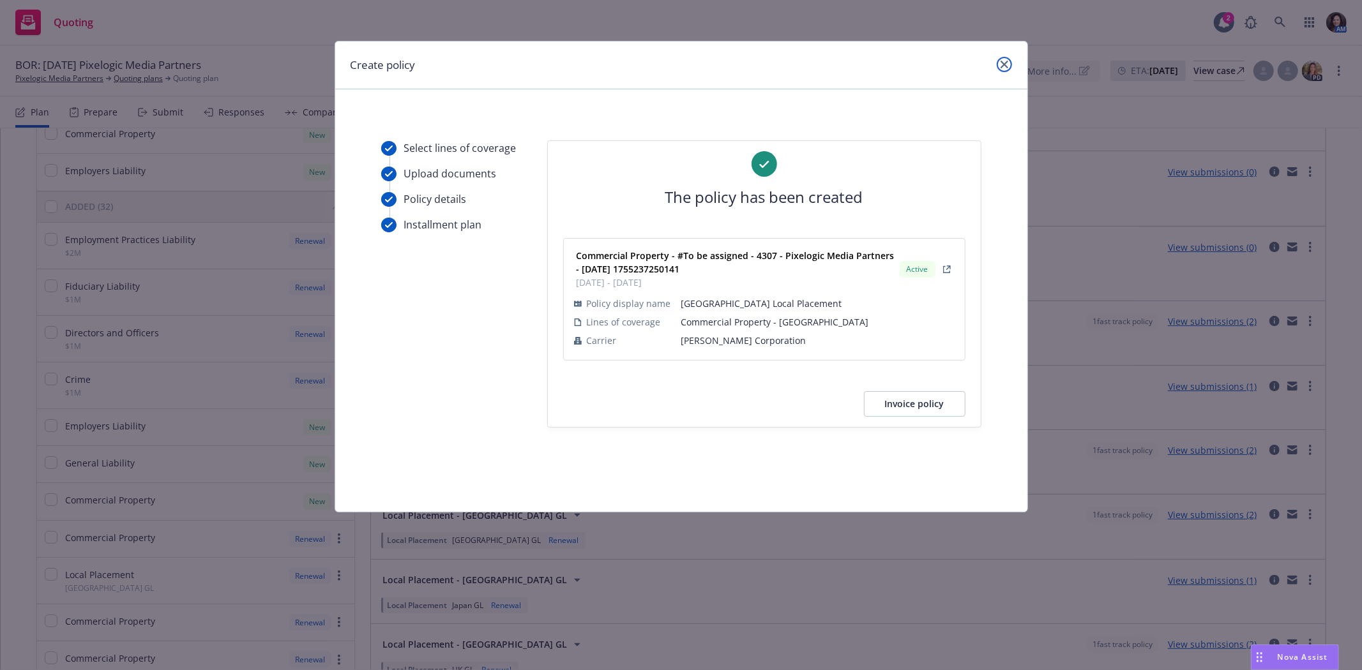
click at [1008, 68] on link "close" at bounding box center [1004, 64] width 15 height 15
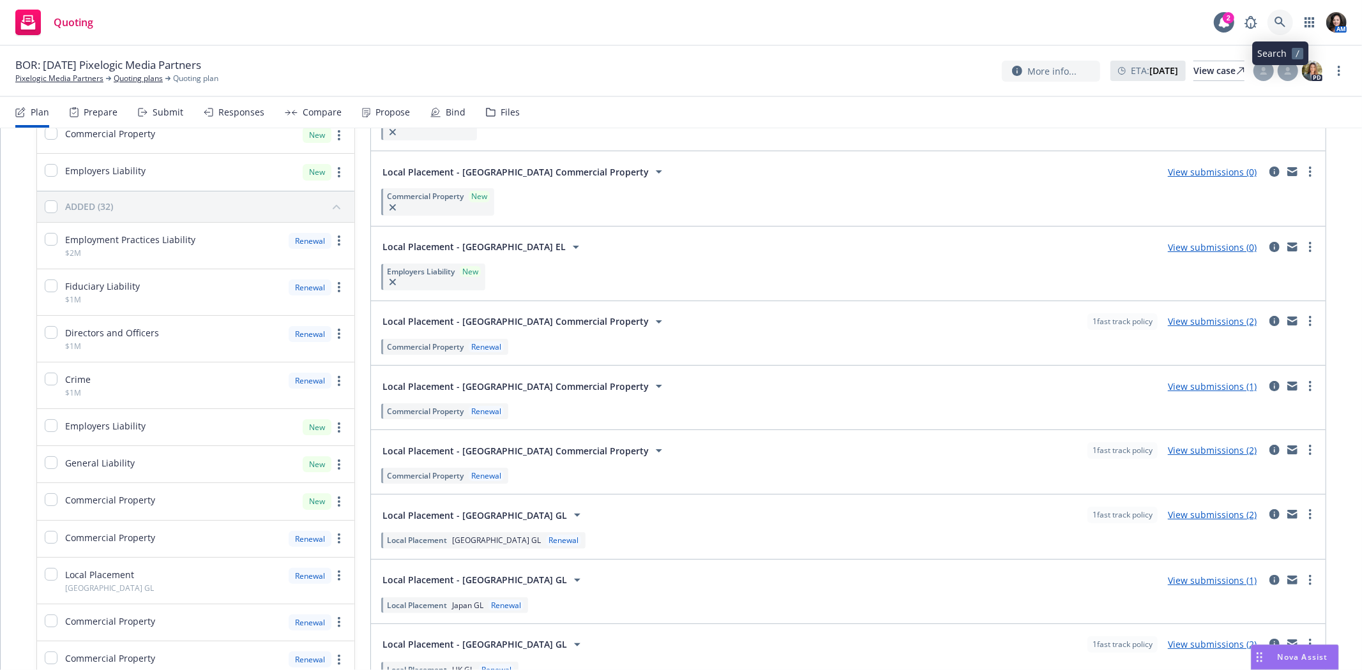
click at [1285, 24] on link at bounding box center [1280, 23] width 26 height 26
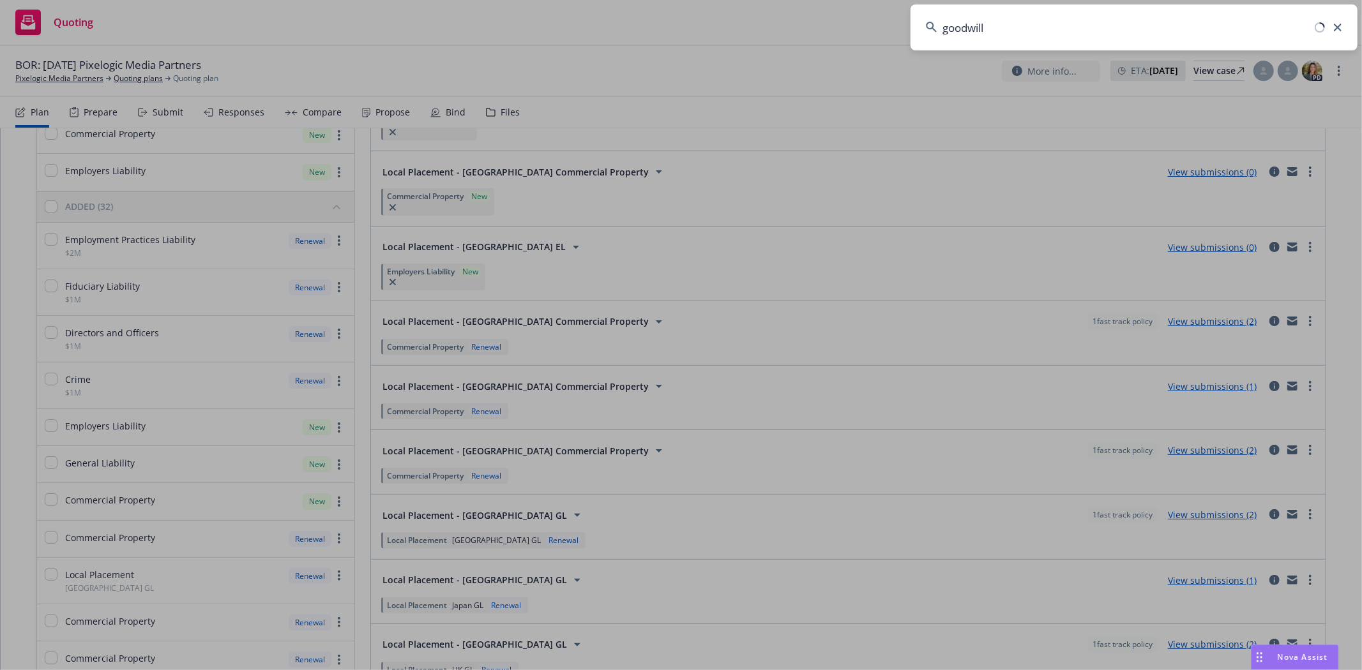
type input "goodwill"
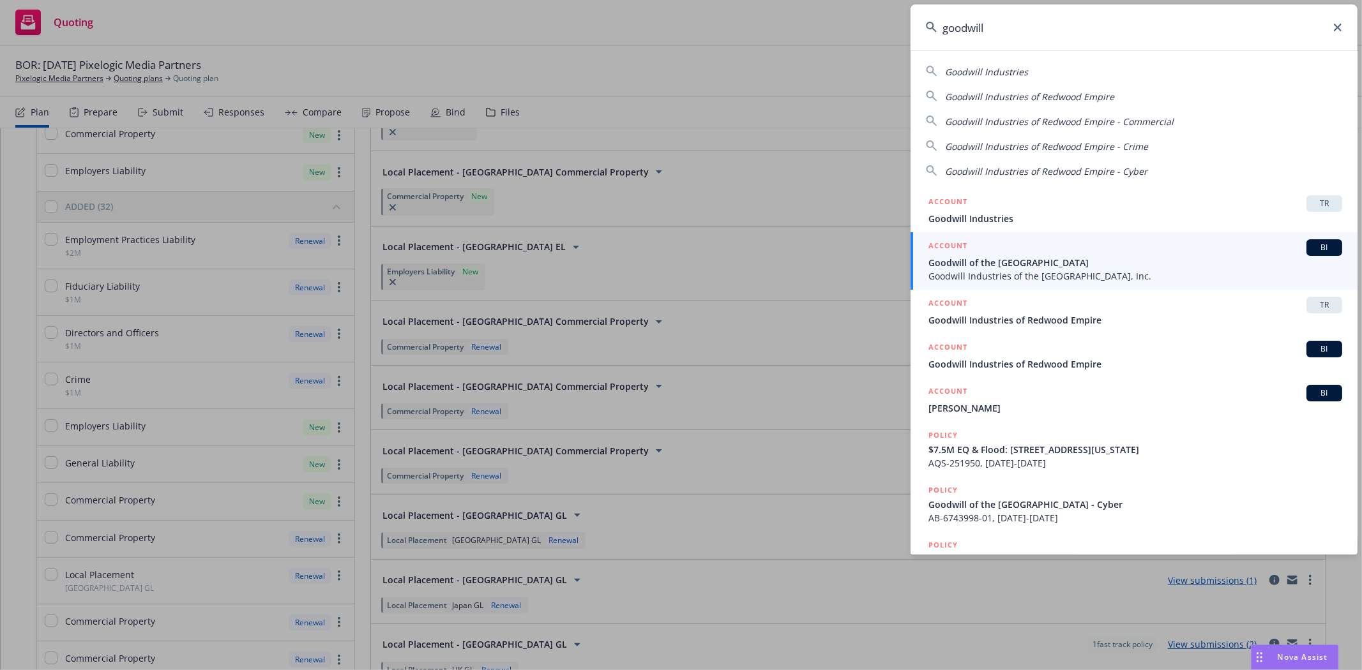
click at [1006, 257] on span "Goodwill of the [GEOGRAPHIC_DATA]" at bounding box center [1135, 262] width 414 height 13
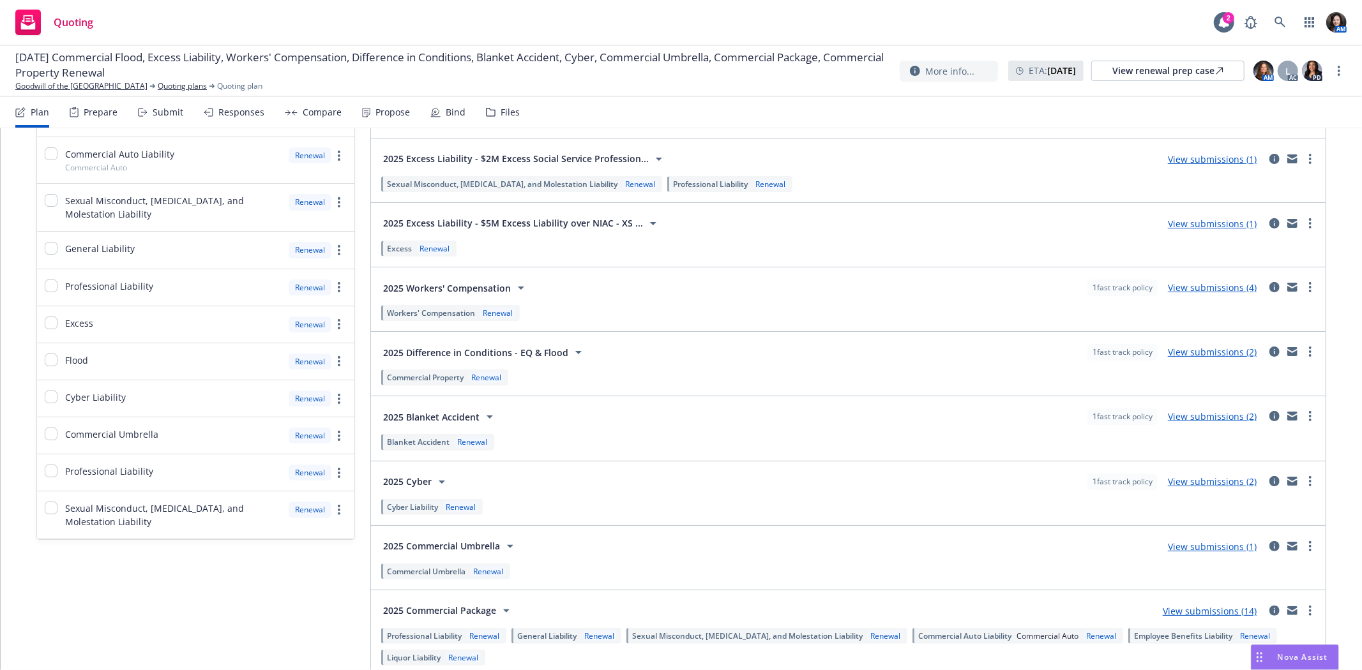
scroll to position [496, 0]
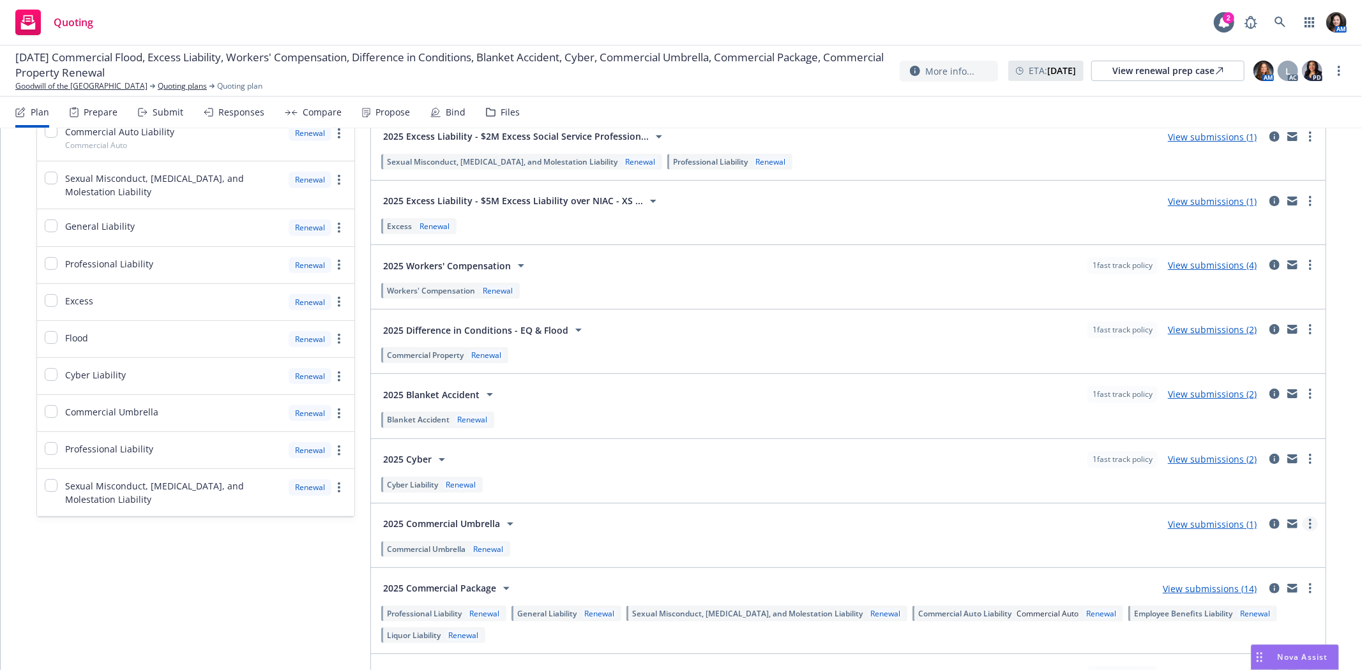
click at [1309, 519] on circle "more" at bounding box center [1310, 520] width 3 height 3
click at [1265, 499] on span "Create policy (fast track)" at bounding box center [1249, 500] width 133 height 12
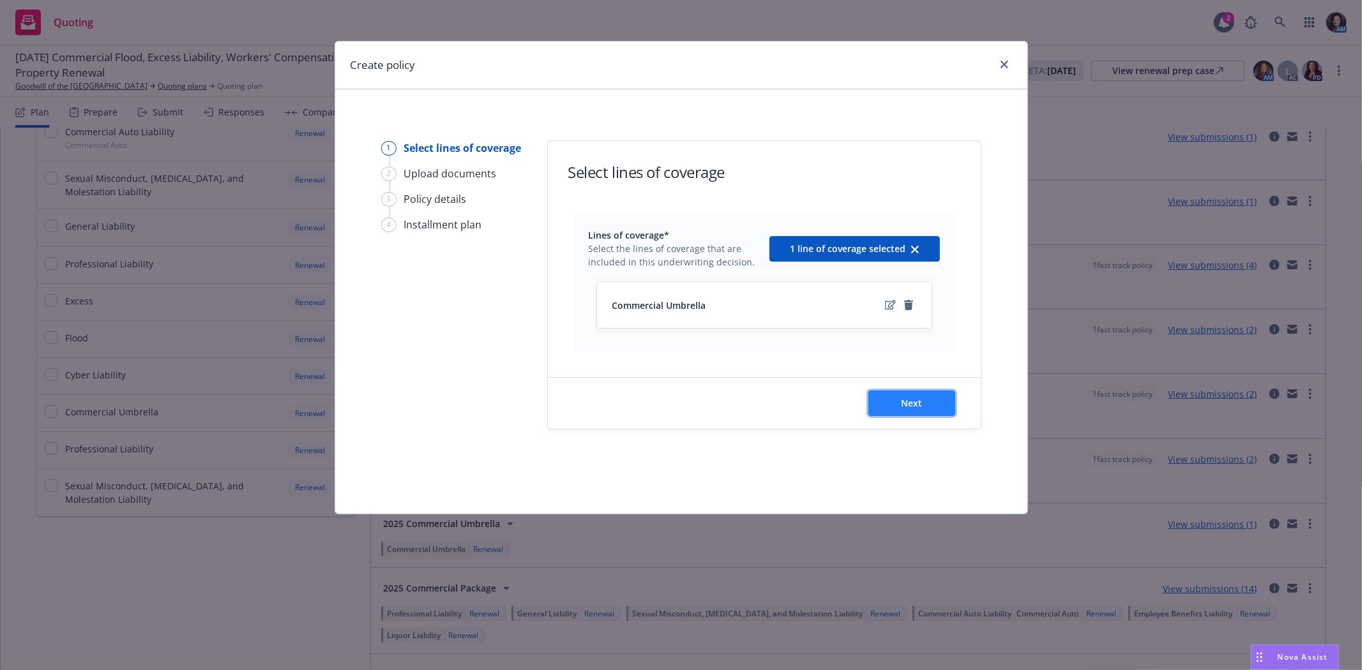
click at [933, 405] on button "Next" at bounding box center [911, 404] width 87 height 26
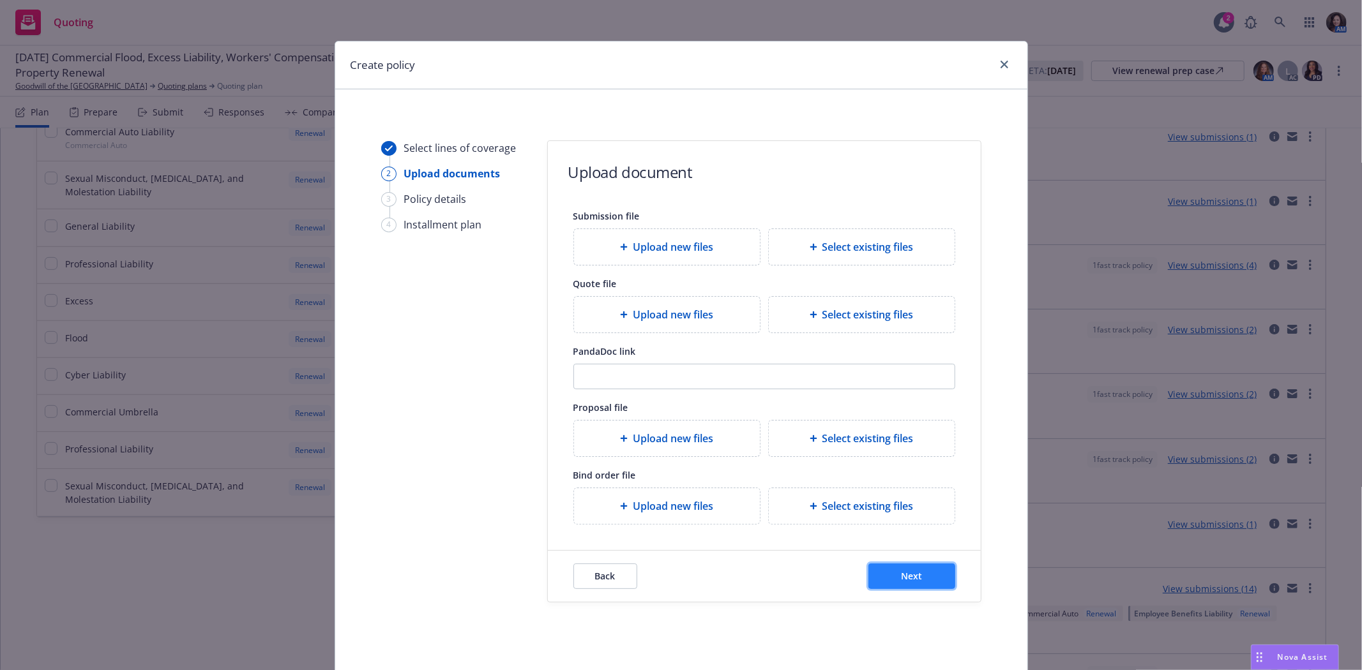
click at [902, 582] on span "Next" at bounding box center [911, 576] width 21 height 12
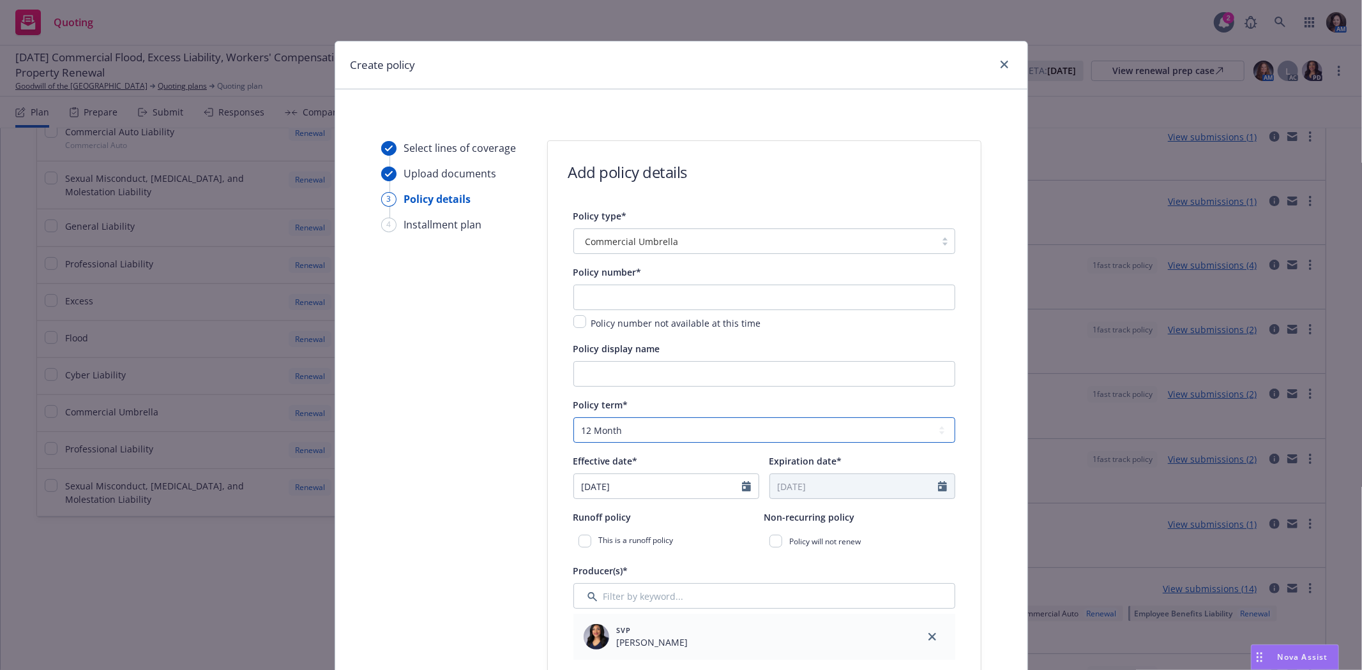
click at [700, 425] on select "Select policy term 12 Month 6 Month 4 Month 3 Month 2 Month 1 Month 36 Month (3…" at bounding box center [764, 431] width 382 height 26
select select "other"
click at [573, 419] on select "Select policy term 12 Month 6 Month 4 Month 3 Month 2 Month 1 Month 36 Month (3…" at bounding box center [764, 431] width 382 height 26
click at [680, 486] on input "[DATE]" at bounding box center [658, 486] width 168 height 24
click at [711, 317] on icon "button" at bounding box center [715, 317] width 8 height 8
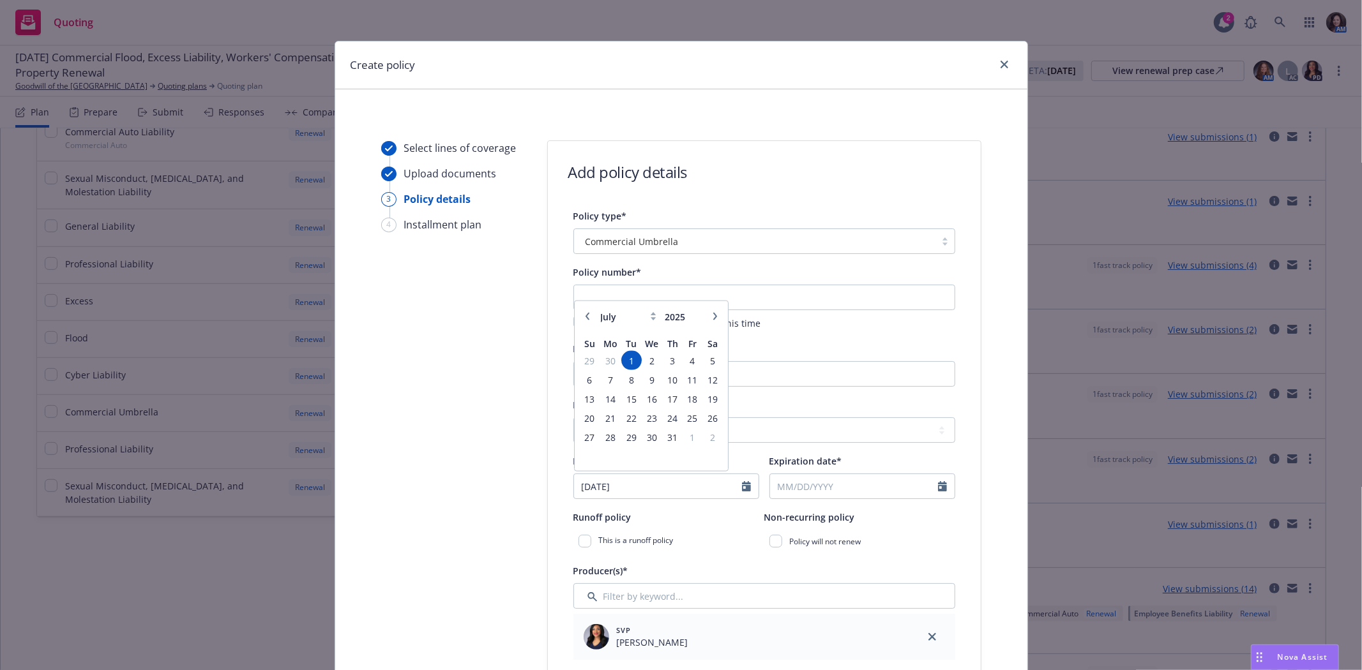
select select "8"
click at [672, 407] on span "14" at bounding box center [672, 399] width 17 height 16
type input "[DATE]"
select select "8"
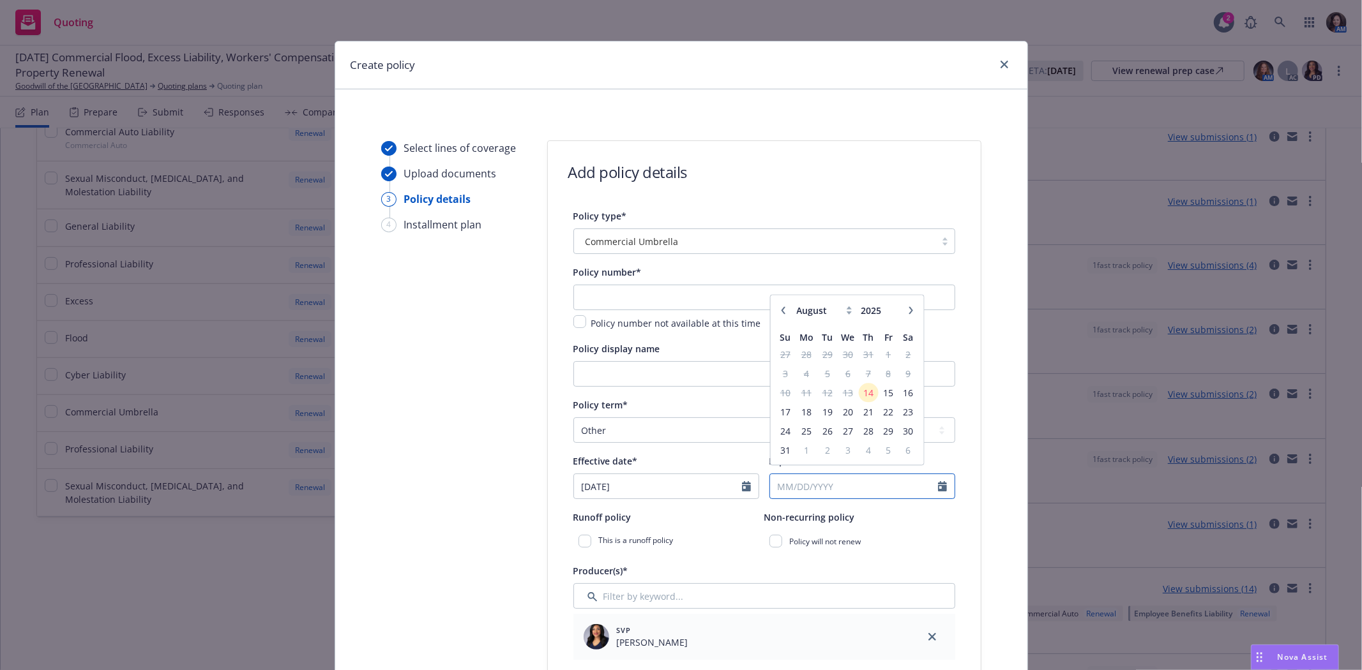
click at [806, 487] on input "Expiration date*" at bounding box center [854, 486] width 168 height 24
type input "[DATE]"
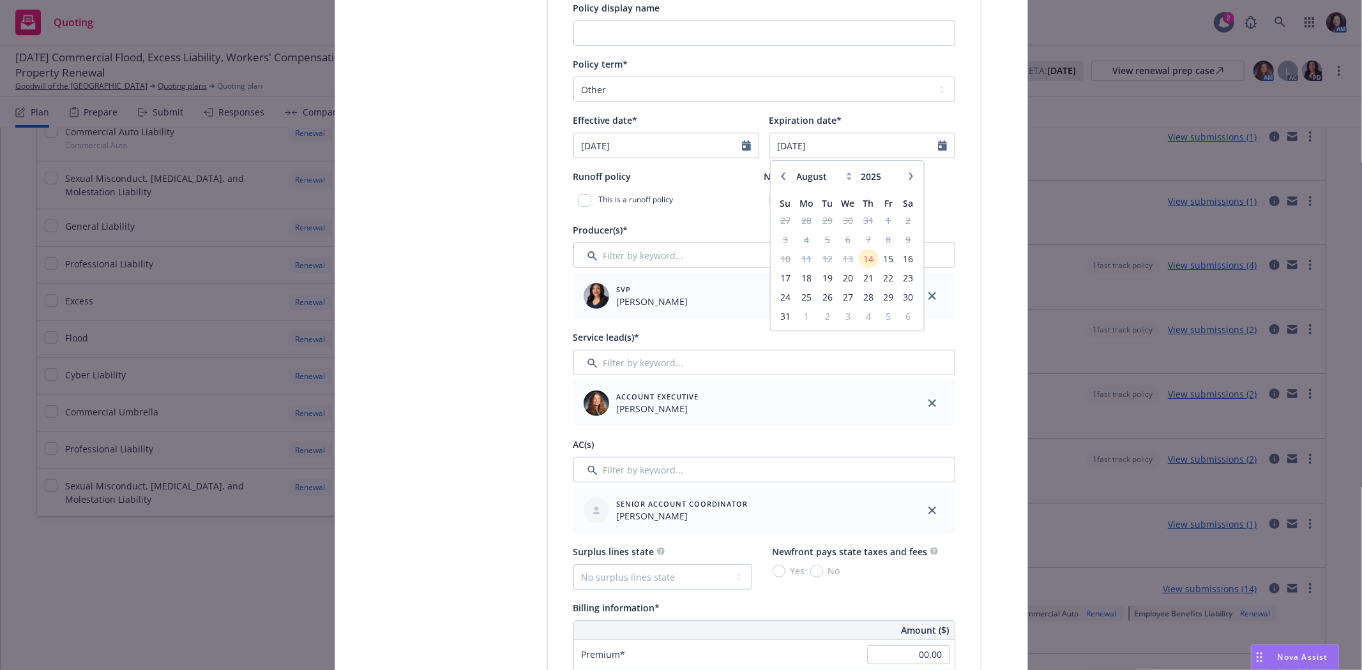
scroll to position [354, 0]
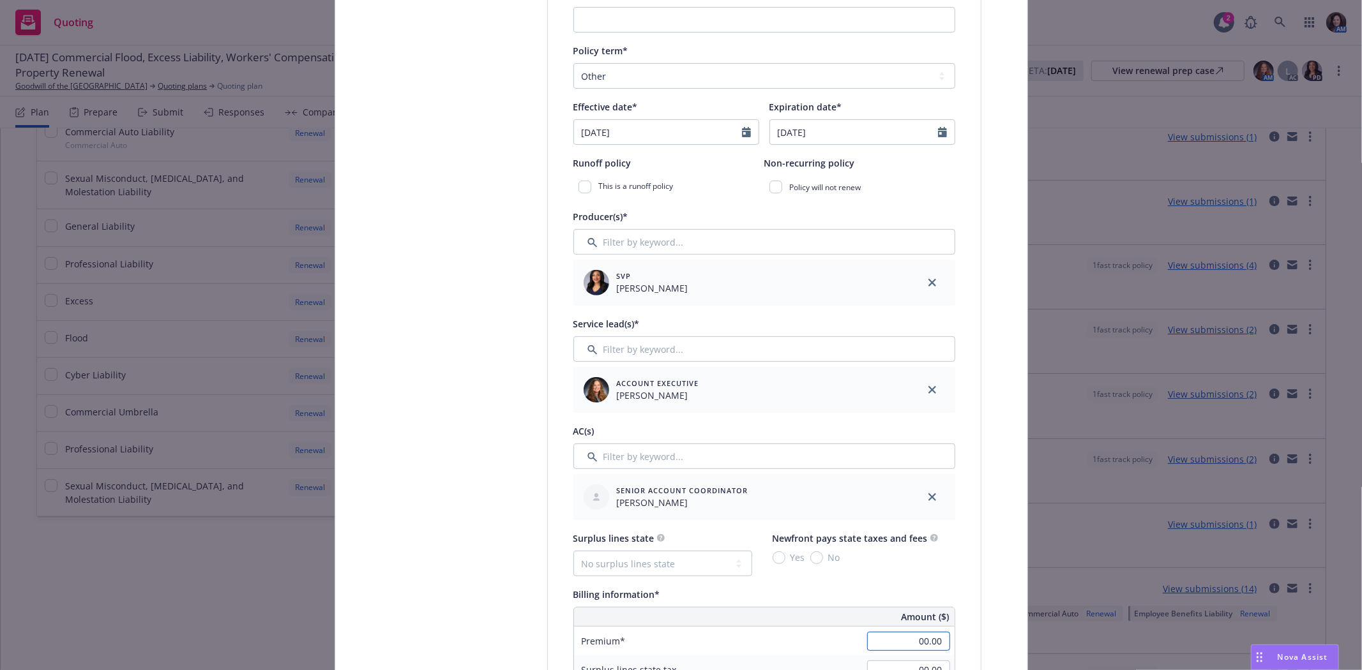
click at [908, 640] on input "00.00" at bounding box center [908, 641] width 83 height 19
type input "111,687.00"
click at [872, 594] on div "Billing information*" at bounding box center [764, 594] width 382 height 15
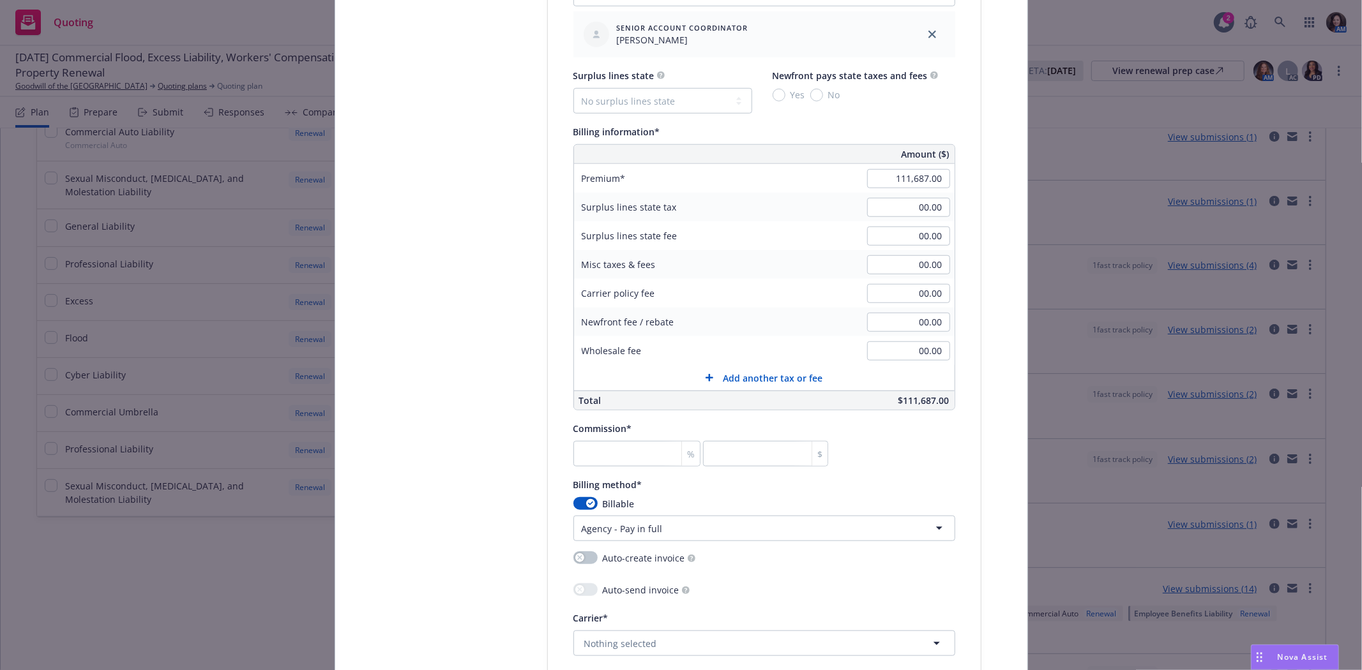
scroll to position [851, 0]
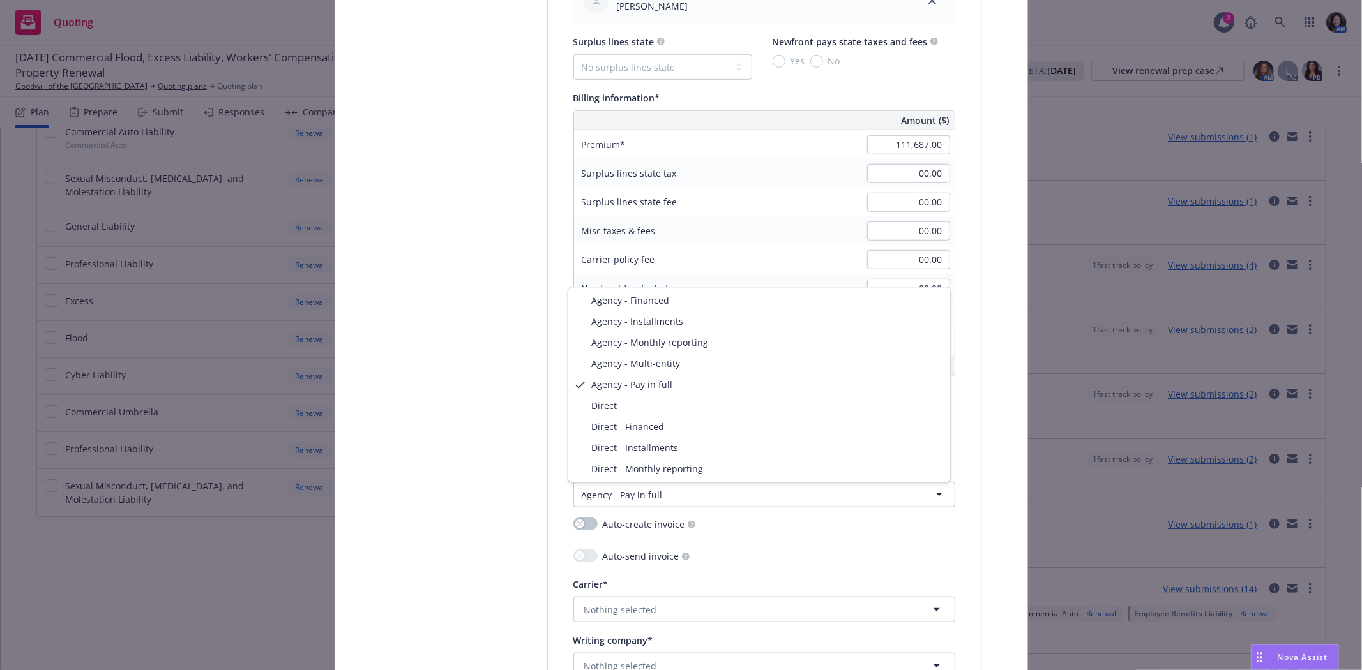
click at [603, 502] on html "Quoting 2 AM 07/01/25 Commercial Flood, Excess Liability, Workers' Compensation…" at bounding box center [681, 335] width 1362 height 670
select select "DIRECT"
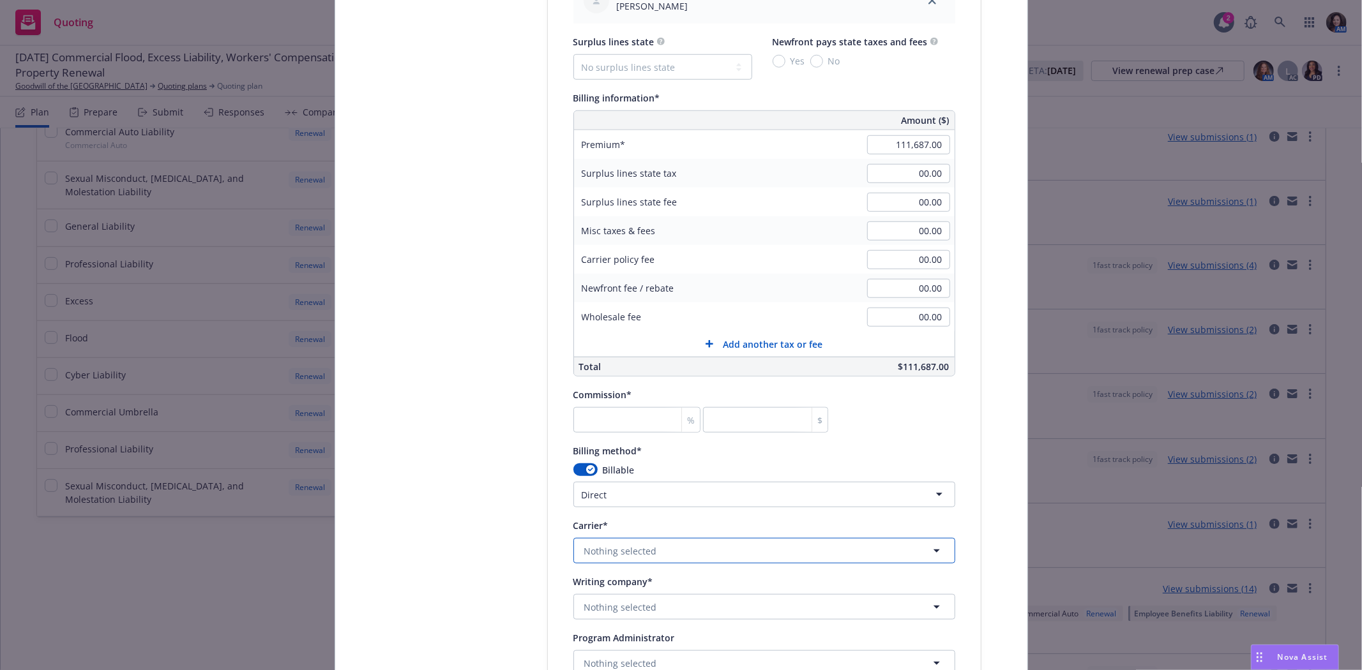
click at [614, 558] on span "Nothing selected" at bounding box center [620, 551] width 73 height 13
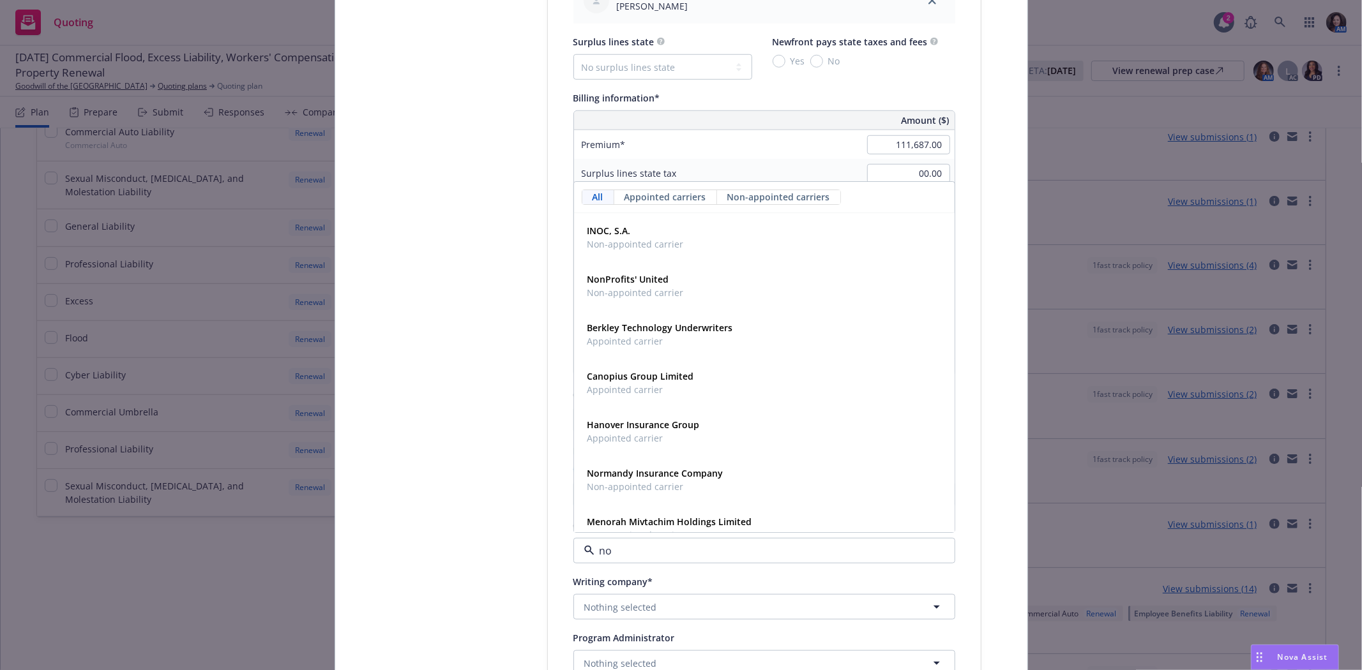
type input "non"
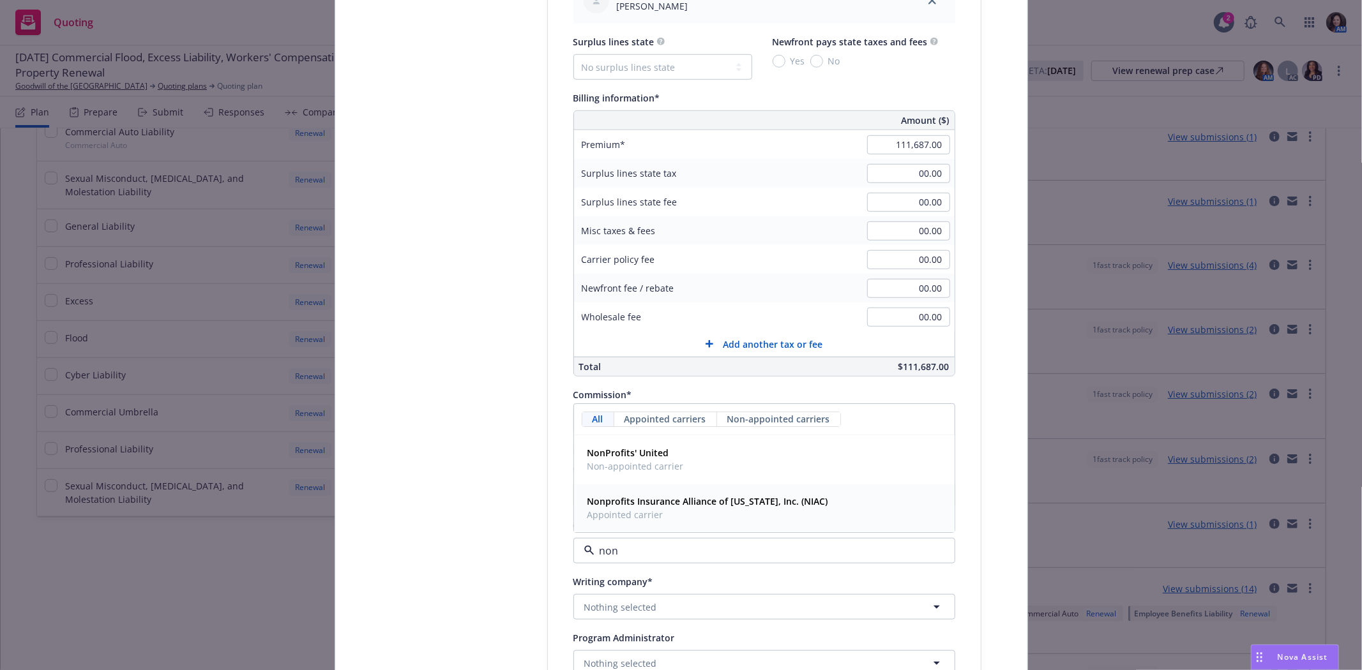
drag, startPoint x: 621, startPoint y: 526, endPoint x: 621, endPoint y: 515, distance: 10.9
click at [621, 524] on div "Nonprofits Insurance Alliance of California, Inc. (NIAC) Appointed carrier" at bounding box center [706, 509] width 248 height 32
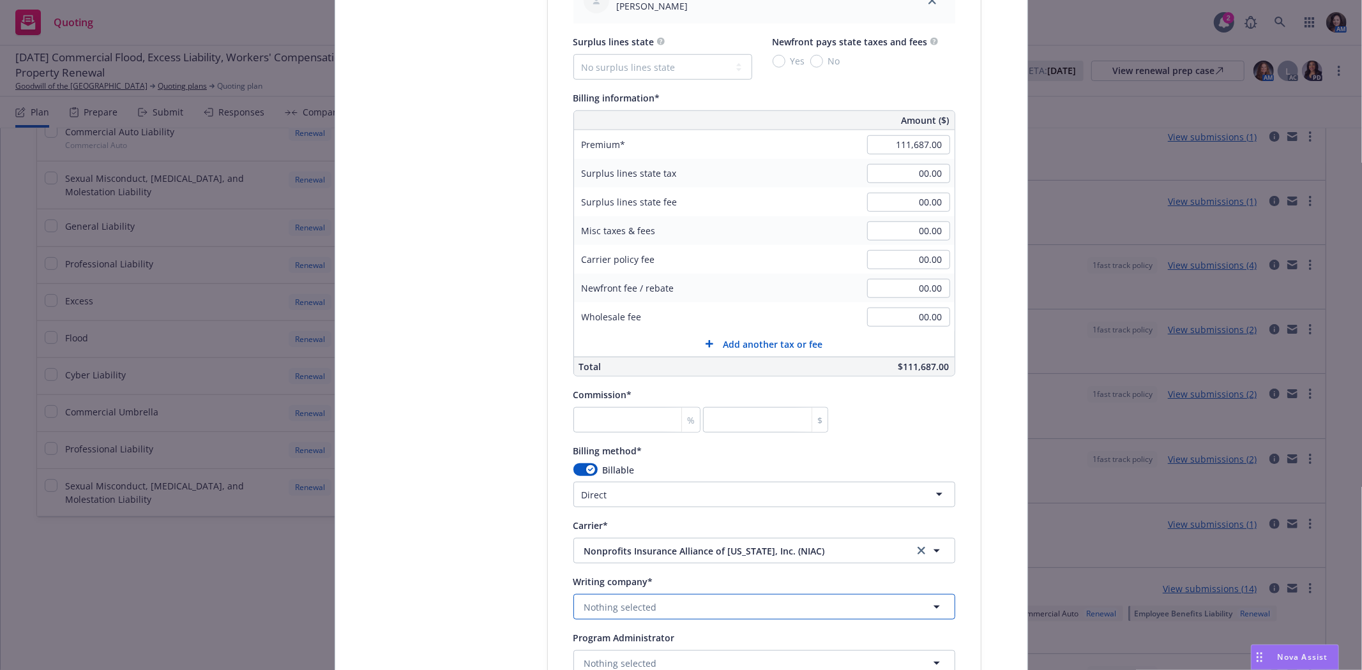
click at [603, 619] on button "Nothing selected" at bounding box center [764, 607] width 382 height 26
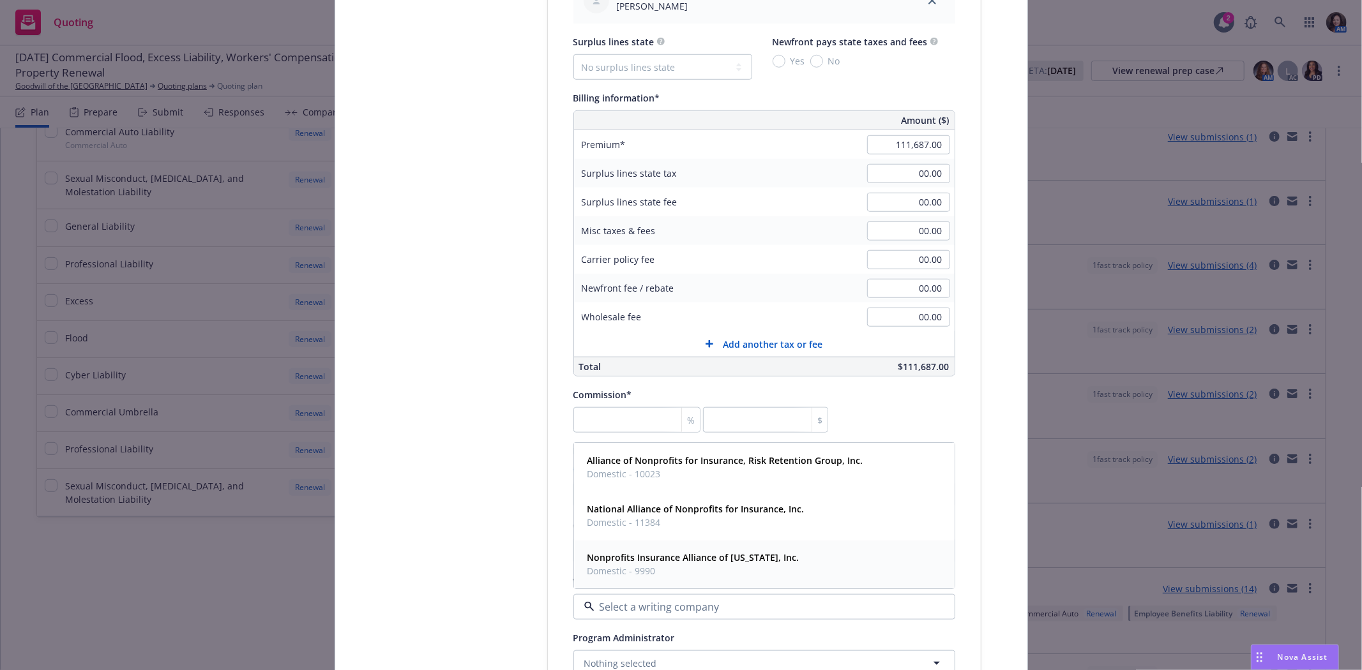
click at [596, 561] on strong "Nonprofits Insurance Alliance of [US_STATE], Inc." at bounding box center [693, 558] width 212 height 12
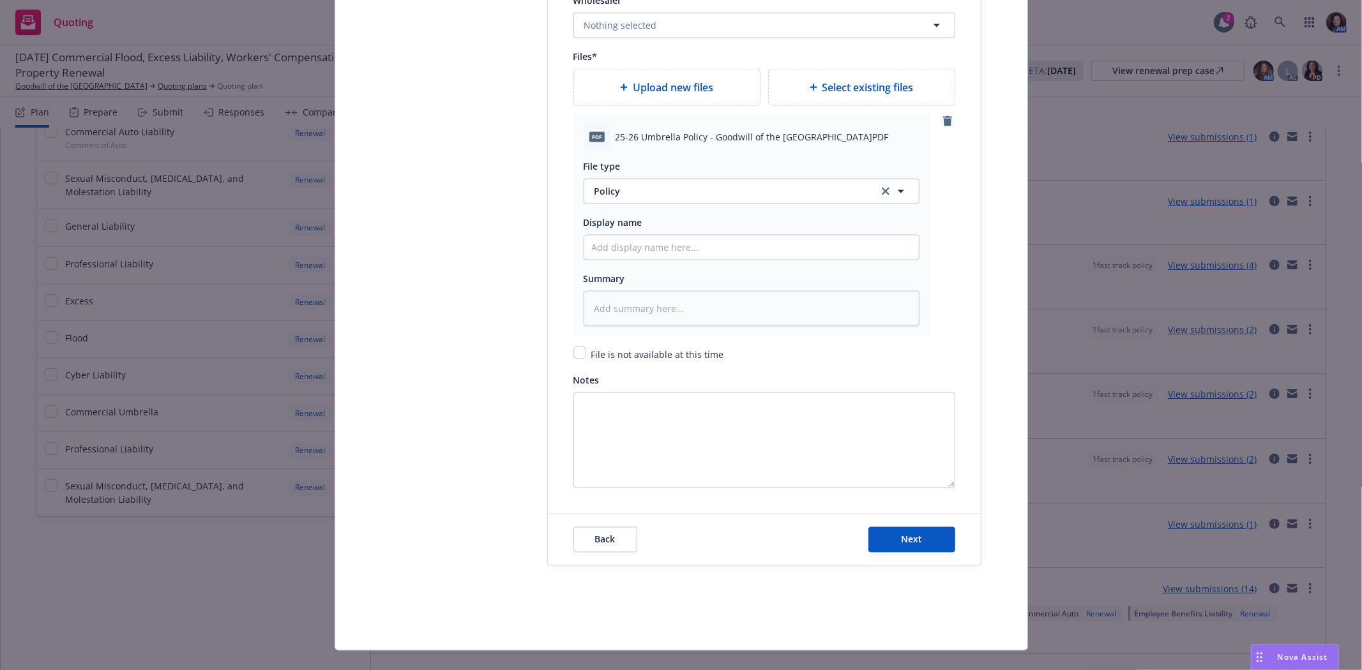
scroll to position [1588, 0]
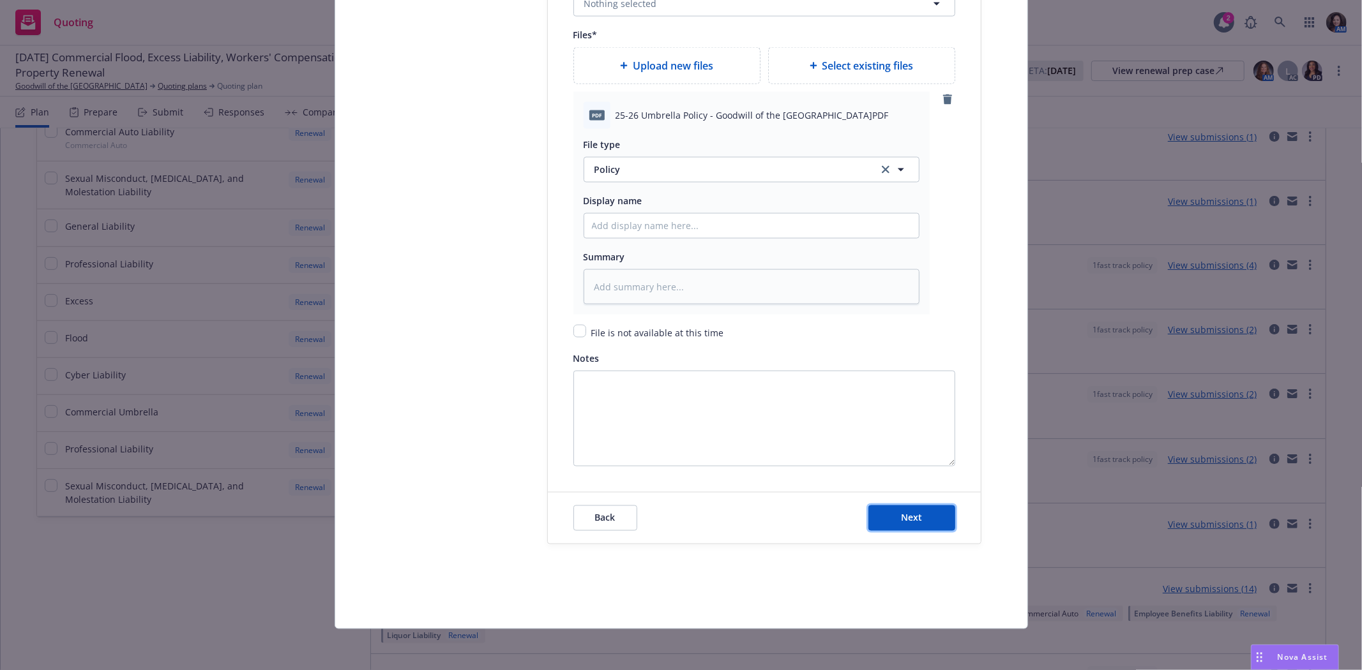
click at [926, 518] on button "Next" at bounding box center [911, 519] width 87 height 26
type textarea "x"
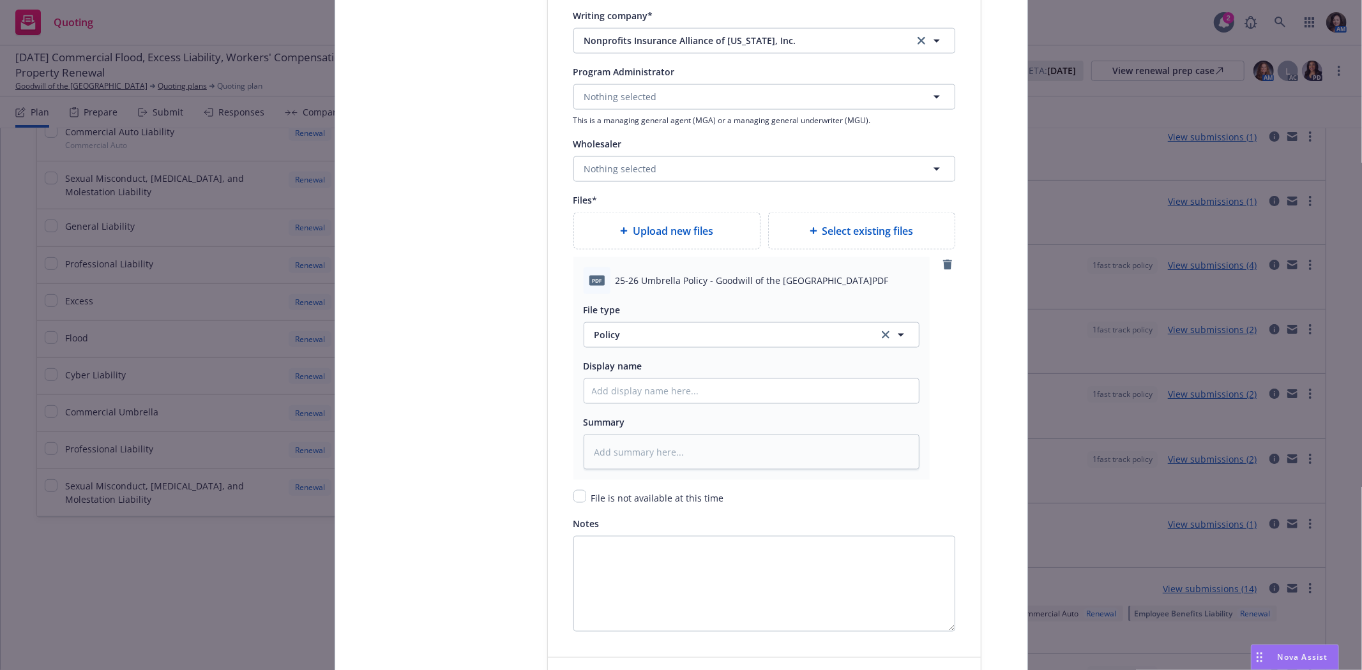
scroll to position [1092, 0]
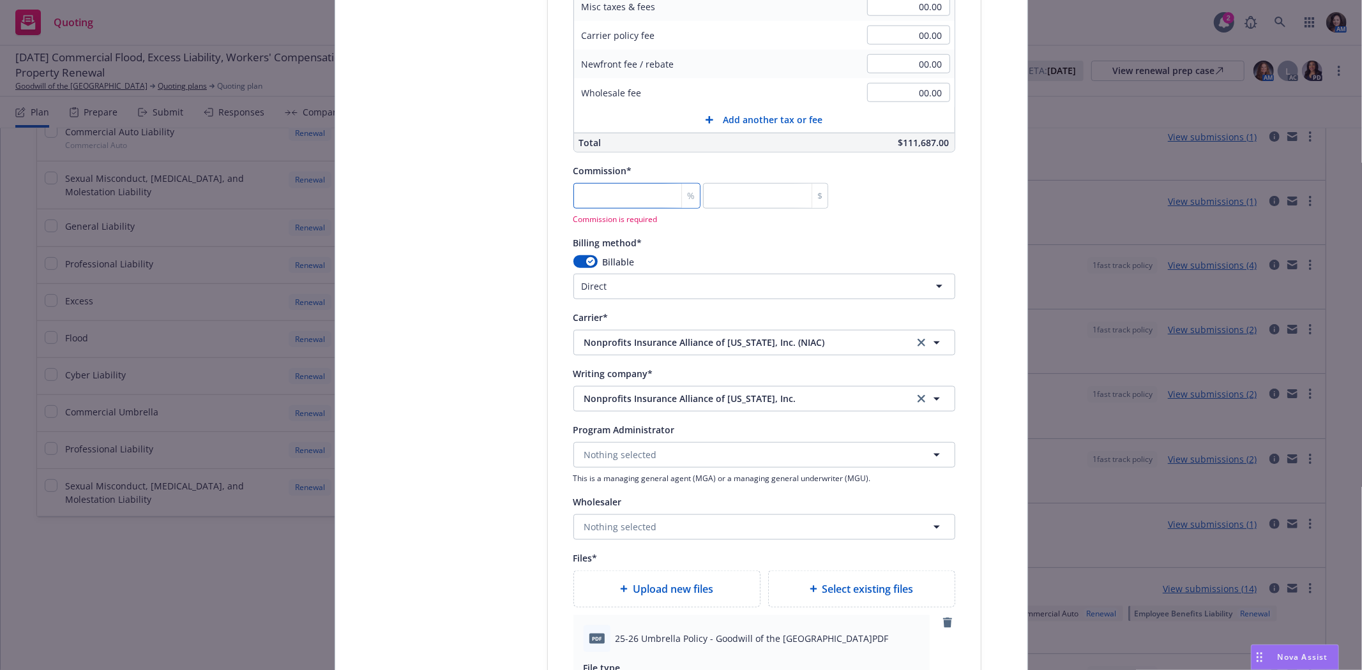
click at [635, 206] on input "number" at bounding box center [637, 196] width 128 height 26
type input "1"
type input "1116.87"
type textarea "x"
type input "15"
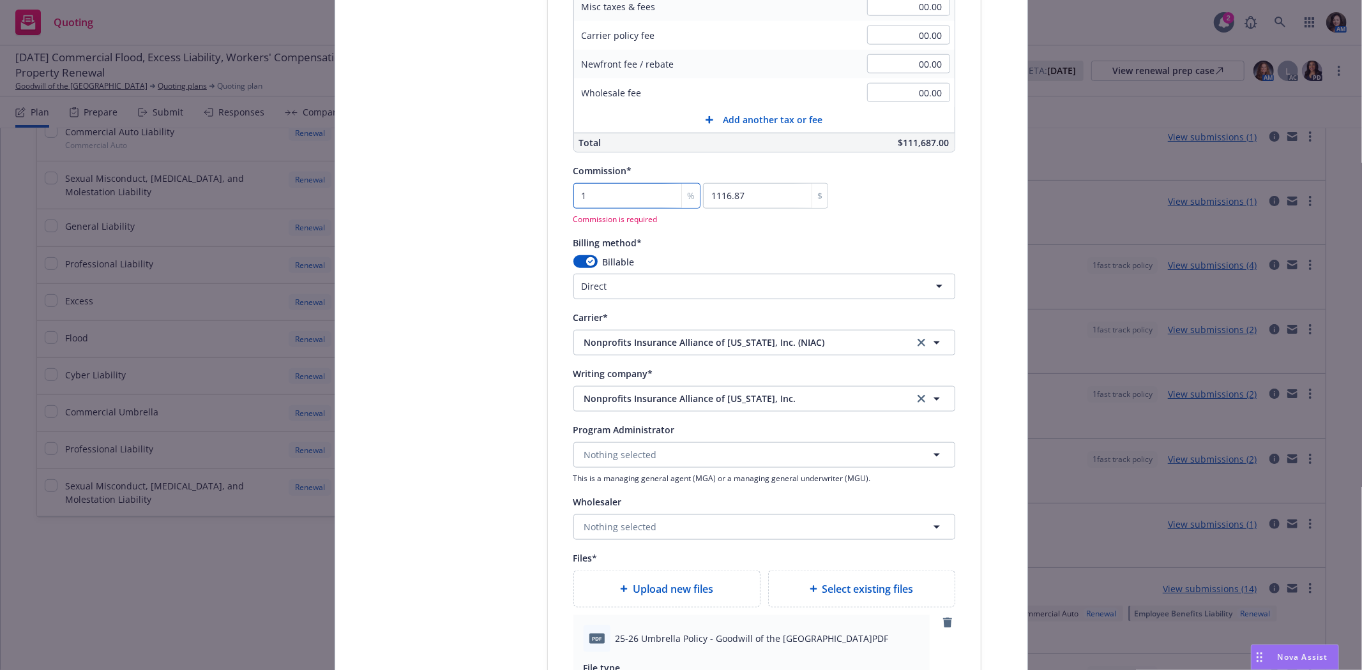
type input "16753.05"
type textarea "x"
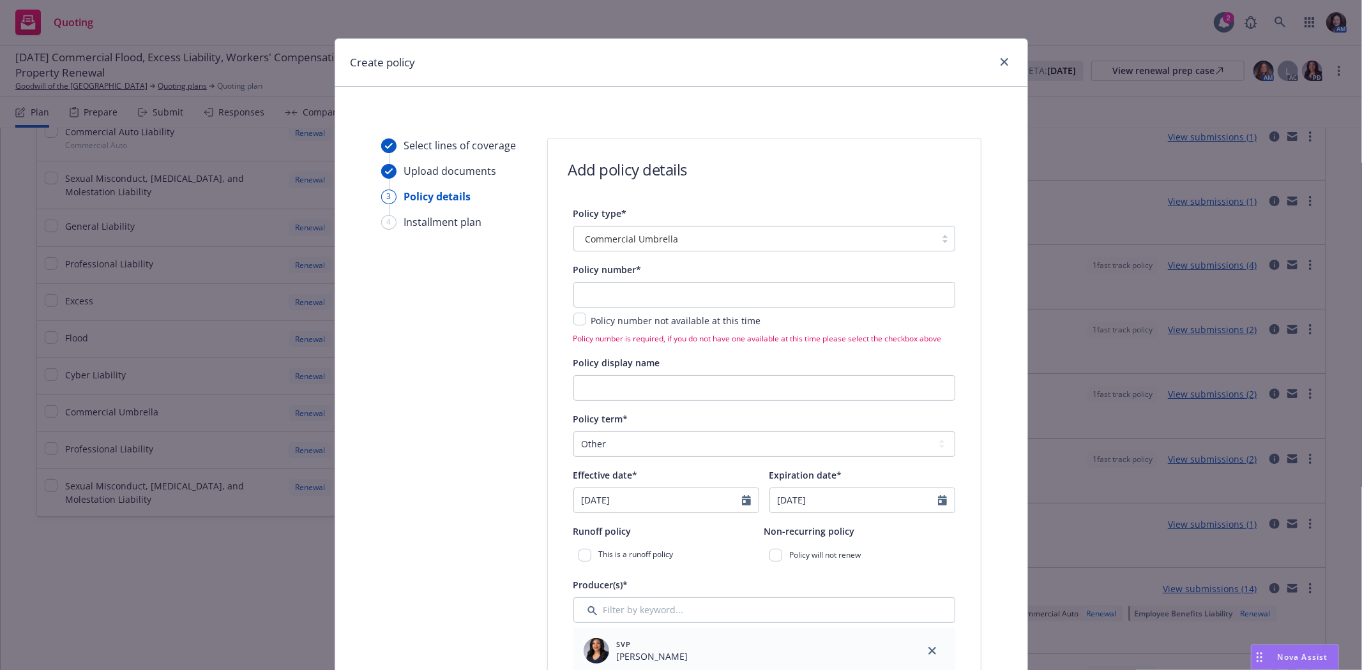
scroll to position [0, 0]
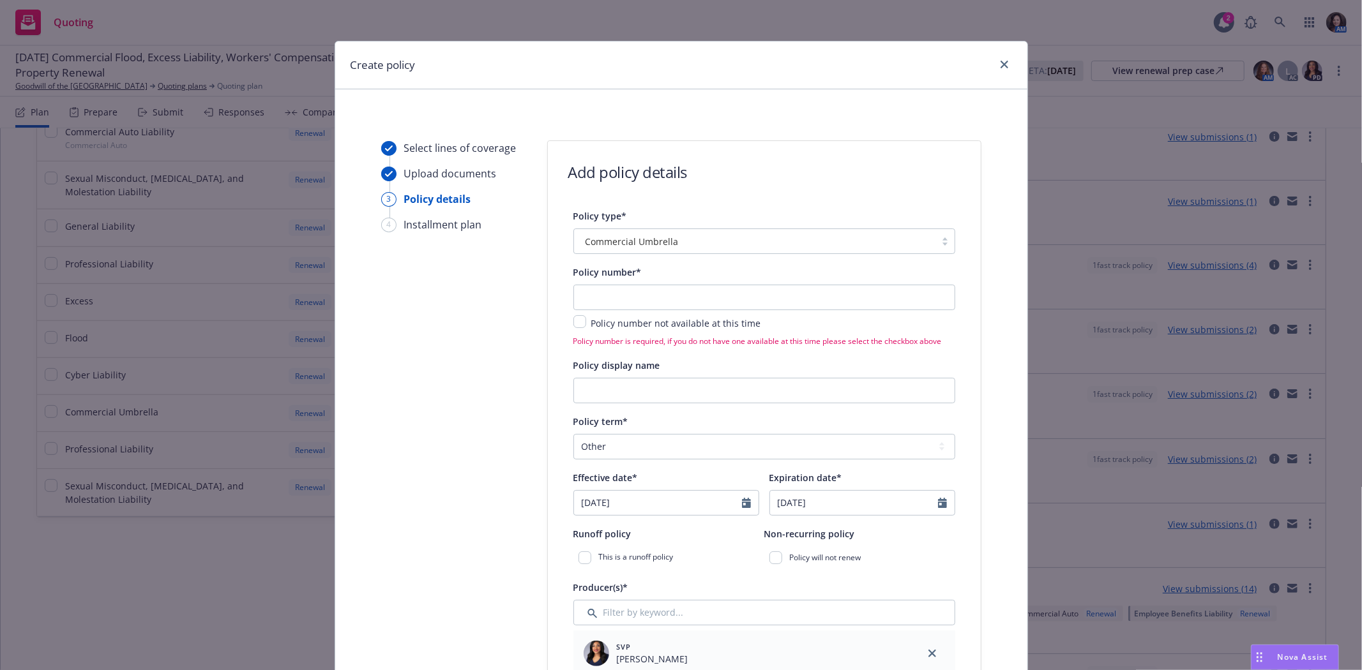
type input "15"
type textarea "x"
click at [607, 304] on input "text" at bounding box center [764, 298] width 382 height 26
click at [633, 291] on input "text" at bounding box center [764, 298] width 382 height 26
type input "0"
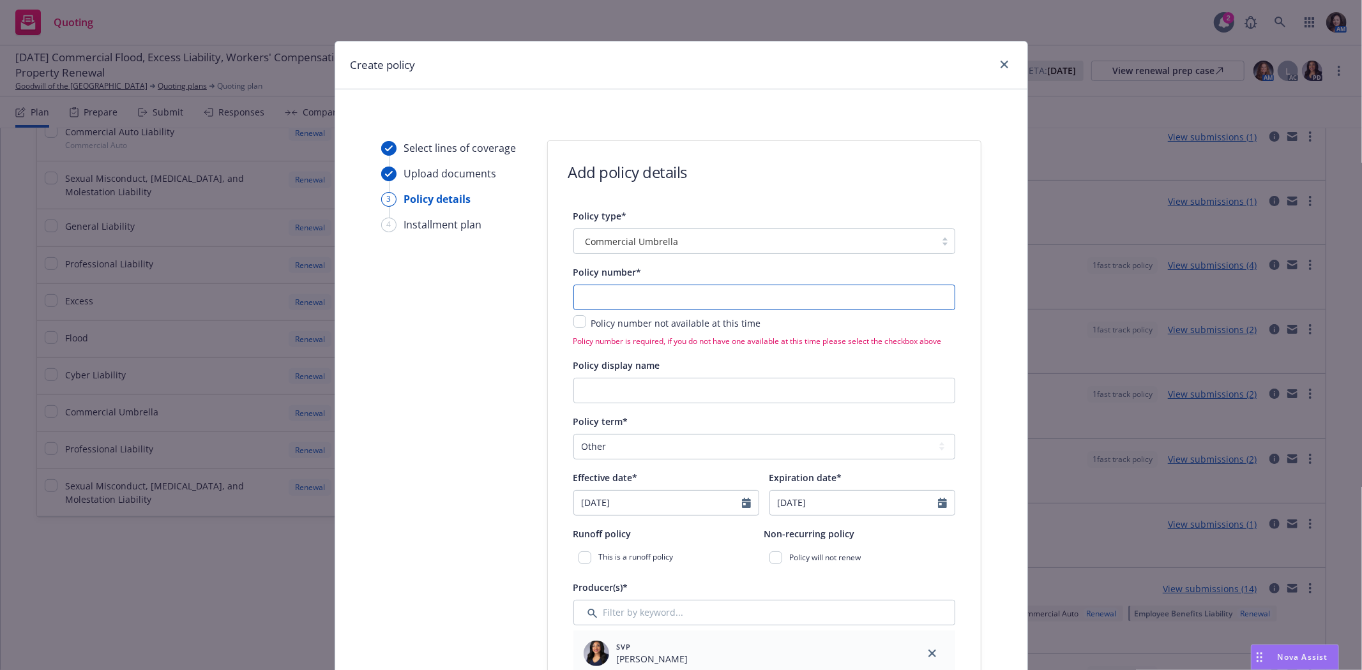
type textarea "x"
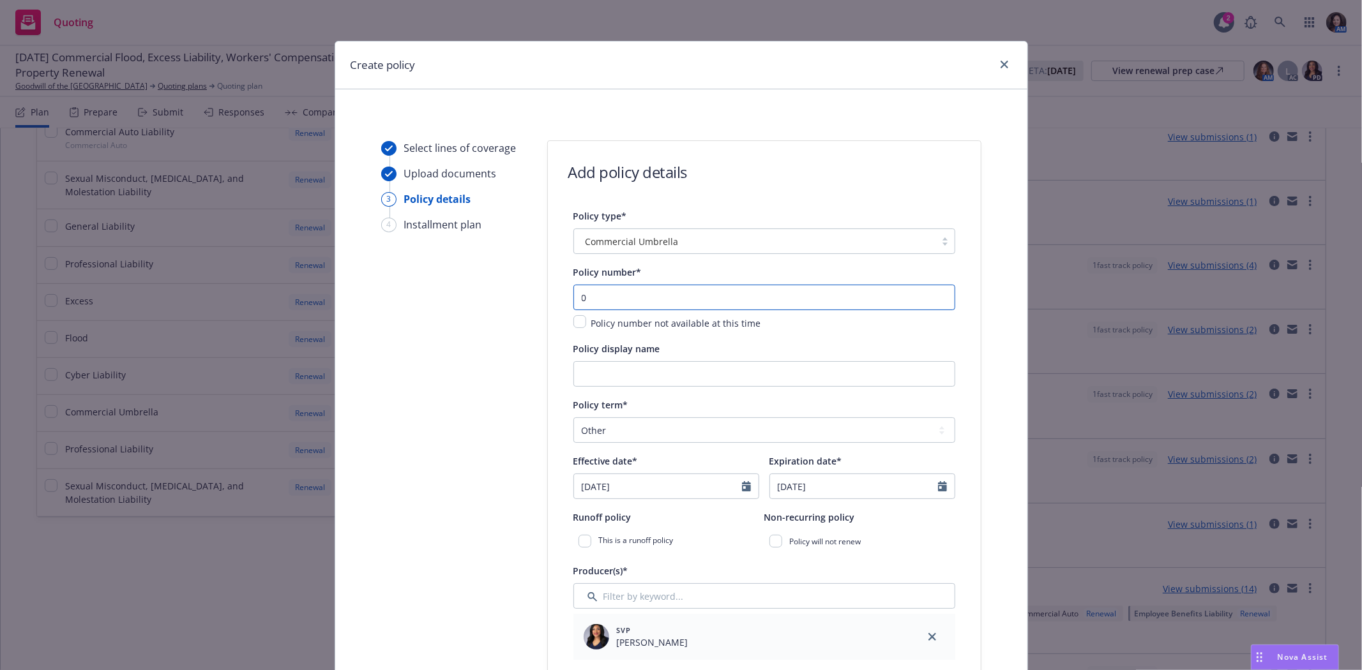
type input "01"
type textarea "x"
type input "01-"
type textarea "x"
type input "01-U"
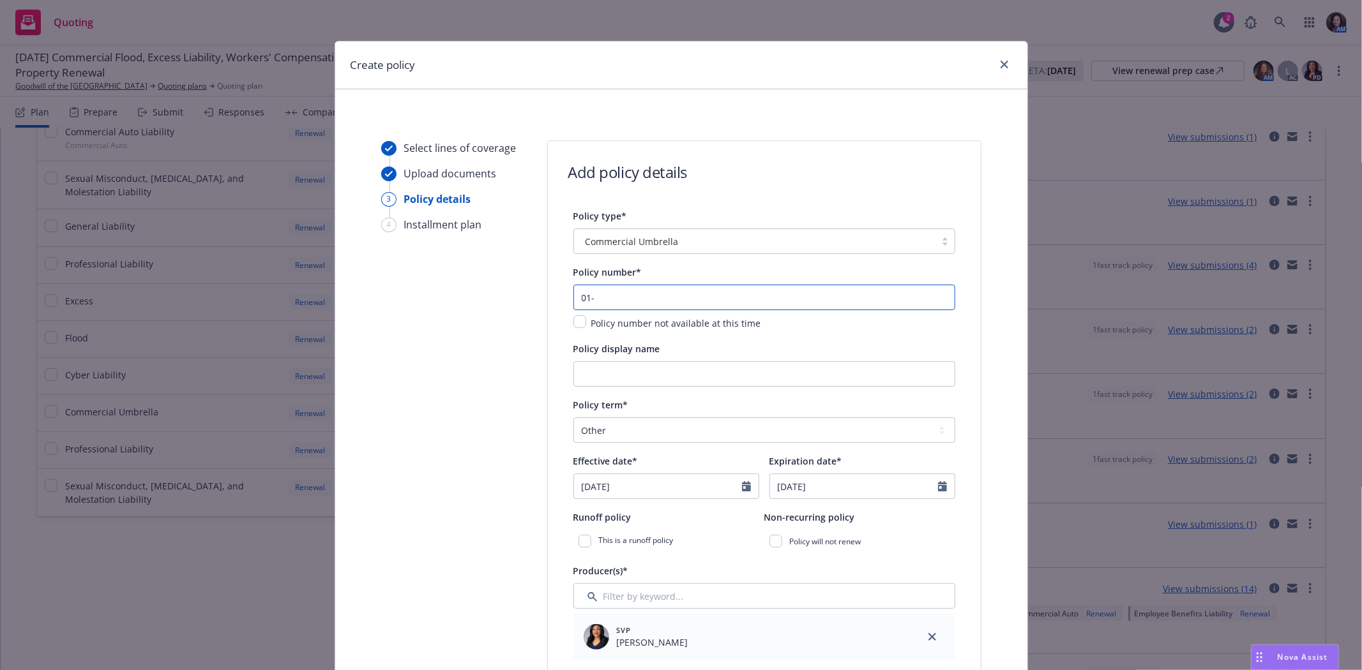
type textarea "x"
type input "01-UB"
type textarea "x"
type input "01-UB-"
type textarea "x"
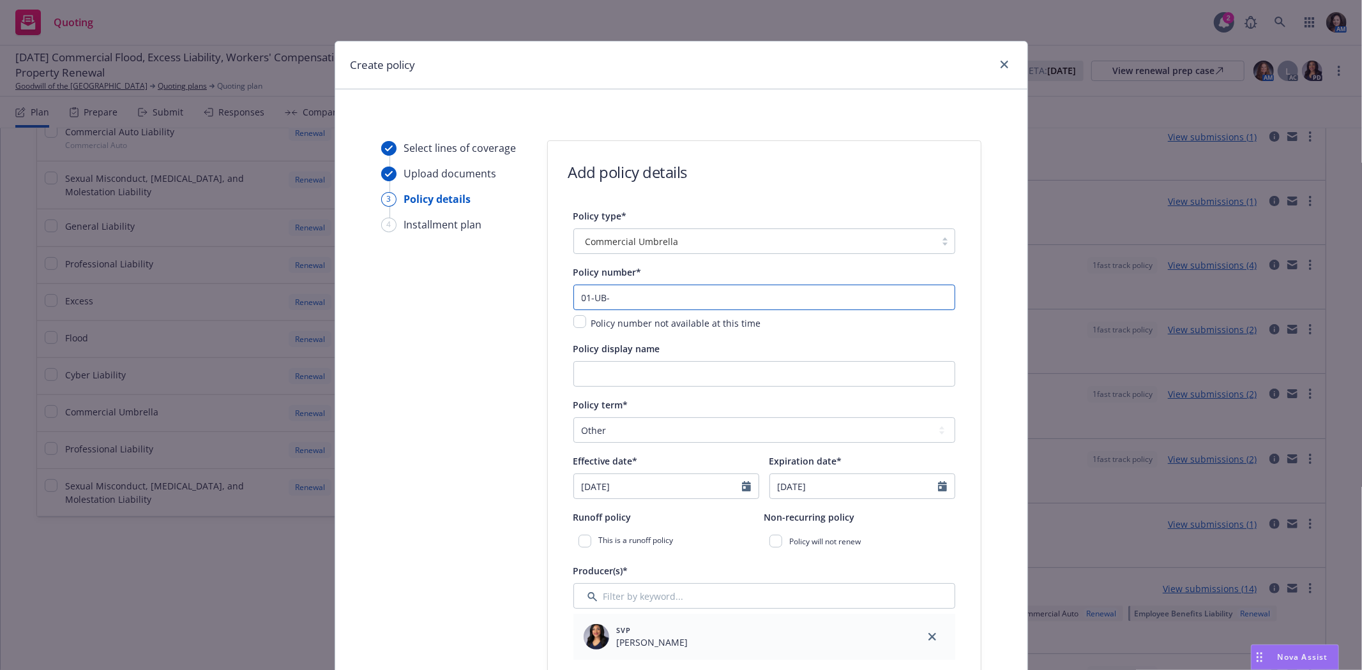
type input "01-UB-0"
type textarea "x"
type input "01-UB-00"
type textarea "x"
type input "01-UB-000"
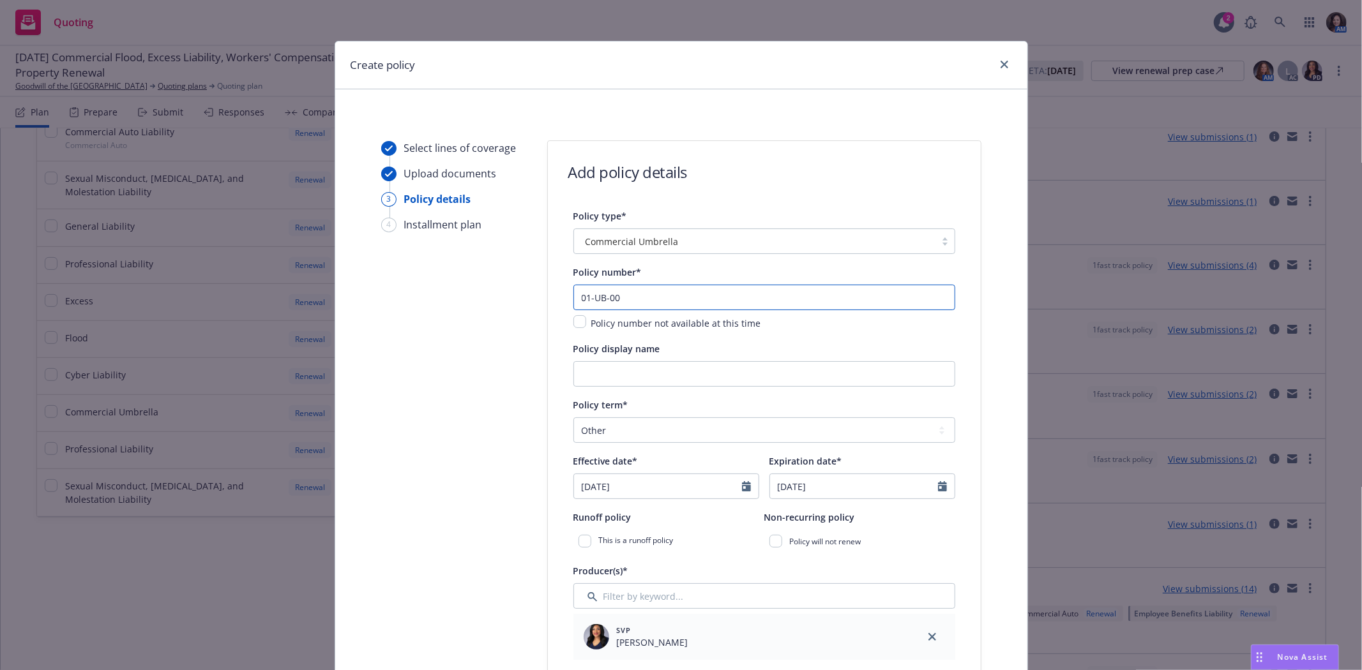
type textarea "x"
type input "01-UB-0003"
type textarea "x"
type input "01-UB-00039"
type textarea "x"
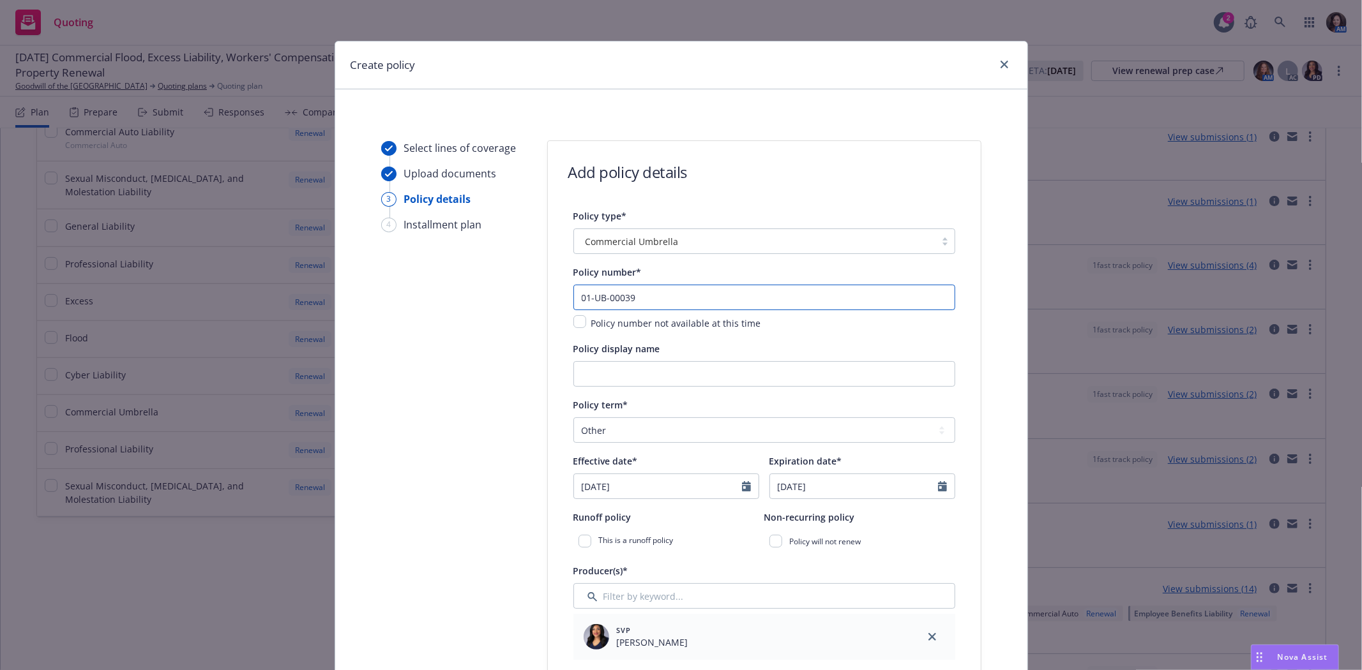
type input "01-UB-000393"
type textarea "x"
type input "01-UB-0003933"
type textarea "x"
type input "01-UB-0003933-"
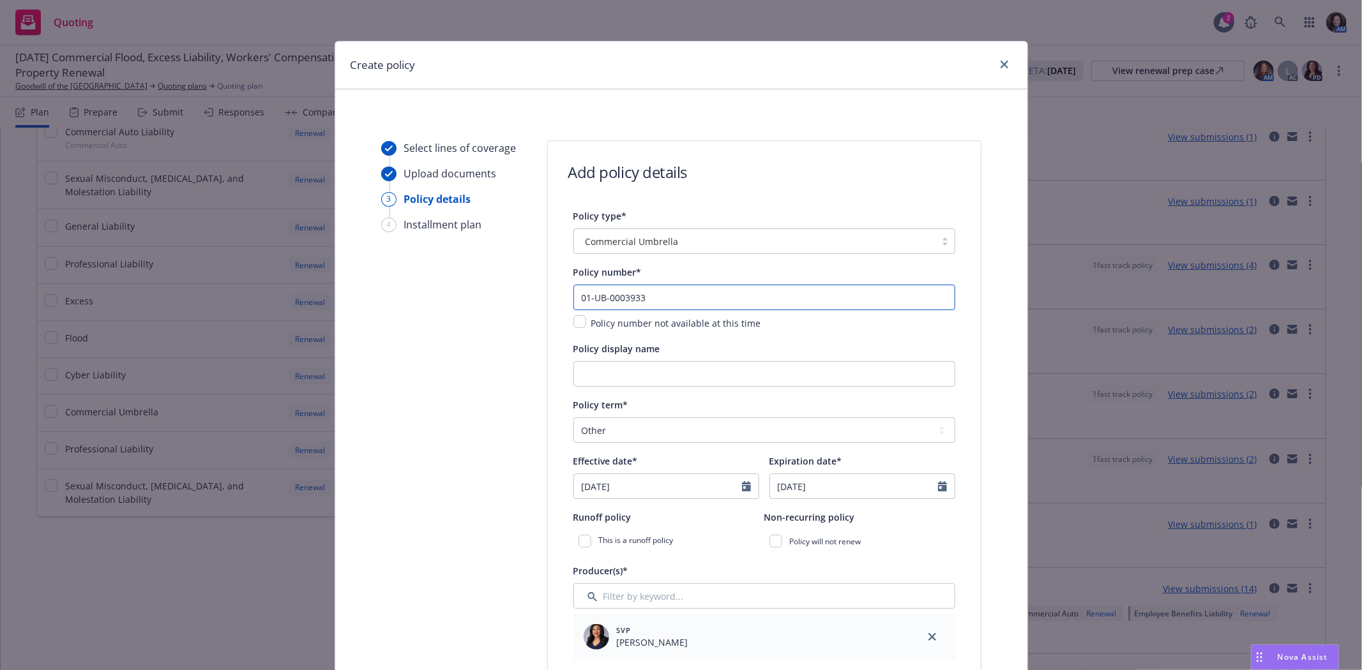
type textarea "x"
type input "01-UB-0003933-0"
type textarea "x"
type input "01-UB-0003933-01"
type textarea "x"
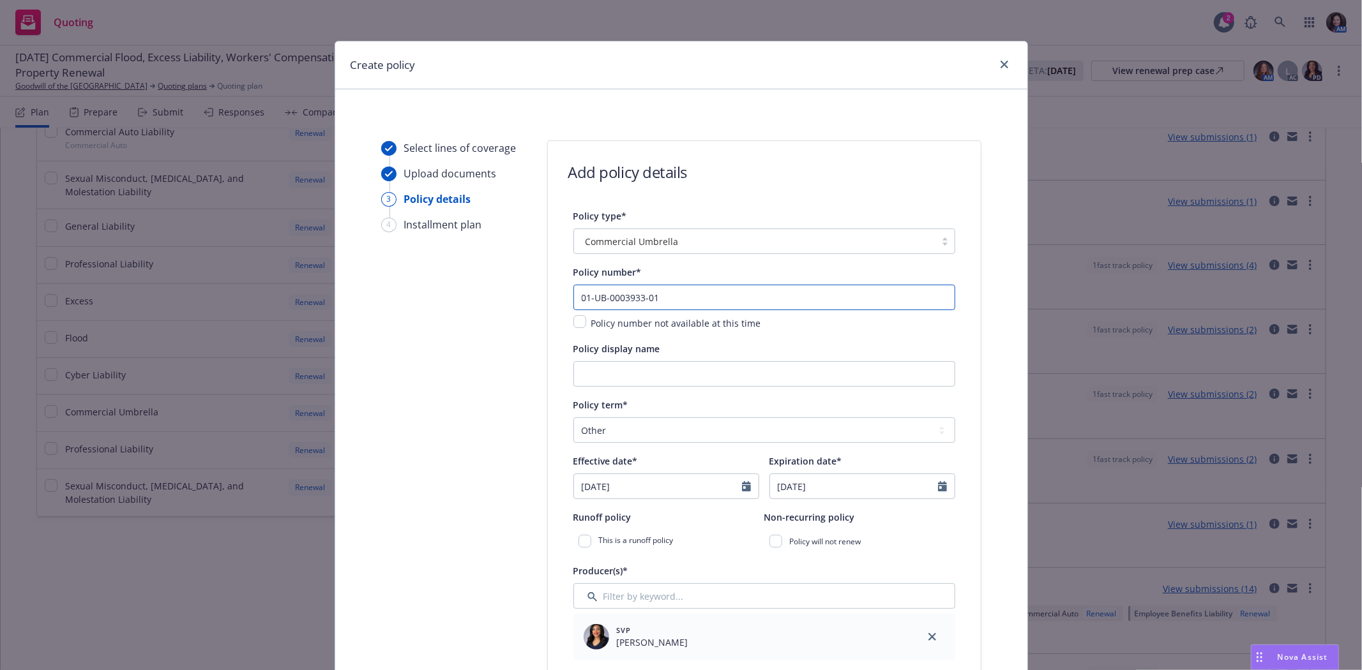
type input "01-UB-0003933-010"
type textarea "x"
type input "01-UB-0003933-0105"
type textarea "x"
type input "01-UB-0003933-01-*05"
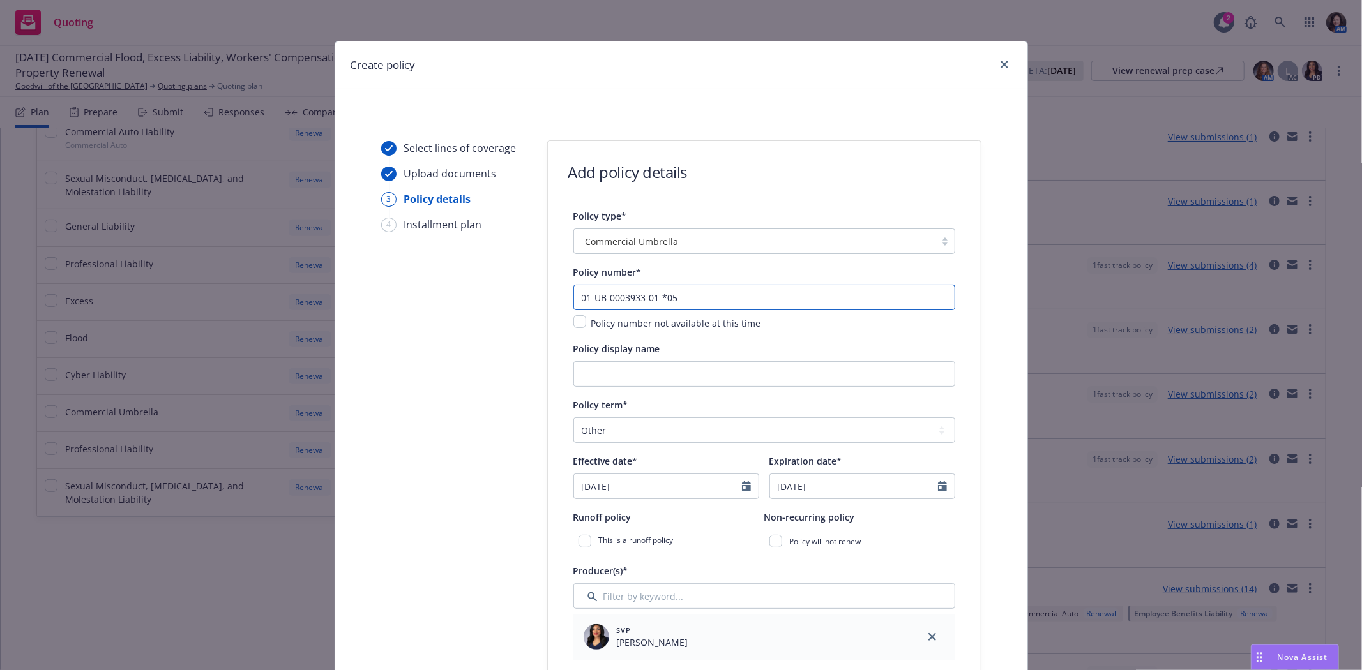
type textarea "x"
type input "01-UB-0003933-01-05"
type textarea "x"
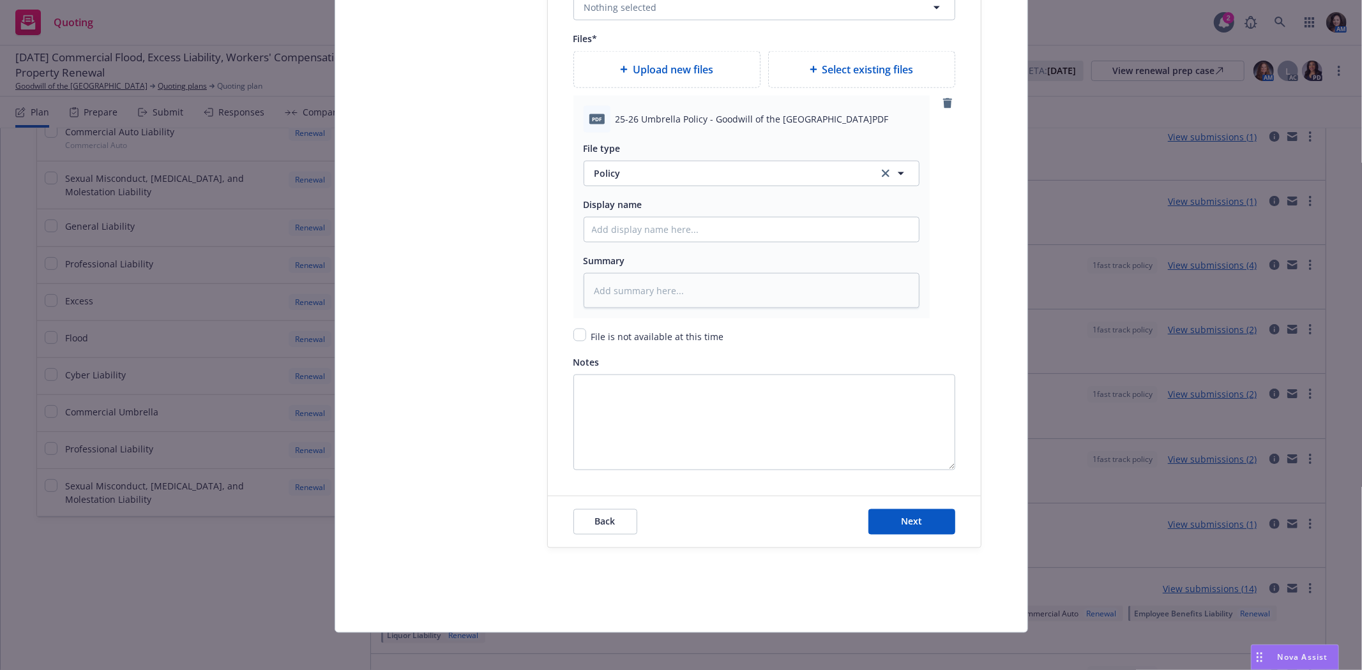
scroll to position [1588, 0]
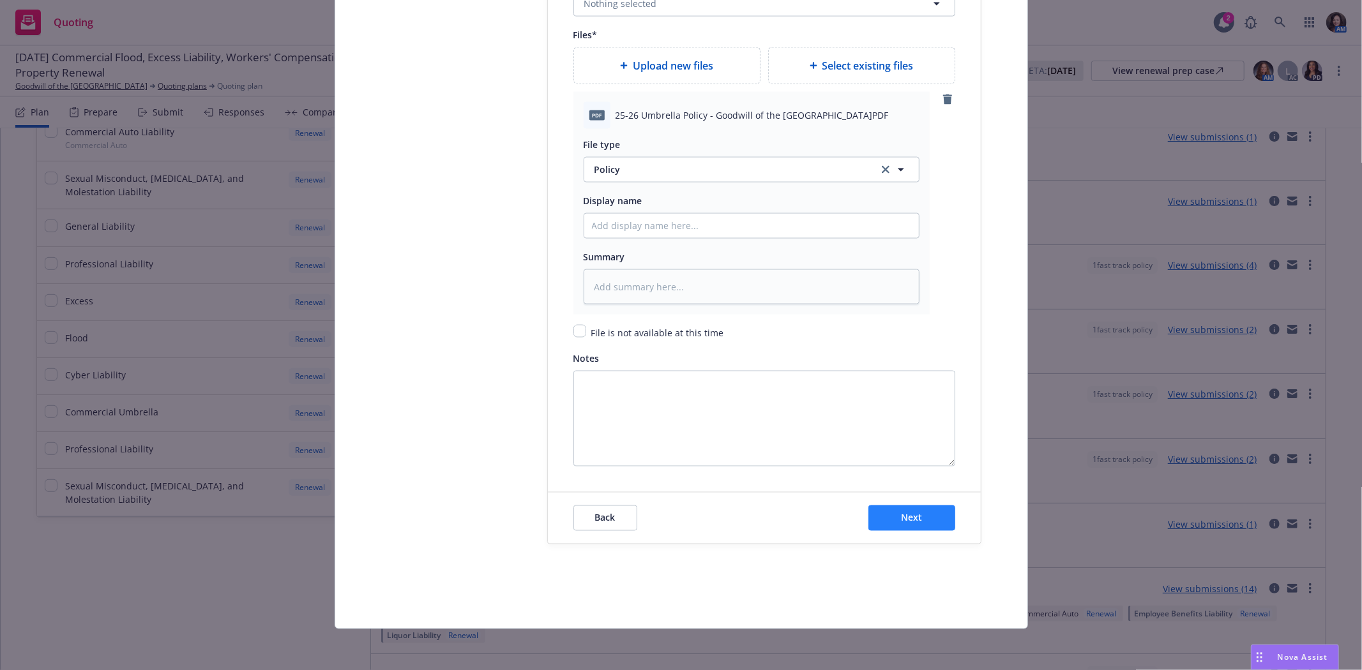
type input "01-UB-0003933-01-05"
click at [902, 518] on span "Next" at bounding box center [911, 518] width 21 height 12
type textarea "x"
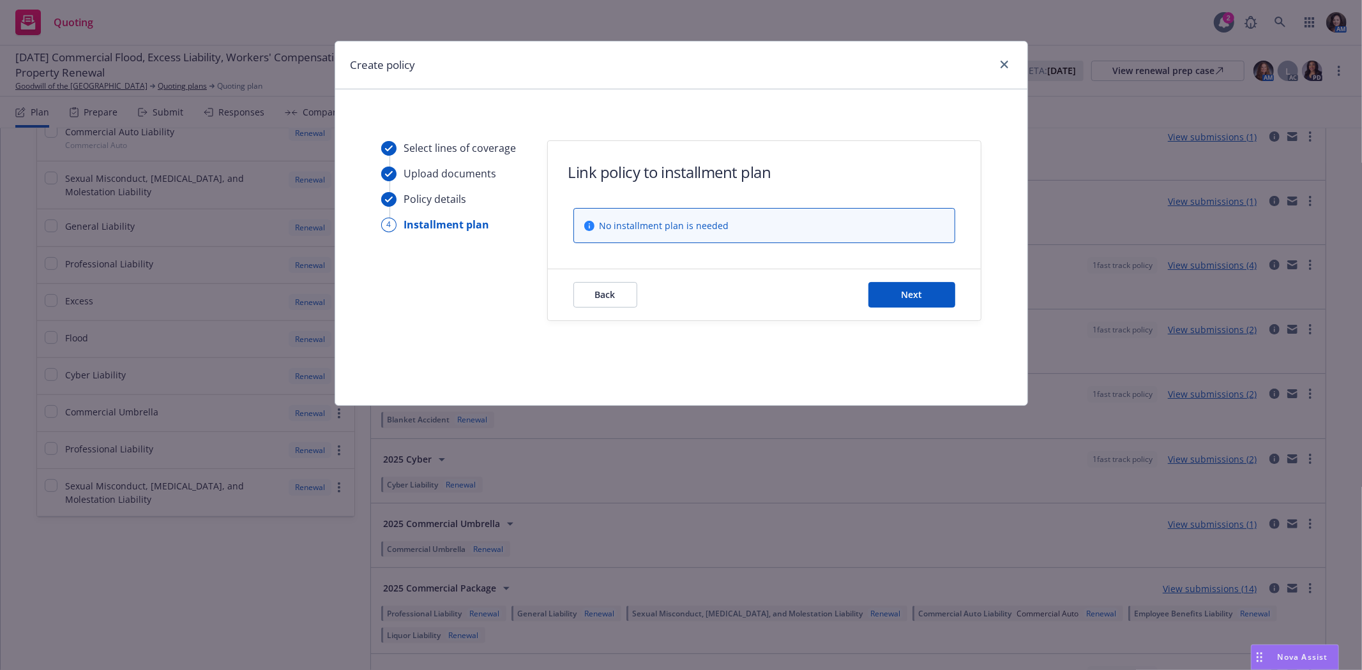
scroll to position [0, 0]
click at [934, 291] on button "Next" at bounding box center [911, 295] width 87 height 26
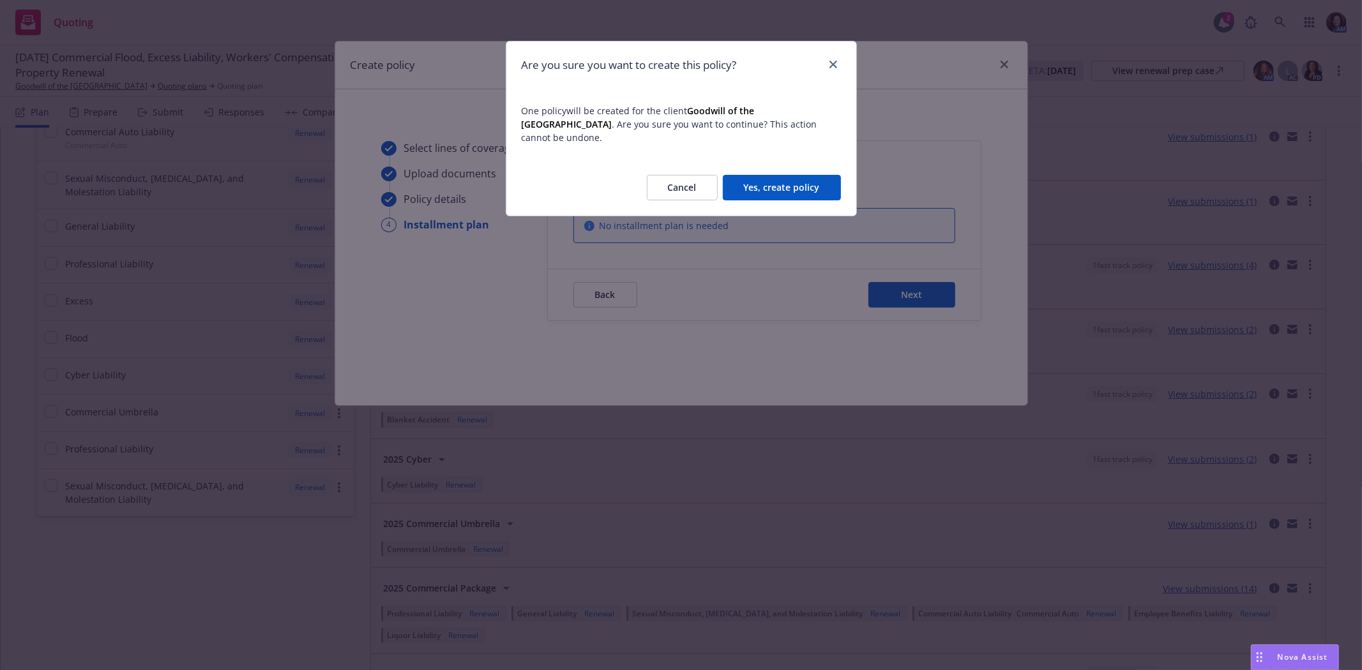
click at [756, 175] on button "Yes, create policy" at bounding box center [782, 188] width 118 height 26
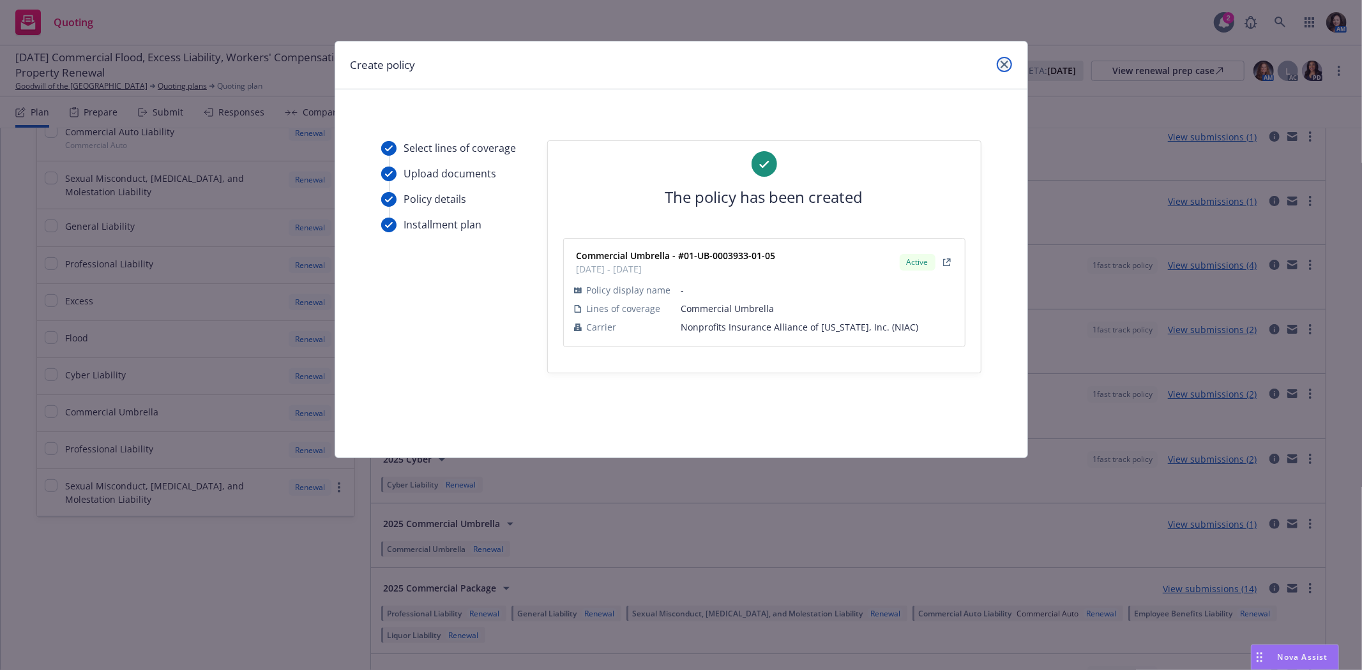
click at [1004, 64] on icon "close" at bounding box center [1005, 65] width 8 height 8
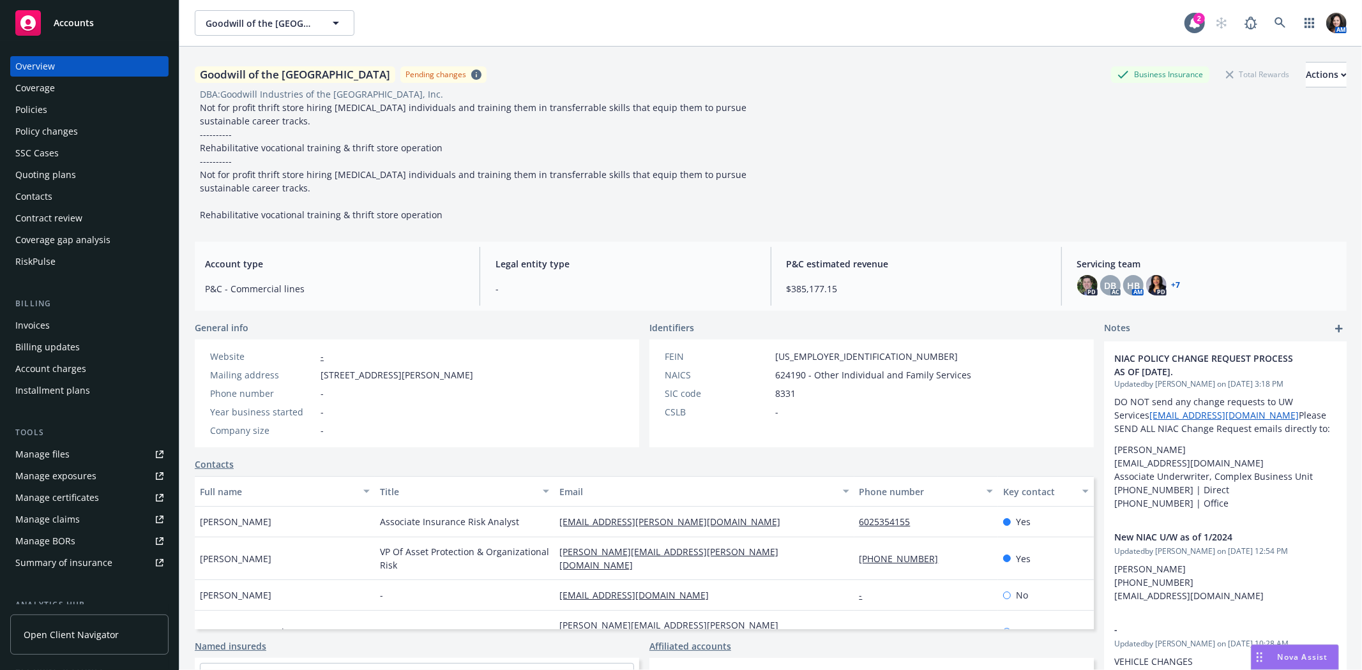
click at [40, 107] on div "Policies" at bounding box center [31, 110] width 32 height 20
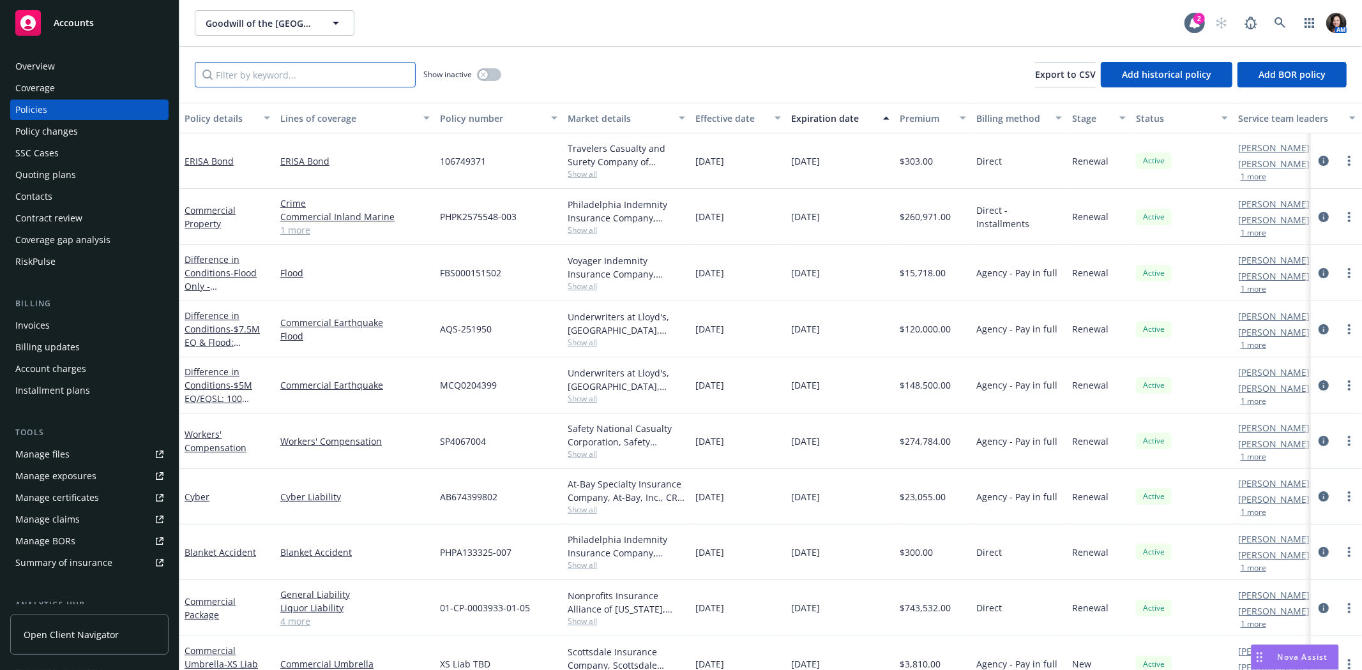
click at [291, 82] on input "Filter by keyword..." at bounding box center [305, 75] width 221 height 26
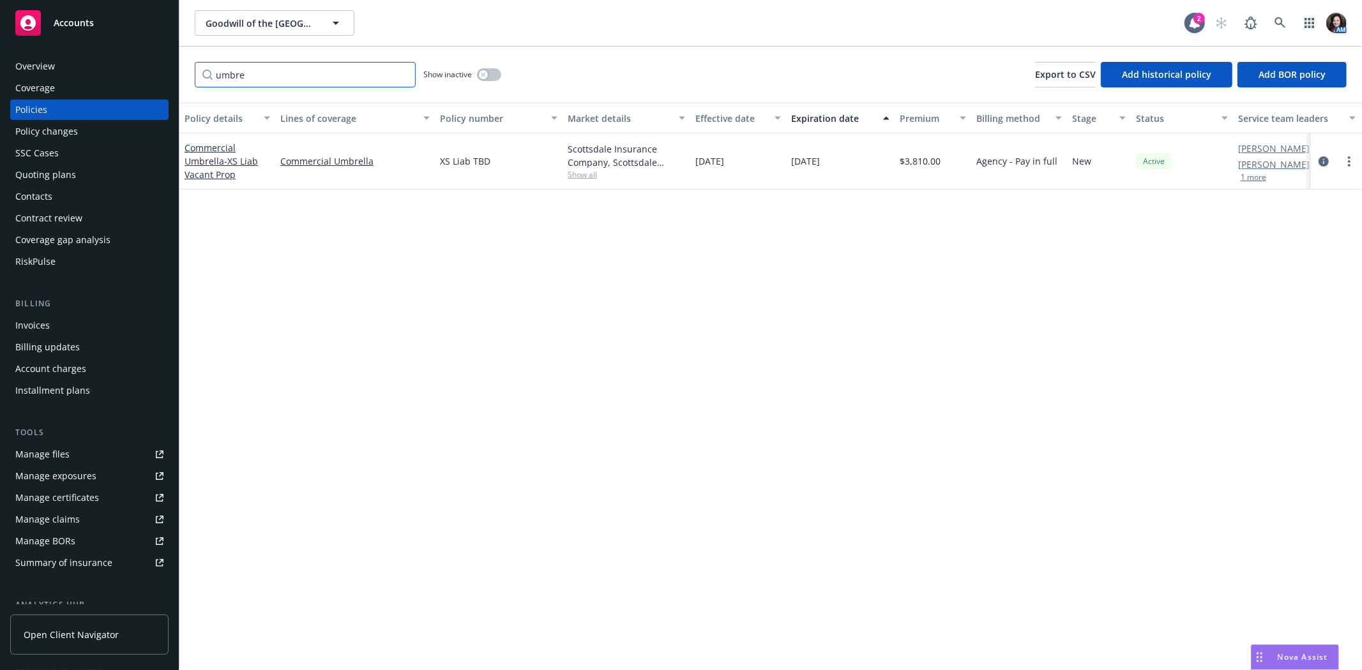
type input "umbre"
click at [489, 75] on button "button" at bounding box center [489, 74] width 24 height 13
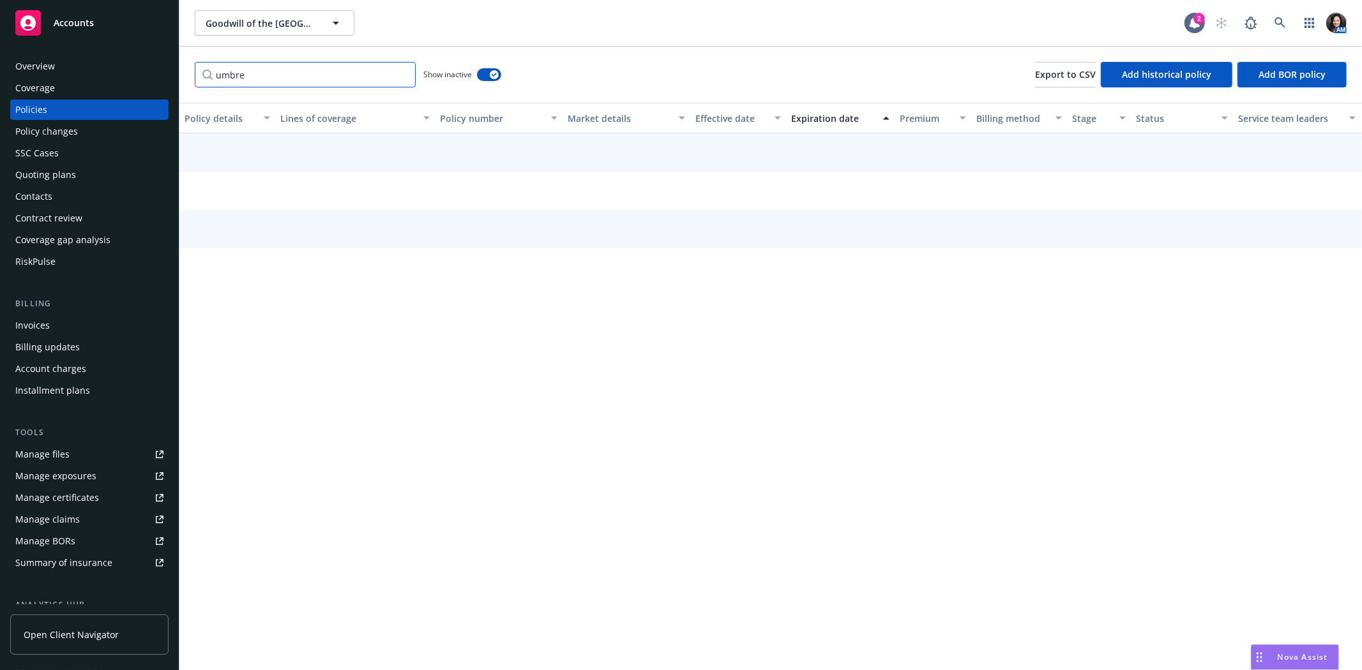
click at [374, 75] on input "umbre" at bounding box center [305, 75] width 221 height 26
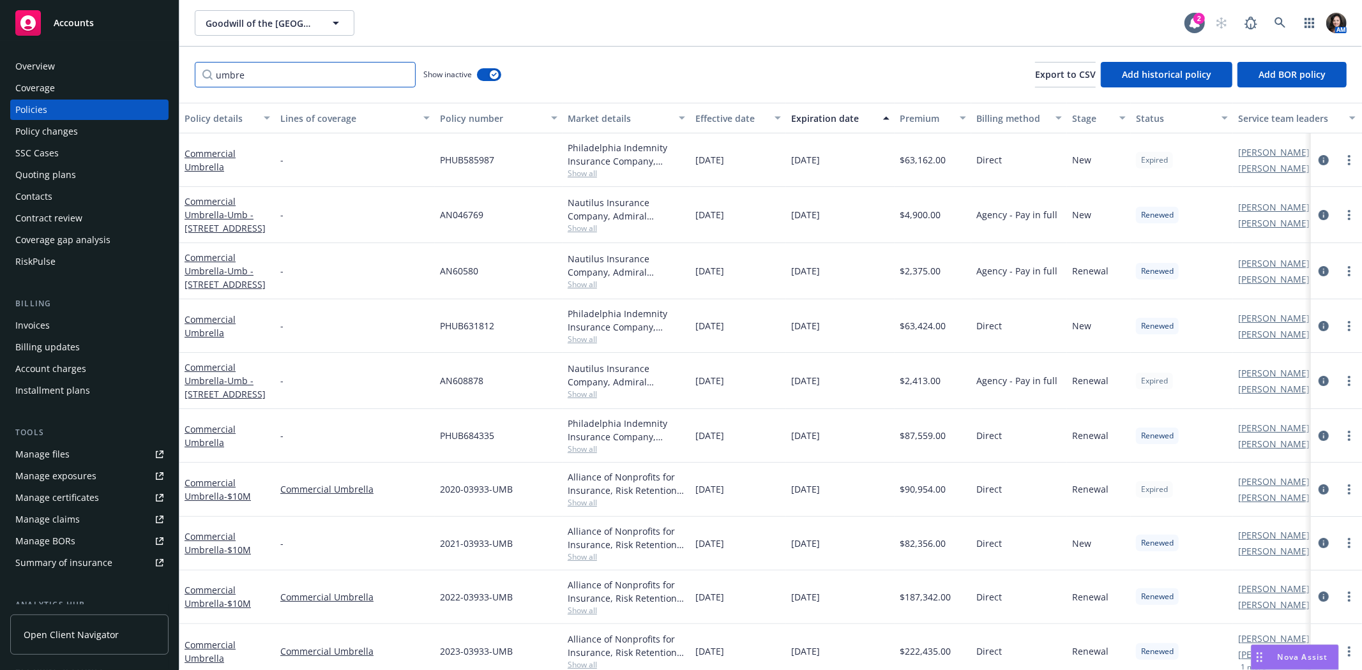
click at [405, 77] on input "umbre" at bounding box center [305, 75] width 221 height 26
click at [398, 73] on input "umbre" at bounding box center [305, 75] width 221 height 26
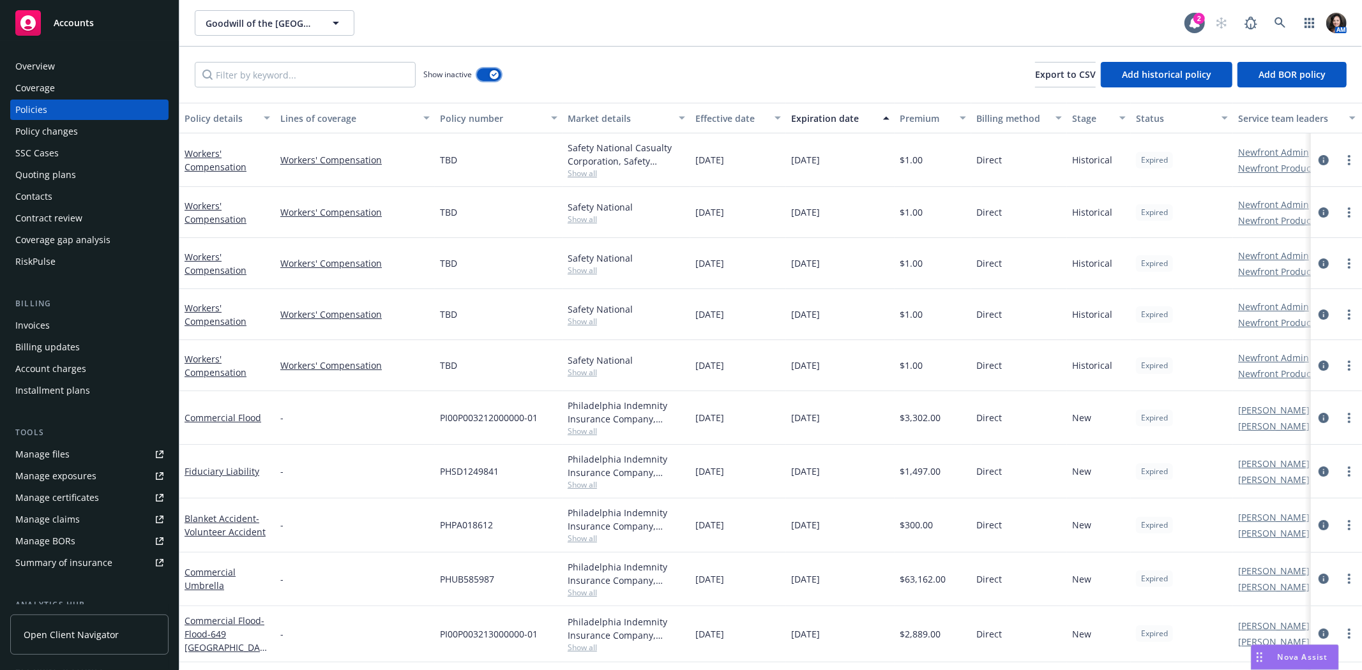
click at [483, 79] on button "button" at bounding box center [489, 74] width 24 height 13
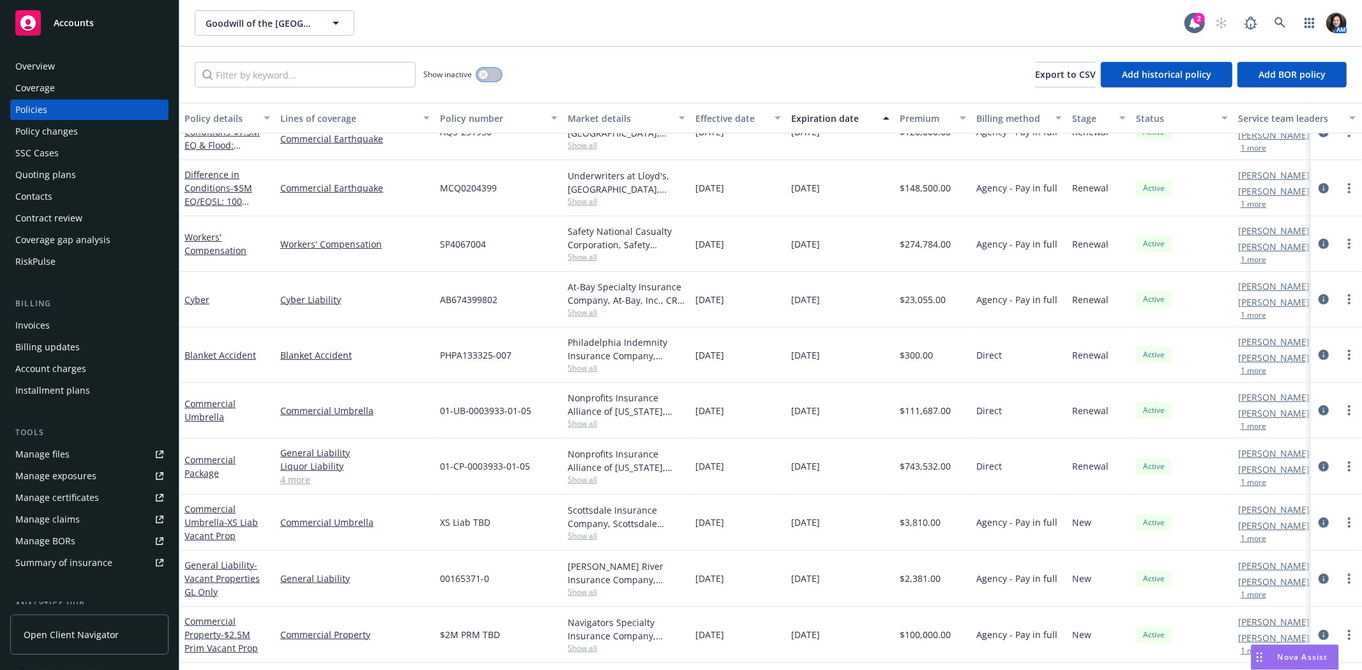
scroll to position [213, 0]
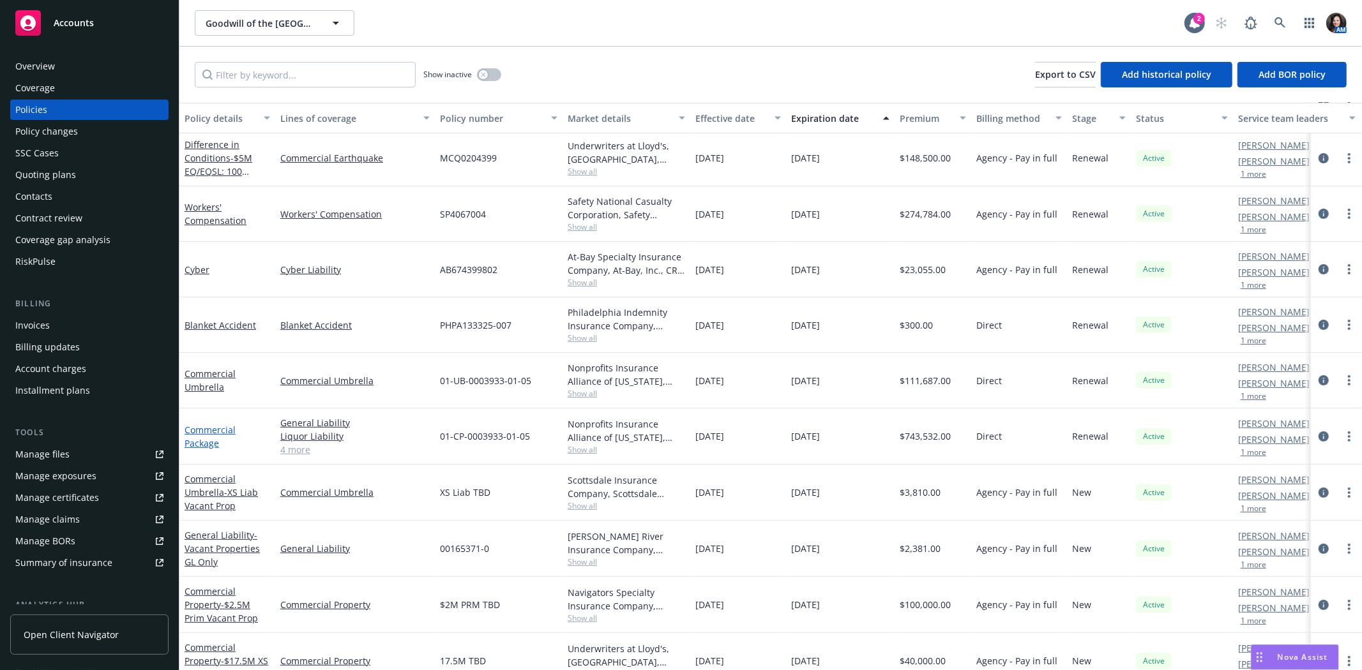
click at [208, 435] on link "Commercial Package" at bounding box center [210, 437] width 51 height 26
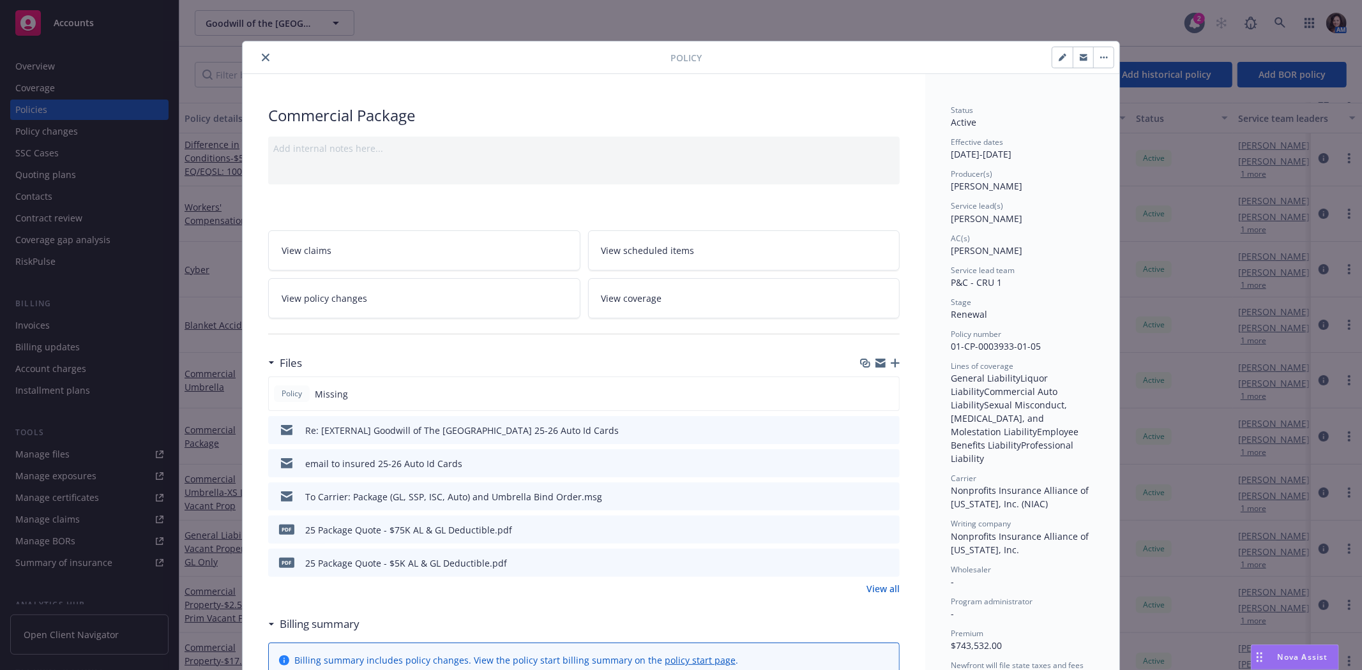
click at [263, 56] on icon "close" at bounding box center [266, 58] width 8 height 8
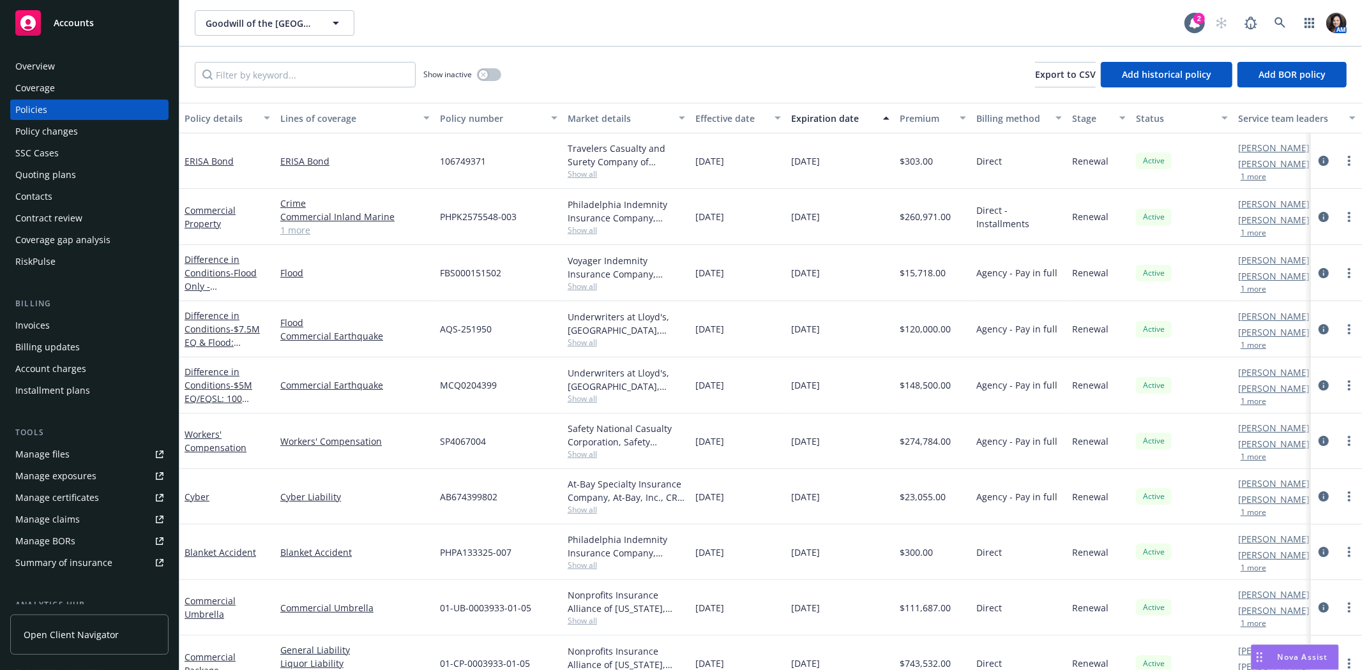
click at [64, 130] on div "Policy changes" at bounding box center [46, 131] width 63 height 20
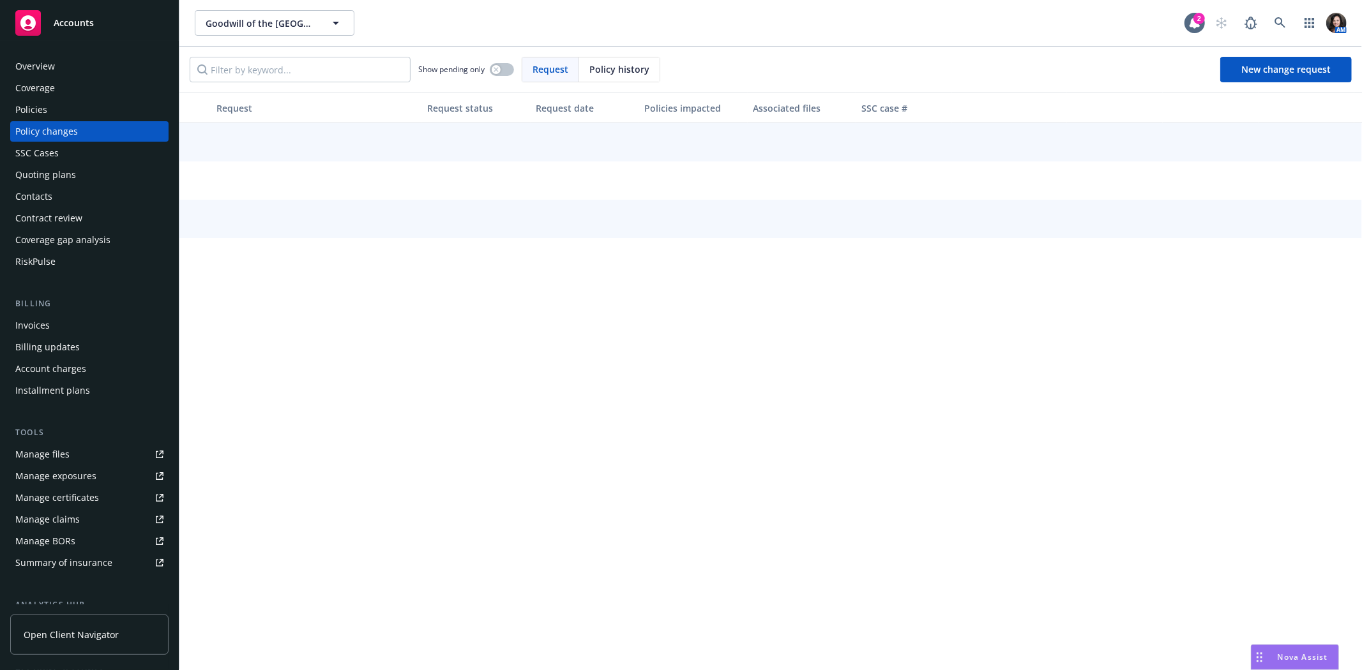
click at [621, 67] on span "Policy history" at bounding box center [619, 69] width 60 height 13
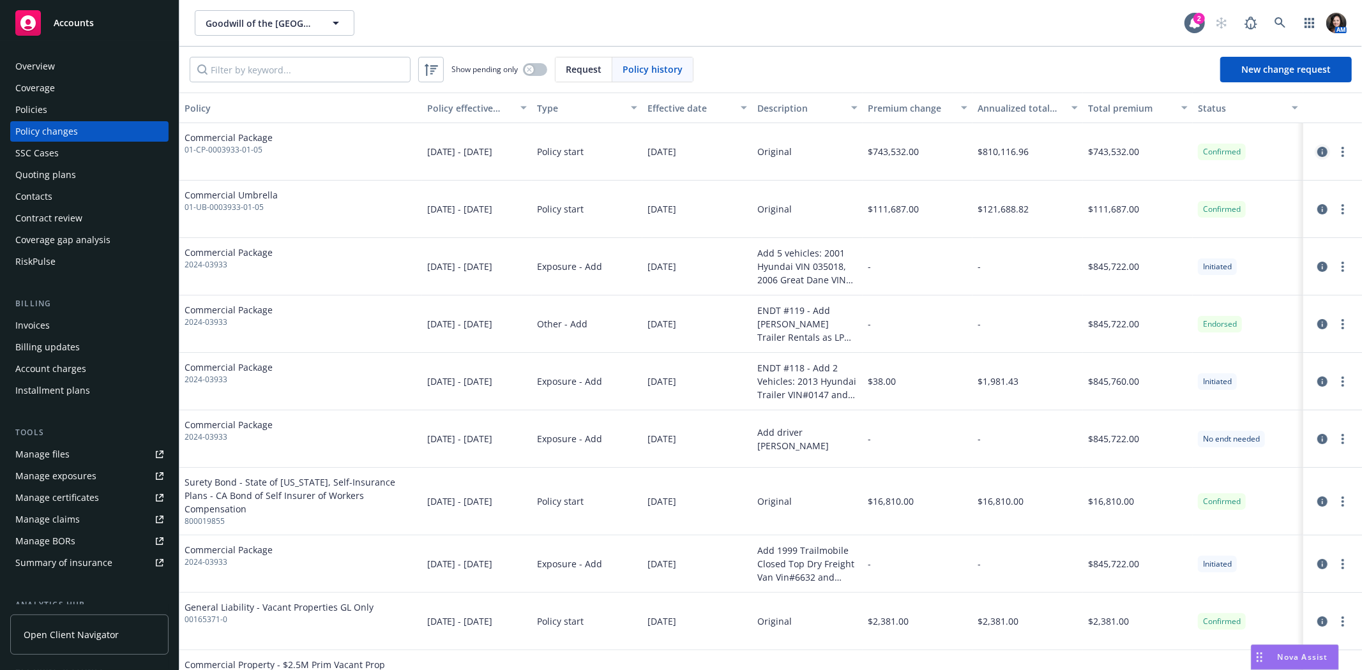
click at [1317, 152] on icon "circleInformation" at bounding box center [1322, 152] width 10 height 10
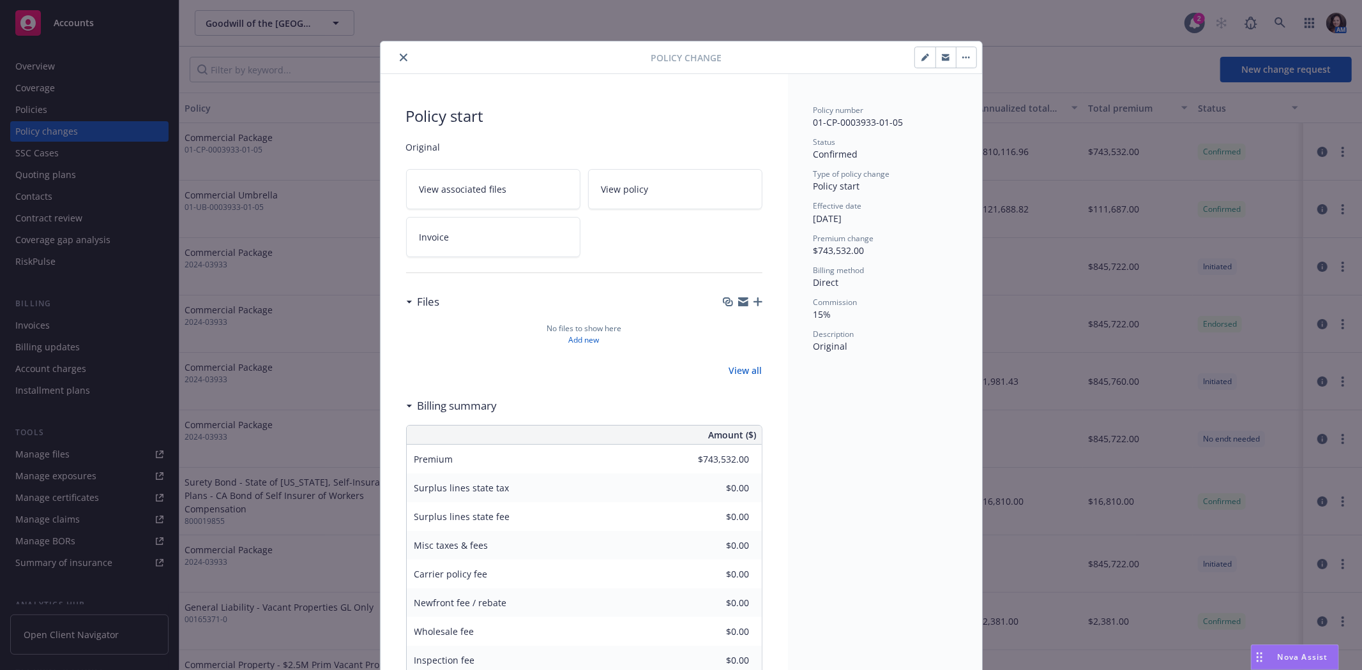
click at [917, 52] on button "button" at bounding box center [925, 57] width 20 height 20
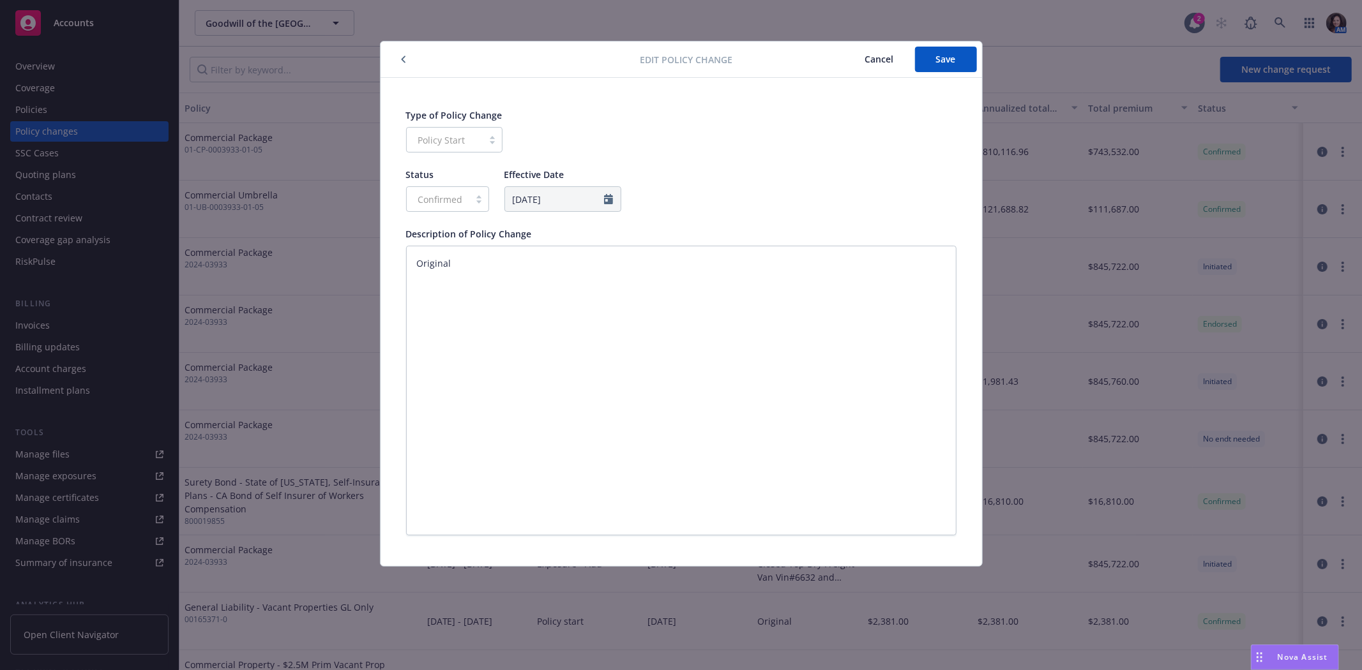
click at [404, 51] on div "Edit policy change Cancel Save" at bounding box center [681, 60] width 601 height 36
click at [402, 56] on icon "button" at bounding box center [403, 60] width 5 height 8
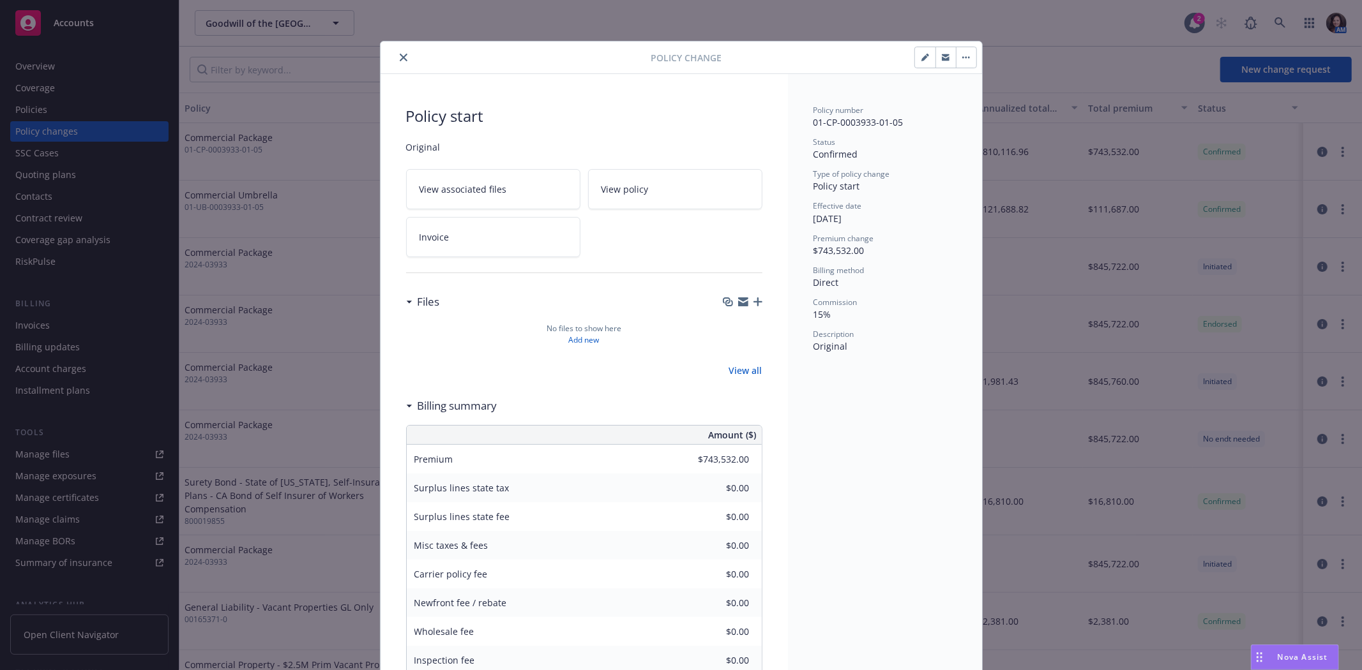
click at [956, 52] on button "button" at bounding box center [966, 57] width 20 height 20
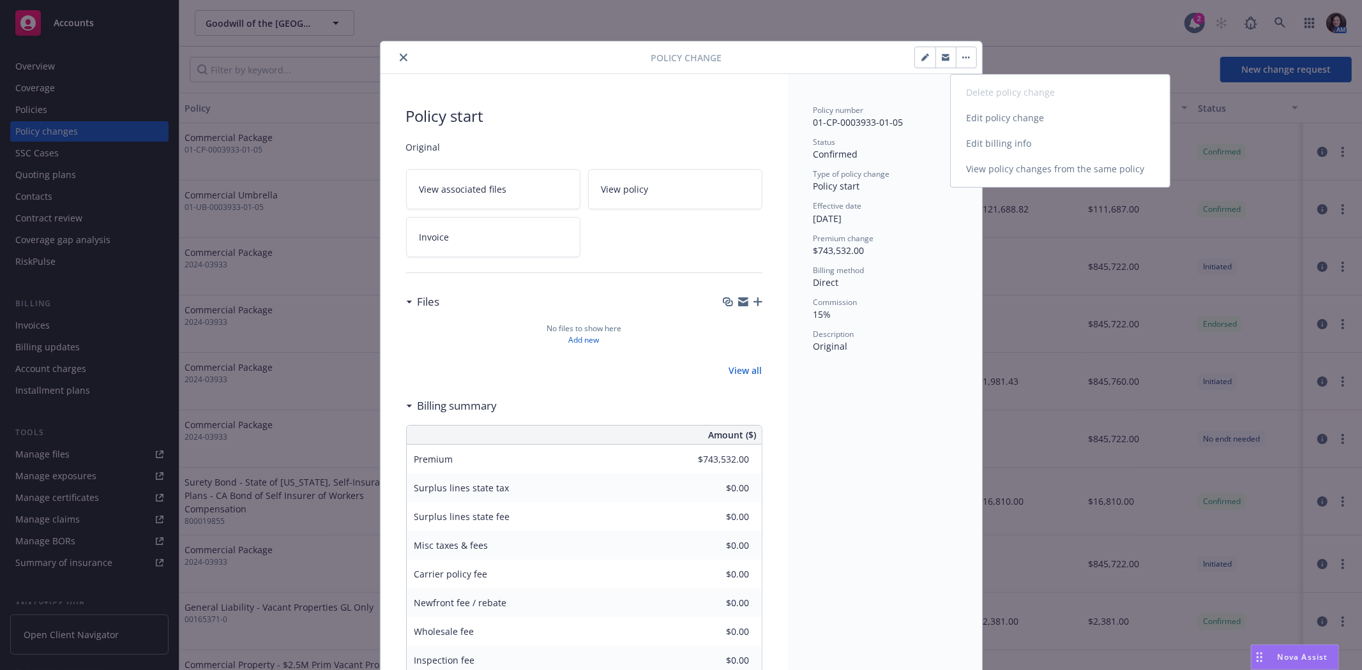
click at [988, 118] on link "Edit policy change" at bounding box center [1060, 118] width 219 height 26
type textarea "x"
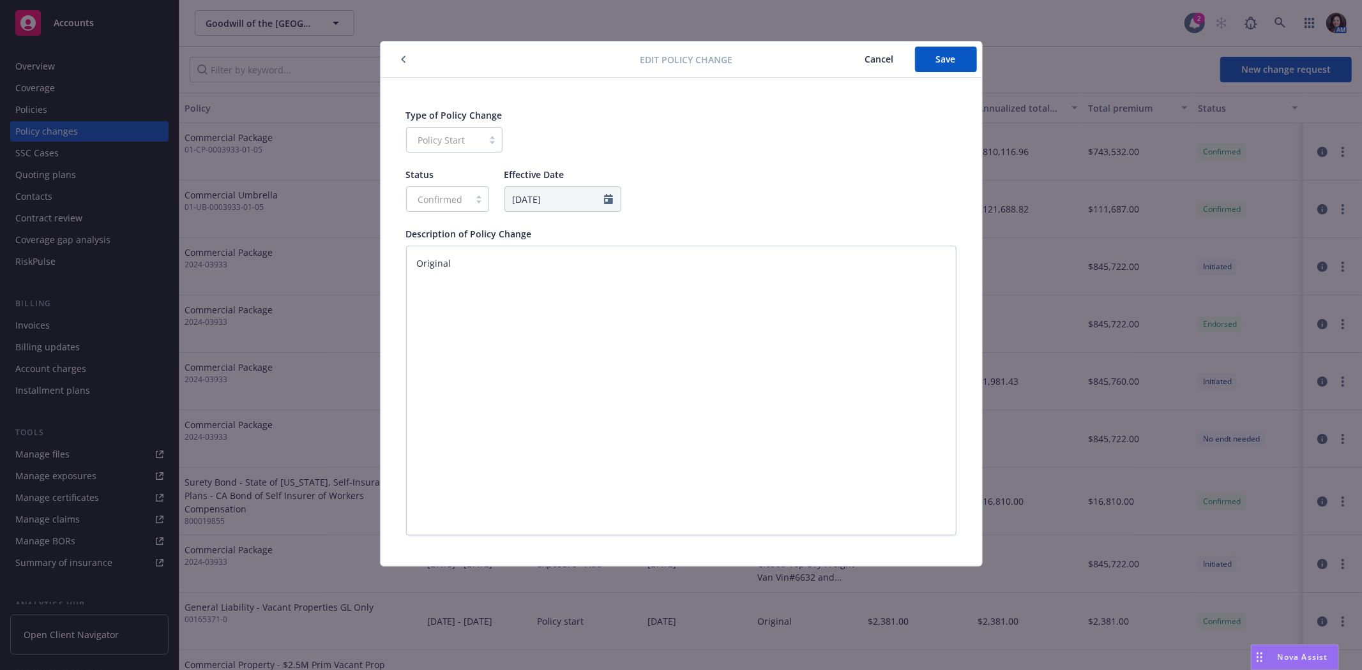
click at [395, 68] on div "Edit policy change Cancel Save" at bounding box center [681, 60] width 601 height 36
click at [401, 60] on icon "button" at bounding box center [403, 60] width 5 height 8
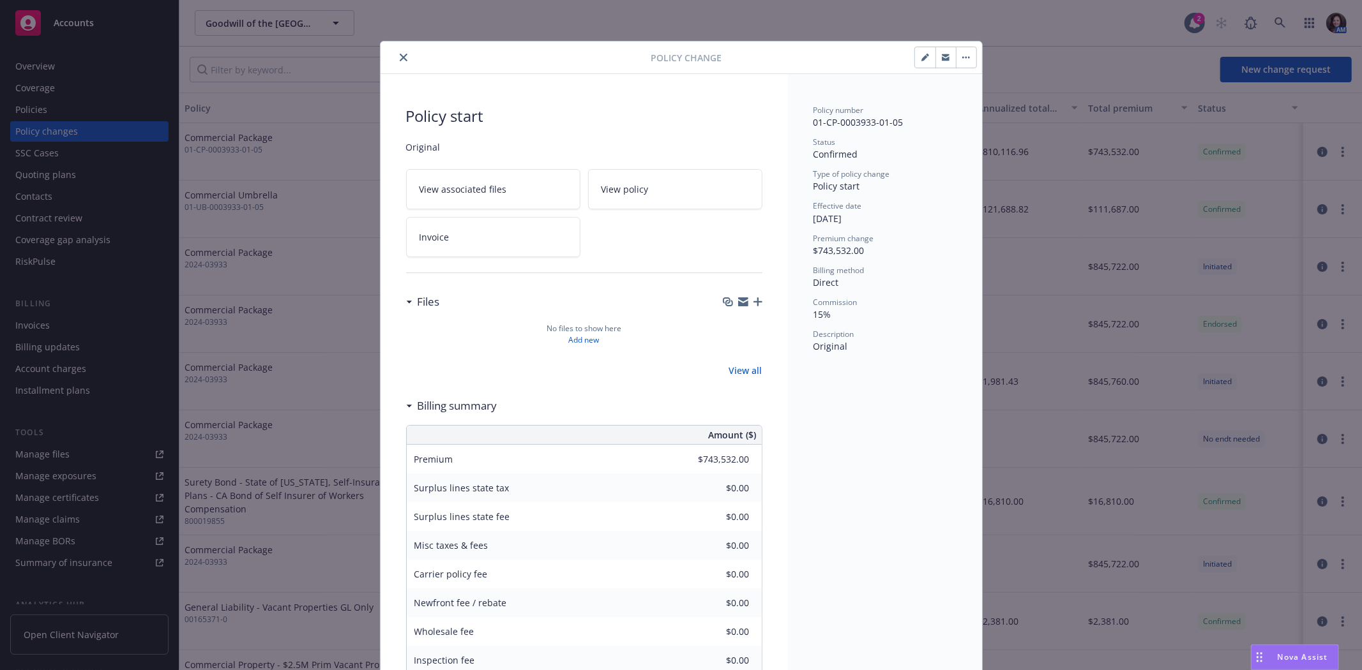
click at [961, 52] on button "button" at bounding box center [966, 57] width 20 height 20
click at [983, 139] on link "Edit billing info" at bounding box center [1060, 144] width 219 height 26
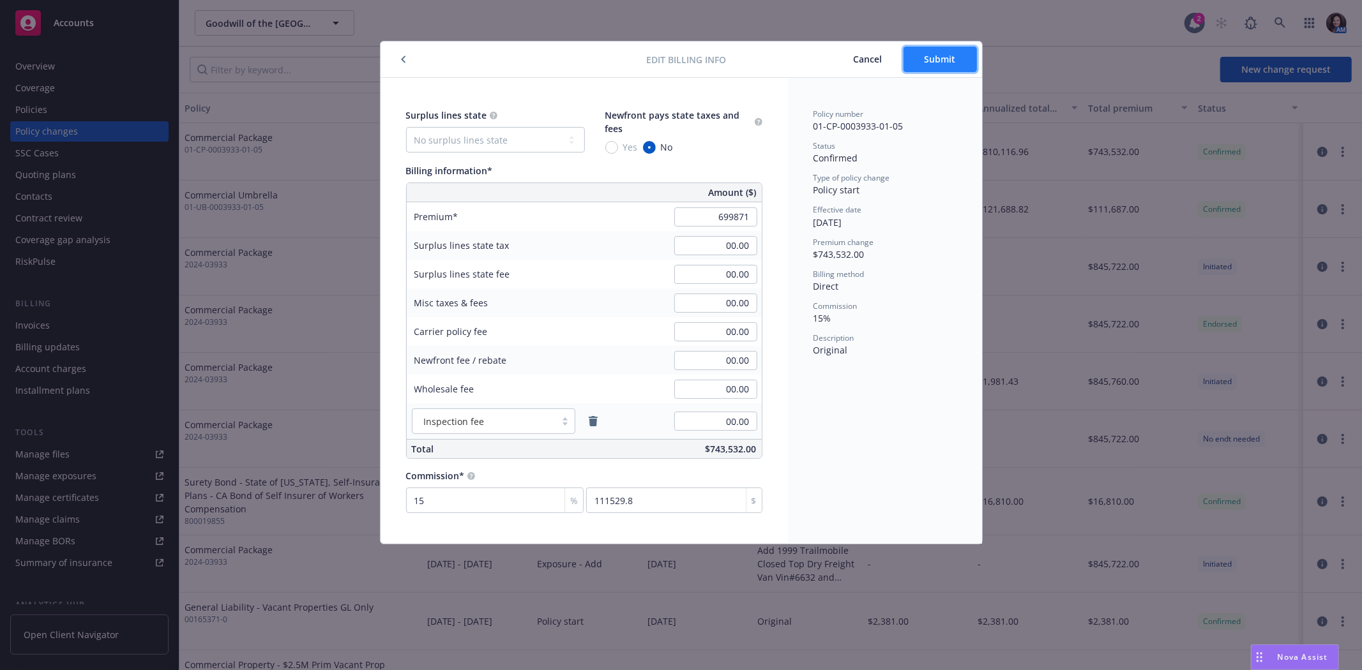
type input "699,871.00"
type input "104980.65"
click at [942, 64] on span "Submit" at bounding box center [940, 59] width 31 height 12
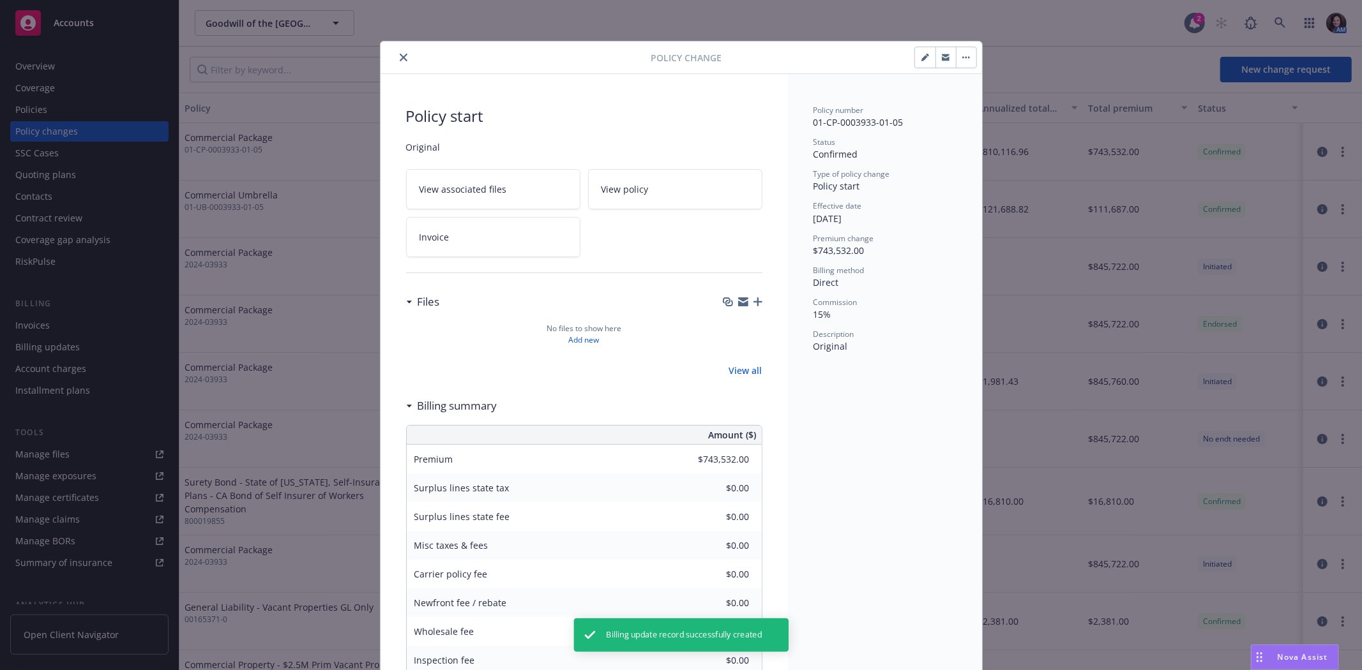
type input "$699,871.00"
click at [400, 56] on icon "close" at bounding box center [404, 58] width 8 height 8
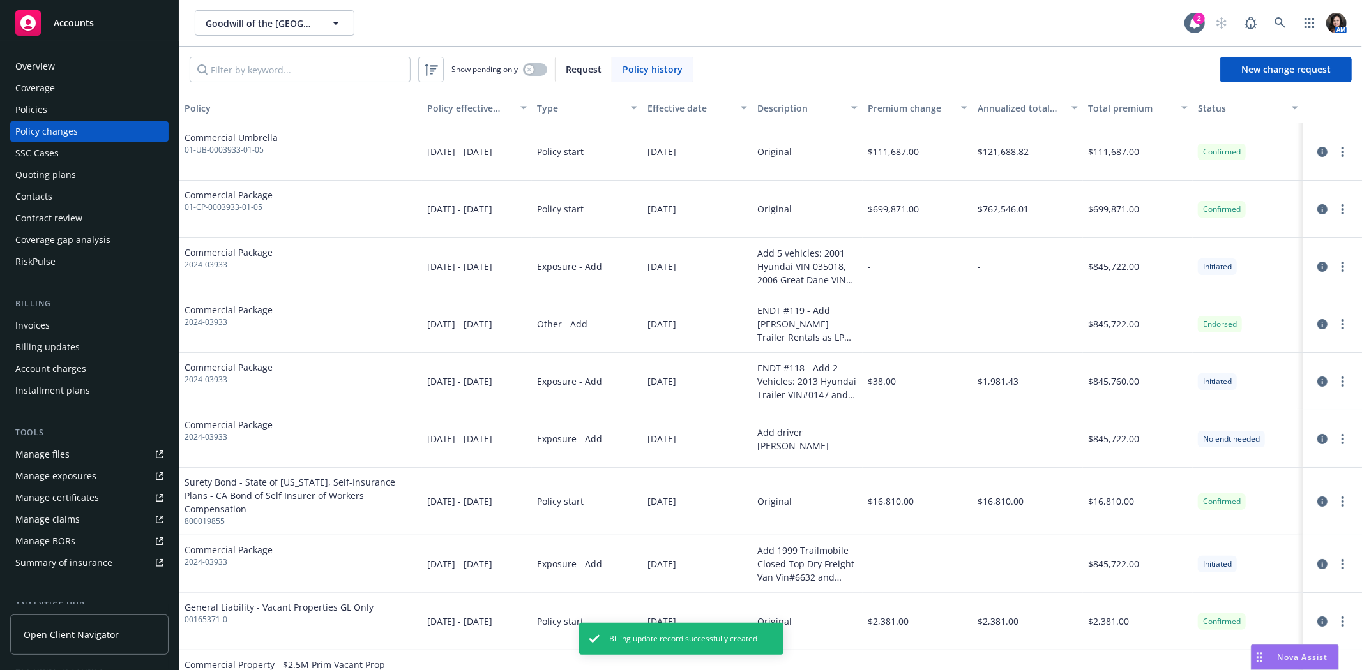
click at [52, 115] on div "Policies" at bounding box center [89, 110] width 148 height 20
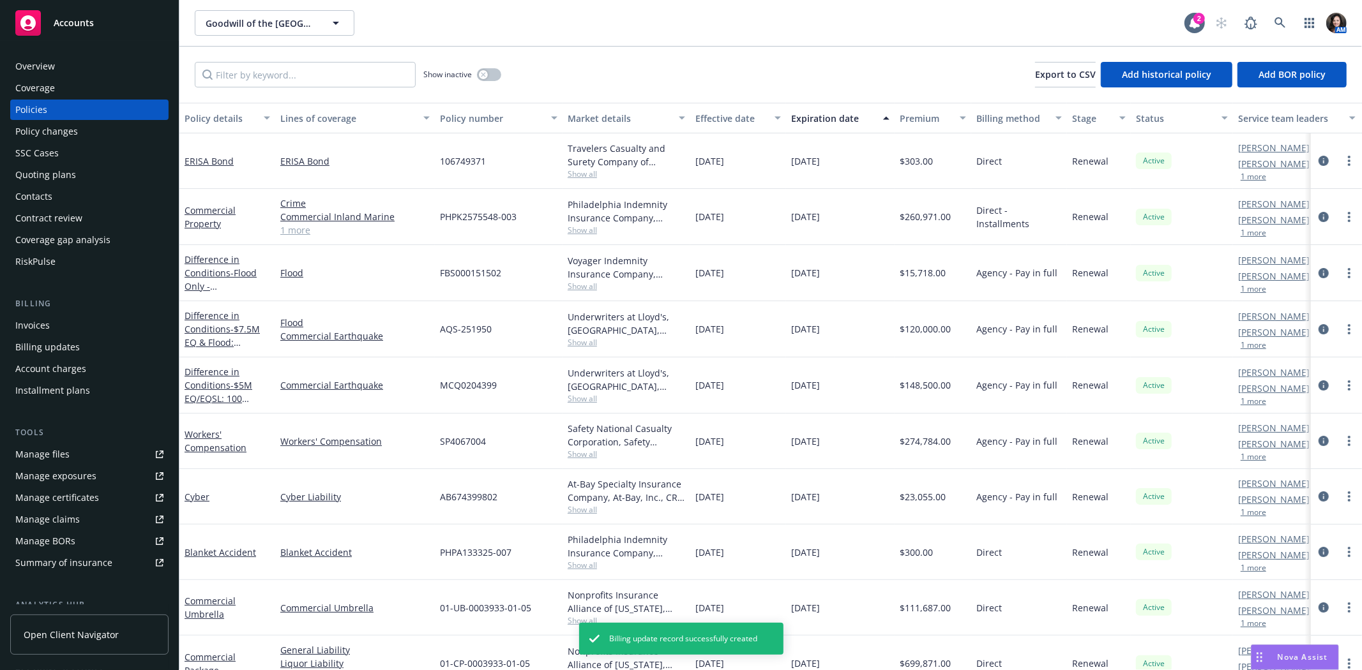
click at [80, 68] on div "Overview" at bounding box center [89, 66] width 148 height 20
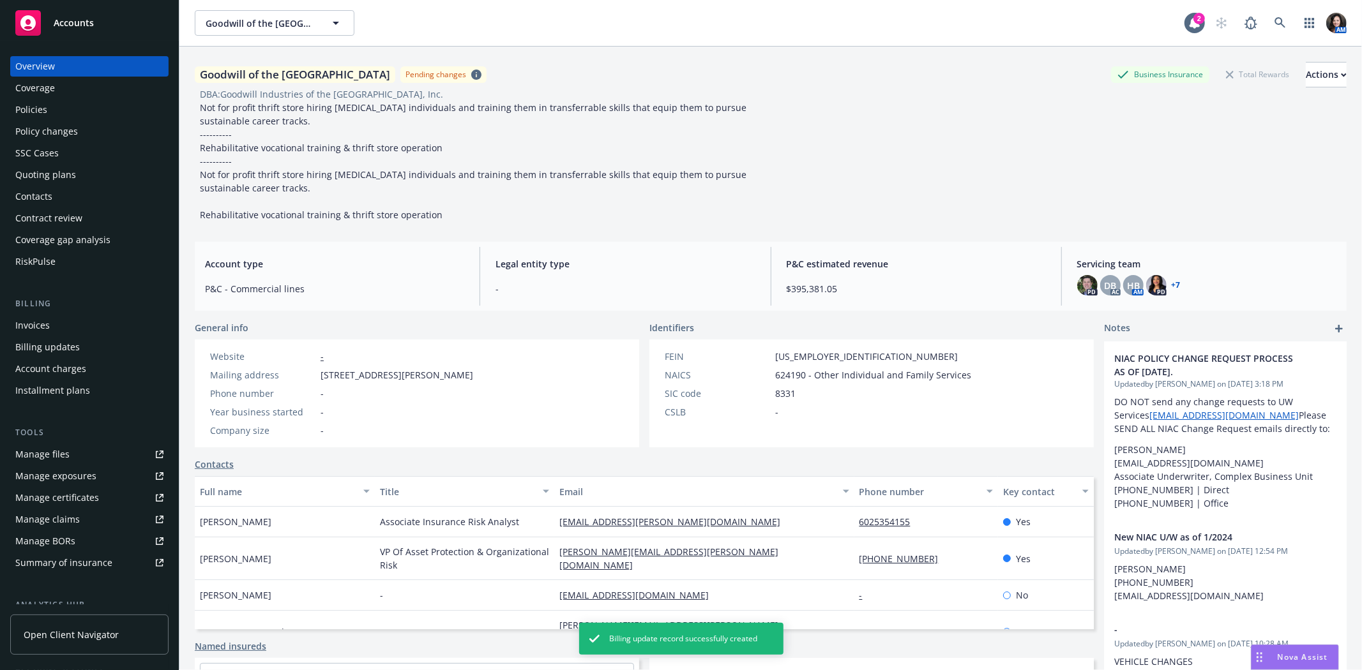
click at [70, 121] on div "Policy changes" at bounding box center [46, 131] width 63 height 20
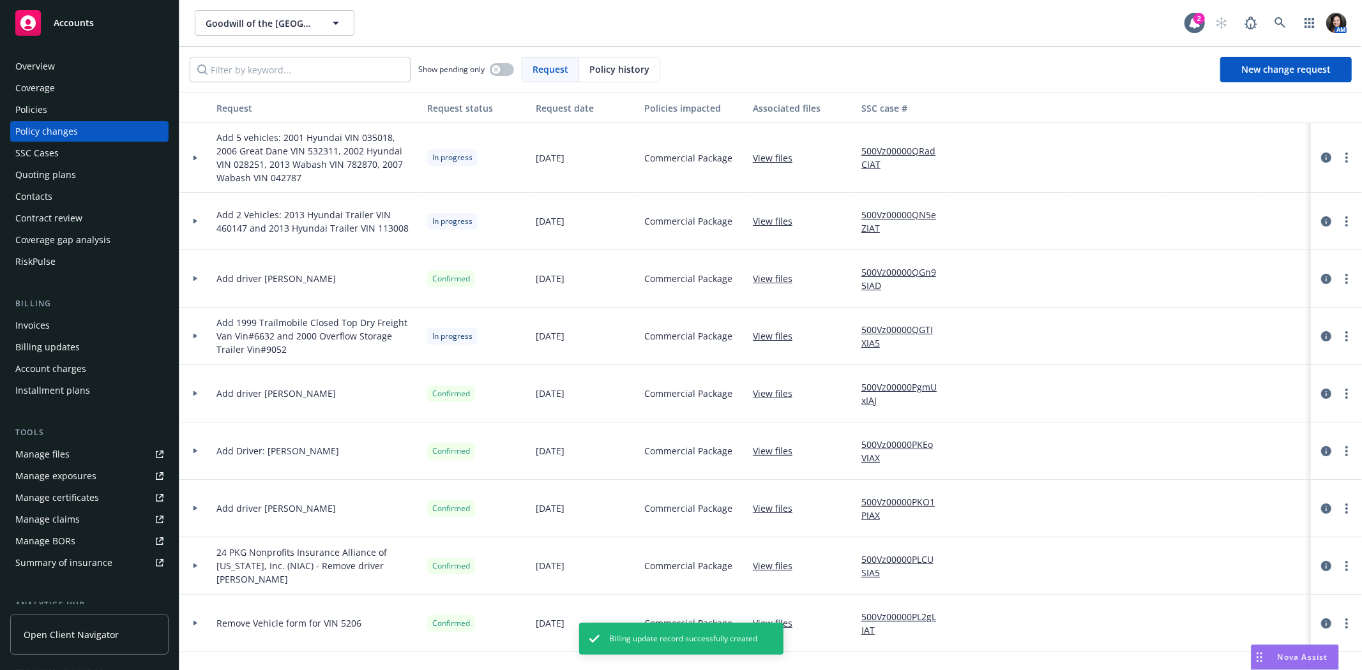
click at [68, 110] on div "Policies" at bounding box center [89, 110] width 148 height 20
